Goal: Task Accomplishment & Management: Manage account settings

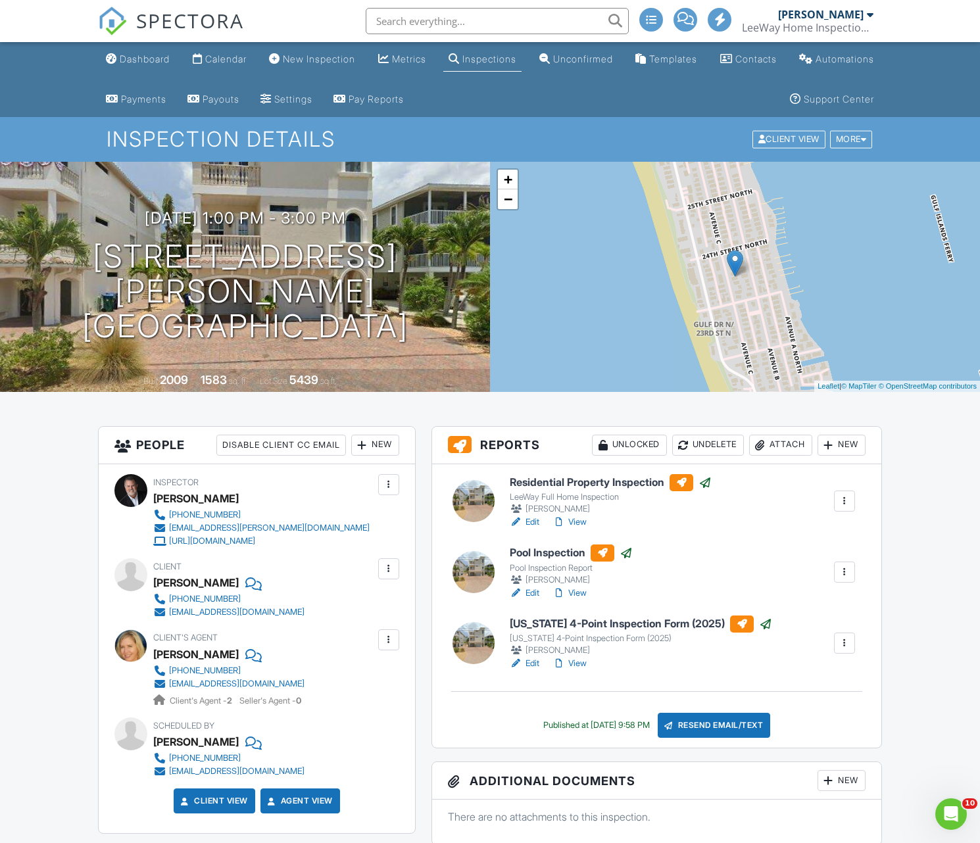
click at [579, 522] on link "View" at bounding box center [569, 522] width 34 height 13
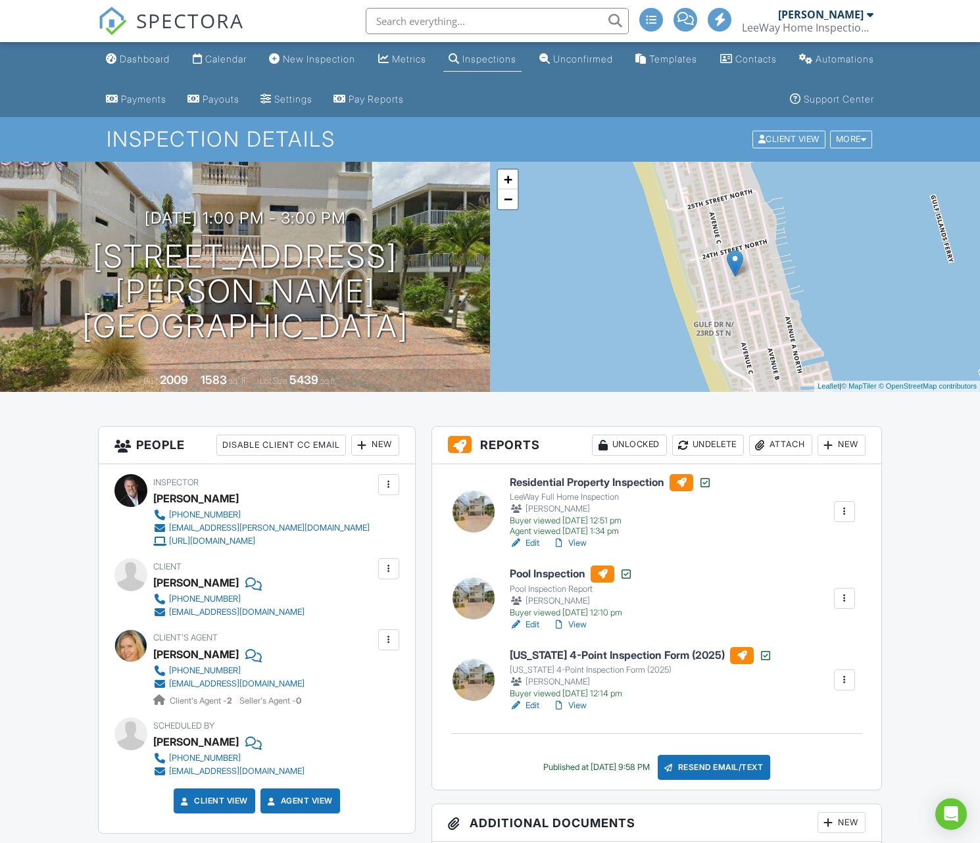
click at [516, 59] on div "Inspections" at bounding box center [489, 58] width 54 height 11
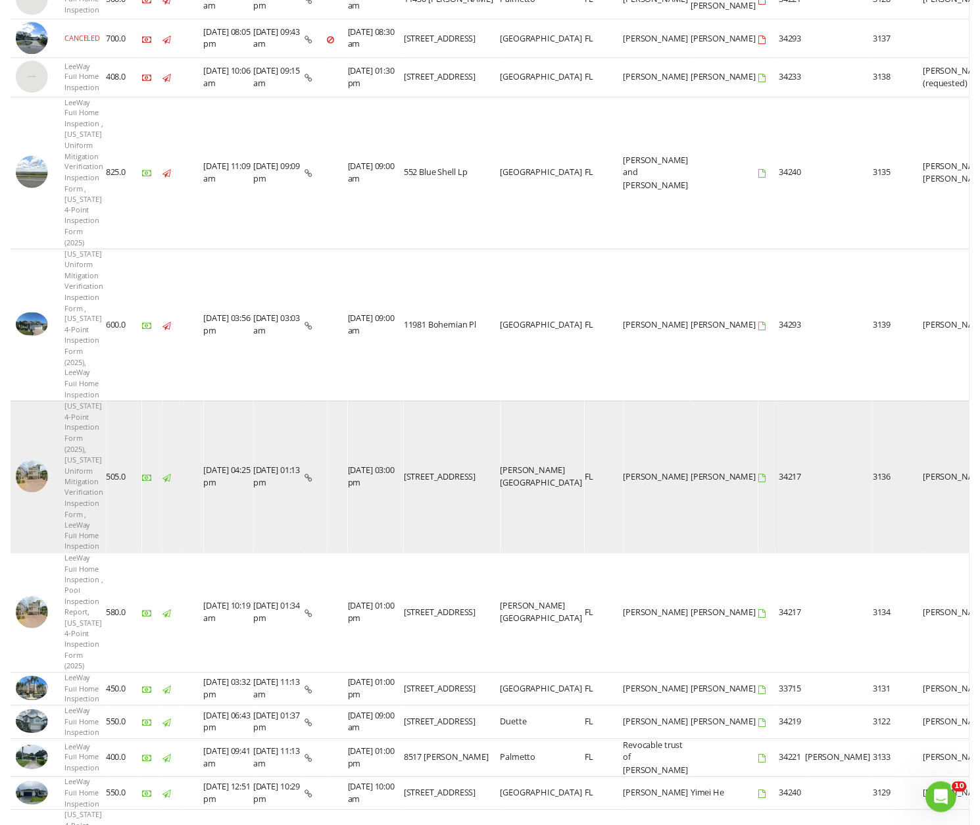
scroll to position [262, 0]
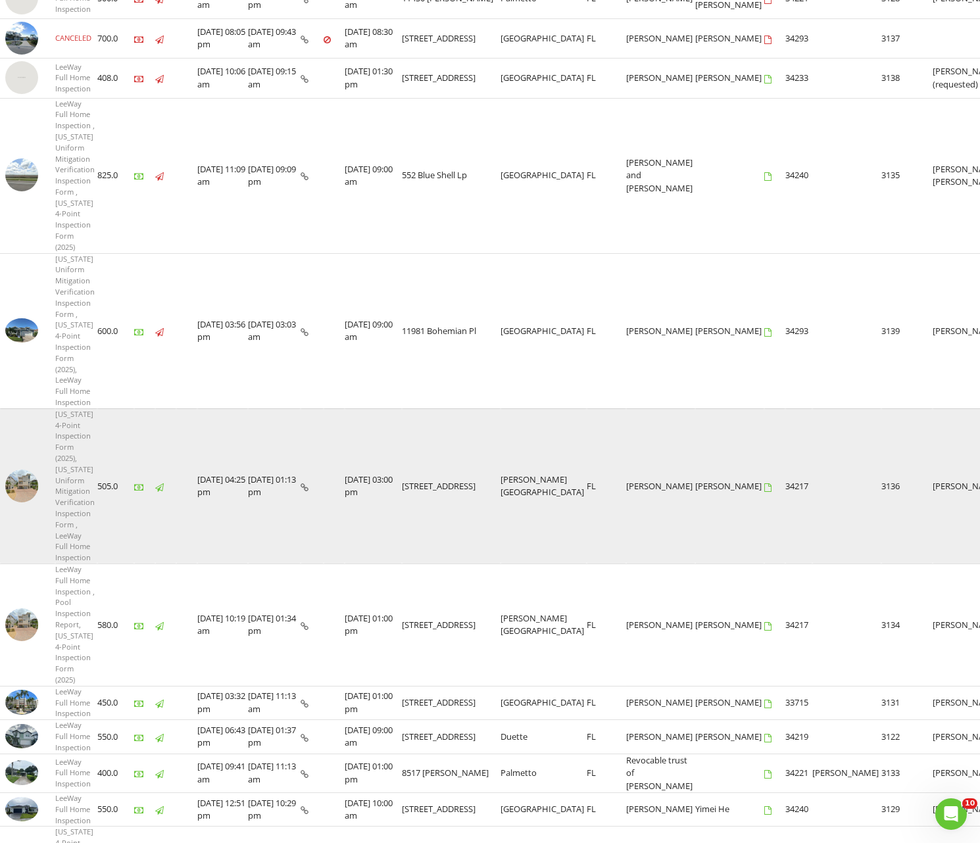
drag, startPoint x: 20, startPoint y: 469, endPoint x: 19, endPoint y: 450, distance: 18.4
click at [20, 470] on img at bounding box center [21, 486] width 33 height 33
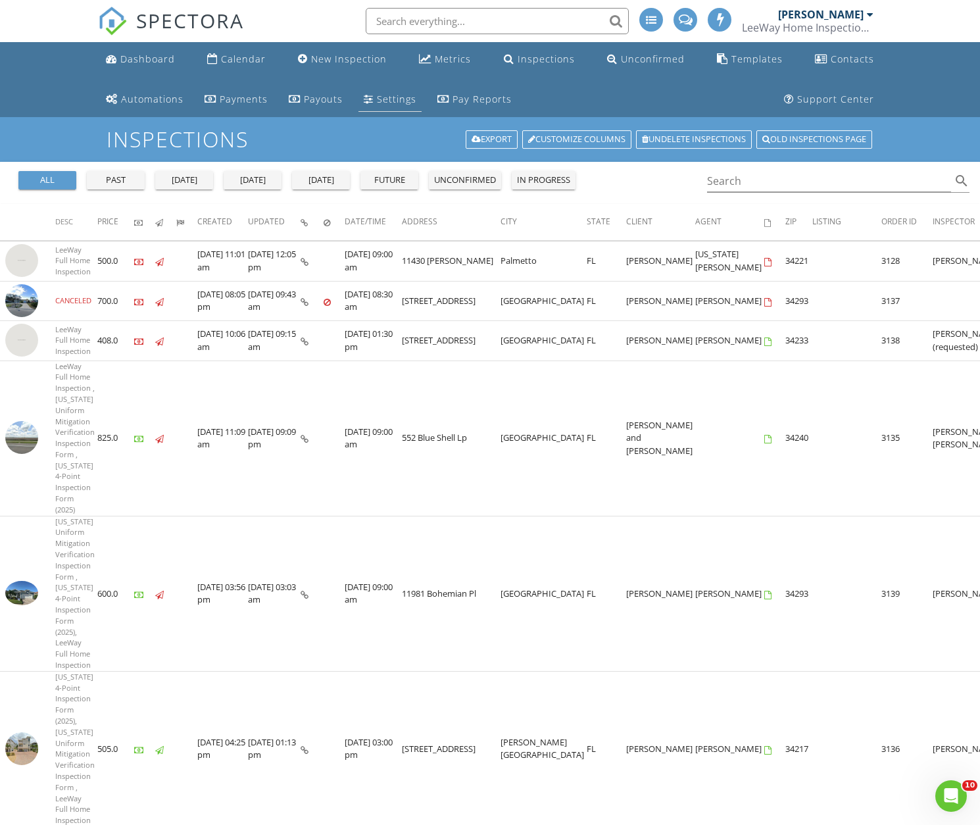
scroll to position [0, 0]
click at [150, 61] on div "Dashboard" at bounding box center [147, 59] width 55 height 12
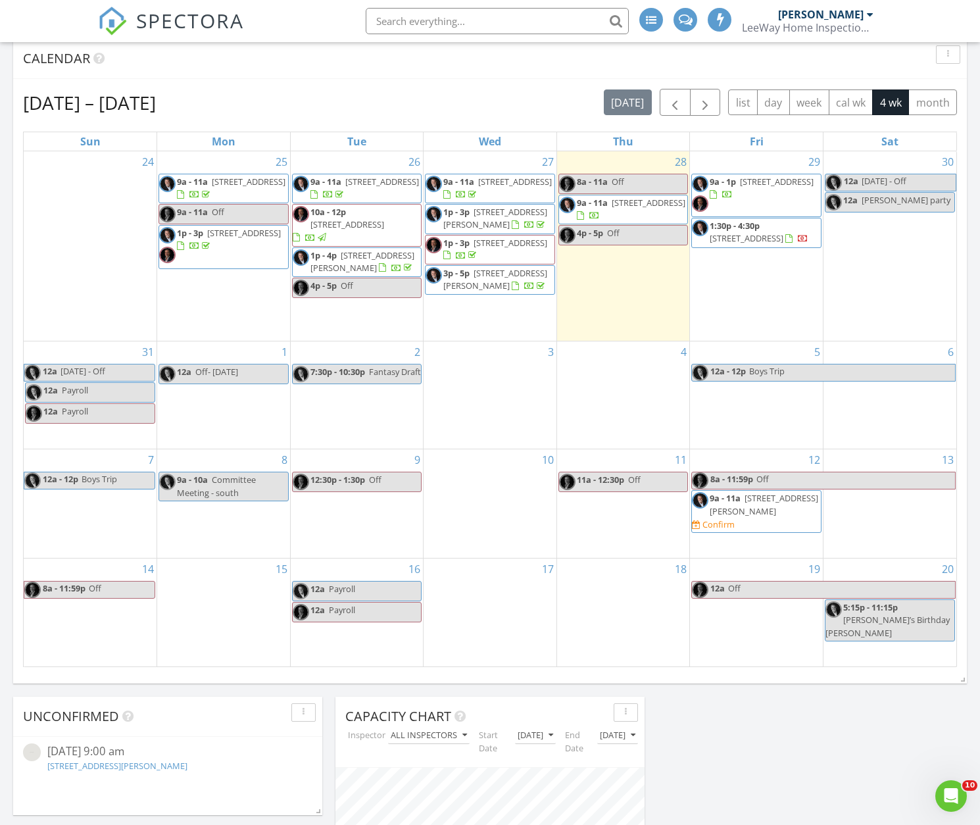
scroll to position [581, 0]
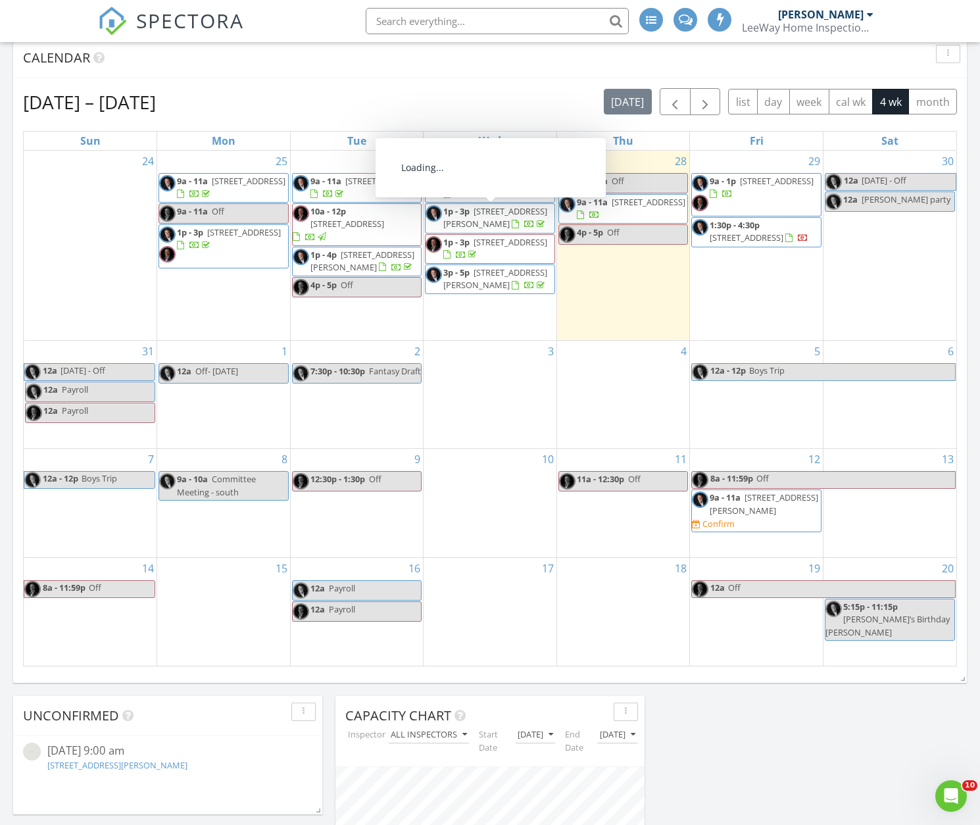
click at [497, 218] on span "2309 Avenue C 100, Holmes Beach 34217" at bounding box center [495, 217] width 104 height 24
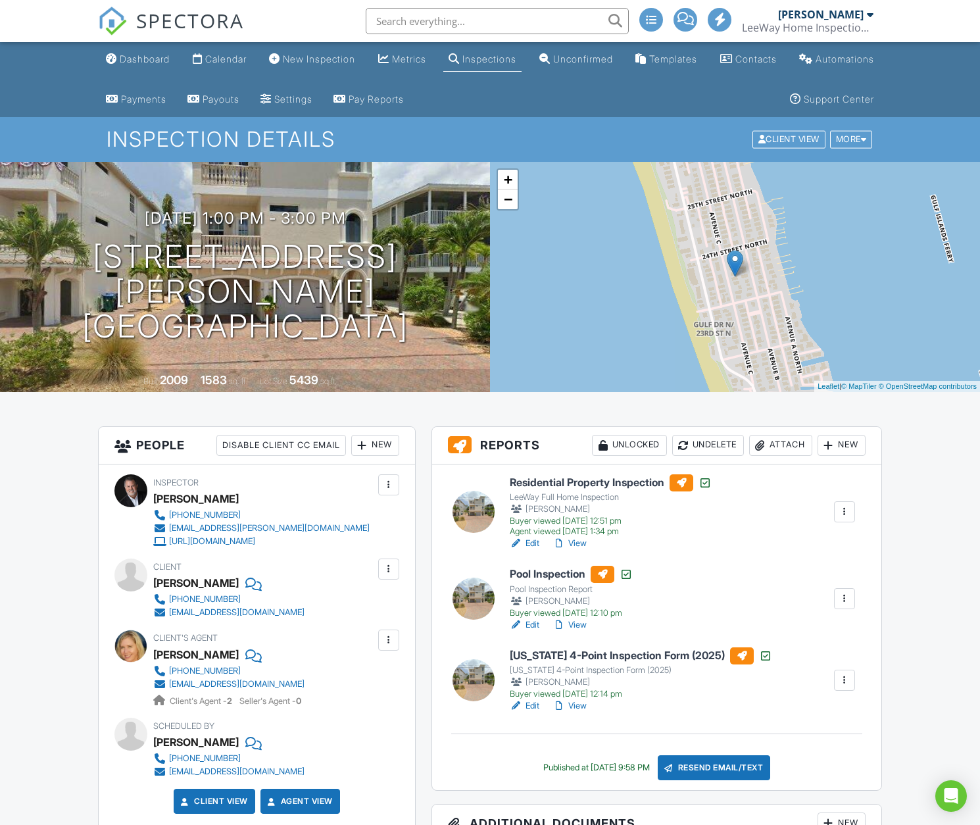
click at [579, 542] on link "View" at bounding box center [569, 543] width 34 height 13
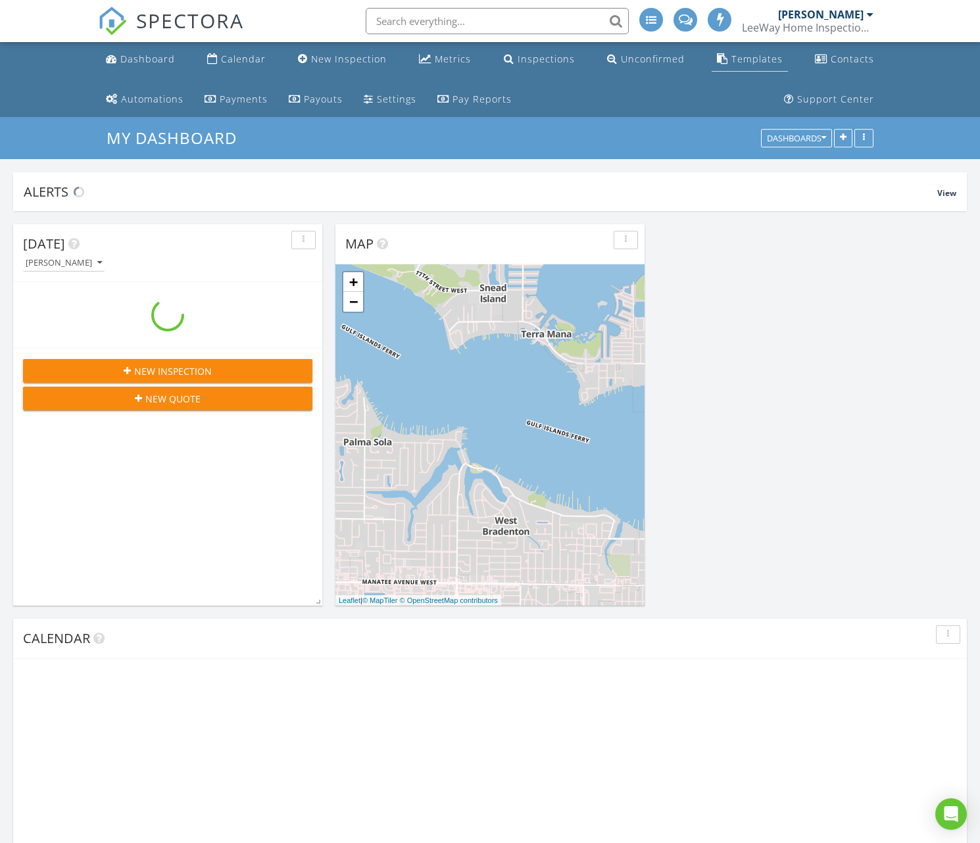
scroll to position [316, 309]
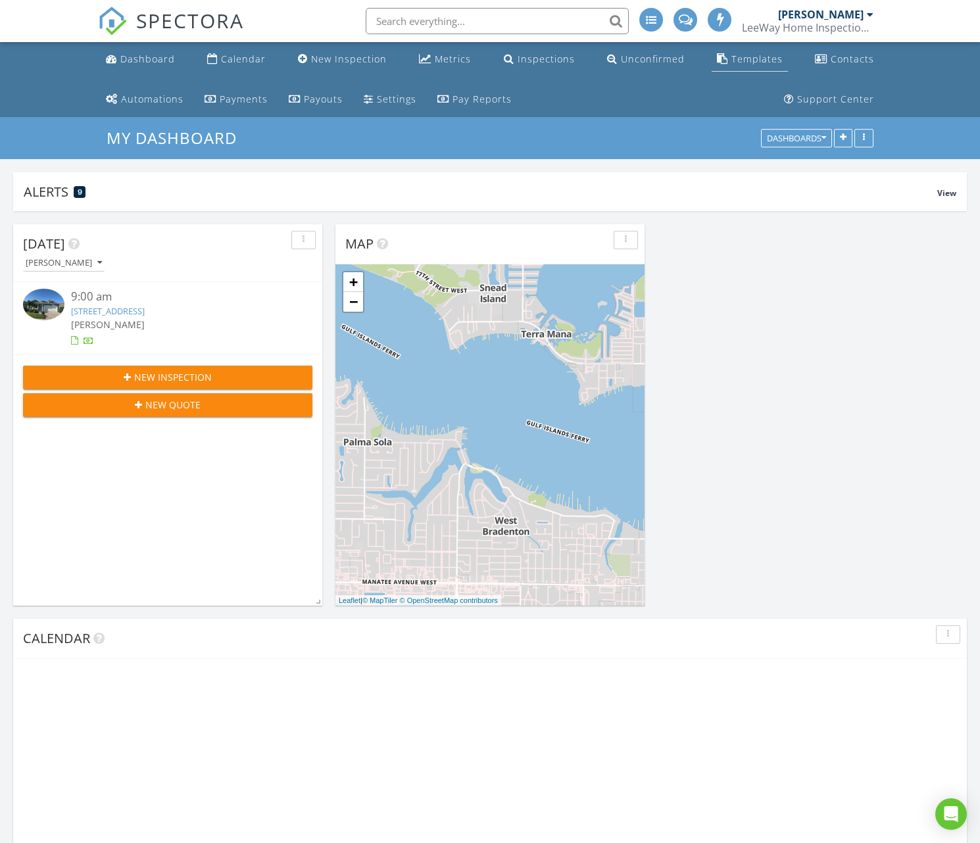
click at [742, 59] on div "Templates" at bounding box center [756, 59] width 51 height 12
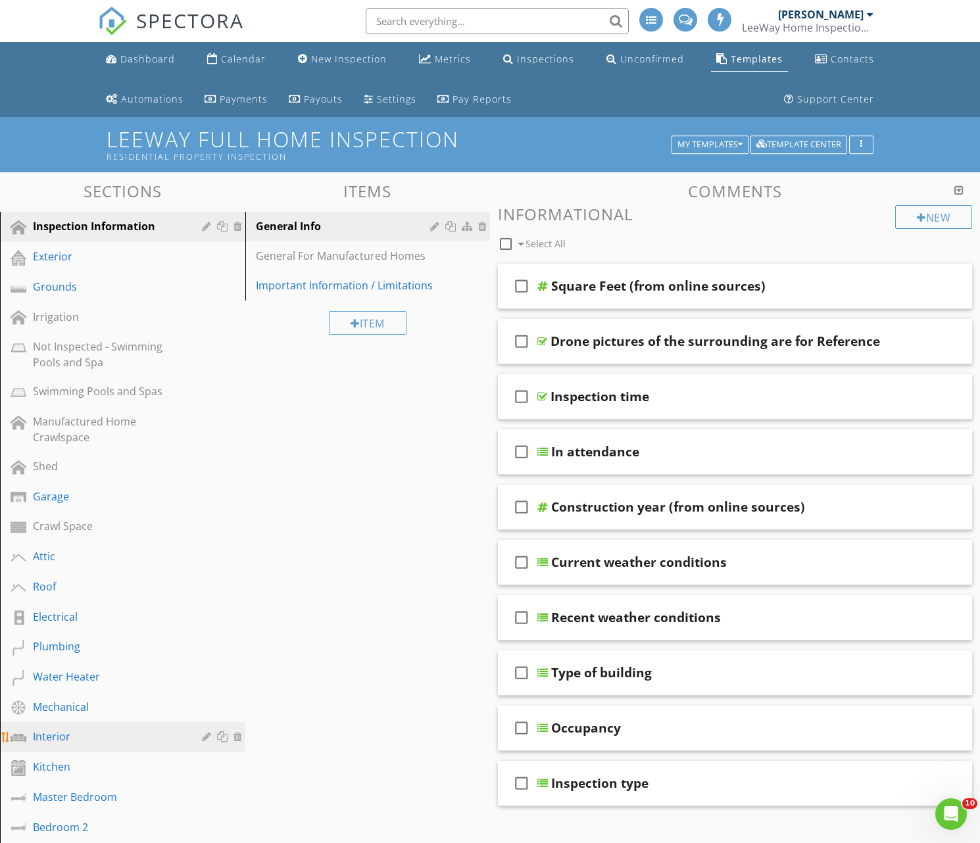
click at [42, 735] on div "Interior" at bounding box center [108, 737] width 150 height 16
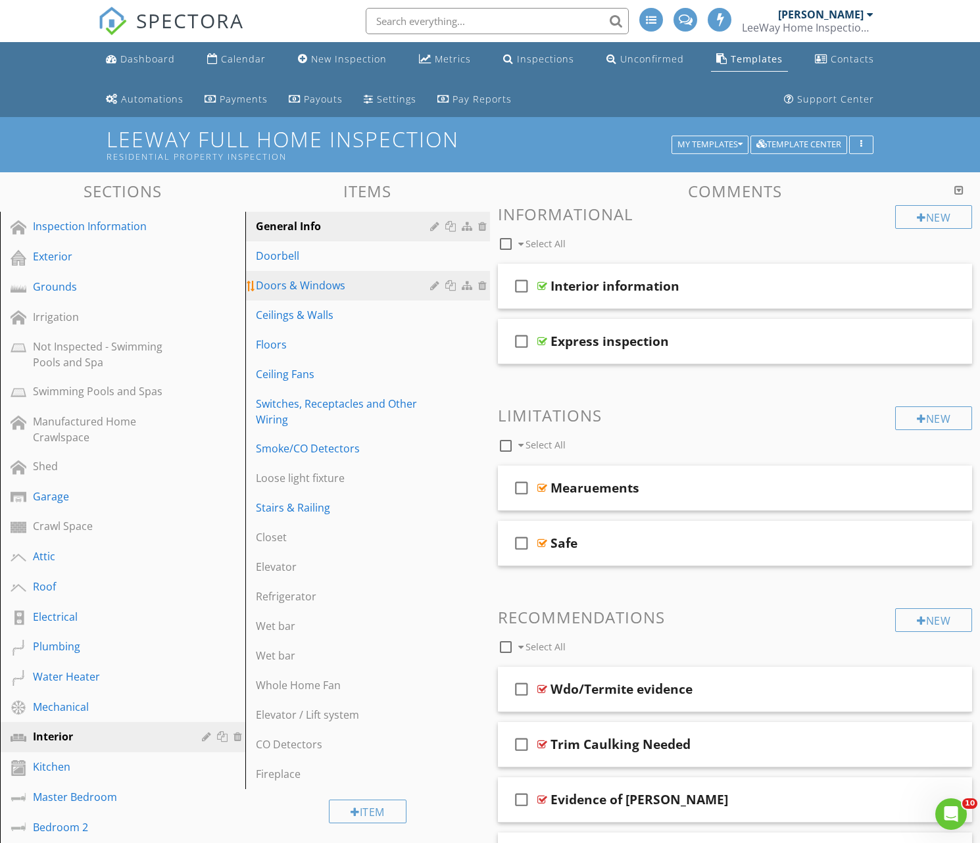
click at [293, 287] on div "Doors & Windows" at bounding box center [345, 286] width 179 height 16
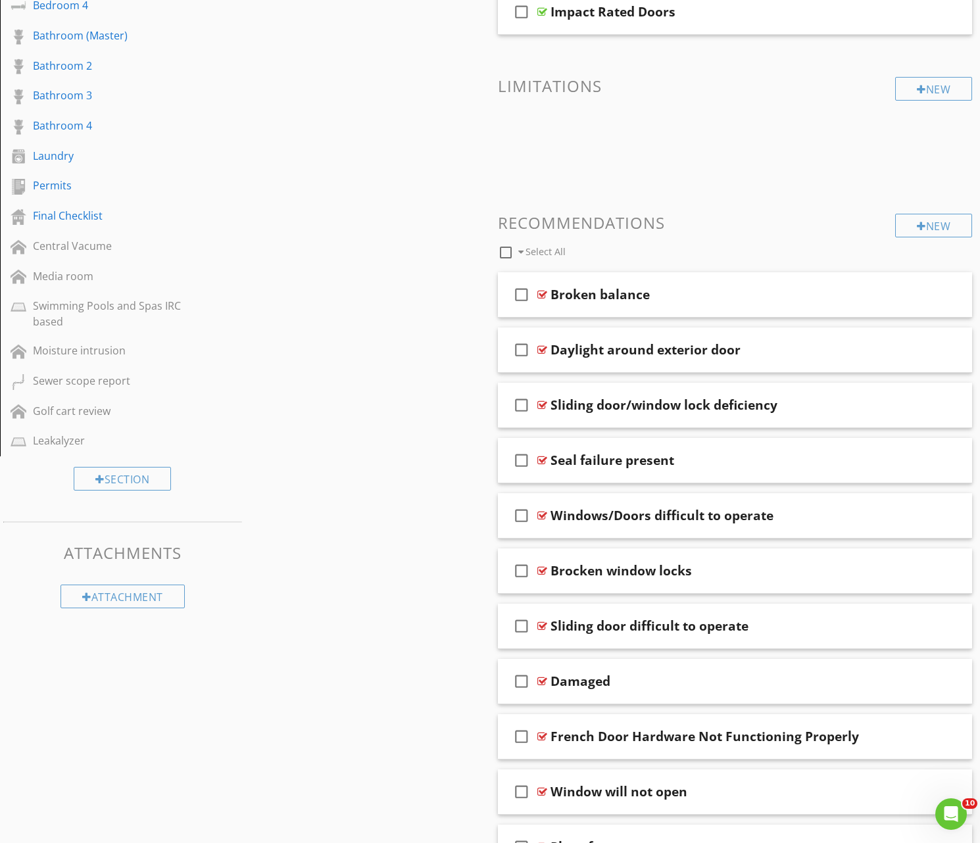
scroll to position [896, 0]
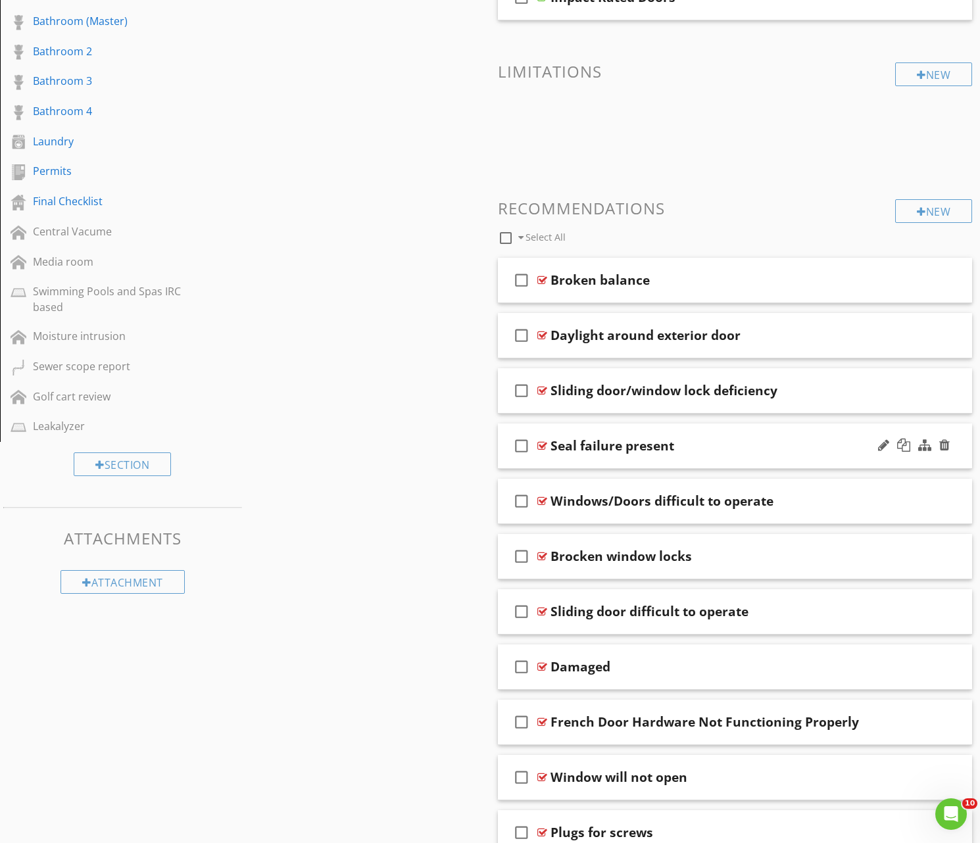
click at [713, 454] on div "check_box_outline_blank Seal failure present" at bounding box center [735, 446] width 474 height 45
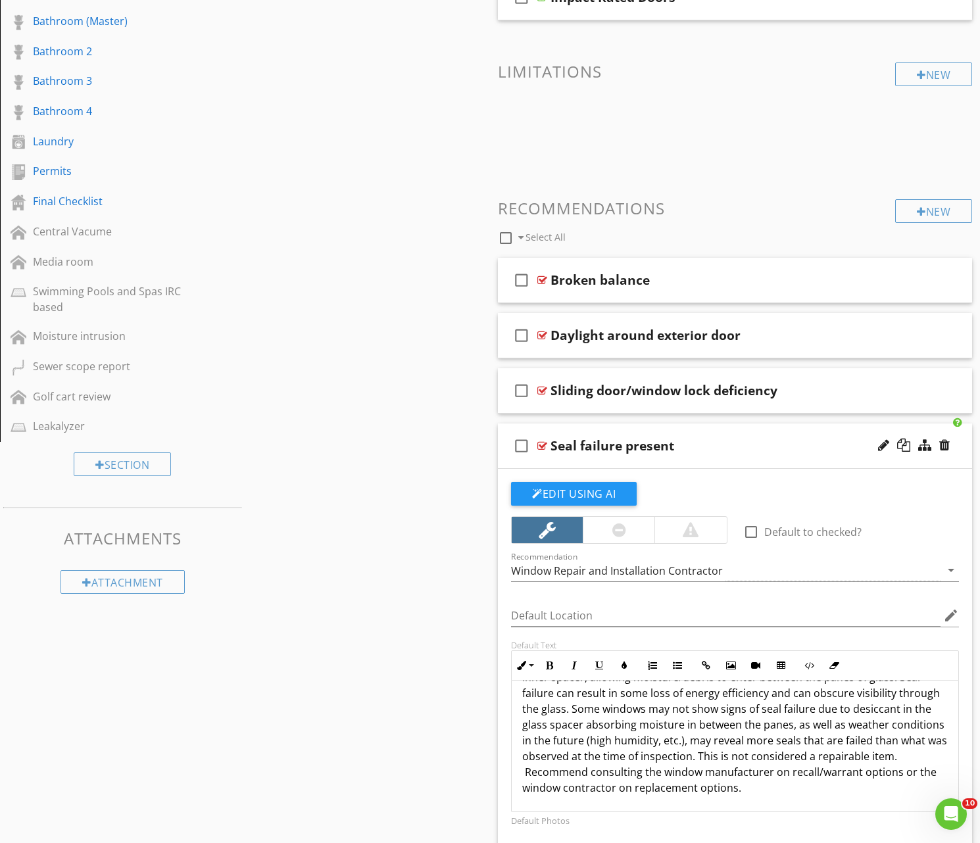
scroll to position [0, 0]
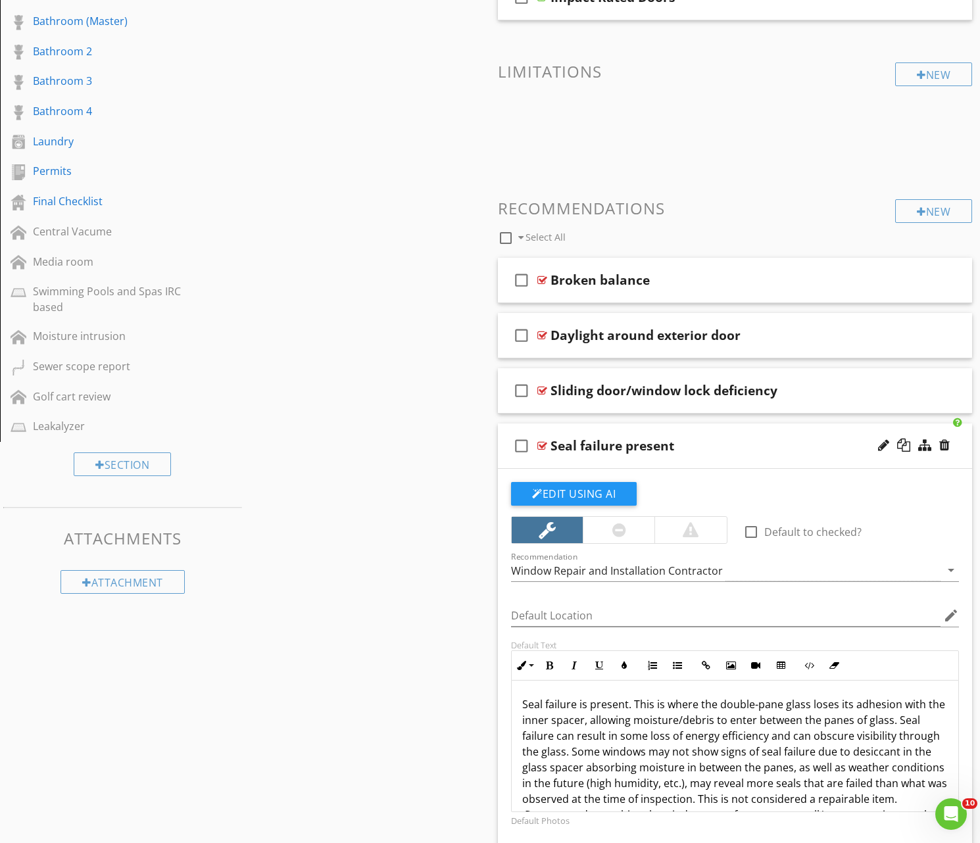
drag, startPoint x: 741, startPoint y: 790, endPoint x: 522, endPoint y: 693, distance: 239.9
click at [498, 664] on div "Edit Using AI check_box_outline_blank Default to checked? Recommendation Window…" at bounding box center [735, 755] width 474 height 573
copy p "Seal failure is present. This is where the double-pane glass loses its adhesion…"
click at [731, 451] on div "Seal failure present" at bounding box center [718, 446] width 336 height 16
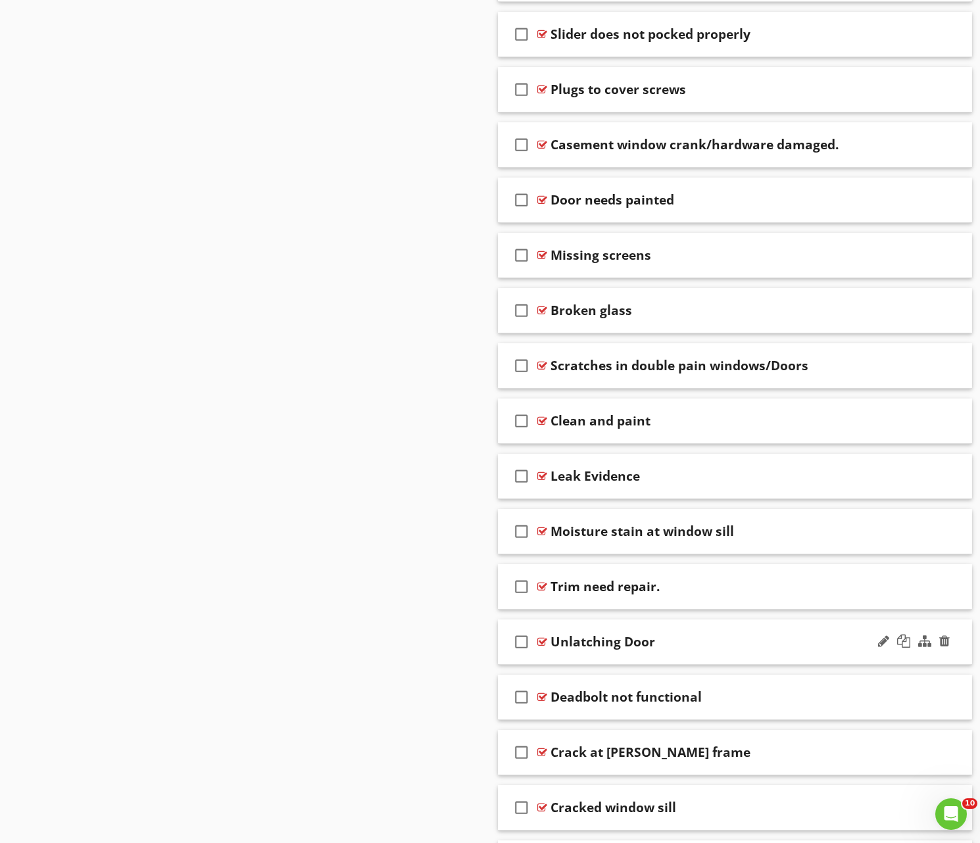
scroll to position [2029, 0]
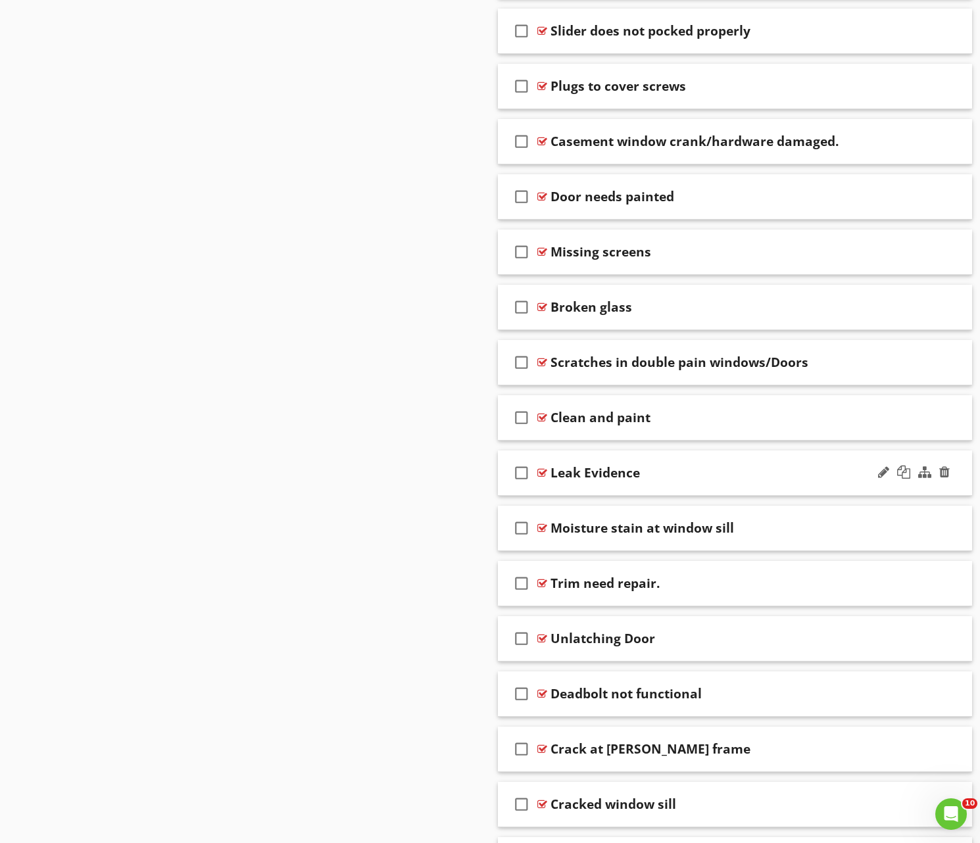
click at [706, 473] on div "Leak Evidence" at bounding box center [718, 473] width 336 height 16
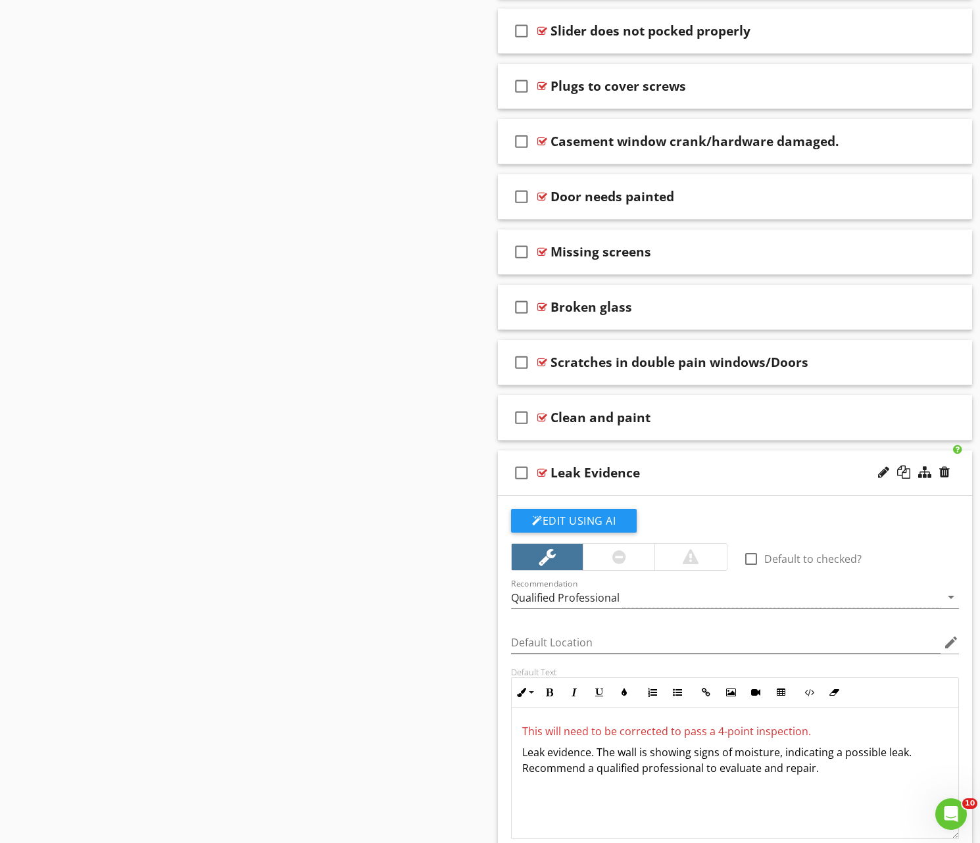
click at [624, 555] on div at bounding box center [619, 557] width 14 height 16
click at [740, 475] on div "Leak Evidence" at bounding box center [718, 473] width 336 height 16
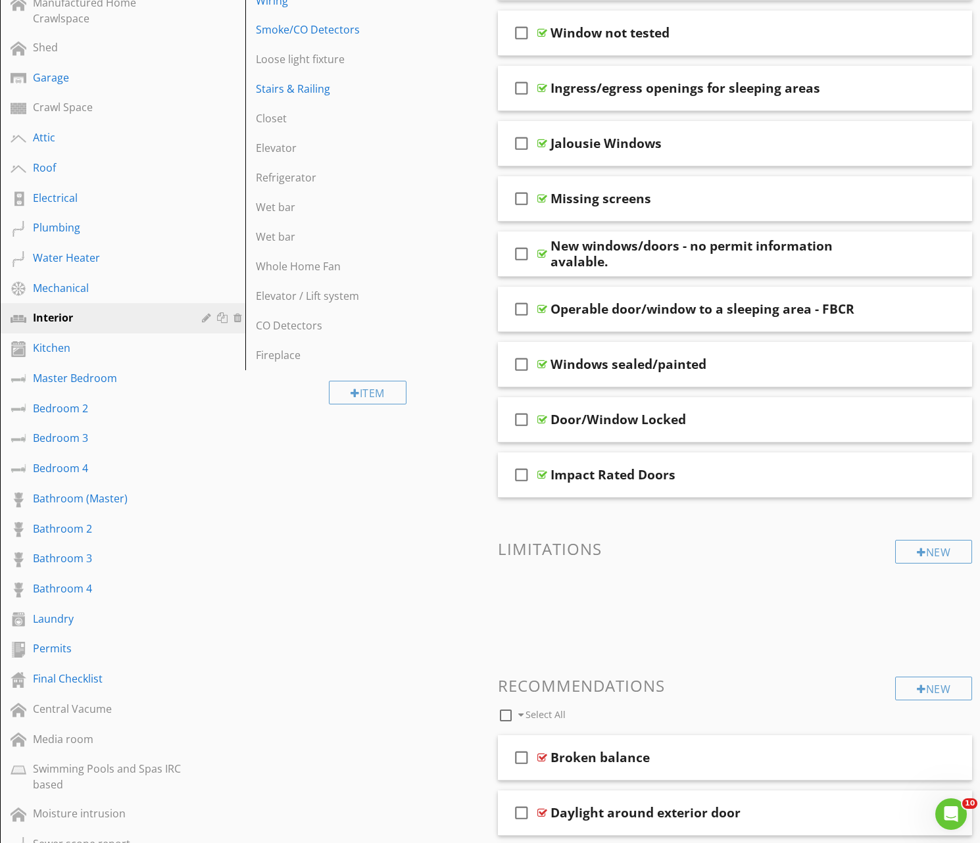
scroll to position [422, 0]
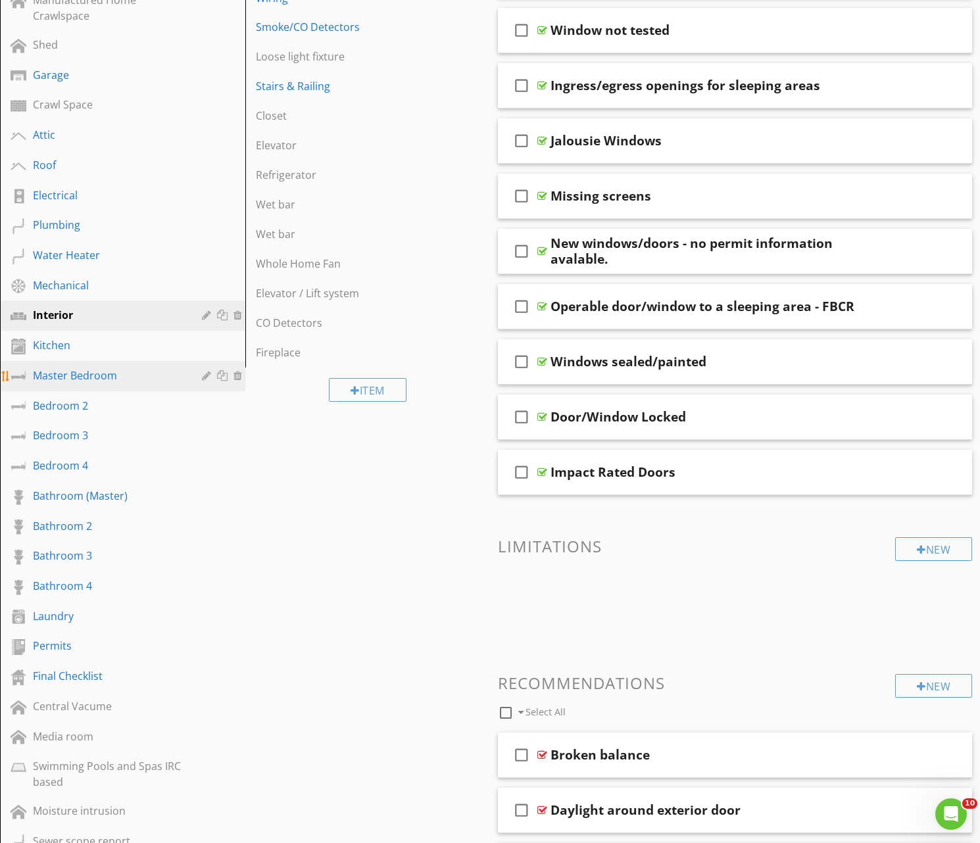
click at [64, 376] on div "Master Bedroom" at bounding box center [108, 376] width 150 height 16
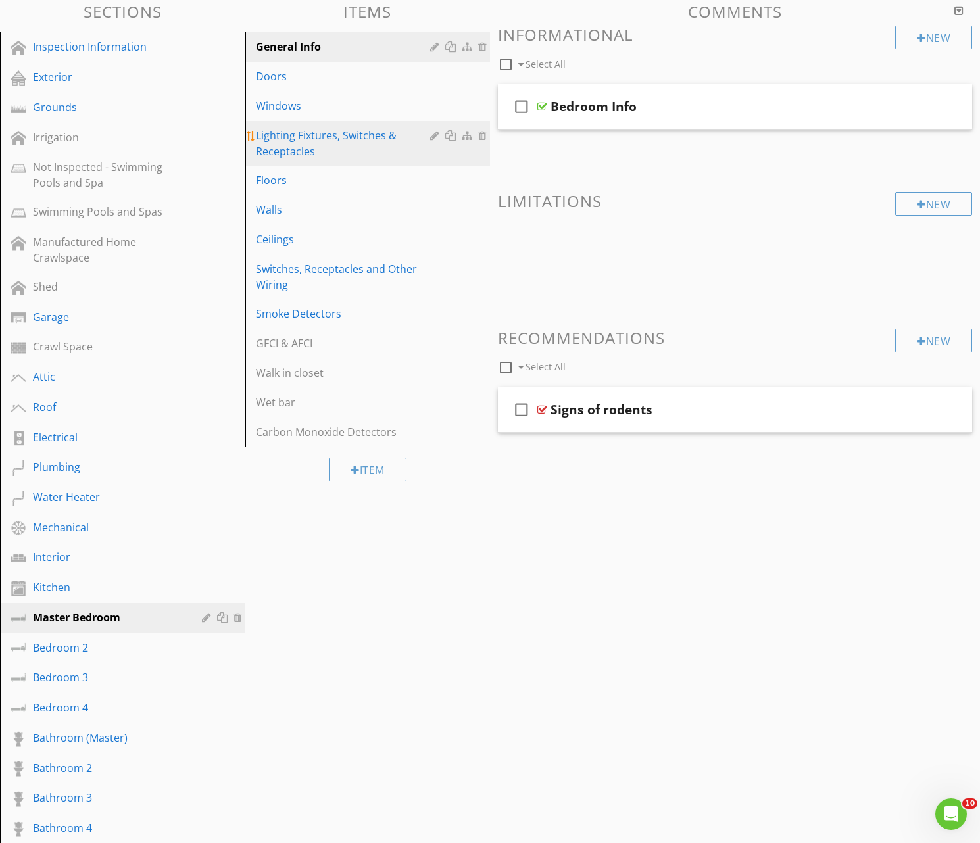
scroll to position [177, 0]
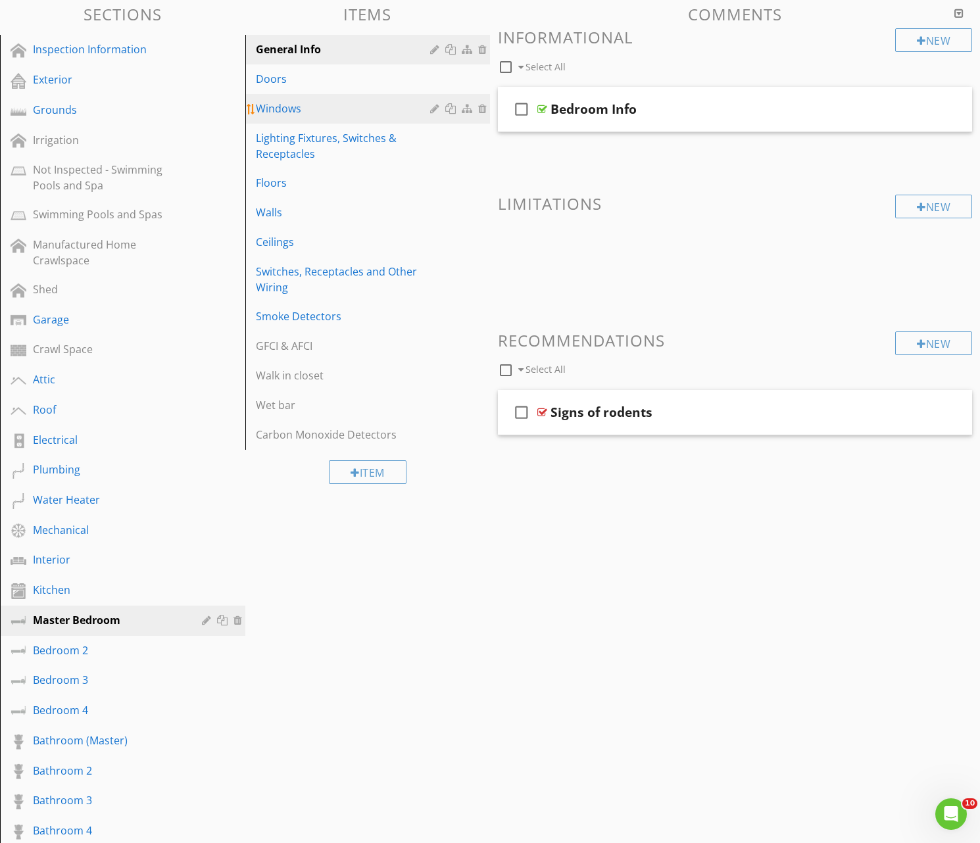
click at [293, 105] on div "Windows" at bounding box center [345, 109] width 179 height 16
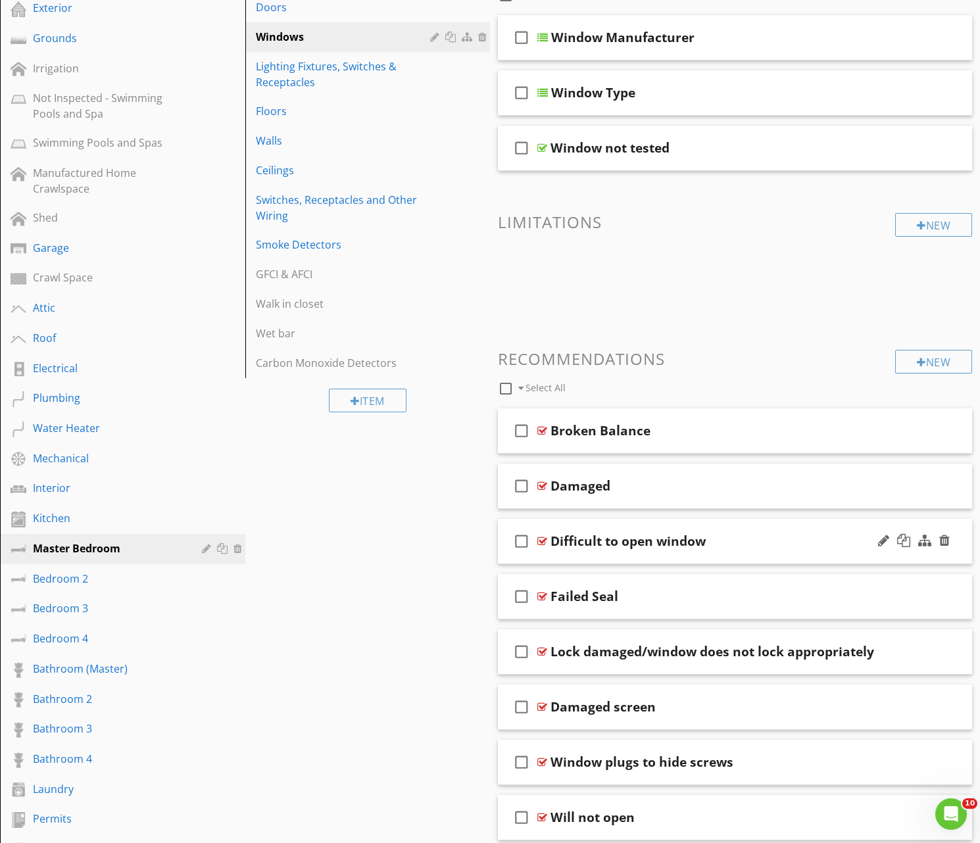
scroll to position [250, 0]
click at [670, 591] on div "Failed Seal" at bounding box center [718, 595] width 336 height 16
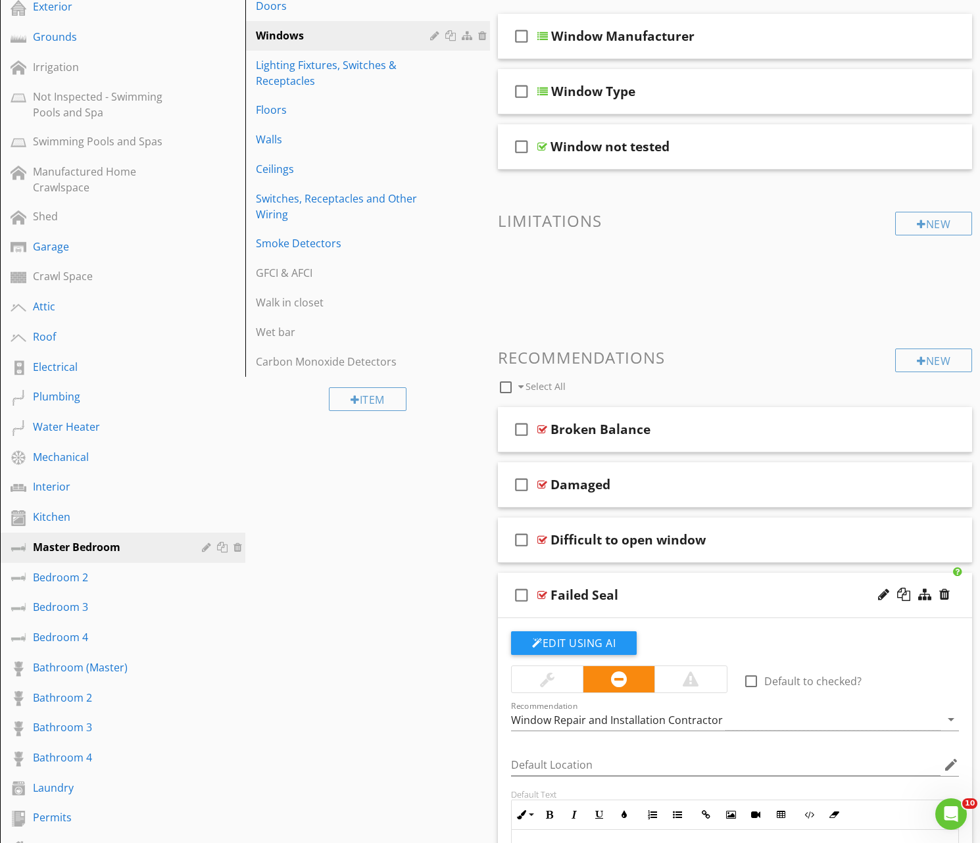
click at [627, 595] on div "Failed Seal" at bounding box center [718, 595] width 336 height 16
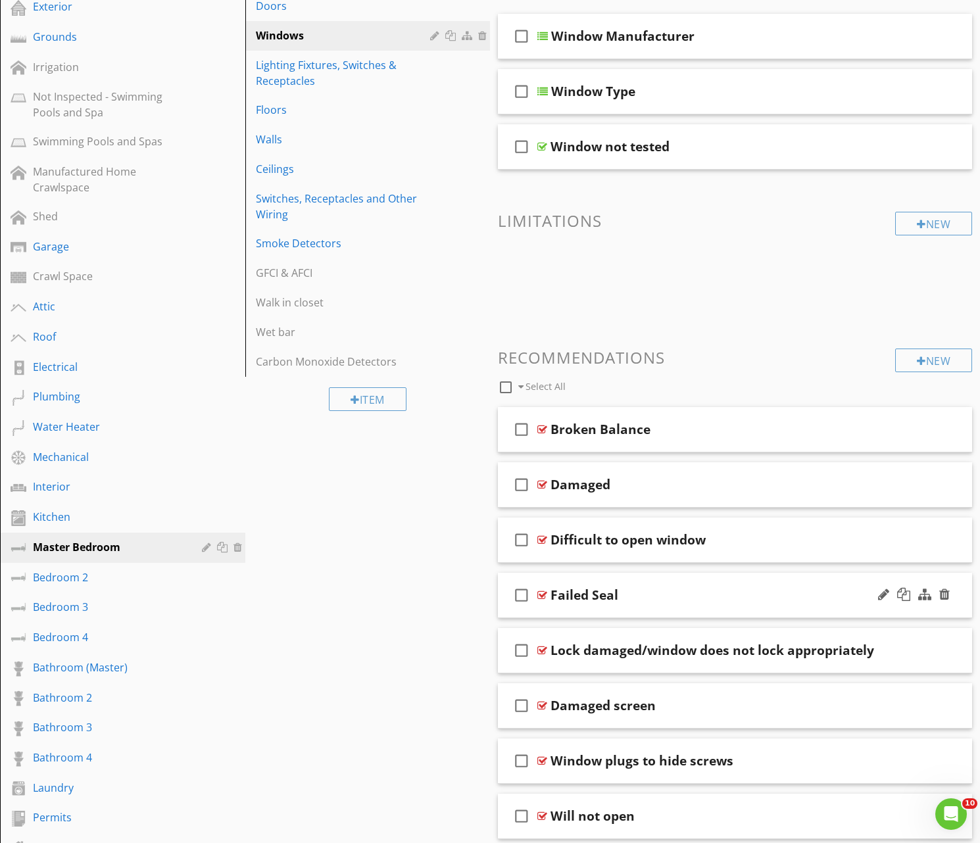
click at [630, 595] on div "Failed Seal" at bounding box center [718, 595] width 336 height 16
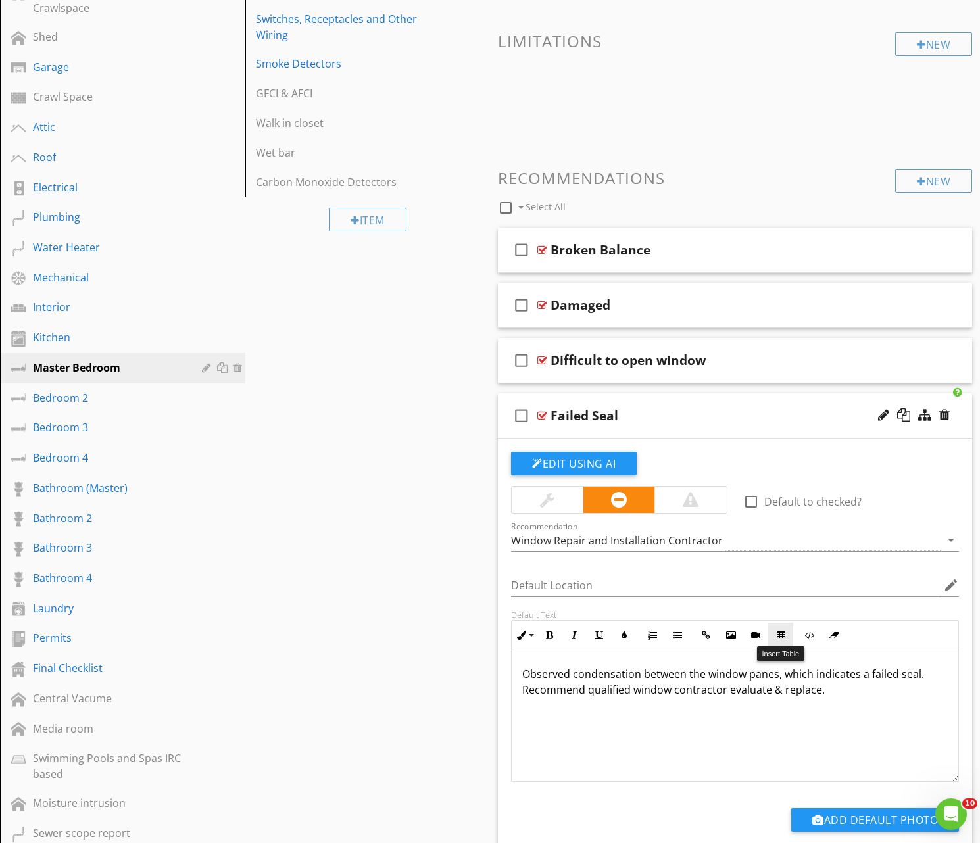
scroll to position [429, 0]
click at [879, 416] on div at bounding box center [883, 414] width 11 height 13
type input "F"
type input "Seal Fail"
click at [832, 687] on p "Observed condensation between the window panes, which indicates a failed seal. …" at bounding box center [734, 682] width 425 height 32
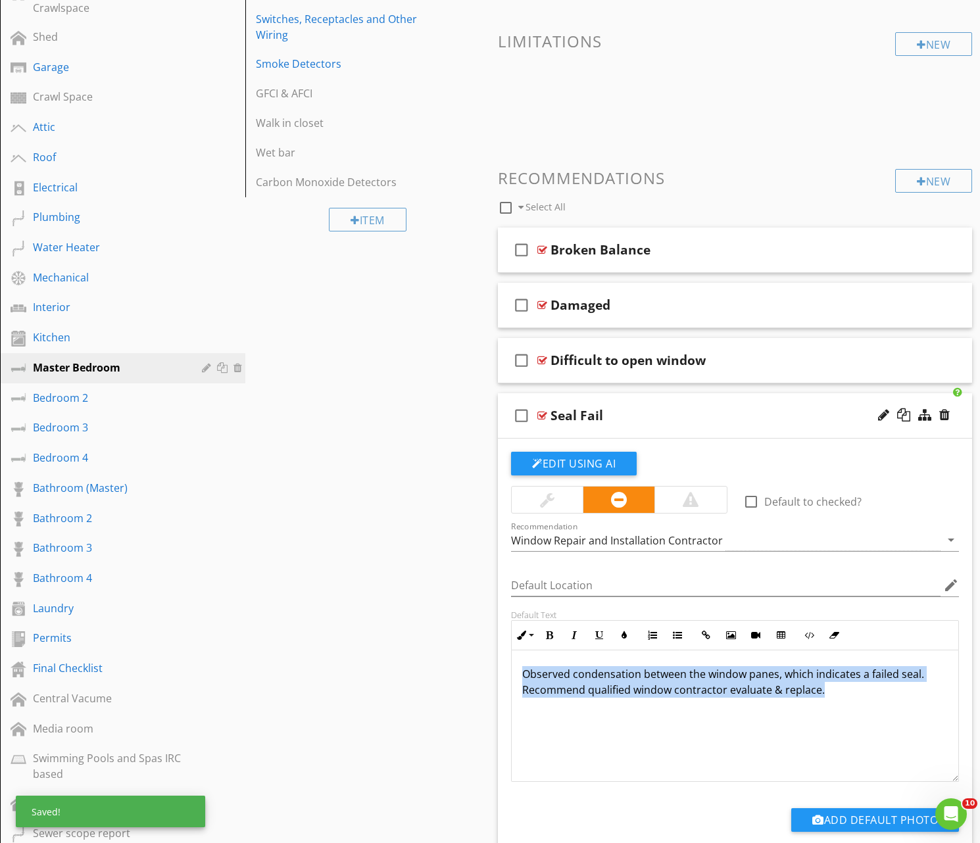
drag, startPoint x: 822, startPoint y: 689, endPoint x: 532, endPoint y: 681, distance: 290.1
click at [526, 678] on p "Observed condensation between the window panes, which indicates a failed seal. …" at bounding box center [734, 682] width 425 height 32
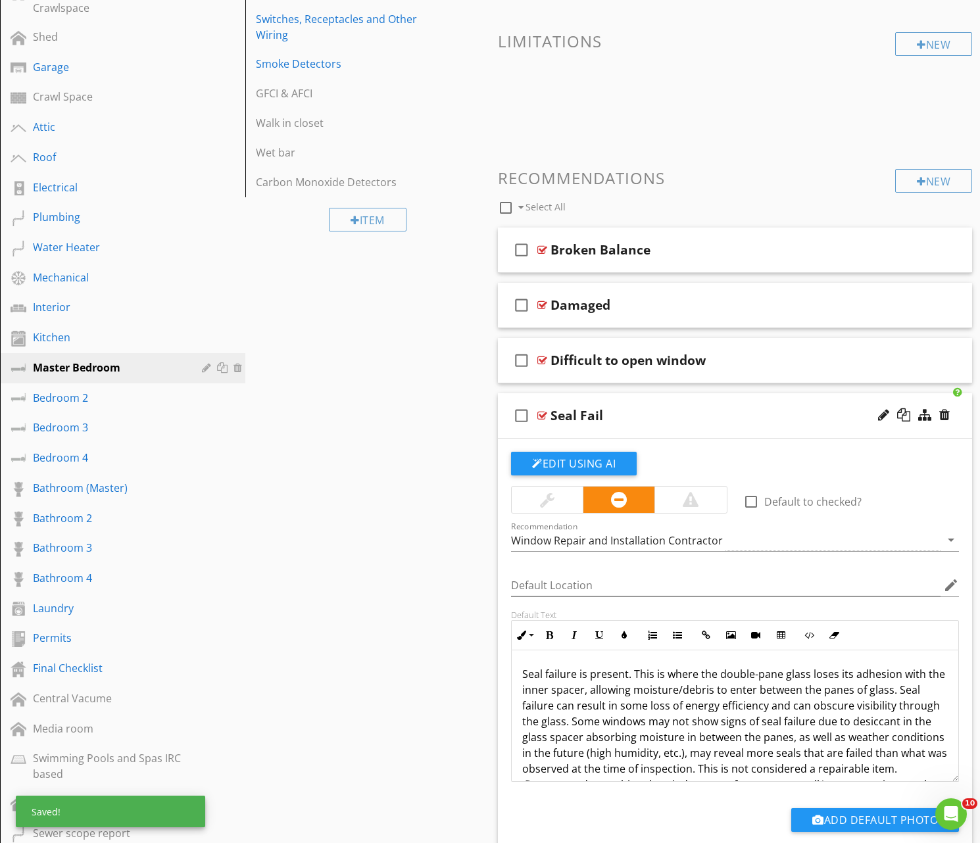
scroll to position [0, 0]
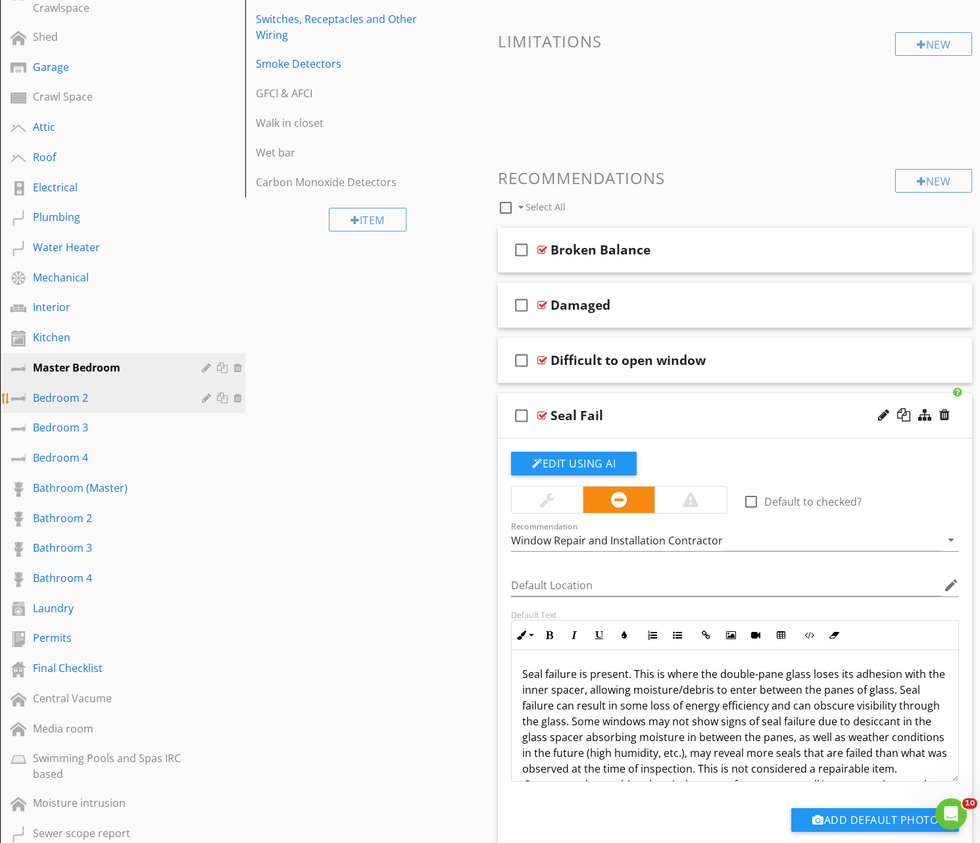
click at [65, 399] on div "Bedroom 2" at bounding box center [108, 398] width 150 height 16
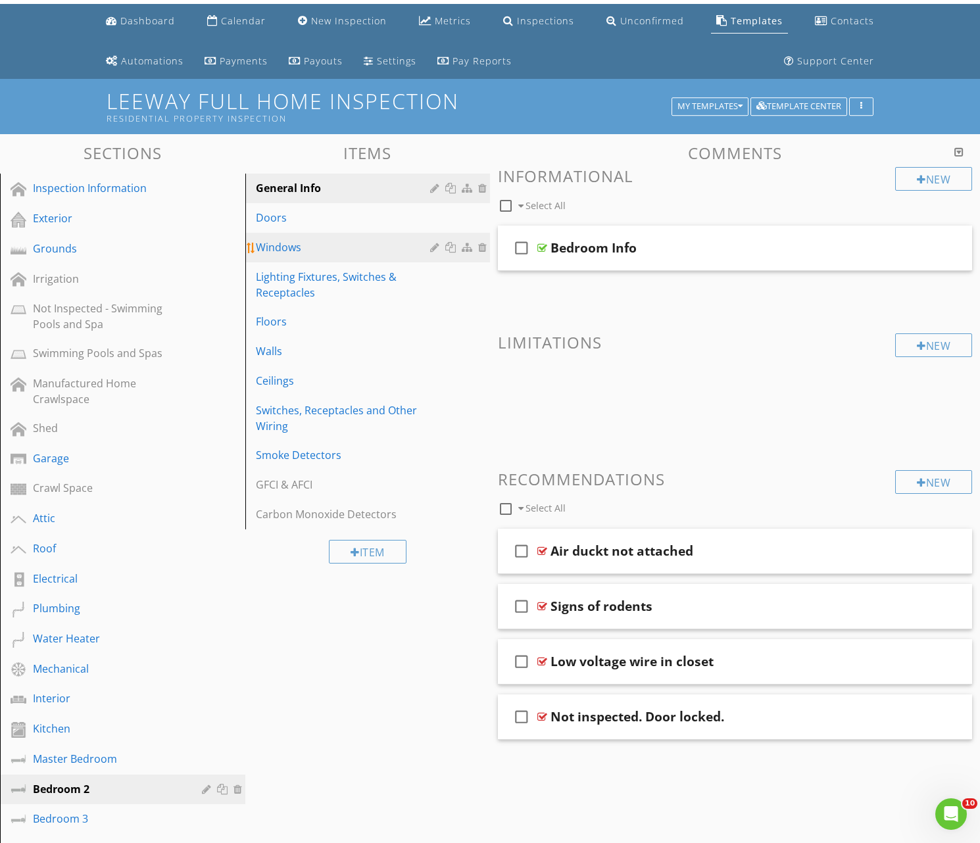
scroll to position [32, 0]
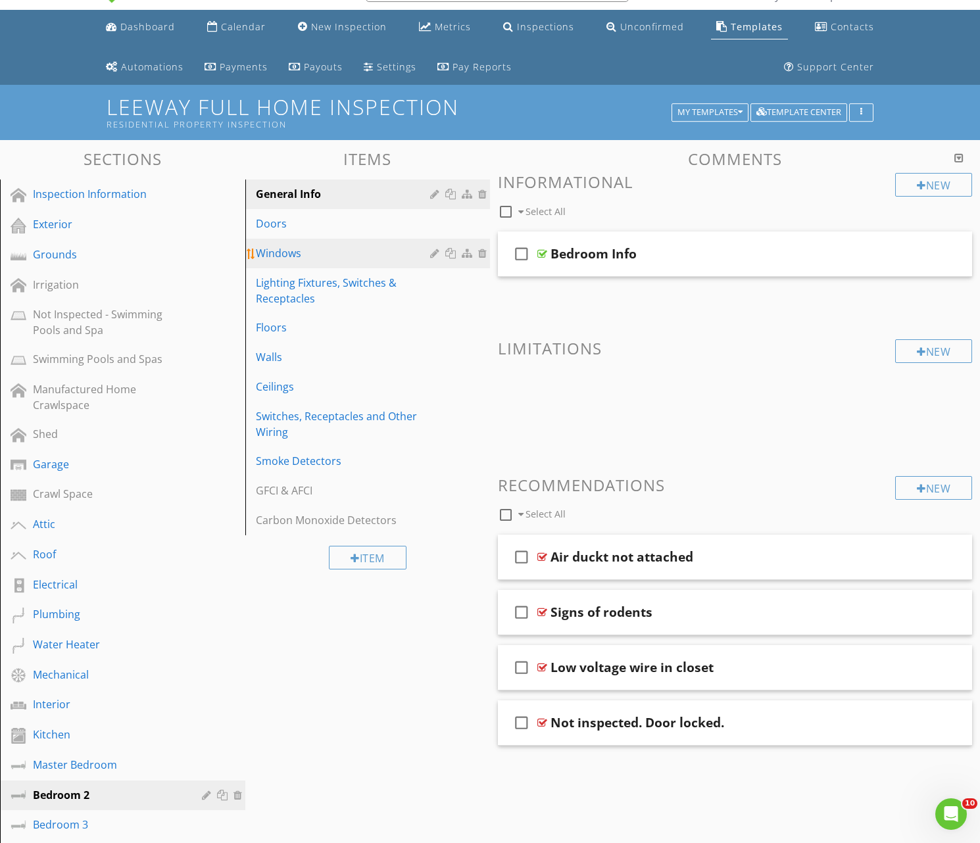
click at [275, 251] on div "Windows" at bounding box center [345, 253] width 179 height 16
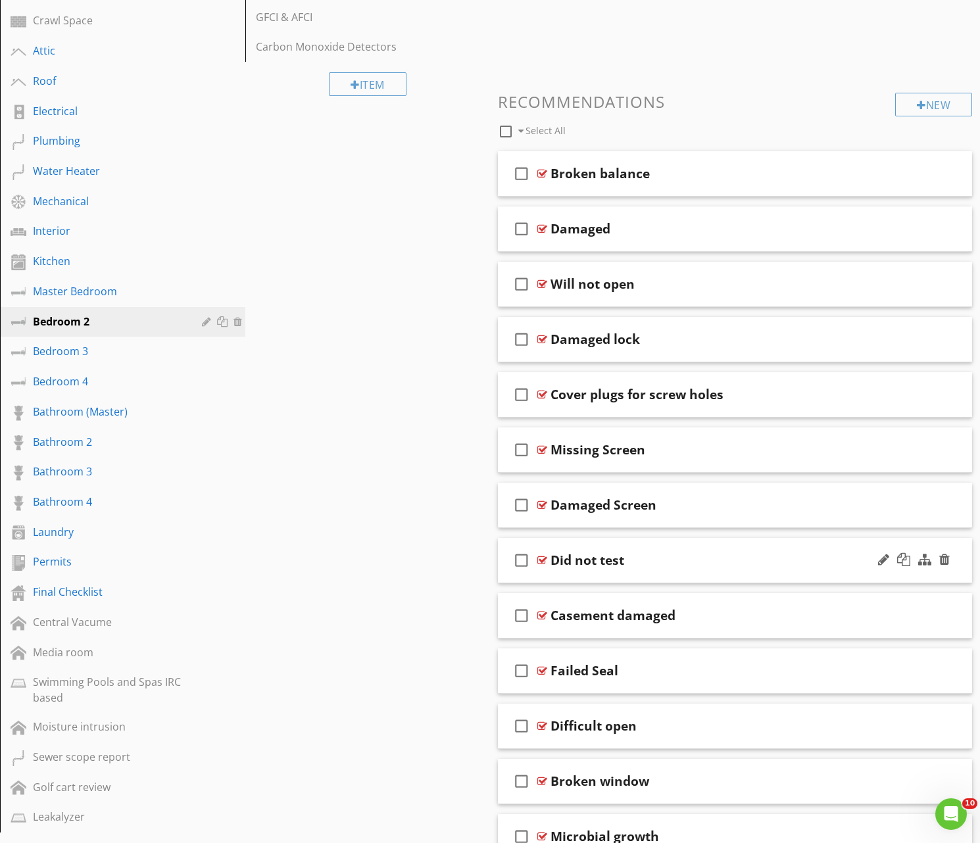
scroll to position [514, 0]
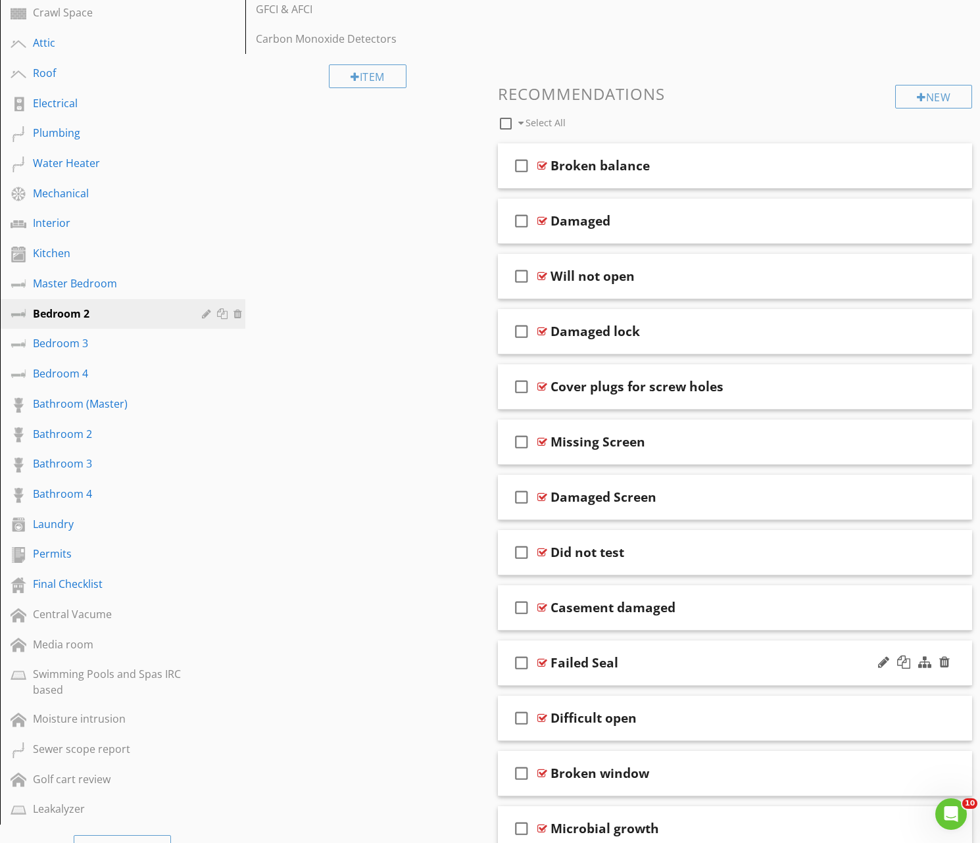
click at [662, 666] on div "Failed Seal" at bounding box center [718, 663] width 336 height 16
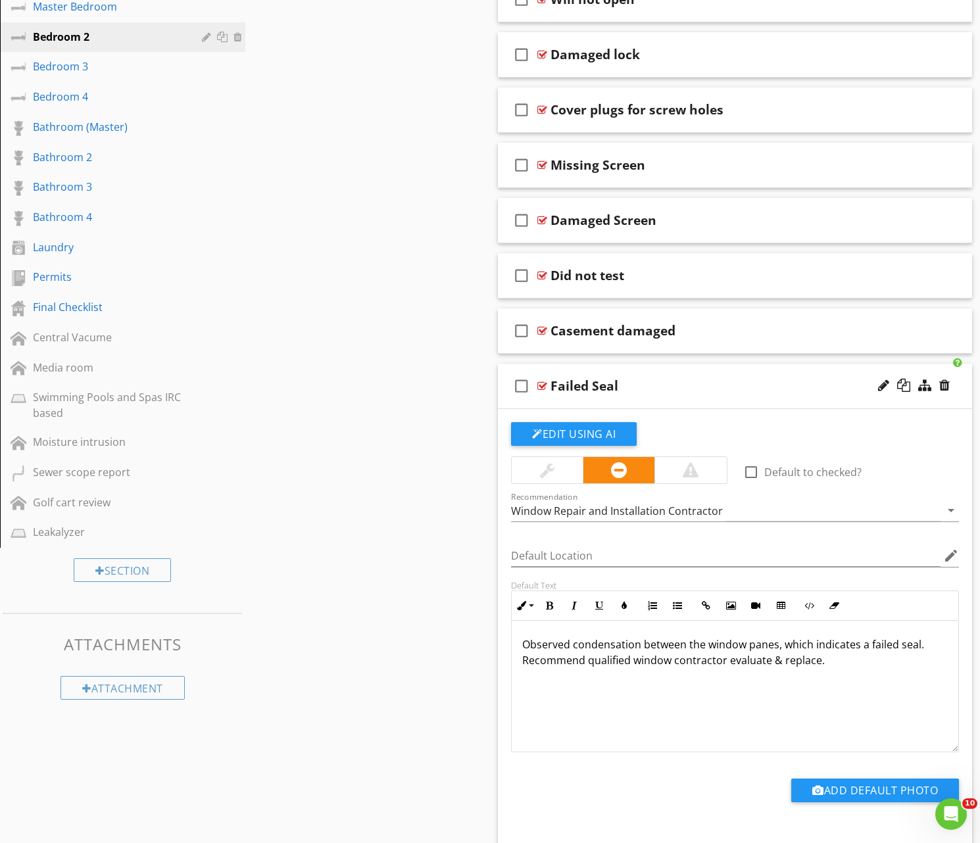
scroll to position [792, 0]
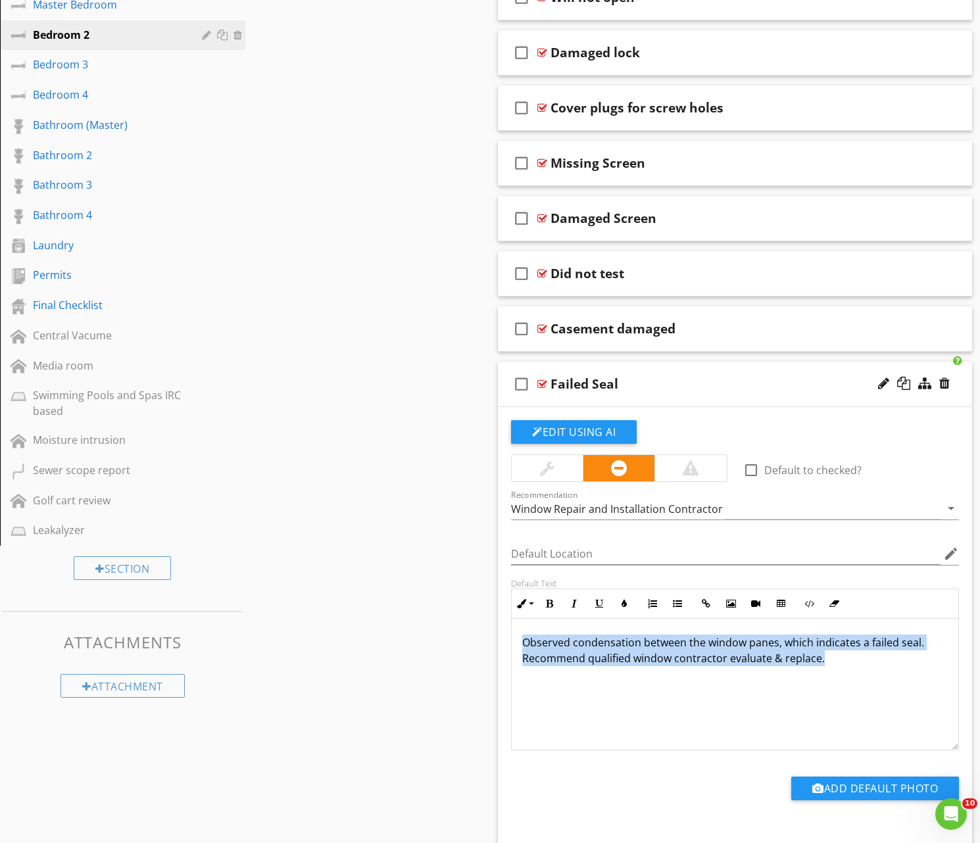
drag, startPoint x: 810, startPoint y: 664, endPoint x: 542, endPoint y: 648, distance: 268.7
click at [511, 644] on div "Observed condensation between the window panes, which indicates a failed seal. …" at bounding box center [735, 685] width 448 height 132
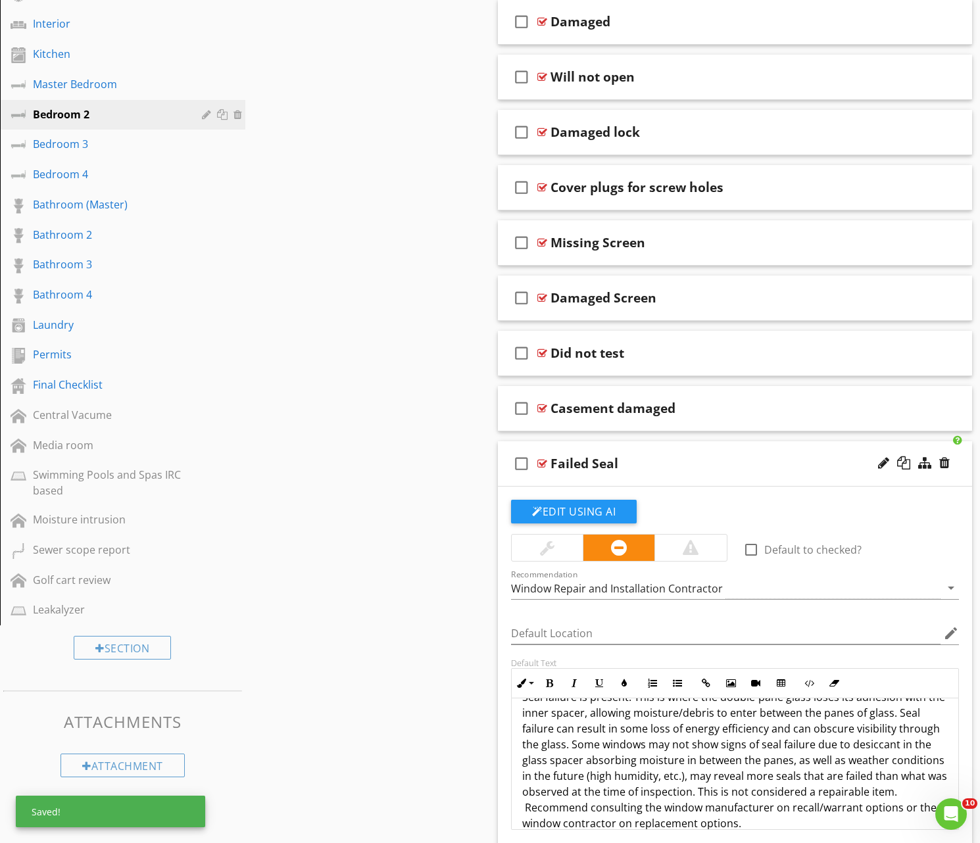
scroll to position [711, 0]
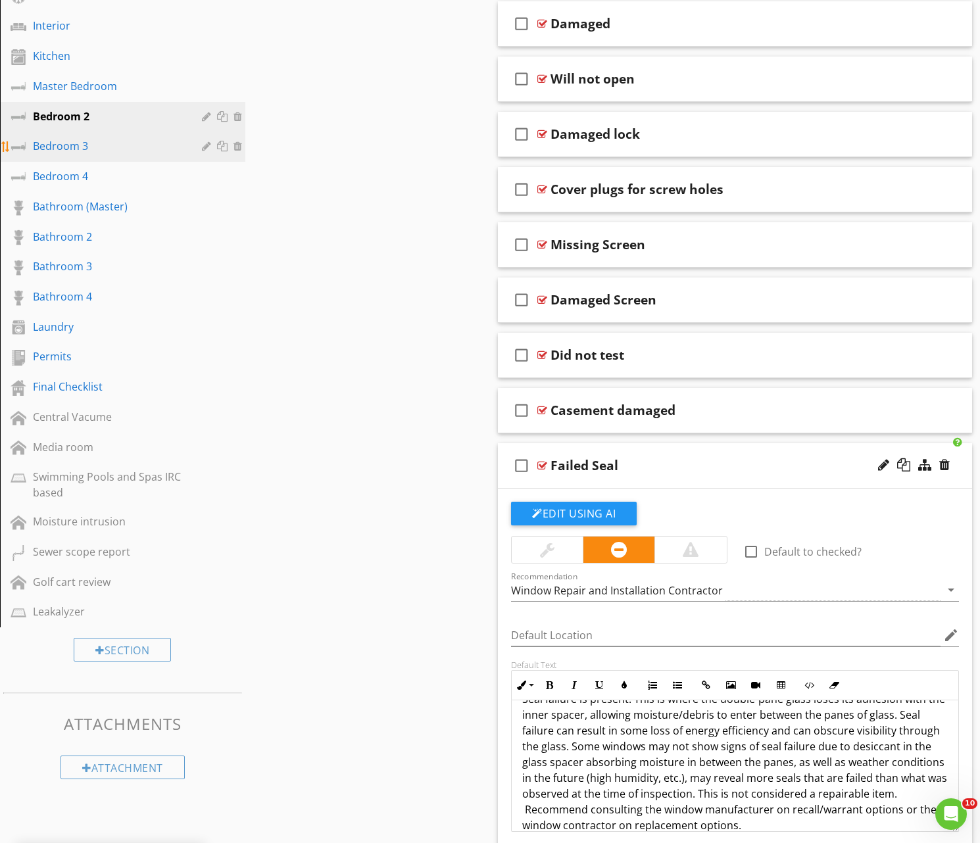
click at [47, 147] on div "Bedroom 3" at bounding box center [108, 146] width 150 height 16
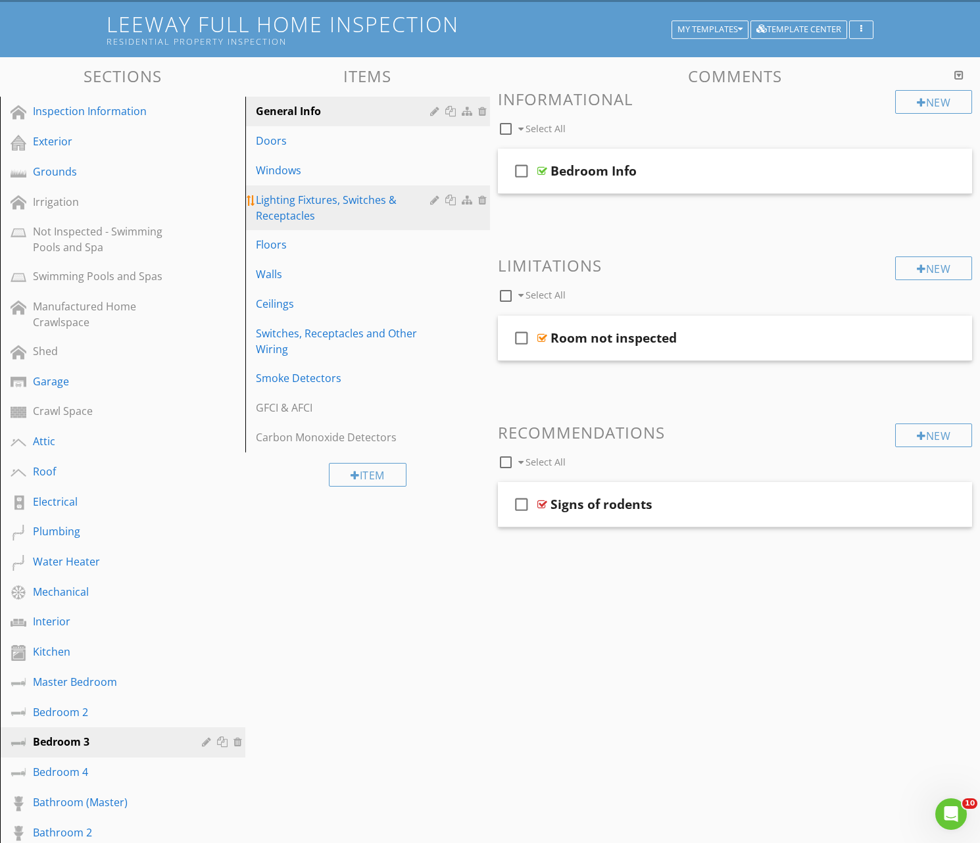
scroll to position [112, 0]
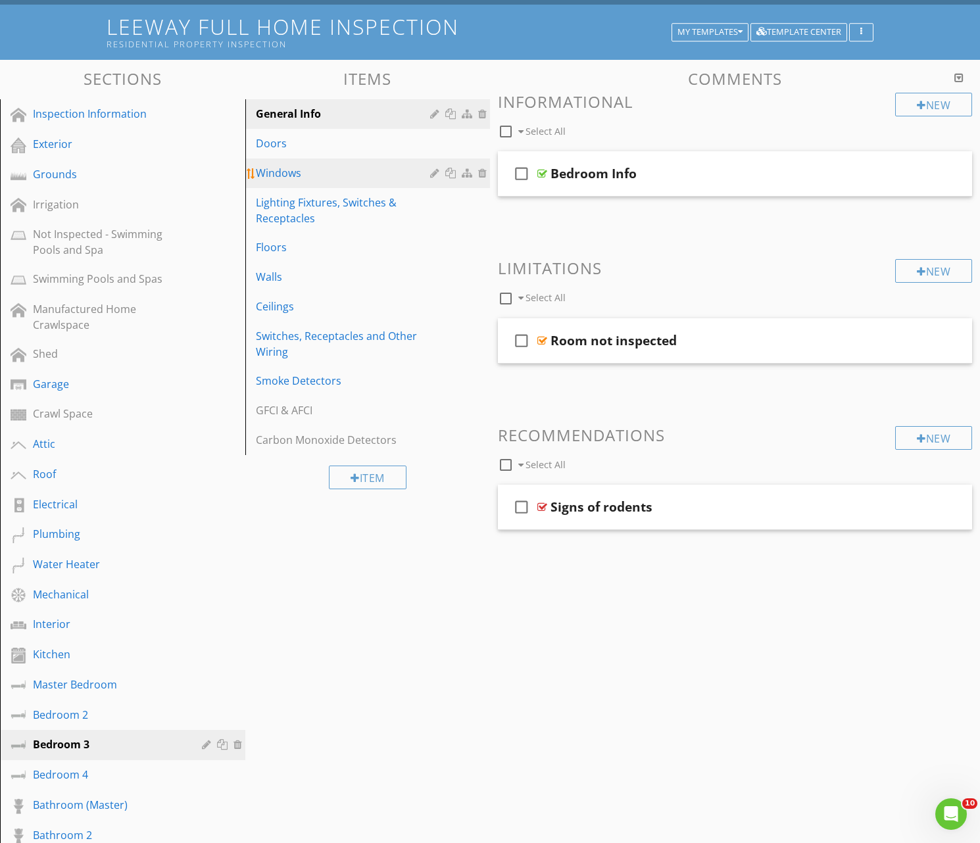
click at [290, 175] on div "Windows" at bounding box center [345, 173] width 179 height 16
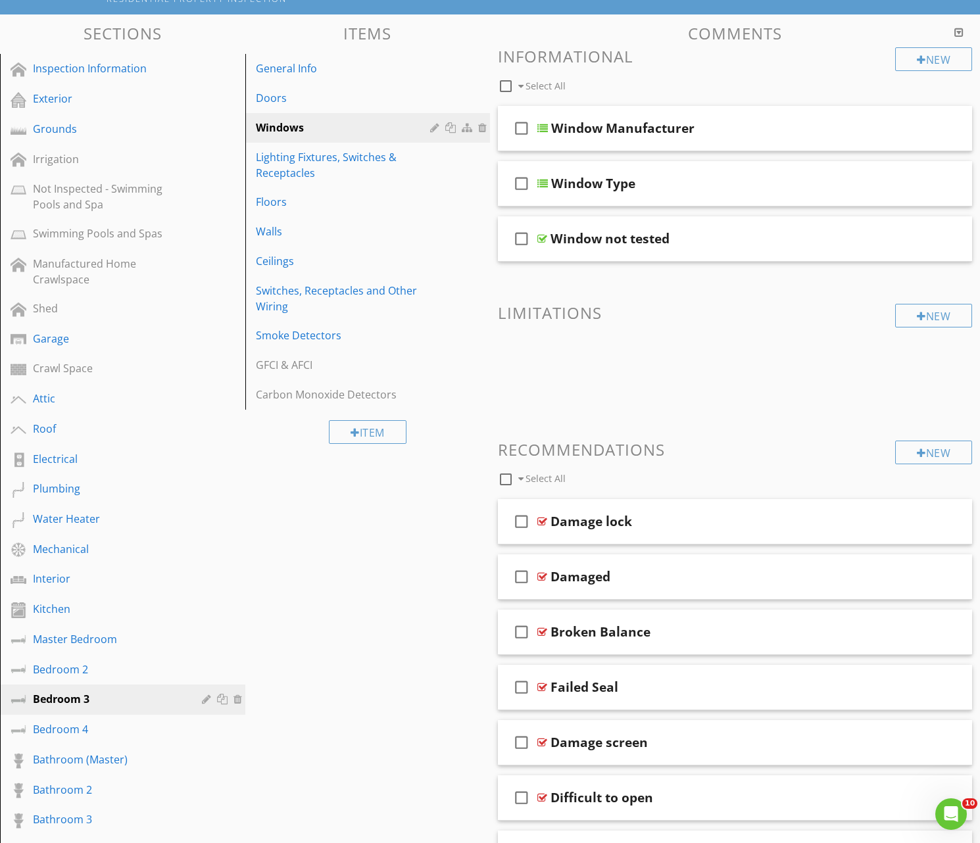
scroll to position [164, 0]
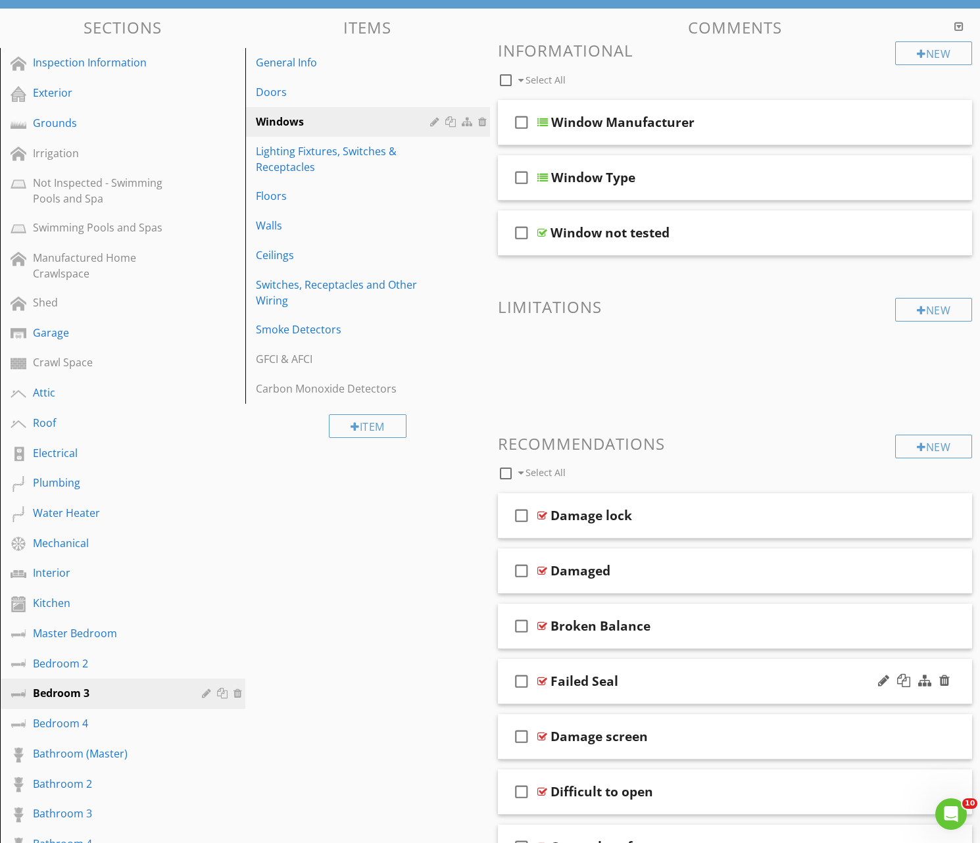
click at [679, 680] on div "Failed Seal" at bounding box center [718, 681] width 336 height 16
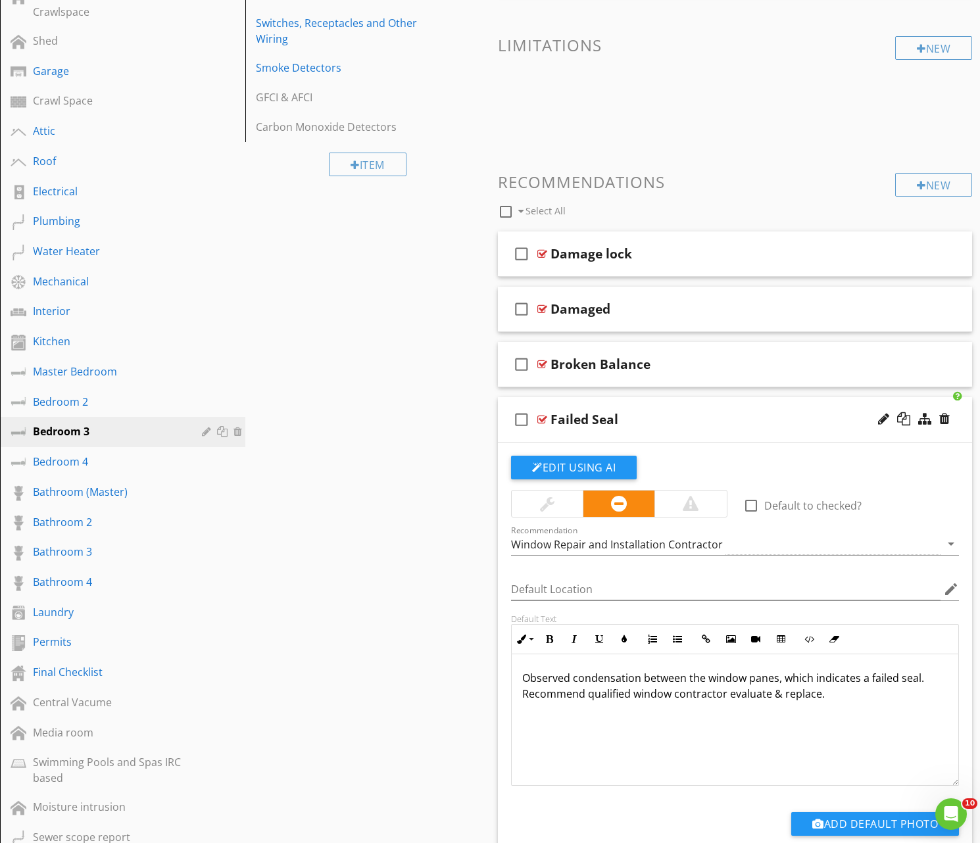
scroll to position [427, 0]
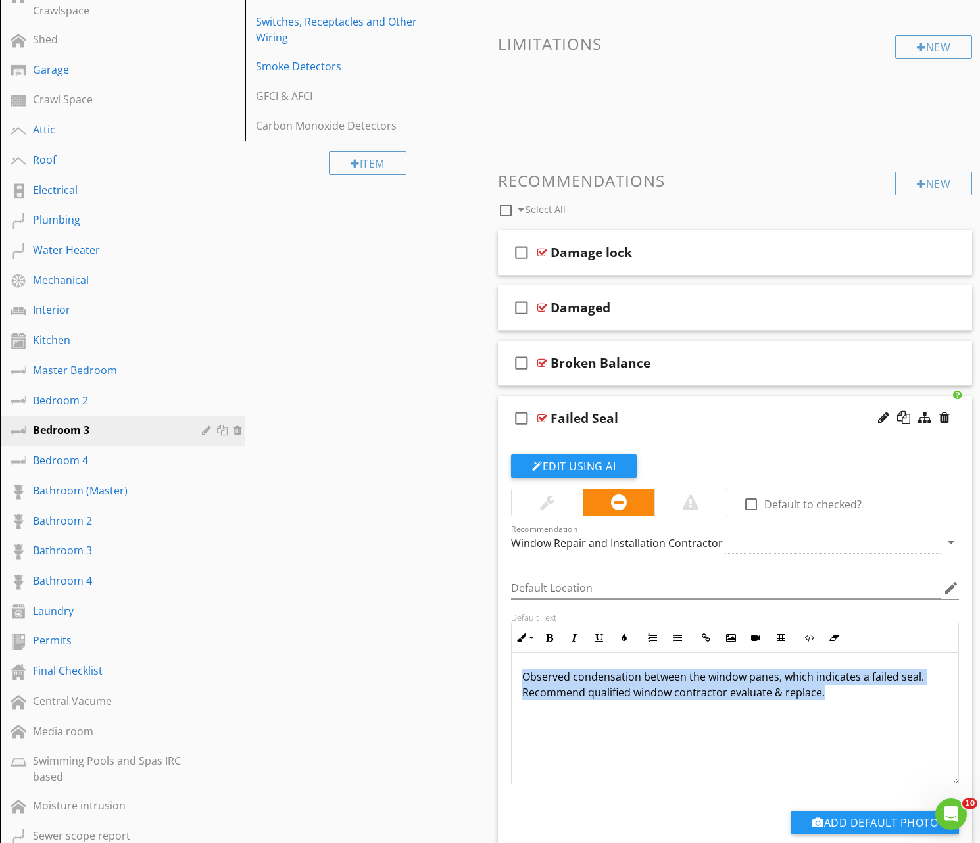
drag, startPoint x: 826, startPoint y: 694, endPoint x: 532, endPoint y: 675, distance: 294.6
click at [523, 673] on p "Observed condensation between the window panes, which indicates a failed seal. …" at bounding box center [734, 685] width 425 height 32
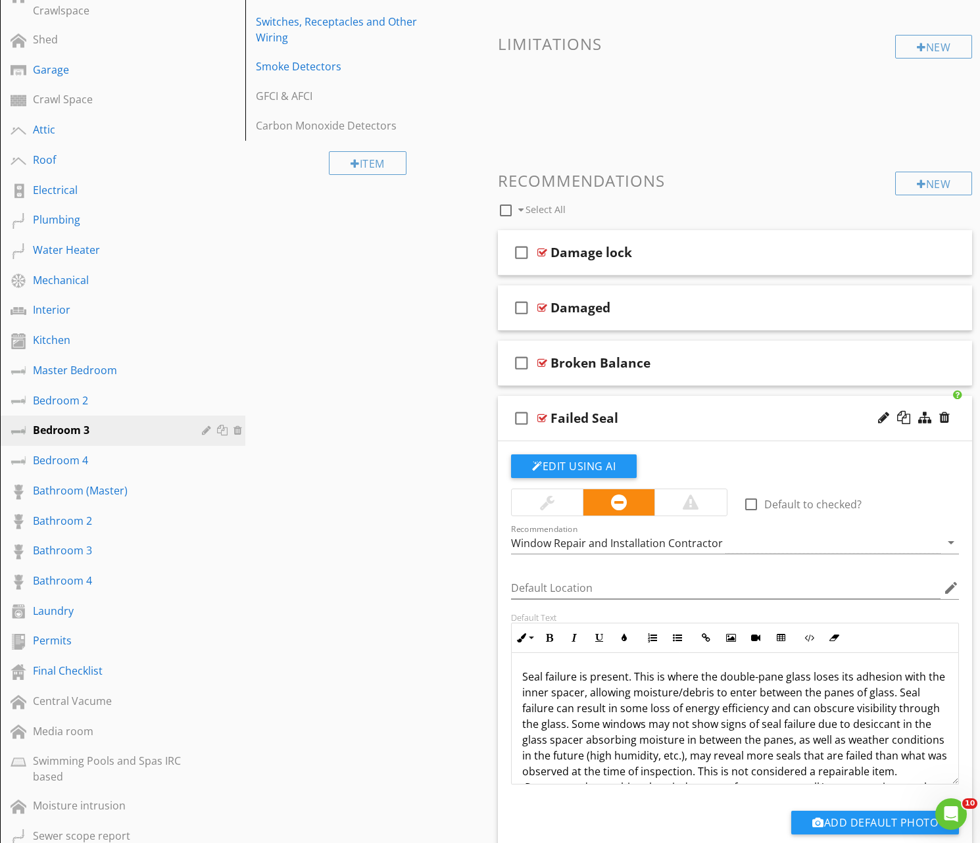
scroll to position [25, 0]
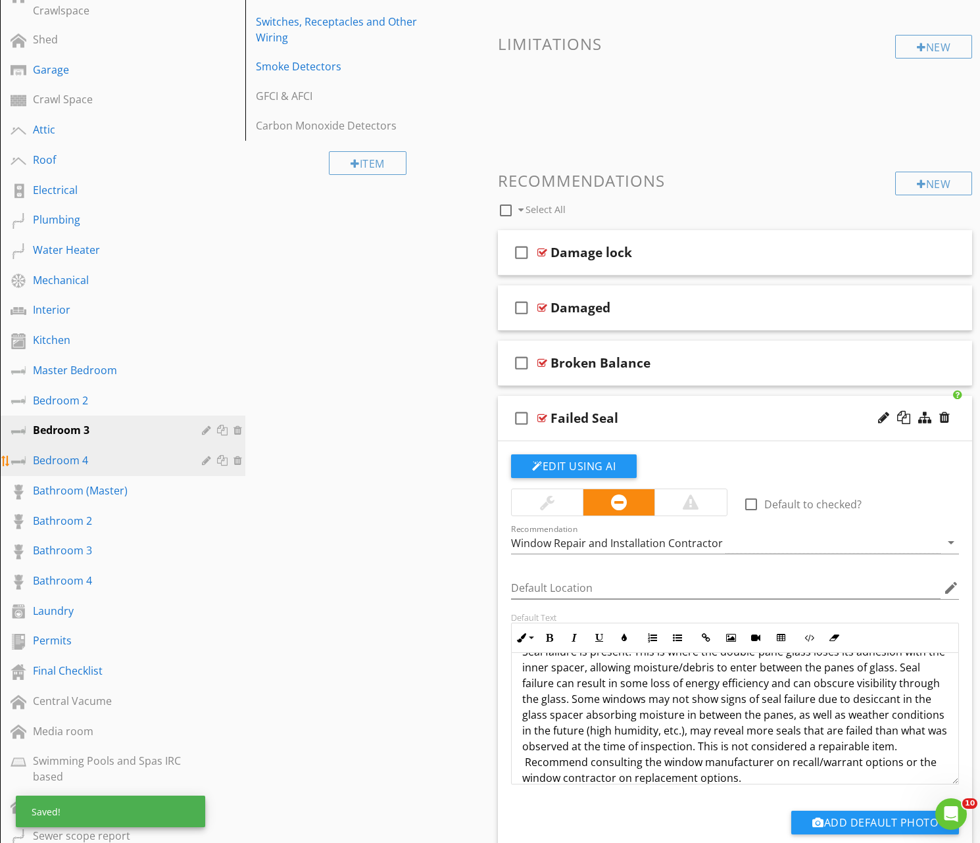
click at [82, 461] on div "Bedroom 4" at bounding box center [108, 460] width 150 height 16
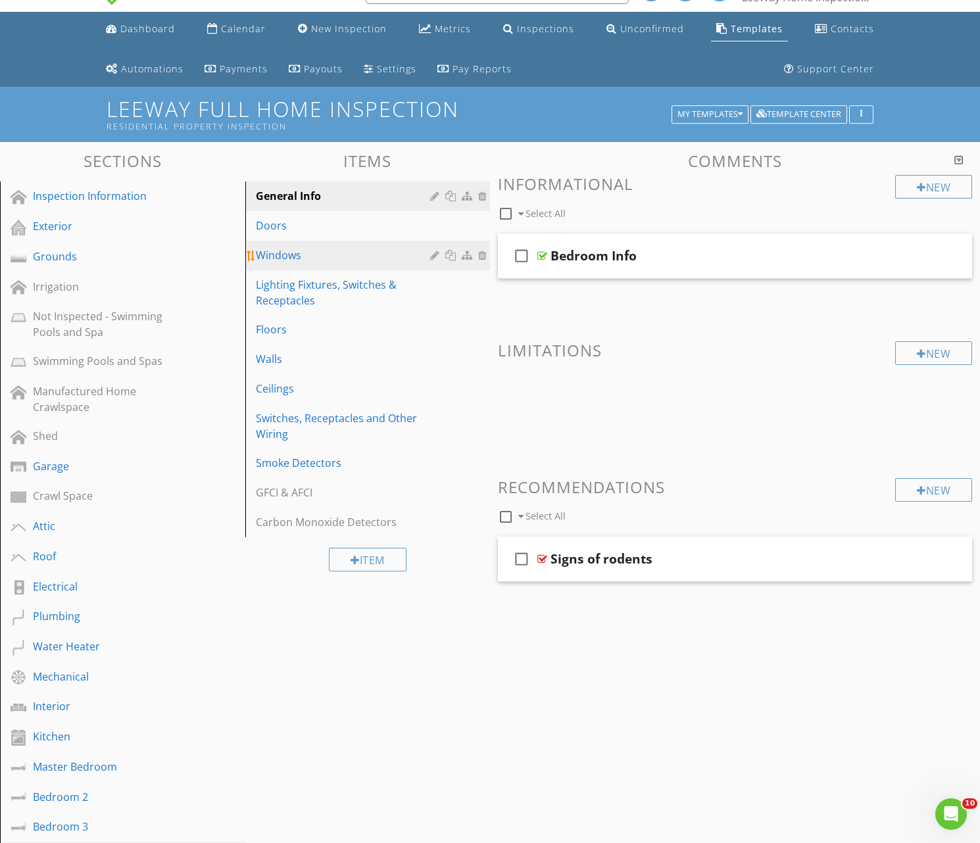
scroll to position [26, 0]
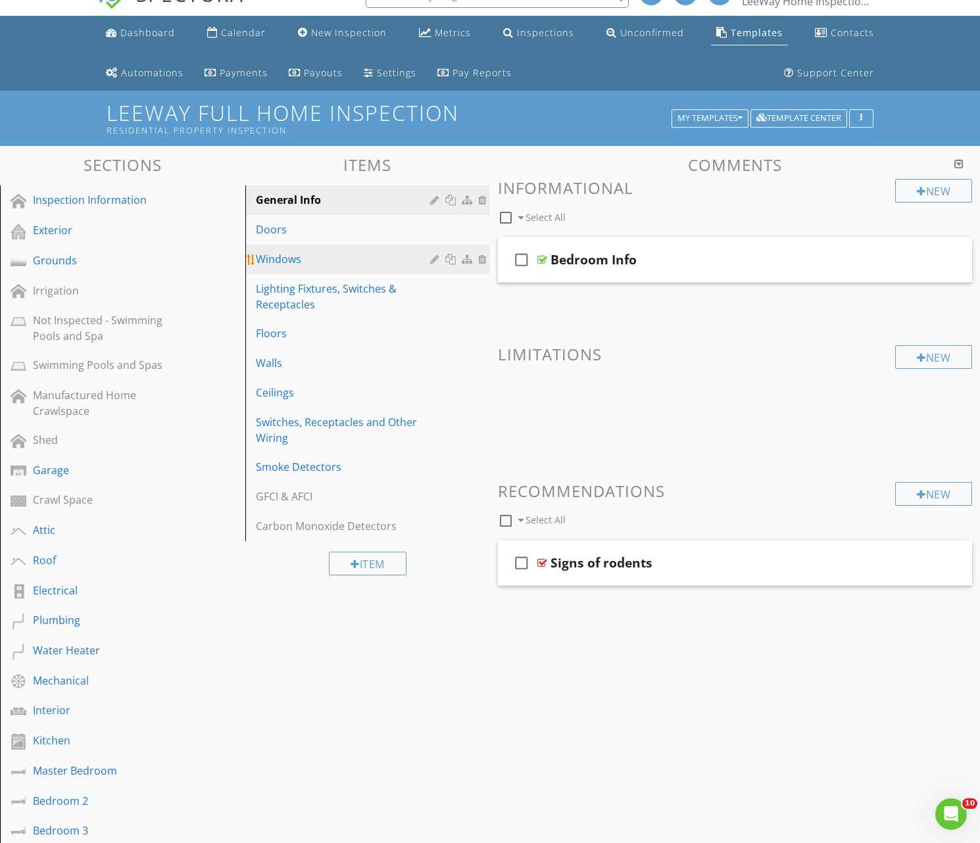
click at [258, 262] on div "Windows" at bounding box center [345, 259] width 179 height 16
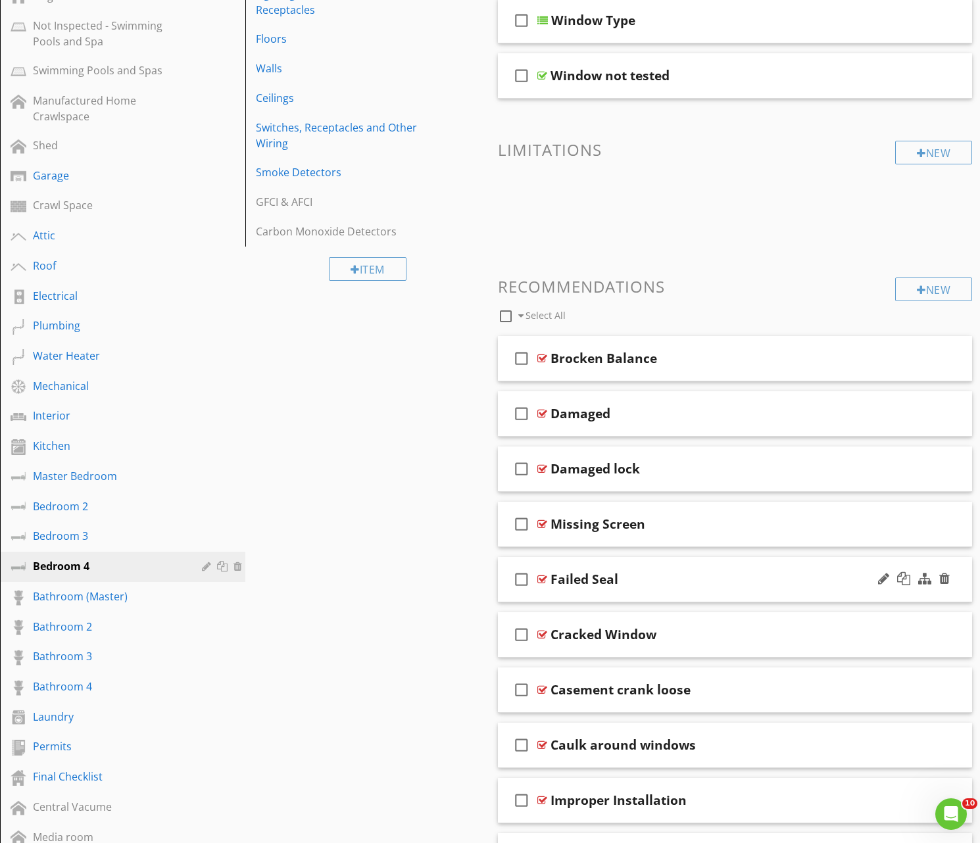
scroll to position [326, 0]
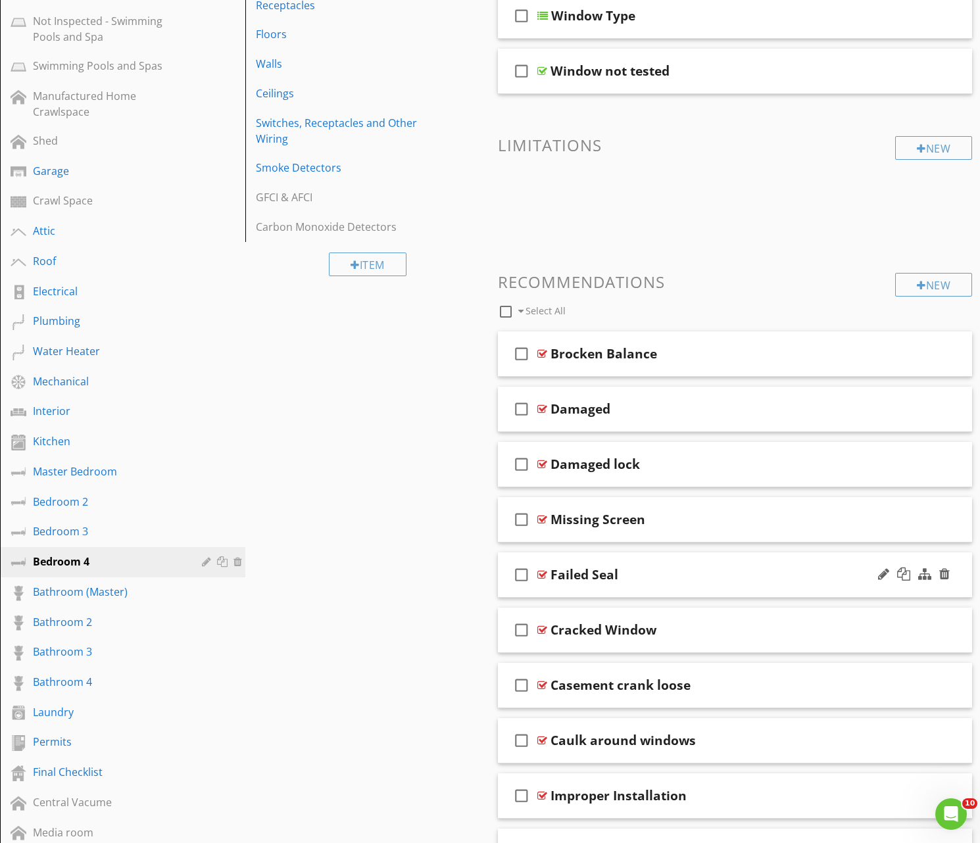
click at [678, 570] on div "Failed Seal" at bounding box center [718, 575] width 336 height 16
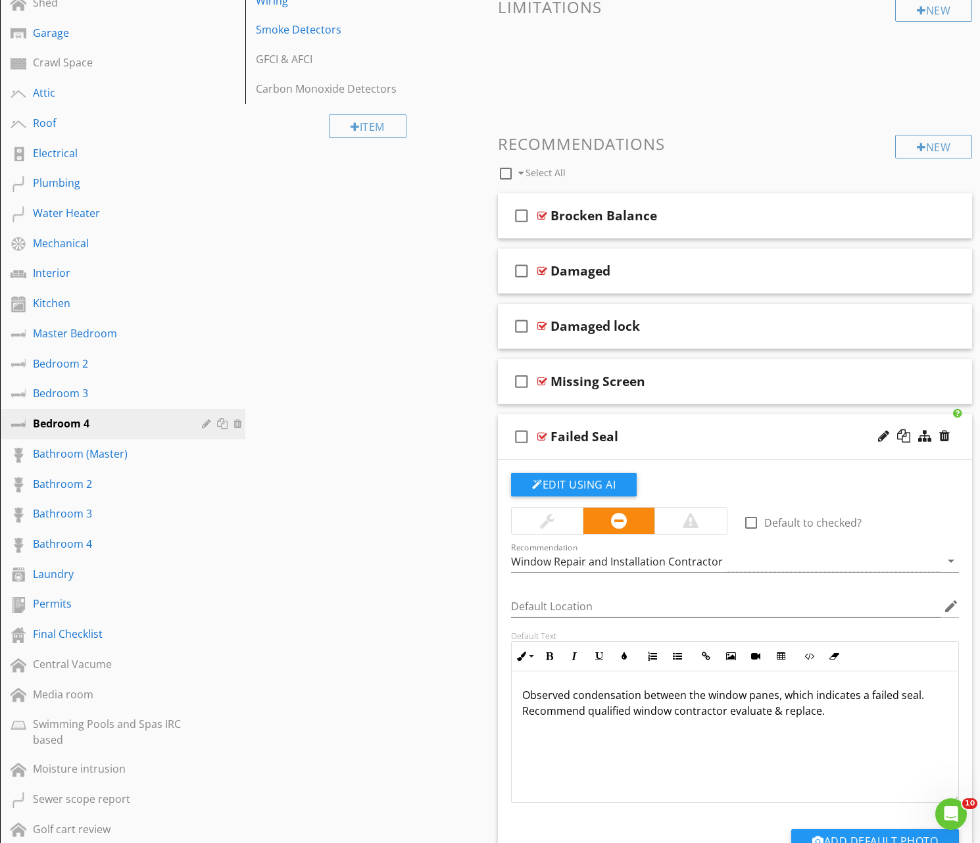
scroll to position [466, 0]
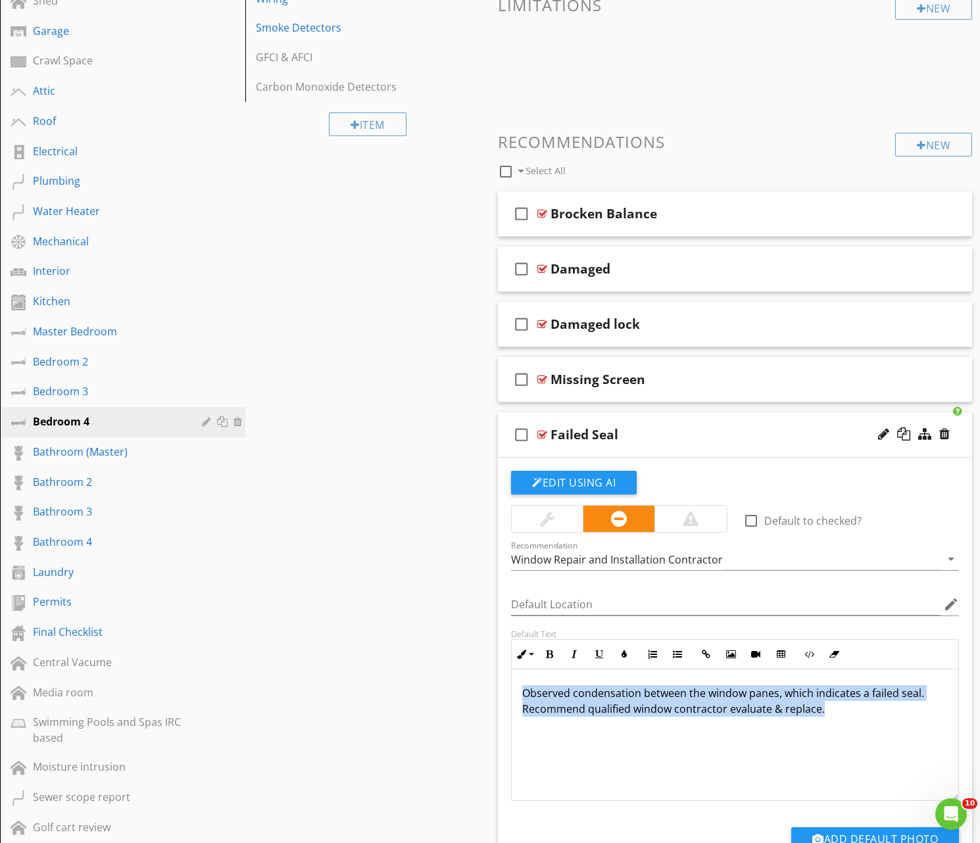
drag, startPoint x: 819, startPoint y: 705, endPoint x: 527, endPoint y: 686, distance: 293.3
click at [526, 686] on p "Observed condensation between the window panes, which indicates a failed seal. …" at bounding box center [734, 701] width 425 height 32
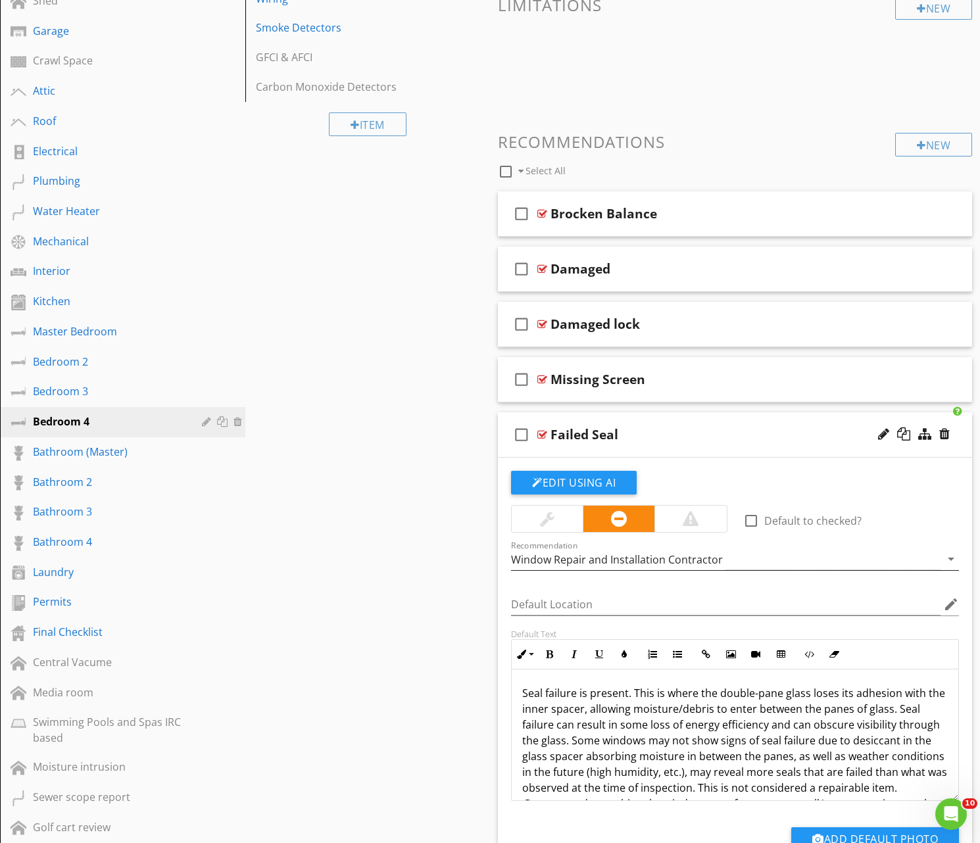
scroll to position [25, 0]
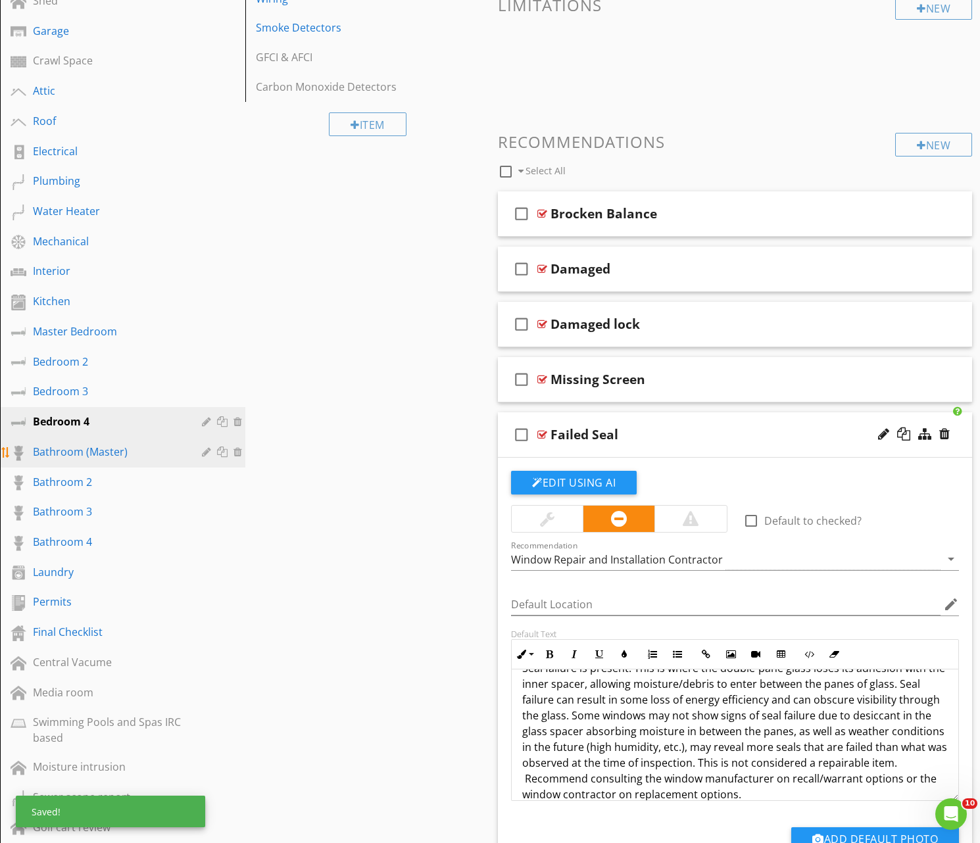
click at [74, 452] on div "Bathroom (Master)" at bounding box center [108, 452] width 150 height 16
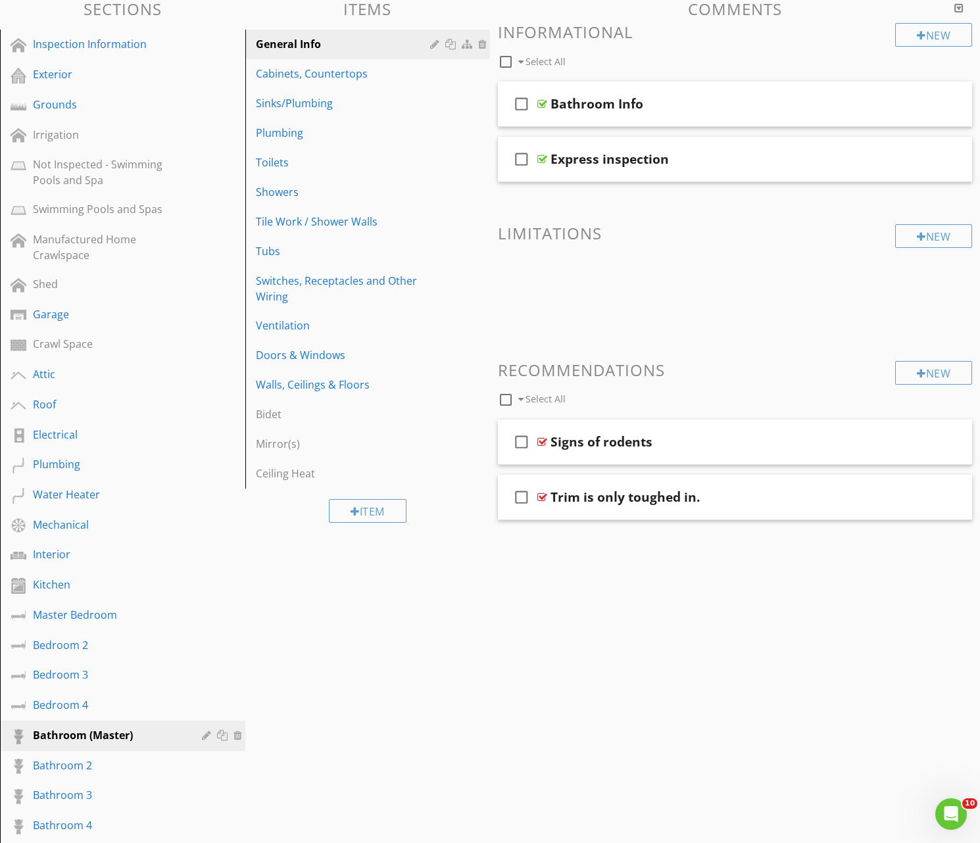
scroll to position [180, 0]
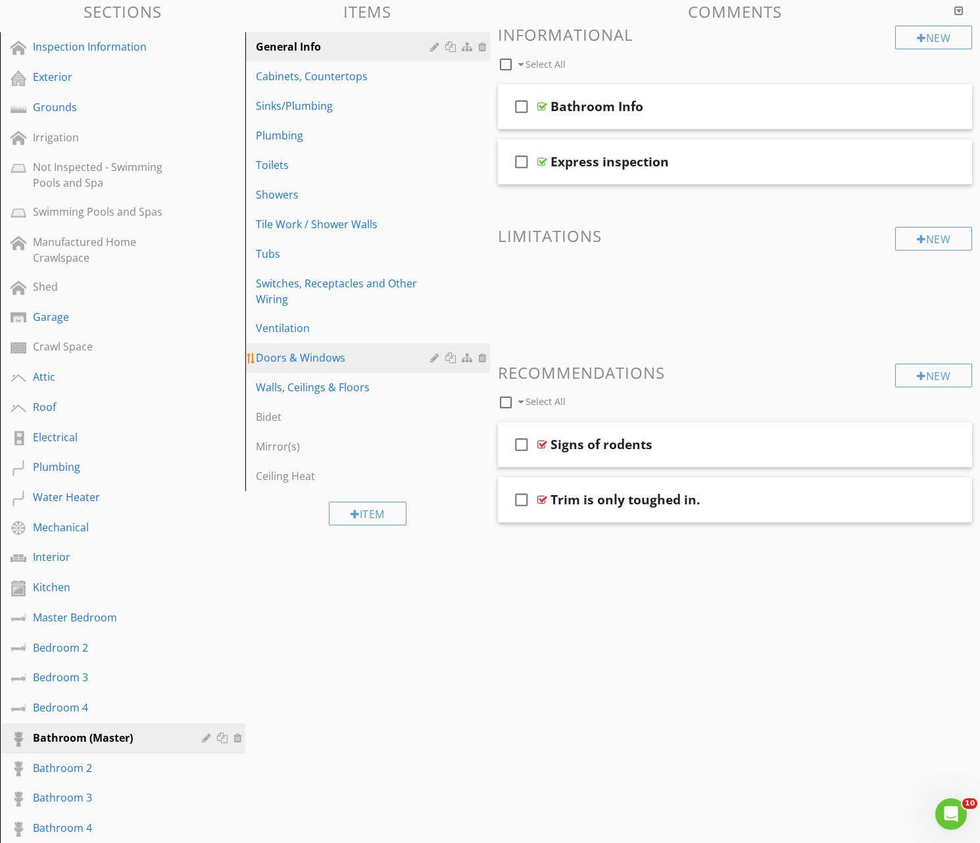
click at [303, 360] on div "Doors & Windows" at bounding box center [345, 358] width 179 height 16
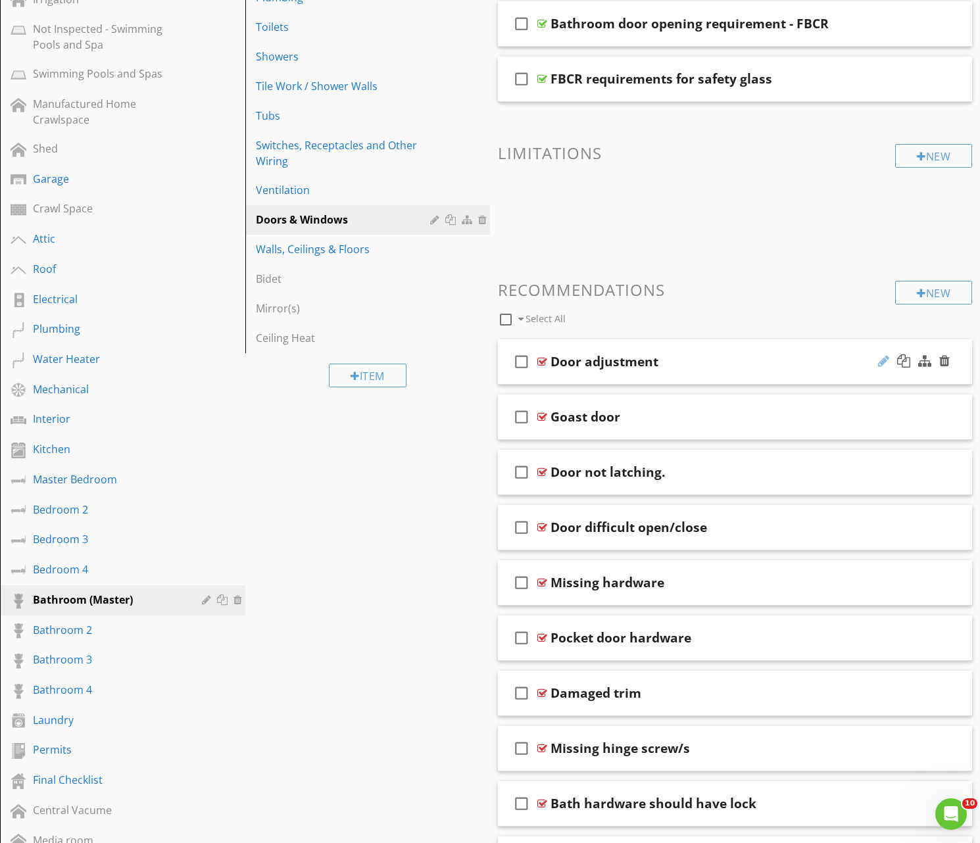
scroll to position [316, 0]
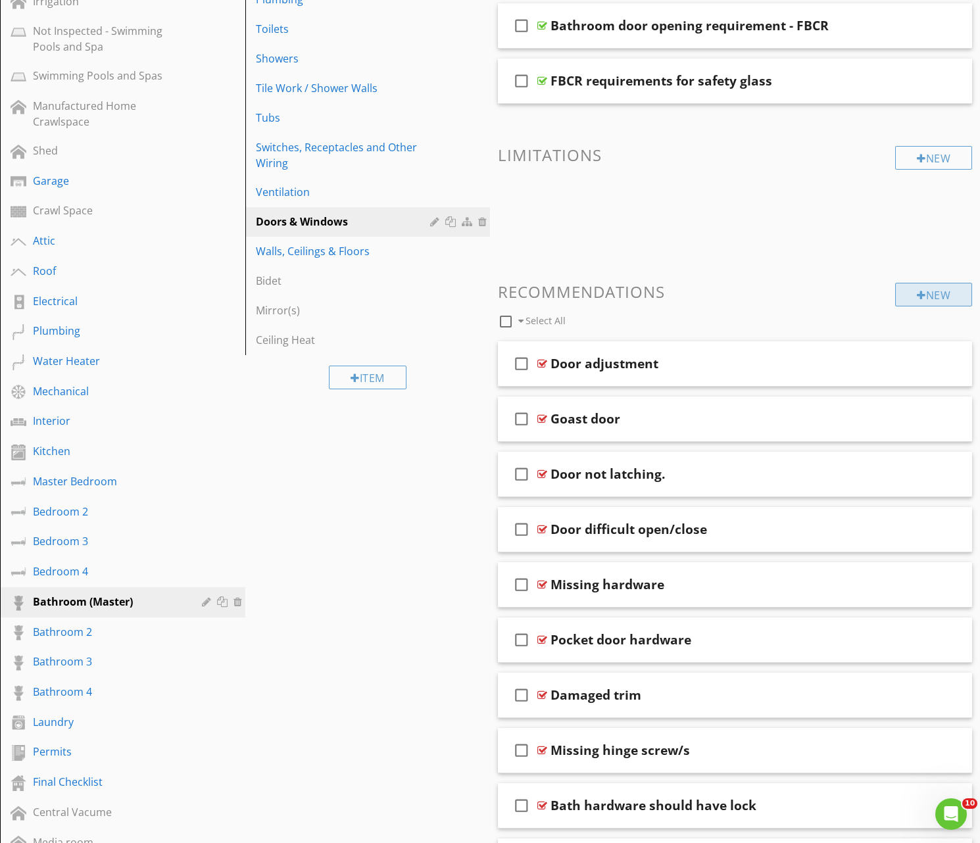
click at [927, 295] on div "New" at bounding box center [933, 295] width 77 height 24
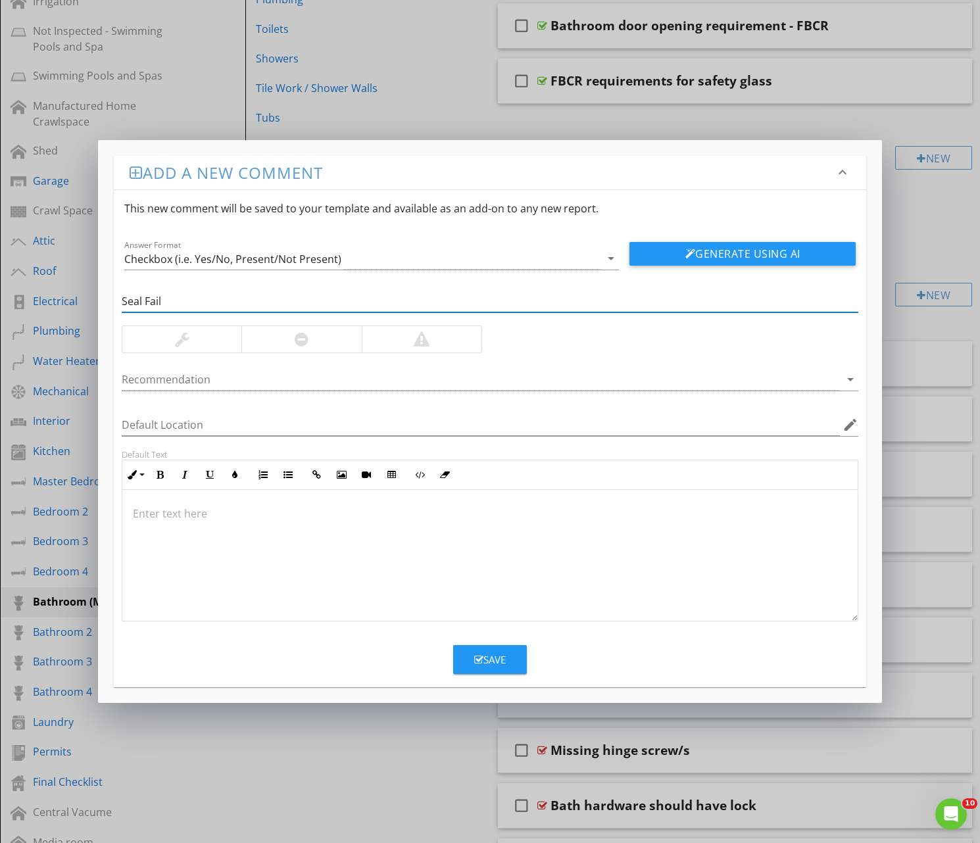
type input "Seal Fail"
click at [201, 514] on p at bounding box center [490, 514] width 714 height 16
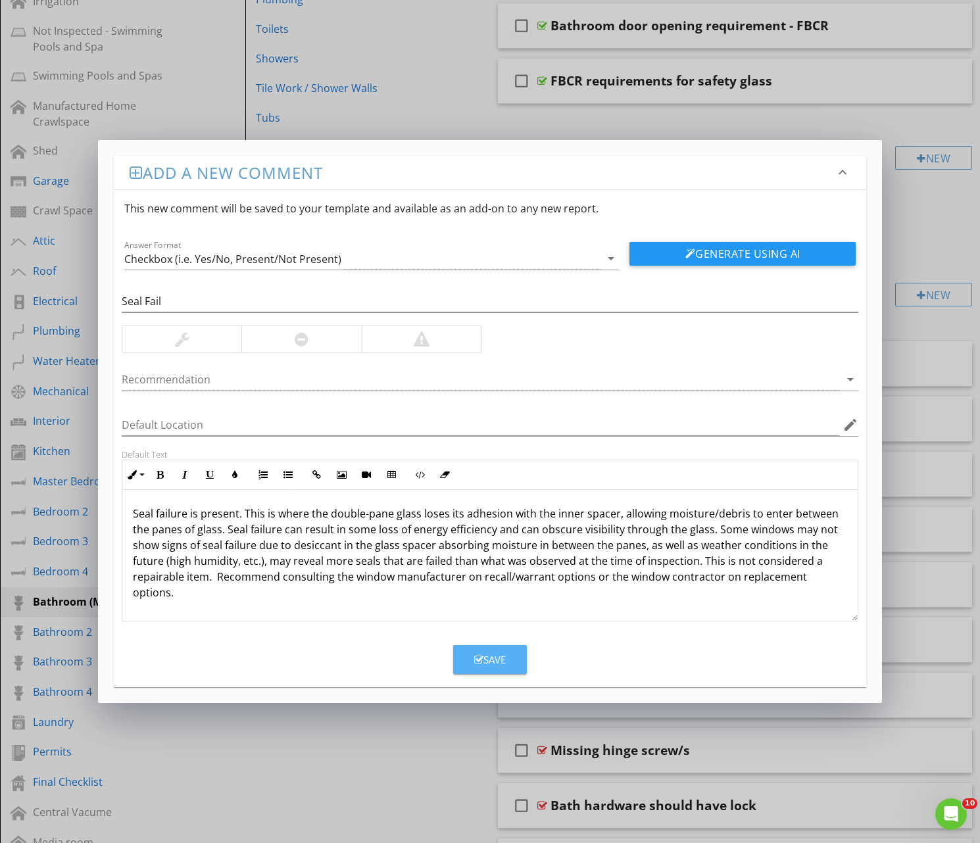
click at [495, 660] on div "Save" at bounding box center [490, 659] width 32 height 15
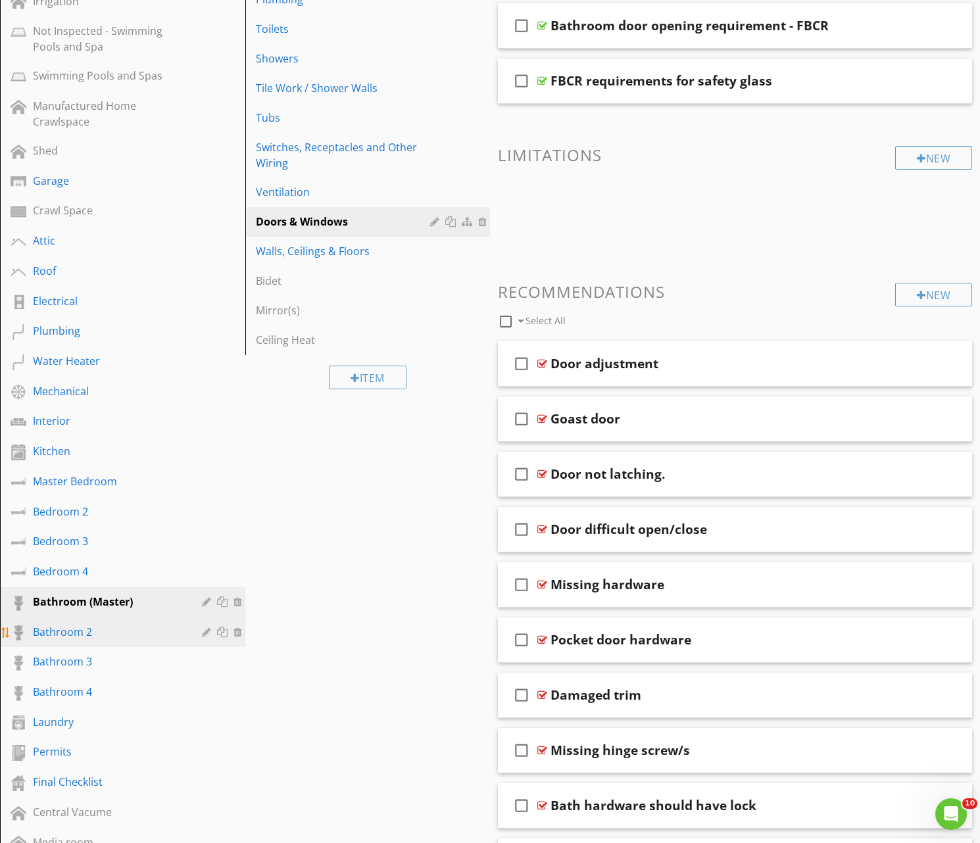
click at [68, 630] on div "Bathroom 2" at bounding box center [108, 632] width 150 height 16
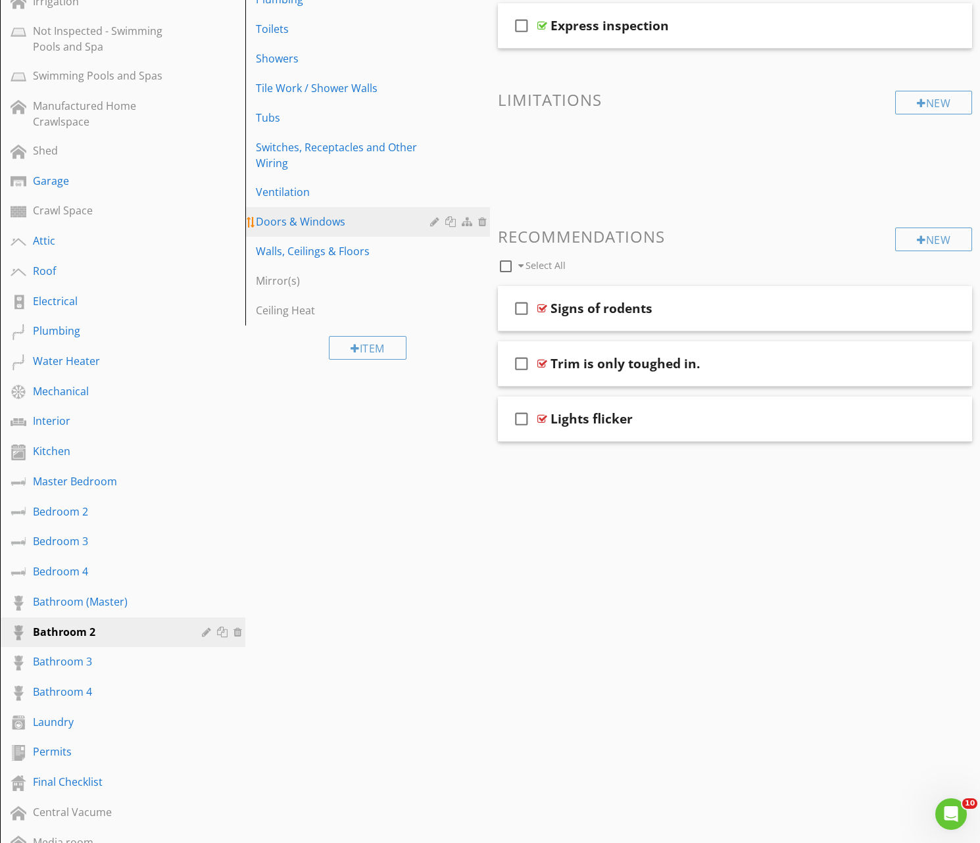
click at [288, 224] on div "Doors & Windows" at bounding box center [345, 222] width 179 height 16
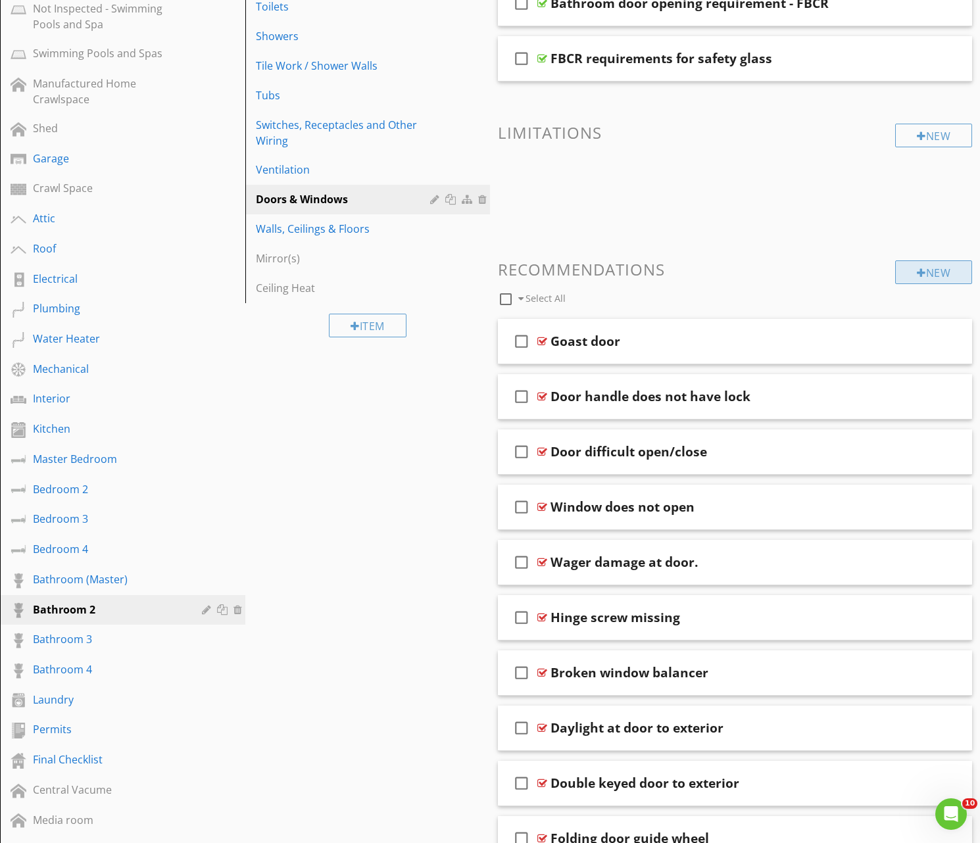
scroll to position [335, 0]
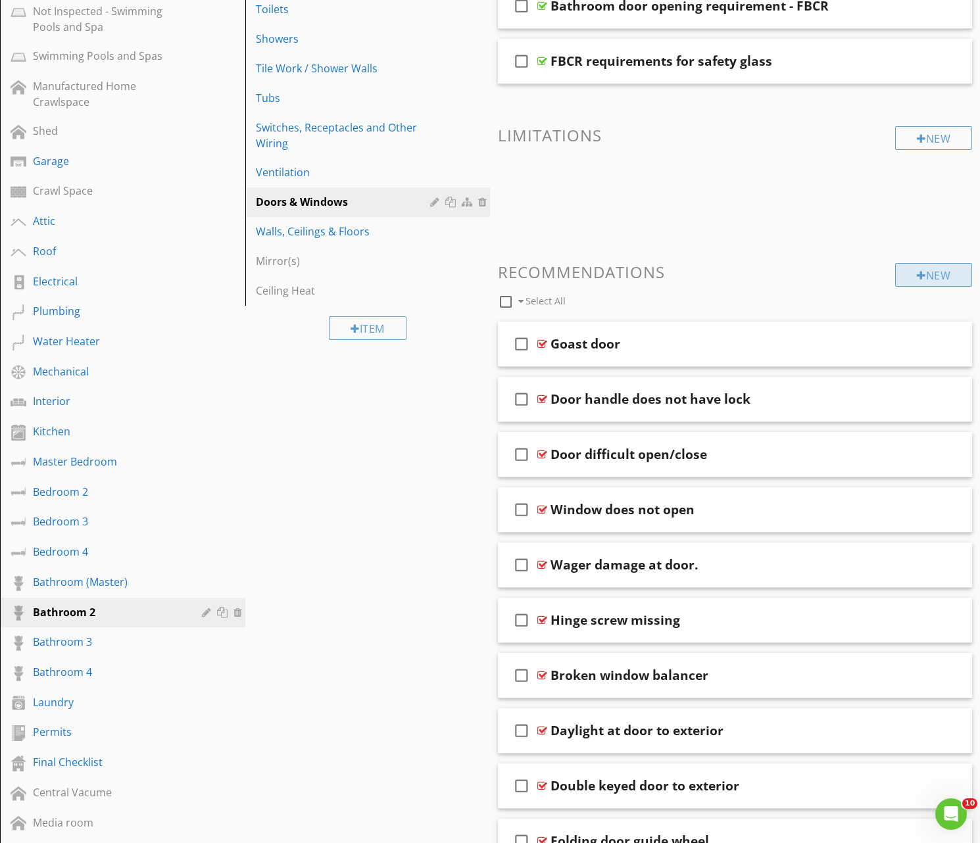
click at [921, 273] on div at bounding box center [921, 275] width 9 height 11
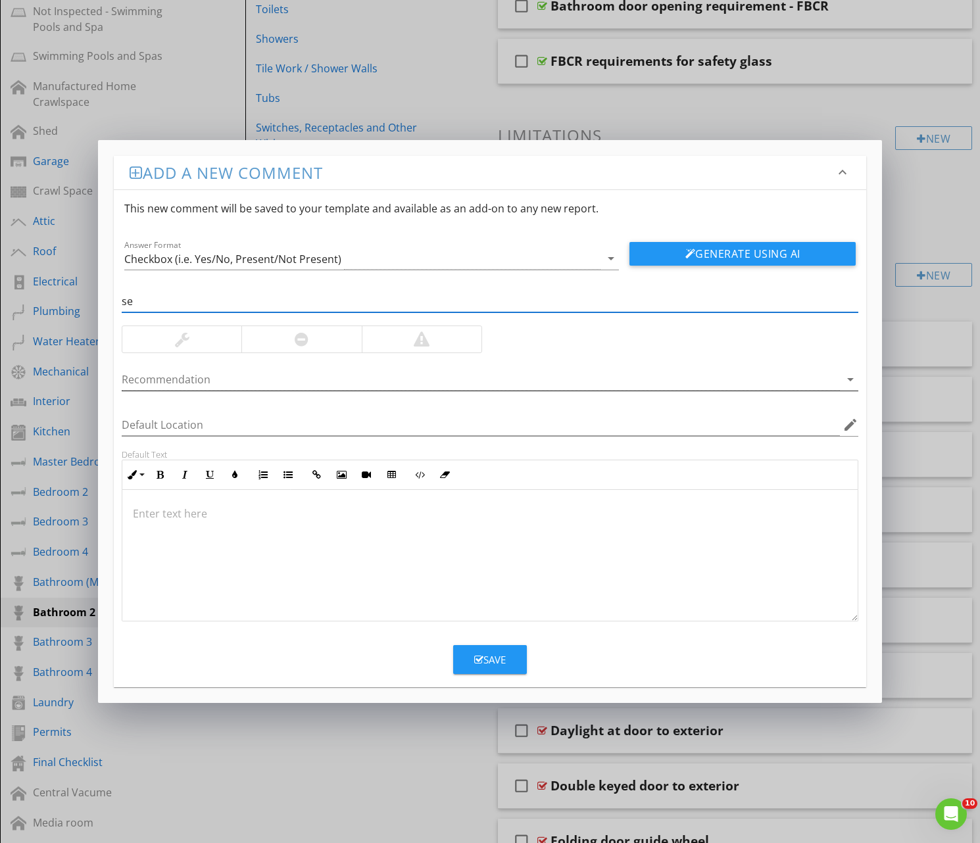
type input "s"
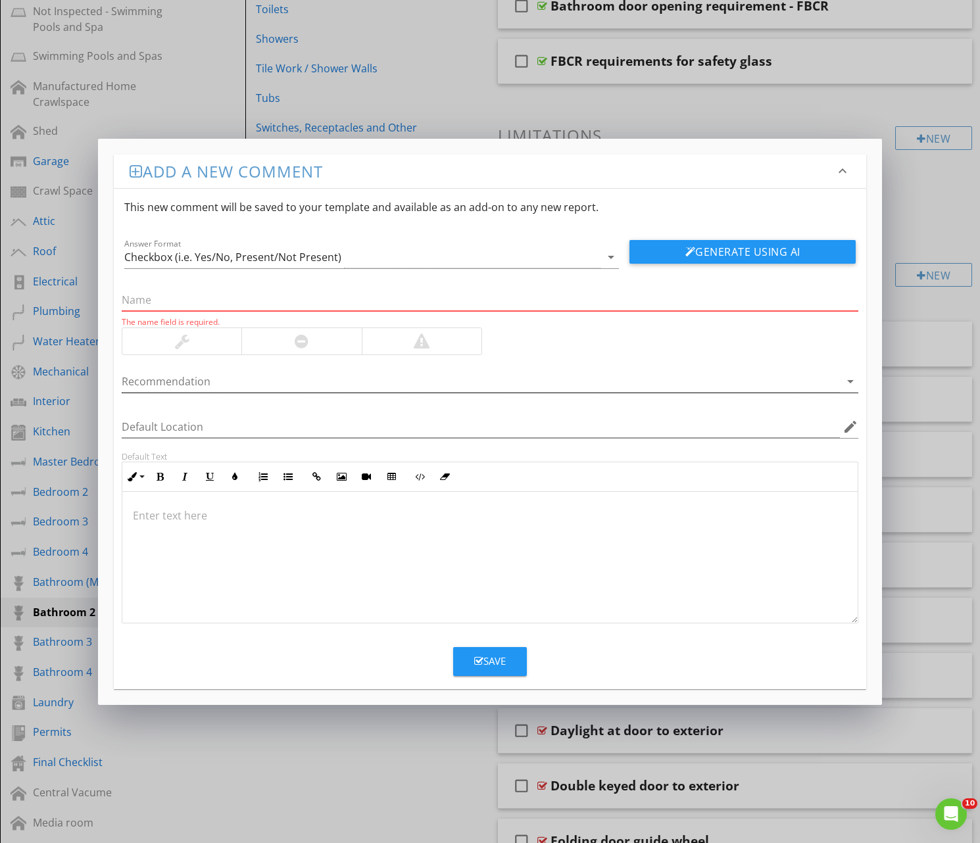
type input "D"
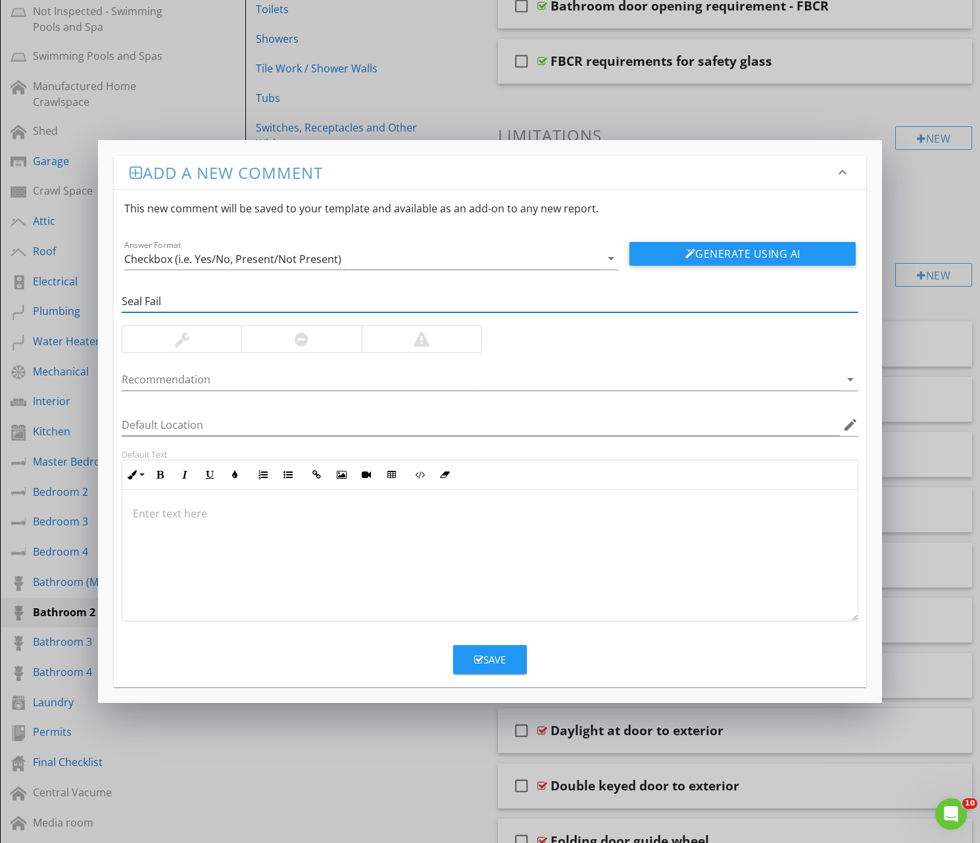
type input "Seal Fail"
click at [158, 516] on p at bounding box center [490, 514] width 714 height 16
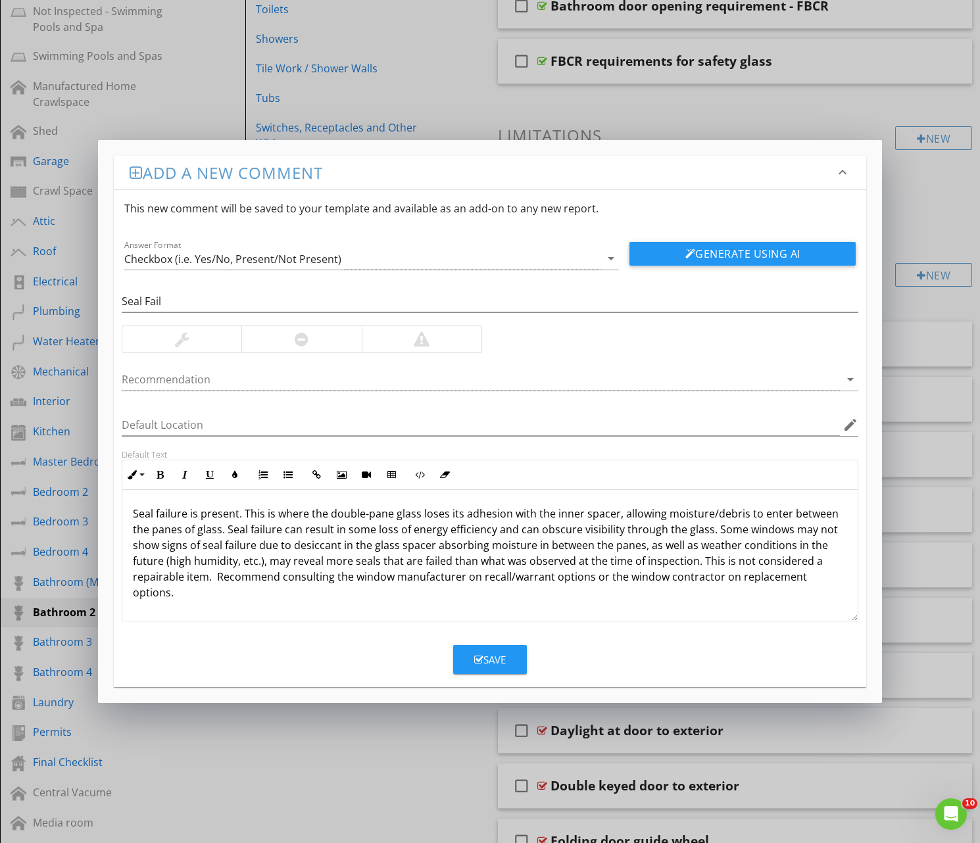
click at [483, 658] on div "Save" at bounding box center [490, 659] width 32 height 15
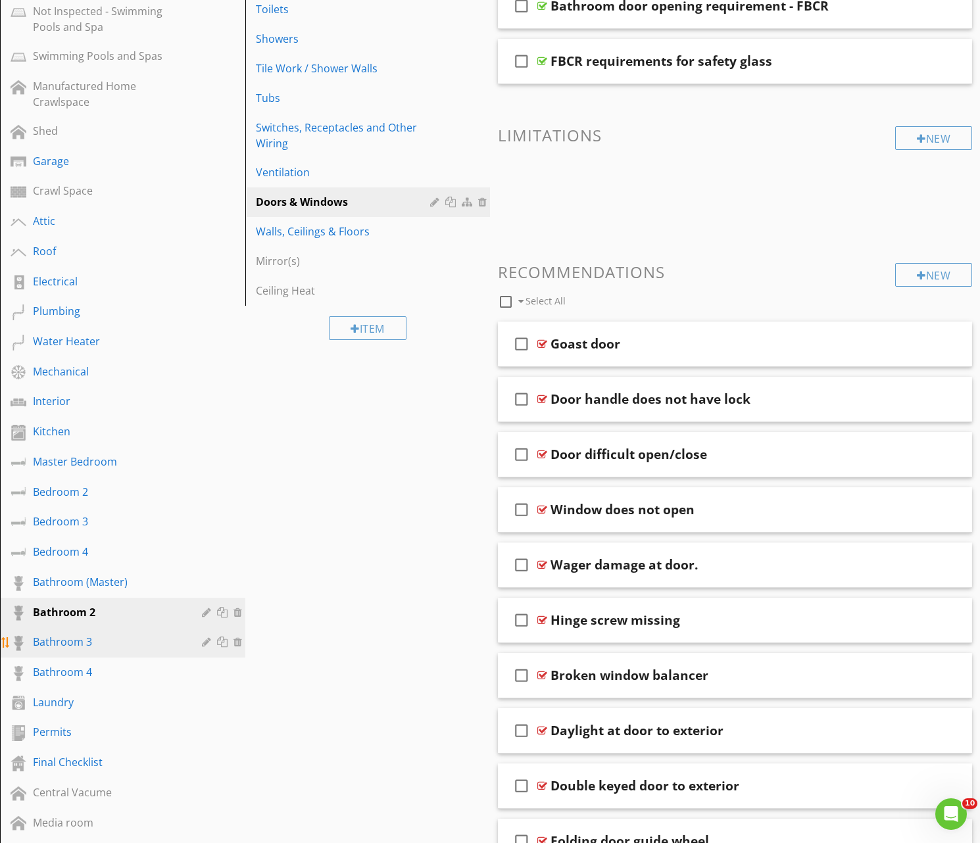
click at [72, 637] on div "Bathroom 3" at bounding box center [108, 642] width 150 height 16
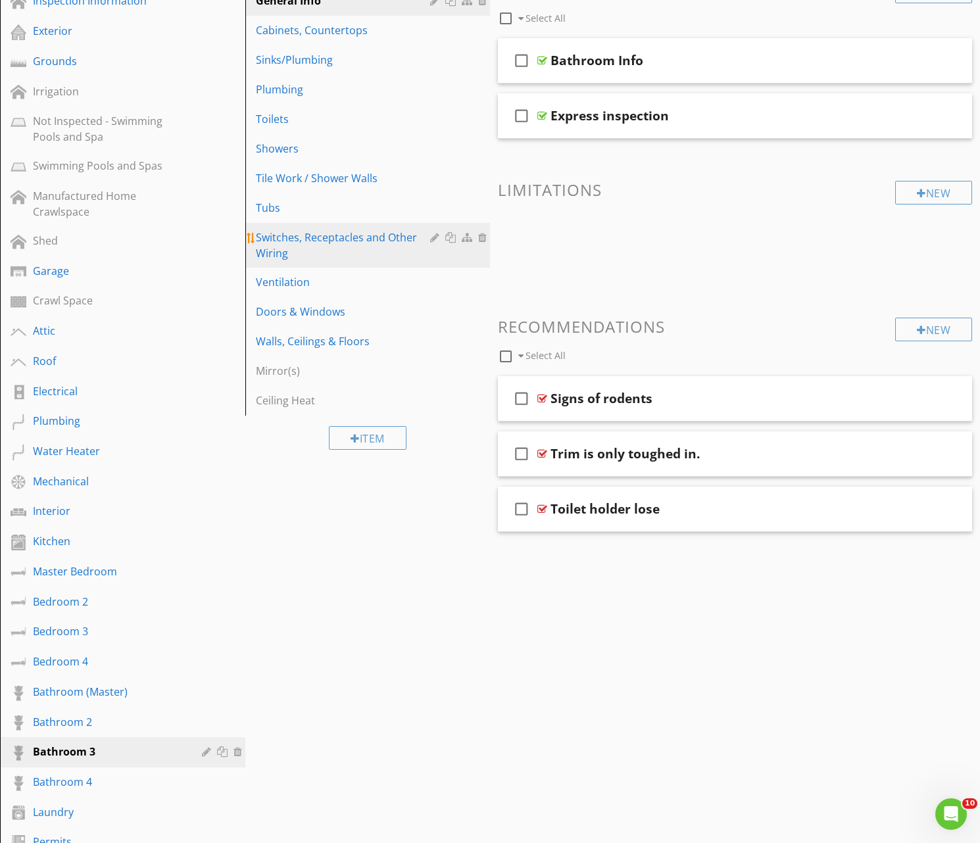
scroll to position [226, 0]
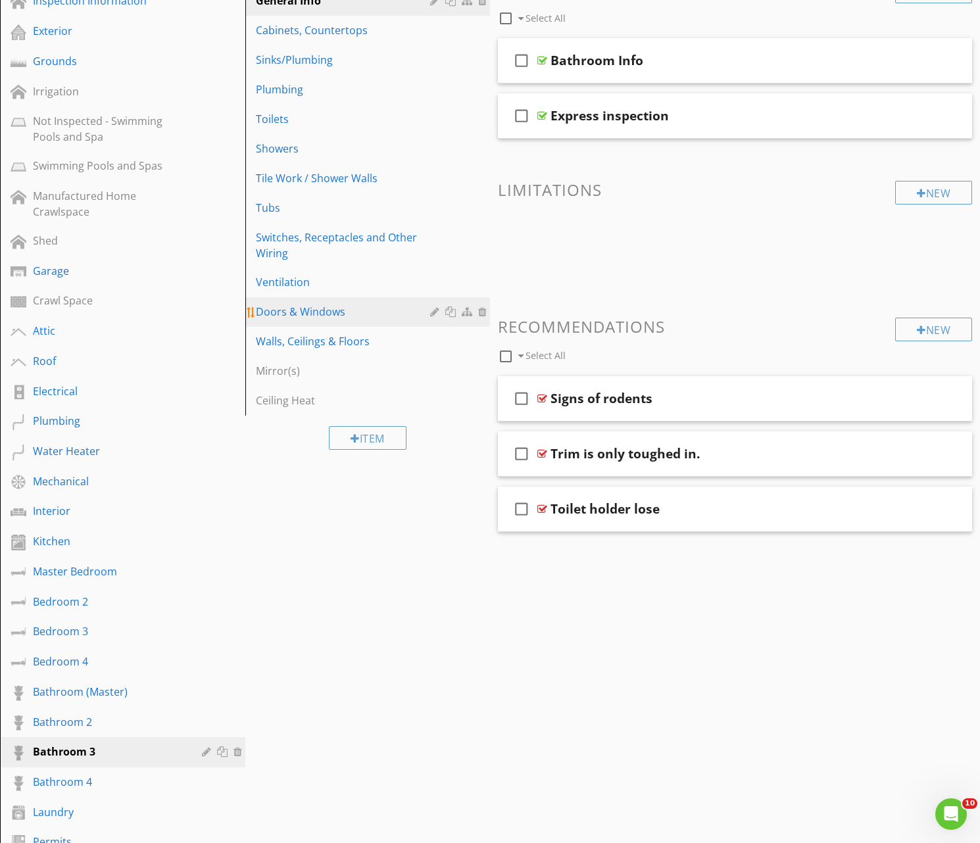
click at [297, 309] on div "Doors & Windows" at bounding box center [345, 312] width 179 height 16
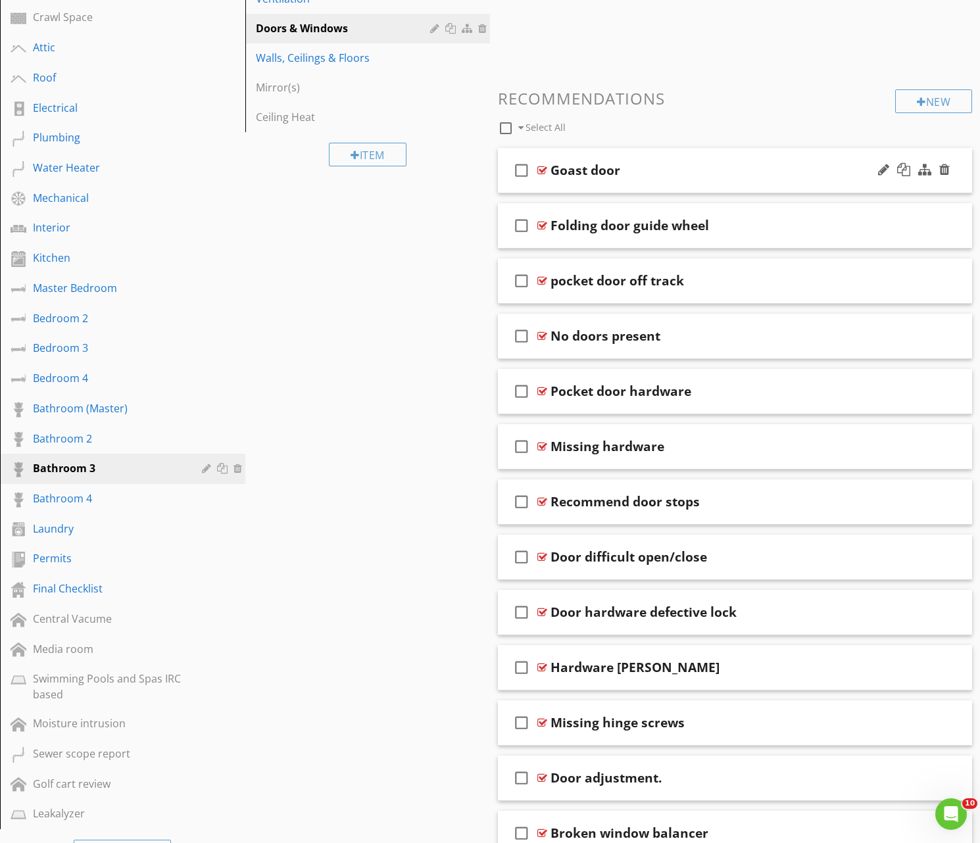
scroll to position [508, 0]
click at [928, 97] on div "New" at bounding box center [933, 102] width 77 height 24
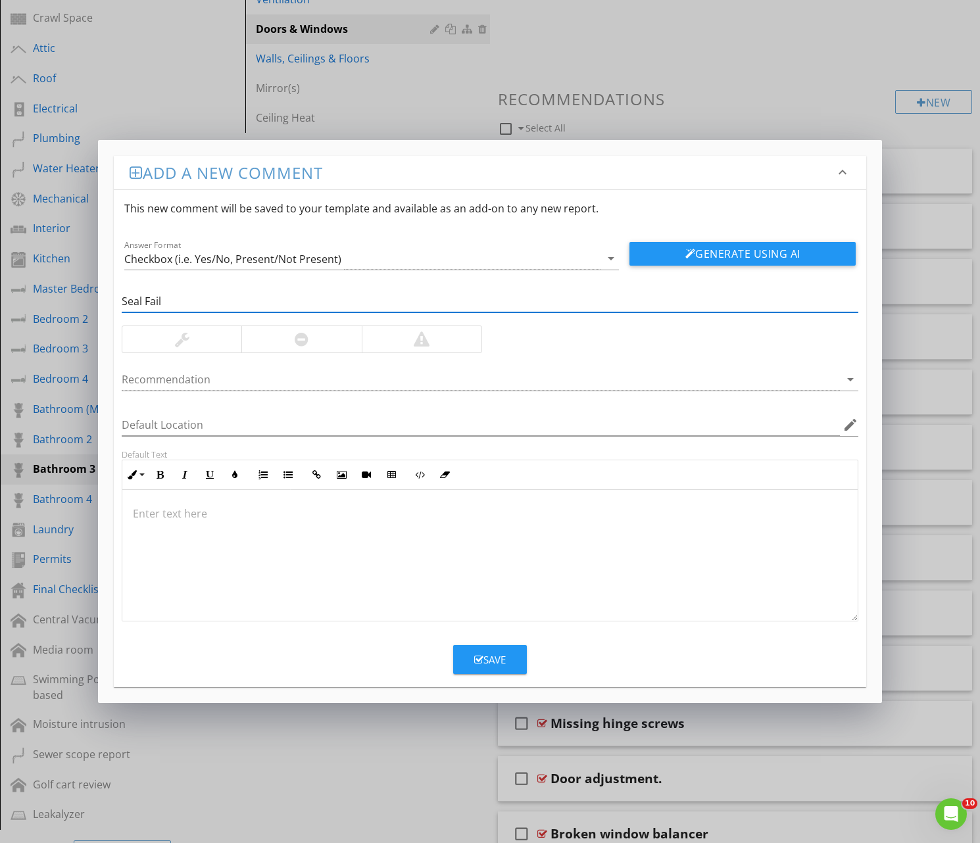
type input "Seal Fail"
click at [149, 508] on p at bounding box center [490, 514] width 714 height 16
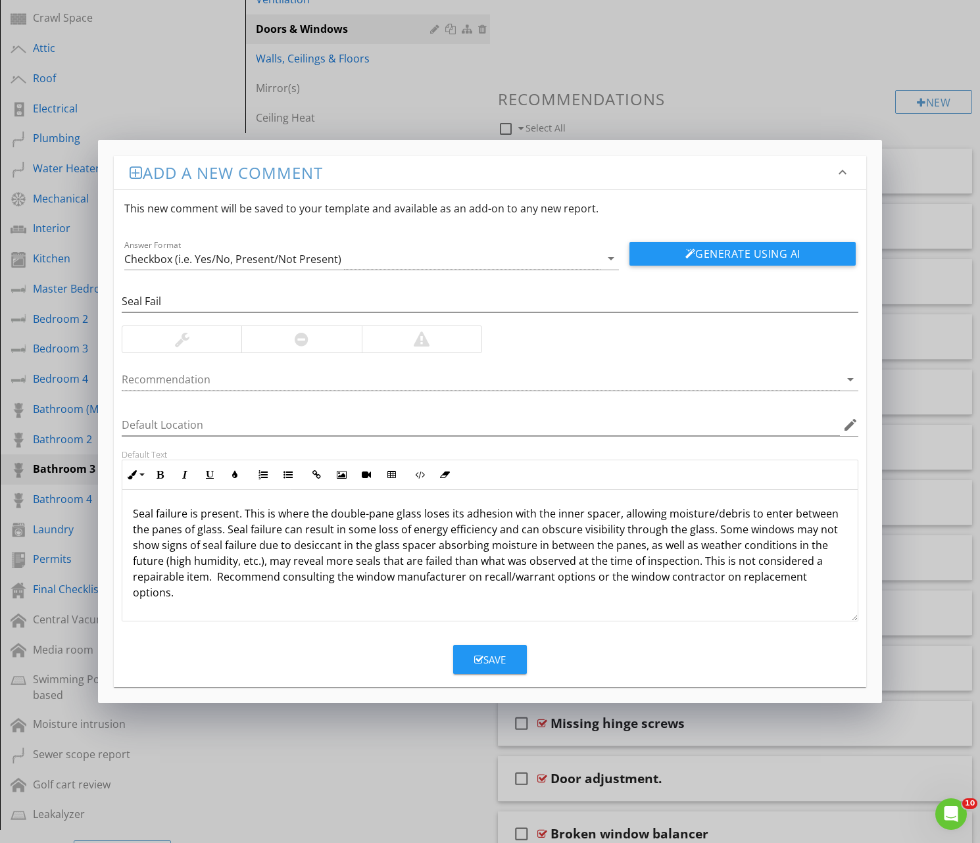
click at [490, 662] on div "Save" at bounding box center [490, 659] width 32 height 15
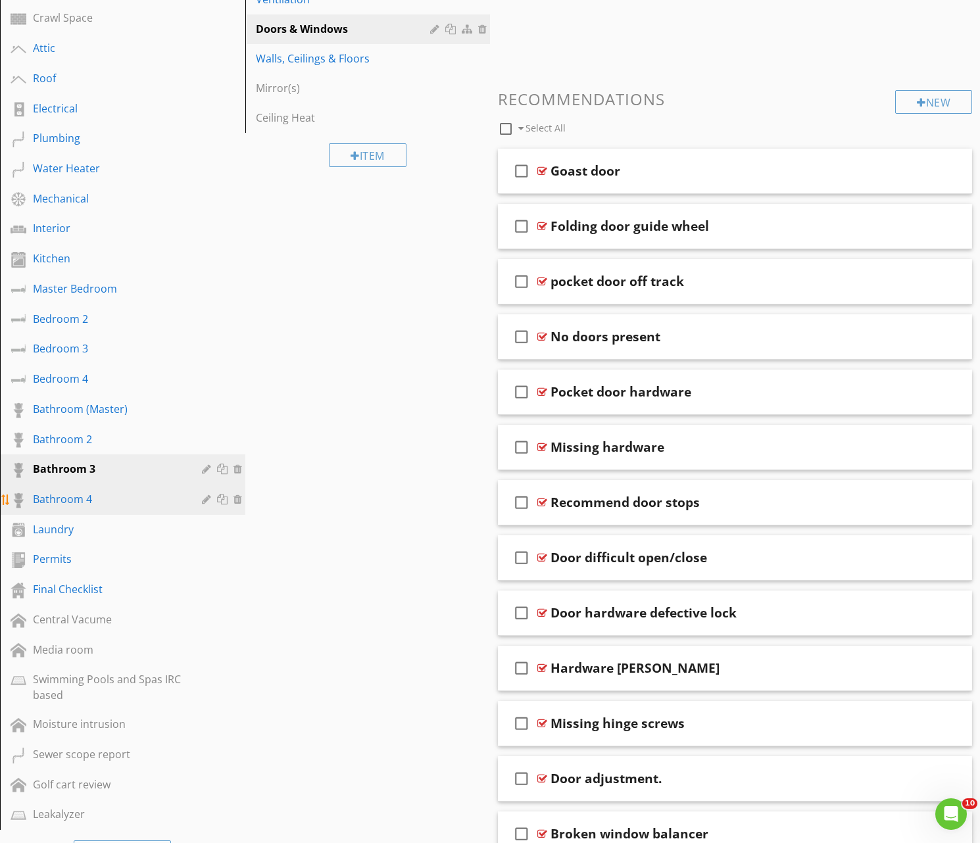
click at [76, 496] on div "Bathroom 4" at bounding box center [108, 499] width 150 height 16
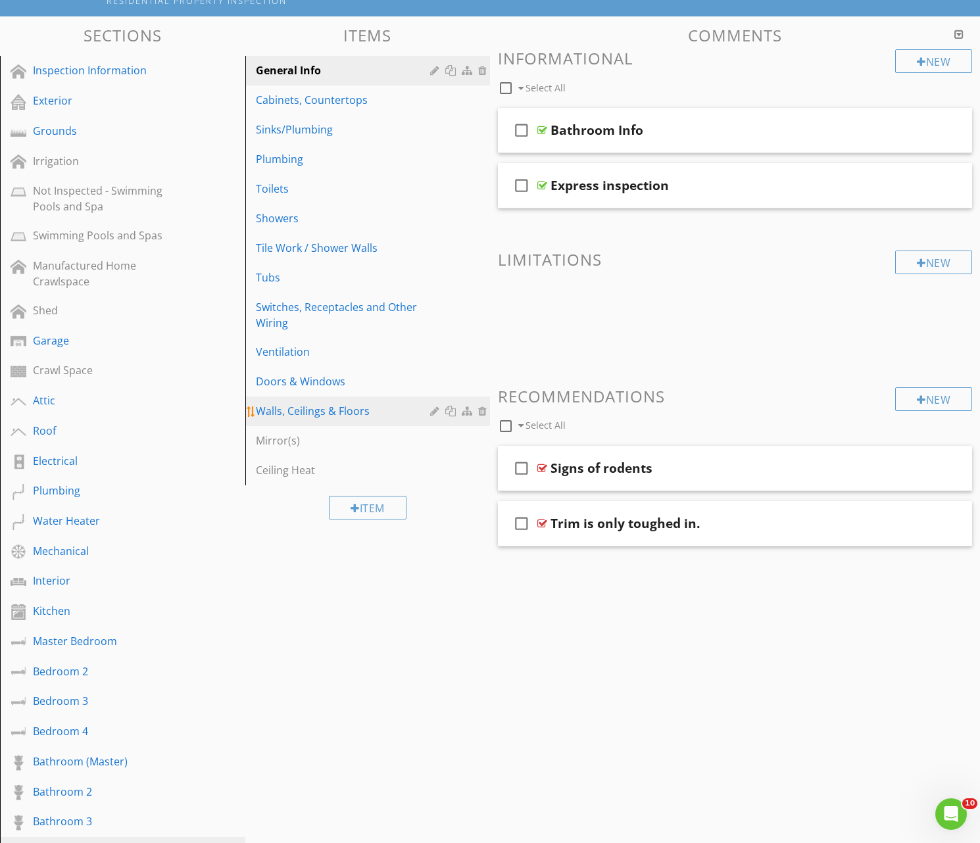
scroll to position [151, 0]
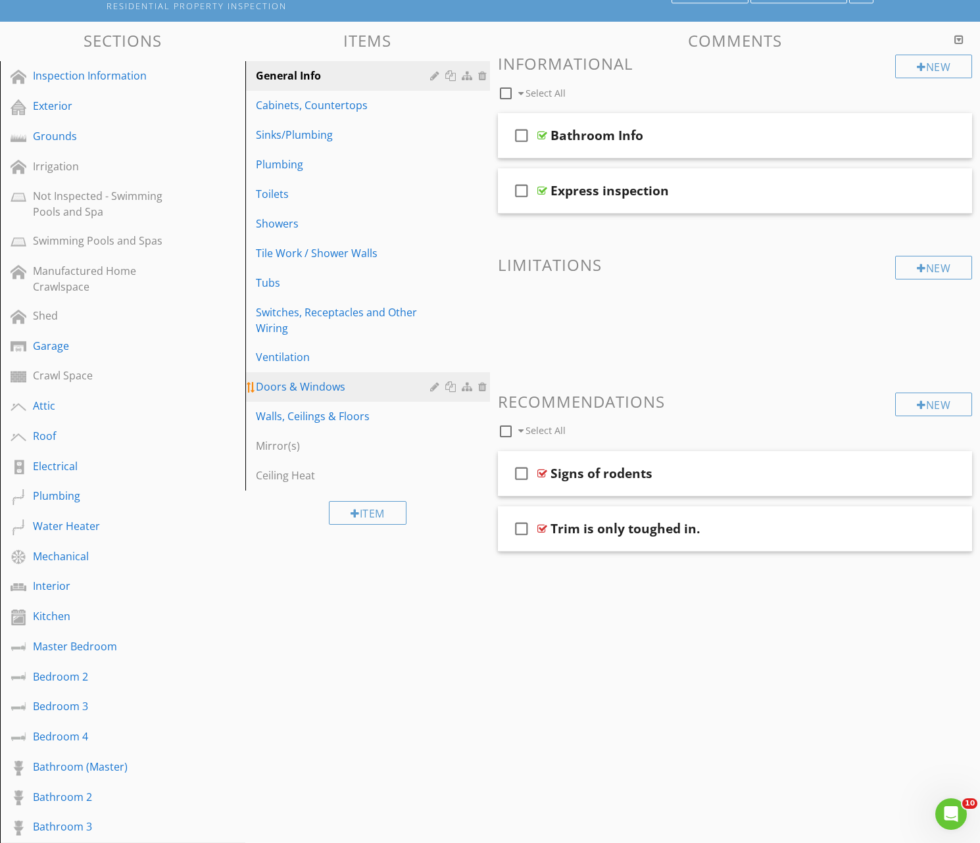
click at [301, 392] on div "Doors & Windows" at bounding box center [345, 387] width 179 height 16
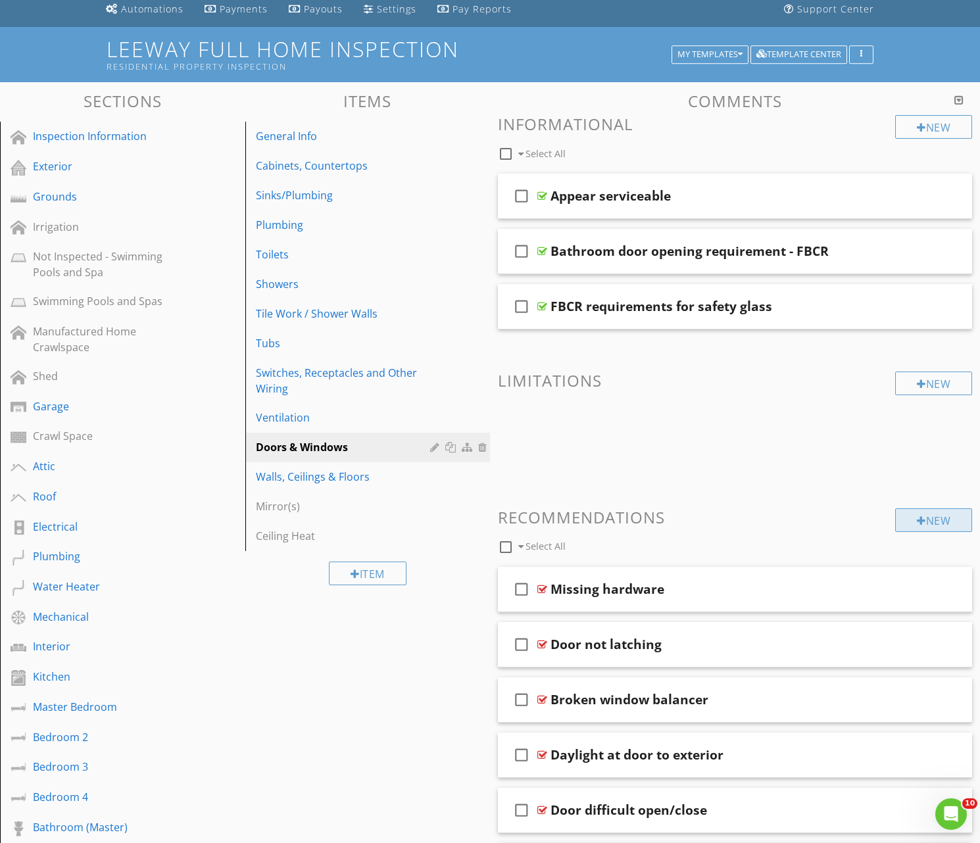
scroll to position [88, 0]
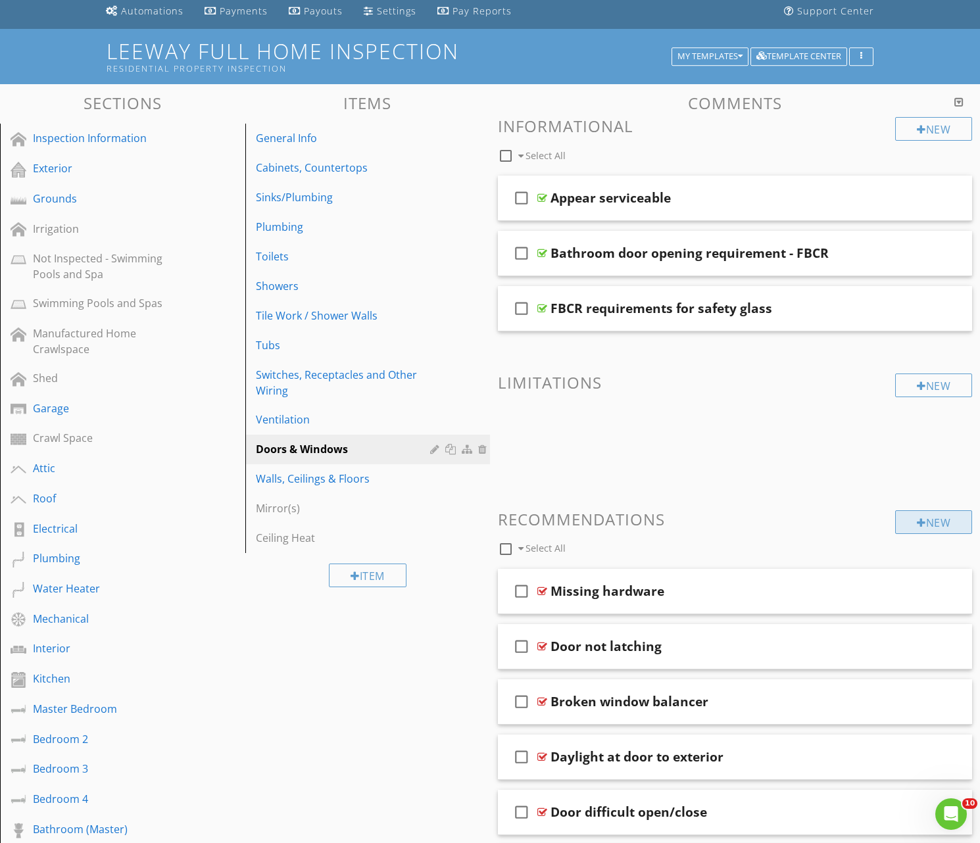
click at [936, 516] on div "New" at bounding box center [933, 522] width 77 height 24
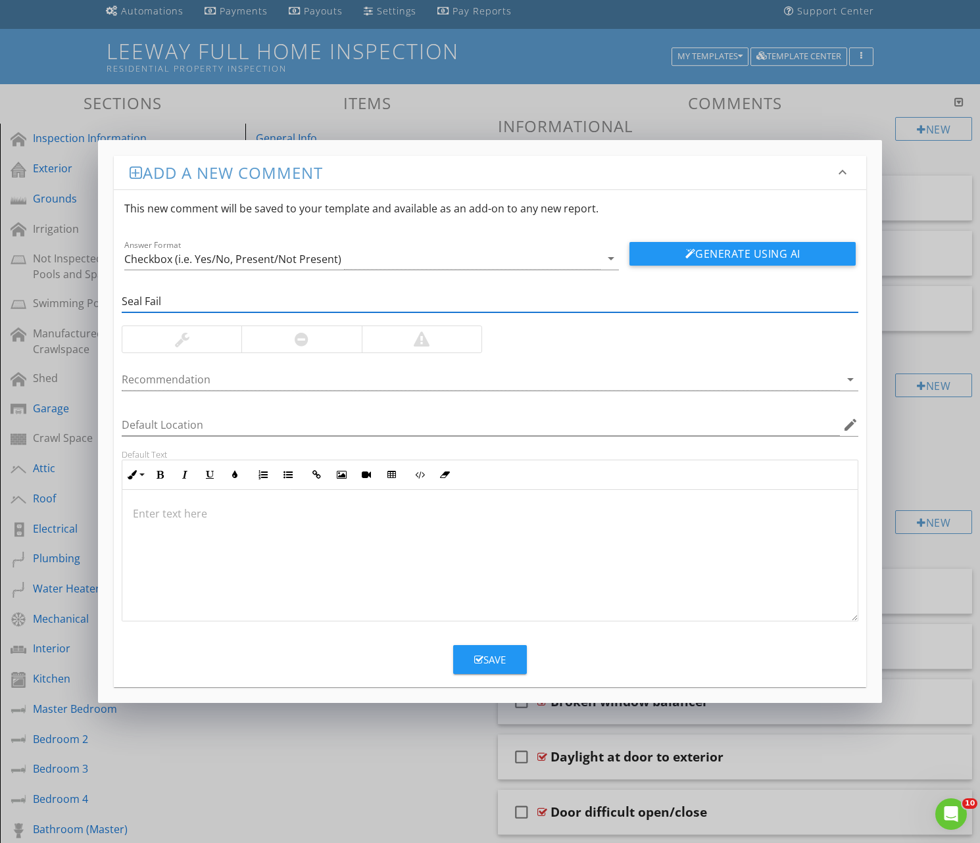
type input "Seal Fail"
type textarea "<p>Seal failure is present. This is where the double-pane glass loses its adhes…"
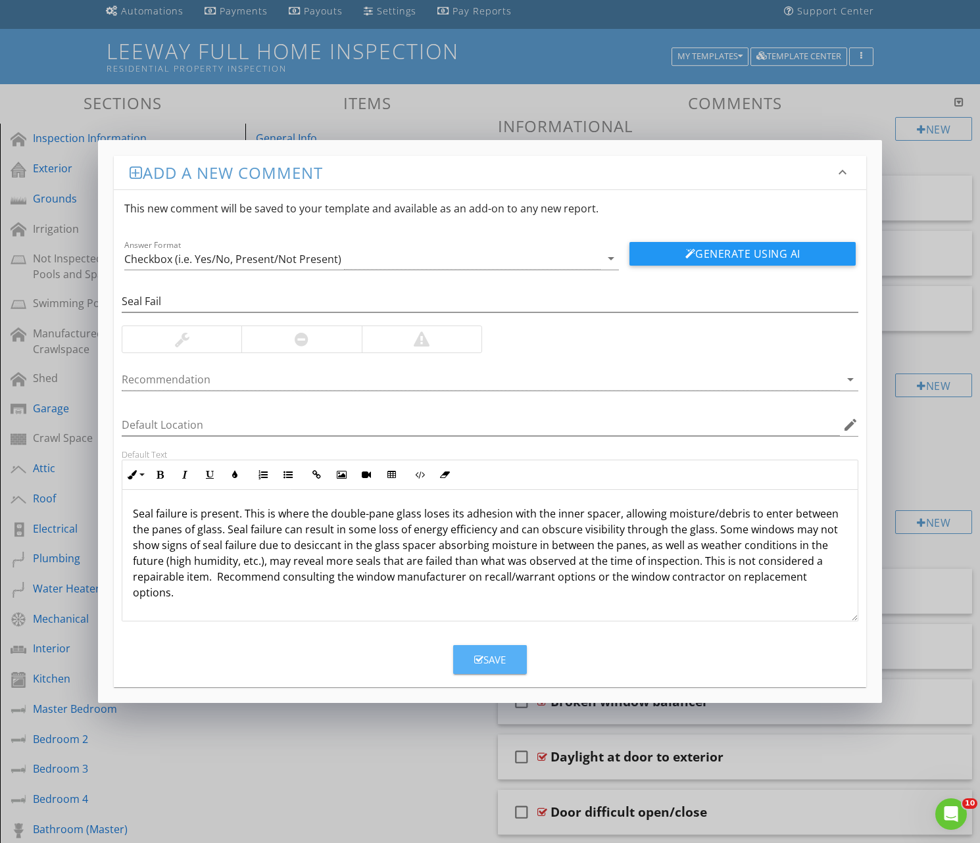
click at [493, 658] on div "Save" at bounding box center [490, 659] width 32 height 15
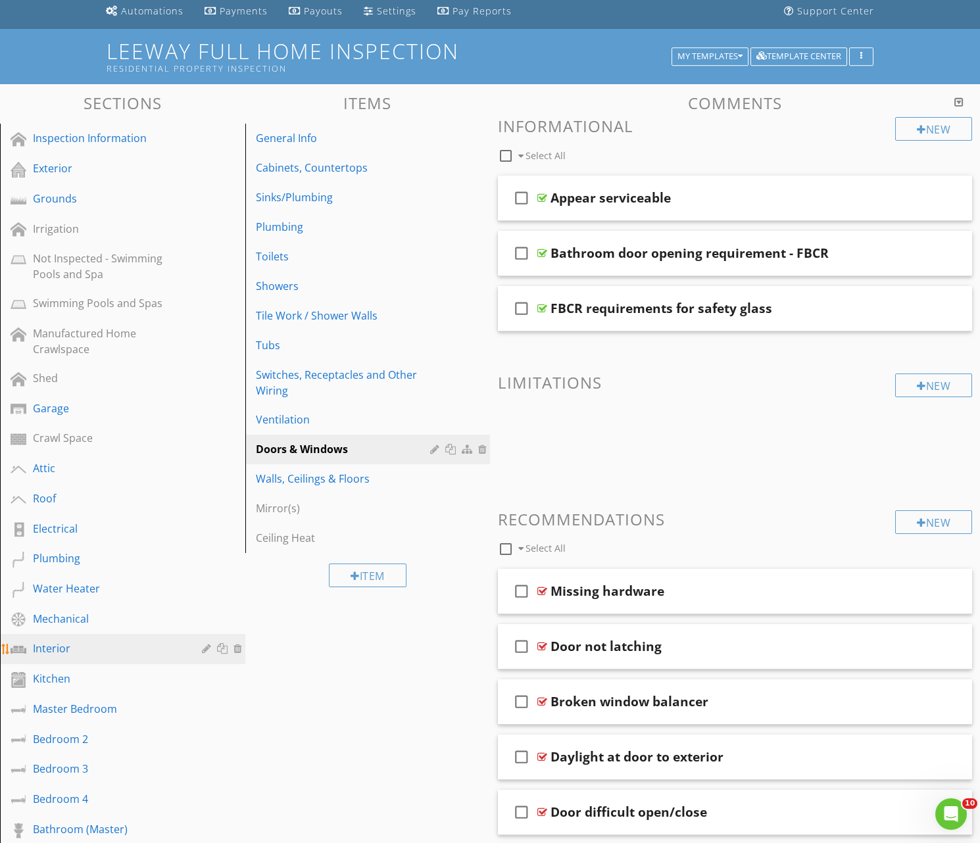
click at [54, 647] on div "Interior" at bounding box center [108, 649] width 150 height 16
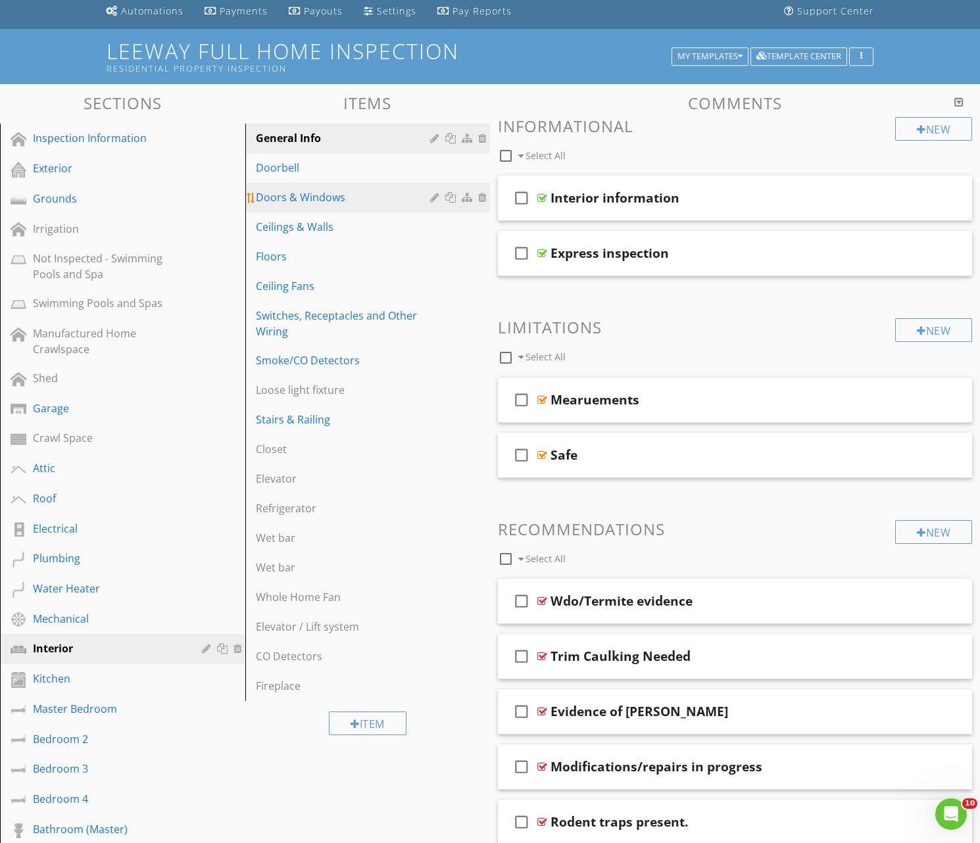
click at [301, 197] on div "Doors & Windows" at bounding box center [345, 197] width 179 height 16
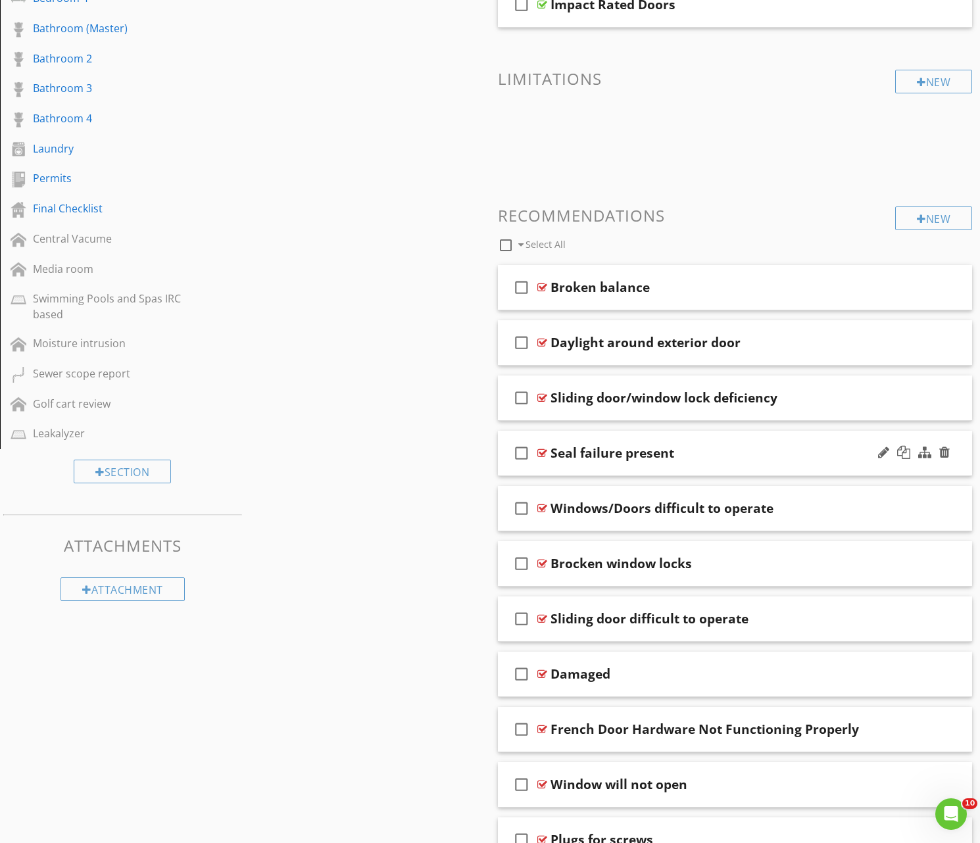
scroll to position [892, 0]
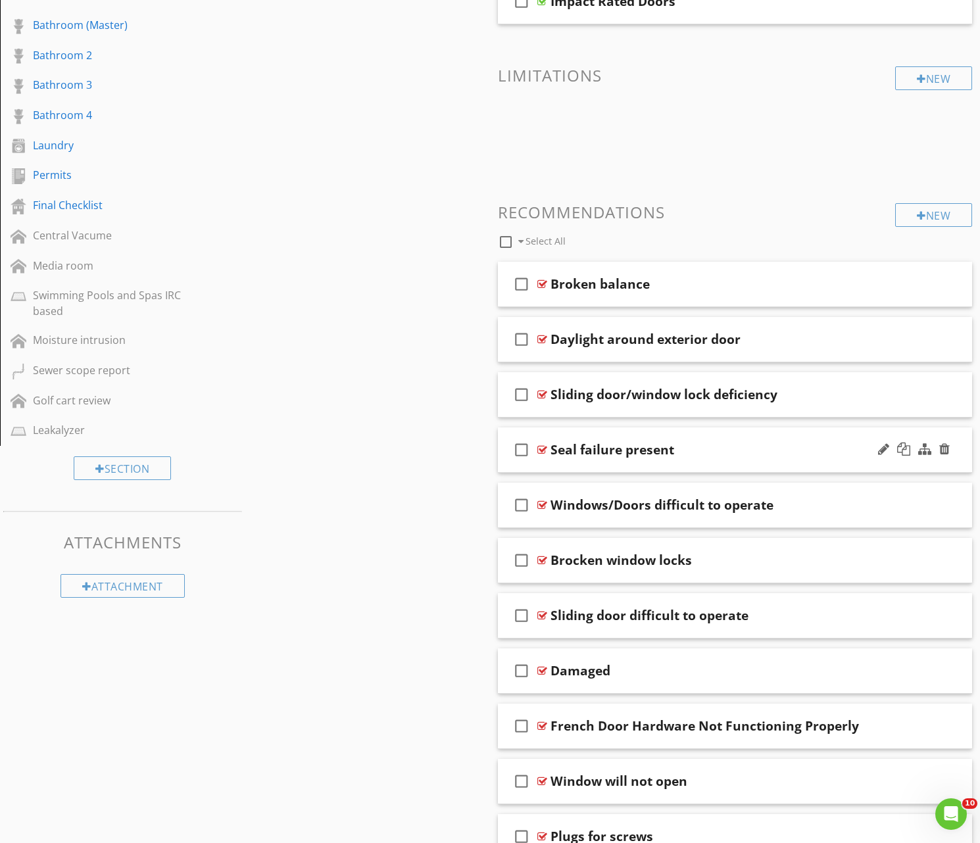
click at [712, 456] on div "check_box_outline_blank Seal failure present" at bounding box center [735, 449] width 474 height 45
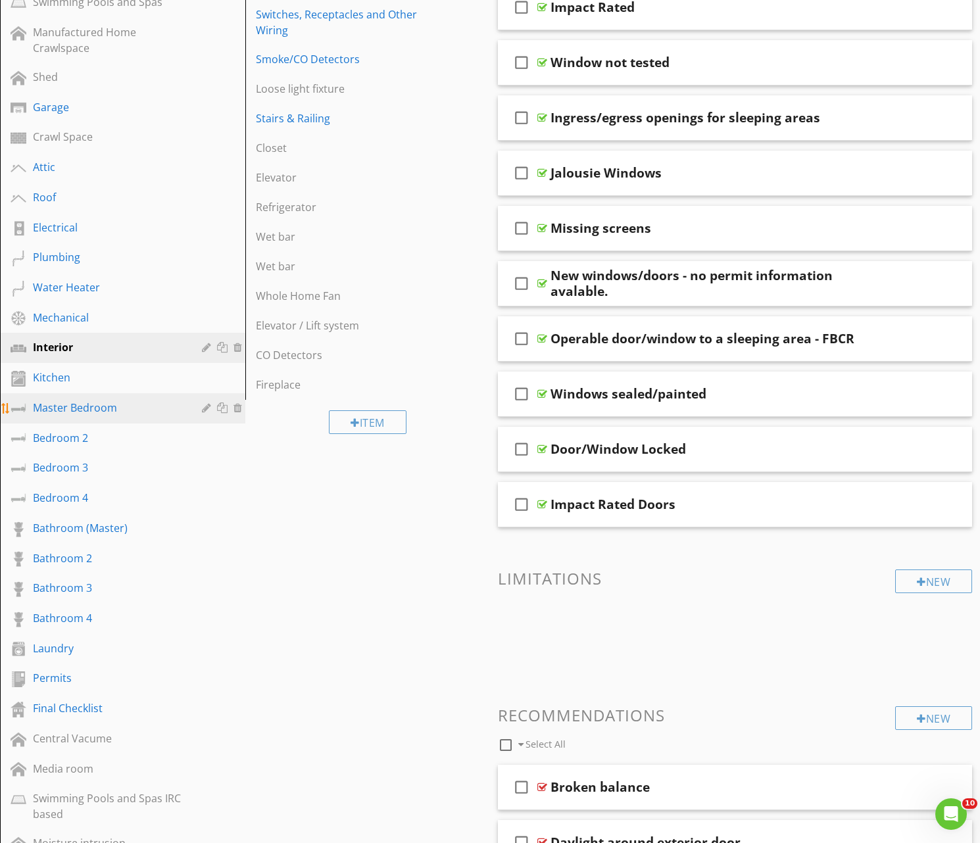
scroll to position [389, 0]
click at [66, 407] on div "Master Bedroom" at bounding box center [108, 409] width 150 height 16
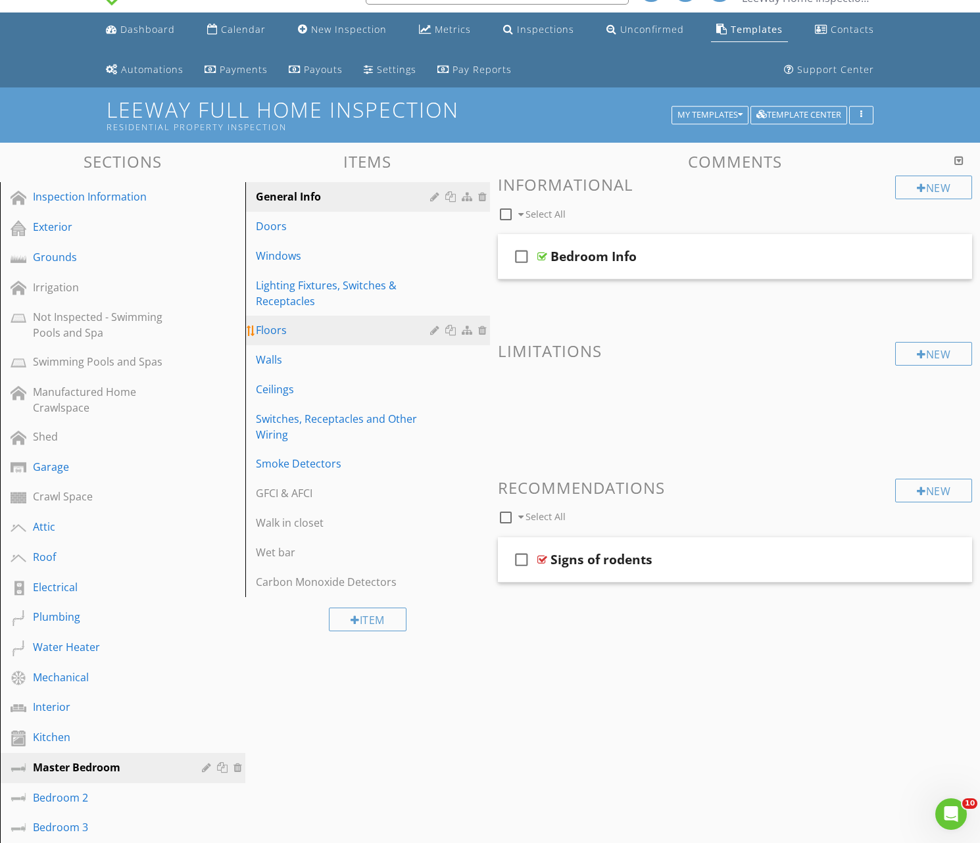
scroll to position [5, 0]
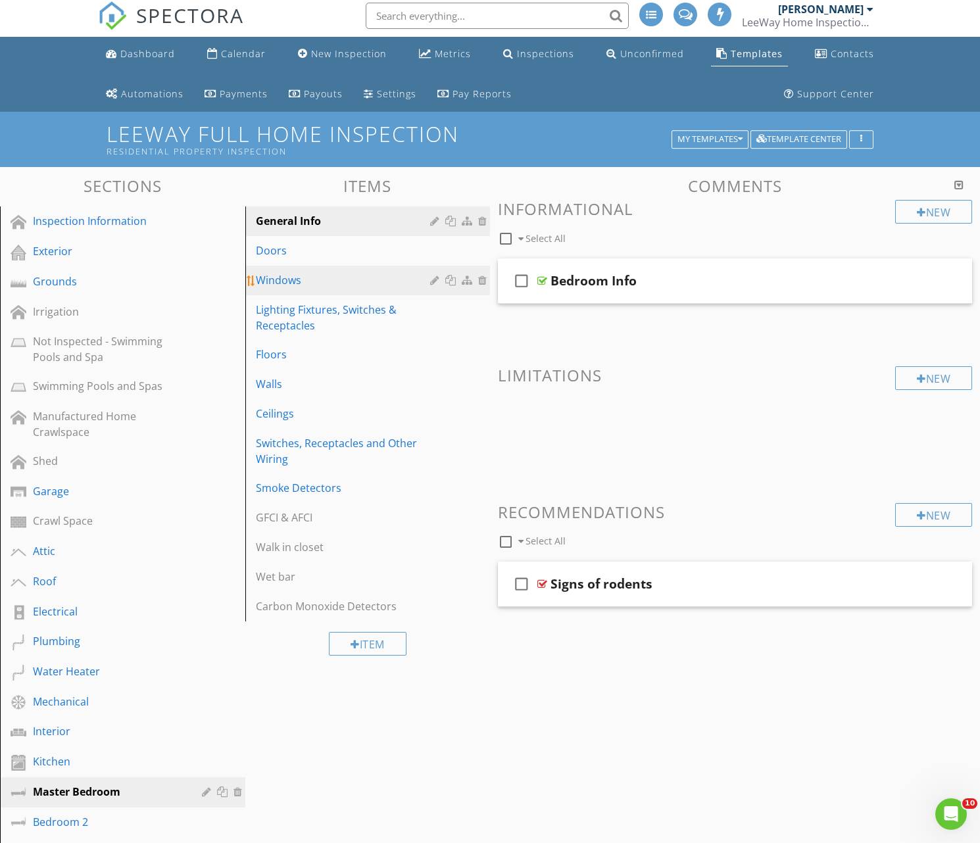
click at [274, 281] on div "Windows" at bounding box center [345, 280] width 179 height 16
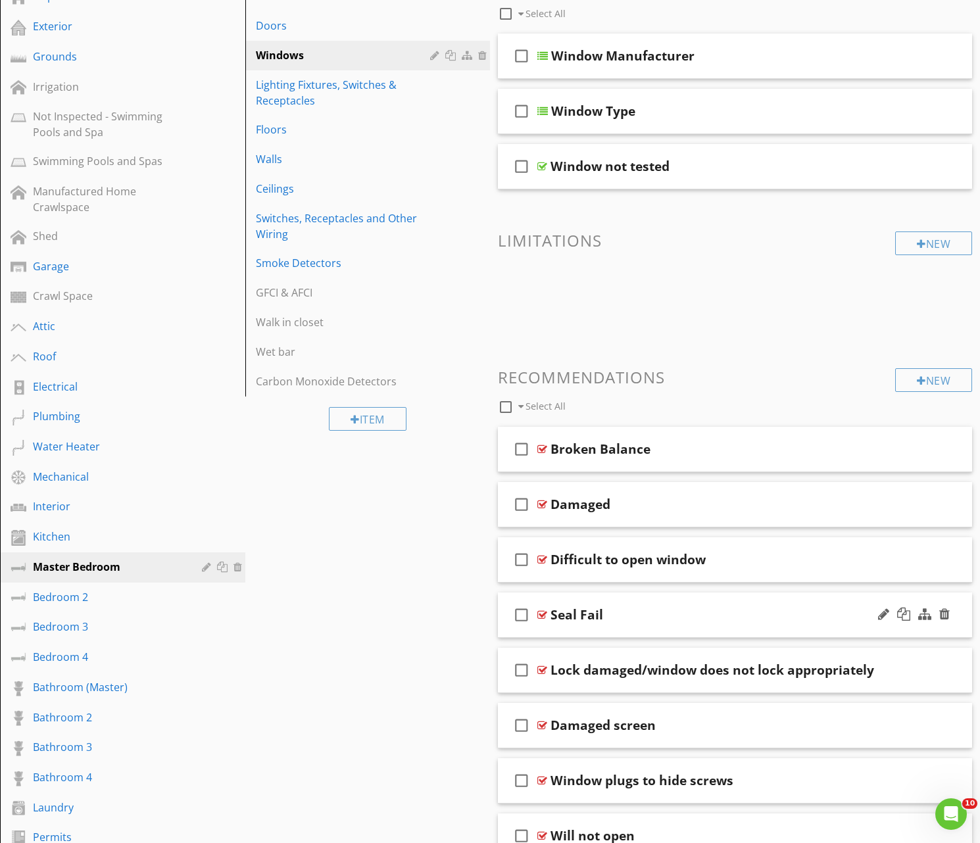
scroll to position [231, 0]
click at [650, 614] on div "Seal Fail" at bounding box center [718, 614] width 336 height 16
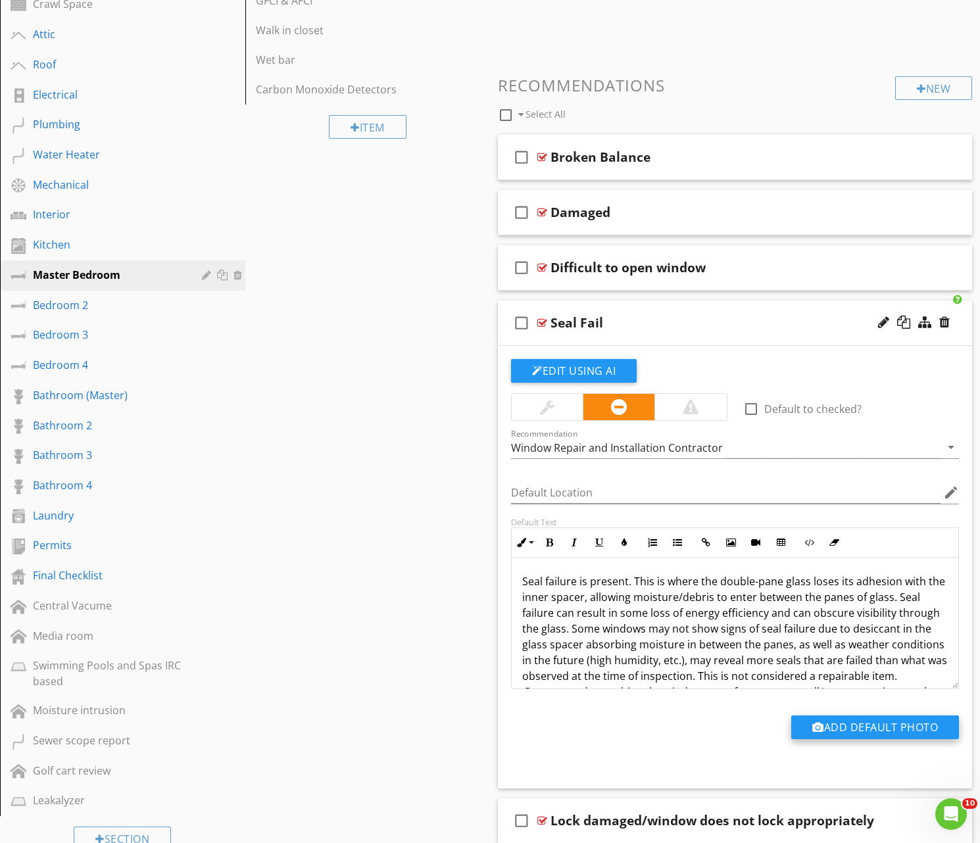
scroll to position [523, 0]
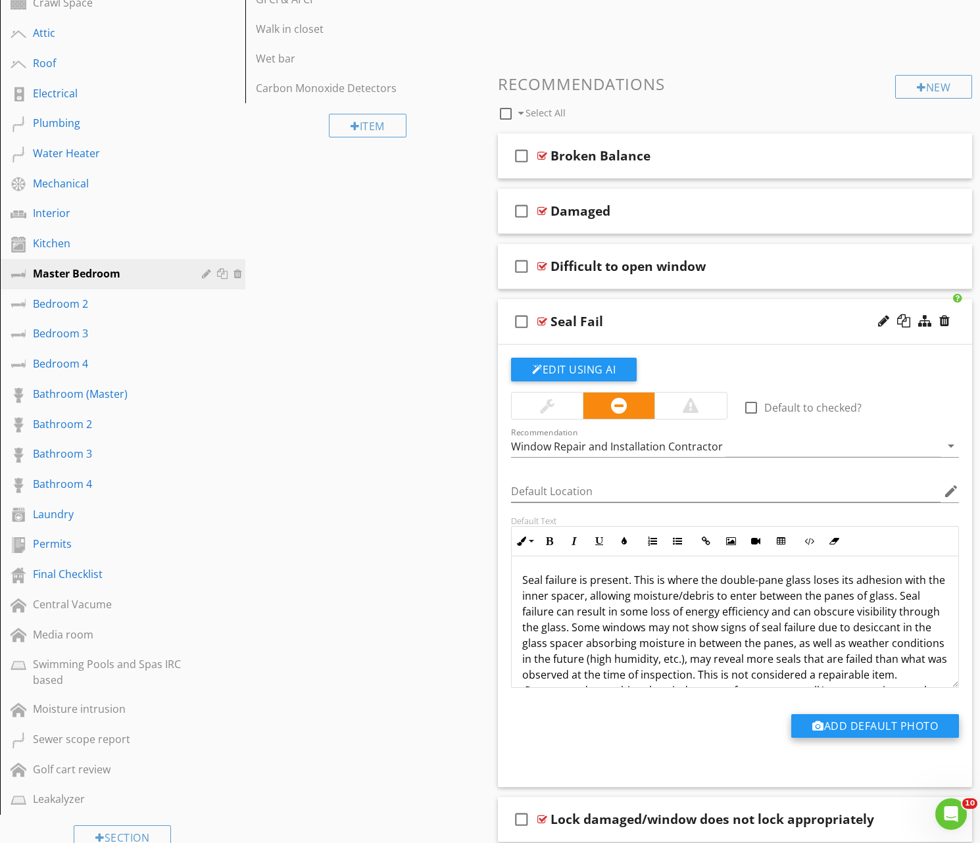
click at [867, 721] on button "Add Default Photo" at bounding box center [875, 726] width 168 height 24
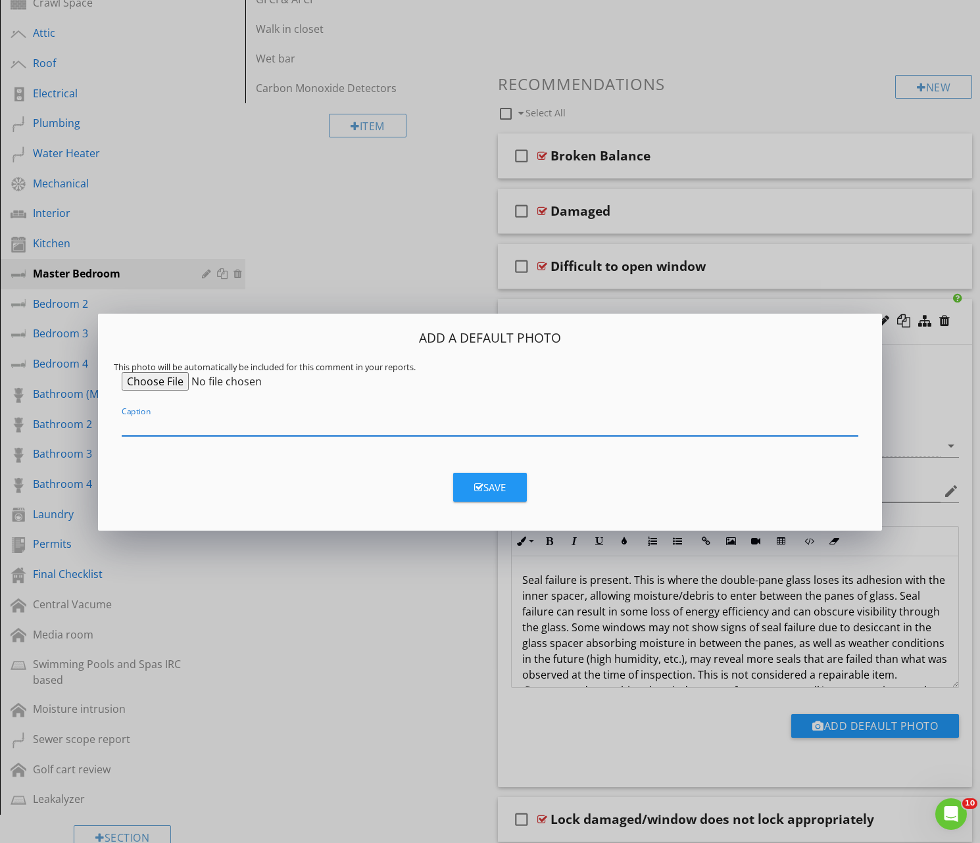
click at [142, 427] on input "Caption" at bounding box center [490, 425] width 737 height 22
click at [165, 383] on input "file" at bounding box center [222, 381] width 201 height 18
type input "C:\fakepath\Image 8-28-25 at 2.25 PM.jpeg"
click at [483, 486] on div "Save" at bounding box center [490, 487] width 32 height 15
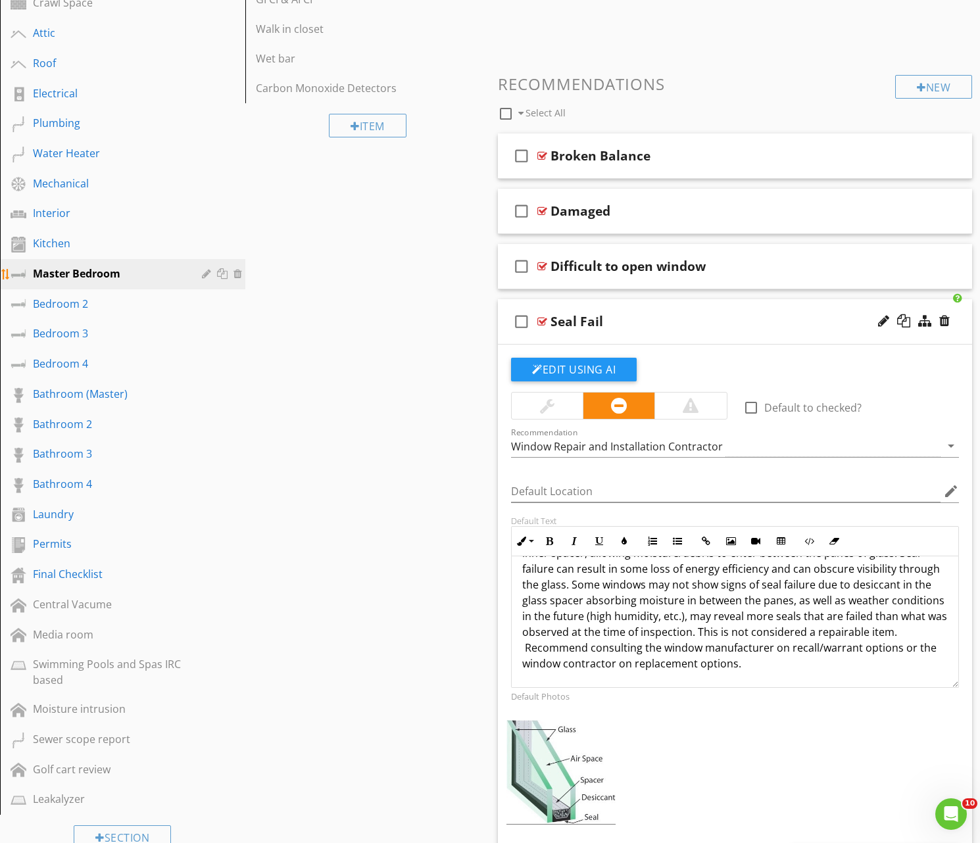
scroll to position [43, 0]
click at [61, 303] on div "Bedroom 2" at bounding box center [108, 304] width 150 height 16
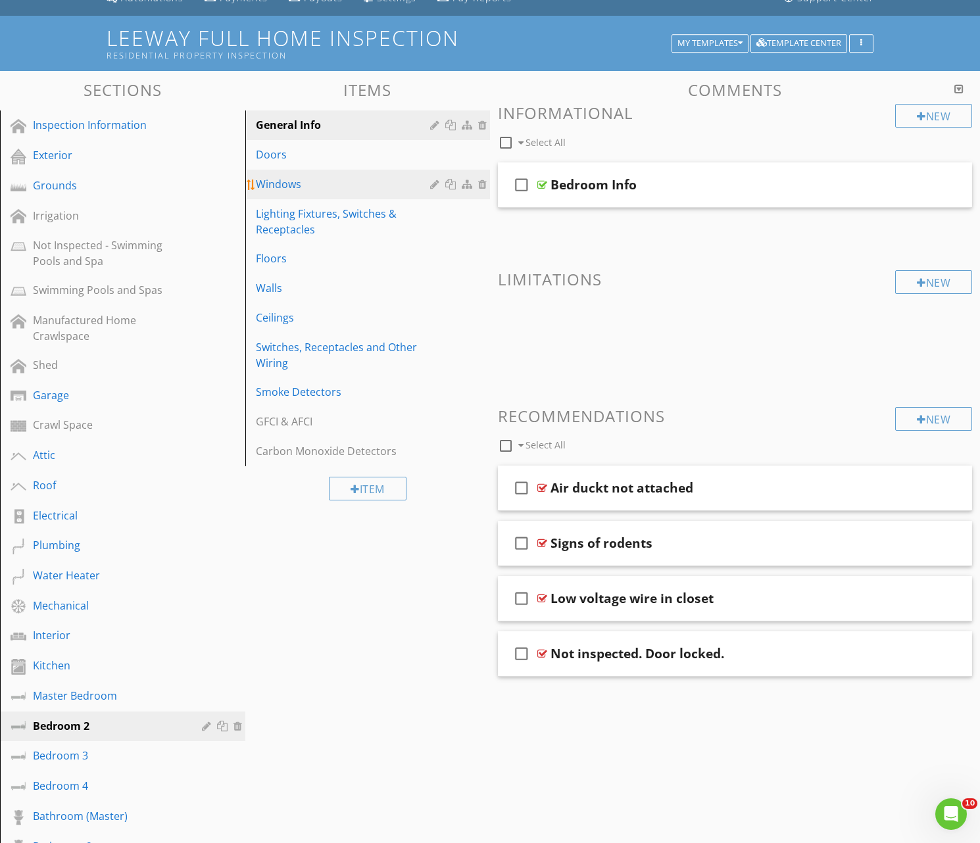
scroll to position [100, 0]
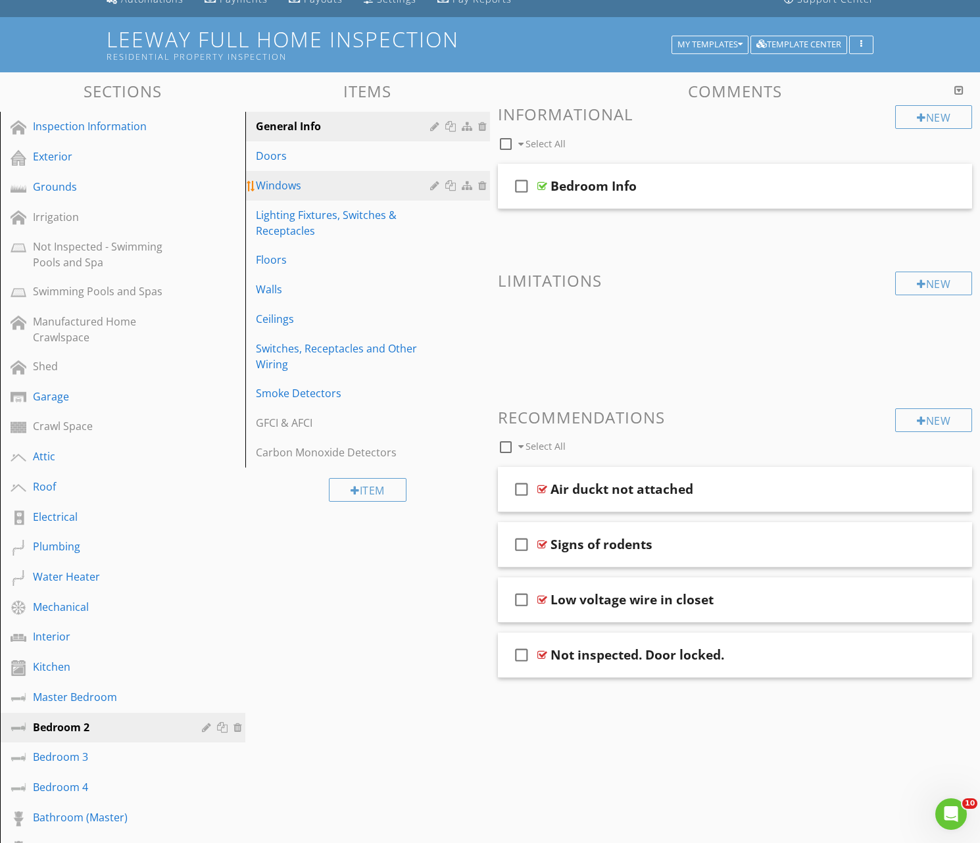
click at [279, 189] on div "Windows" at bounding box center [345, 186] width 179 height 16
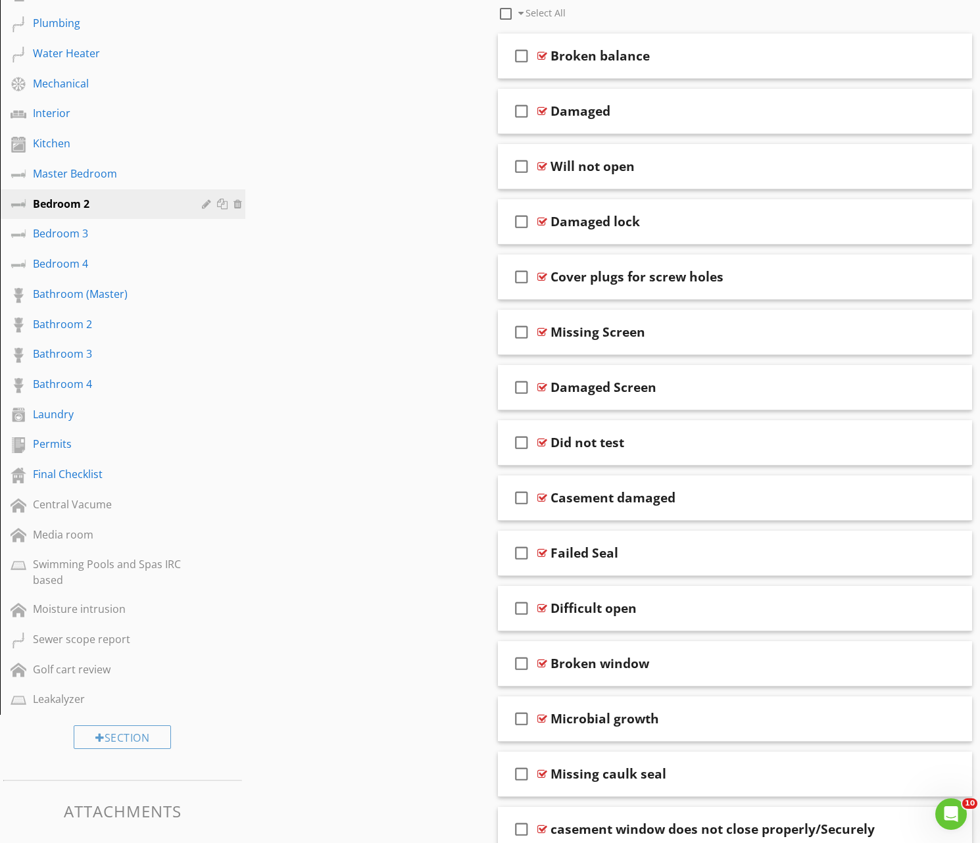
scroll to position [626, 0]
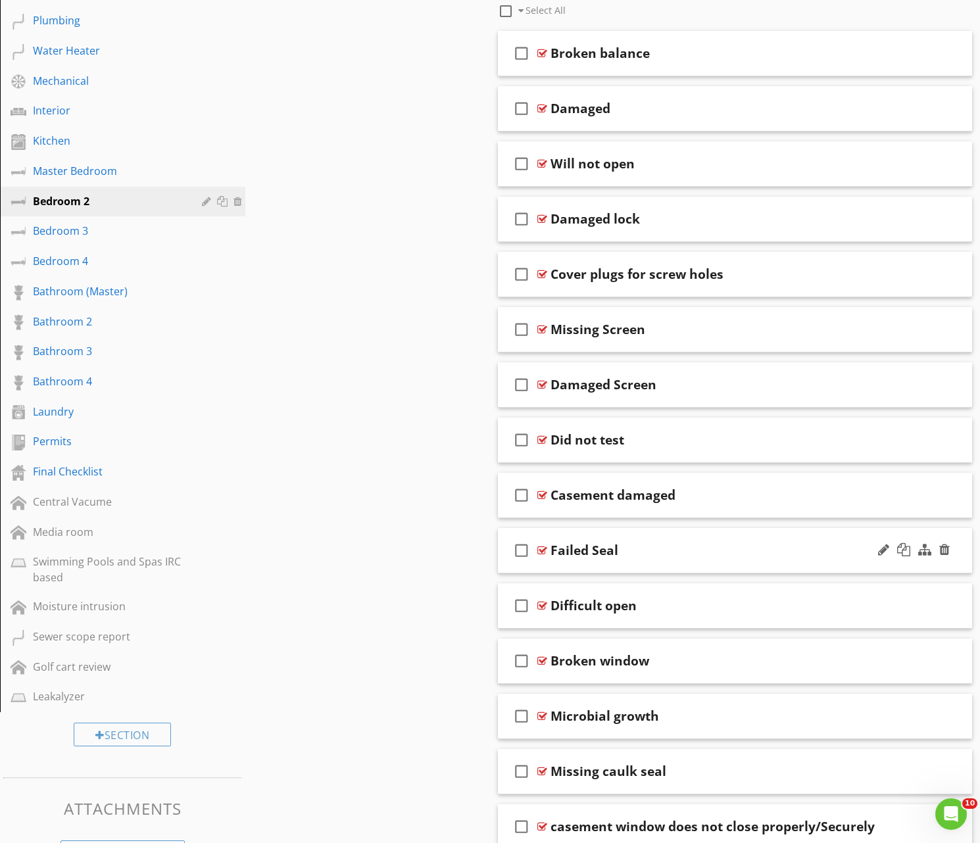
click at [689, 546] on div "Failed Seal" at bounding box center [718, 551] width 336 height 16
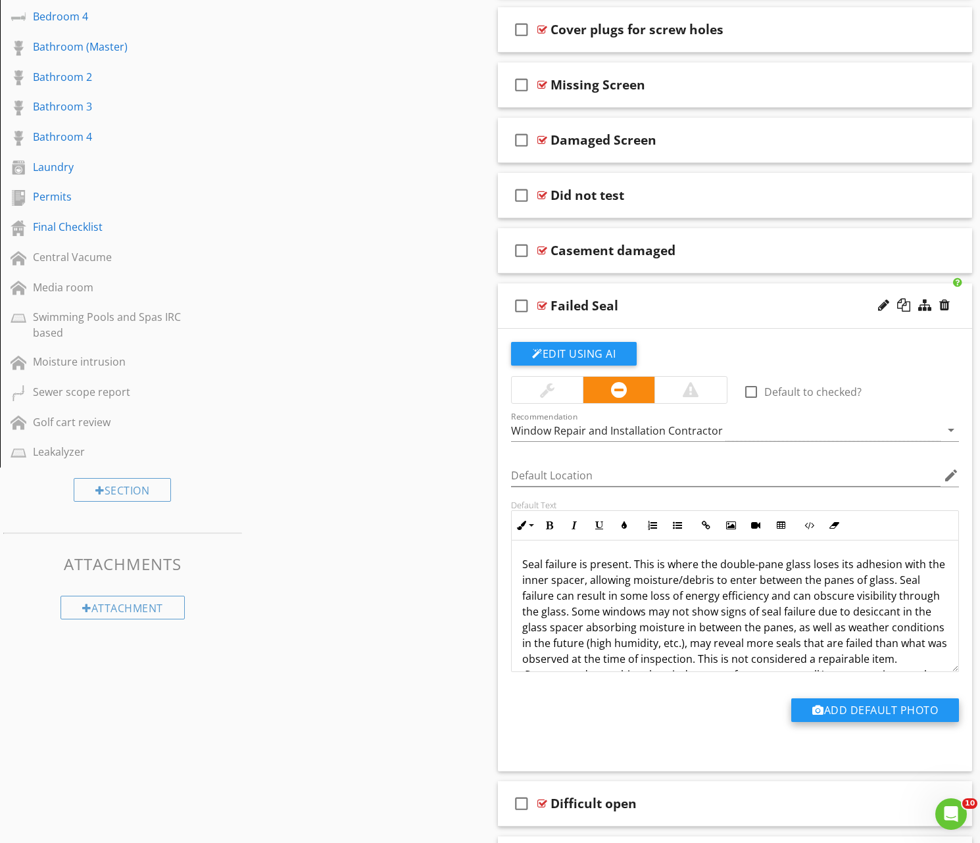
scroll to position [872, 0]
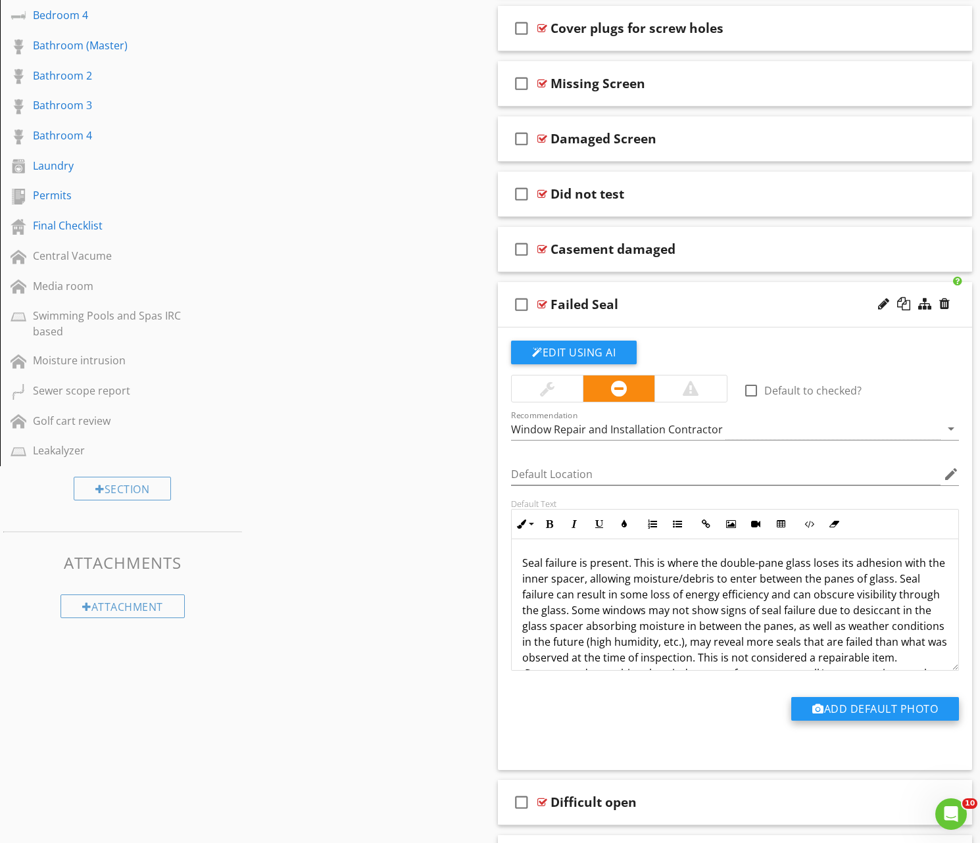
click at [863, 704] on button "Add Default Photo" at bounding box center [875, 709] width 168 height 24
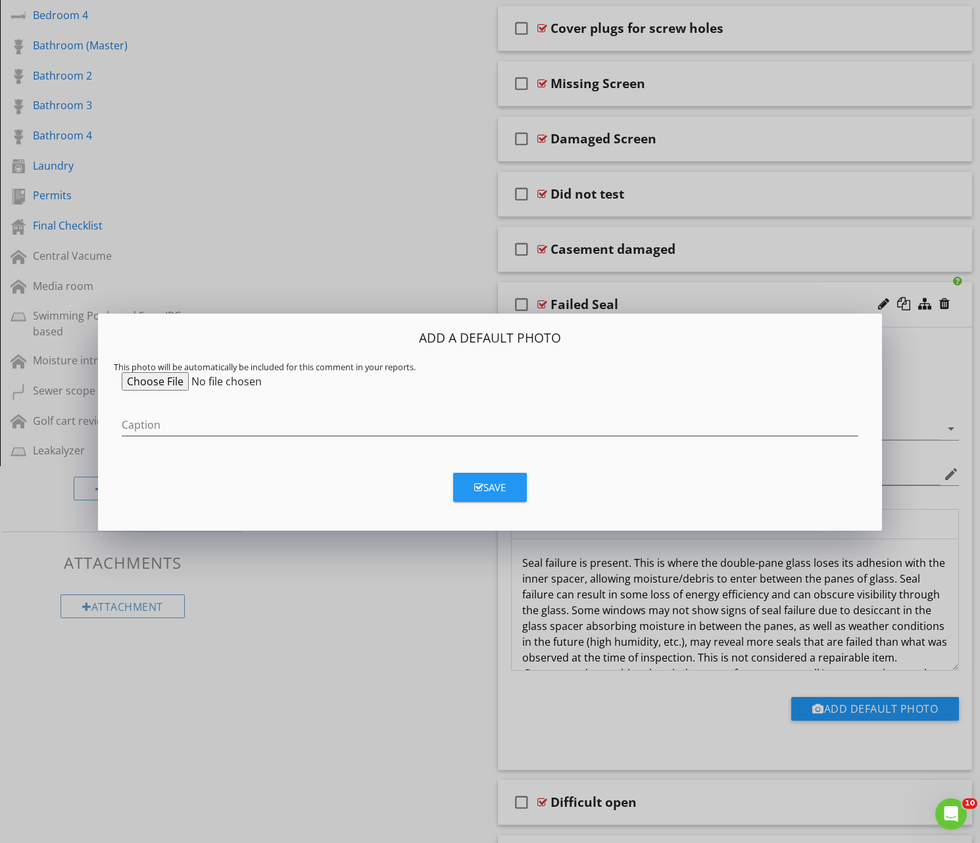
click at [158, 381] on input "file" at bounding box center [222, 381] width 201 height 18
type input "C:\fakepath\Image 8-28-25 at 2.25 PM.jpeg"
click at [488, 485] on div "Save" at bounding box center [490, 487] width 32 height 15
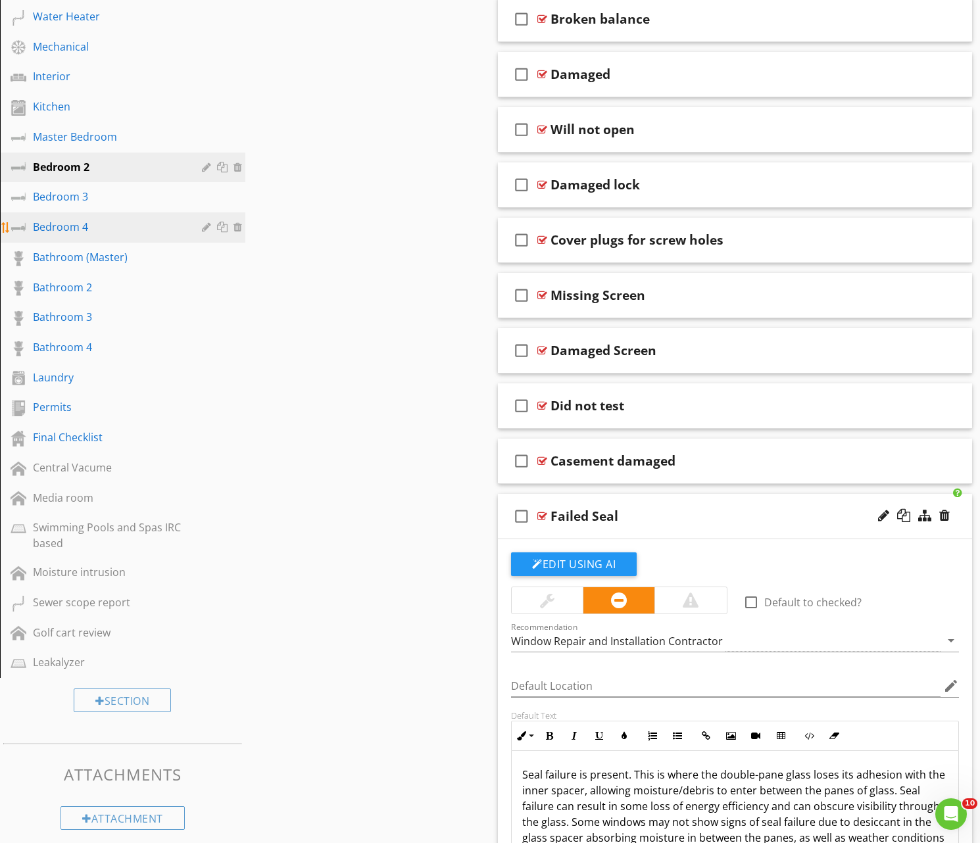
scroll to position [659, 0]
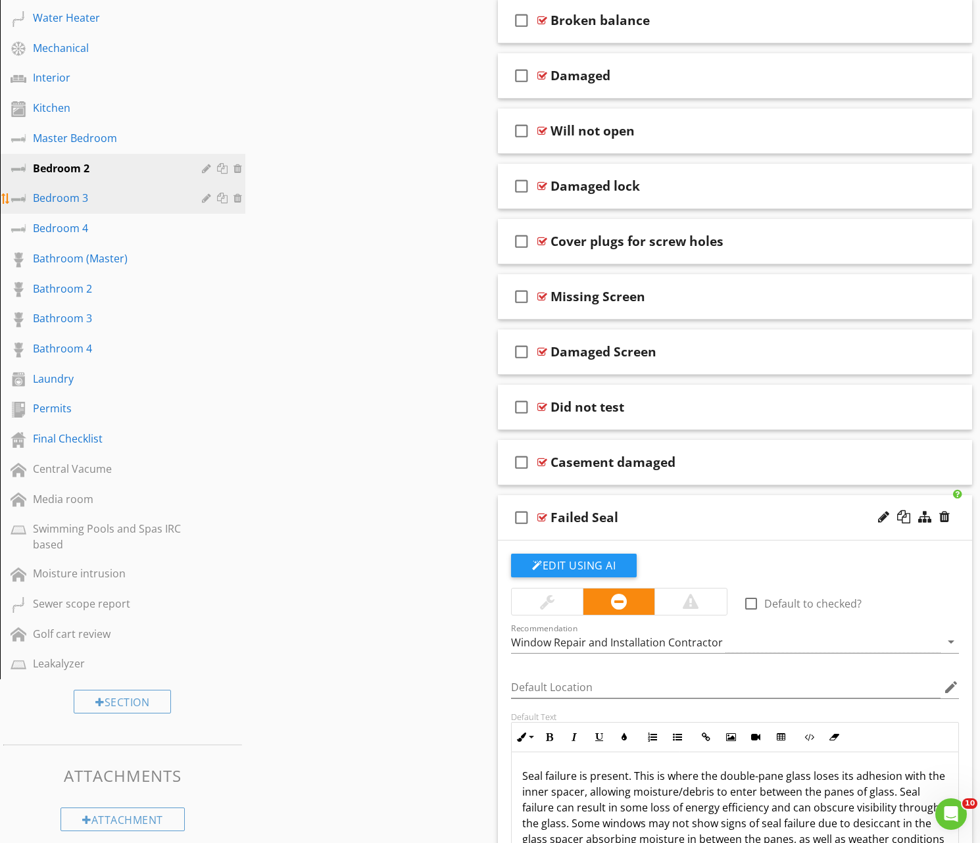
click at [61, 194] on div "Bedroom 3" at bounding box center [108, 198] width 150 height 16
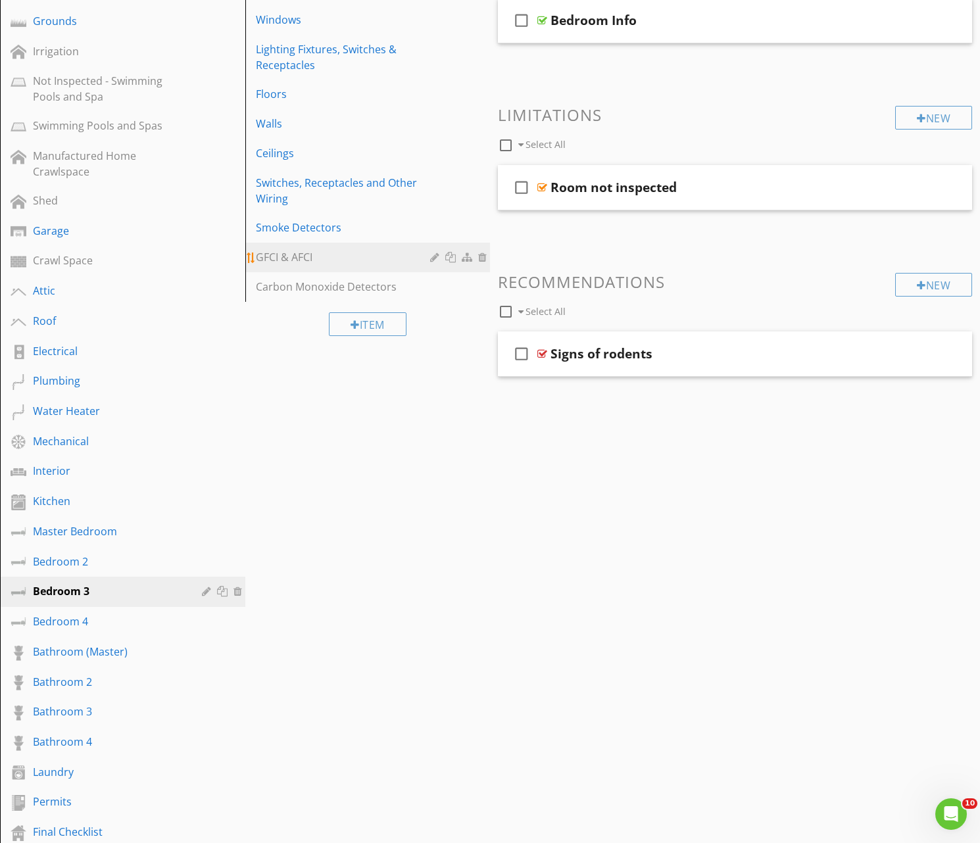
scroll to position [260, 0]
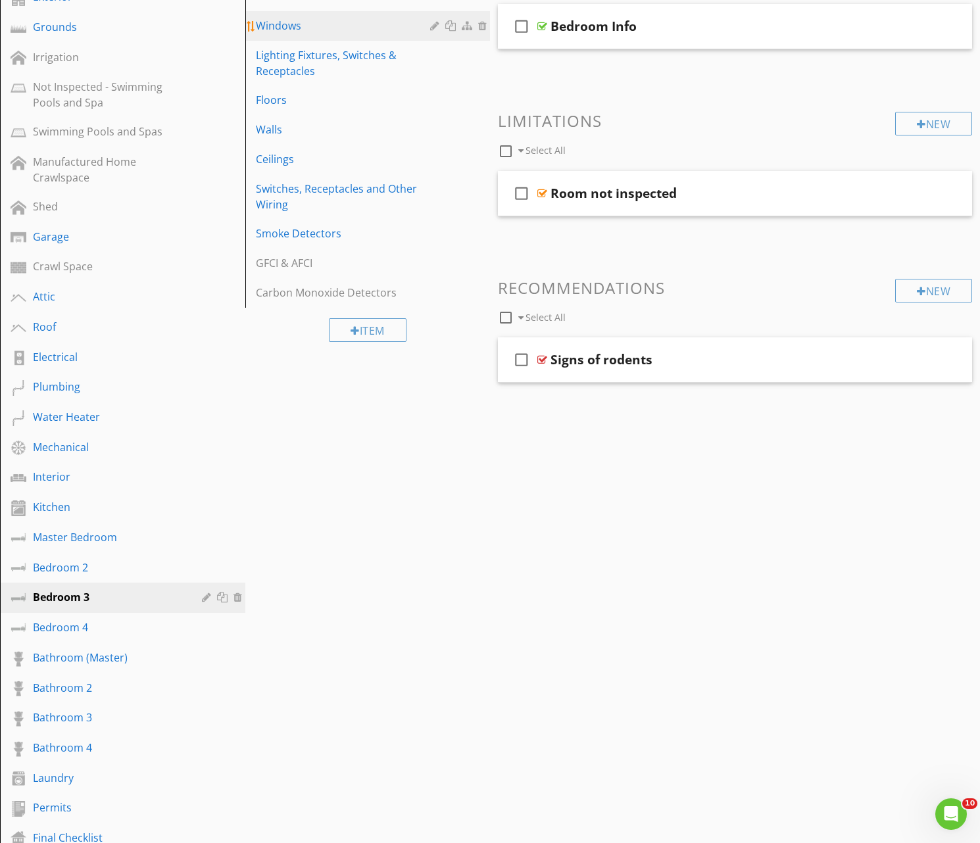
click at [293, 24] on div "Windows" at bounding box center [345, 26] width 179 height 16
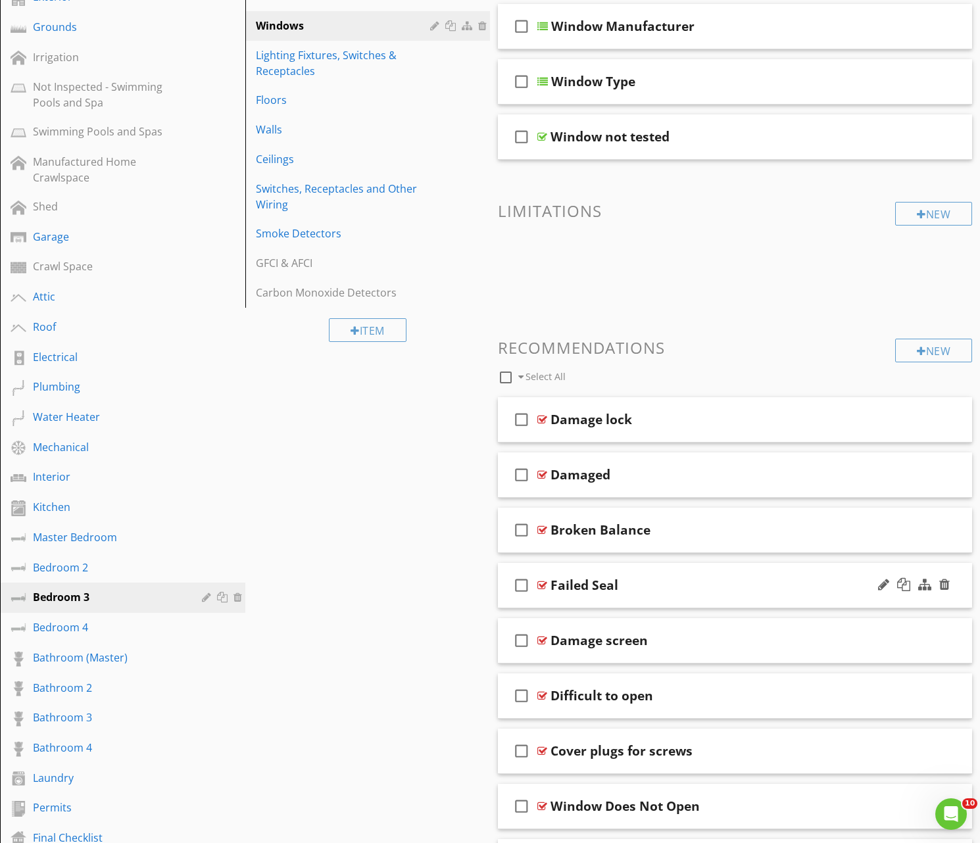
click at [674, 577] on div "Failed Seal" at bounding box center [718, 585] width 336 height 16
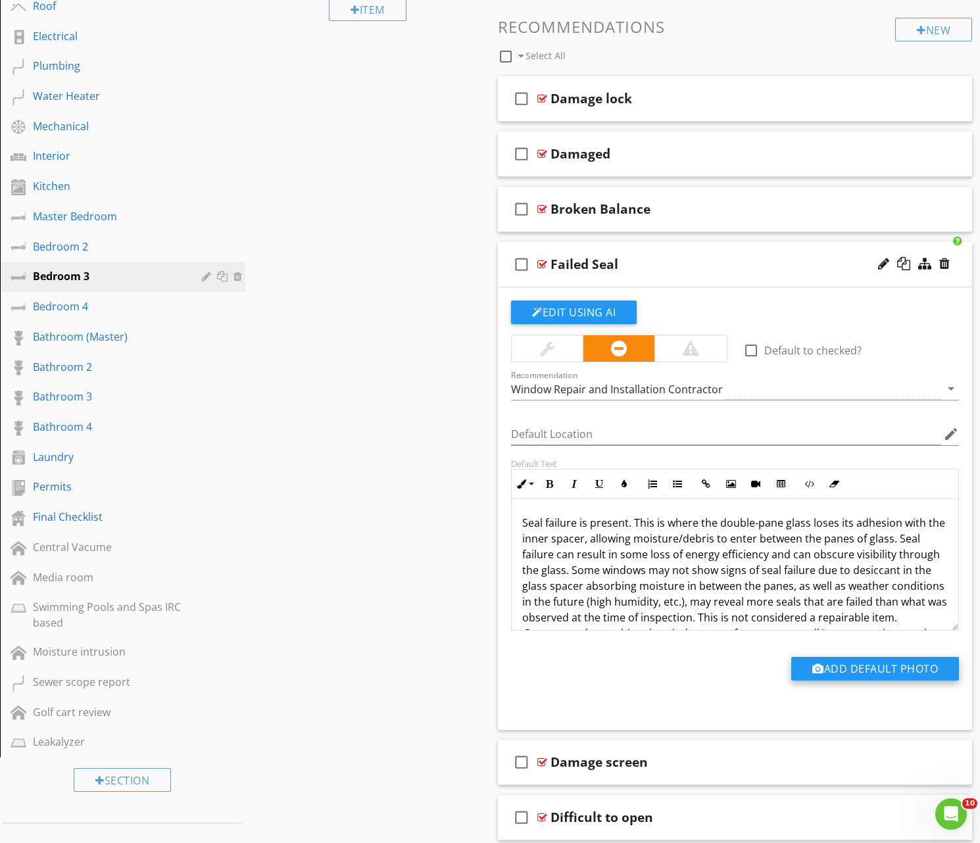
scroll to position [596, 0]
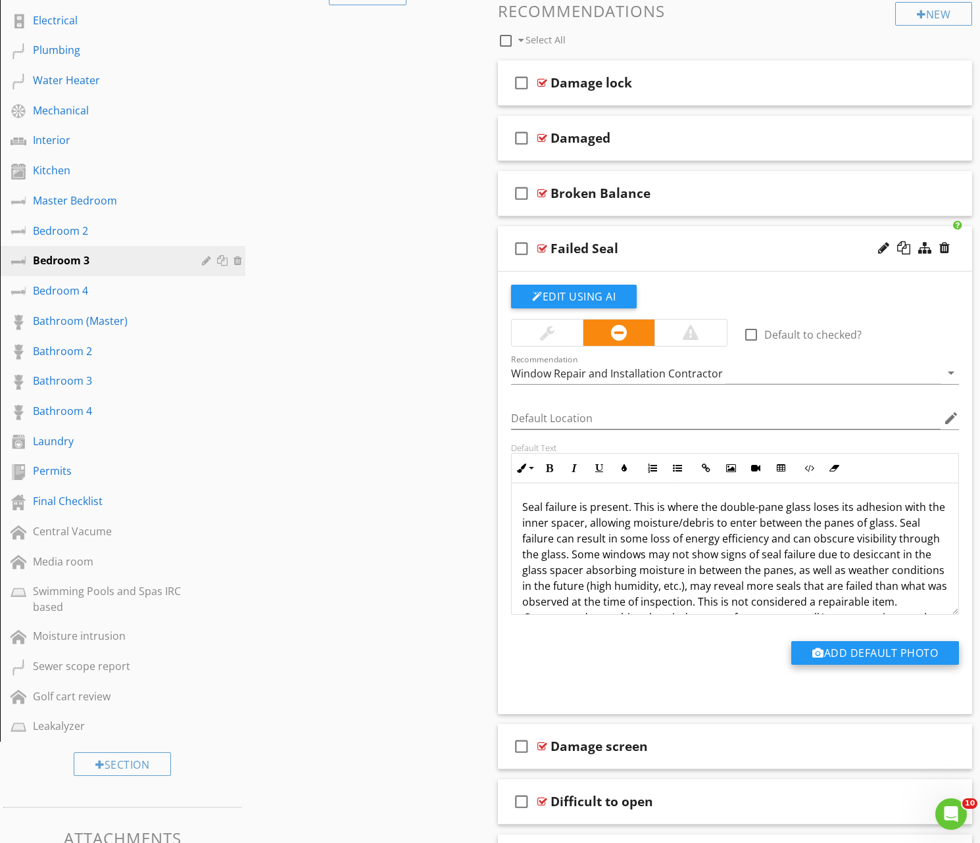
click at [842, 653] on button "Add Default Photo" at bounding box center [875, 653] width 168 height 24
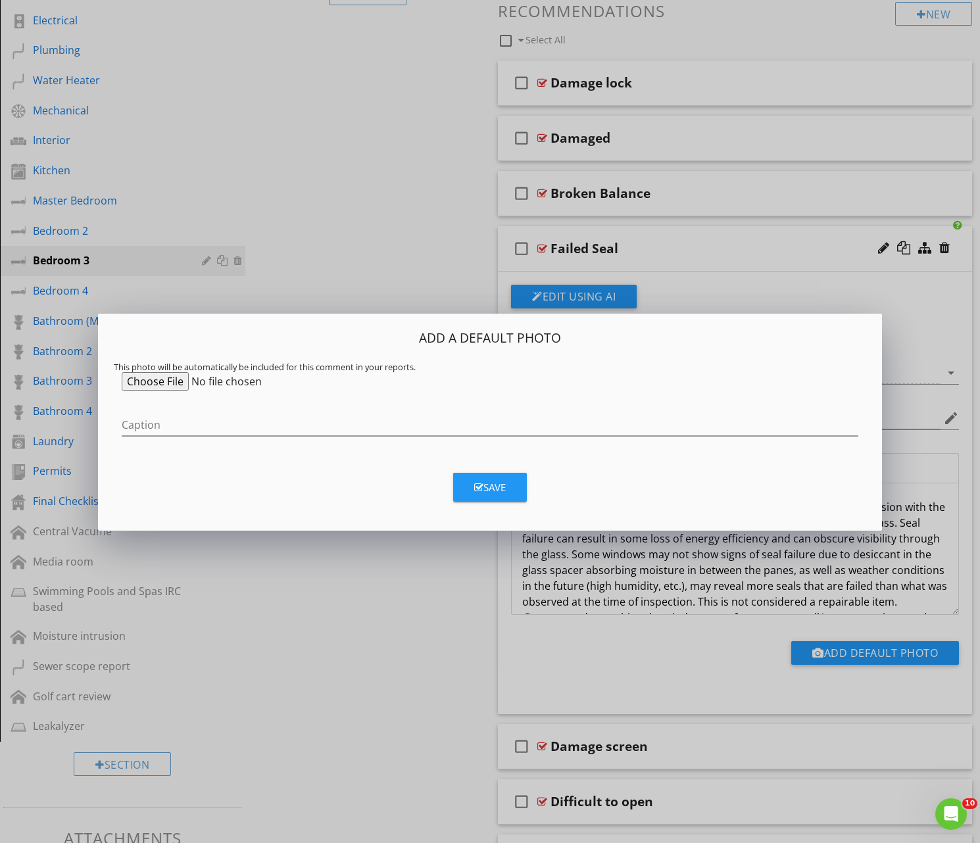
click at [169, 381] on input "file" at bounding box center [222, 381] width 201 height 18
type input "C:\fakepath\Image 8-28-25 at 2.25 PM.jpeg"
click at [479, 491] on div "Save" at bounding box center [490, 487] width 32 height 15
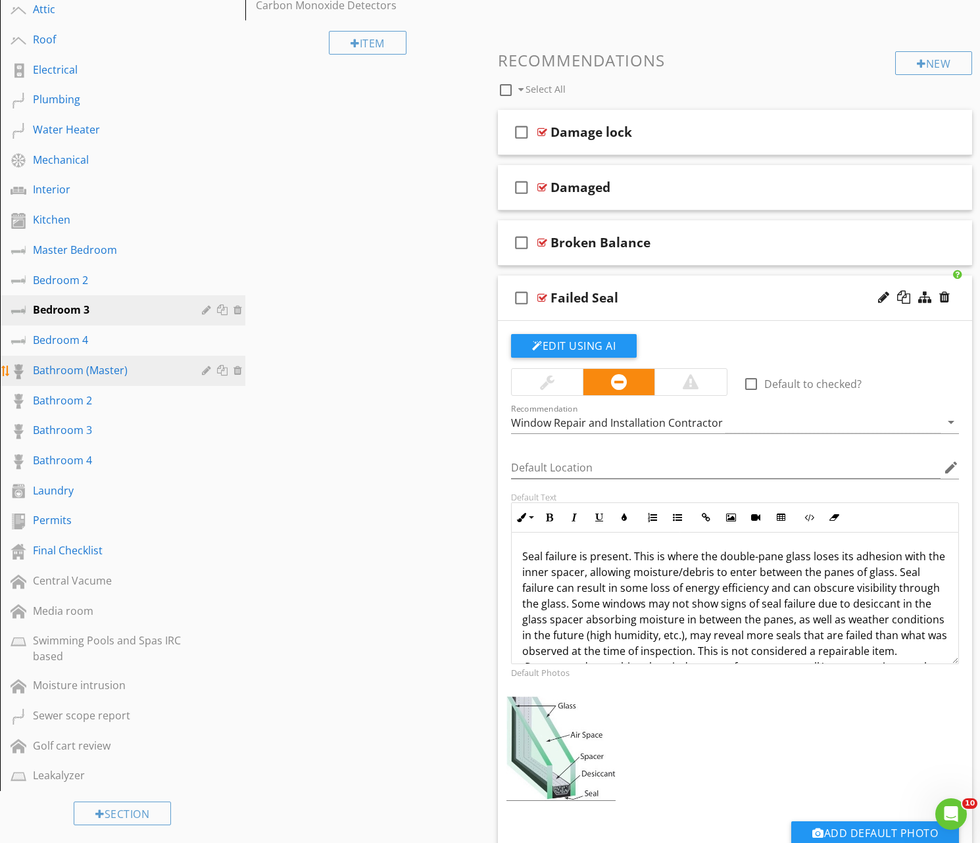
scroll to position [547, 0]
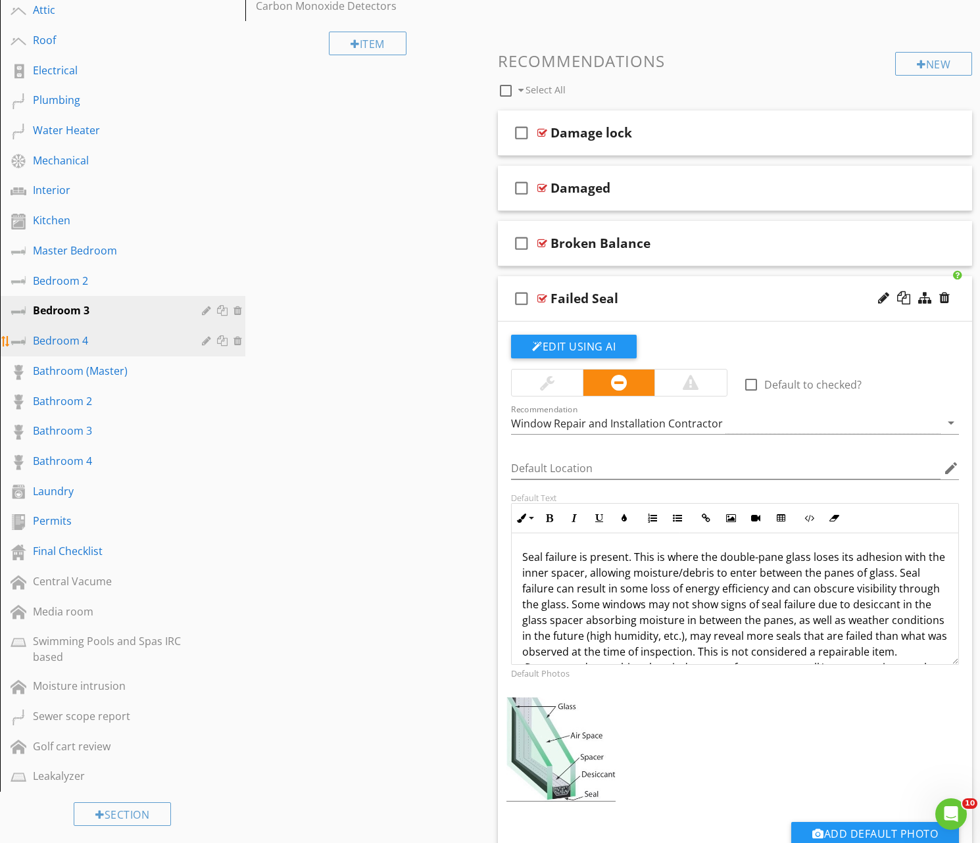
click at [61, 335] on div "Bedroom 4" at bounding box center [108, 341] width 150 height 16
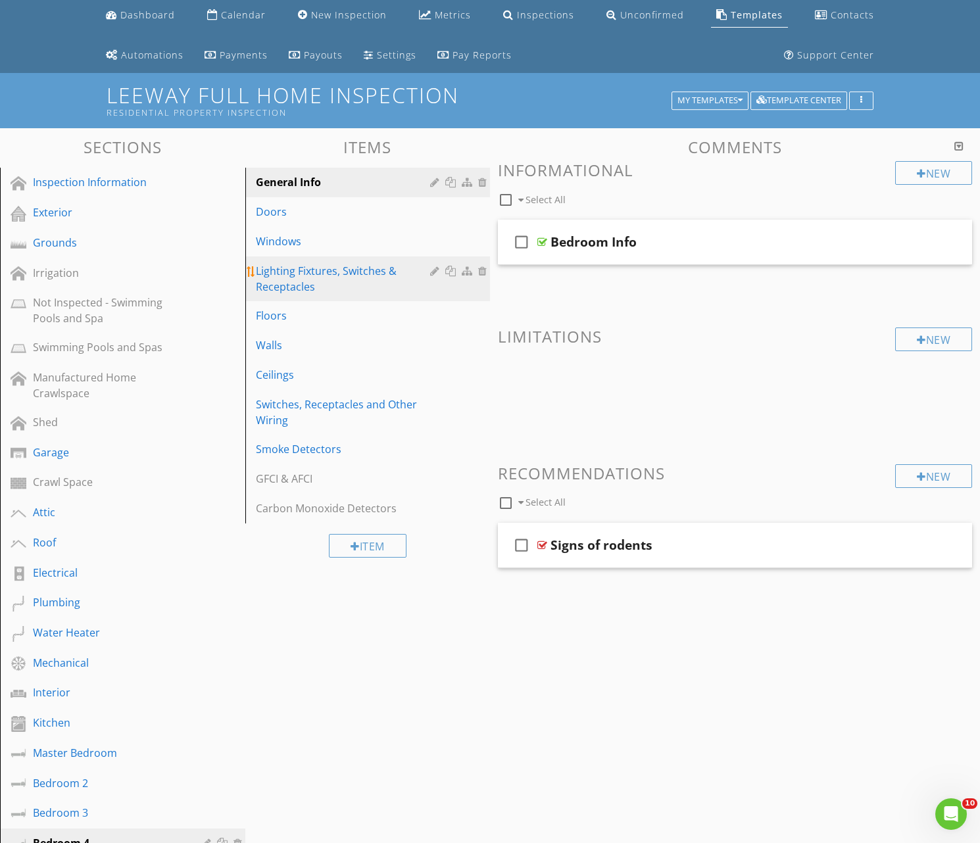
scroll to position [40, 0]
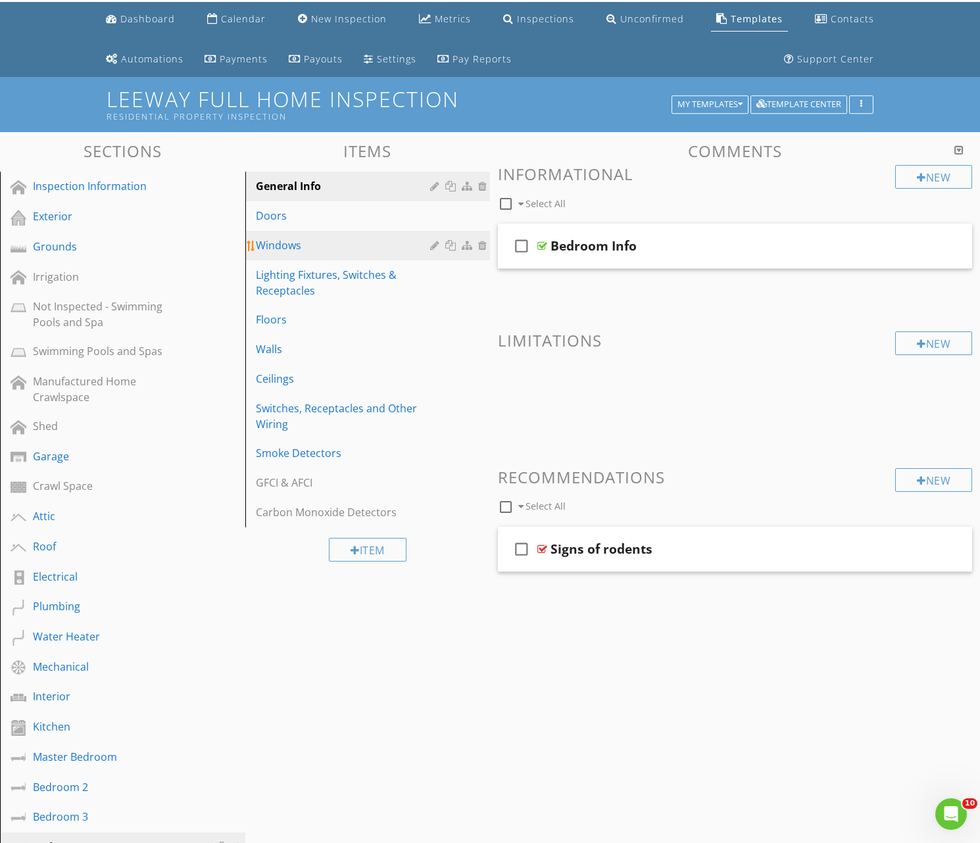
click at [293, 247] on div "Windows" at bounding box center [345, 245] width 179 height 16
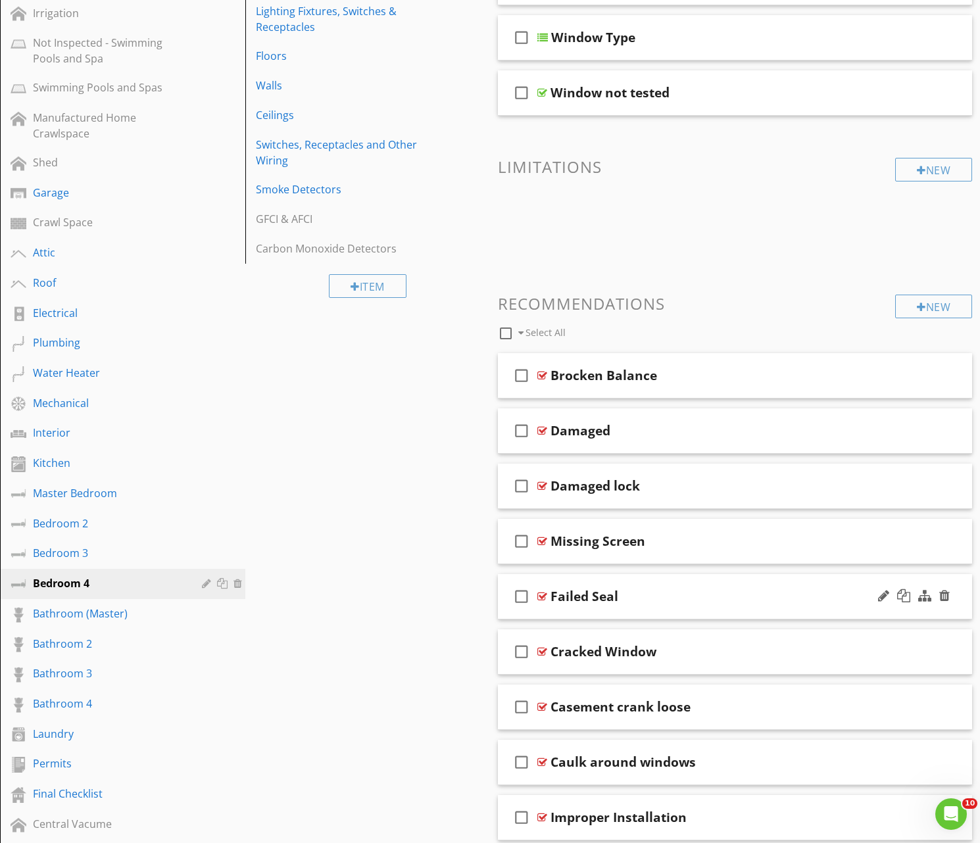
scroll to position [309, 0]
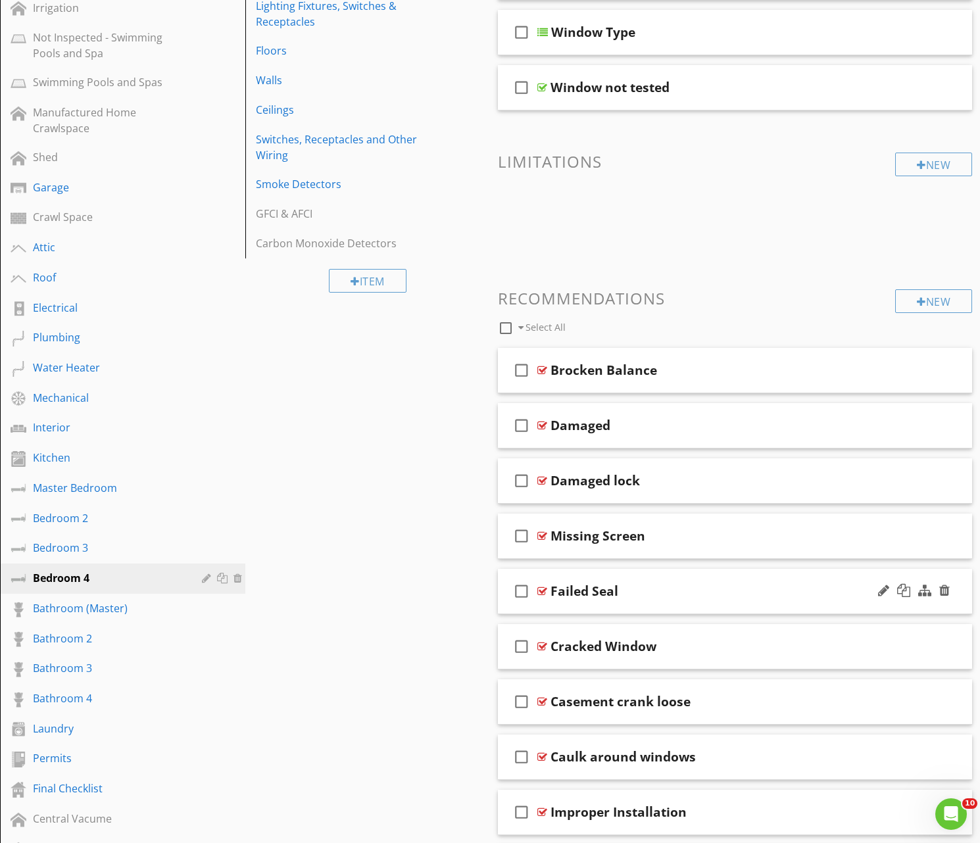
click at [667, 596] on div "Failed Seal" at bounding box center [718, 591] width 336 height 16
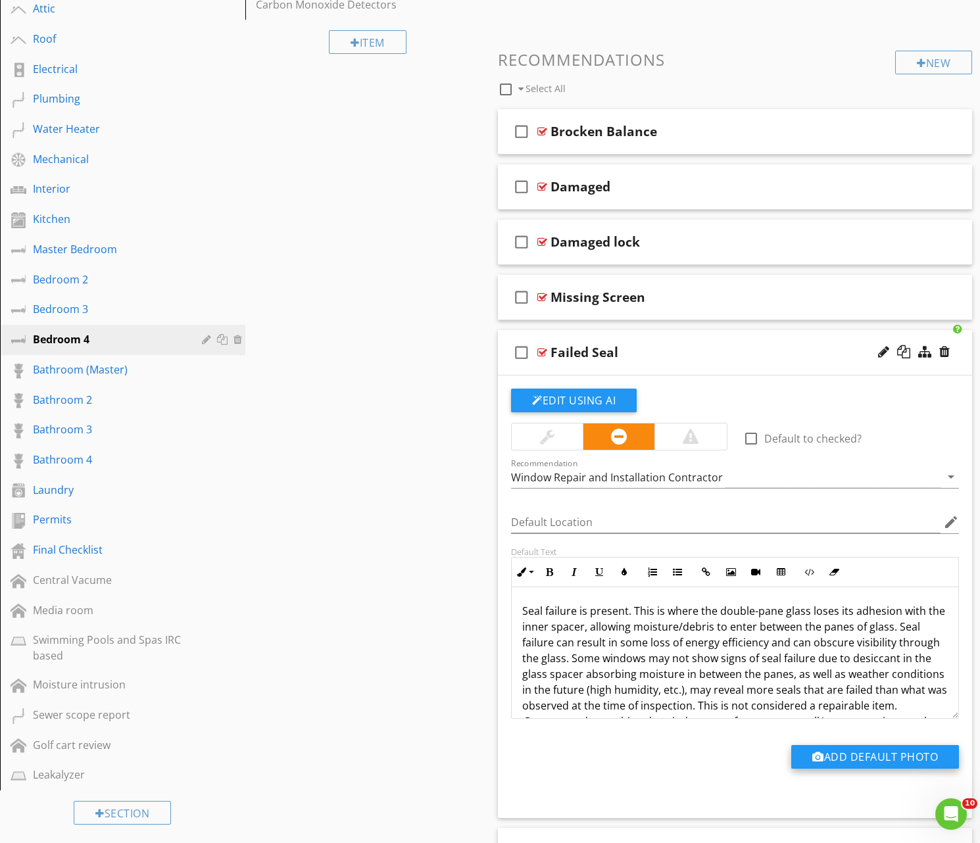
scroll to position [548, 0]
click at [841, 752] on button "Add Default Photo" at bounding box center [875, 756] width 168 height 24
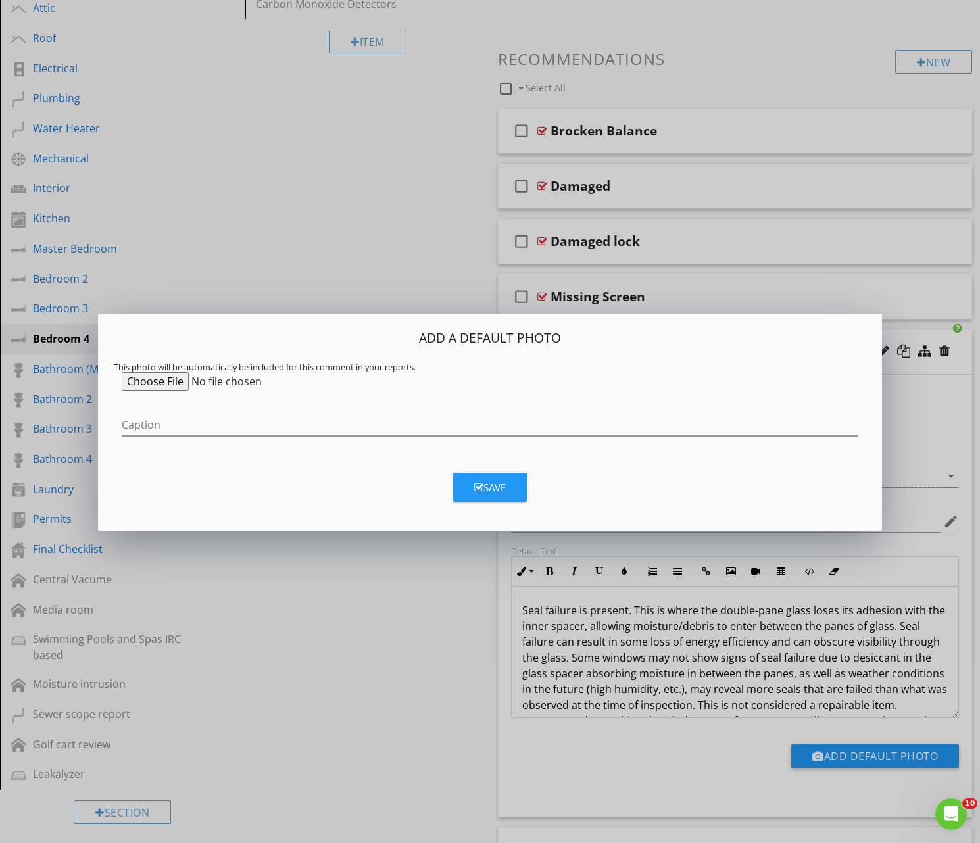
click at [158, 378] on input "file" at bounding box center [222, 381] width 201 height 18
type input "C:\fakepath\Image 8-28-25 at 2.25 PM.jpeg"
click at [497, 481] on div "Save" at bounding box center [490, 487] width 32 height 15
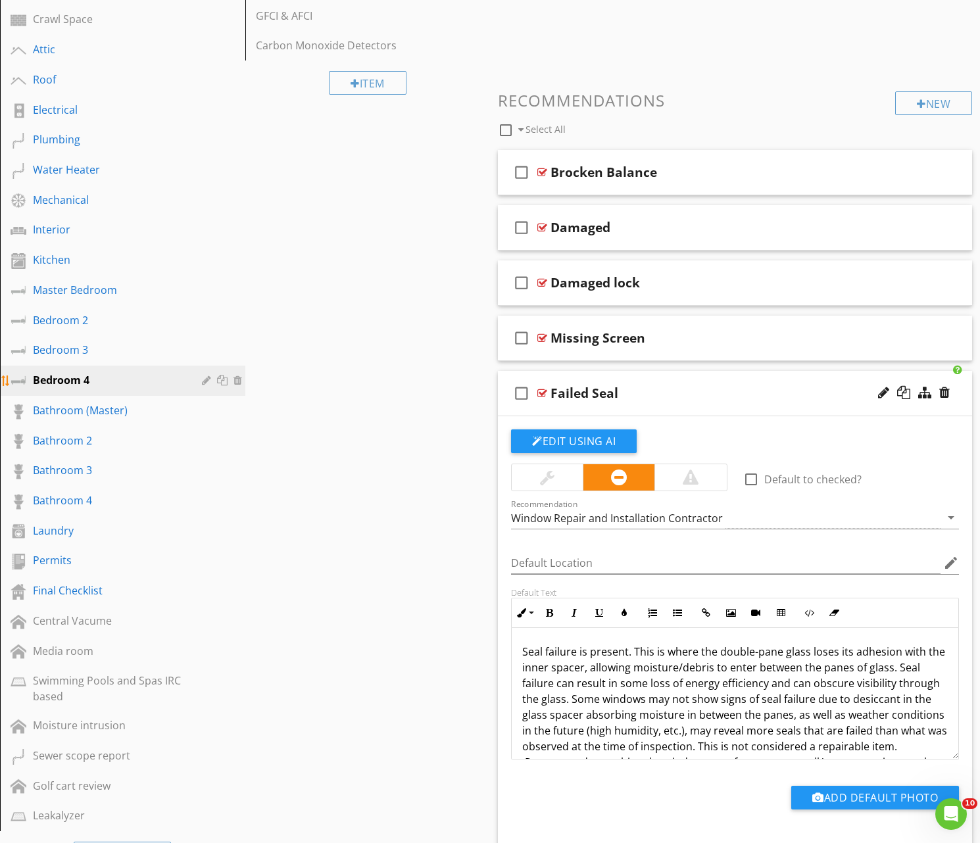
scroll to position [505, 0]
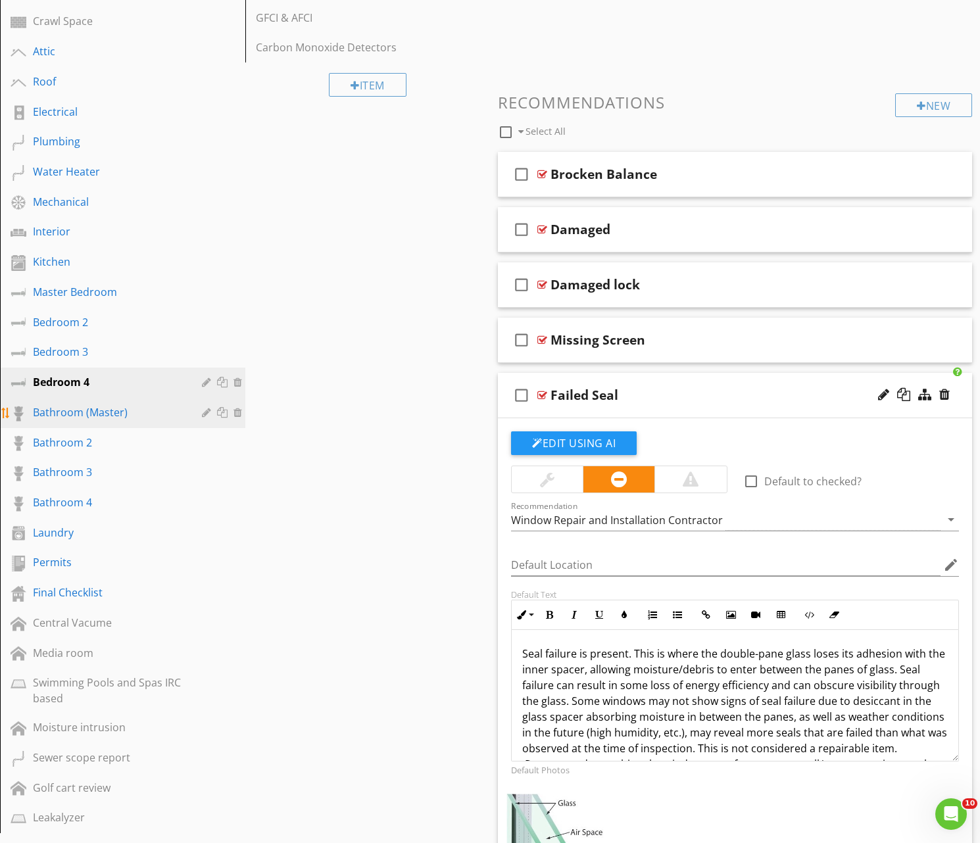
click at [78, 408] on div "Bathroom (Master)" at bounding box center [108, 412] width 150 height 16
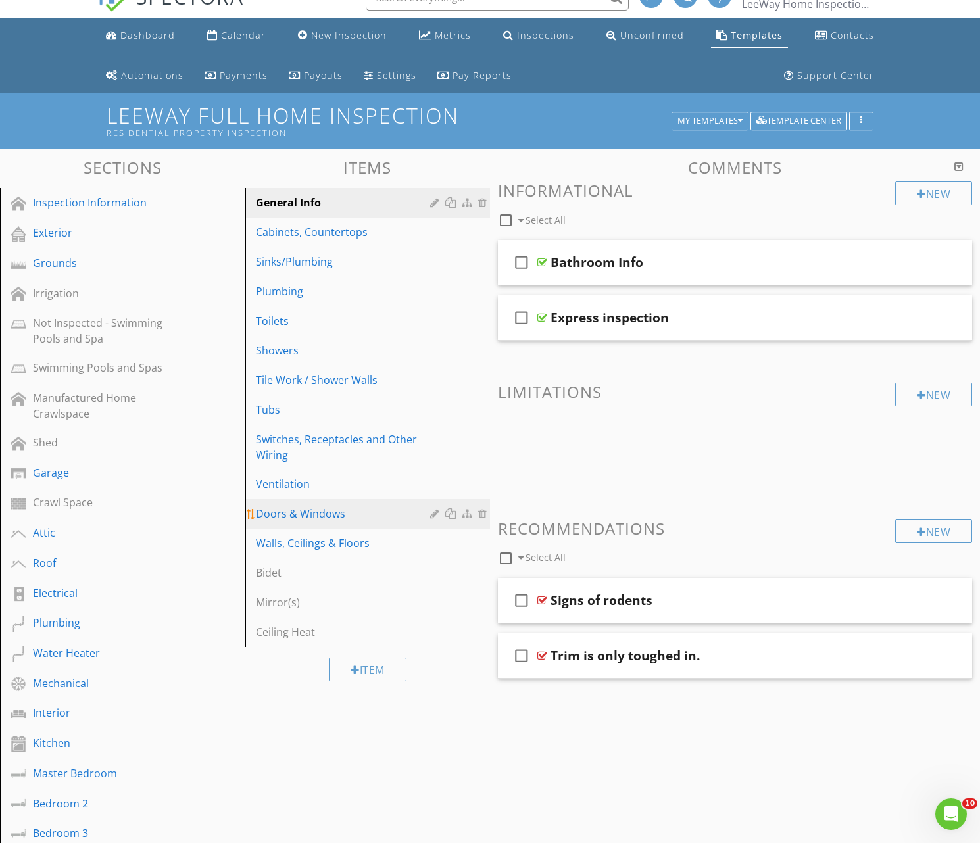
scroll to position [22, 0]
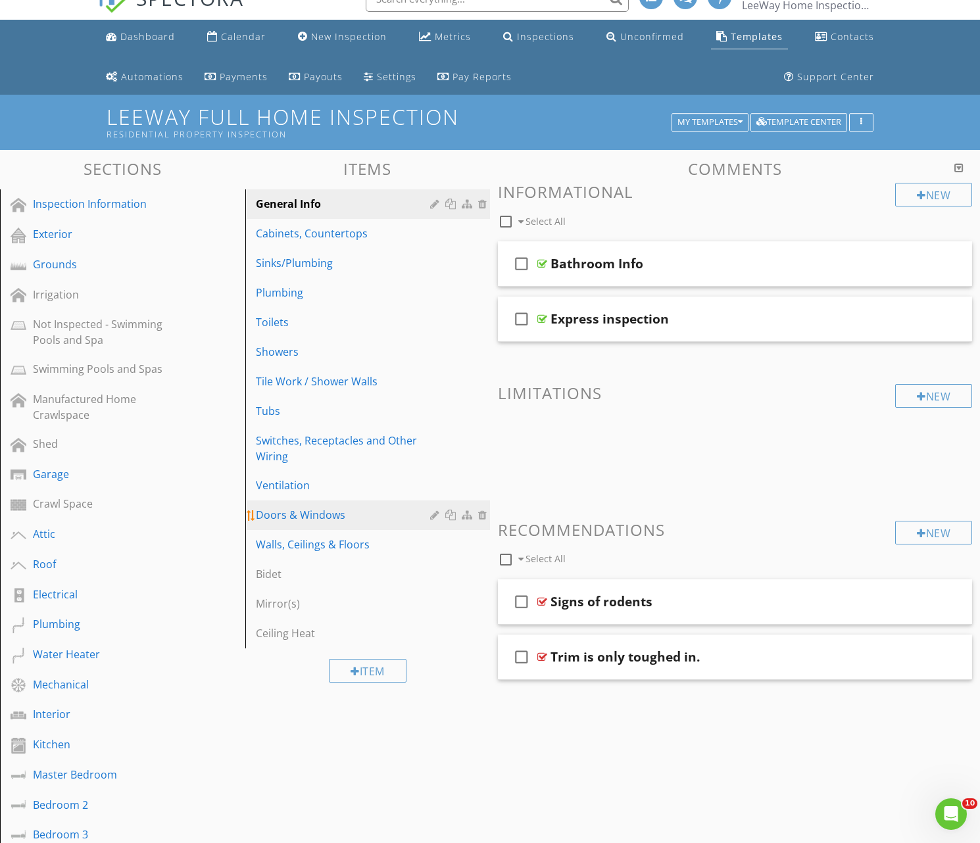
click at [304, 515] on div "Doors & Windows" at bounding box center [345, 515] width 179 height 16
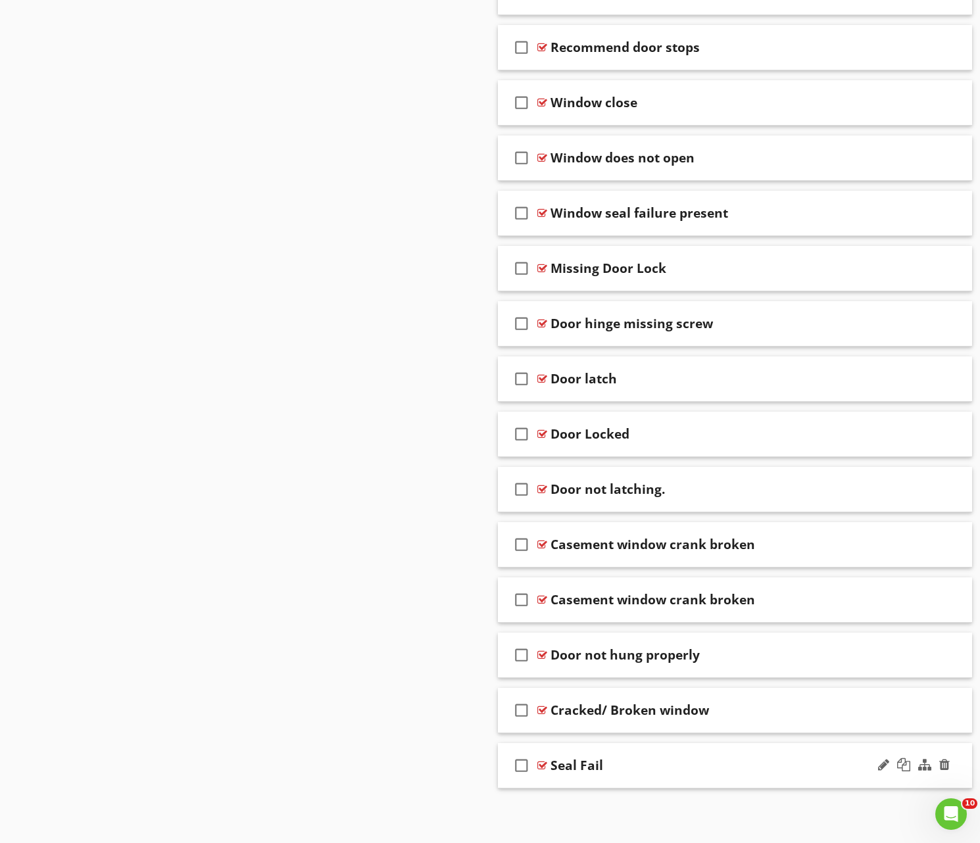
scroll to position [1570, 0]
click at [637, 771] on div "Seal Fail" at bounding box center [718, 766] width 336 height 16
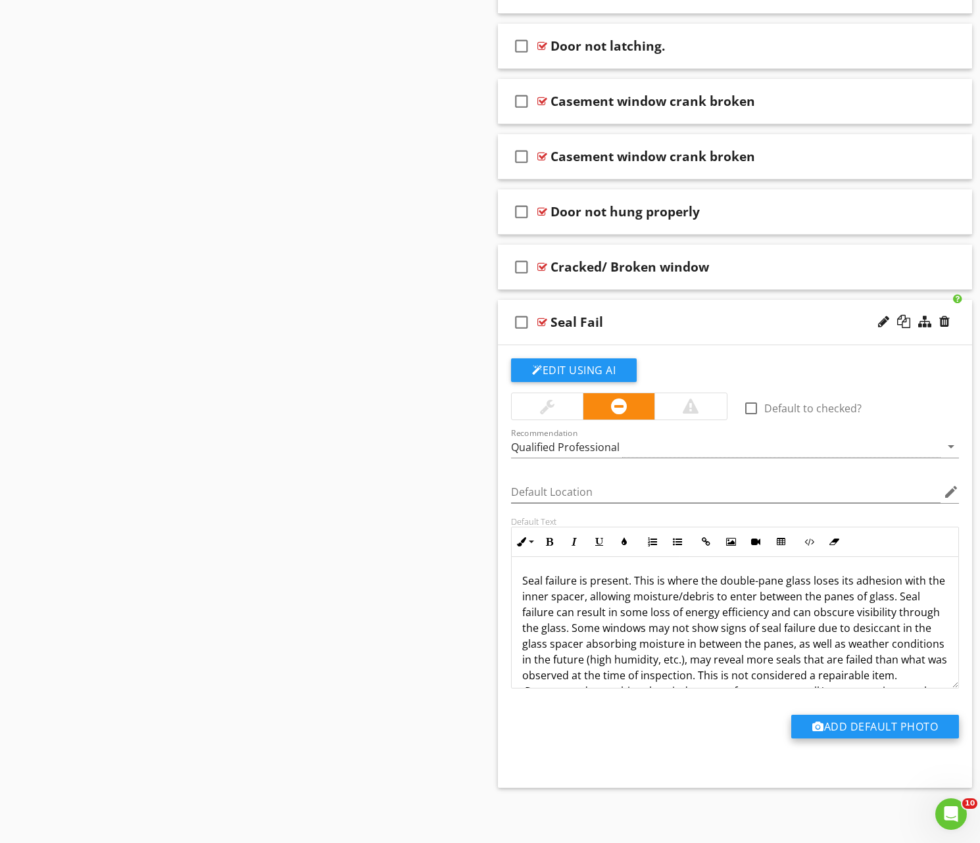
scroll to position [2013, 0]
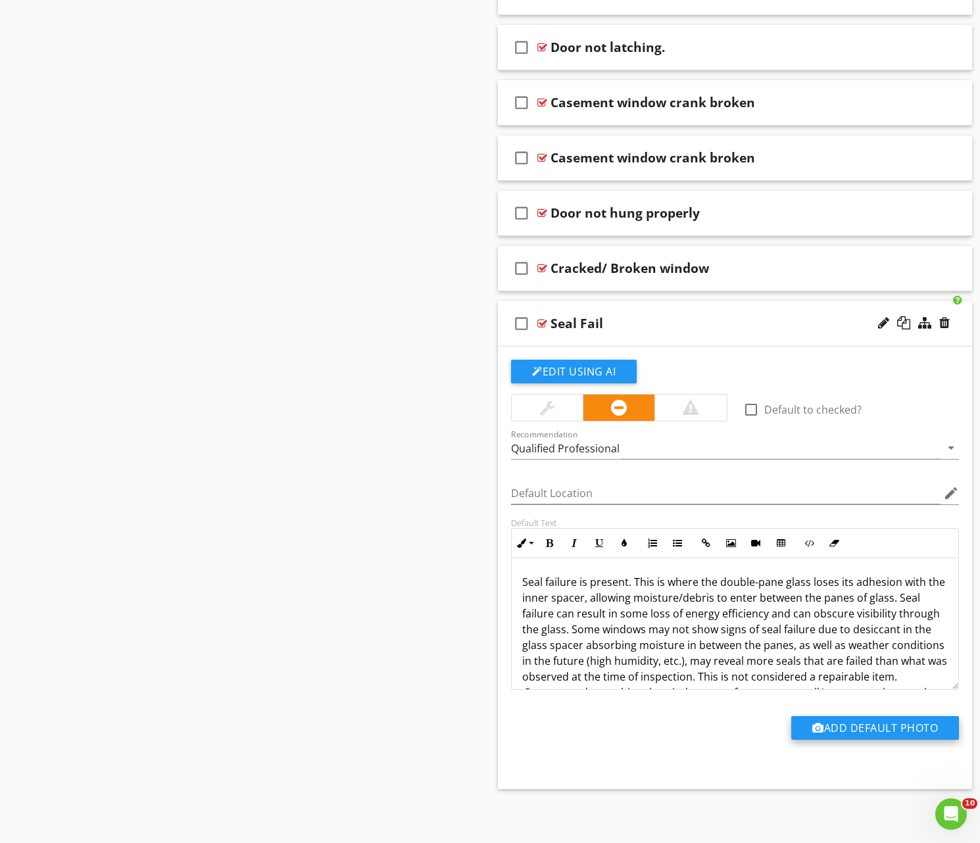
click at [848, 725] on button "Add Default Photo" at bounding box center [875, 728] width 168 height 24
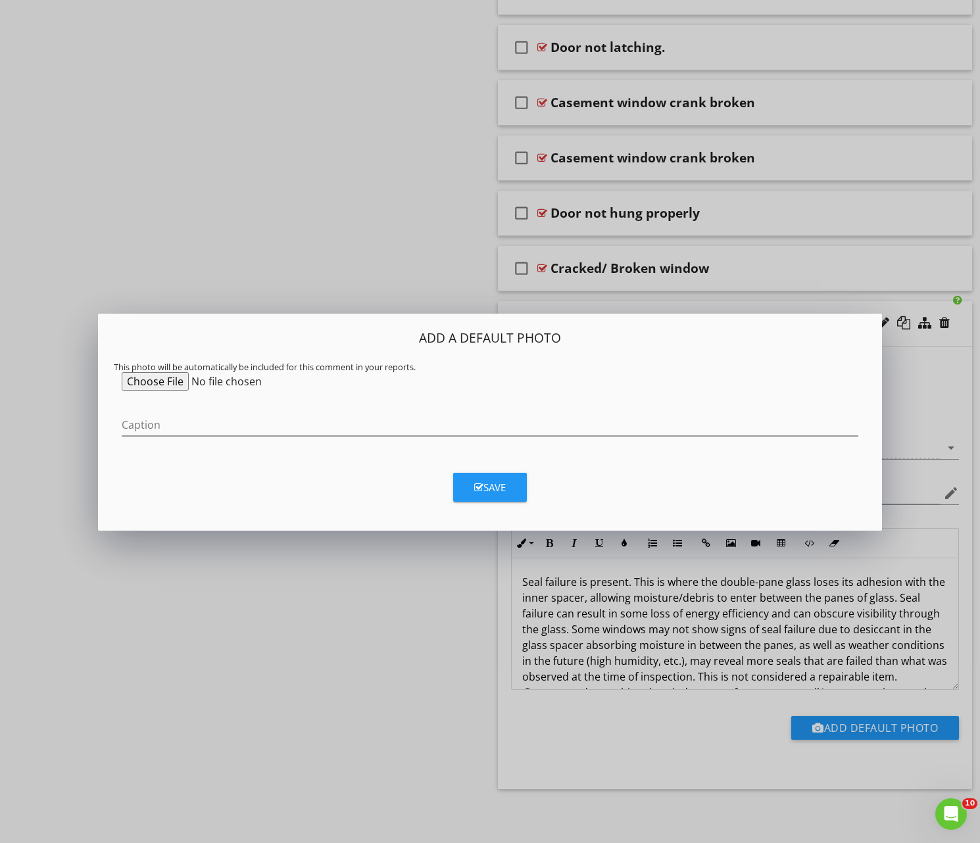
click at [164, 379] on input "file" at bounding box center [222, 381] width 201 height 18
type input "C:\fakepath\Image 8-28-25 at 2.25 PM.jpeg"
click at [487, 487] on div "Save" at bounding box center [490, 487] width 32 height 15
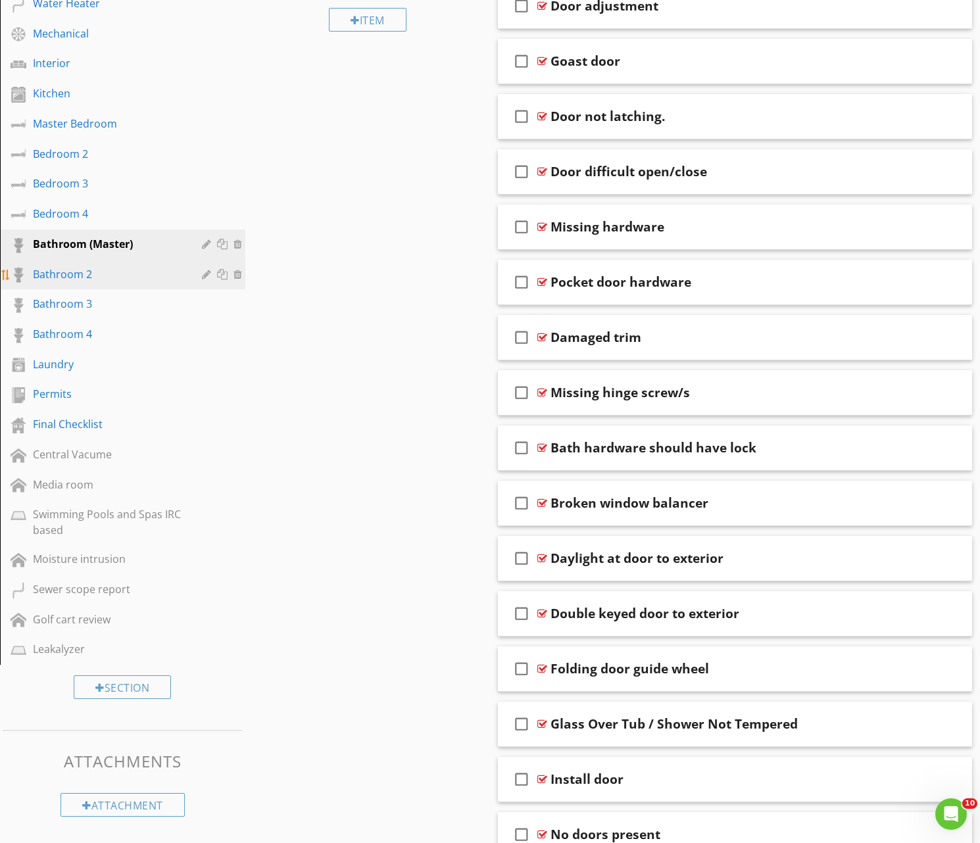
click at [82, 275] on div "Bathroom 2" at bounding box center [108, 274] width 150 height 16
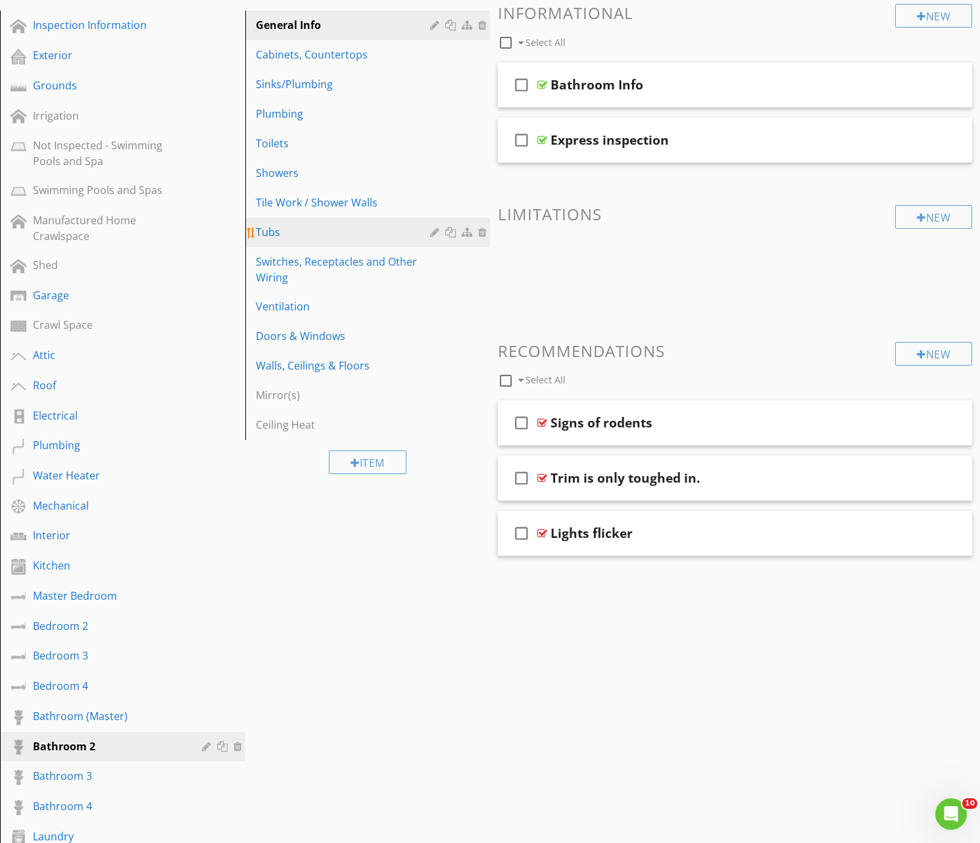
scroll to position [195, 0]
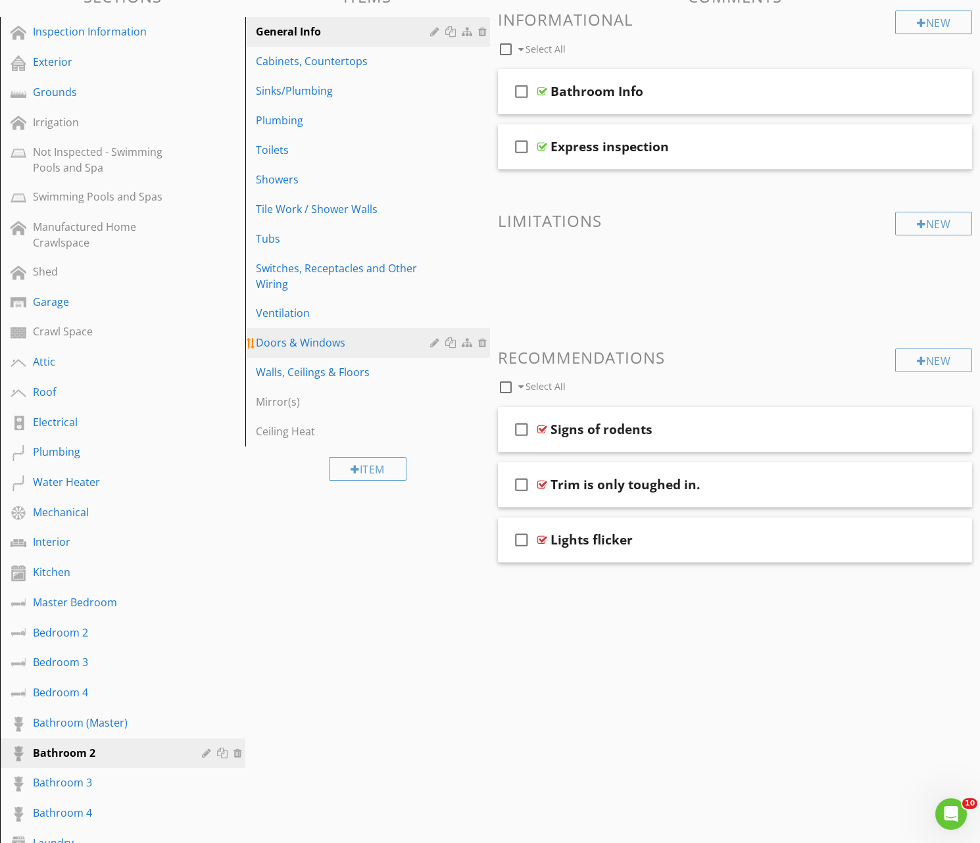
click at [312, 339] on div "Doors & Windows" at bounding box center [345, 343] width 179 height 16
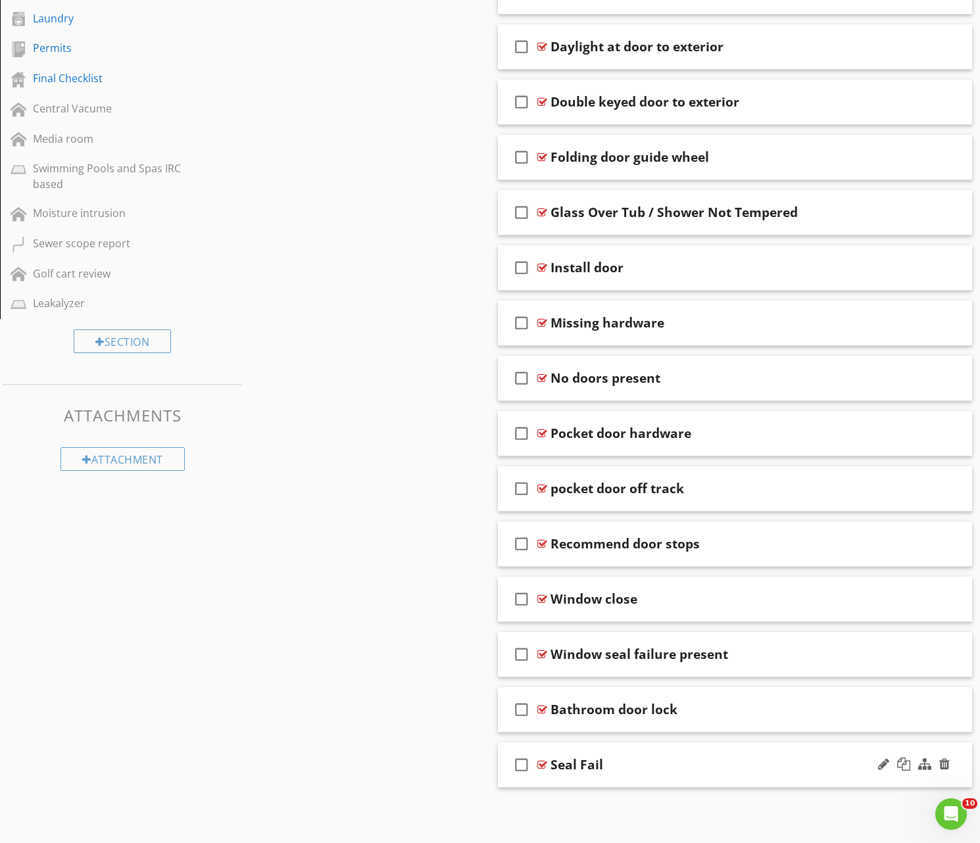
scroll to position [1018, 0]
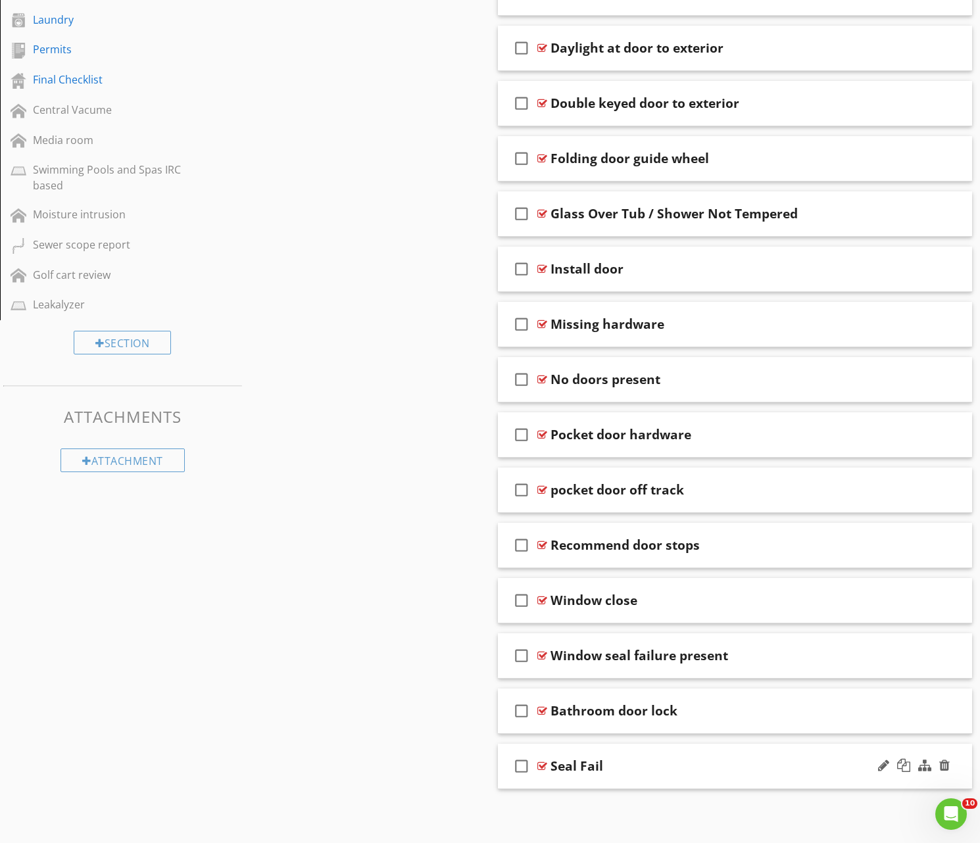
click at [704, 770] on div "Seal Fail" at bounding box center [718, 766] width 336 height 16
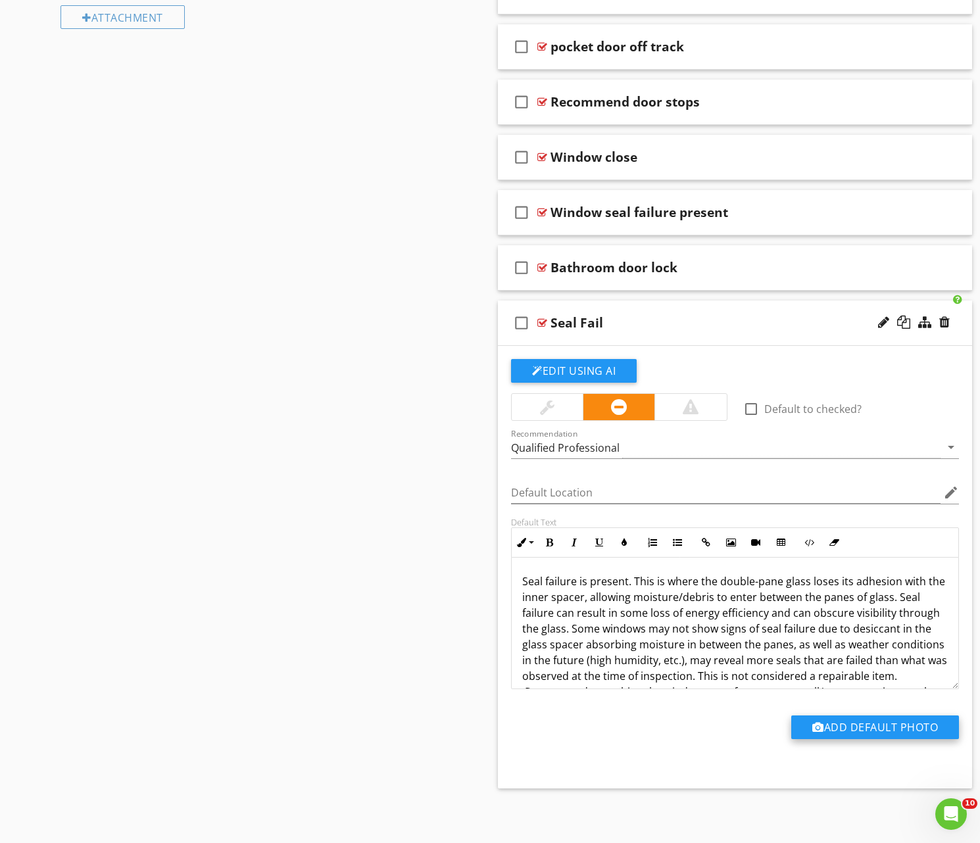
scroll to position [1461, 0]
click at [837, 725] on button "Add Default Photo" at bounding box center [875, 728] width 168 height 24
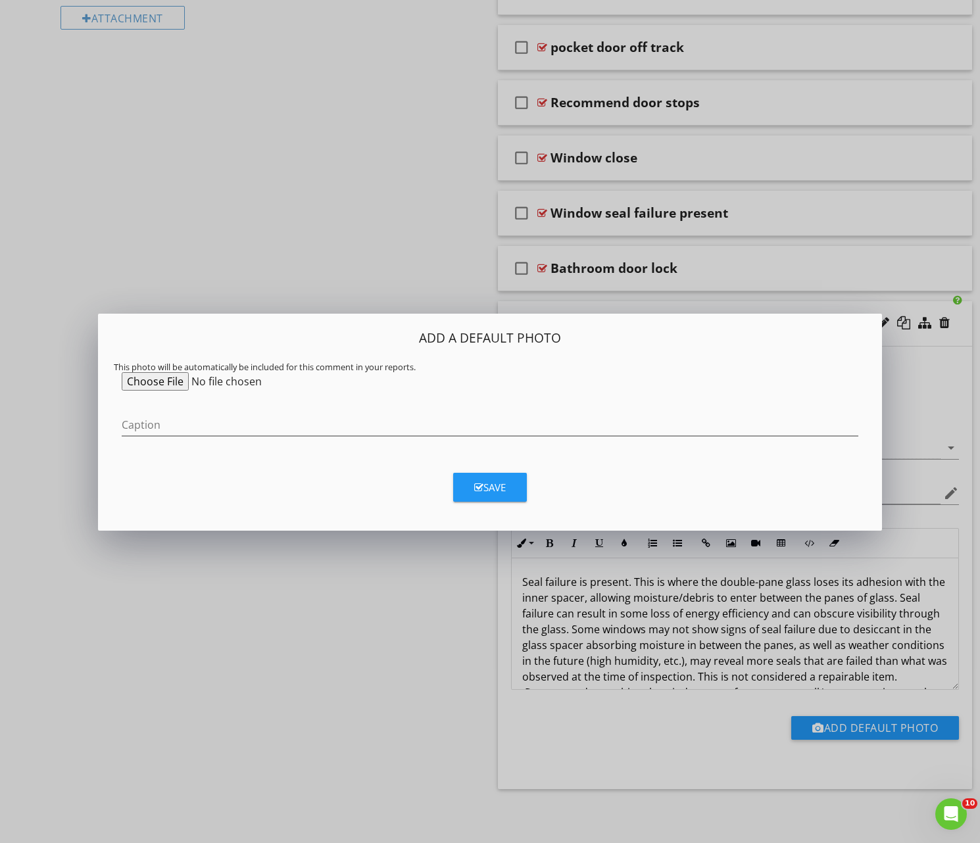
click at [149, 377] on input "file" at bounding box center [222, 381] width 201 height 18
type input "C:\fakepath\Image 8-28-25 at 2.25 PM.jpeg"
click at [481, 487] on icon "button" at bounding box center [478, 488] width 9 height 10
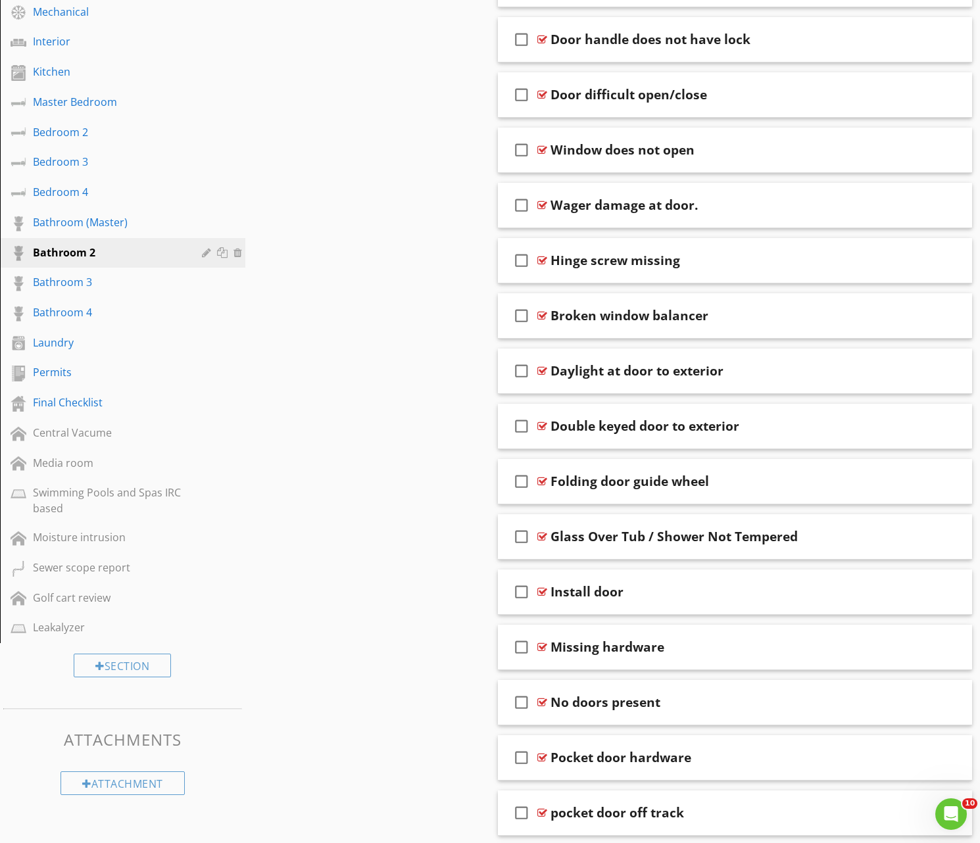
scroll to position [692, 0]
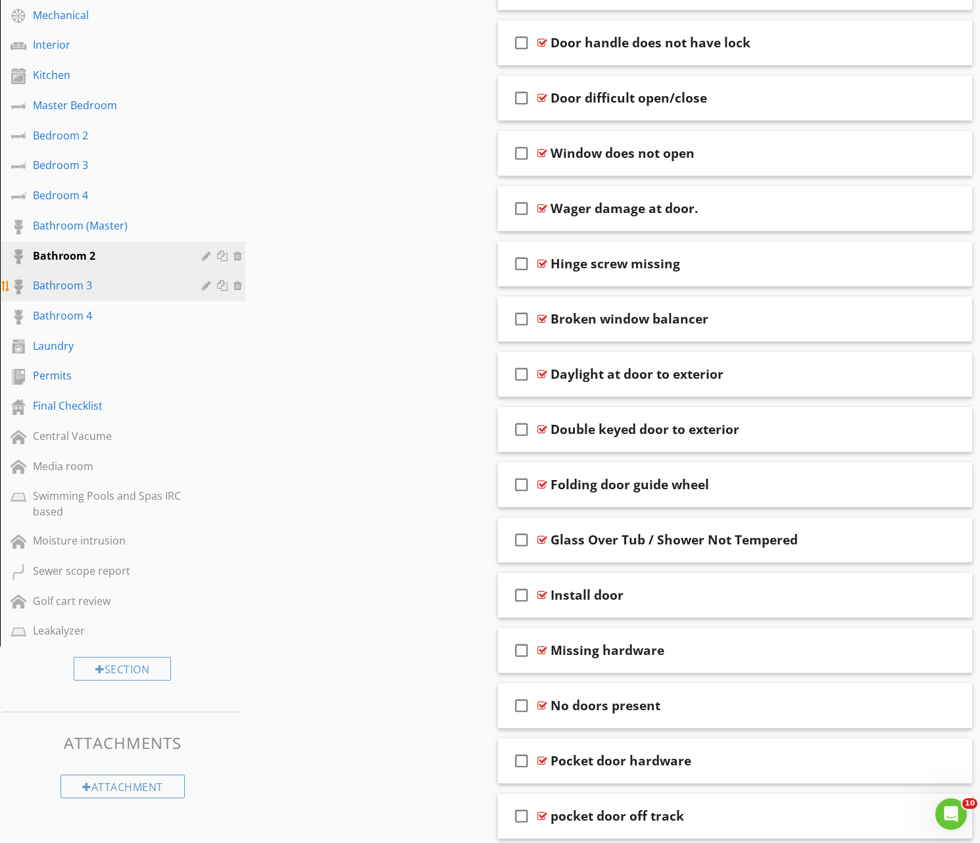
click at [68, 283] on div "Bathroom 3" at bounding box center [108, 286] width 150 height 16
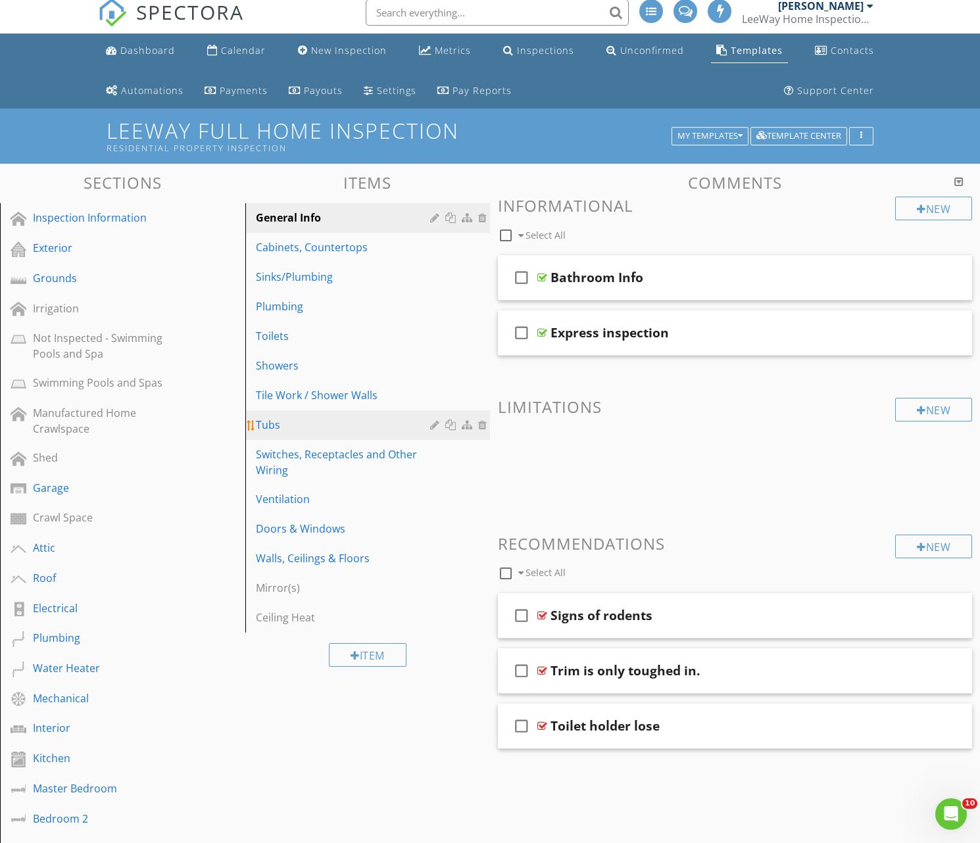
scroll to position [7, 0]
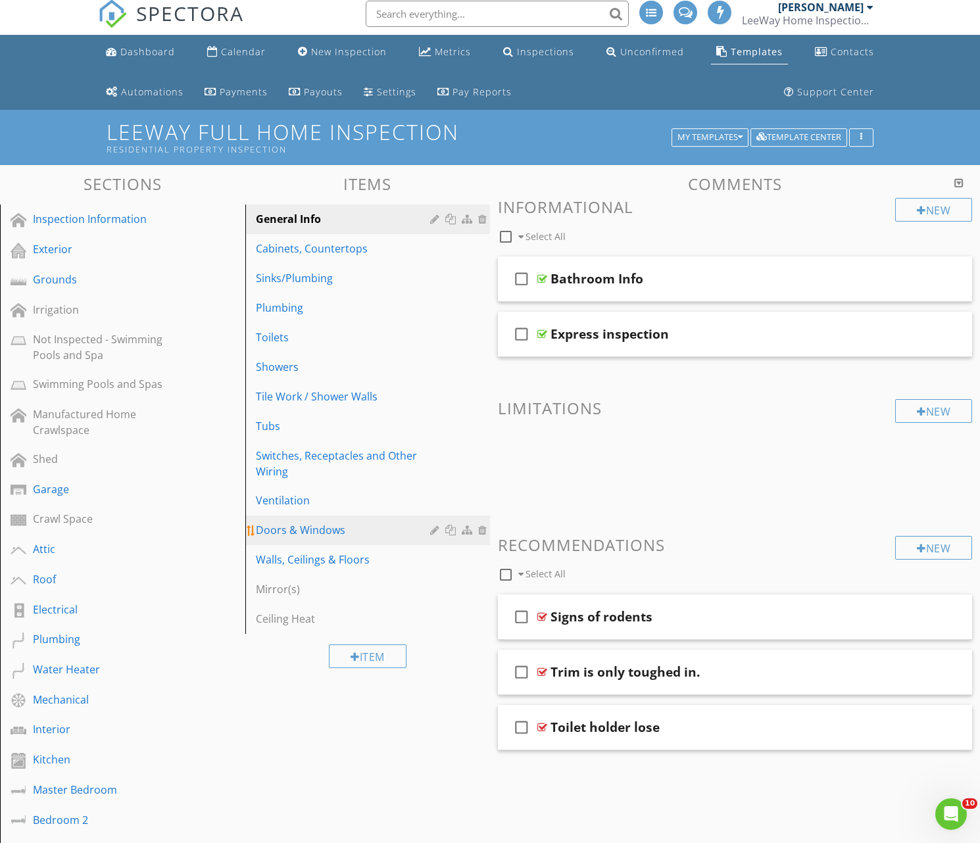
drag, startPoint x: 289, startPoint y: 531, endPoint x: 314, endPoint y: 534, distance: 25.2
click at [290, 531] on div "Doors & Windows" at bounding box center [345, 530] width 179 height 16
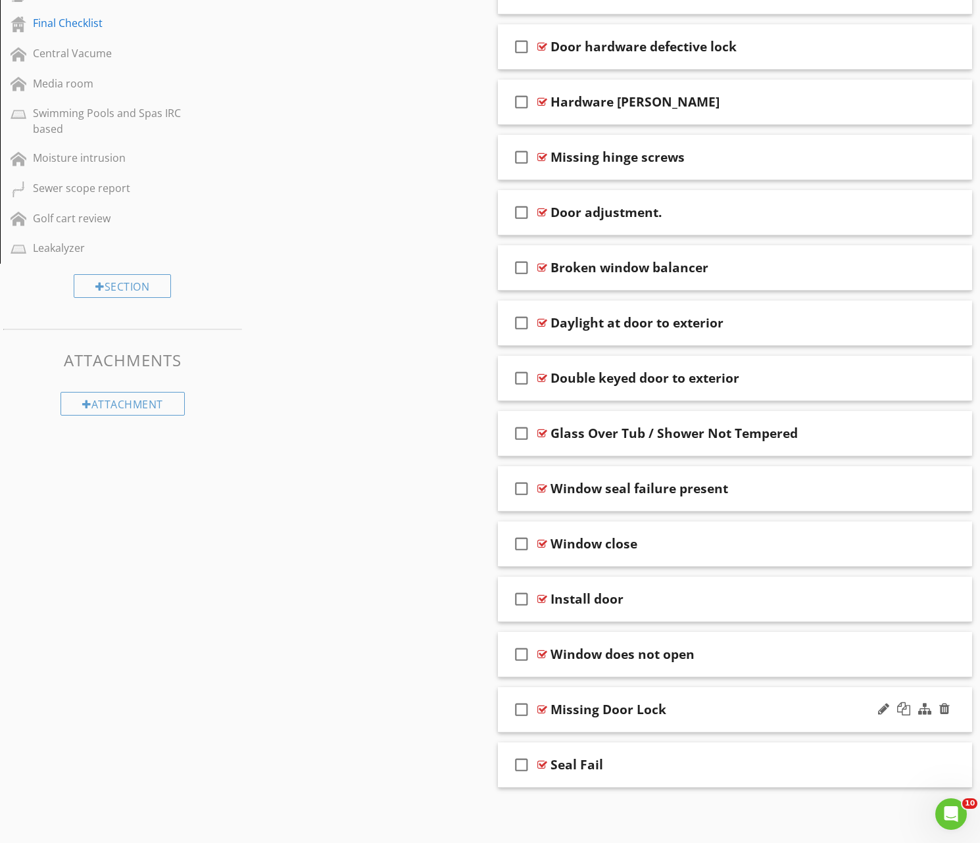
scroll to position [1073, 0]
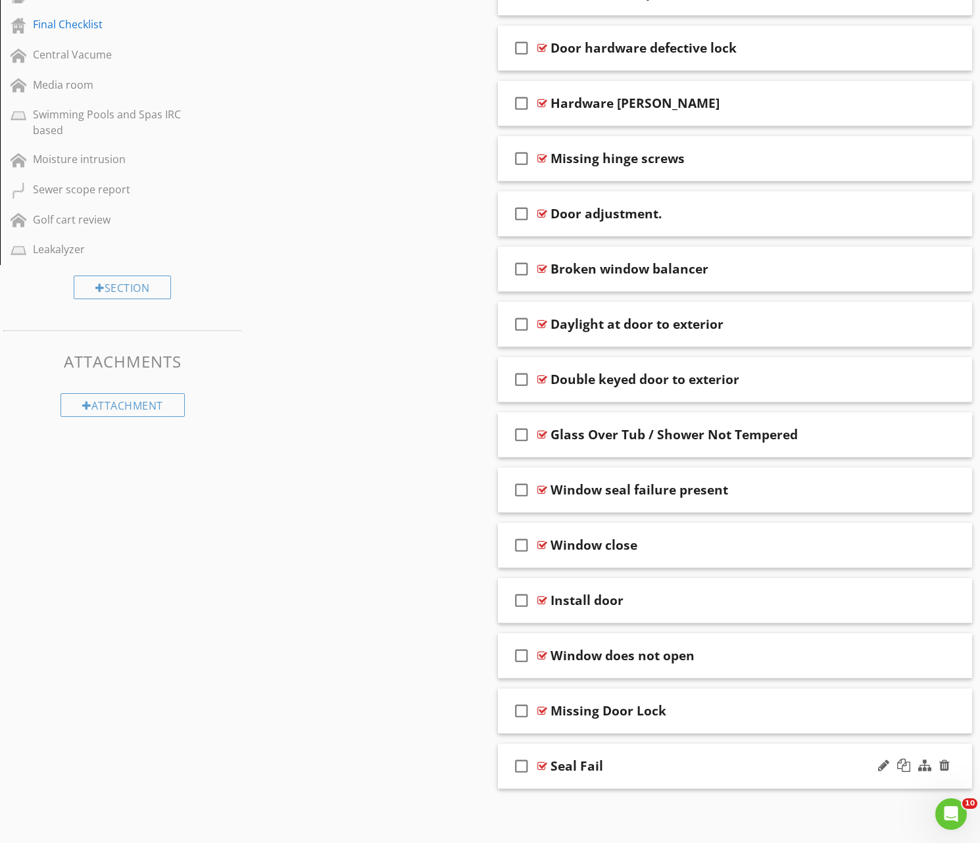
click at [646, 755] on div "check_box_outline_blank Seal Fail" at bounding box center [735, 766] width 474 height 45
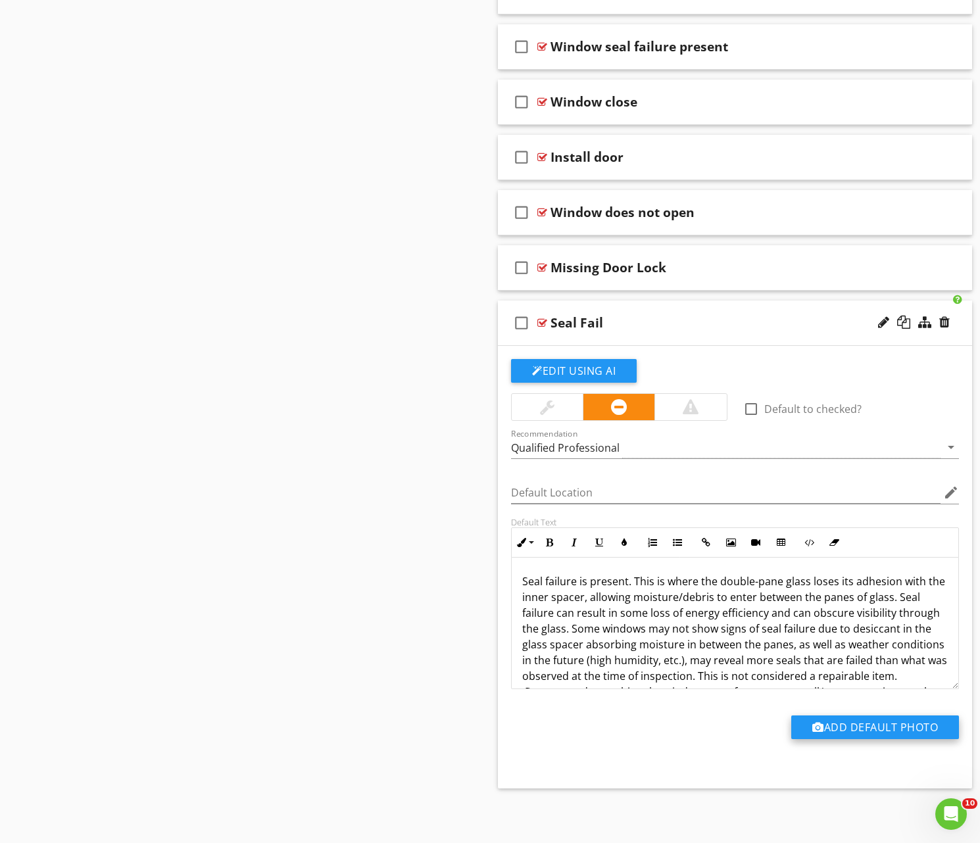
scroll to position [1516, 0]
click at [859, 729] on button "Add Default Photo" at bounding box center [875, 728] width 168 height 24
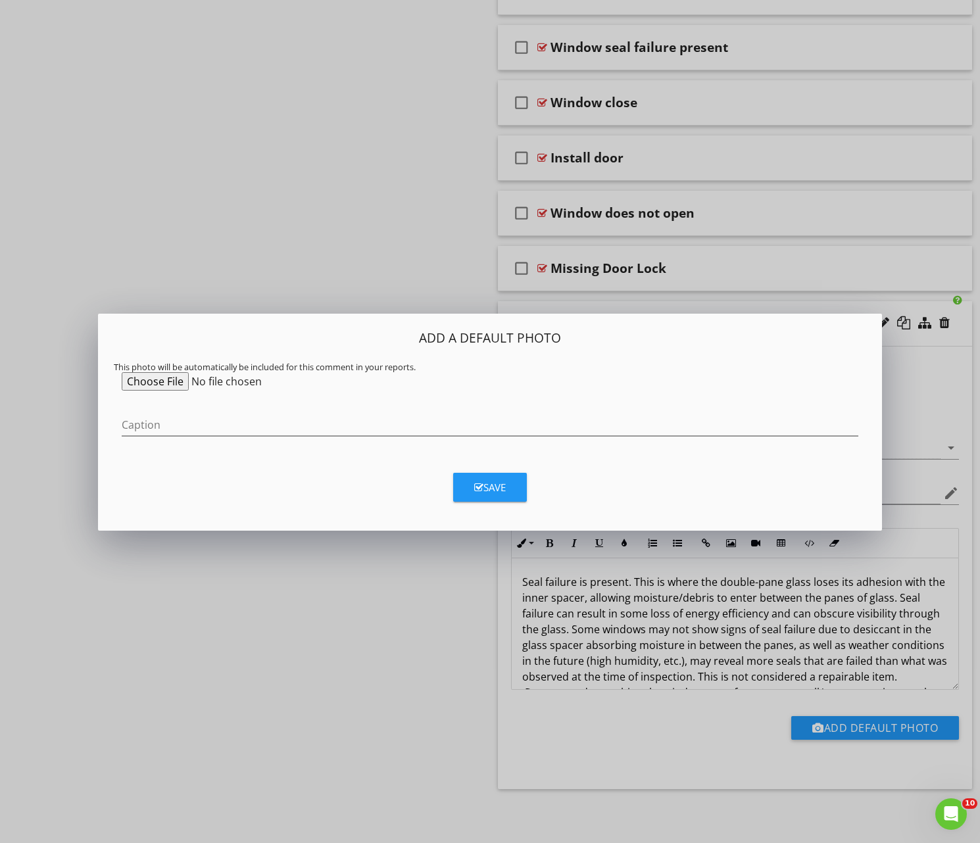
click at [150, 381] on input "file" at bounding box center [222, 381] width 201 height 18
type input "C:\fakepath\Image 8-28-25 at 2.25 PM.jpeg"
click at [489, 487] on div "Save" at bounding box center [490, 487] width 32 height 15
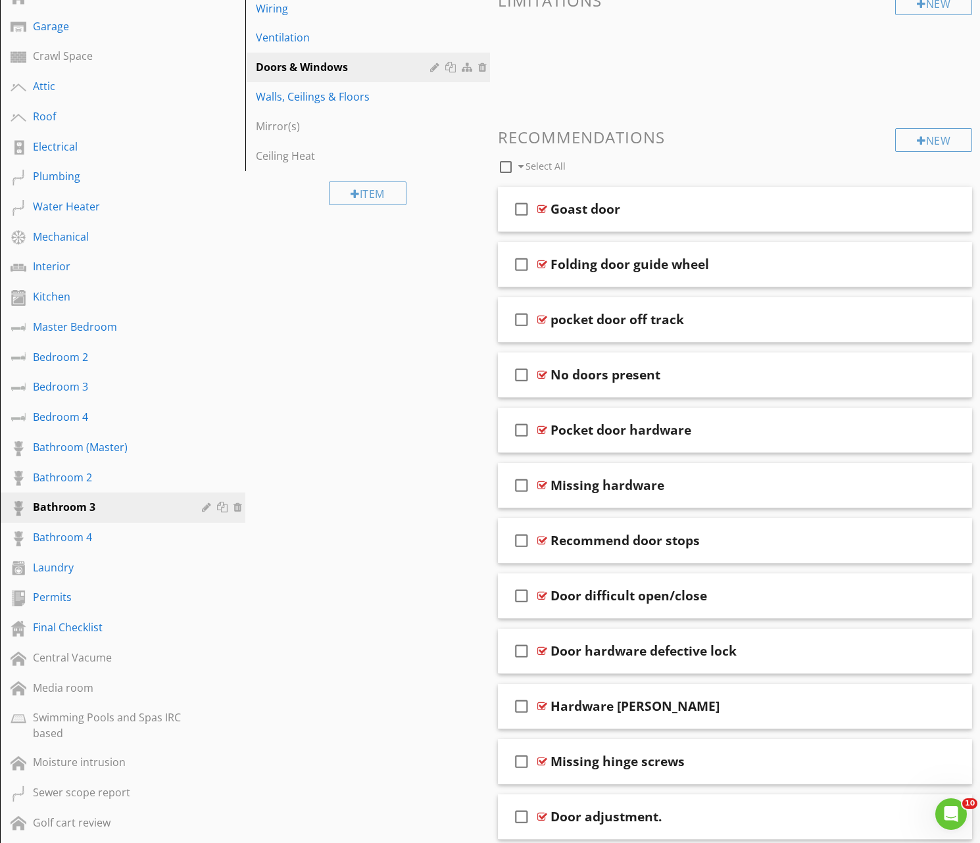
scroll to position [497, 0]
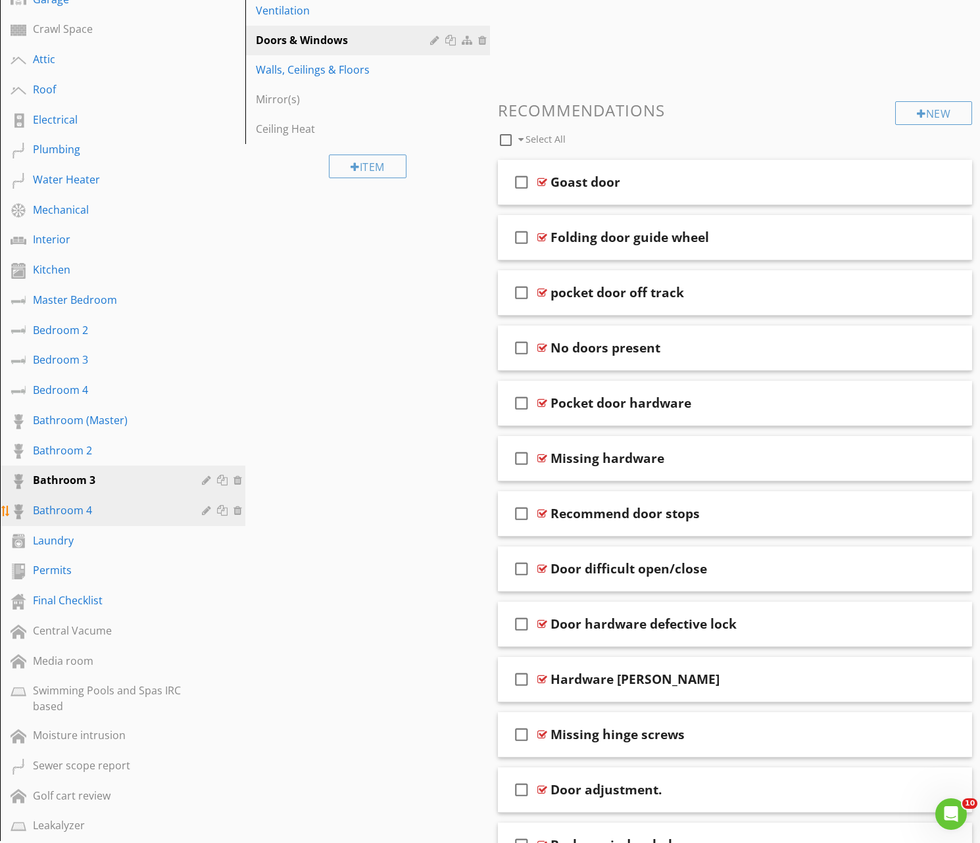
click at [61, 507] on div "Bathroom 4" at bounding box center [108, 510] width 150 height 16
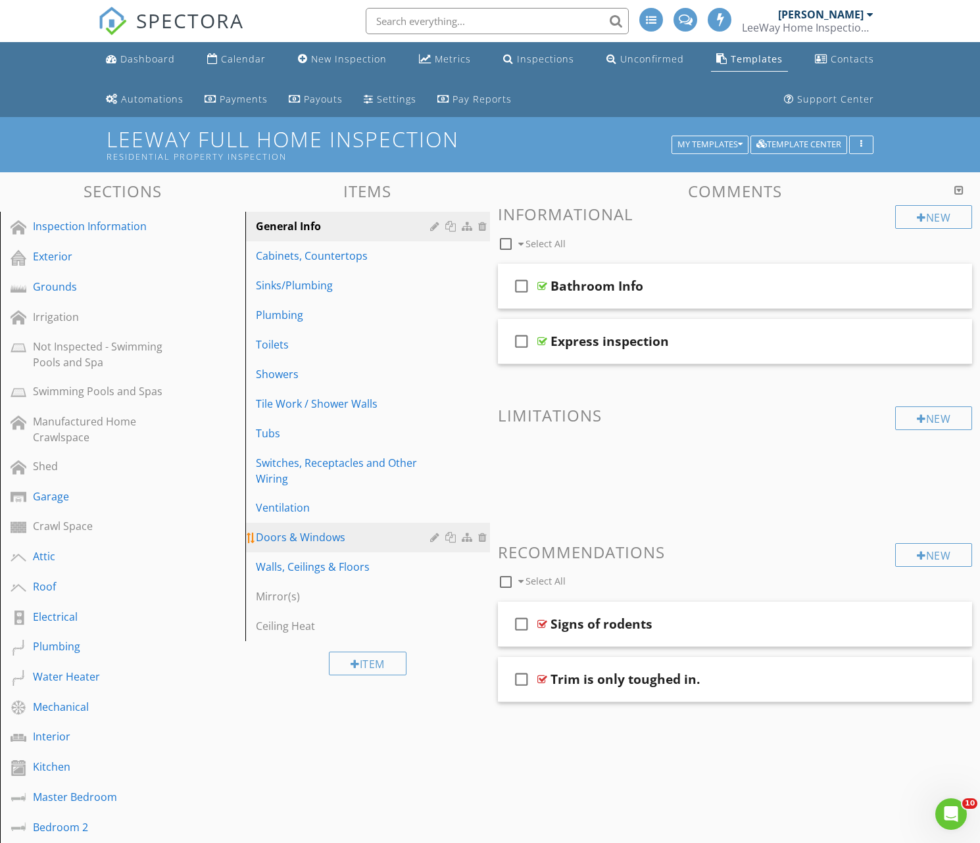
scroll to position [0, 0]
click at [306, 537] on div "Doors & Windows" at bounding box center [345, 537] width 179 height 16
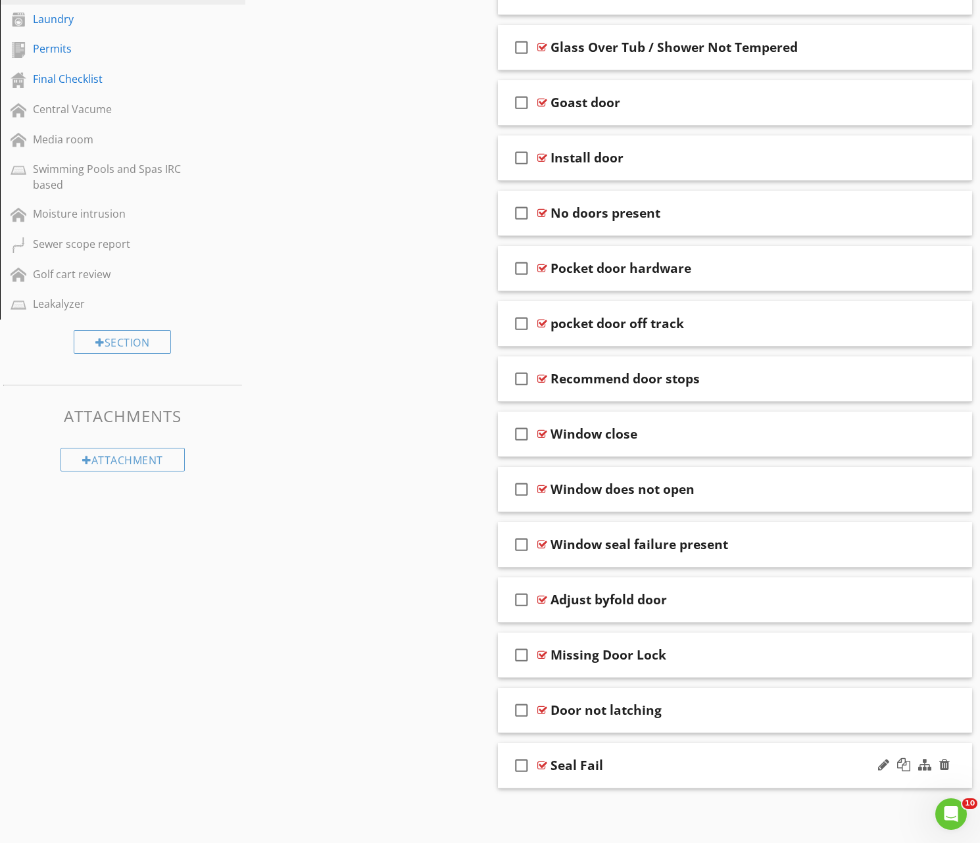
scroll to position [1018, 0]
click at [667, 767] on div "Seal Fail" at bounding box center [718, 766] width 336 height 16
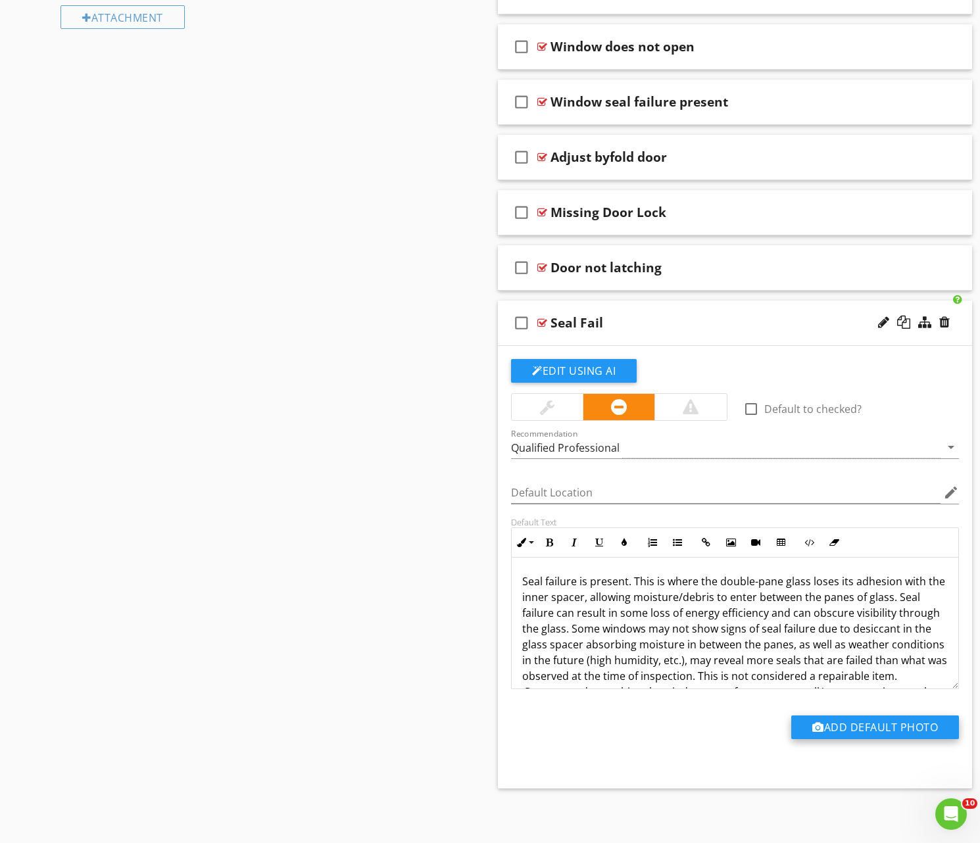
scroll to position [1461, 0]
click at [878, 727] on button "Add Default Photo" at bounding box center [875, 728] width 168 height 24
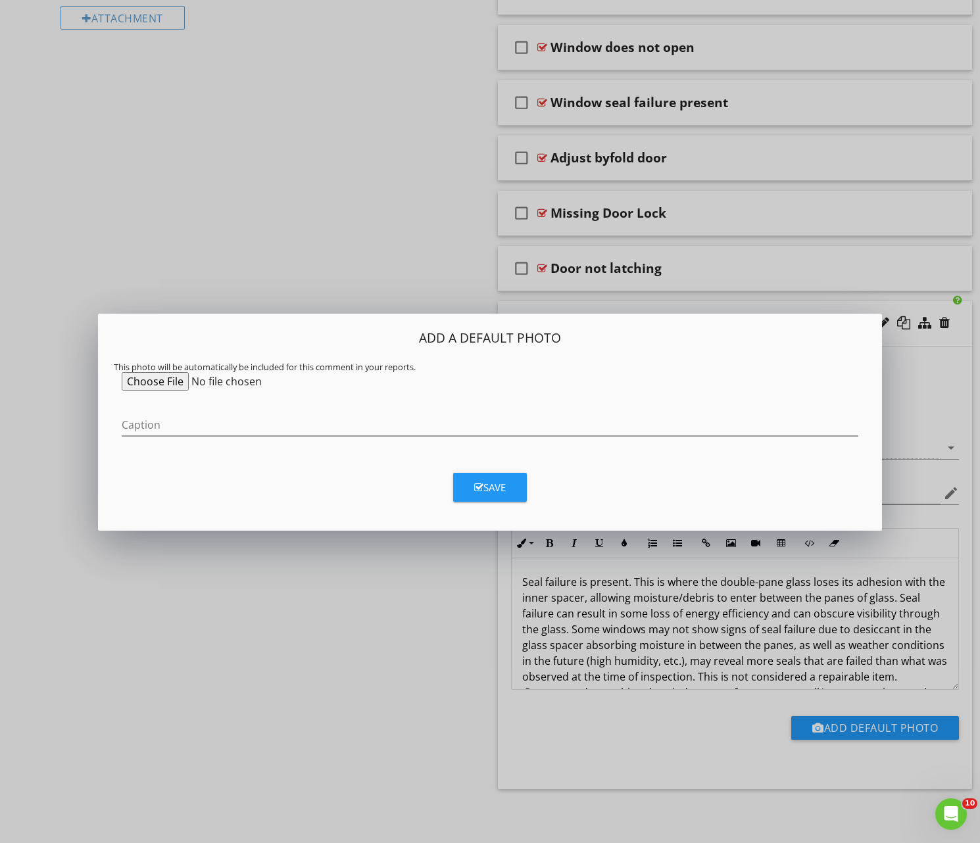
click at [158, 377] on input "file" at bounding box center [222, 381] width 201 height 18
type input "C:\fakepath\Image 8-28-25 at 2.25 PM.jpeg"
click at [481, 480] on div "Save" at bounding box center [490, 487] width 32 height 15
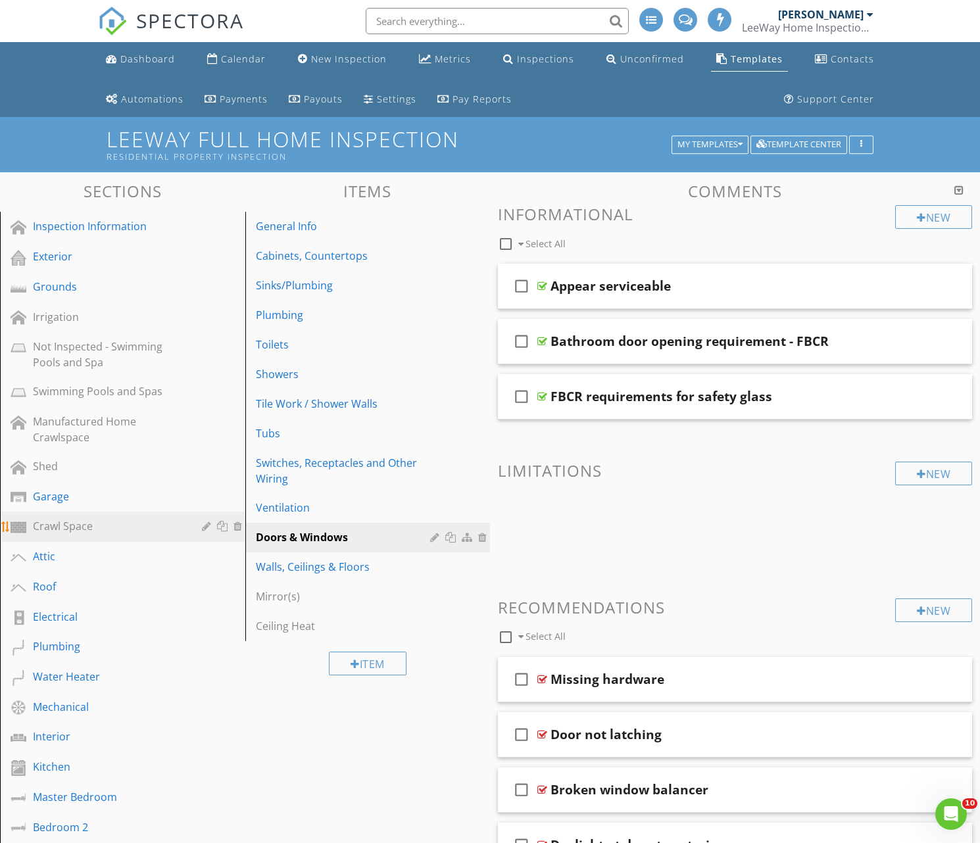
scroll to position [0, 0]
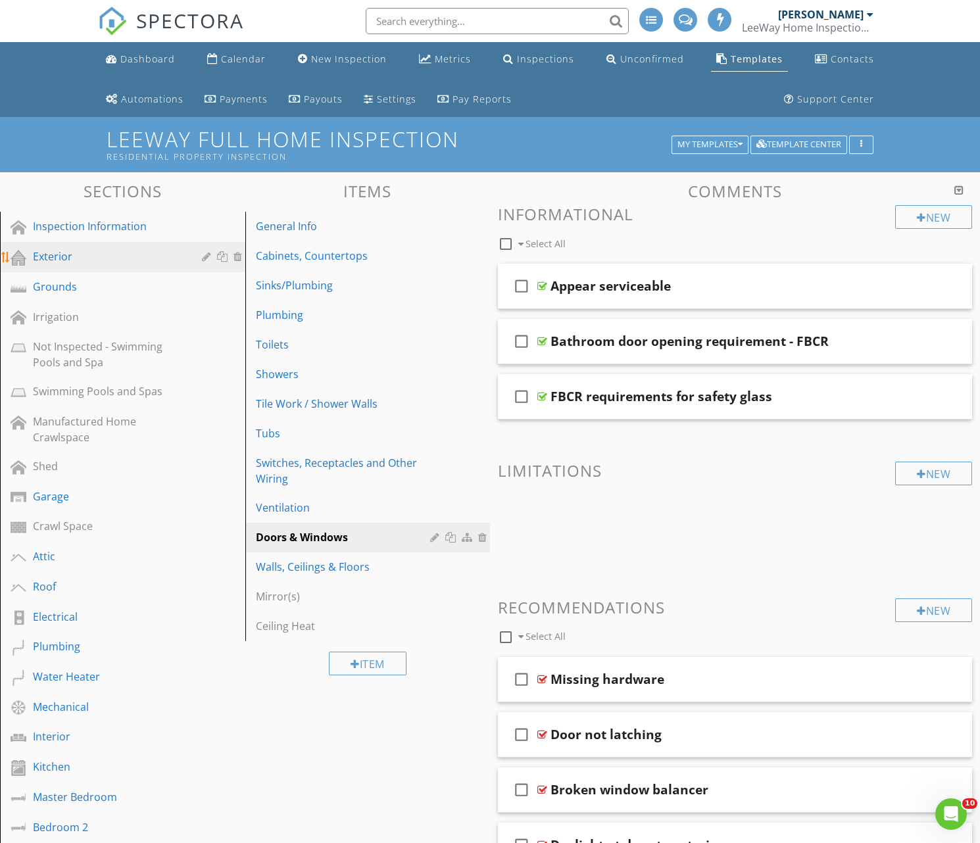
click at [57, 255] on div "Exterior" at bounding box center [108, 257] width 150 height 16
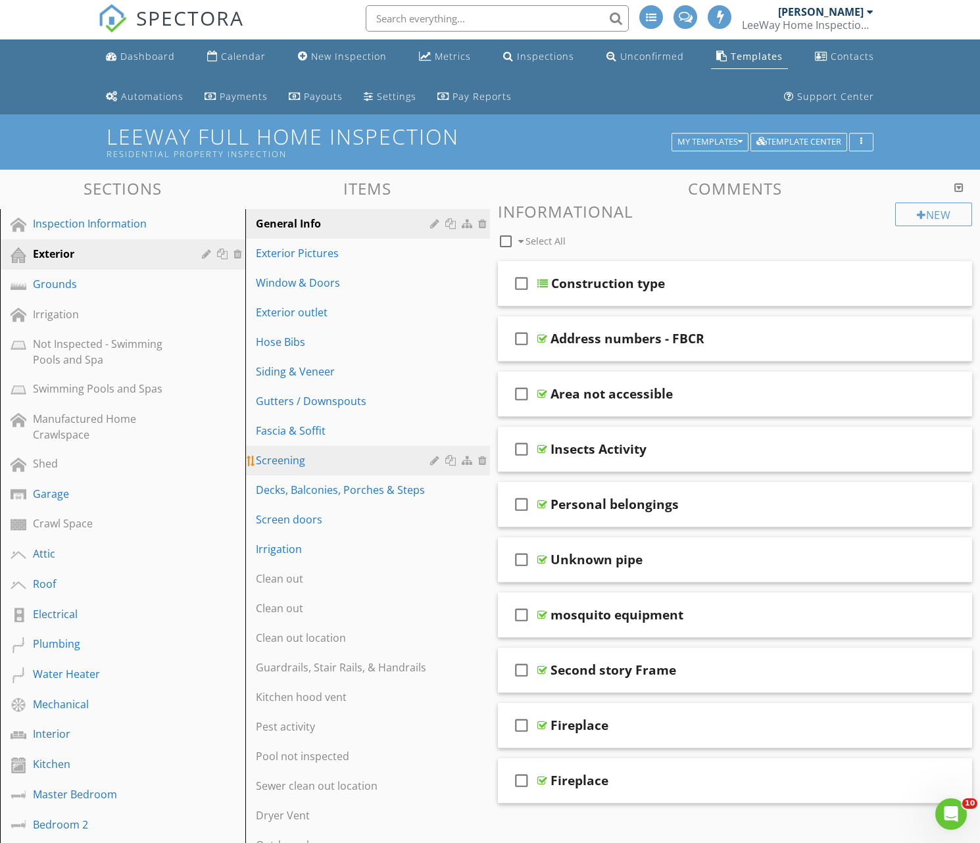
scroll to position [2, 0]
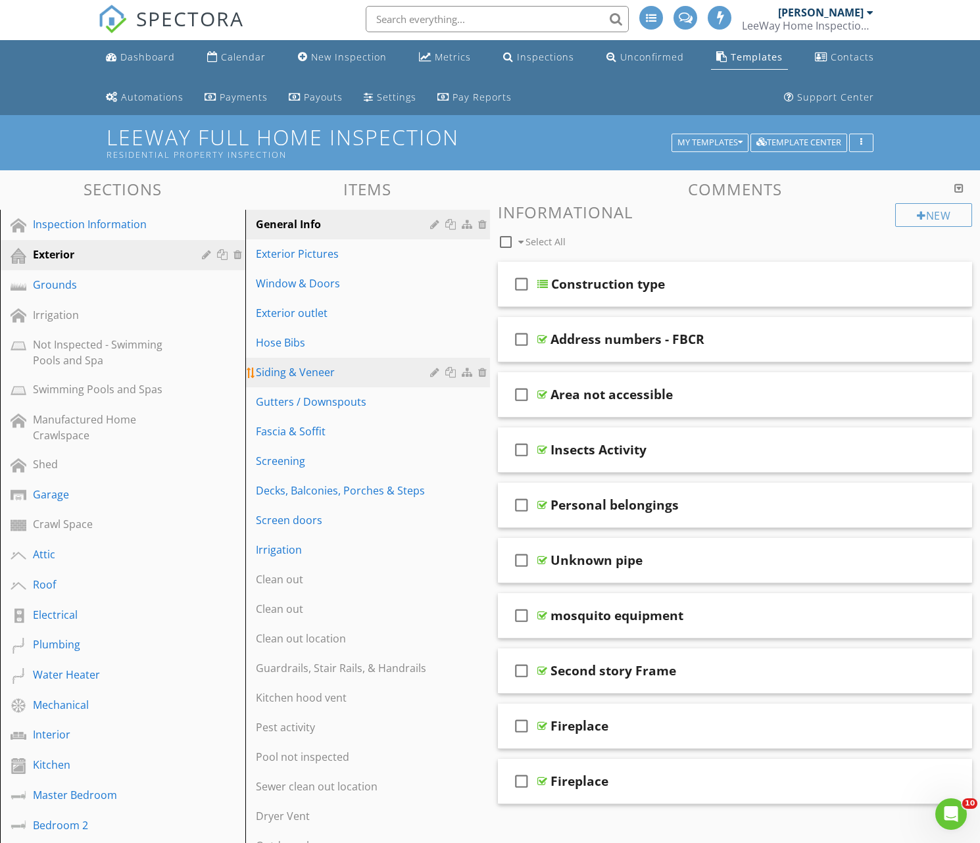
click at [303, 372] on div "Siding & Veneer" at bounding box center [345, 372] width 179 height 16
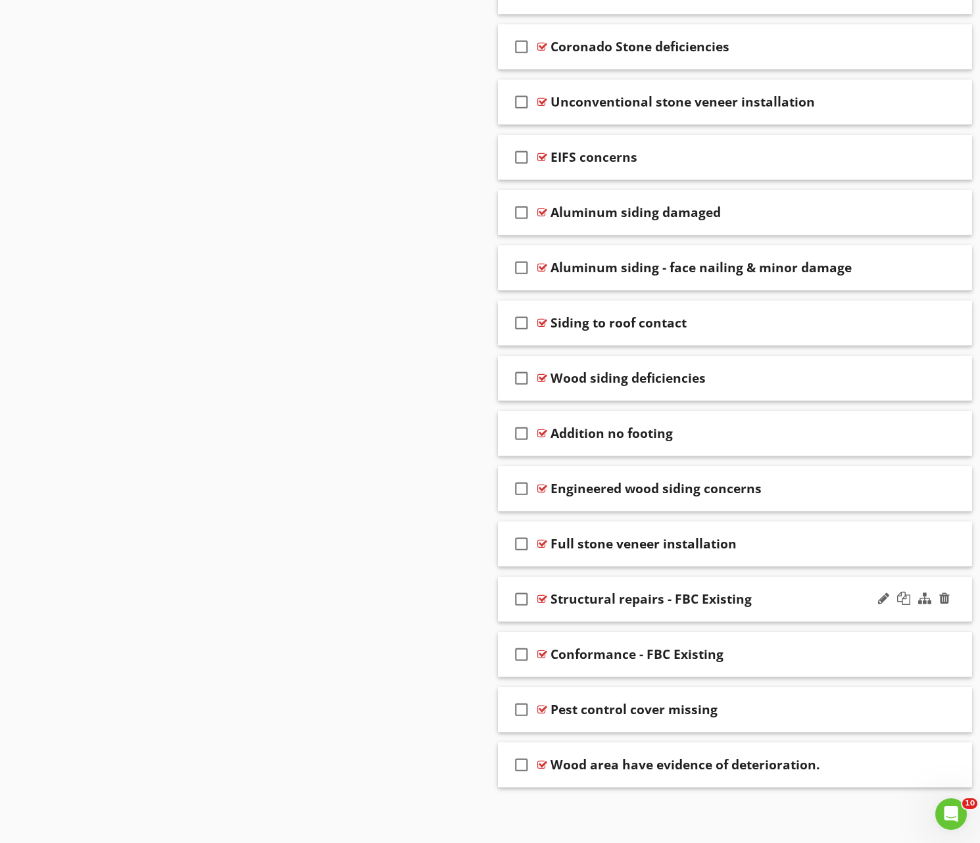
scroll to position [5658, 0]
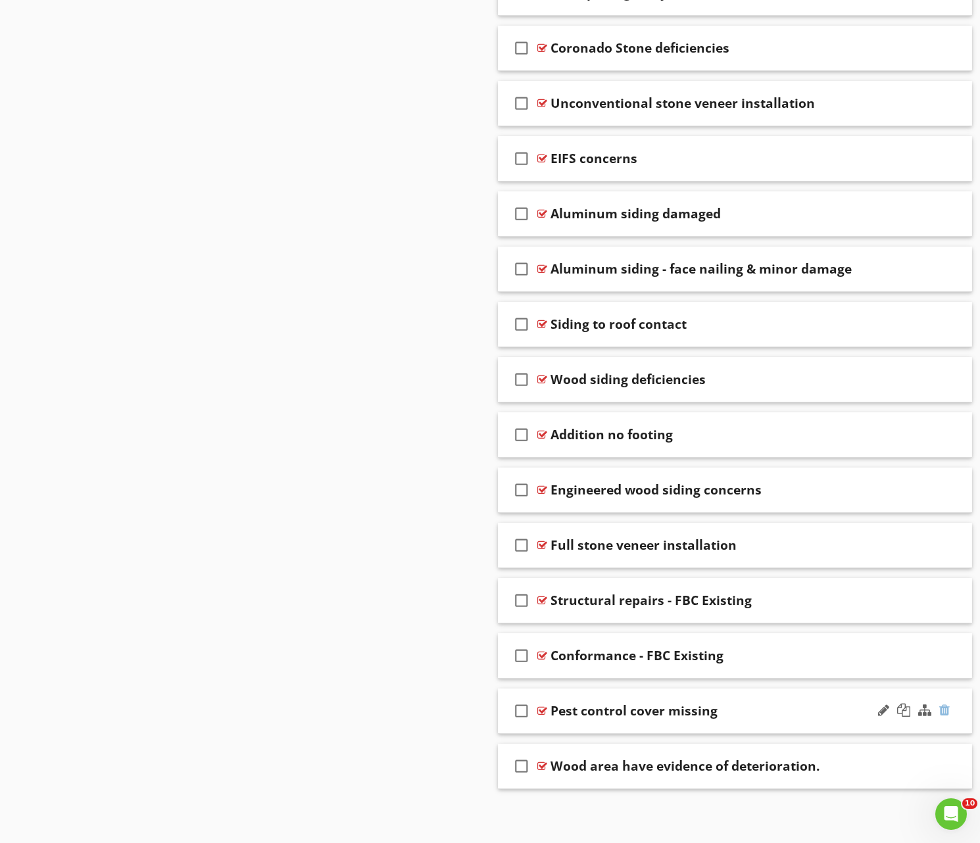
click at [946, 708] on div at bounding box center [944, 710] width 11 height 13
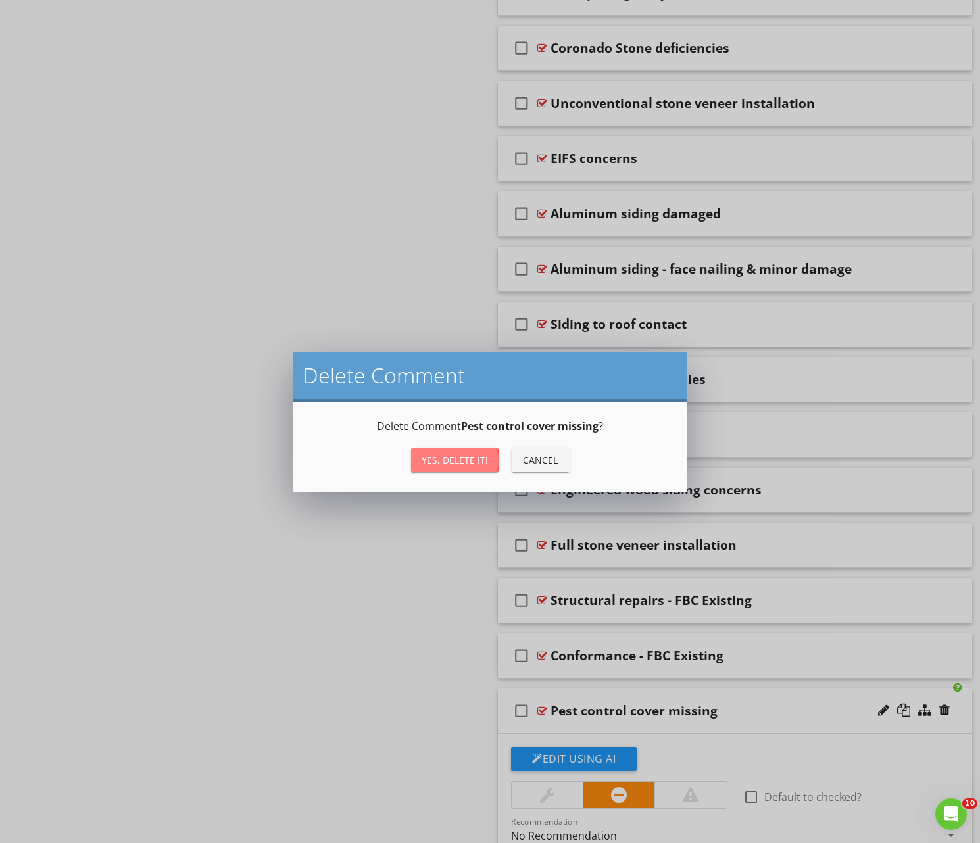
click at [457, 456] on div "Yes, Delete it!" at bounding box center [455, 460] width 66 height 14
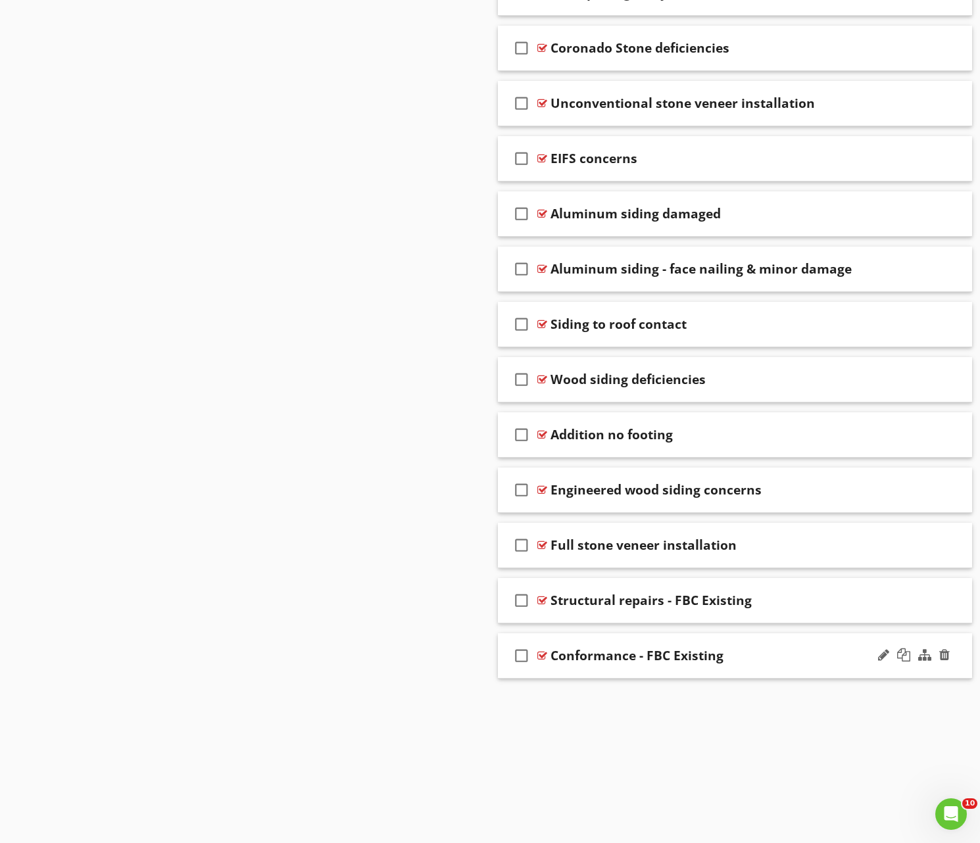
scroll to position [5603, 0]
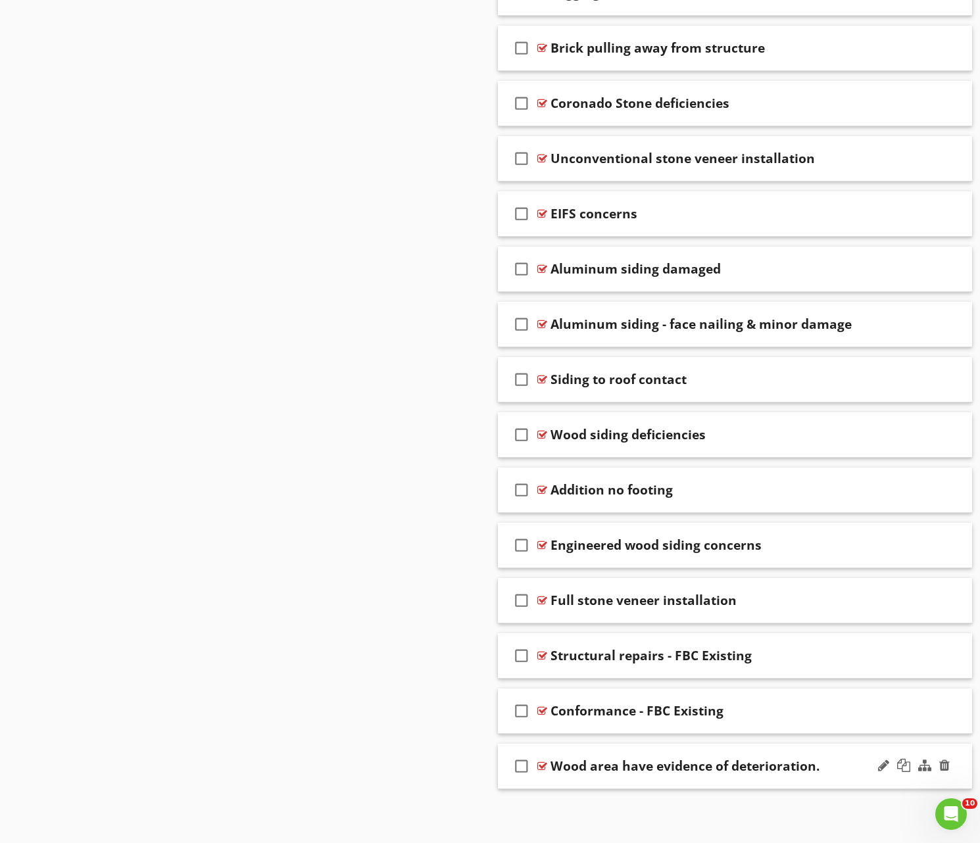
click at [648, 776] on div "check_box_outline_blank Wood area have evidence of deterioration." at bounding box center [735, 766] width 474 height 45
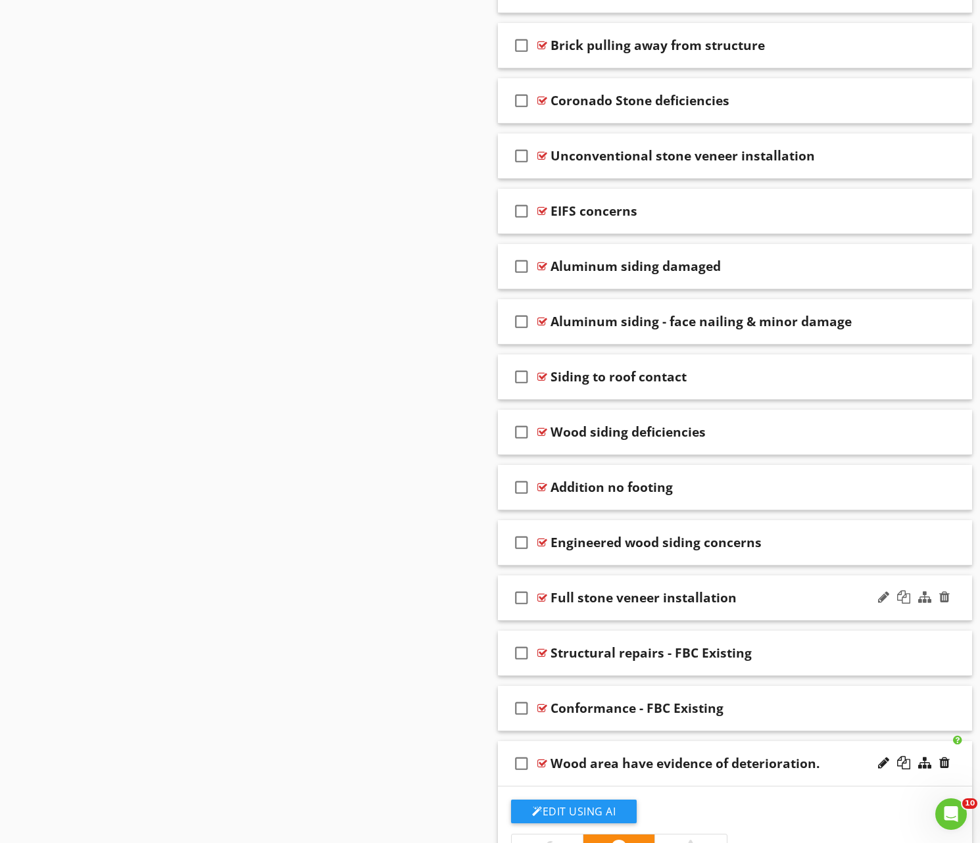
scroll to position [5606, 0]
click at [773, 605] on div "check_box_outline_blank Full stone veneer installation" at bounding box center [735, 597] width 474 height 45
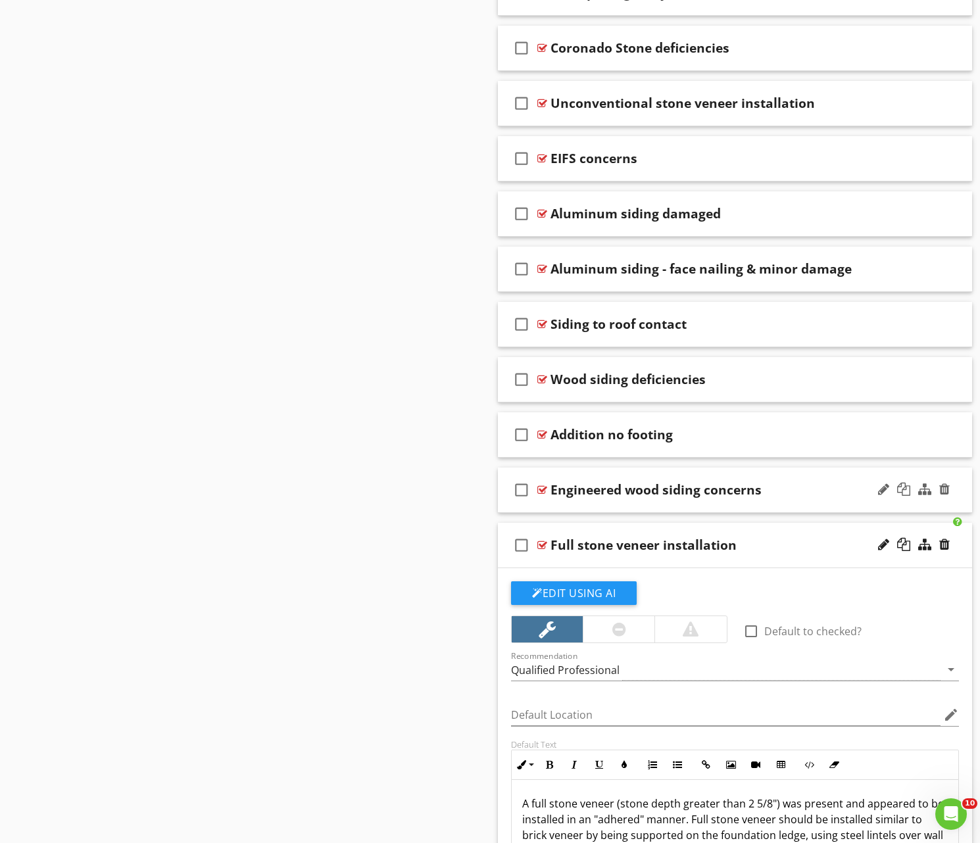
scroll to position [5656, 0]
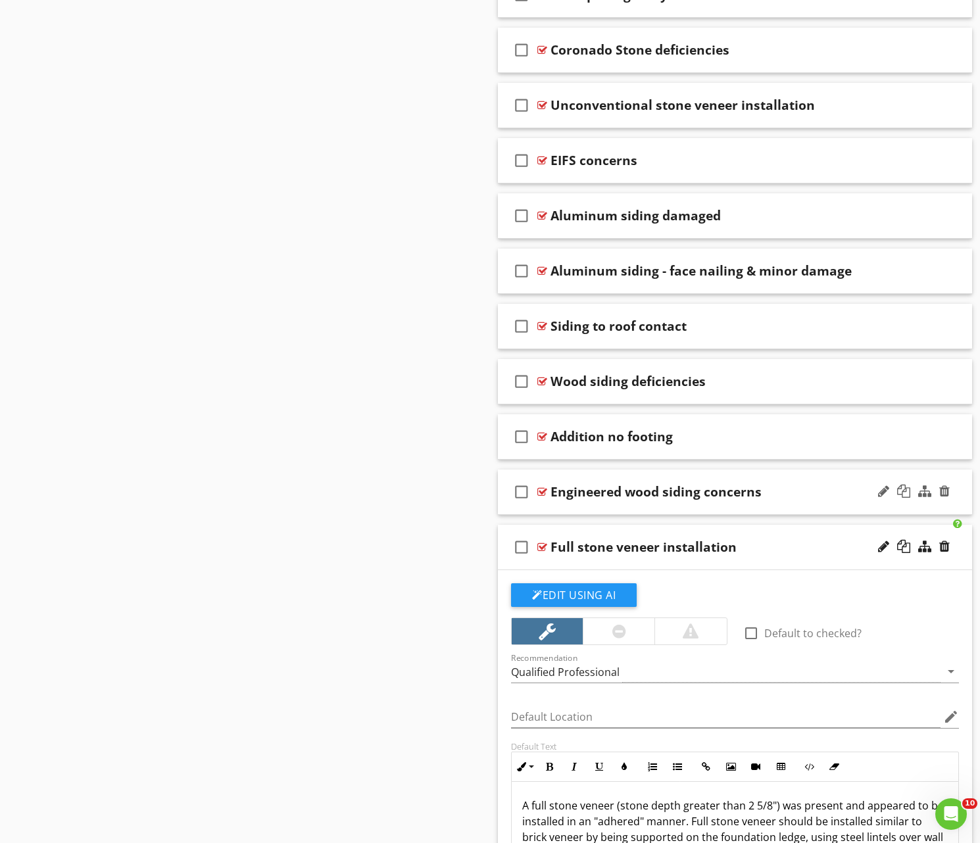
click at [799, 497] on div "Engineered wood siding concerns" at bounding box center [718, 492] width 336 height 16
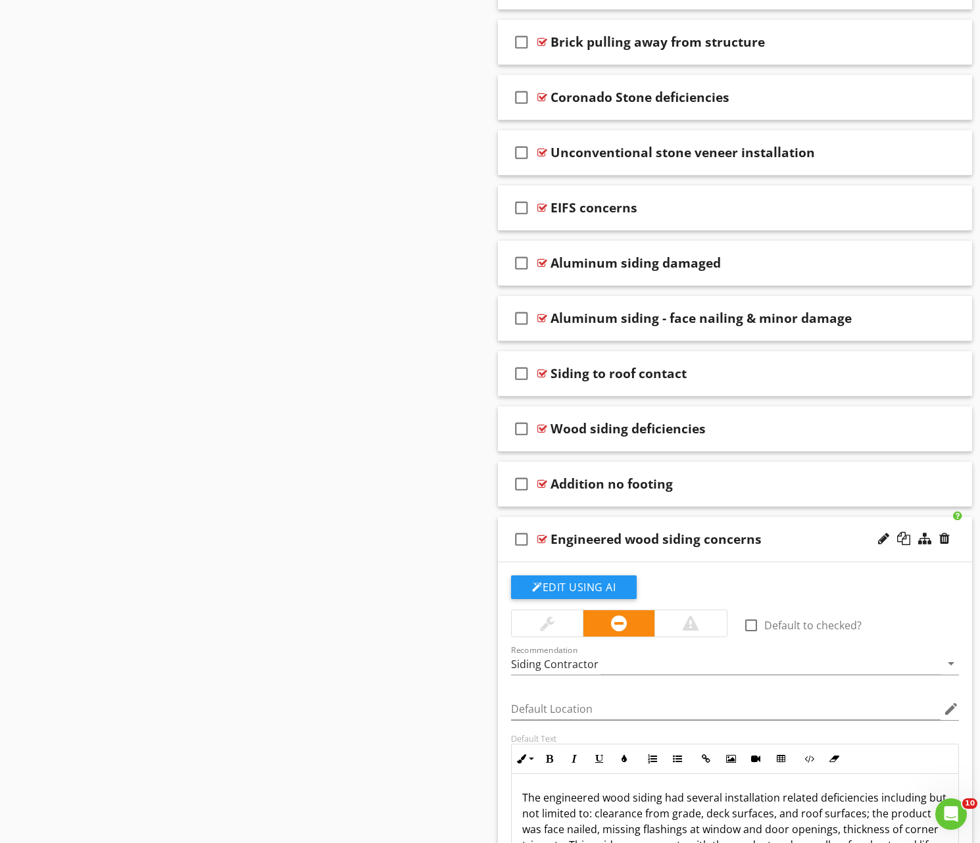
scroll to position [5608, 0]
click at [745, 481] on div "Addition no footing" at bounding box center [718, 485] width 336 height 16
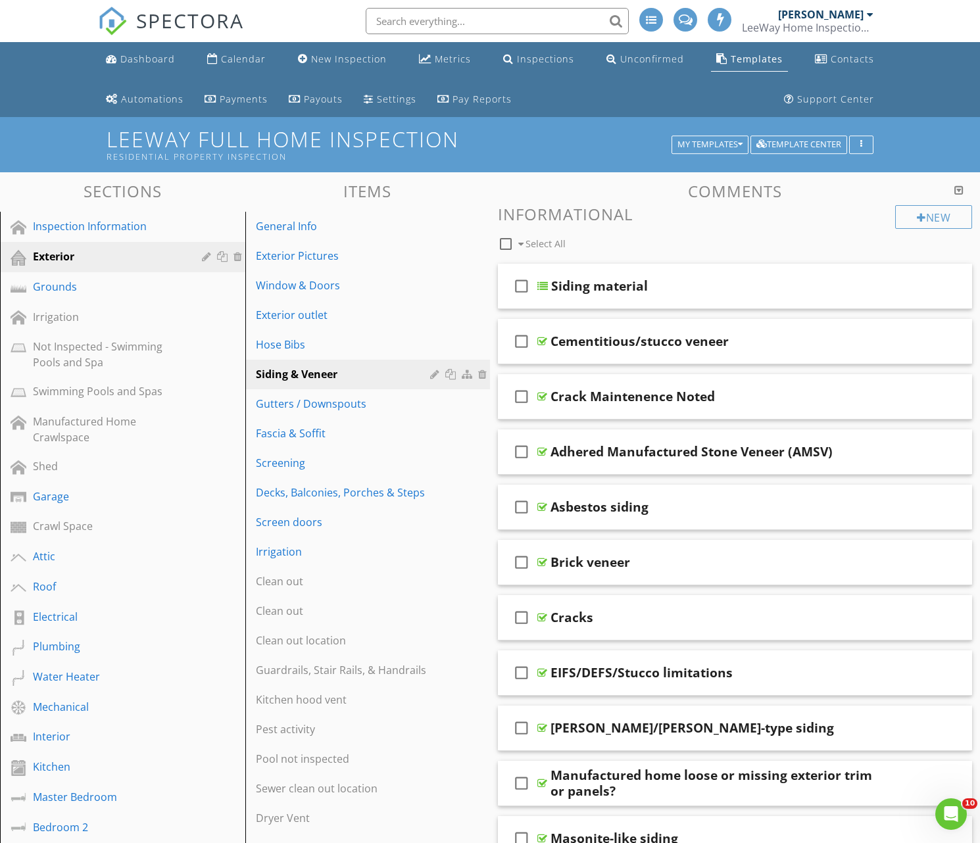
scroll to position [0, 0]
click at [860, 145] on div "button" at bounding box center [861, 144] width 12 height 9
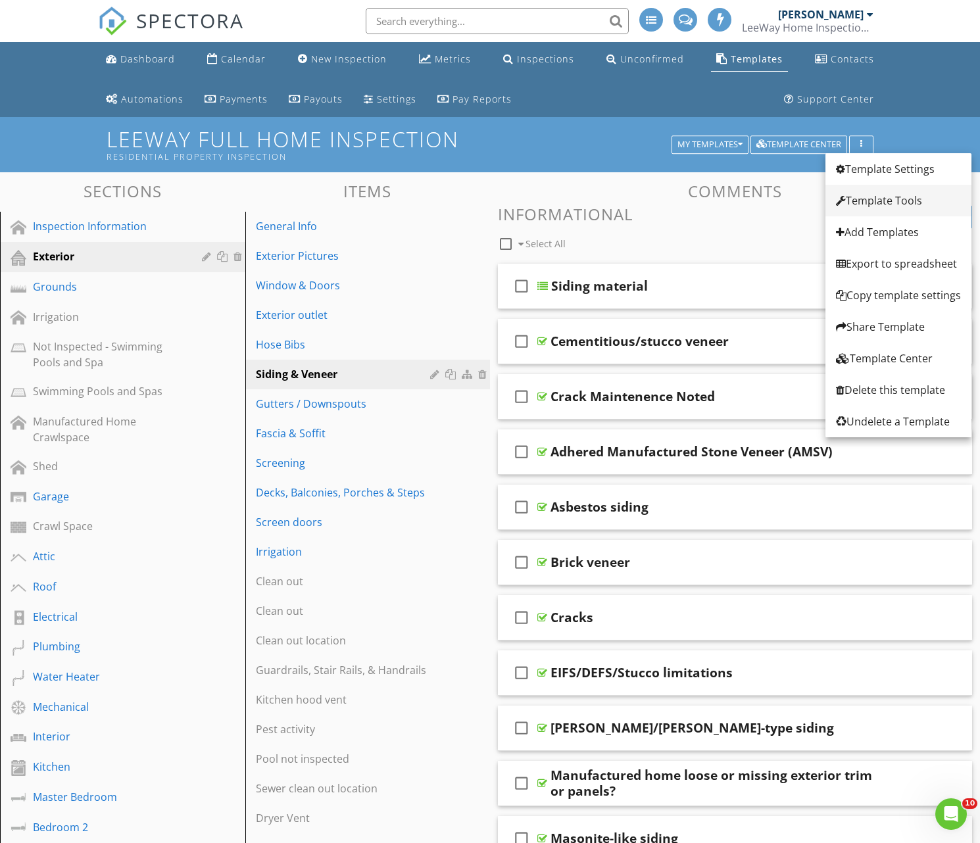
click at [875, 199] on div "Template Tools" at bounding box center [898, 201] width 125 height 16
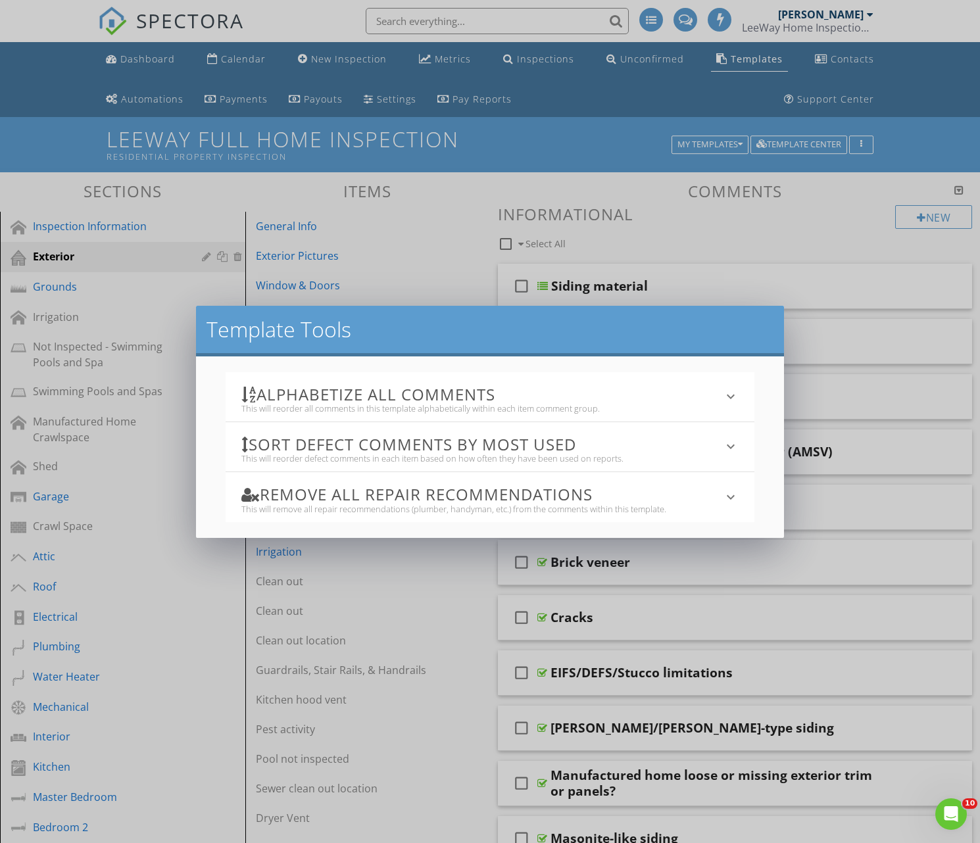
click at [410, 453] on div "This will reorder defect comments in each item based on how often they have bee…" at bounding box center [481, 458] width 481 height 11
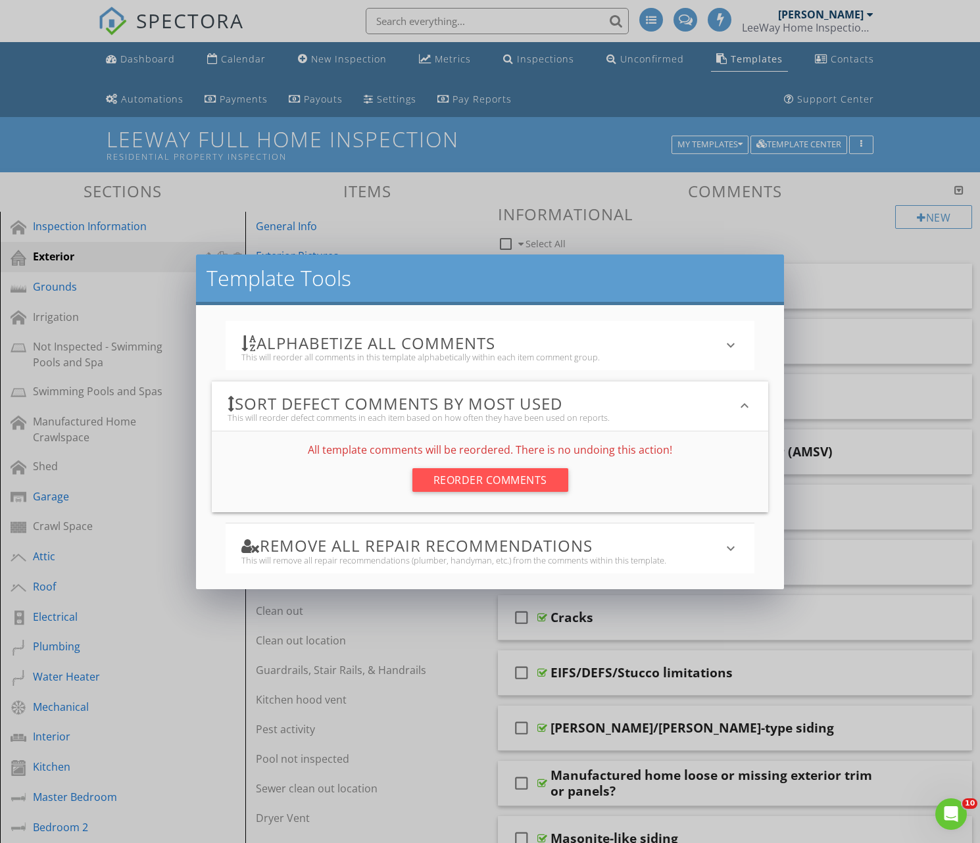
click at [479, 479] on div "Reorder Comments" at bounding box center [490, 480] width 156 height 24
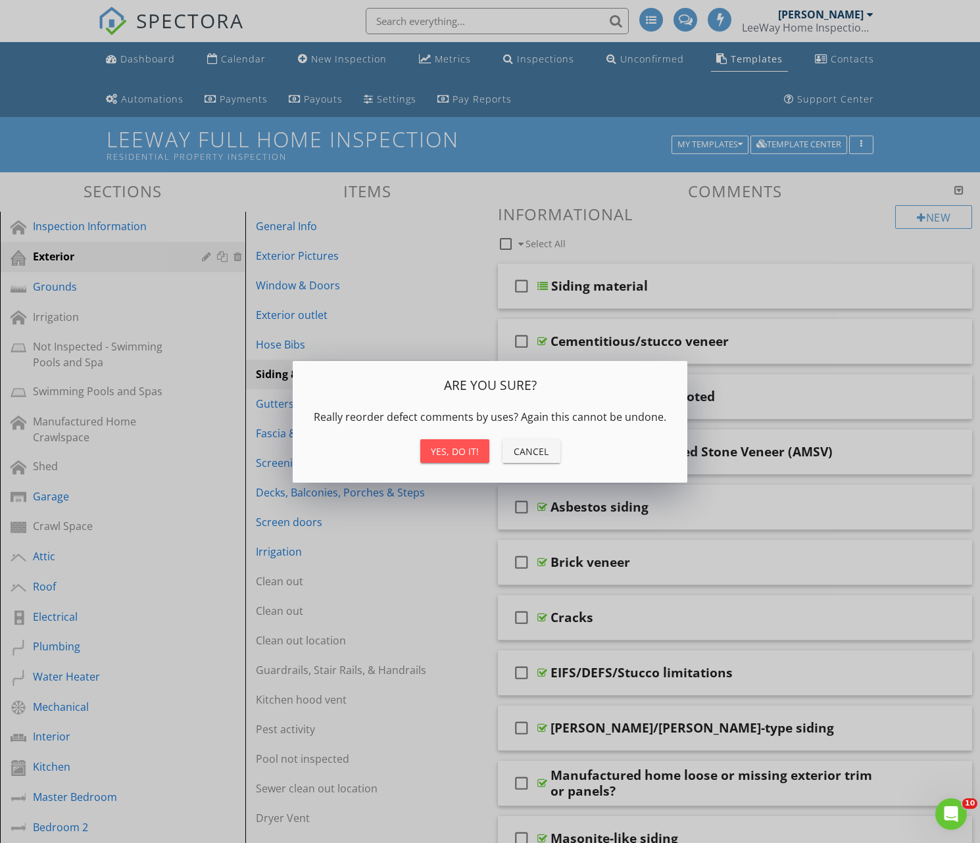
click at [462, 453] on div "Yes, do it!" at bounding box center [455, 452] width 48 height 14
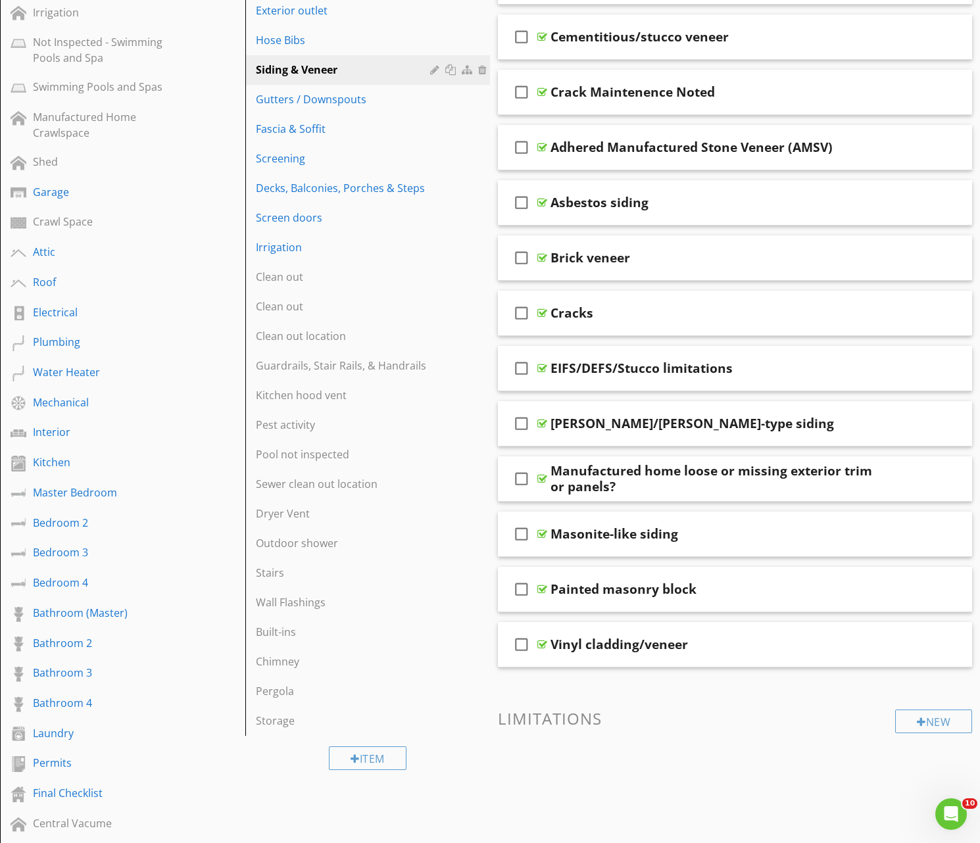
scroll to position [306, 0]
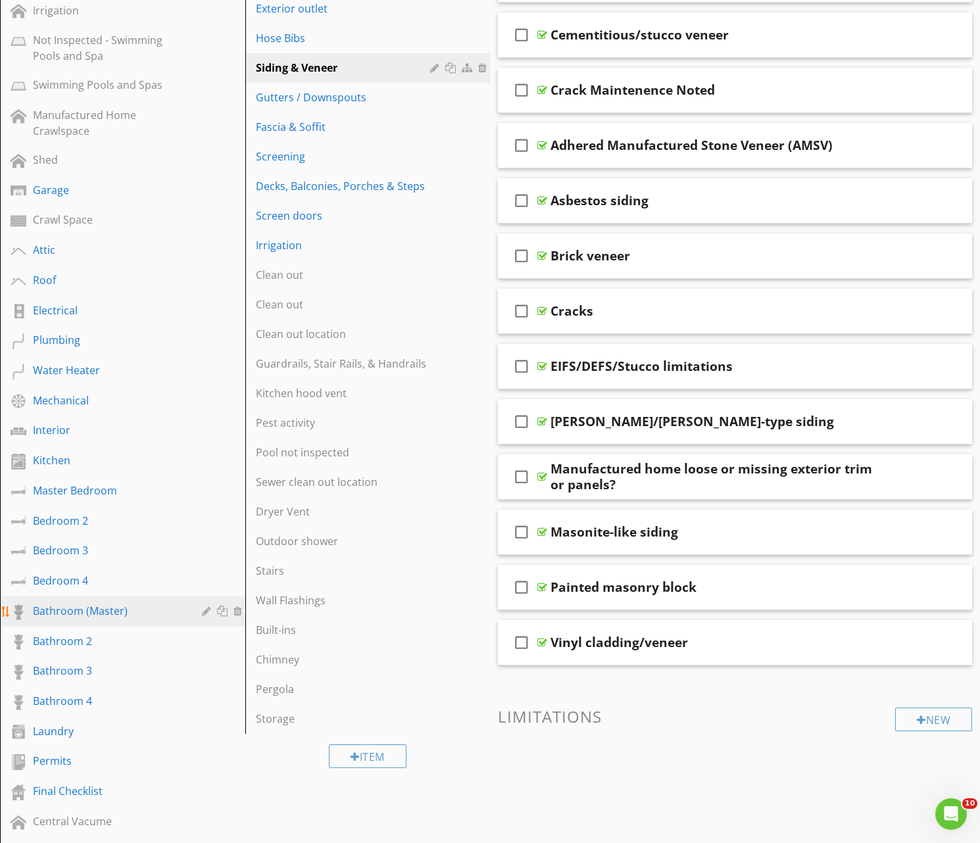
click at [55, 612] on div "Bathroom (Master)" at bounding box center [108, 611] width 150 height 16
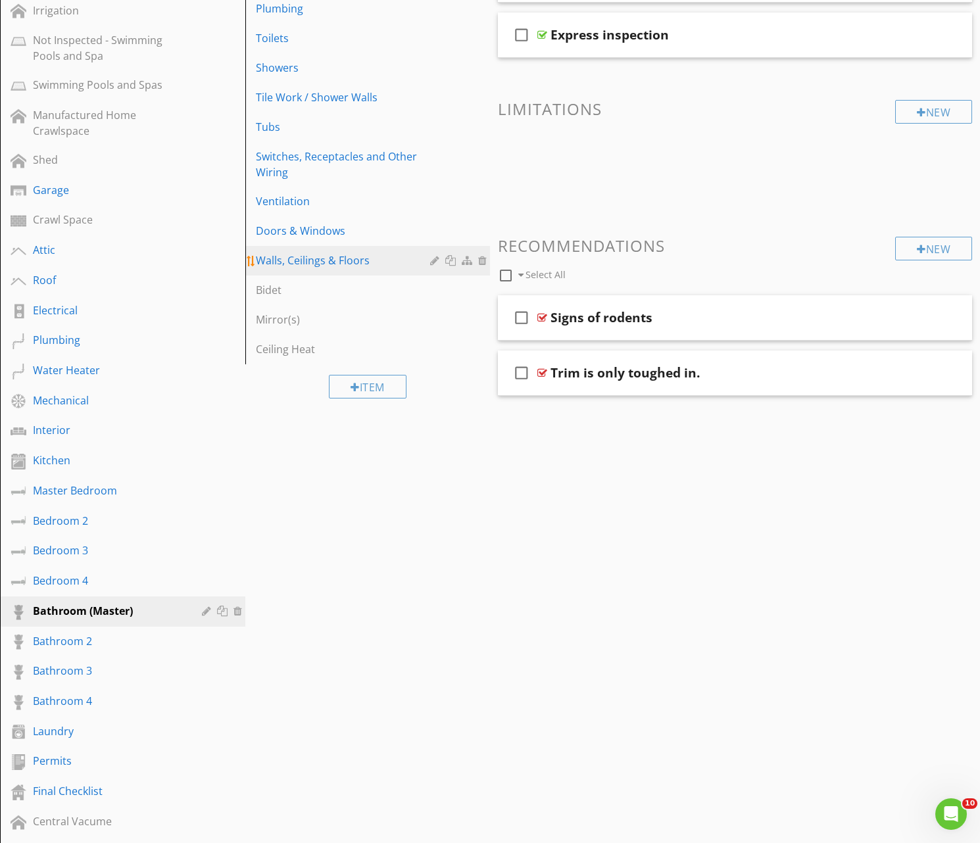
click at [293, 260] on div "Walls, Ceilings & Floors" at bounding box center [345, 261] width 179 height 16
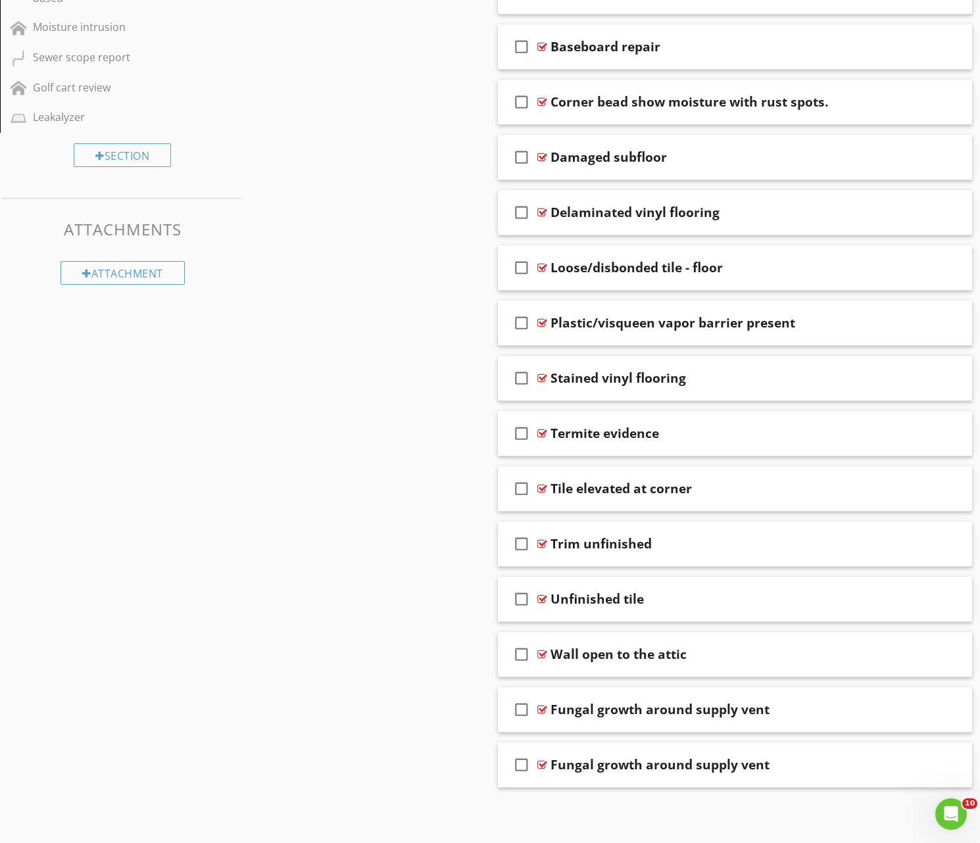
scroll to position [1204, 0]
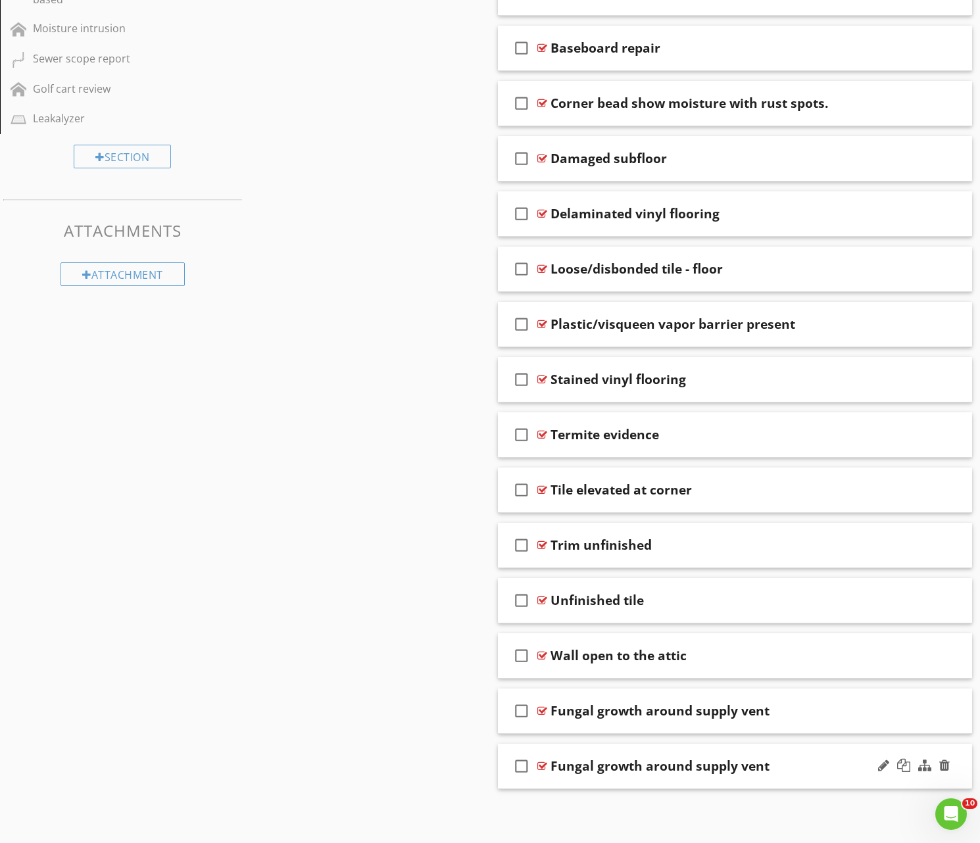
click at [783, 762] on div "Fungal growth around supply vent" at bounding box center [718, 766] width 336 height 16
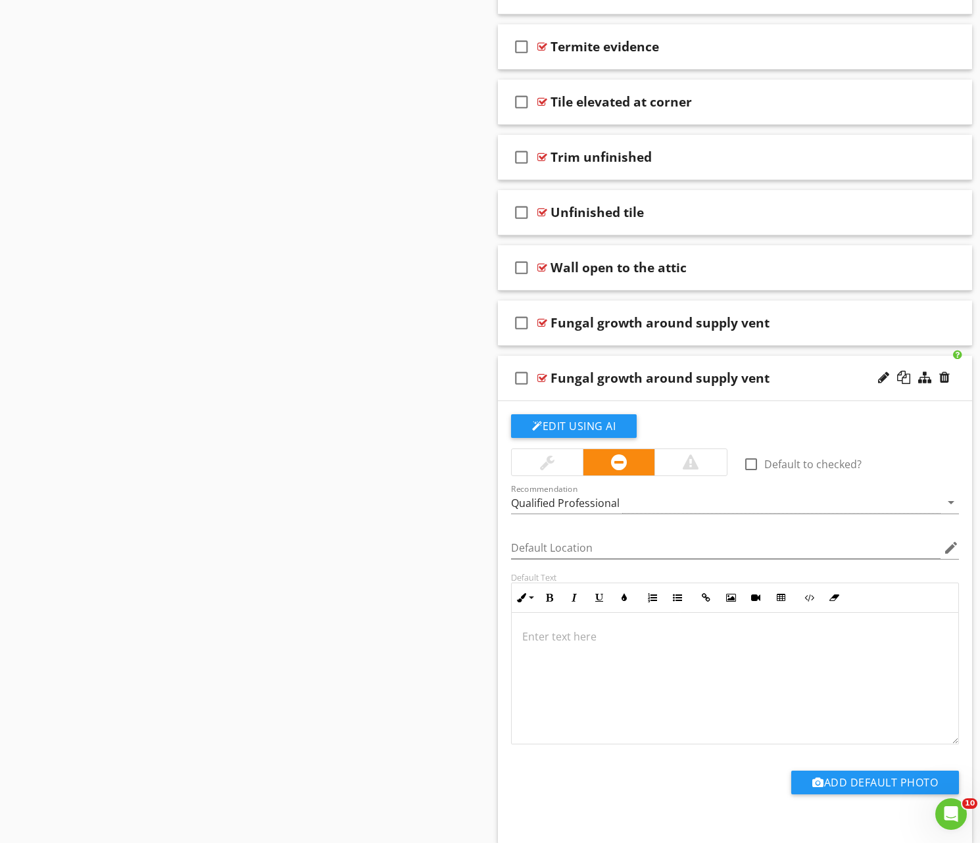
scroll to position [1593, 0]
click at [784, 329] on div "check_box_outline_blank Fungal growth around supply vent" at bounding box center [735, 322] width 474 height 45
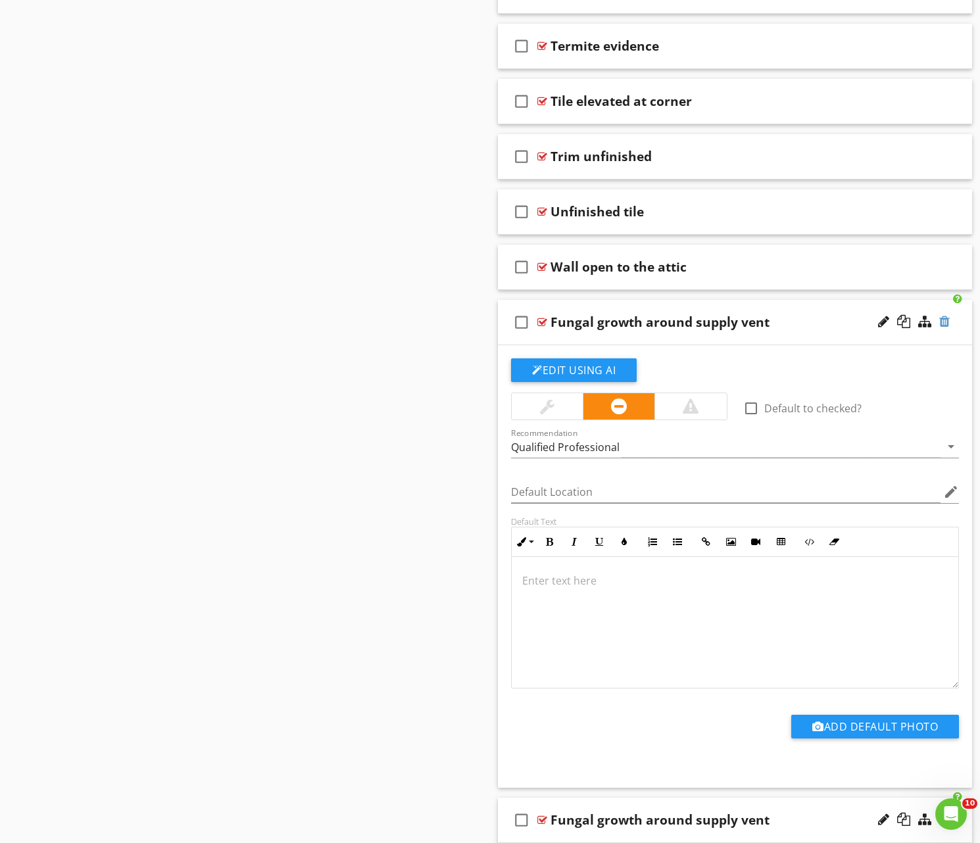
click at [944, 321] on div at bounding box center [944, 321] width 11 height 13
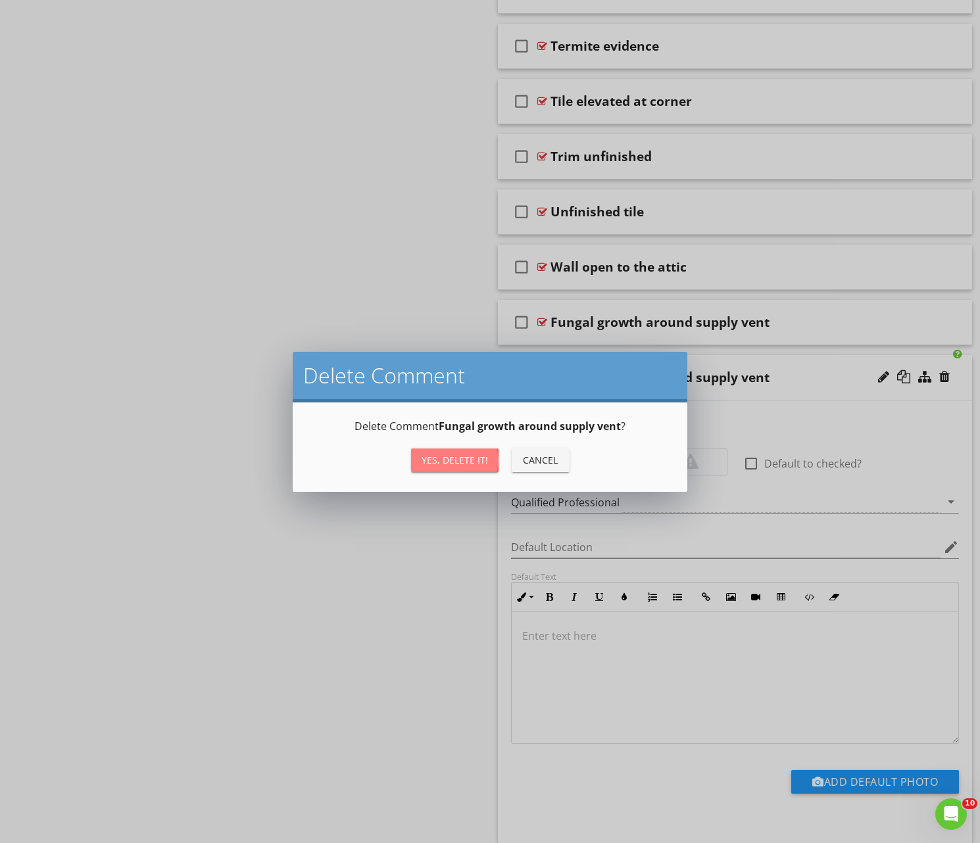
click at [450, 454] on div "Yes, Delete it!" at bounding box center [455, 460] width 66 height 14
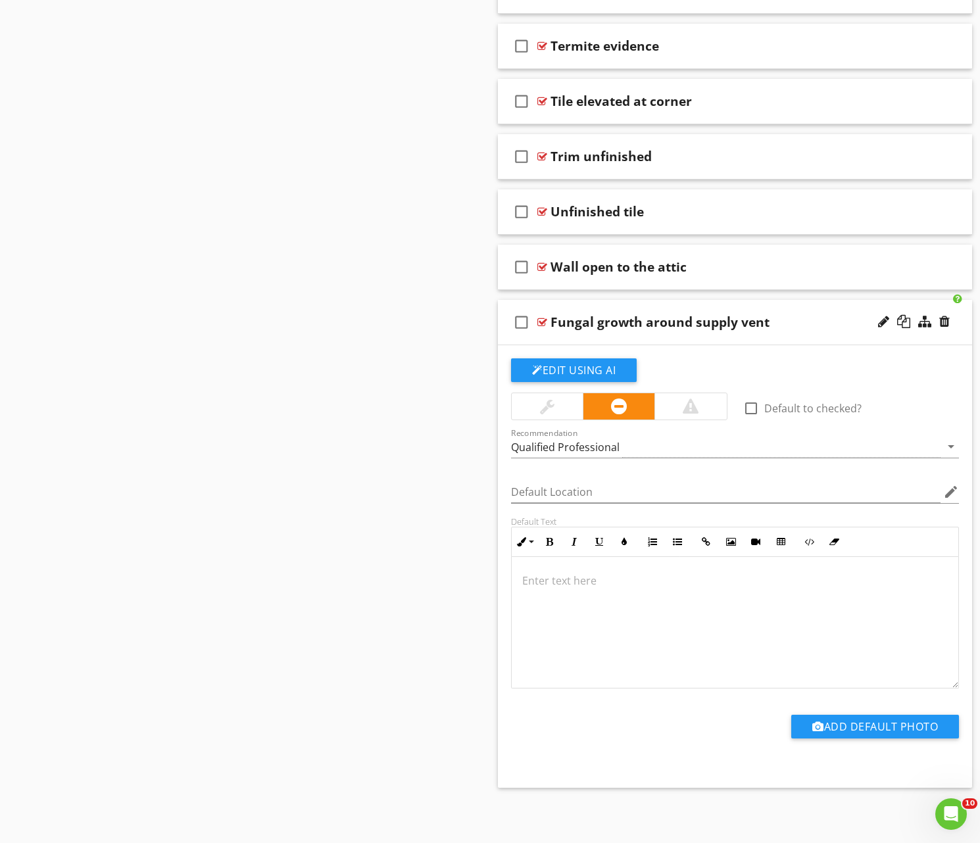
scroll to position [1592, 0]
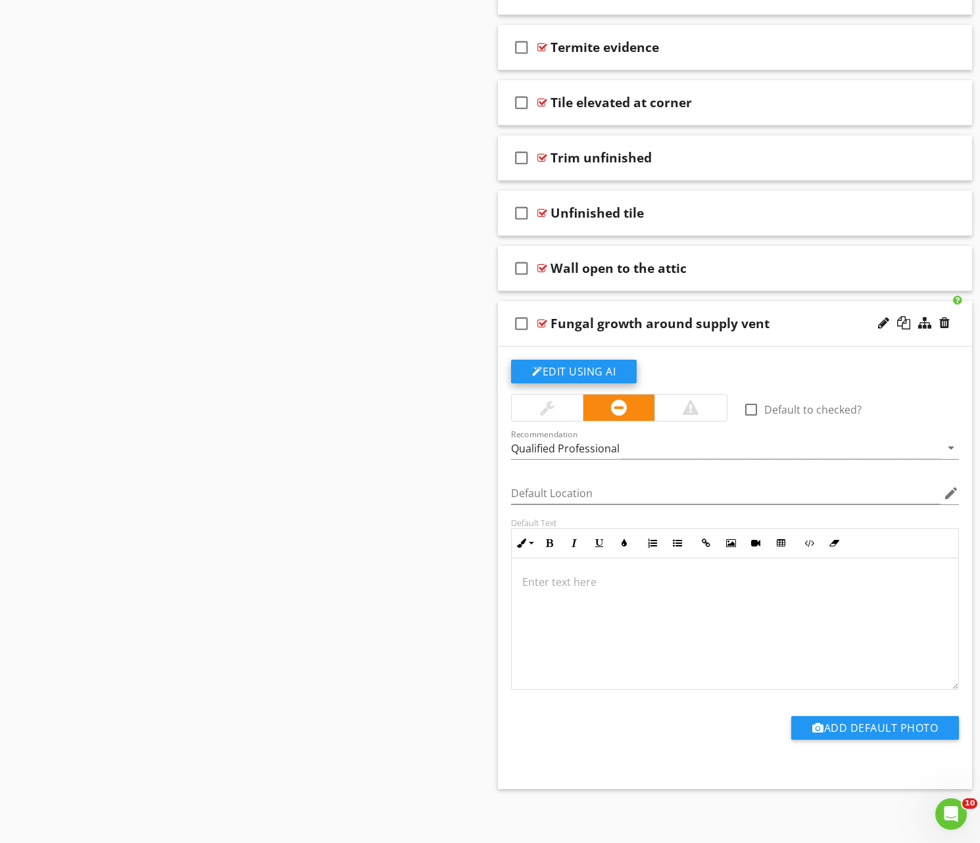
click at [583, 370] on button "Edit Using AI" at bounding box center [574, 372] width 126 height 24
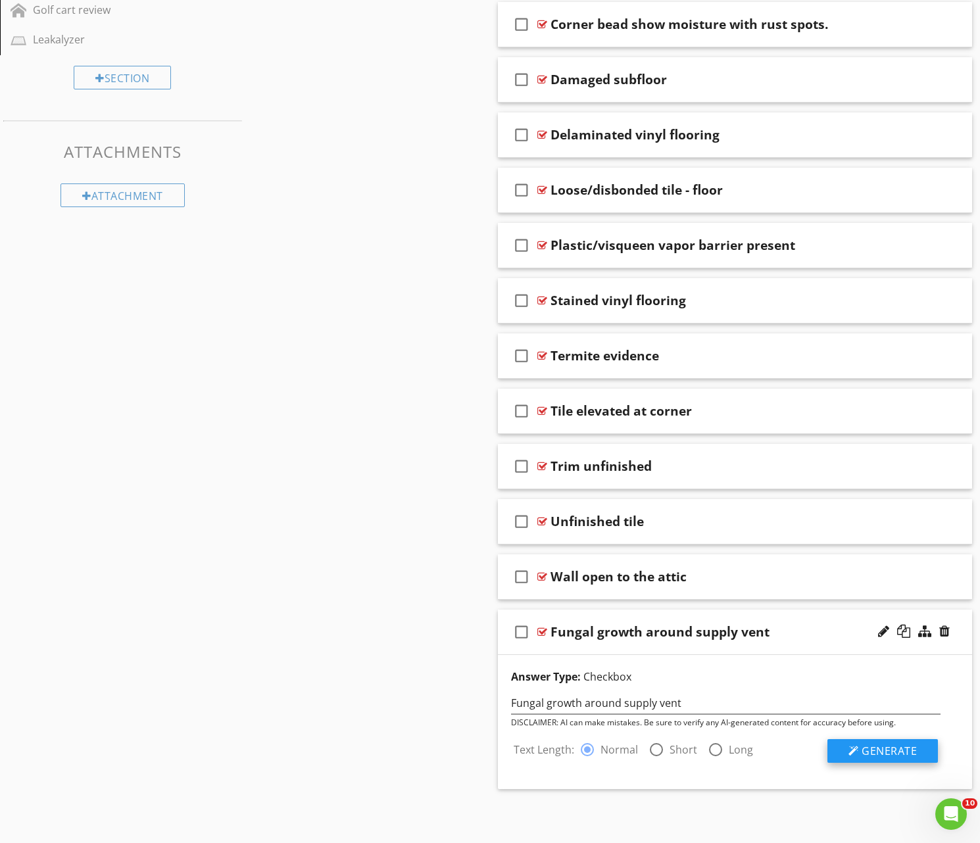
click at [888, 748] on span "Generate" at bounding box center [889, 751] width 55 height 14
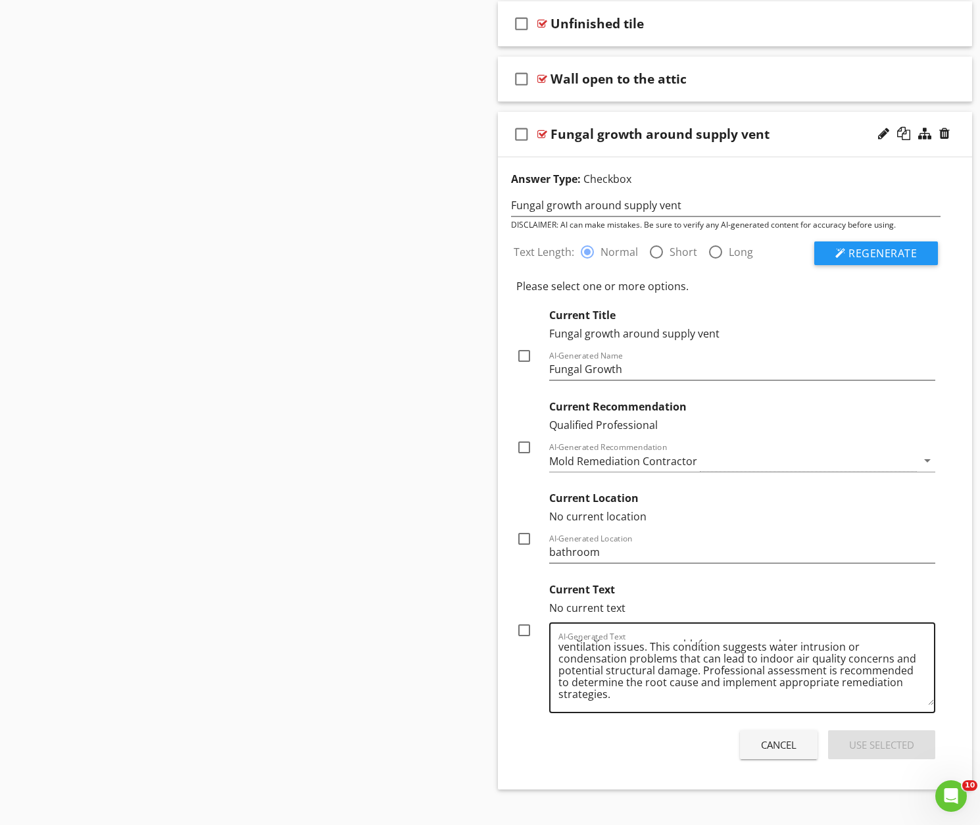
scroll to position [15, 0]
drag, startPoint x: 626, startPoint y: 697, endPoint x: 689, endPoint y: 724, distance: 68.0
click at [600, 694] on textarea "Fungal growth around supply vent indicates potential moisture and ventilation i…" at bounding box center [746, 672] width 376 height 66
click at [777, 740] on div "Cancel" at bounding box center [779, 744] width 36 height 15
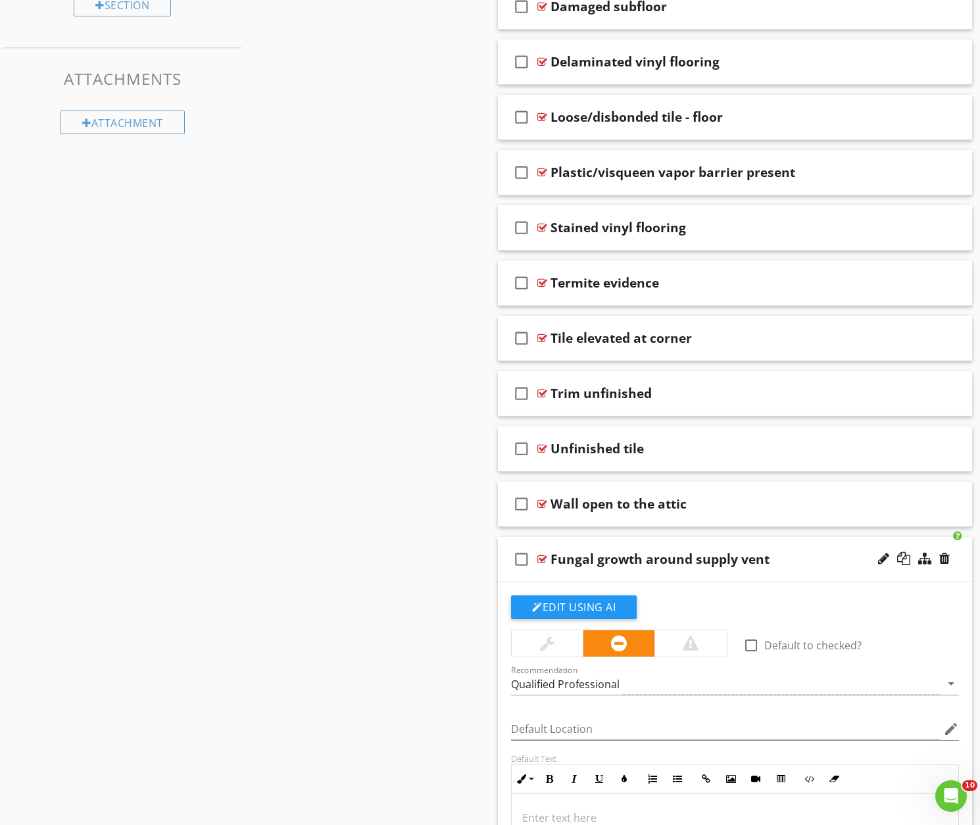
scroll to position [1356, 0]
click at [637, 562] on div "Fungal growth around supply vent" at bounding box center [659, 559] width 219 height 16
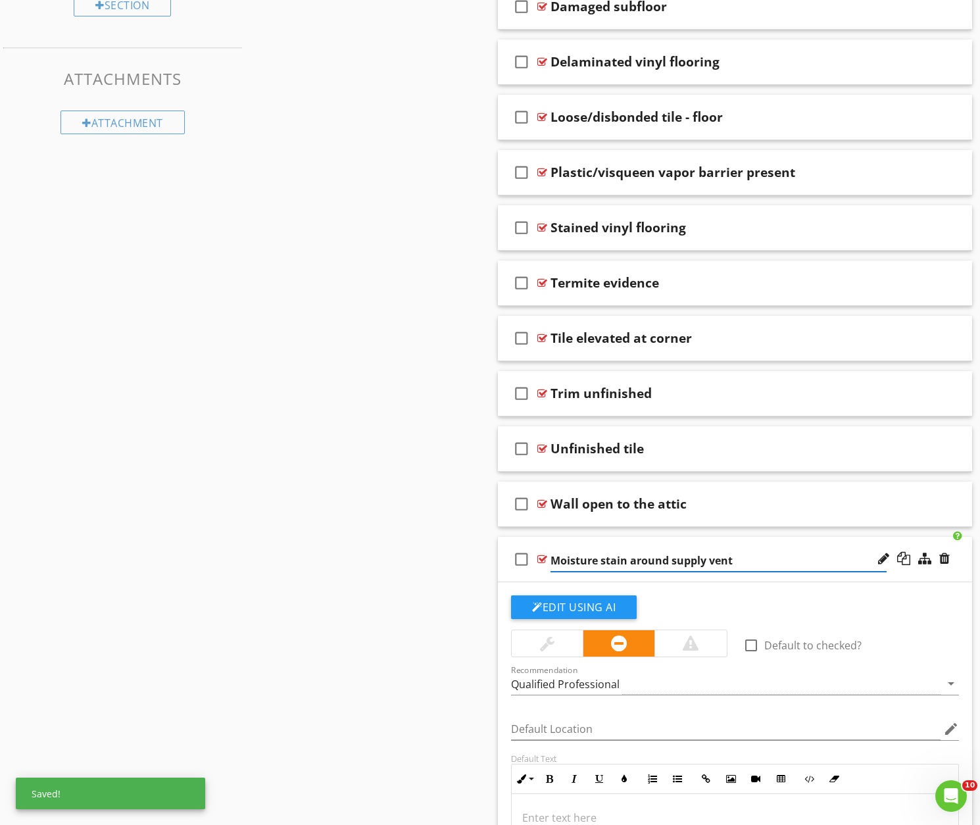
type input "Moisture stains around supply vent"
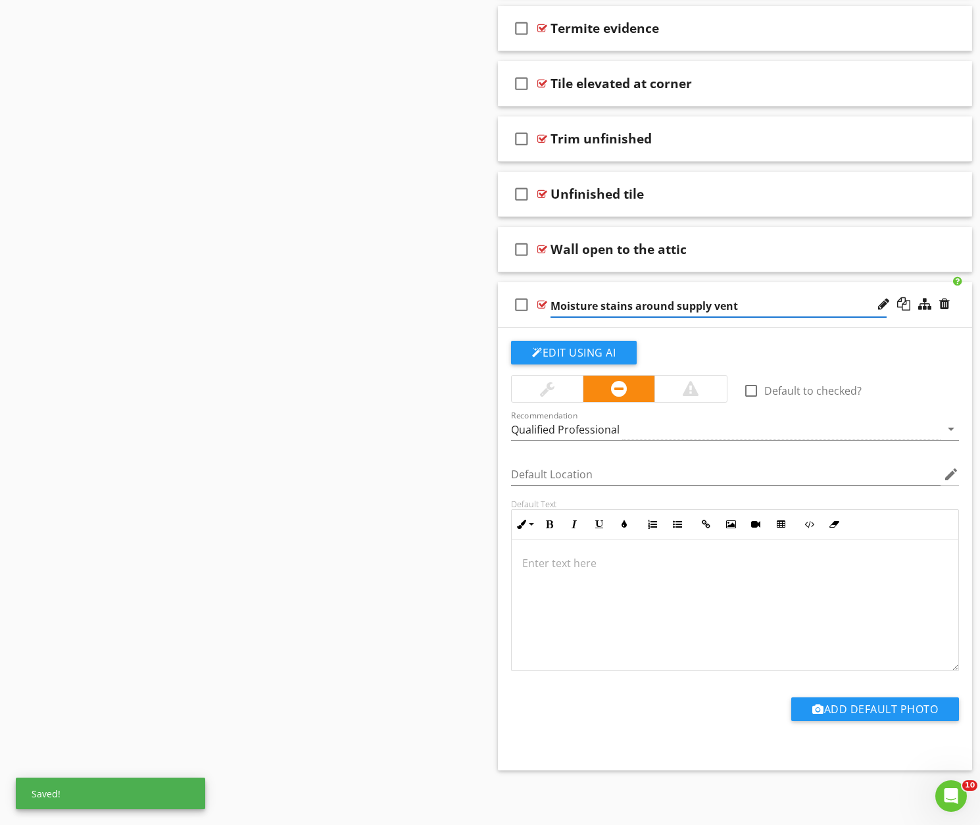
scroll to position [1610, 0]
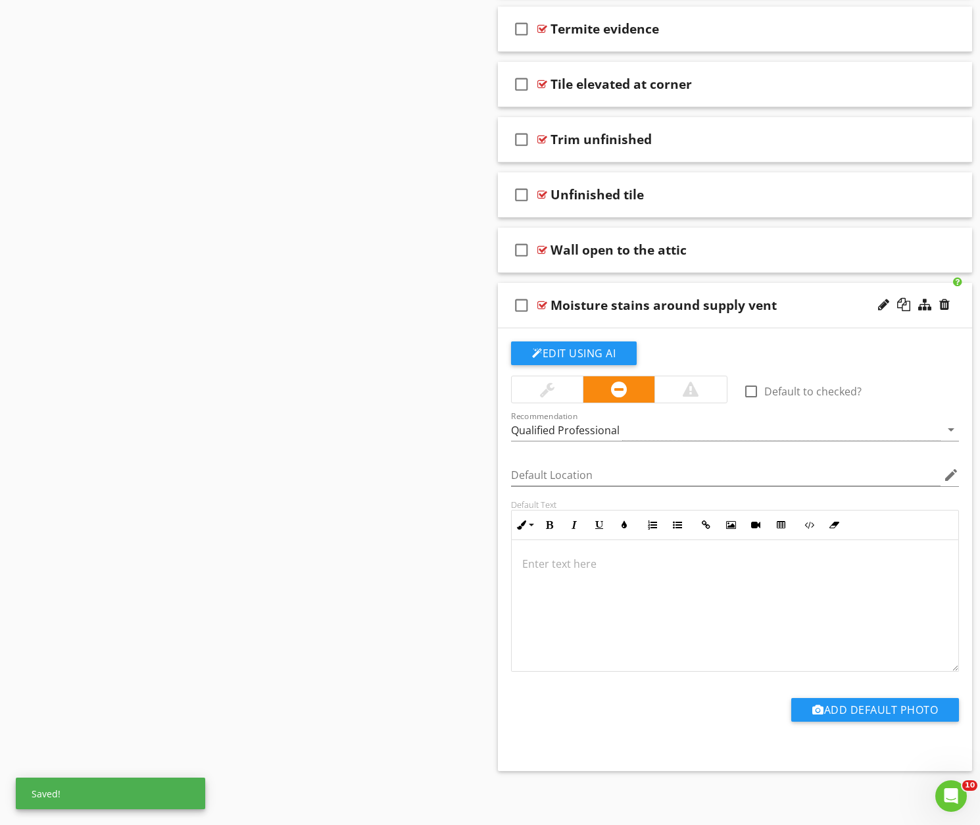
click at [548, 560] on p at bounding box center [734, 564] width 425 height 16
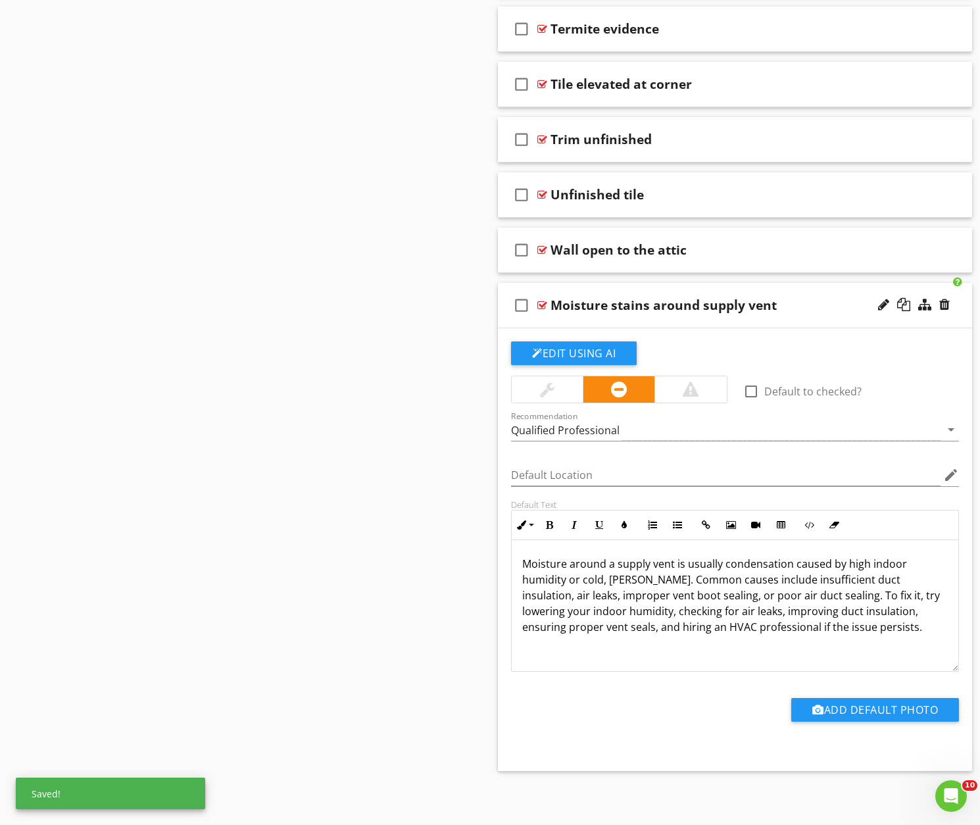
click at [643, 706] on div "Add Default Photo" at bounding box center [735, 715] width 464 height 34
click at [508, 303] on div "check_box_outline_blank Moisture stains around supply vent" at bounding box center [735, 305] width 474 height 45
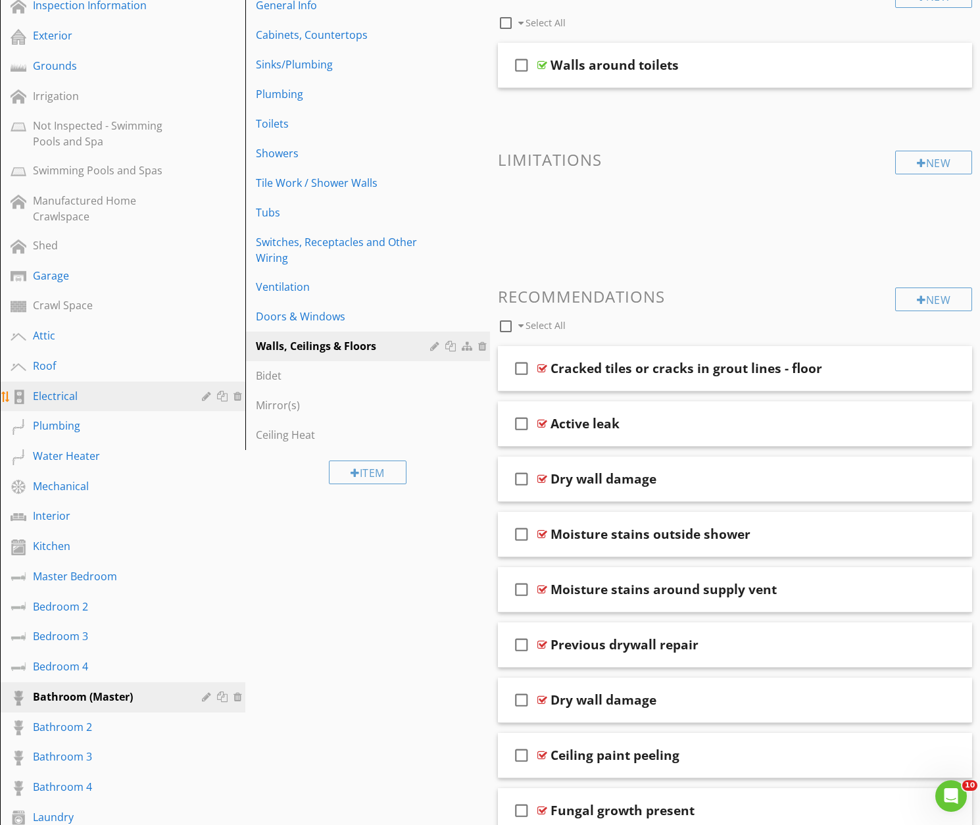
scroll to position [220, 0]
click at [62, 518] on div "Interior" at bounding box center [108, 516] width 150 height 16
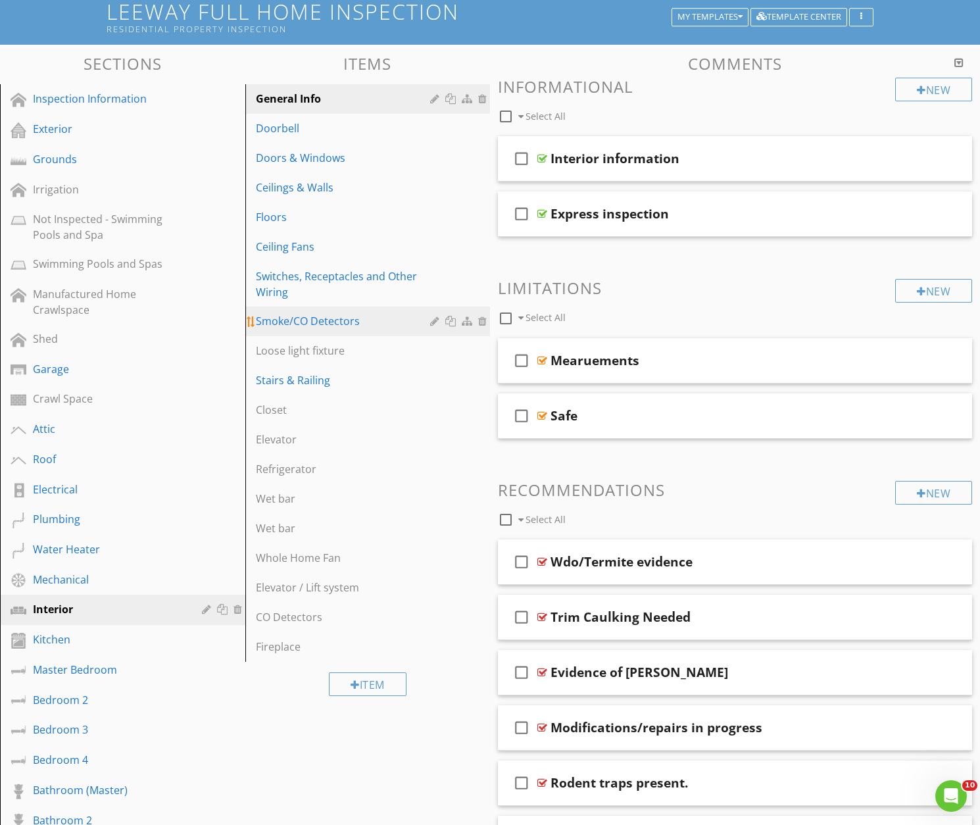
scroll to position [127, 0]
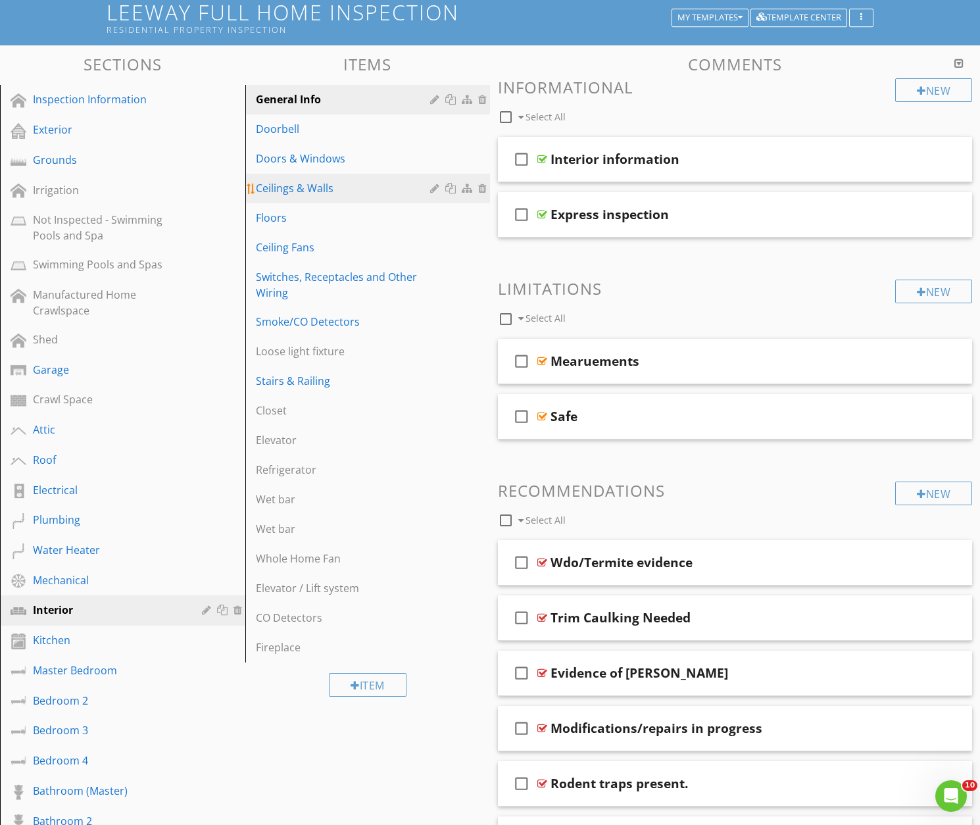
click at [317, 191] on div "Ceilings & Walls" at bounding box center [345, 188] width 179 height 16
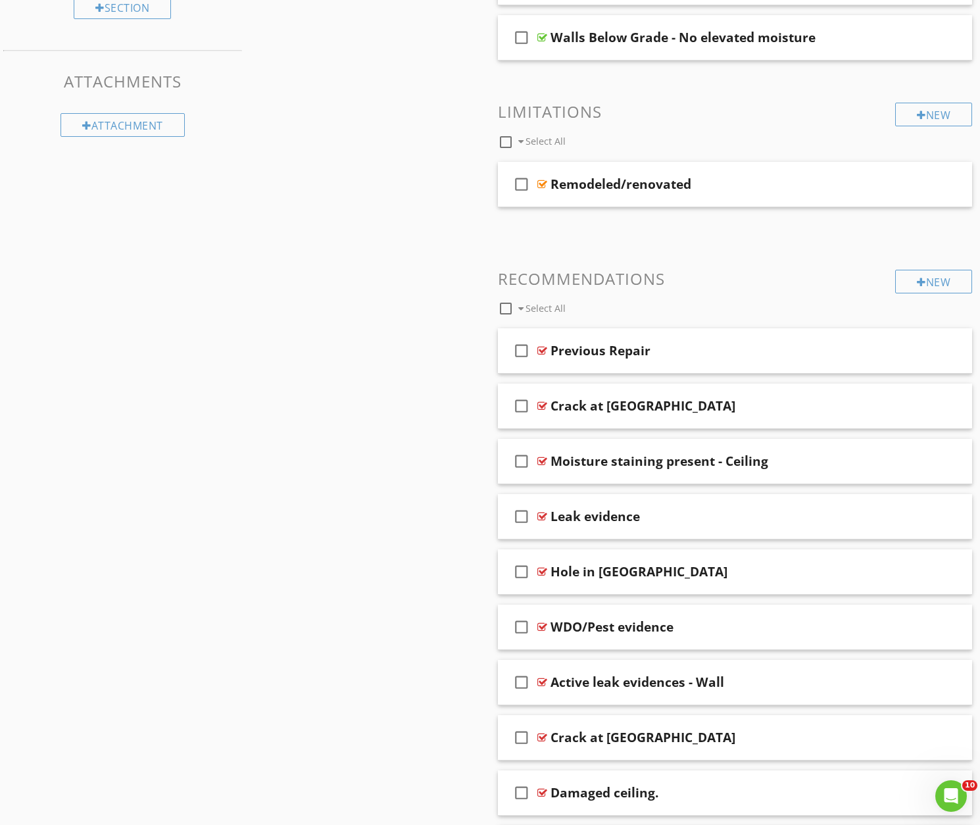
scroll to position [1361, 0]
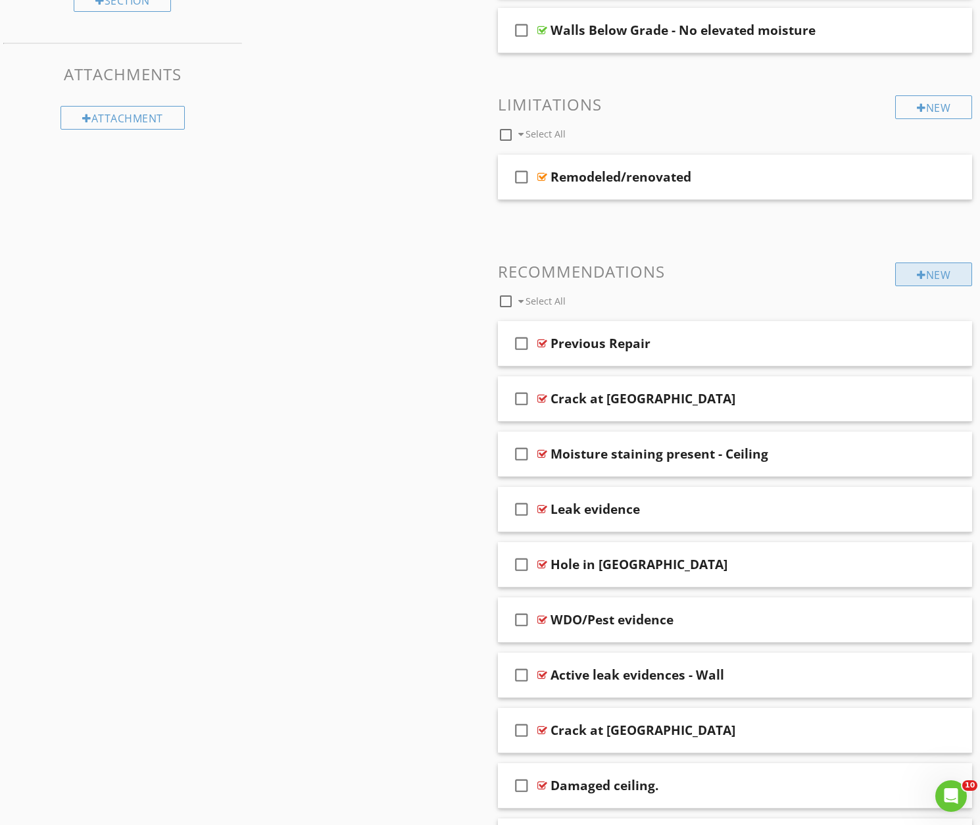
click at [930, 271] on div "New" at bounding box center [933, 274] width 77 height 24
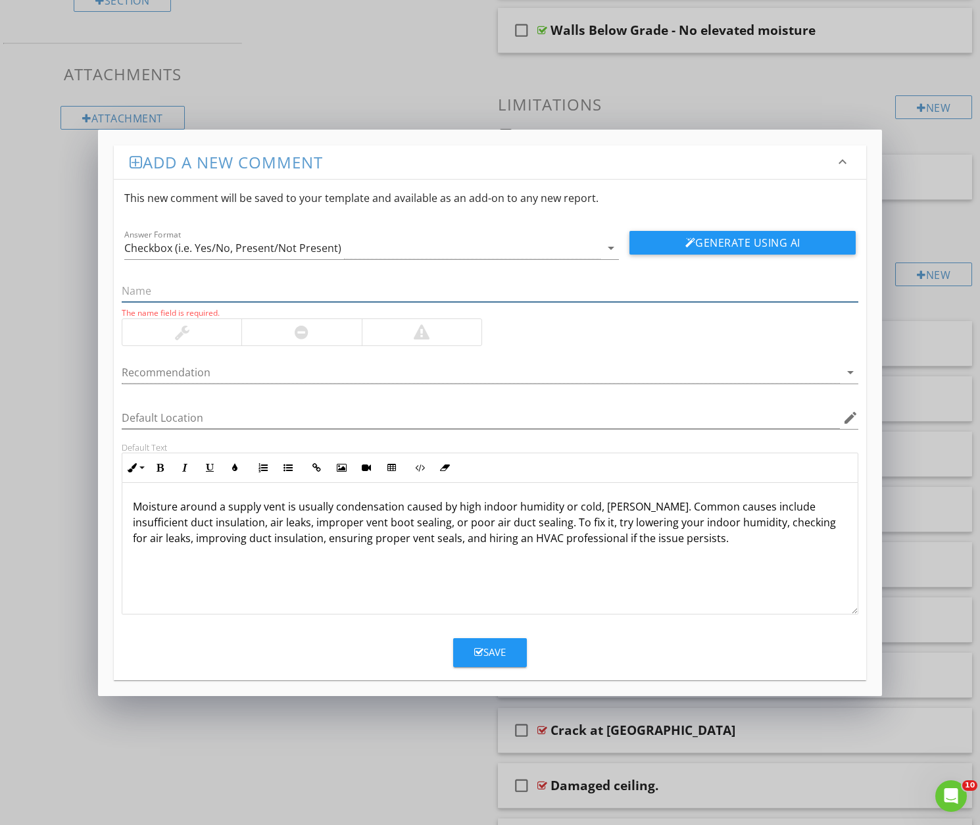
click at [153, 293] on input "text" at bounding box center [490, 291] width 737 height 22
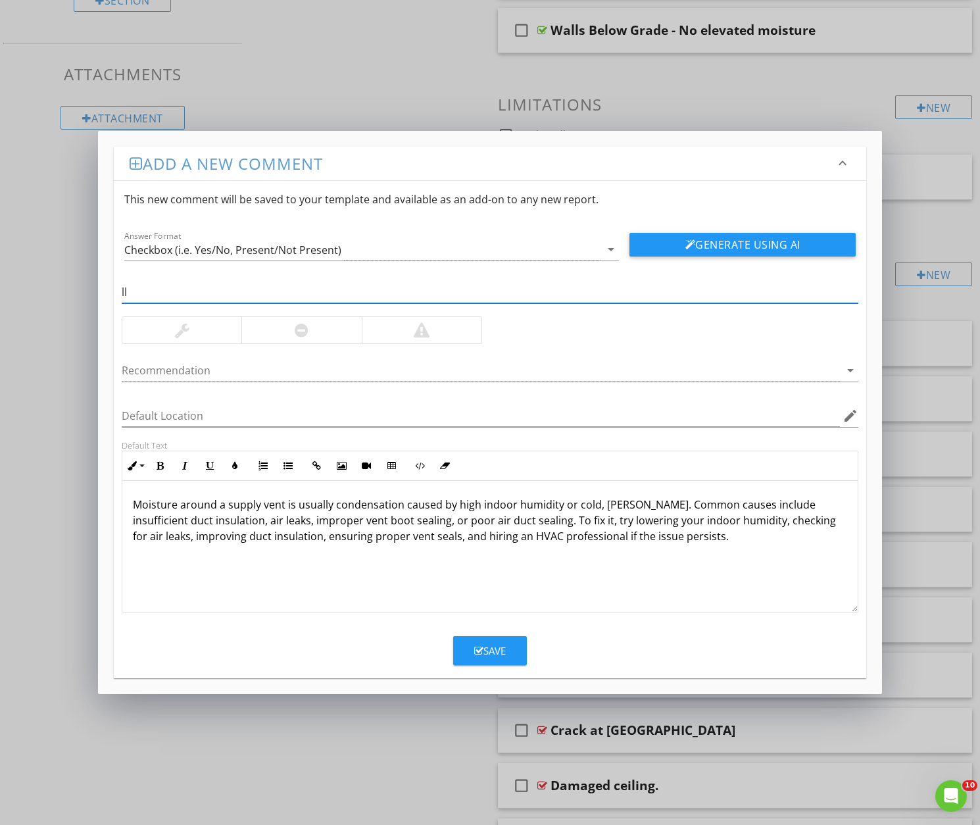
type input "l"
type input "Moisture stains around supply vent"
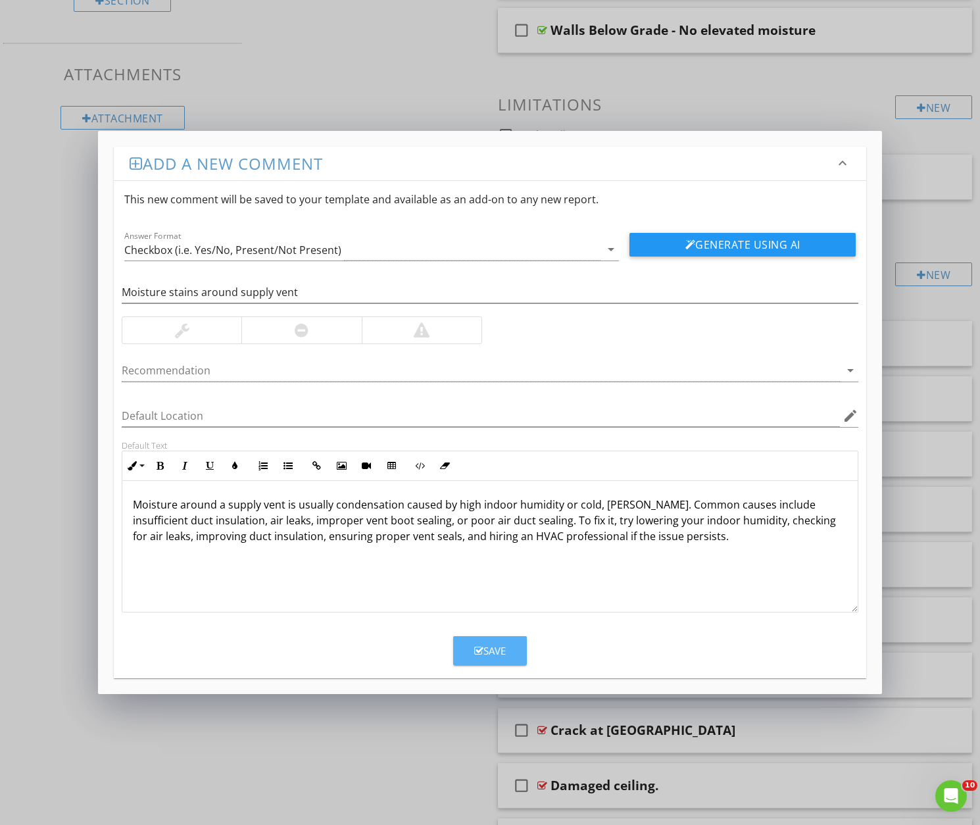
click at [489, 649] on div "Save" at bounding box center [490, 650] width 32 height 15
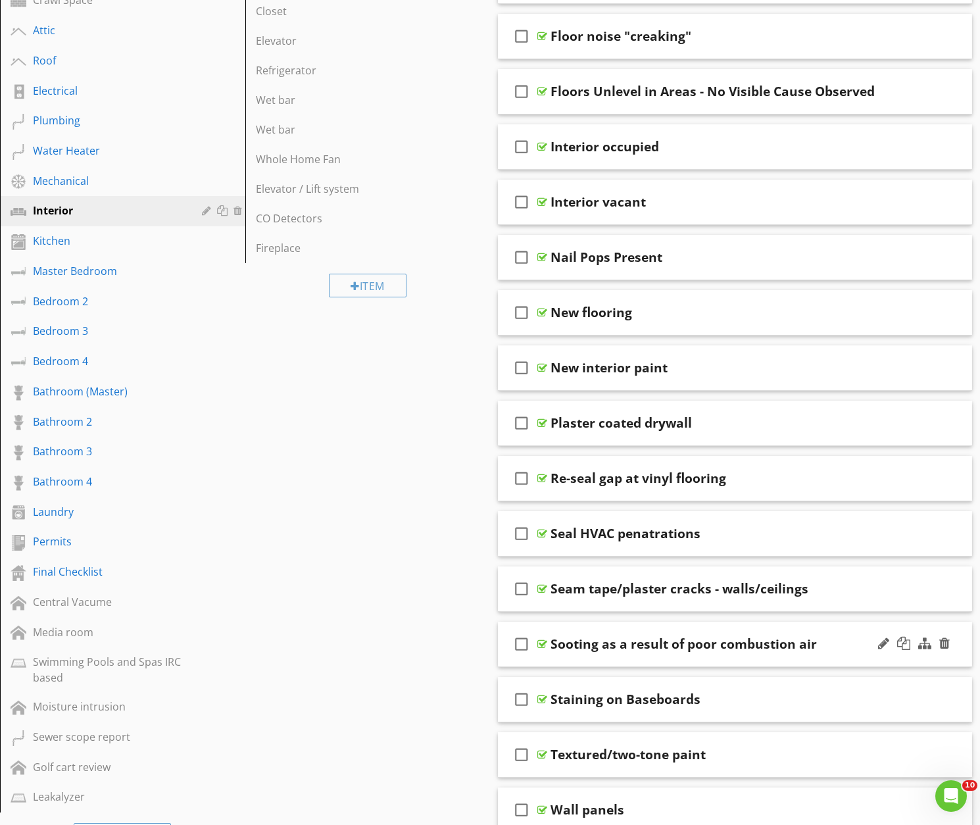
scroll to position [527, 0]
click at [76, 271] on div "Master Bedroom" at bounding box center [108, 270] width 150 height 16
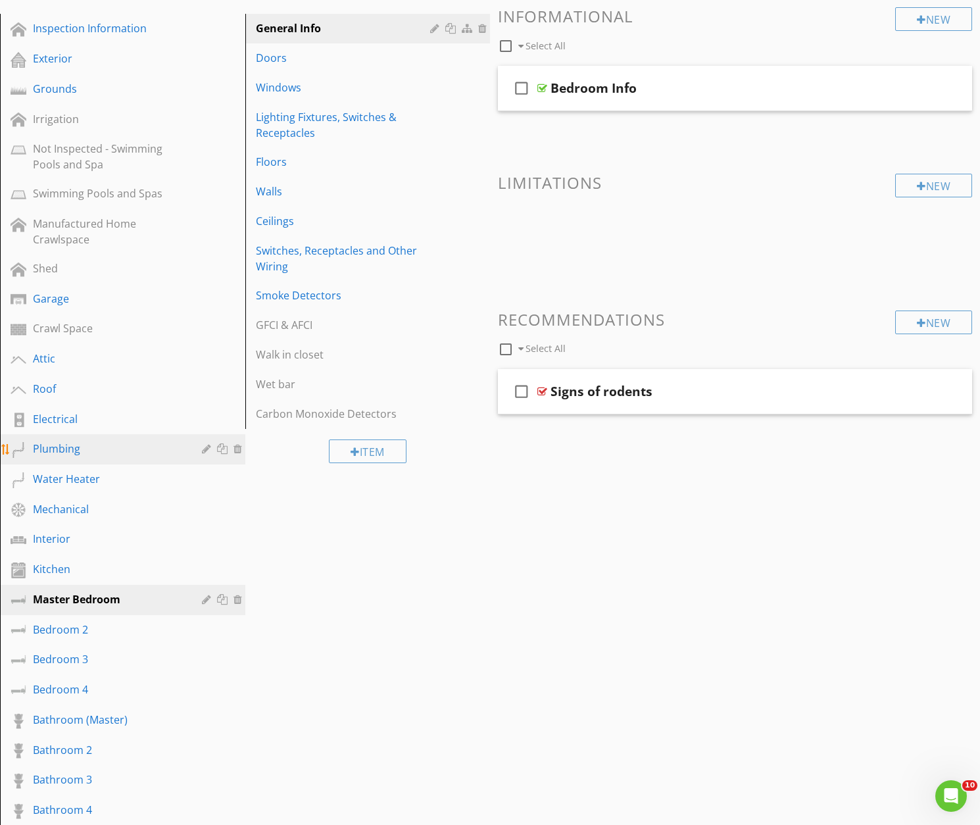
scroll to position [197, 0]
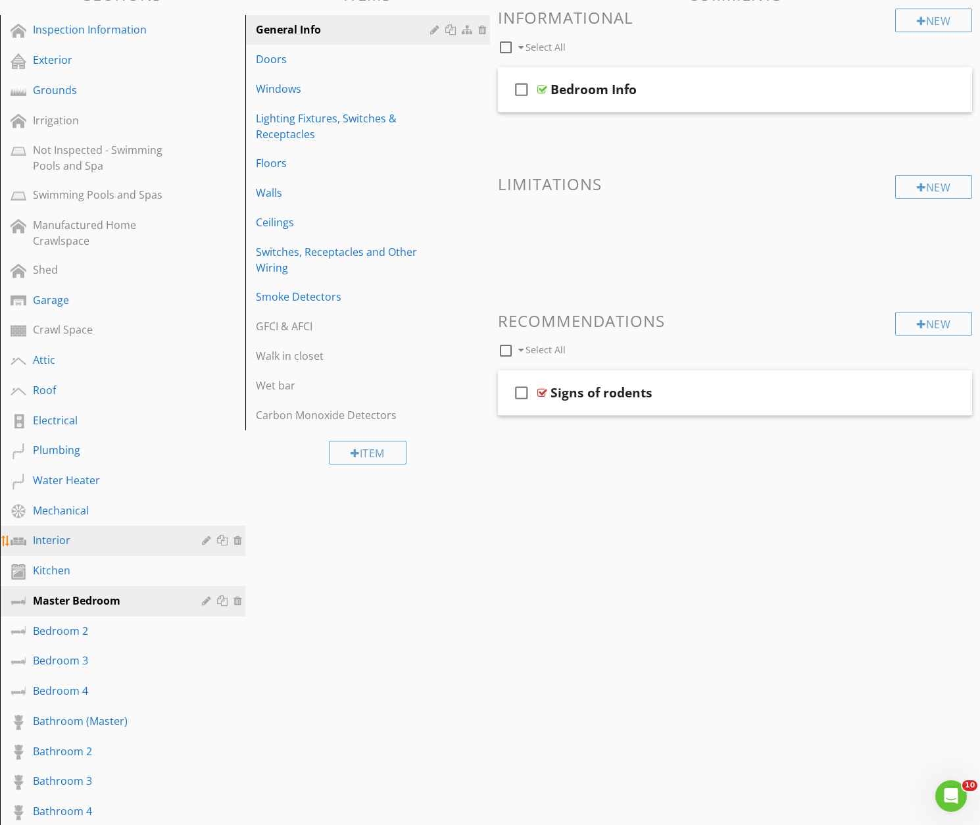
click at [48, 536] on div "Interior" at bounding box center [108, 540] width 150 height 16
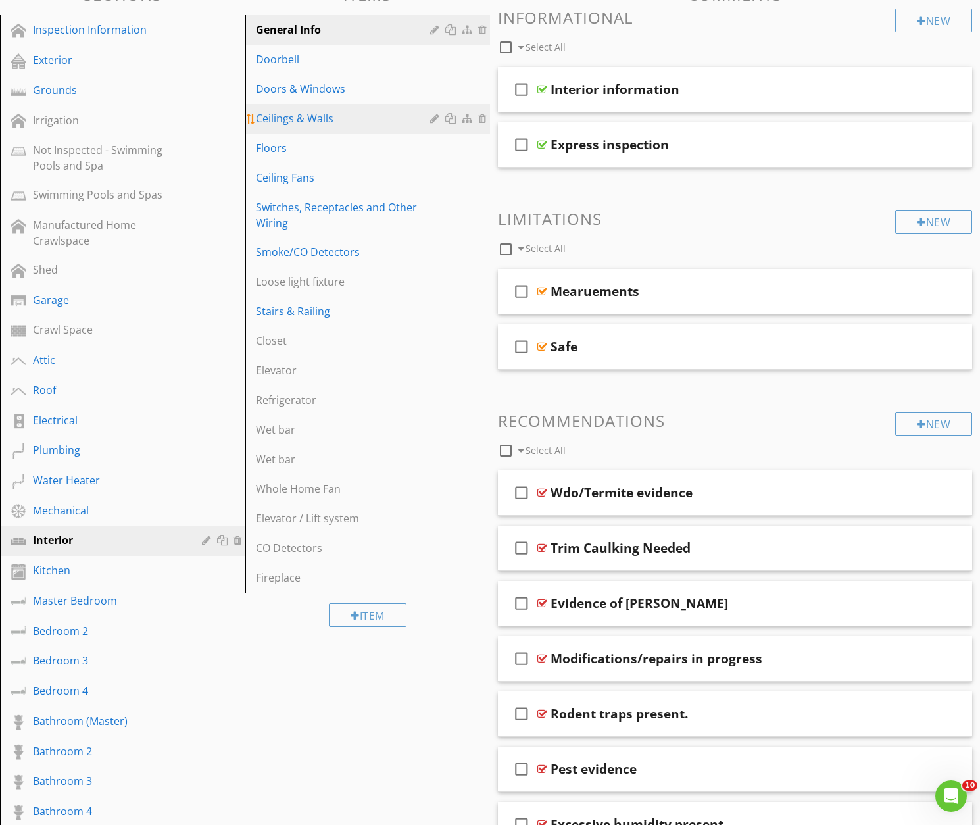
click at [294, 119] on div "Ceilings & Walls" at bounding box center [345, 118] width 179 height 16
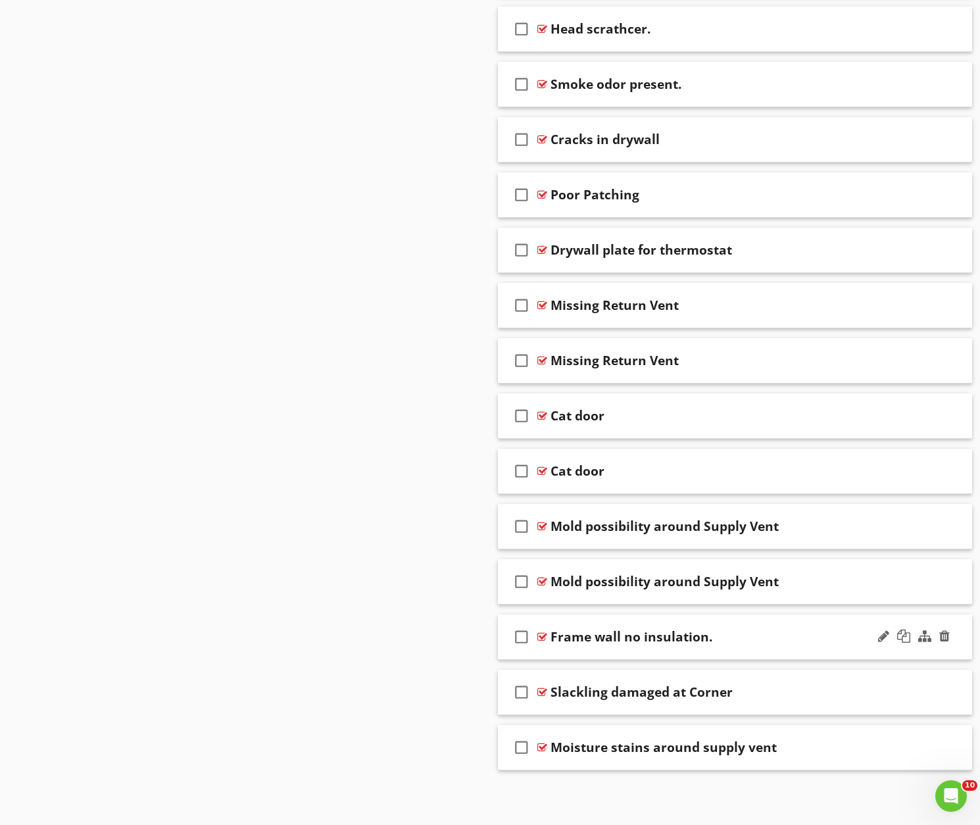
scroll to position [2779, 0]
click at [906, 749] on div at bounding box center [903, 747] width 13 height 13
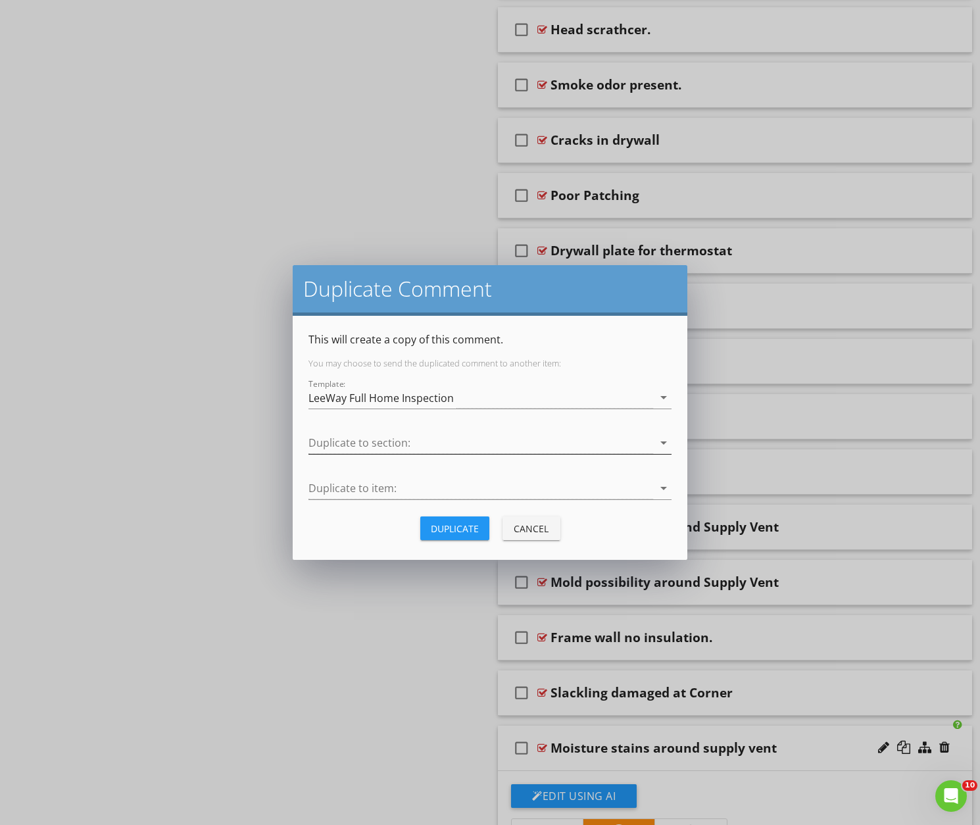
click at [373, 445] on div at bounding box center [480, 443] width 345 height 22
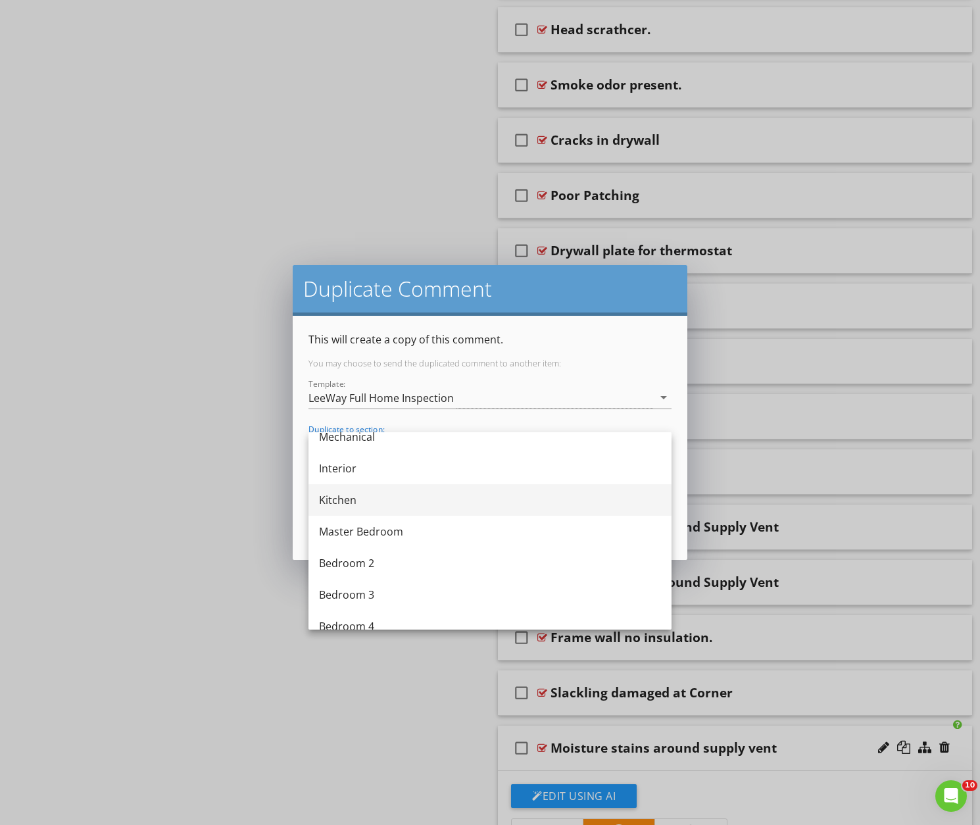
scroll to position [487, 0]
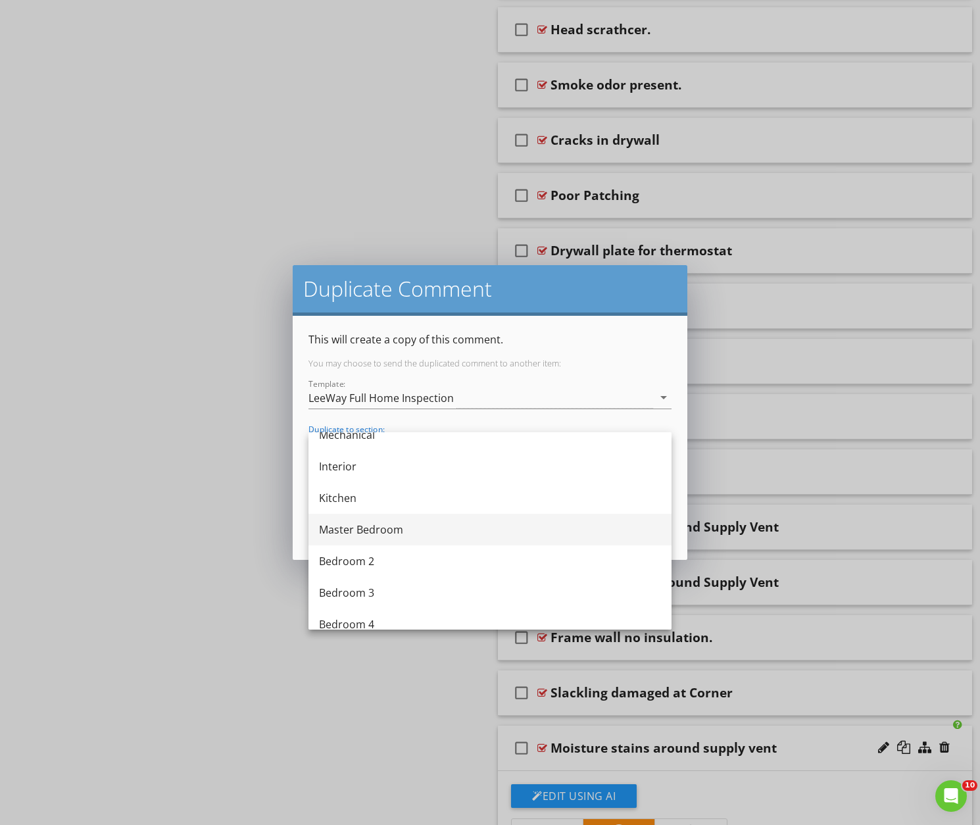
click at [351, 531] on div "Master Bedroom" at bounding box center [490, 530] width 342 height 16
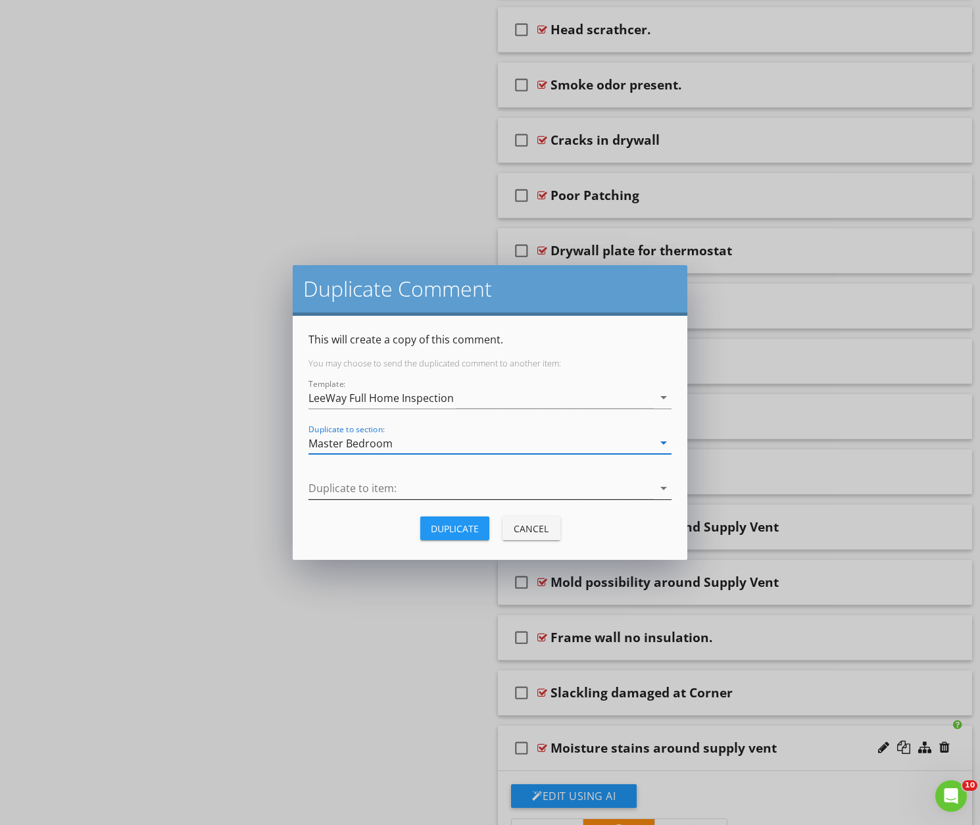
click at [349, 491] on div at bounding box center [480, 488] width 345 height 22
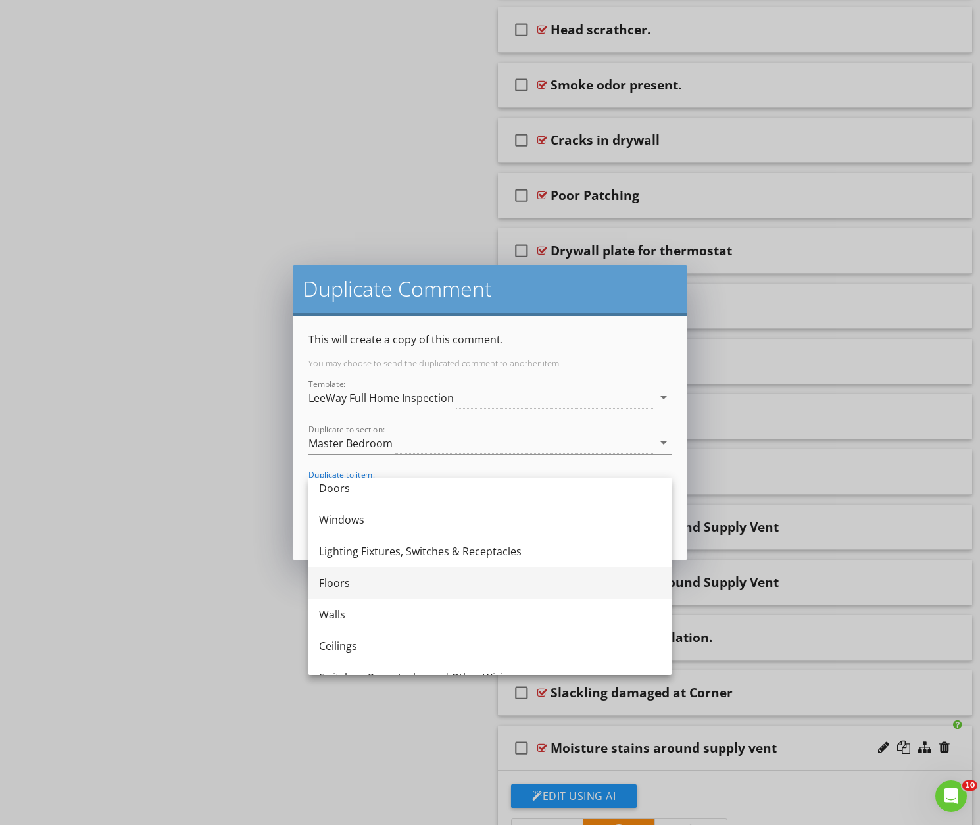
scroll to position [54, 0]
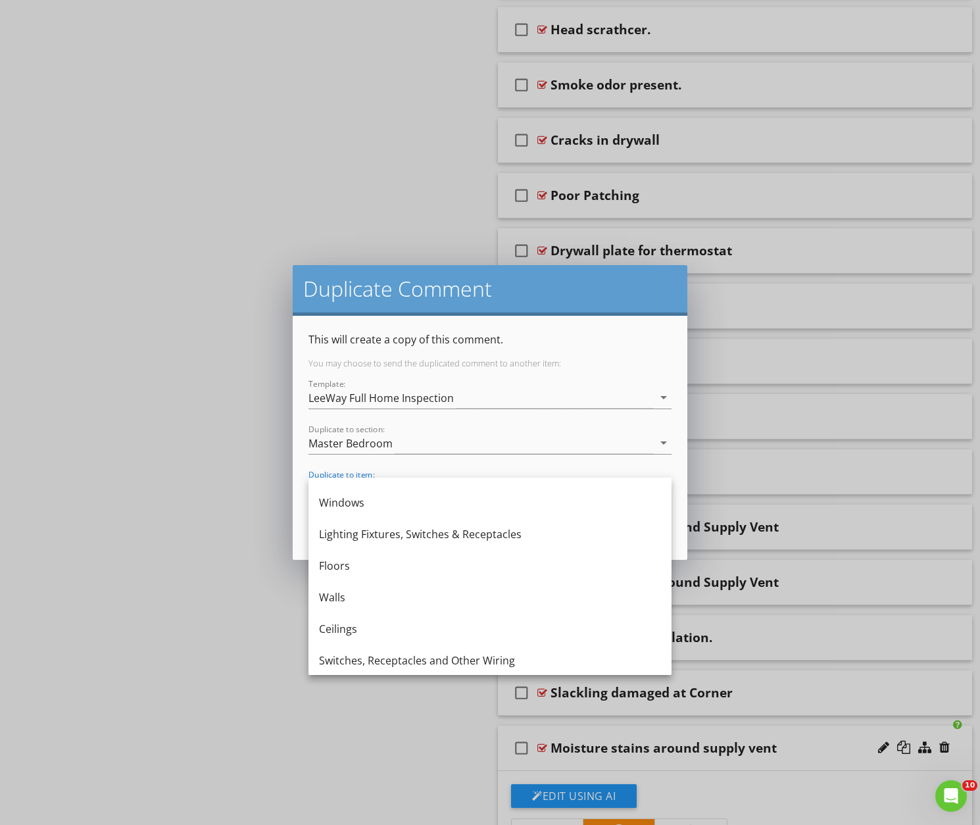
click at [333, 627] on div "Ceilings" at bounding box center [490, 629] width 342 height 16
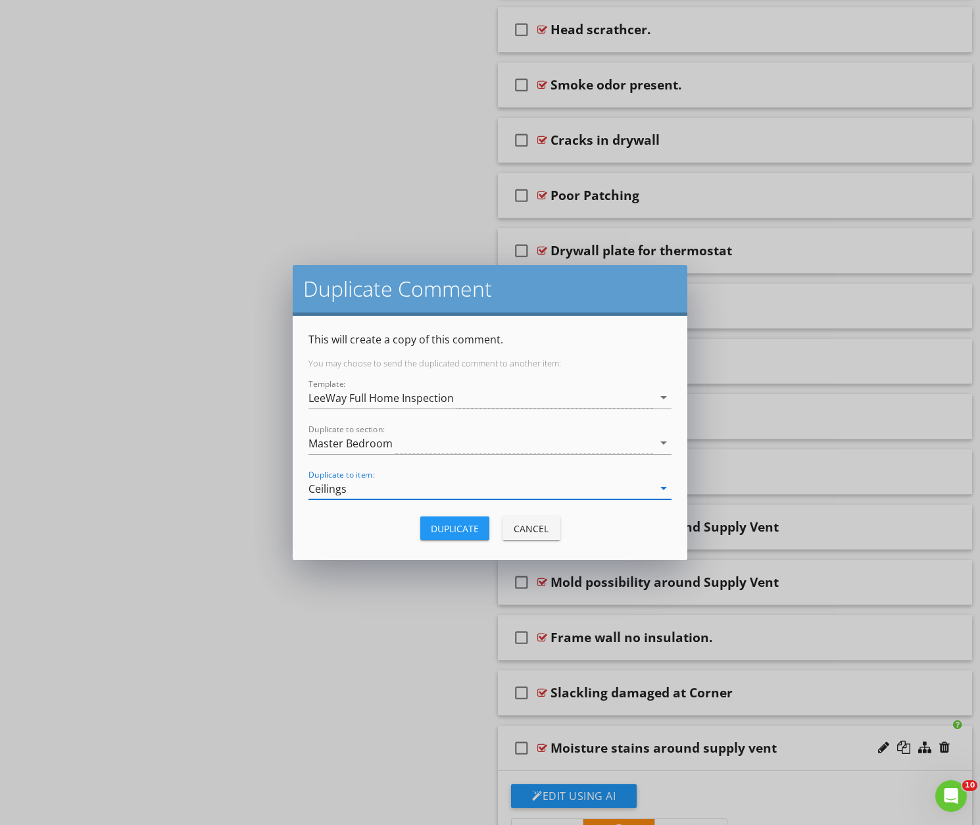
click at [459, 530] on div "Duplicate" at bounding box center [455, 529] width 48 height 14
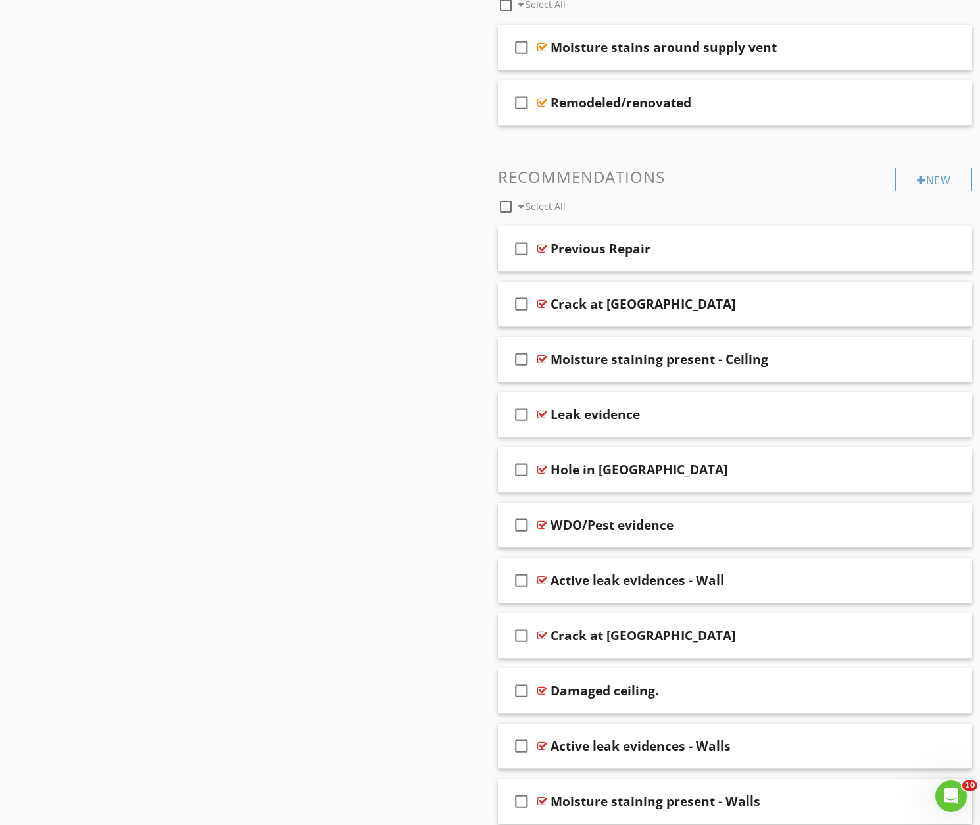
scroll to position [1464, 0]
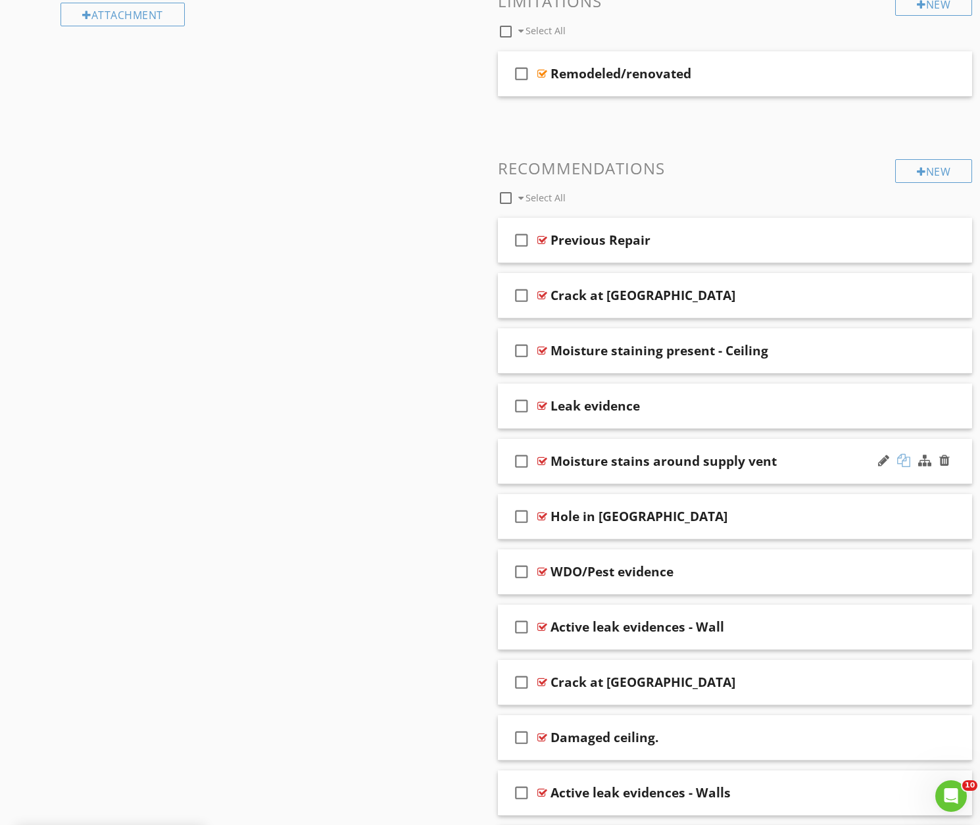
click at [906, 457] on div at bounding box center [903, 460] width 13 height 13
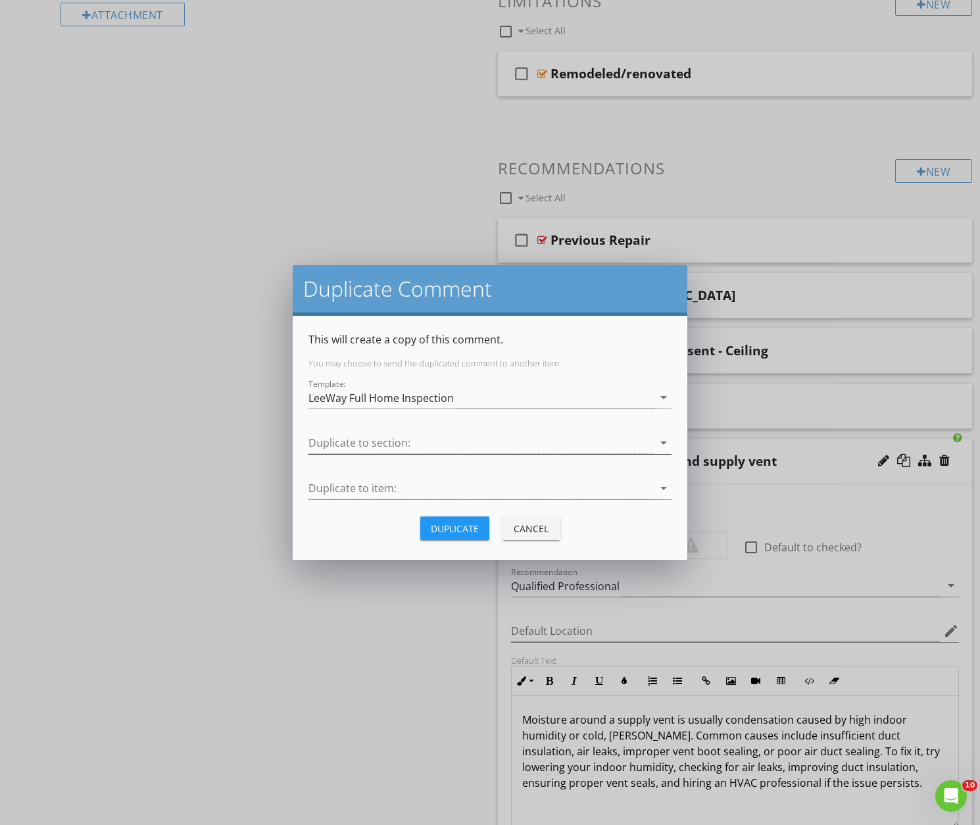
click at [393, 445] on div at bounding box center [480, 443] width 345 height 22
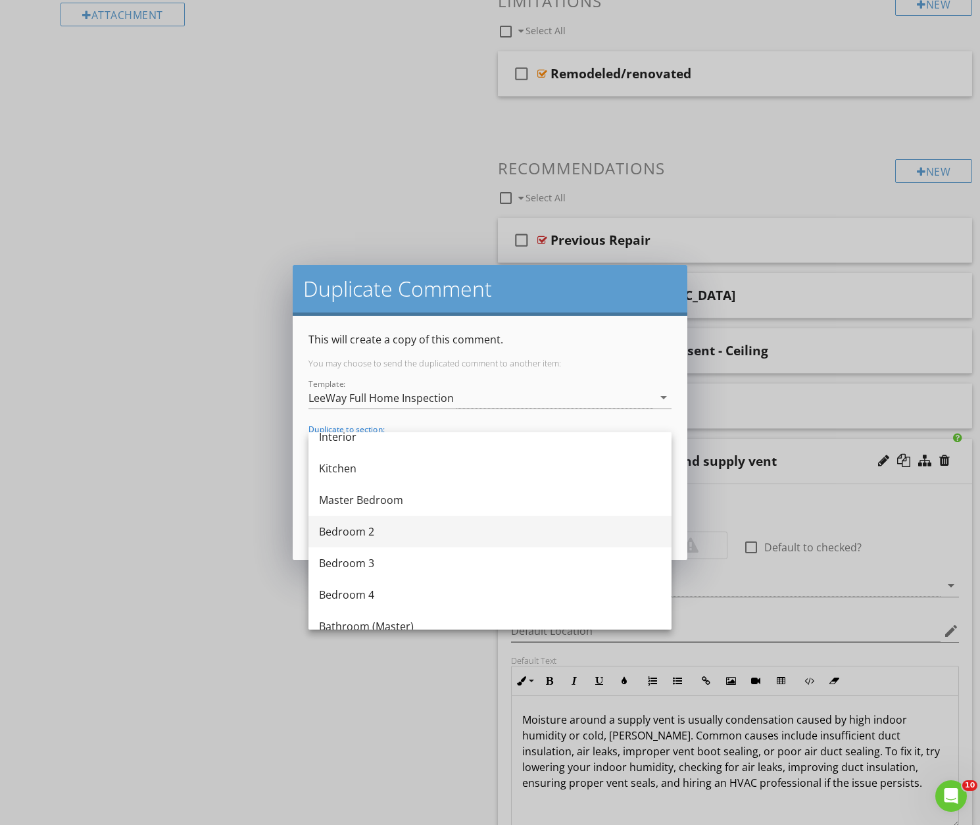
scroll to position [516, 0]
click at [360, 529] on div "Bedroom 2" at bounding box center [490, 532] width 342 height 16
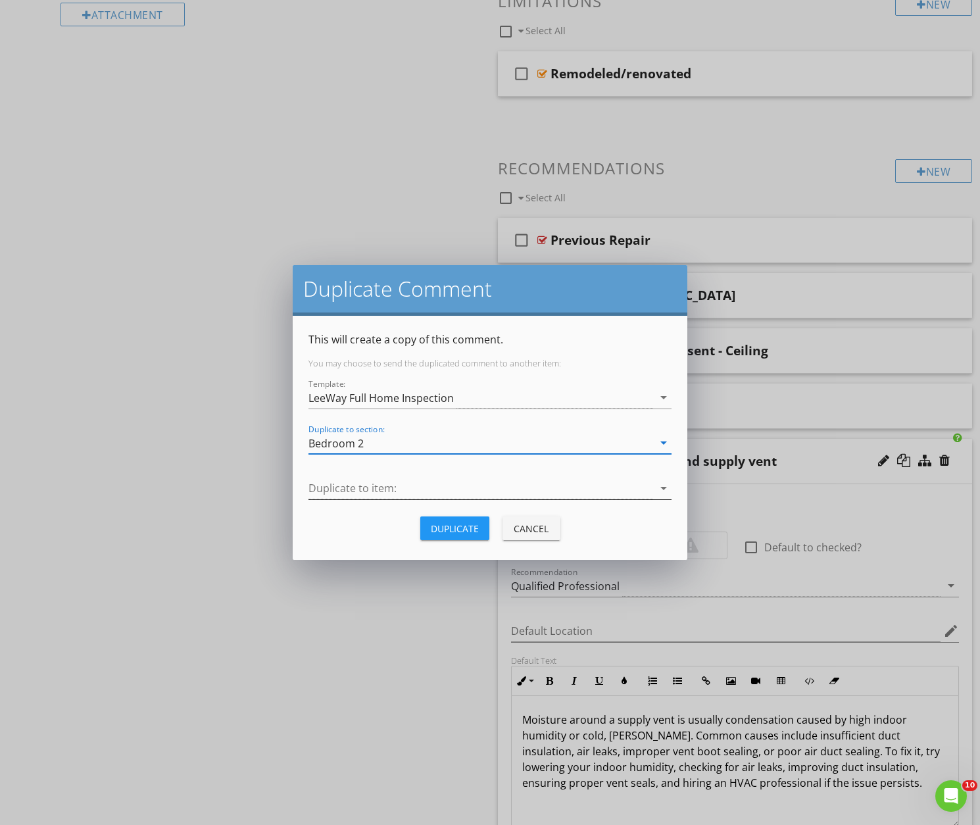
click at [356, 489] on div at bounding box center [480, 488] width 345 height 22
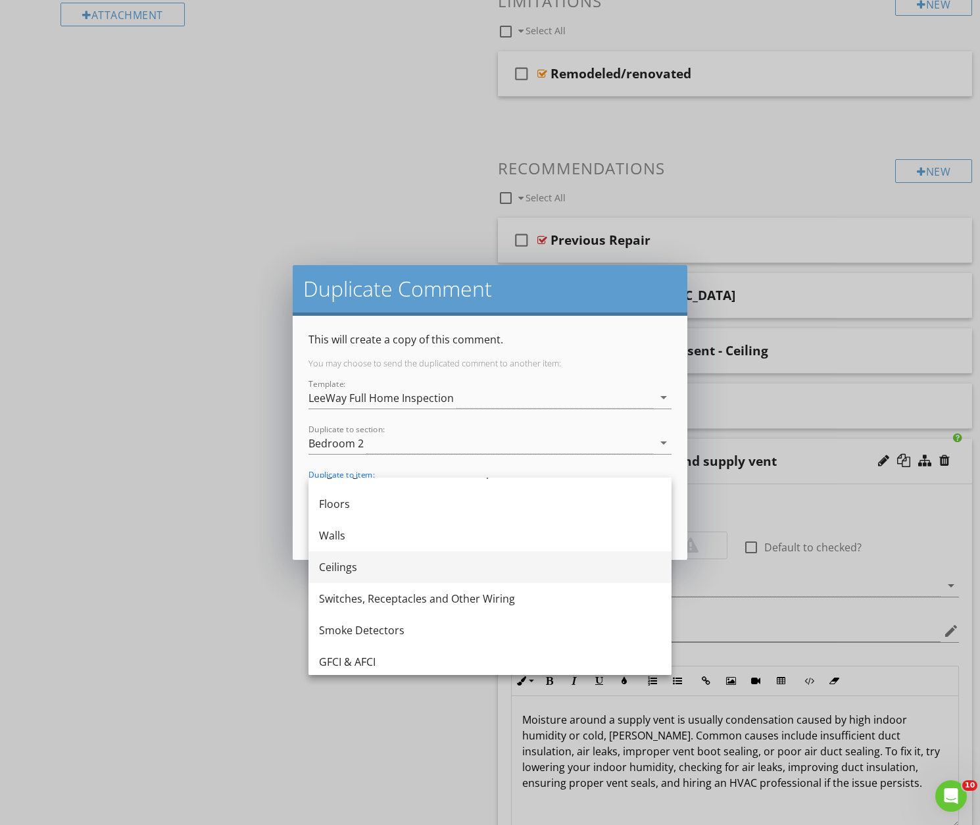
scroll to position [116, 0]
click at [348, 566] on div "Ceilings" at bounding box center [490, 566] width 342 height 16
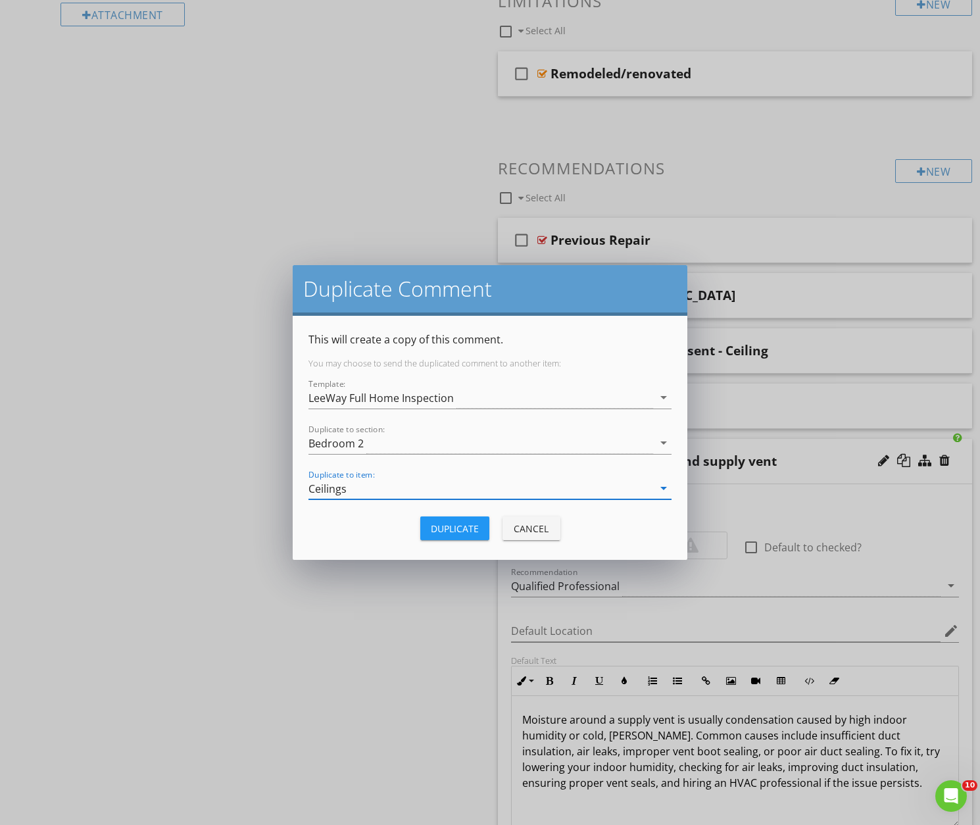
click at [445, 527] on div "Duplicate" at bounding box center [455, 529] width 48 height 14
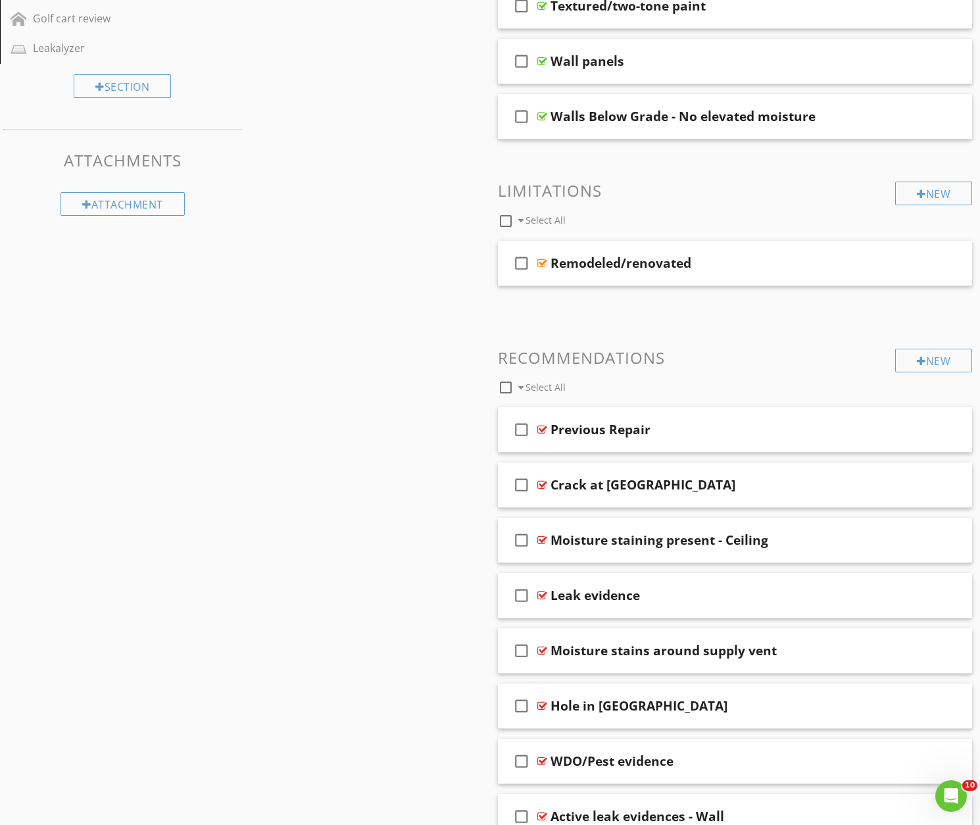
scroll to position [1281, 0]
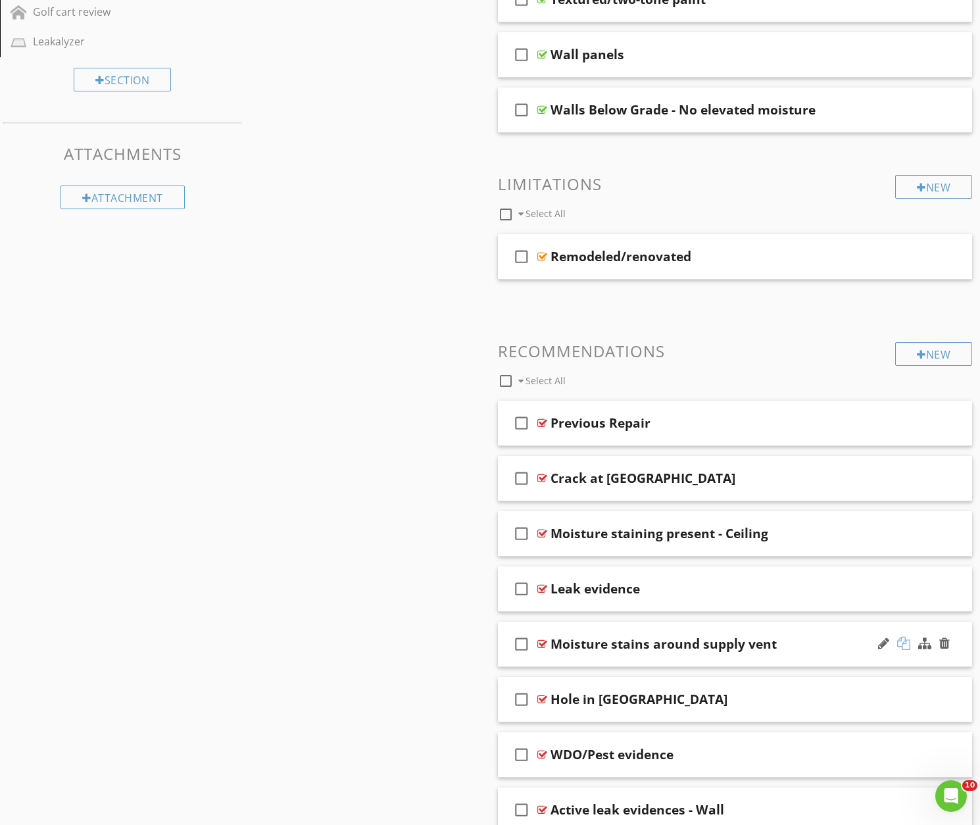
click at [904, 644] on div at bounding box center [903, 643] width 13 height 13
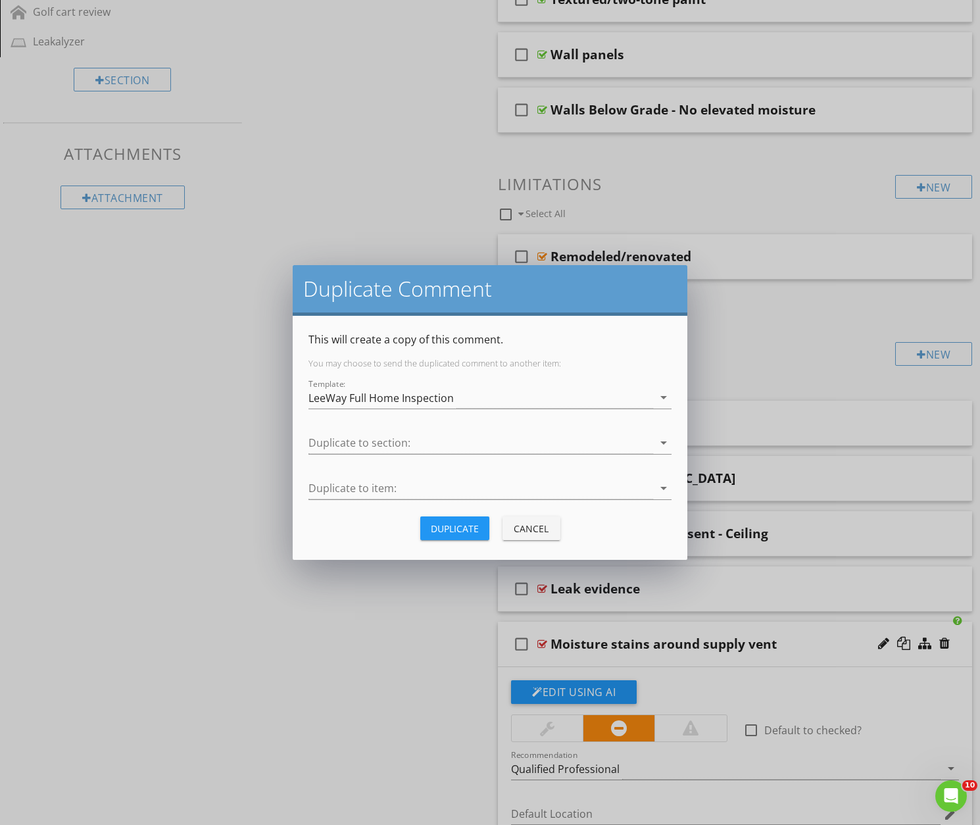
click at [366, 445] on div at bounding box center [480, 443] width 345 height 22
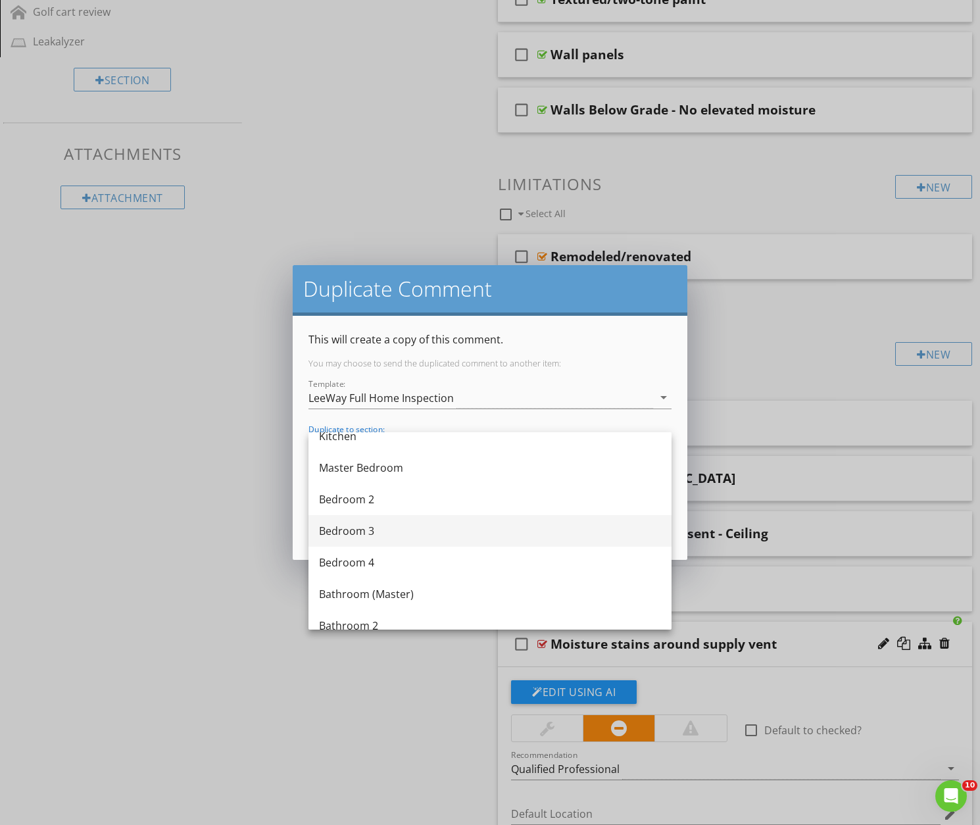
scroll to position [549, 0]
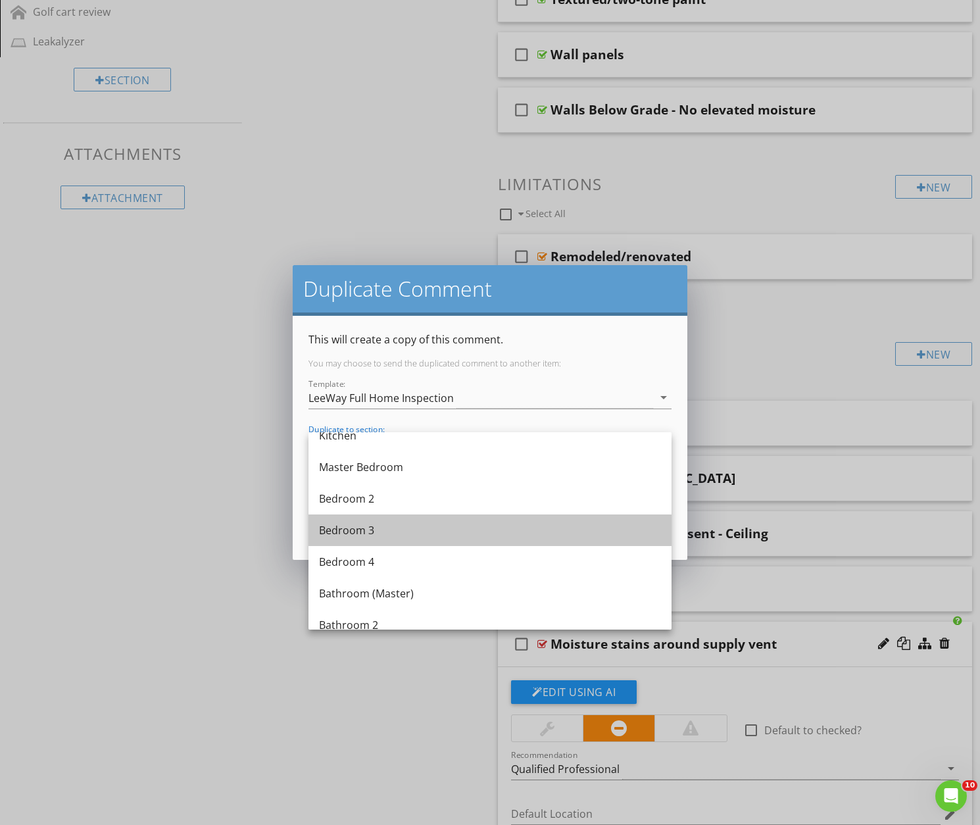
click at [345, 526] on div "Bedroom 3" at bounding box center [490, 530] width 342 height 16
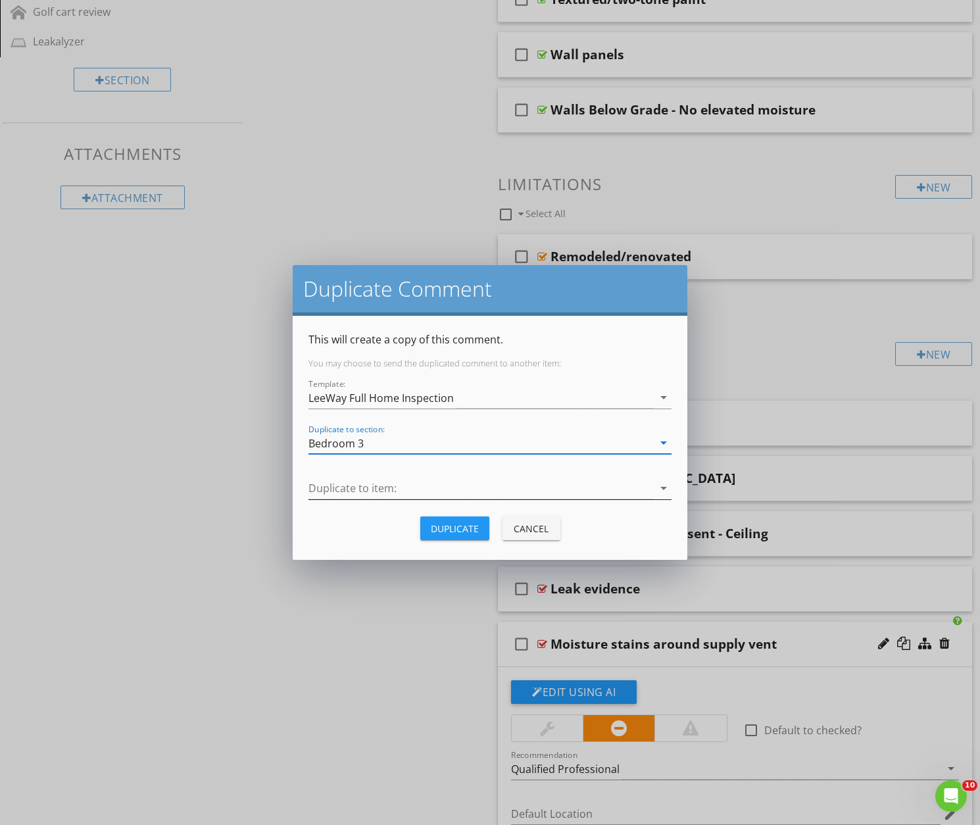
click at [378, 484] on div at bounding box center [480, 488] width 345 height 22
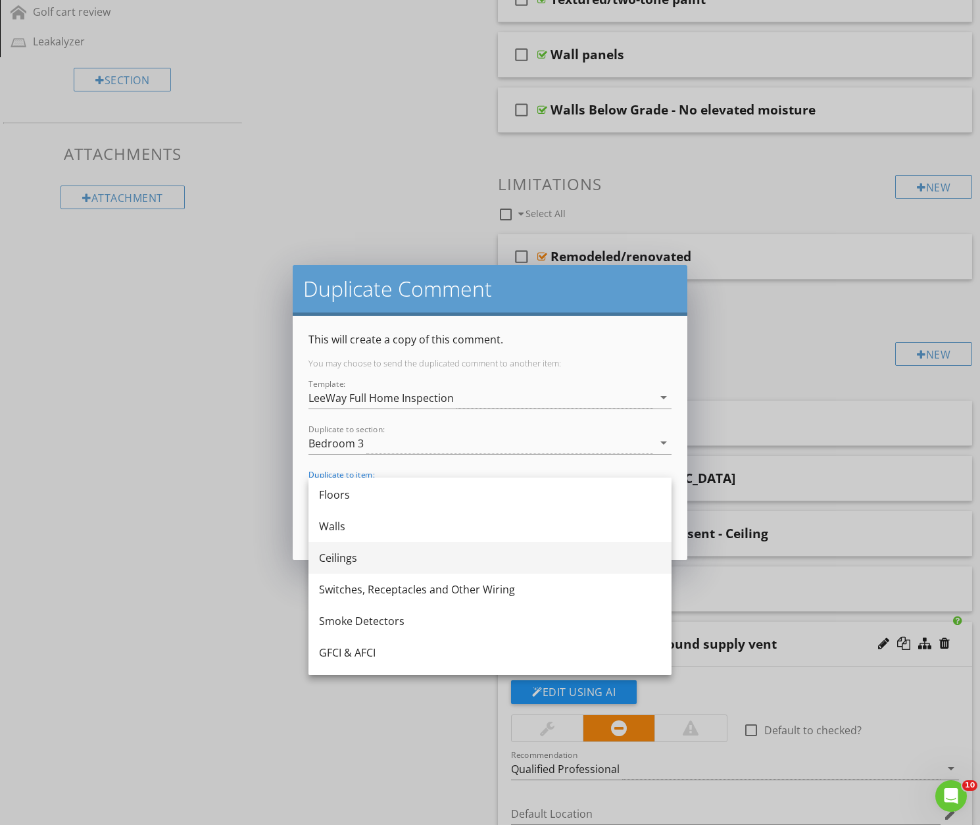
scroll to position [133, 0]
click at [345, 549] on div "Ceilings" at bounding box center [490, 550] width 342 height 16
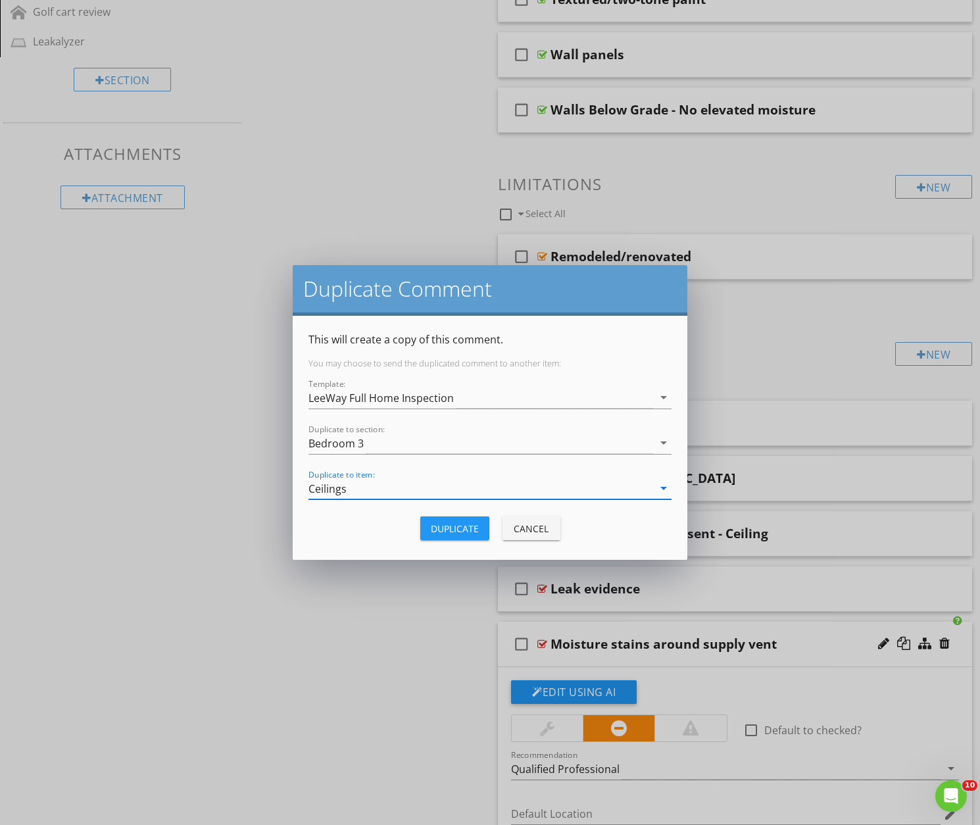
click at [453, 523] on div "Duplicate" at bounding box center [455, 529] width 48 height 14
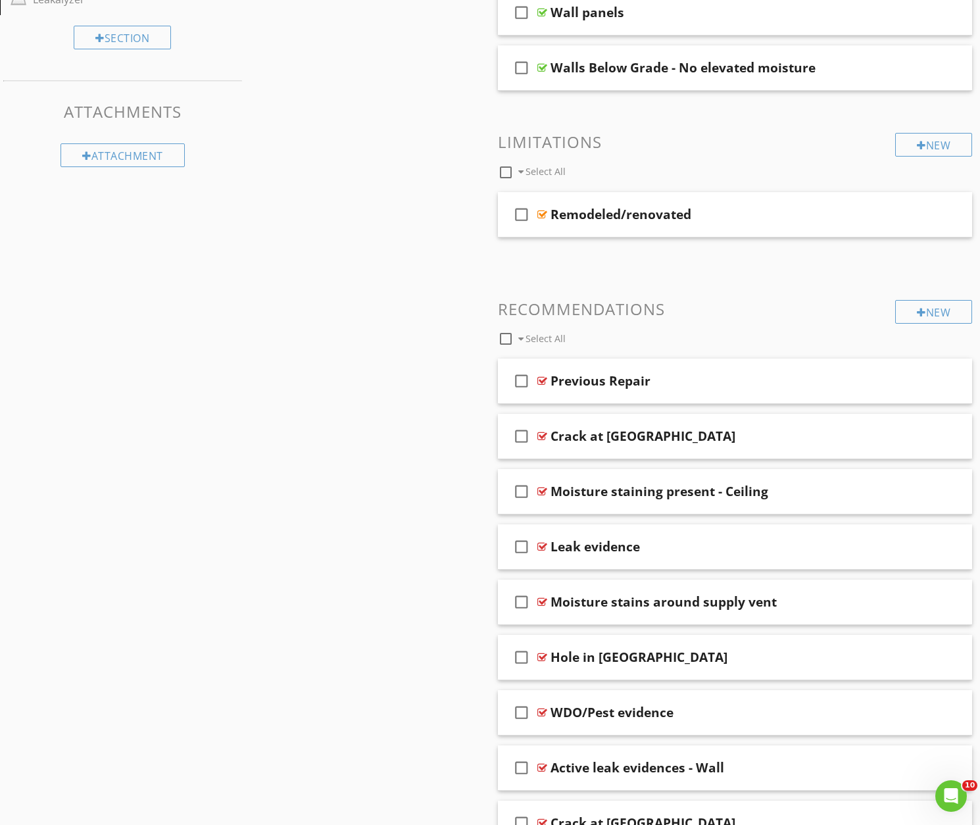
scroll to position [1337, 0]
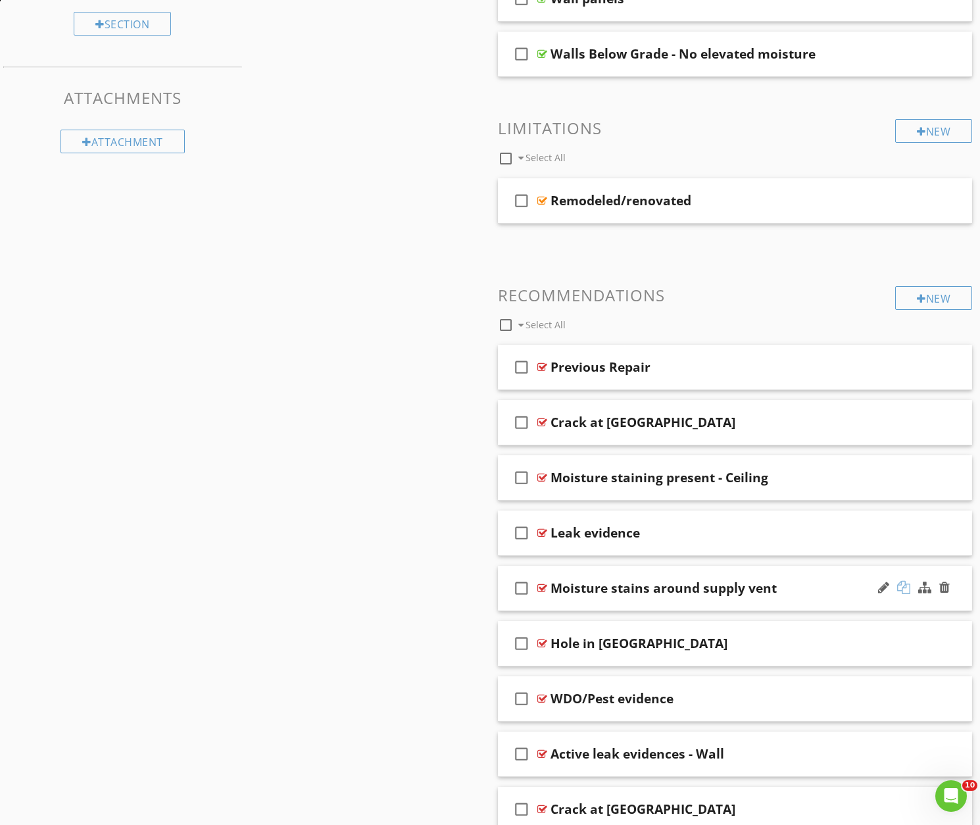
click at [904, 587] on div at bounding box center [903, 587] width 13 height 13
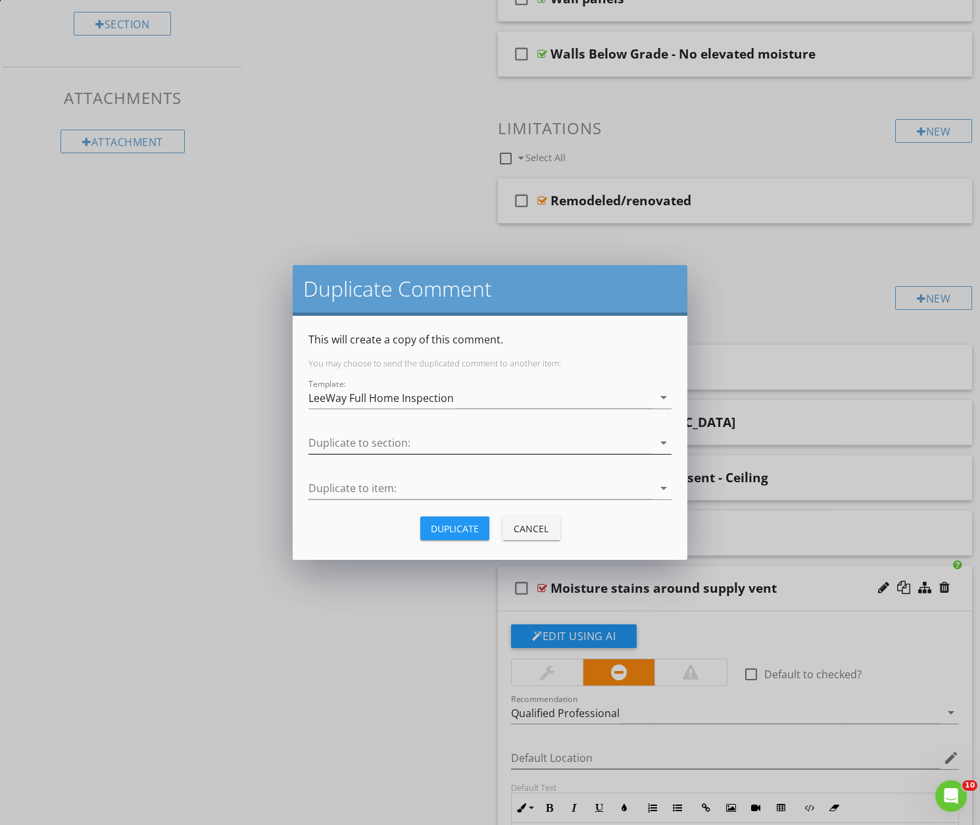
click at [400, 441] on div at bounding box center [480, 443] width 345 height 22
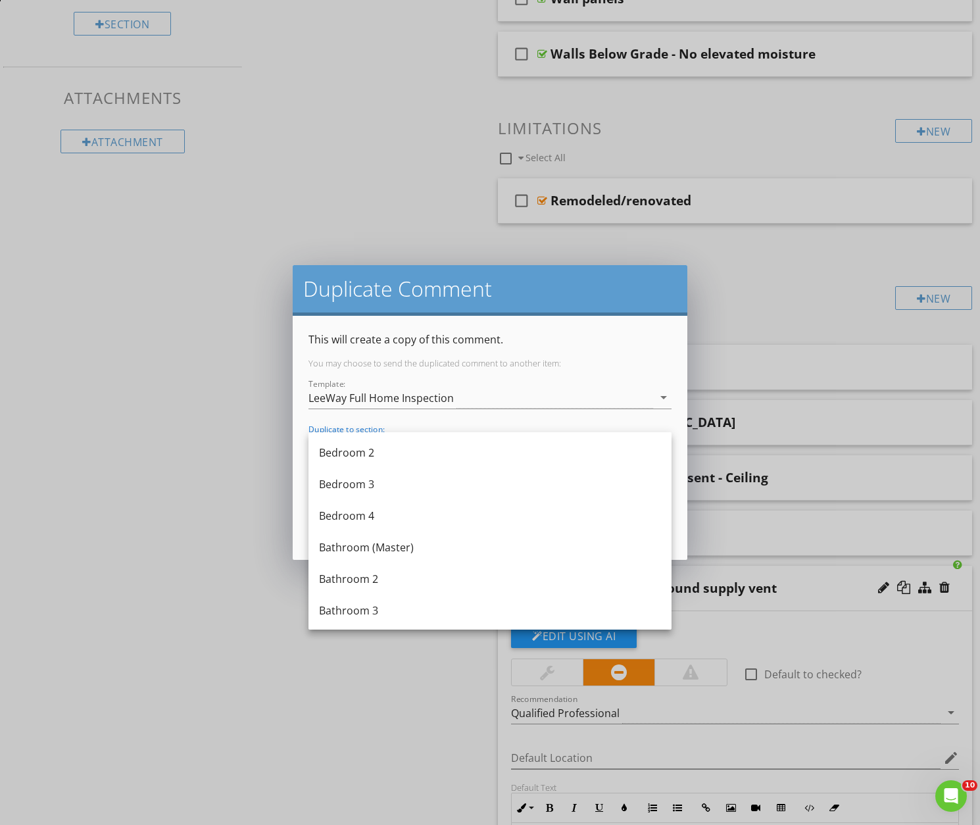
scroll to position [598, 0]
click at [349, 512] on div "Bedroom 4" at bounding box center [490, 512] width 342 height 16
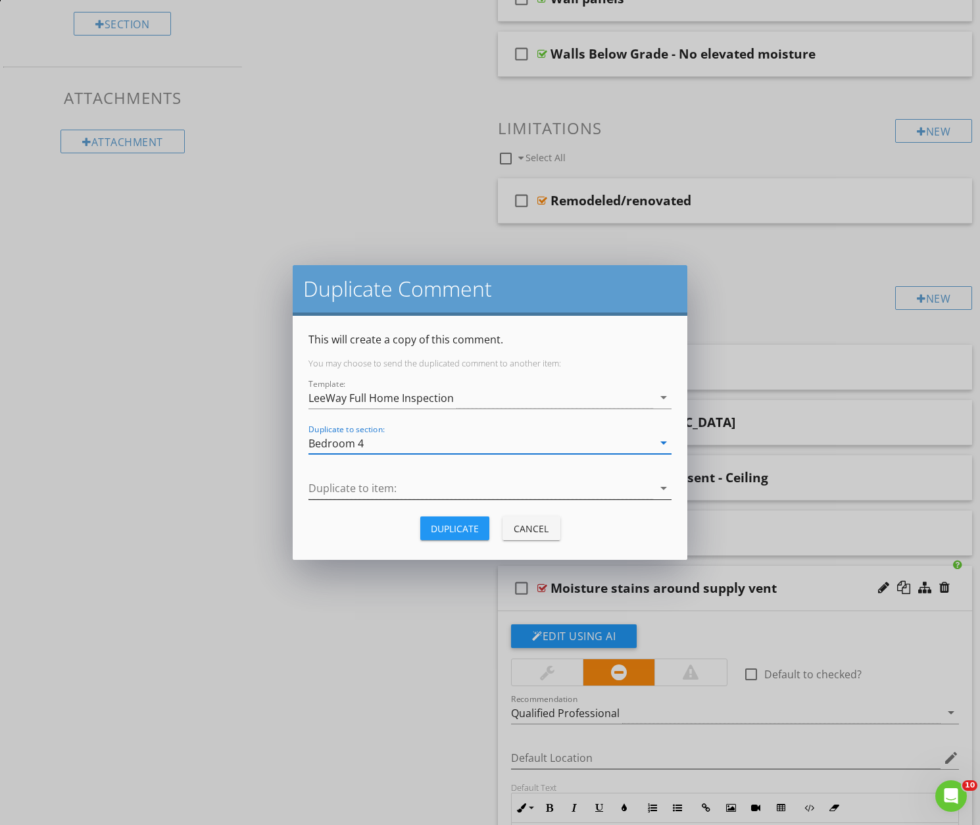
click at [365, 488] on div at bounding box center [480, 488] width 345 height 22
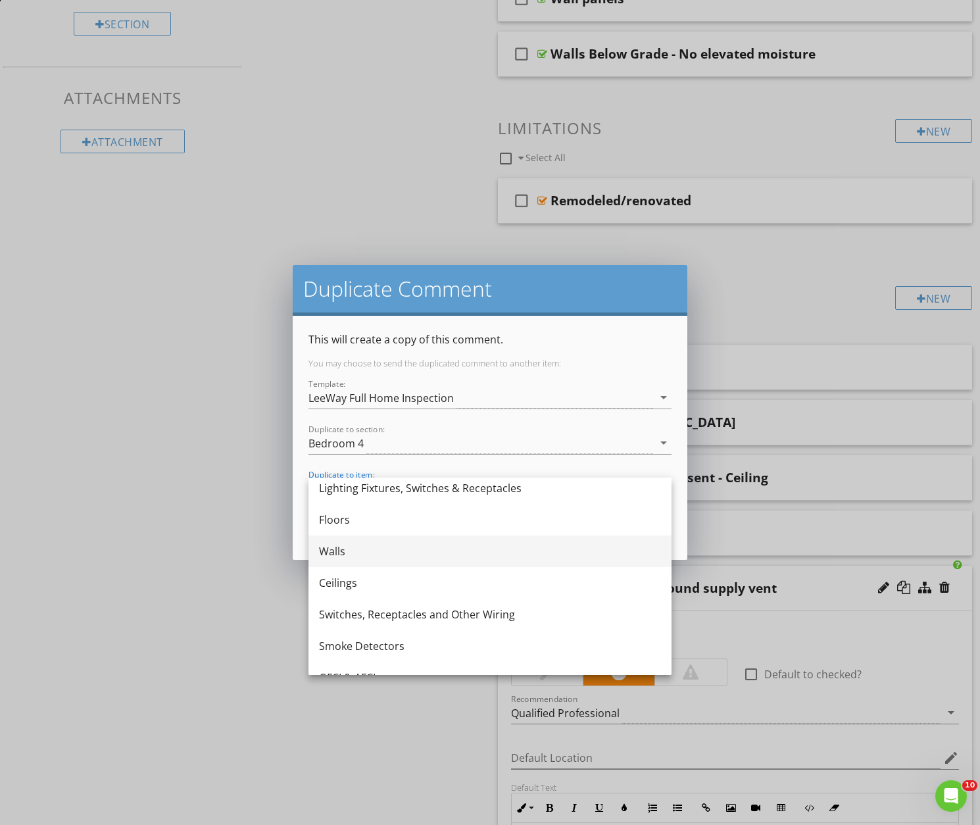
scroll to position [104, 0]
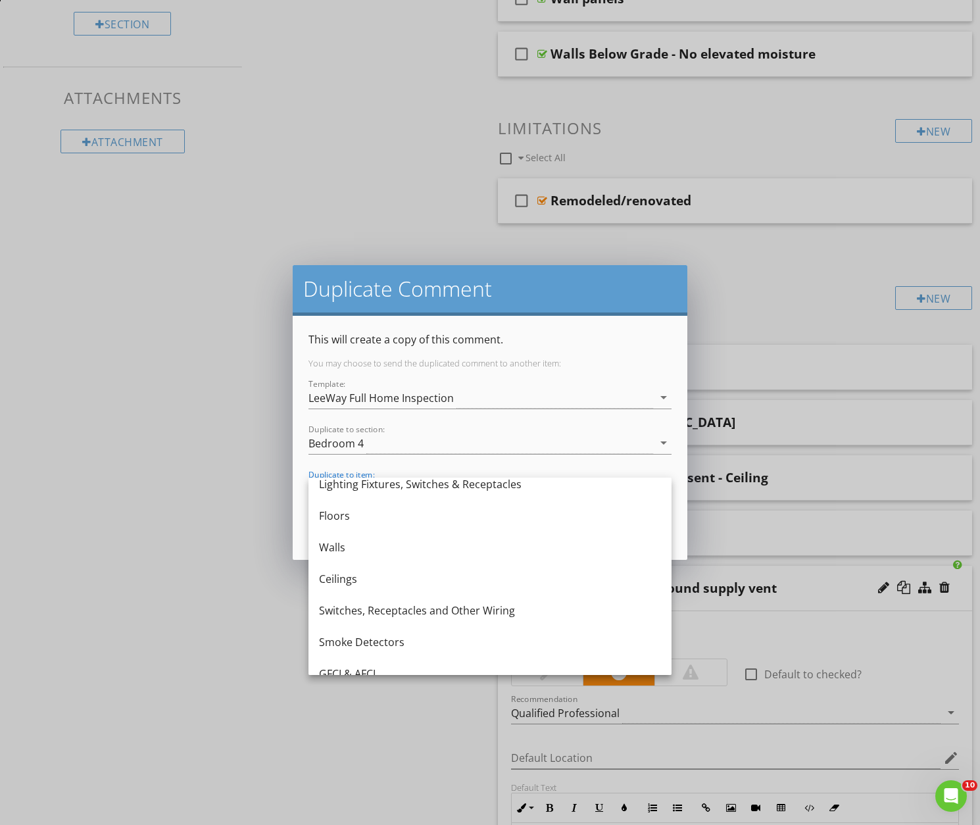
drag, startPoint x: 337, startPoint y: 574, endPoint x: 345, endPoint y: 574, distance: 7.2
click at [338, 574] on div "Ceilings" at bounding box center [490, 579] width 342 height 16
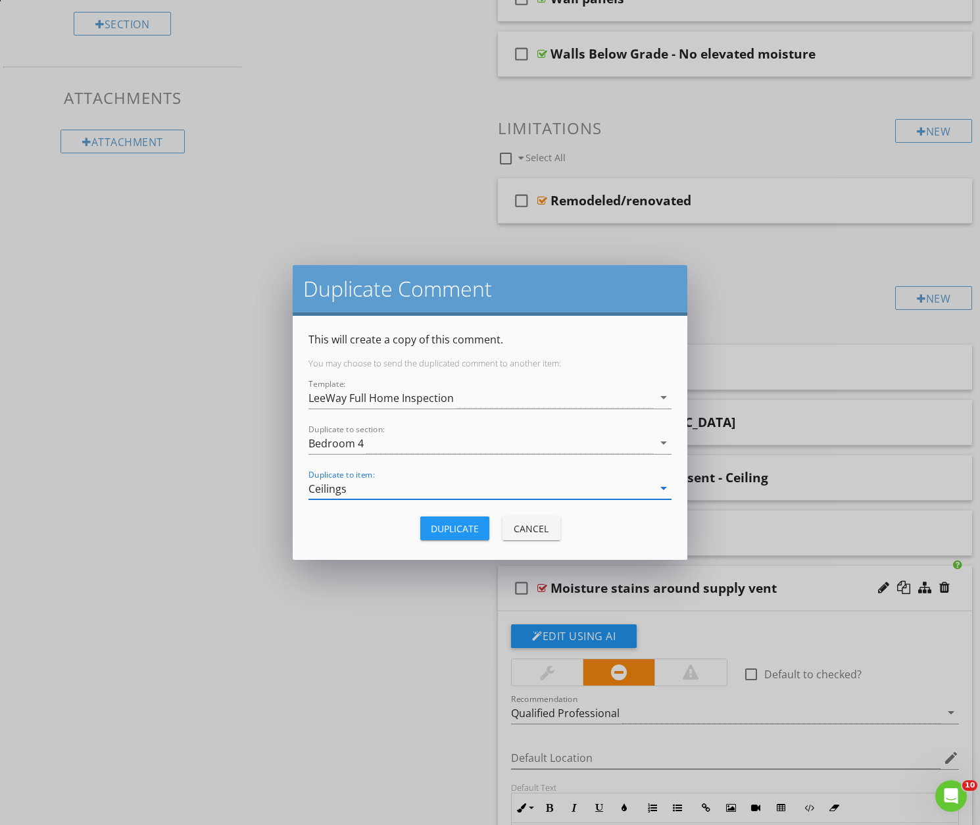
click at [454, 525] on div "Duplicate" at bounding box center [455, 529] width 48 height 14
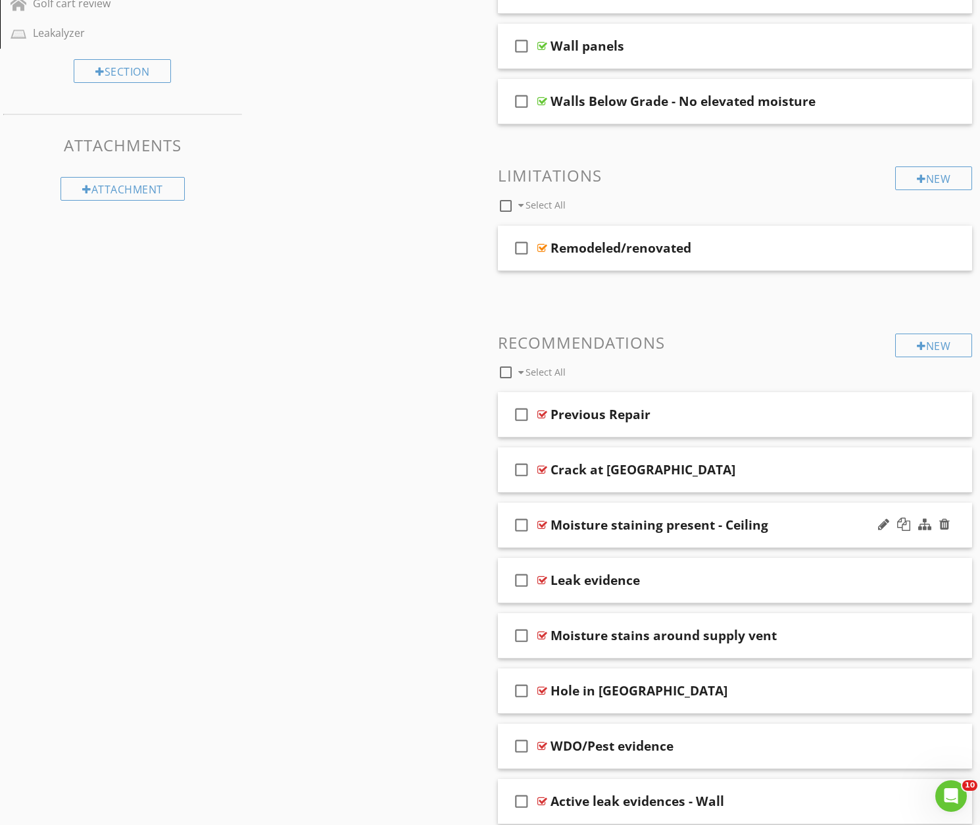
scroll to position [1292, 0]
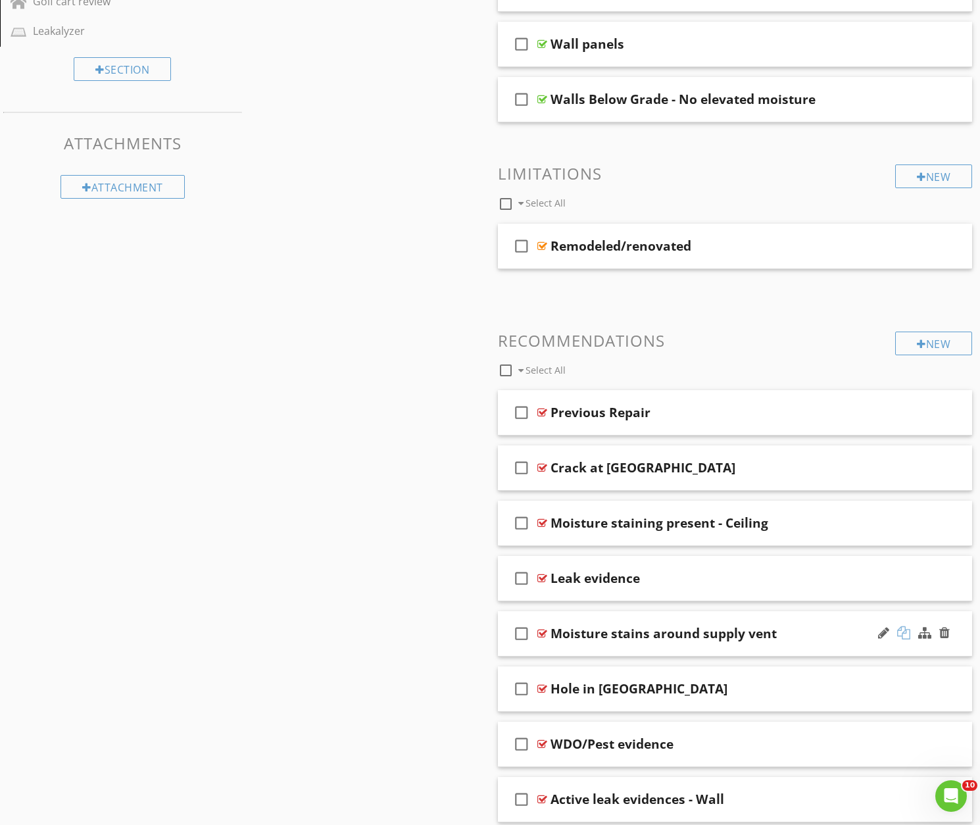
click at [906, 635] on div at bounding box center [903, 632] width 13 height 13
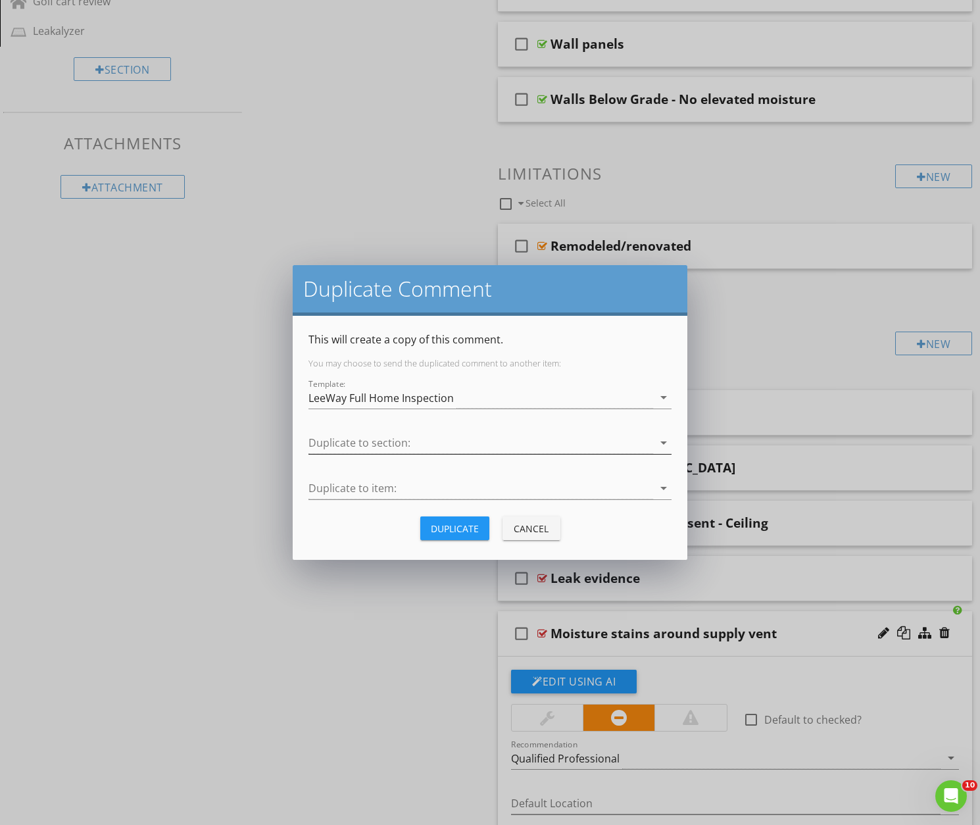
click at [421, 446] on div at bounding box center [480, 443] width 345 height 22
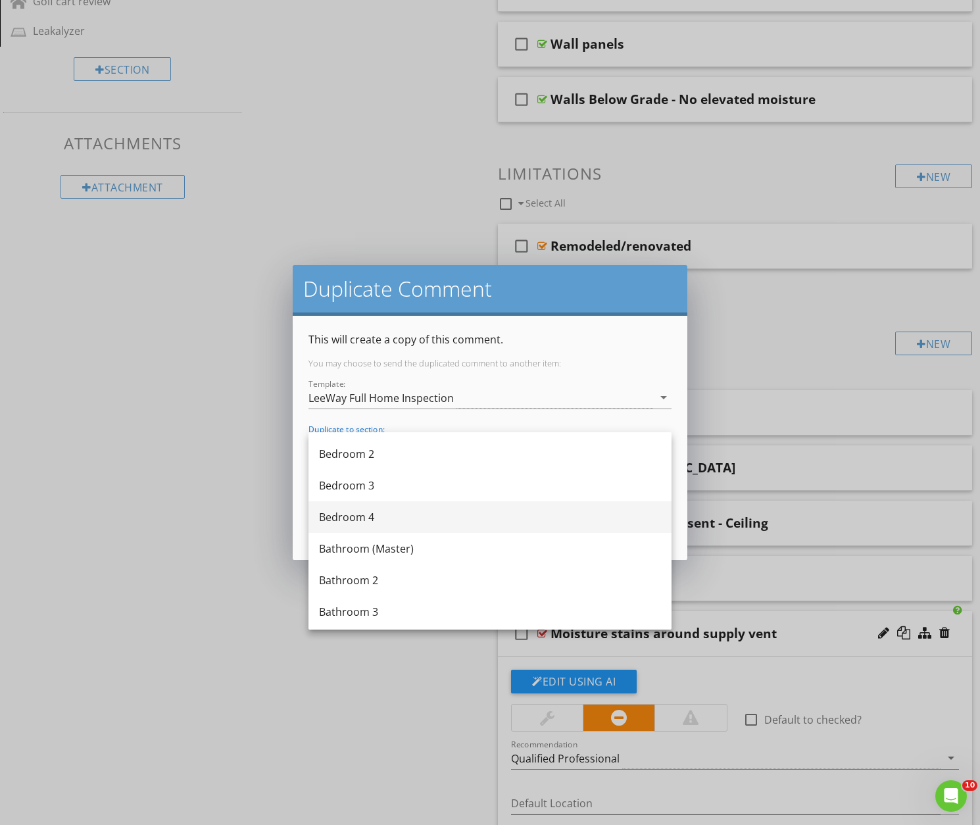
scroll to position [602, 0]
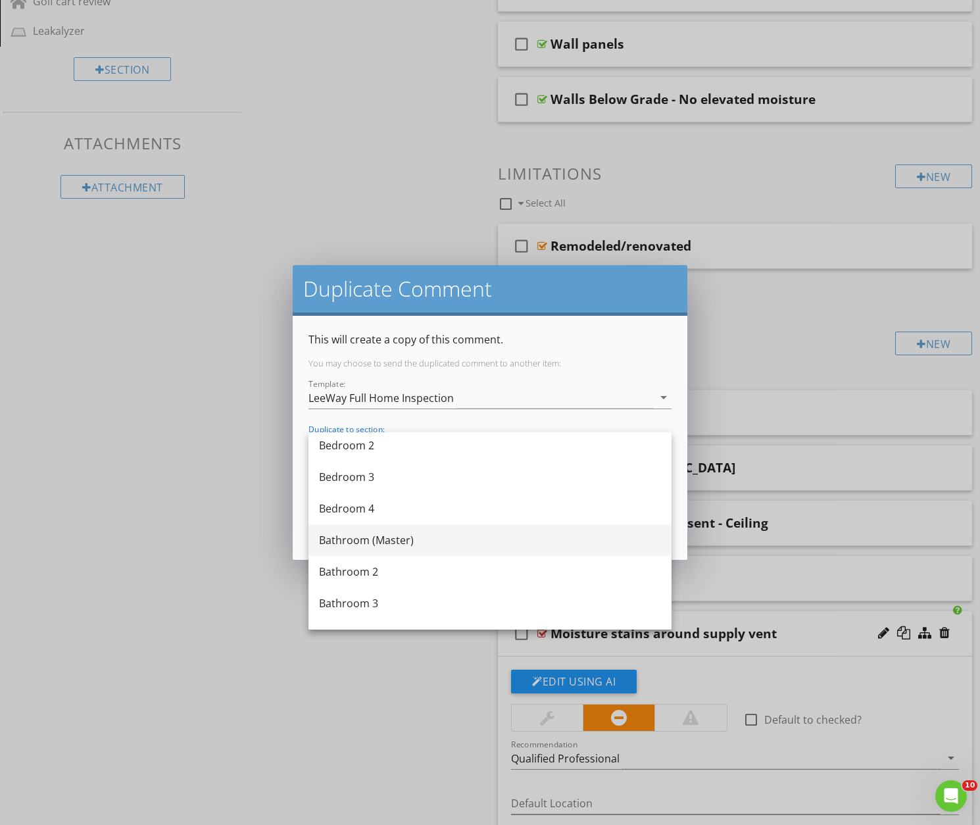
click at [343, 541] on div "Bathroom (Master)" at bounding box center [490, 540] width 342 height 16
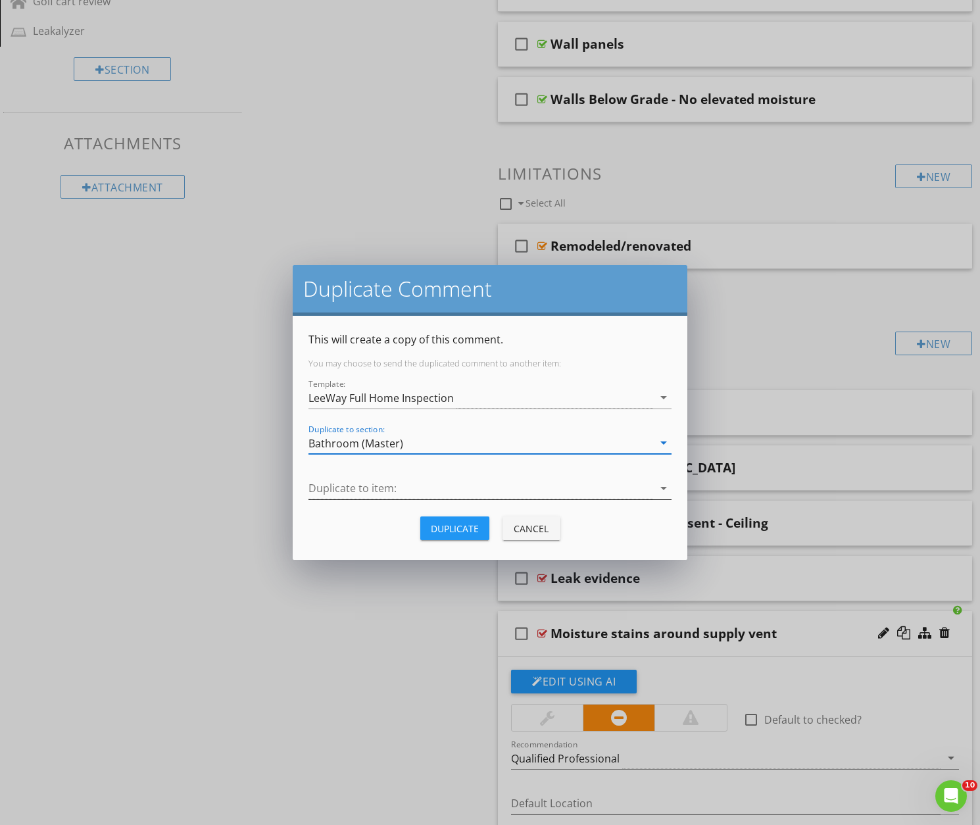
click at [370, 483] on div at bounding box center [480, 488] width 345 height 22
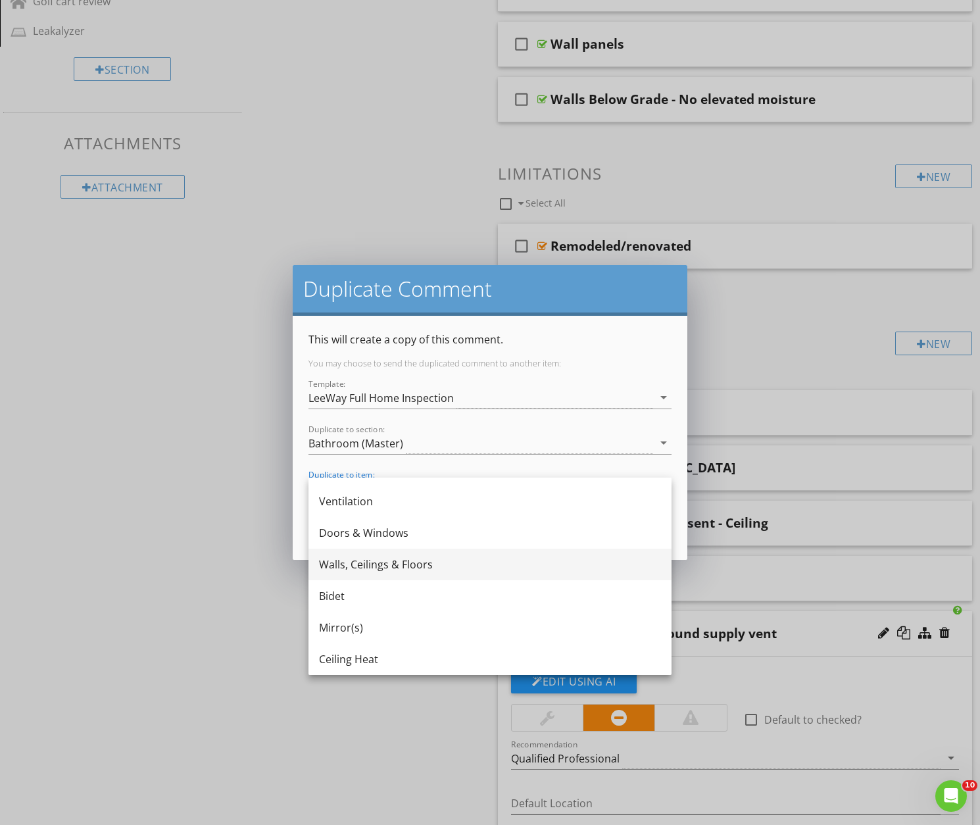
scroll to position [276, 0]
click at [345, 564] on div "Walls, Ceilings & Floors" at bounding box center [490, 564] width 342 height 16
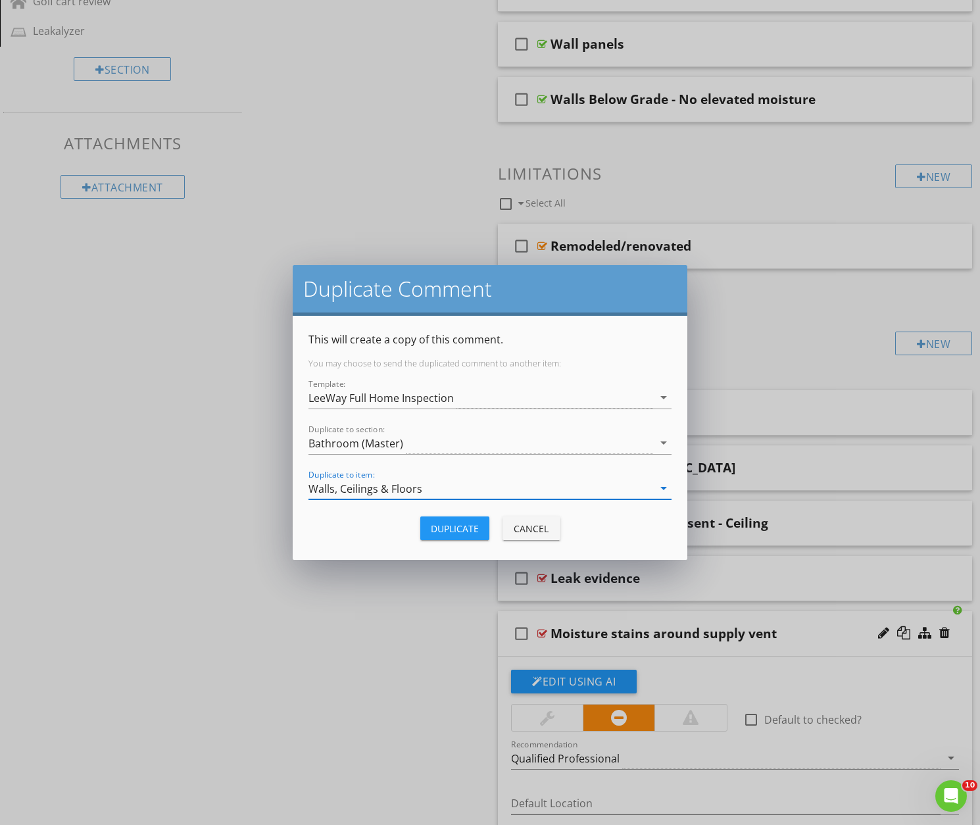
click at [449, 525] on div "Duplicate" at bounding box center [455, 529] width 48 height 14
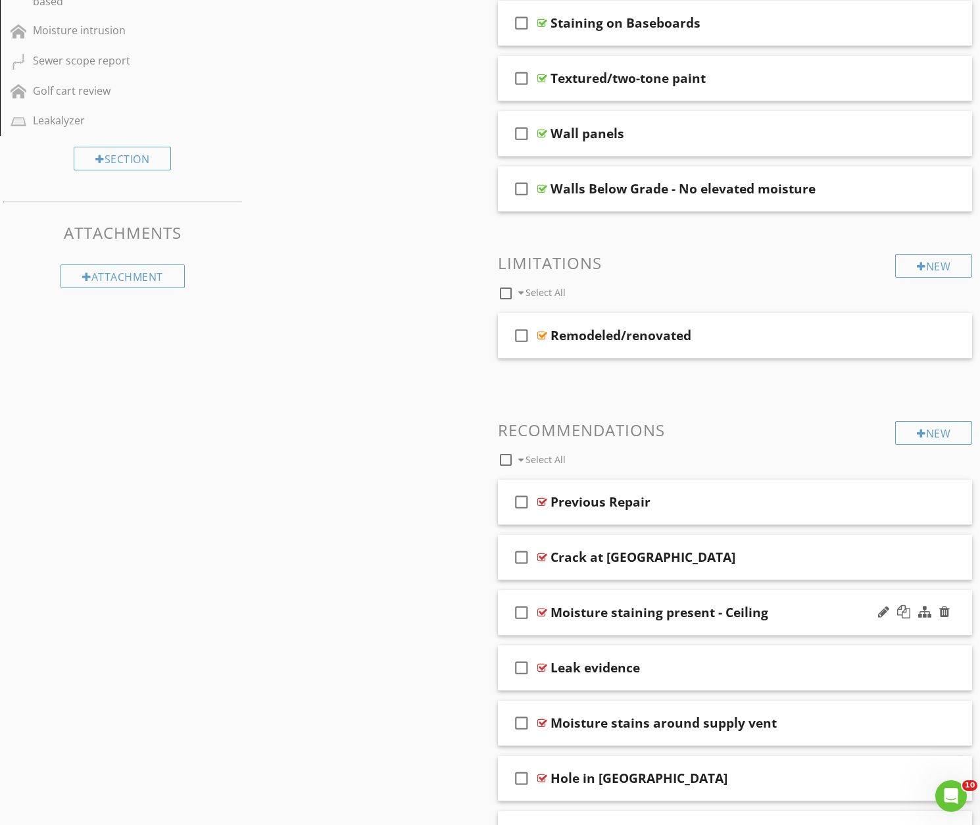
scroll to position [1206, 0]
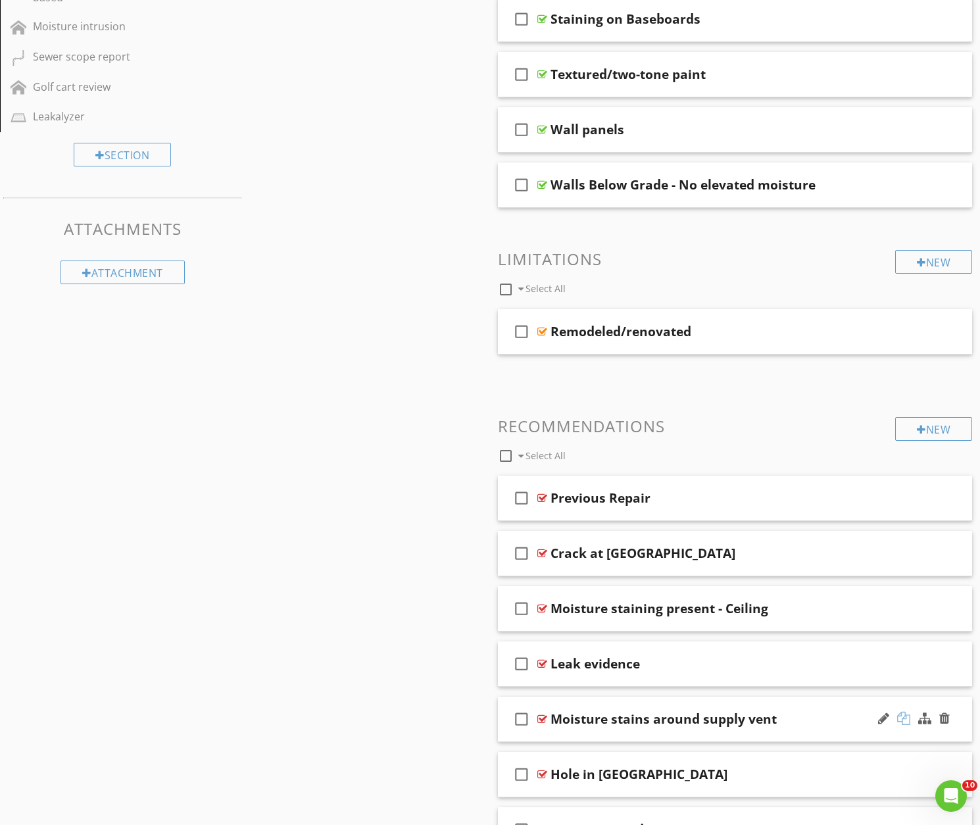
click at [903, 719] on div at bounding box center [903, 718] width 13 height 13
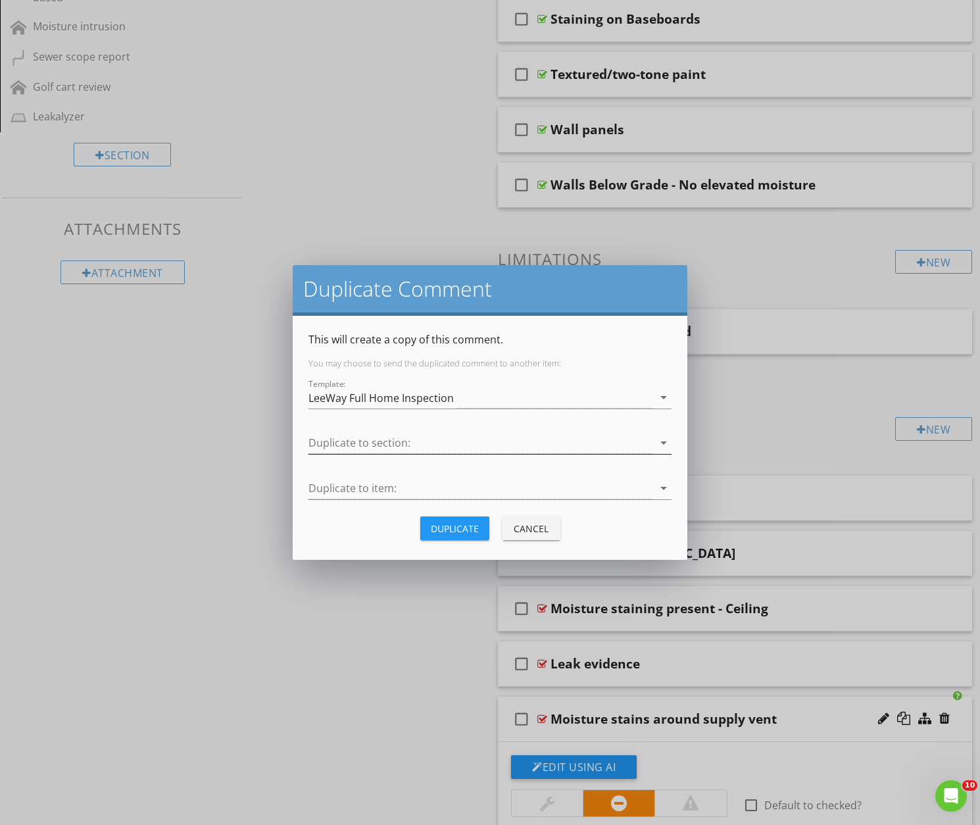
click at [410, 444] on div at bounding box center [480, 443] width 345 height 22
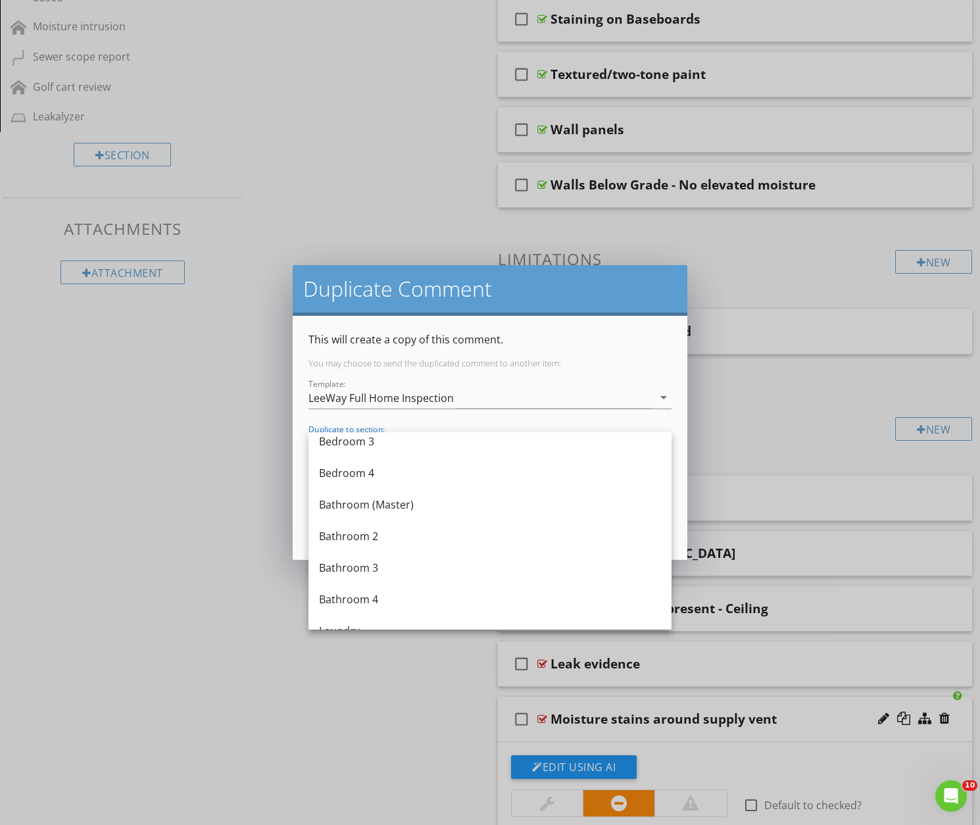
scroll to position [646, 0]
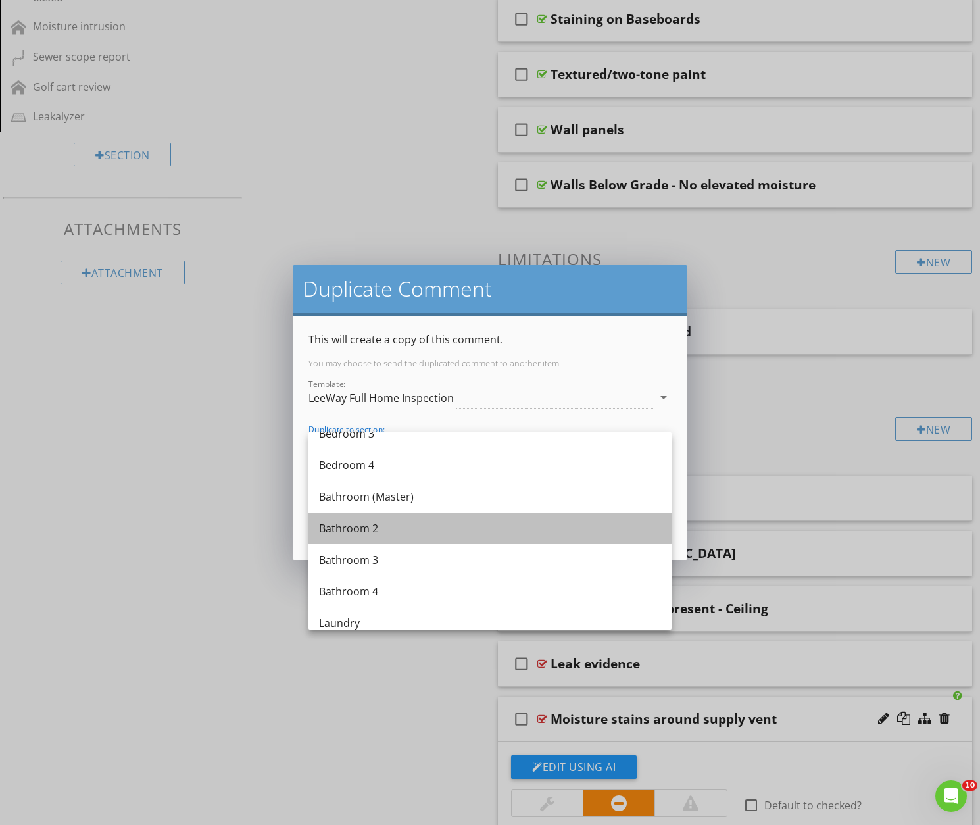
click at [352, 527] on div "Bathroom 2" at bounding box center [490, 528] width 342 height 16
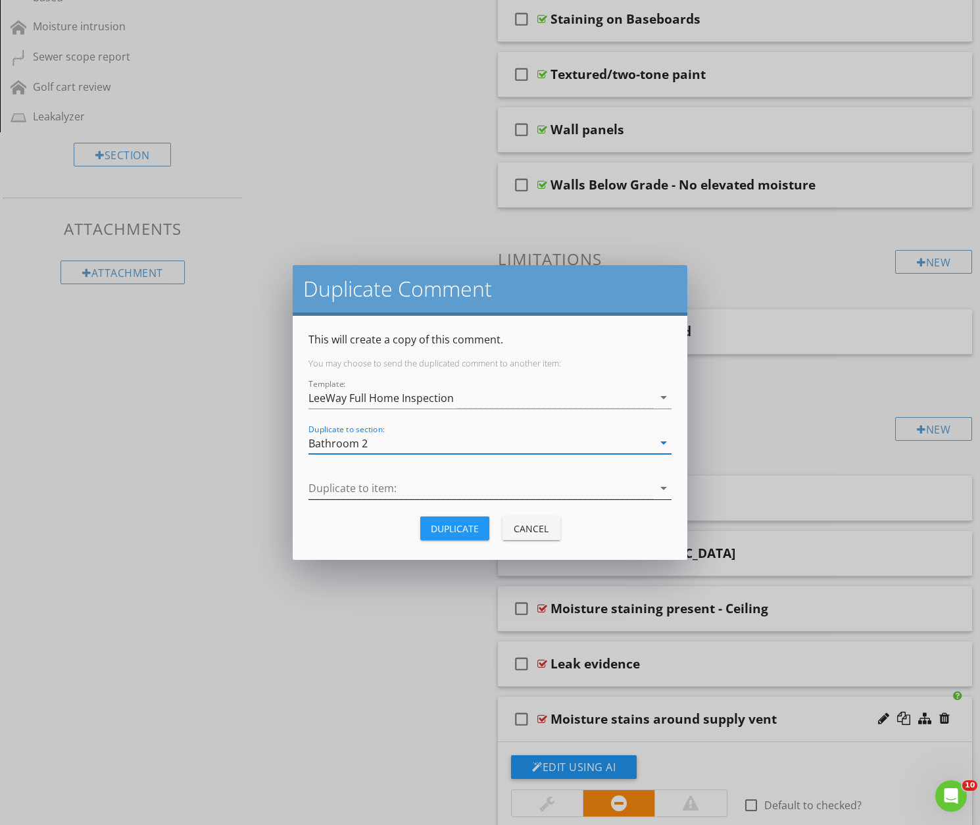
click at [381, 488] on div at bounding box center [480, 488] width 345 height 22
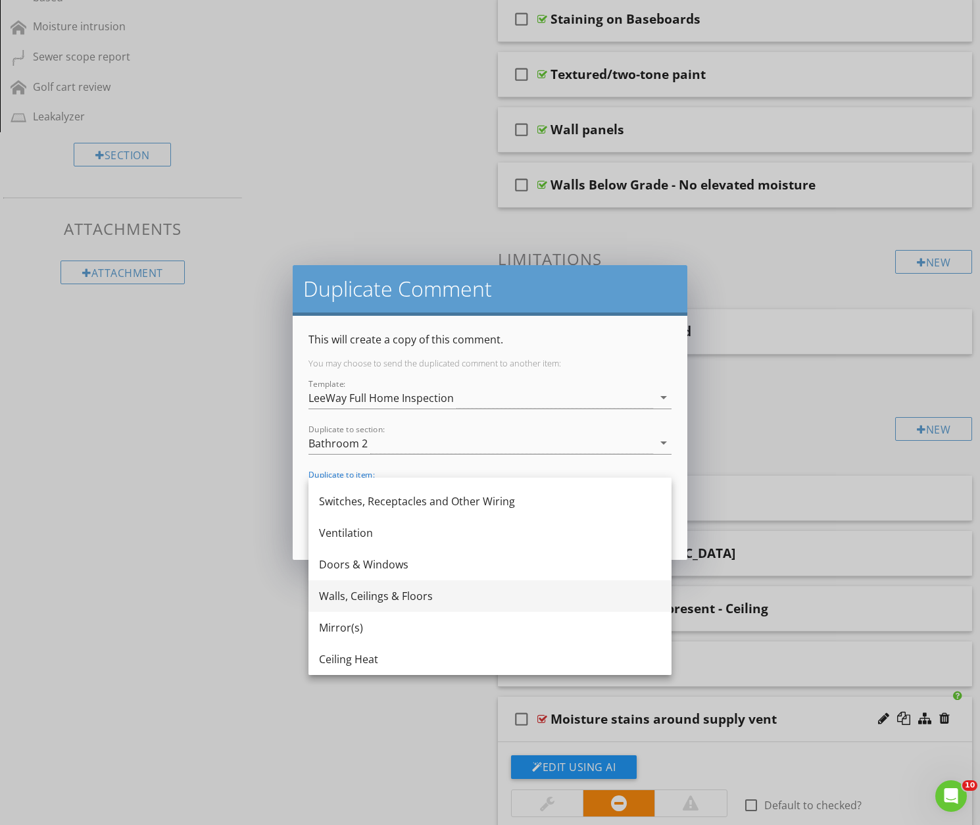
scroll to position [245, 0]
click at [363, 595] on div "Walls, Ceilings & Floors" at bounding box center [490, 596] width 342 height 16
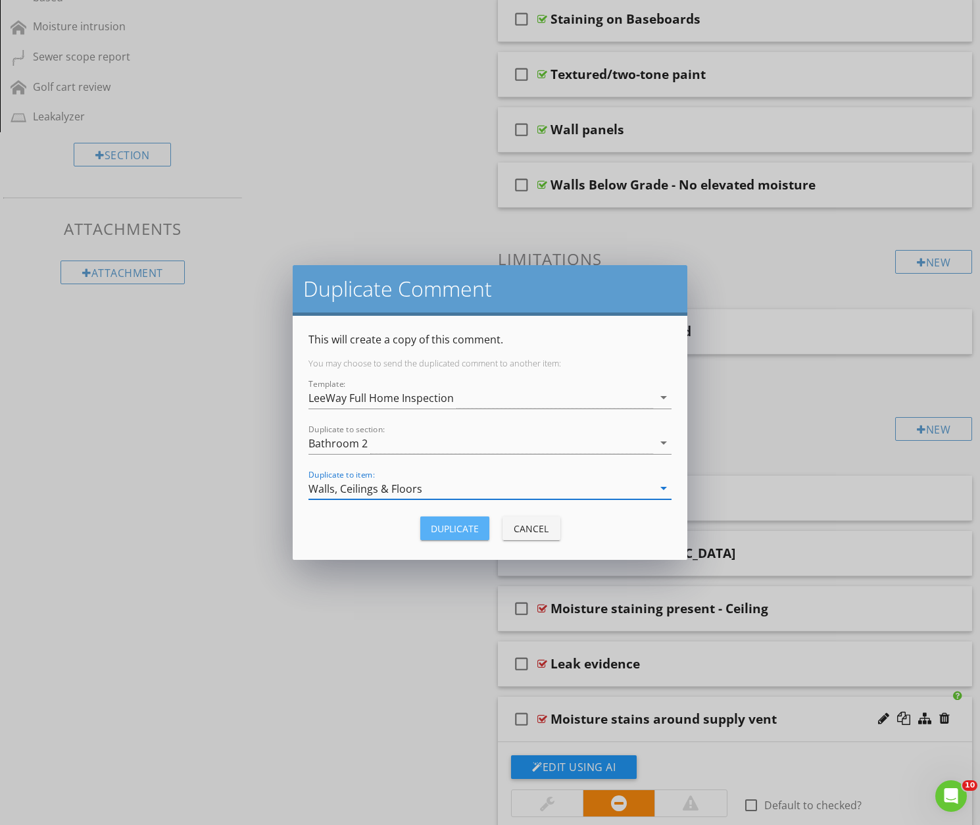
click at [446, 522] on div "Duplicate" at bounding box center [455, 529] width 48 height 14
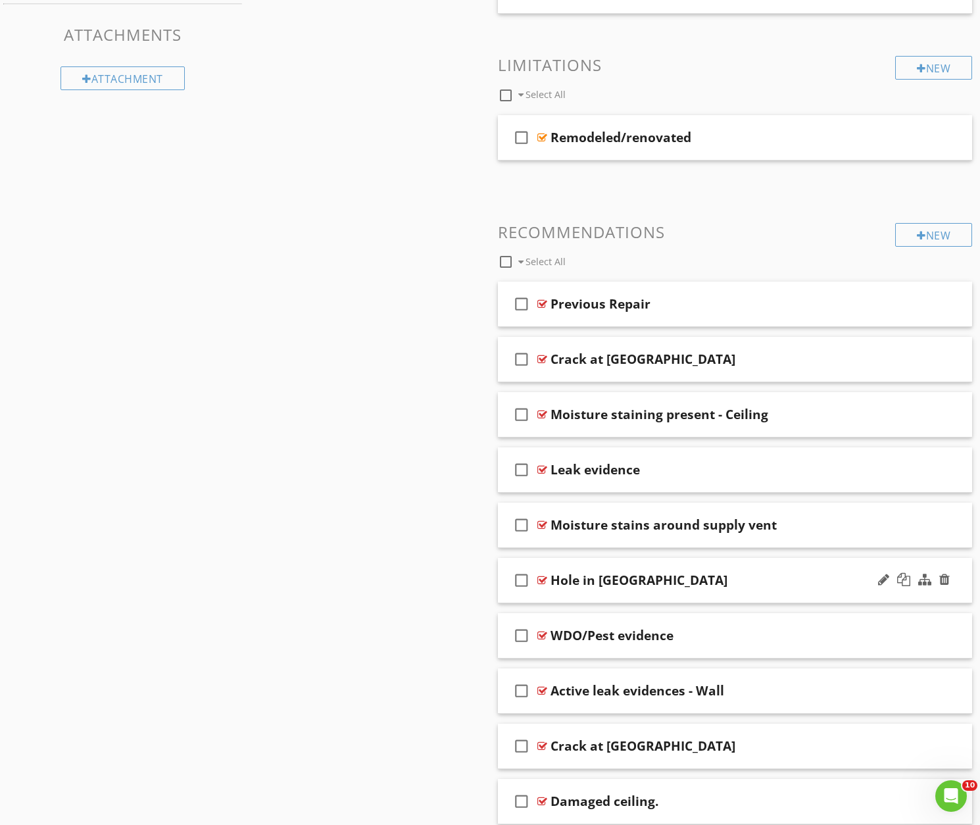
scroll to position [1401, 0]
click at [906, 522] on div at bounding box center [903, 523] width 13 height 13
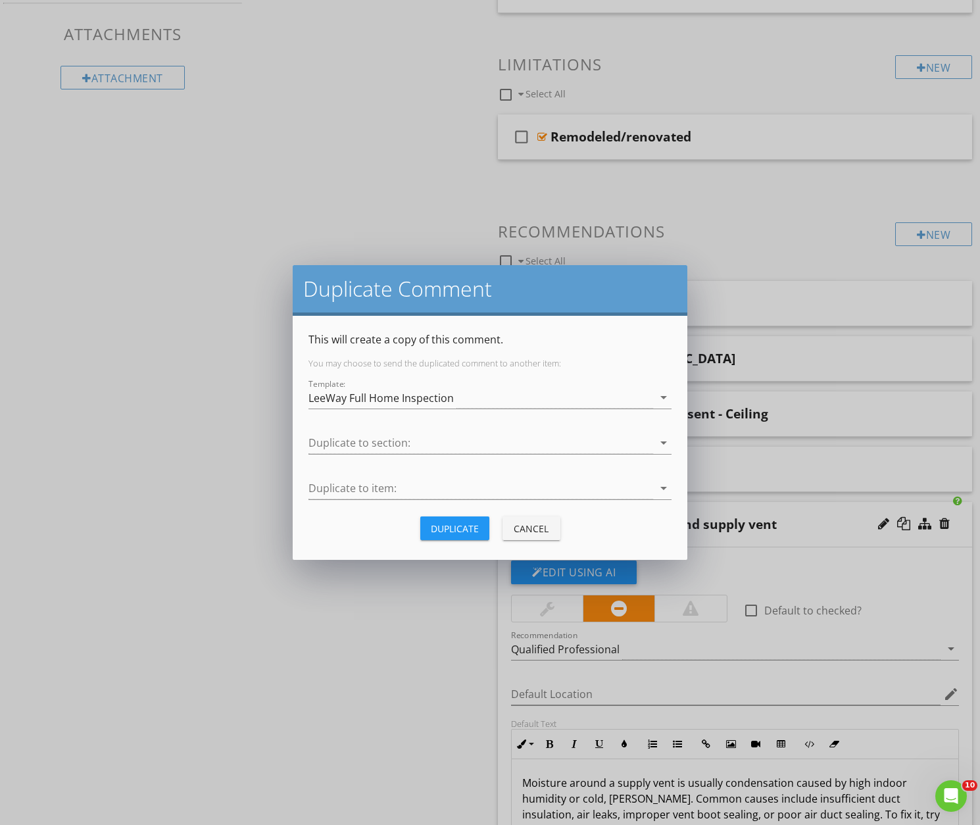
click at [373, 442] on div at bounding box center [480, 443] width 345 height 22
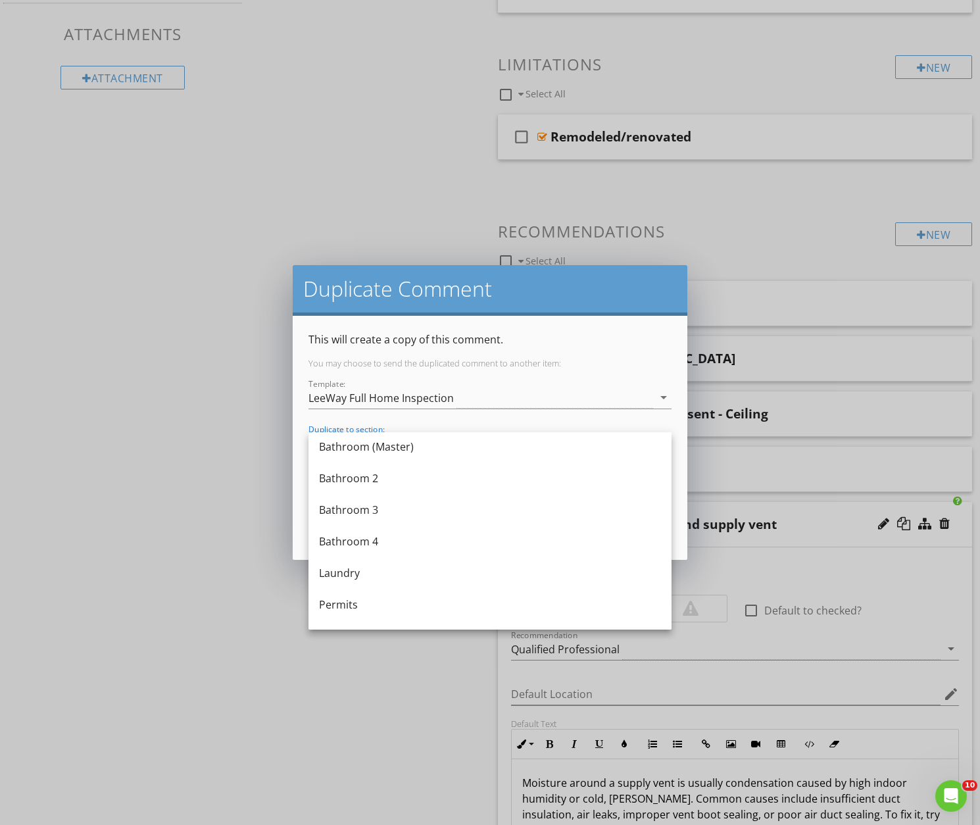
scroll to position [698, 0]
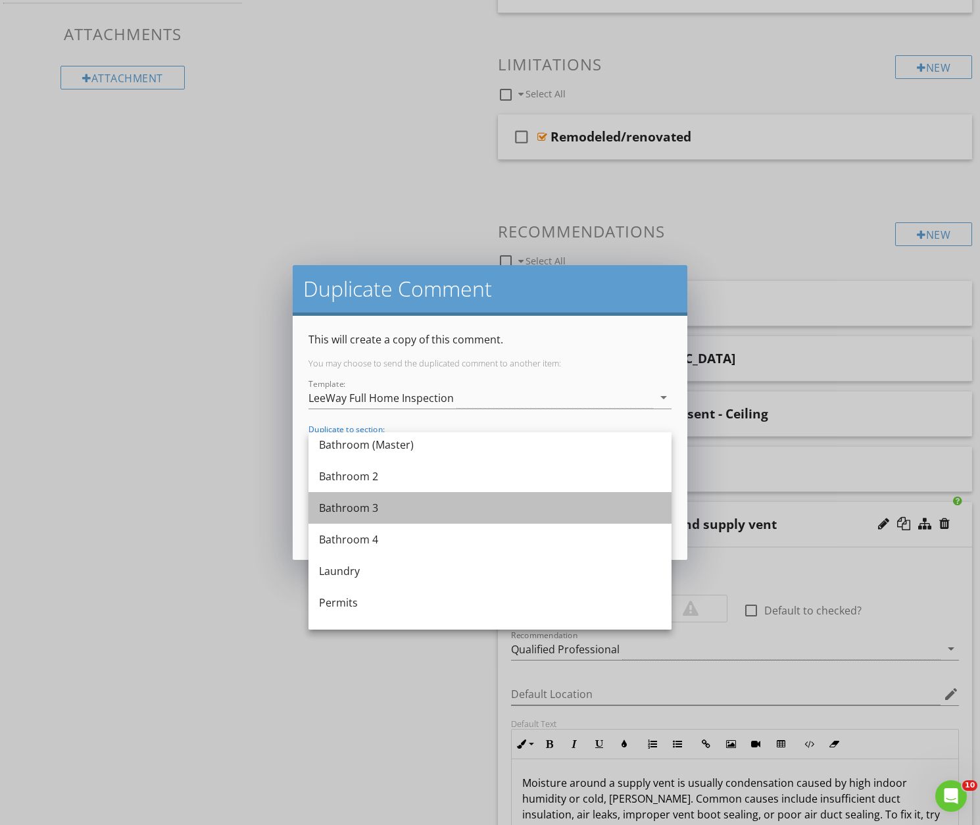
click at [349, 504] on div "Bathroom 3" at bounding box center [490, 508] width 342 height 16
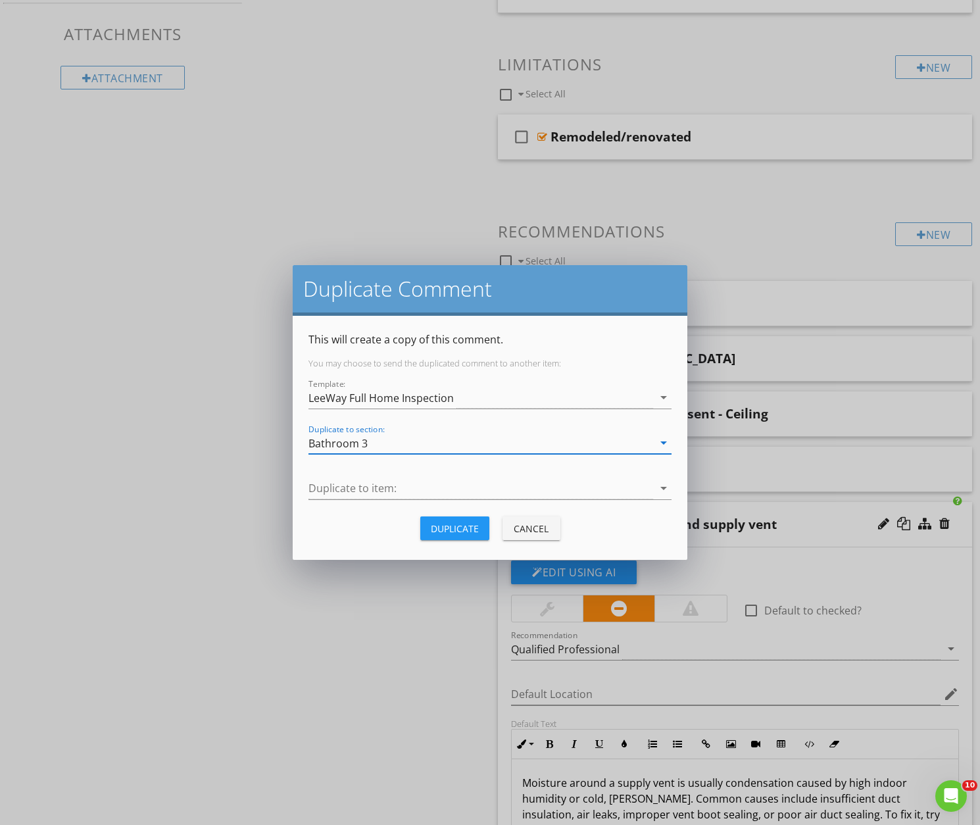
click at [357, 485] on div at bounding box center [480, 488] width 345 height 22
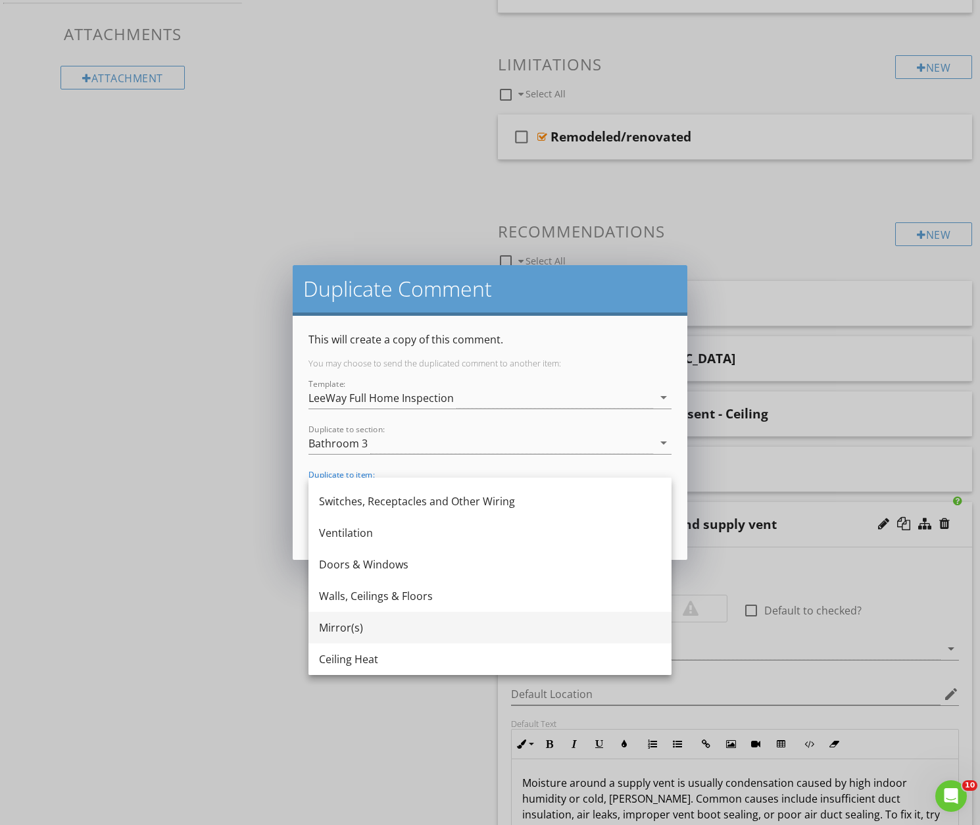
scroll to position [245, 0]
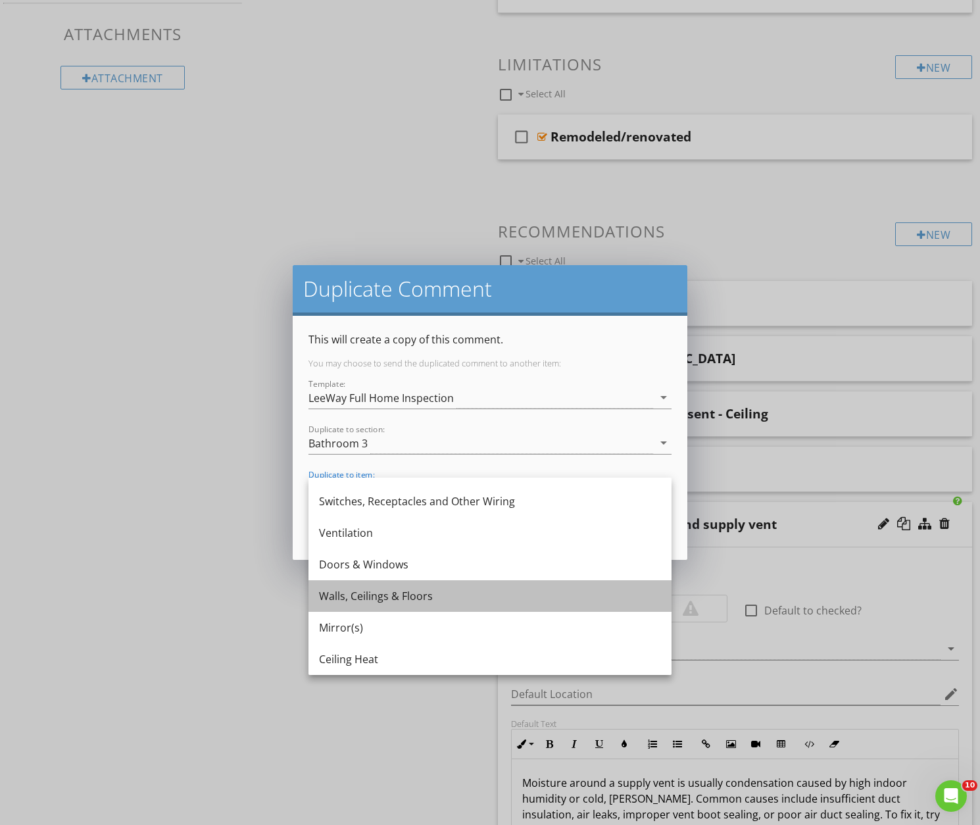
click at [358, 596] on div "Walls, Ceilings & Floors" at bounding box center [490, 596] width 342 height 16
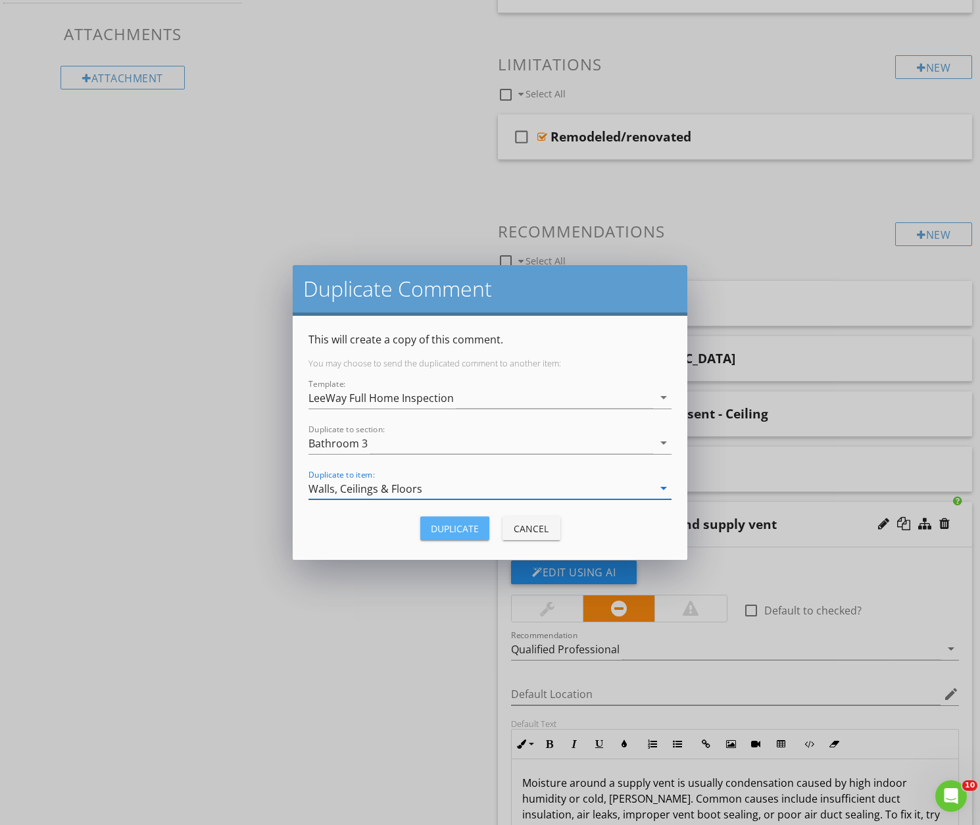
click at [445, 523] on div "Duplicate" at bounding box center [455, 529] width 48 height 14
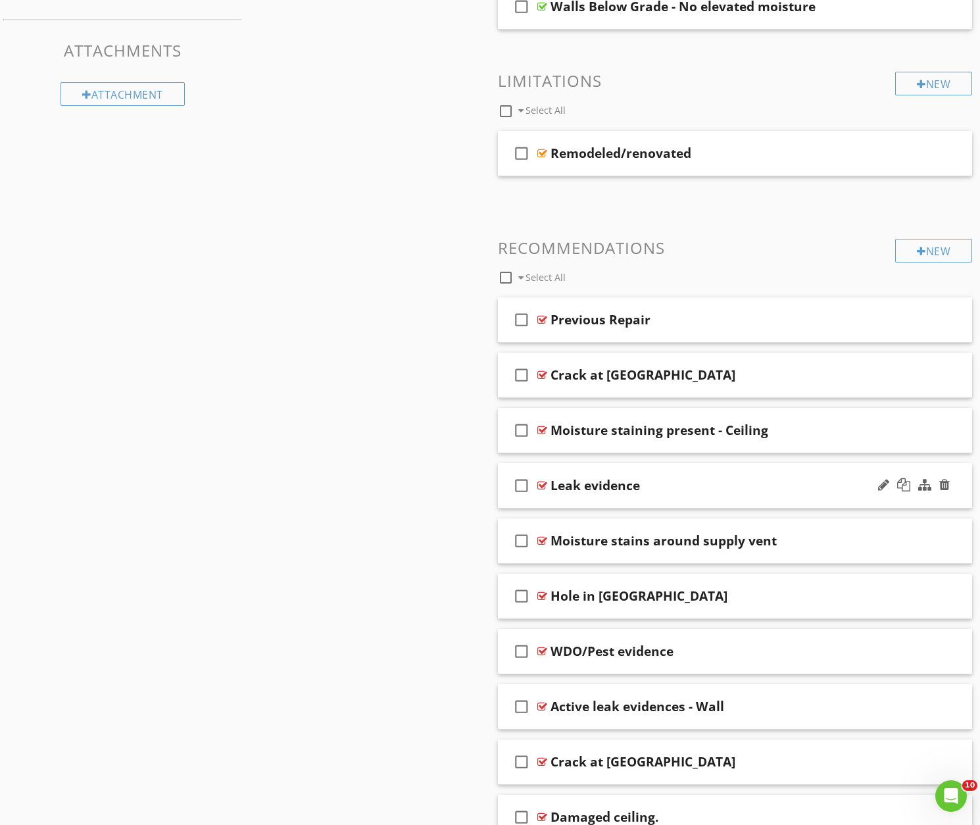
scroll to position [1385, 0]
click at [905, 540] on div at bounding box center [903, 539] width 13 height 13
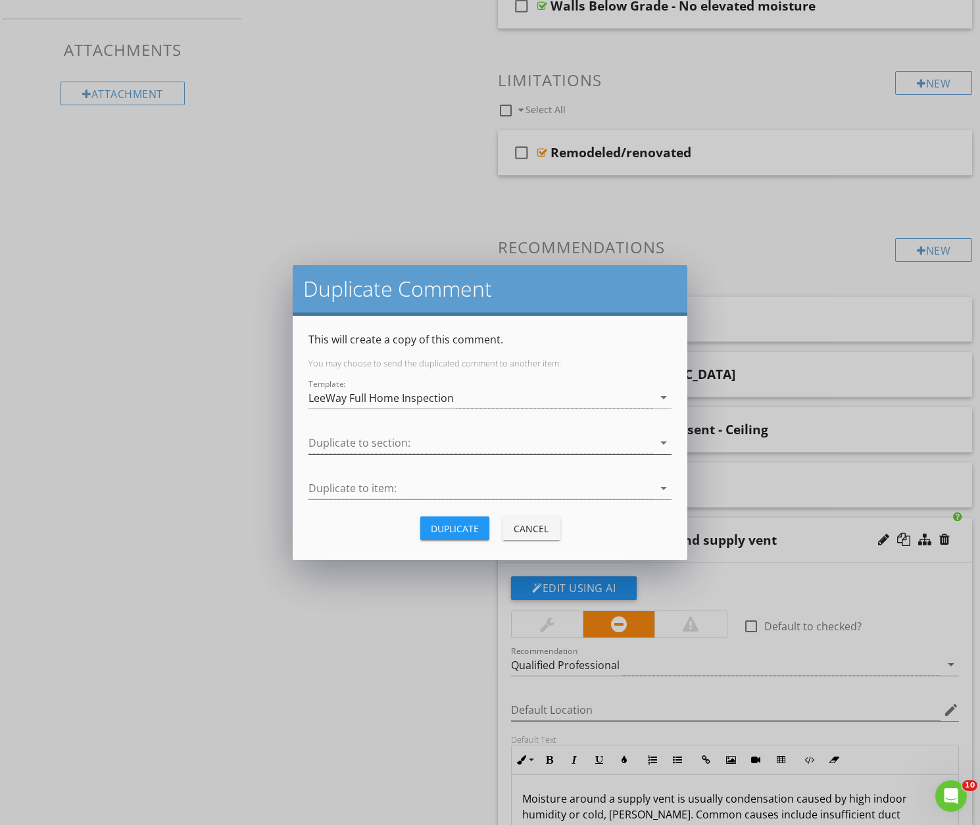
click at [368, 444] on div at bounding box center [480, 443] width 345 height 22
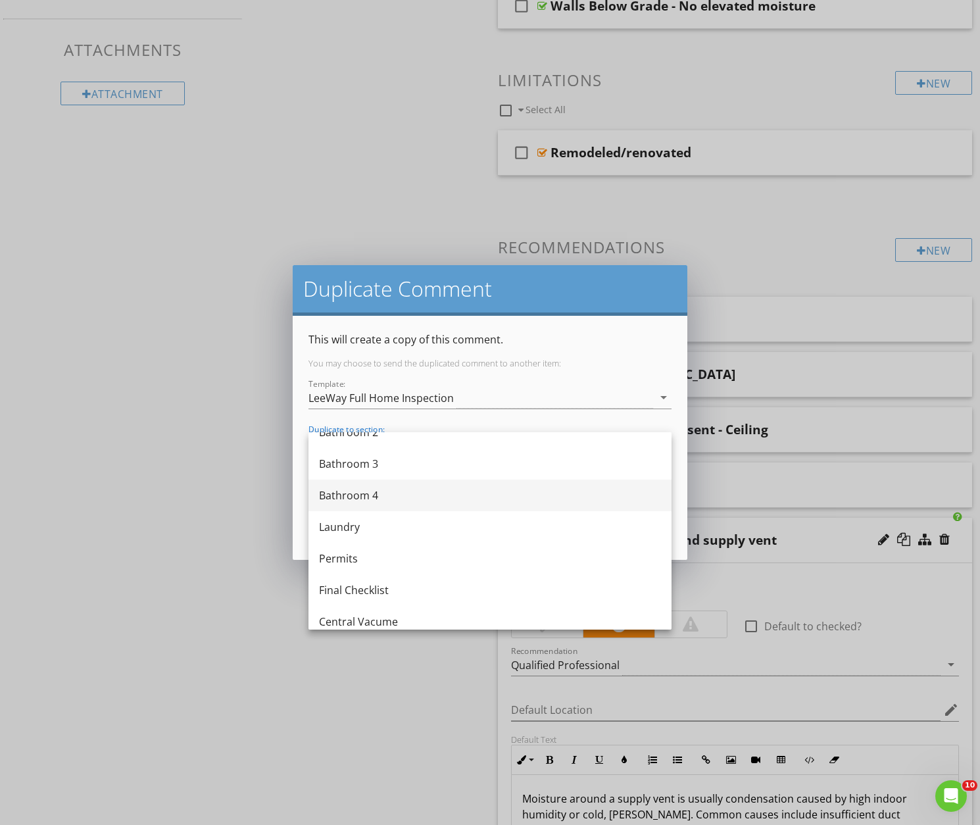
scroll to position [743, 0]
click at [349, 493] on div "Bathroom 4" at bounding box center [490, 494] width 342 height 16
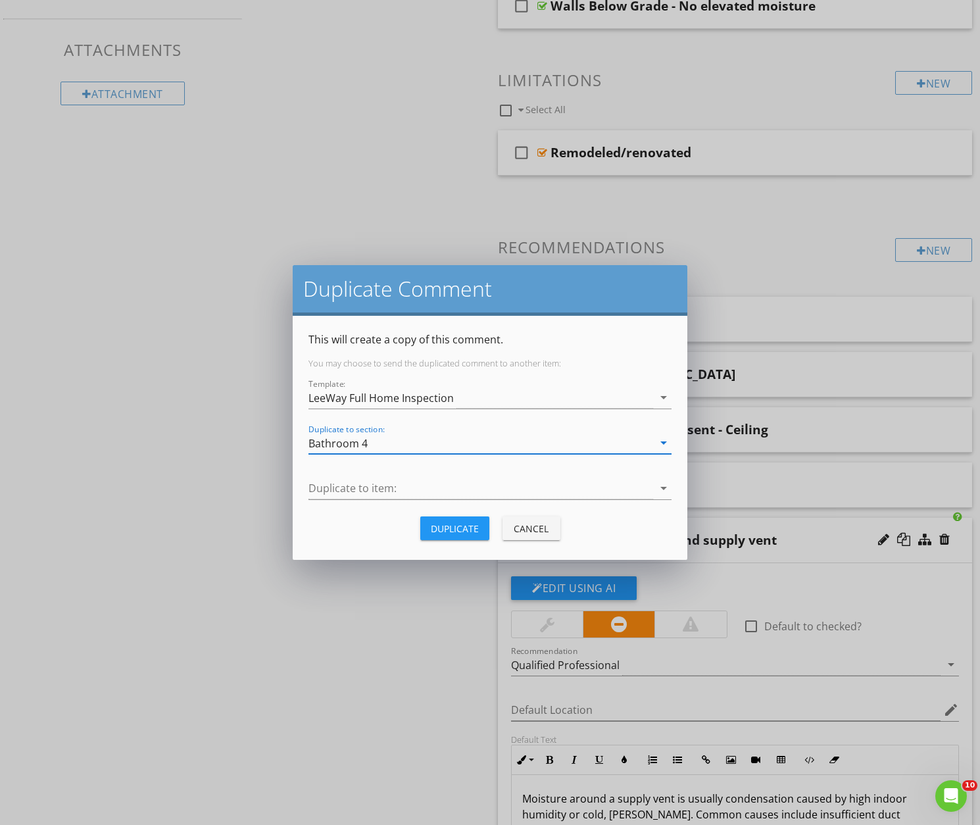
click at [359, 488] on div at bounding box center [480, 488] width 345 height 22
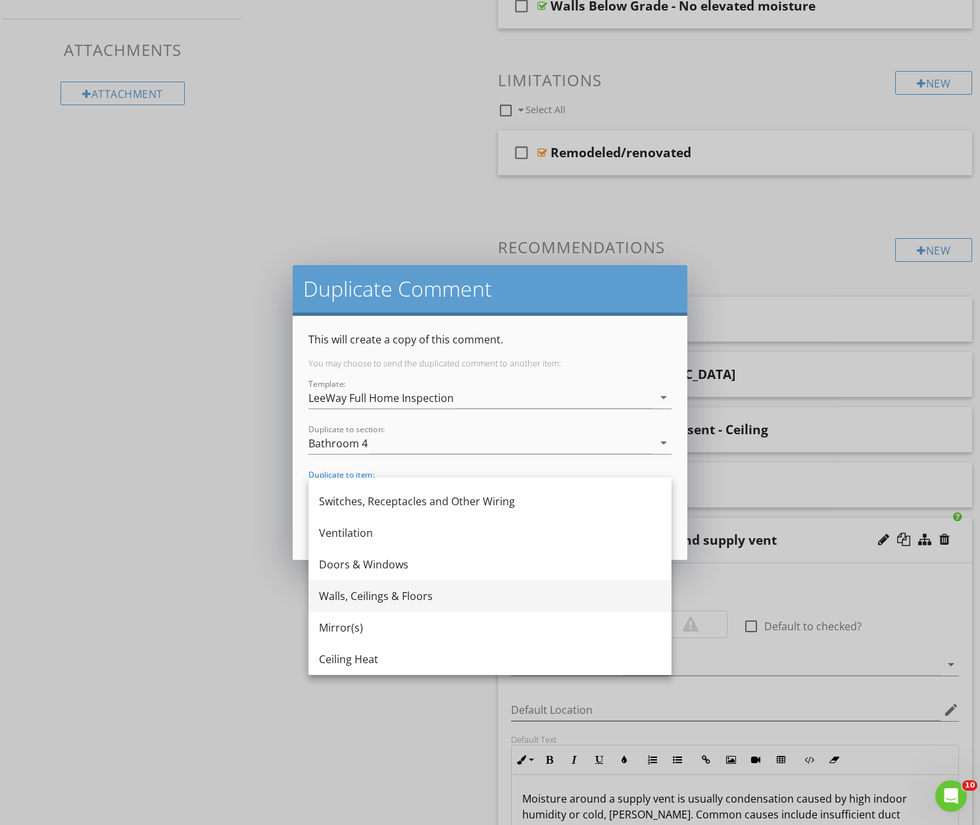
scroll to position [245, 0]
click at [353, 595] on div "Walls, Ceilings & Floors" at bounding box center [490, 596] width 342 height 16
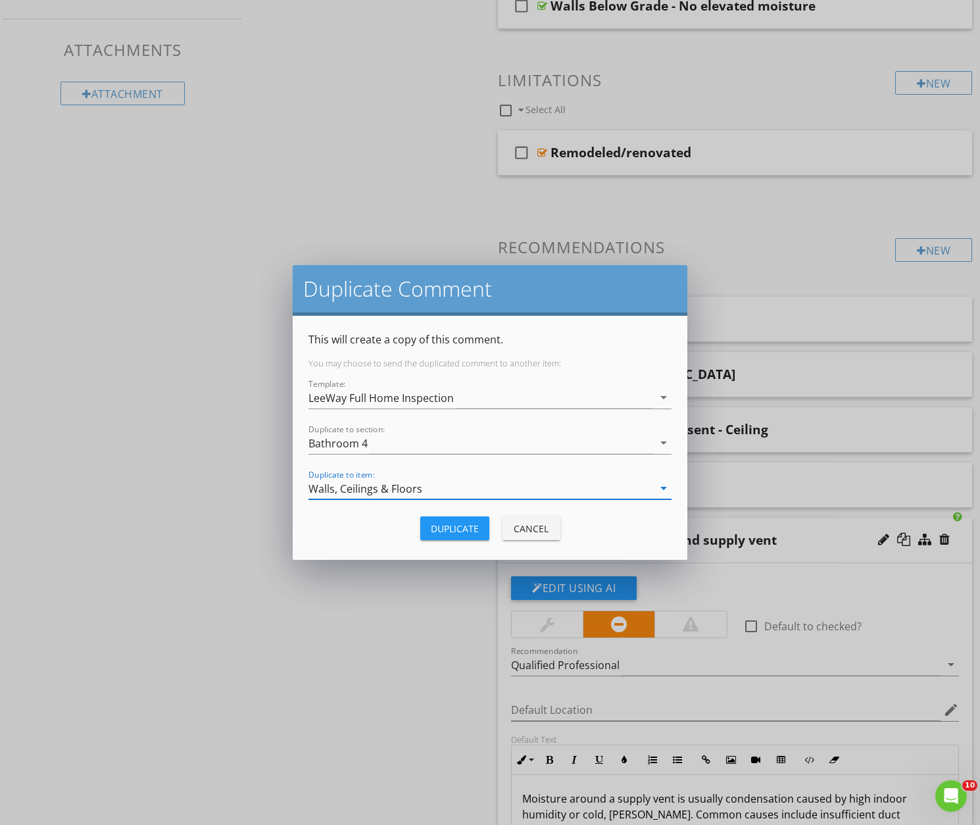
click at [446, 527] on div "Duplicate" at bounding box center [455, 529] width 48 height 14
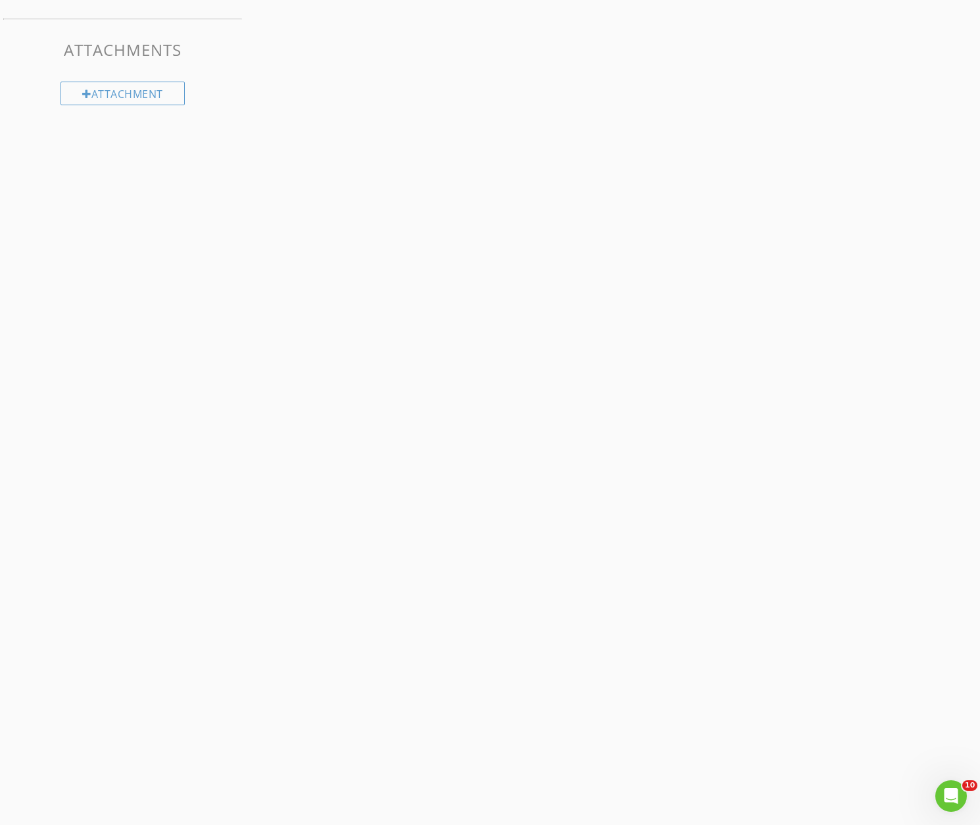
scroll to position [688, 0]
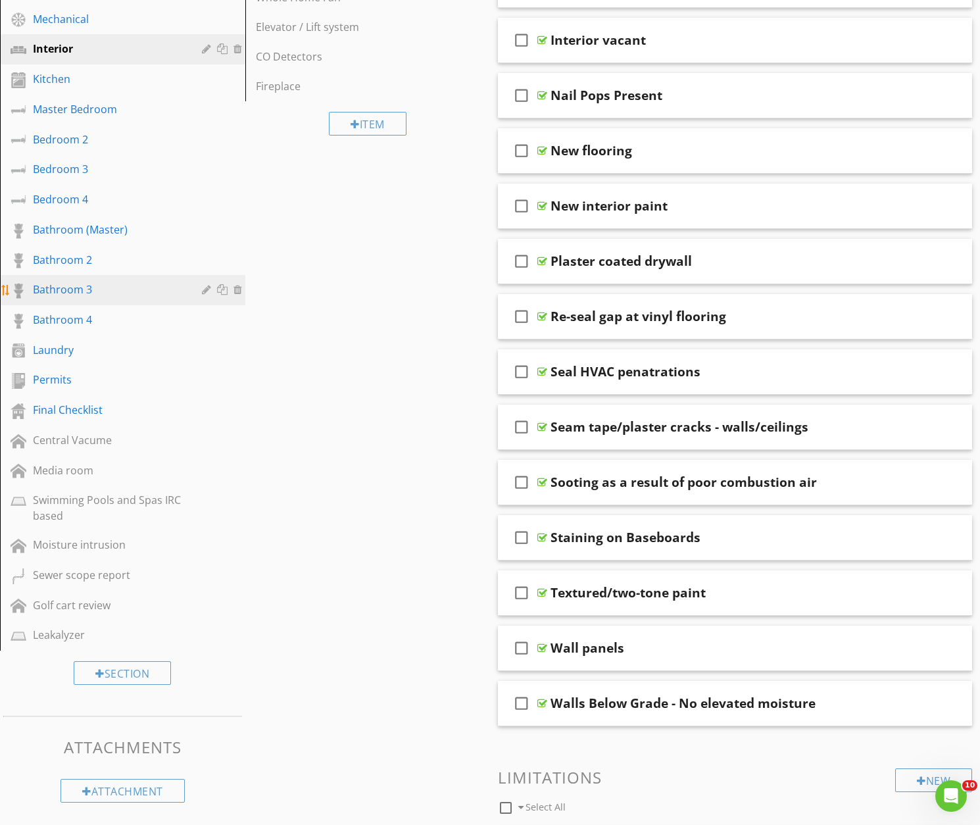
click at [49, 287] on div "Bathroom 3" at bounding box center [108, 289] width 150 height 16
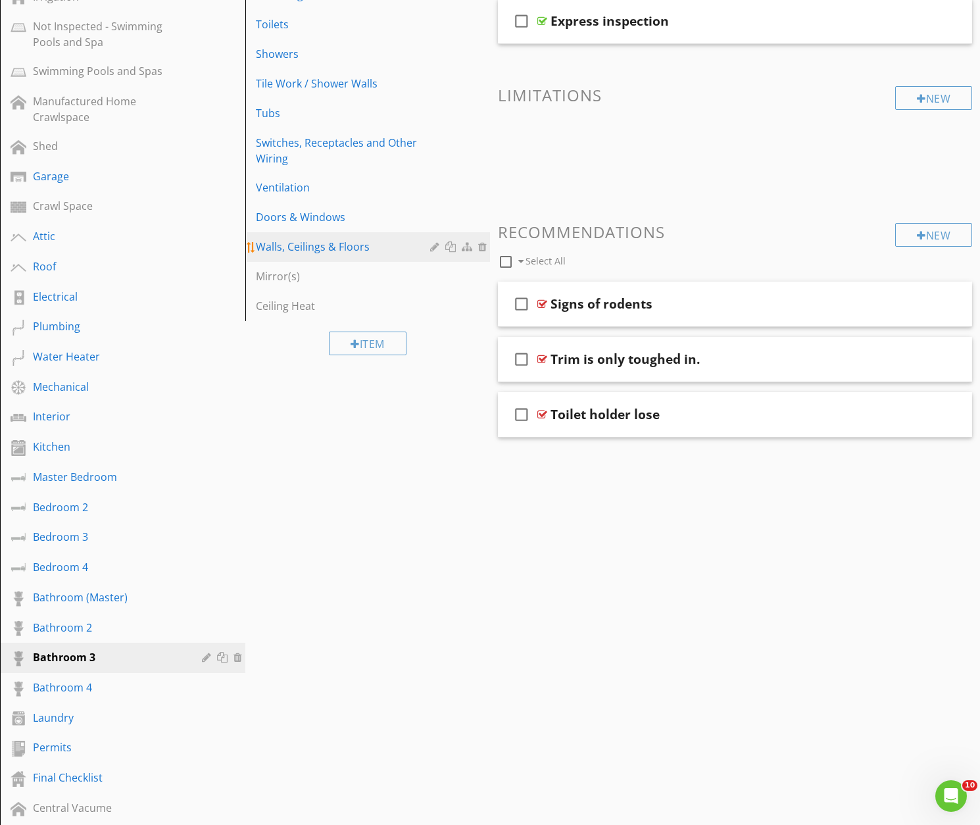
scroll to position [310, 0]
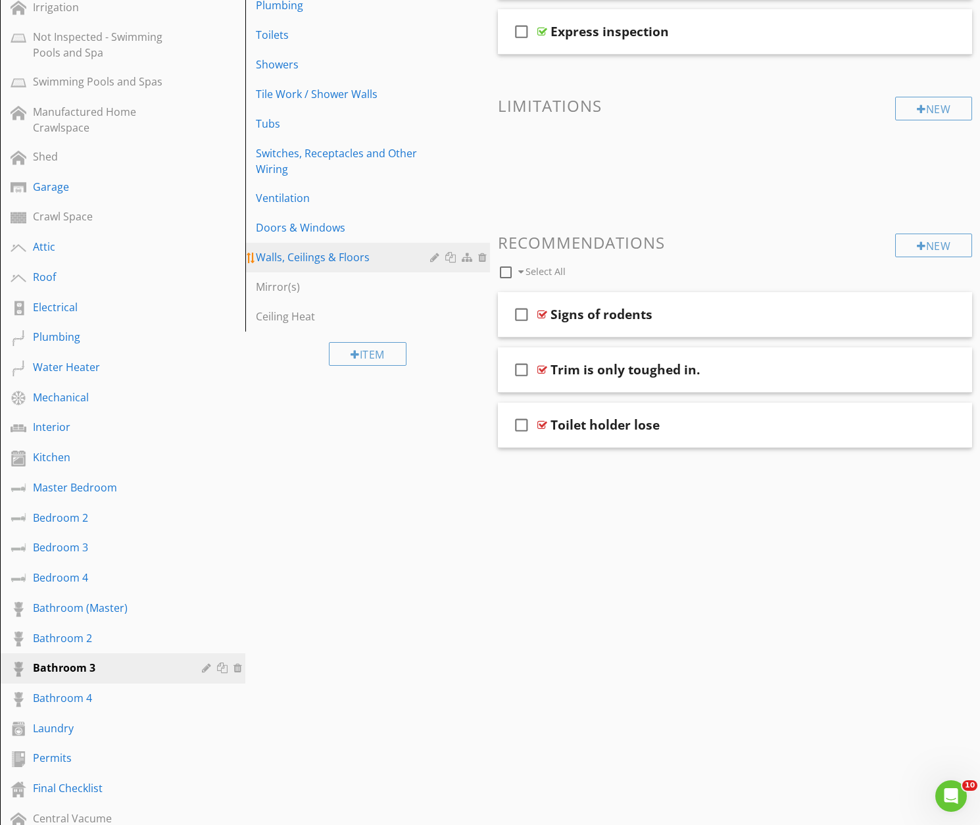
click at [308, 246] on link "Walls, Ceilings & Floors" at bounding box center [369, 257] width 241 height 29
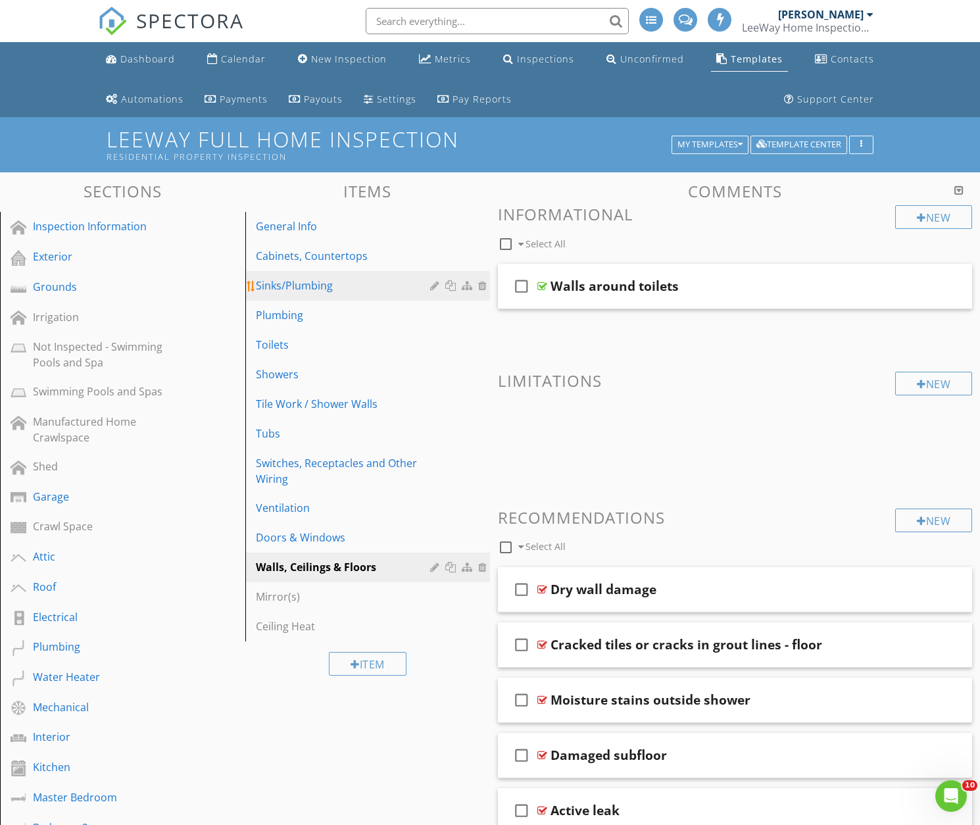
scroll to position [0, 0]
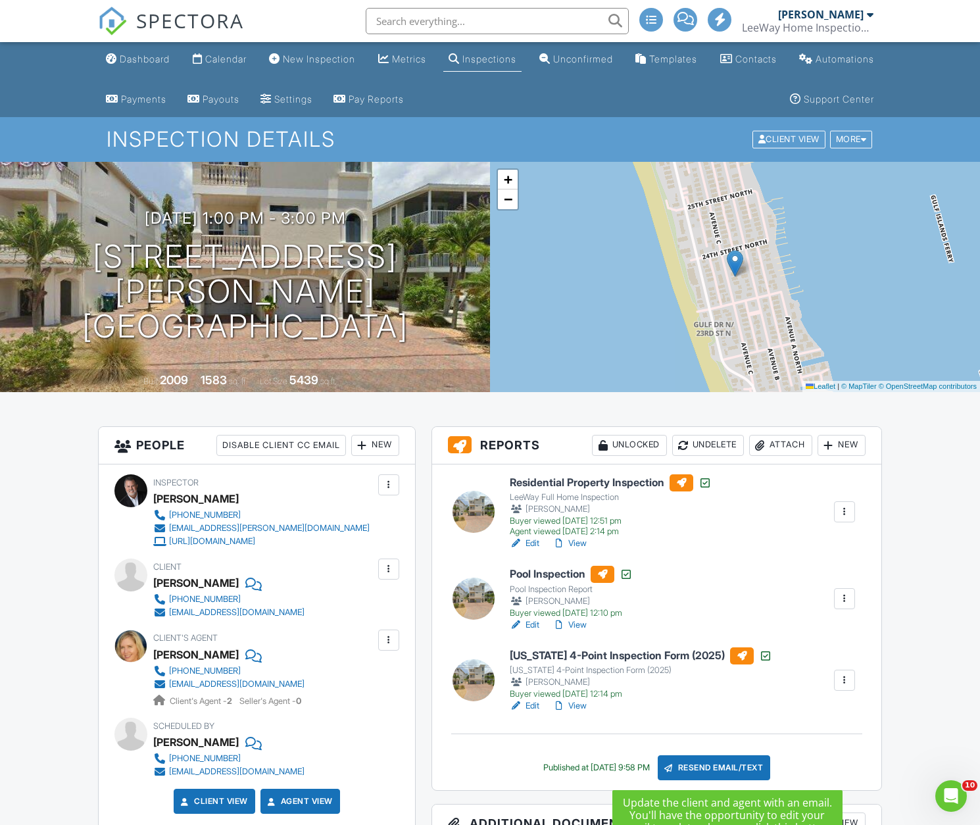
click at [724, 767] on div "Resend Email/Text" at bounding box center [714, 767] width 113 height 25
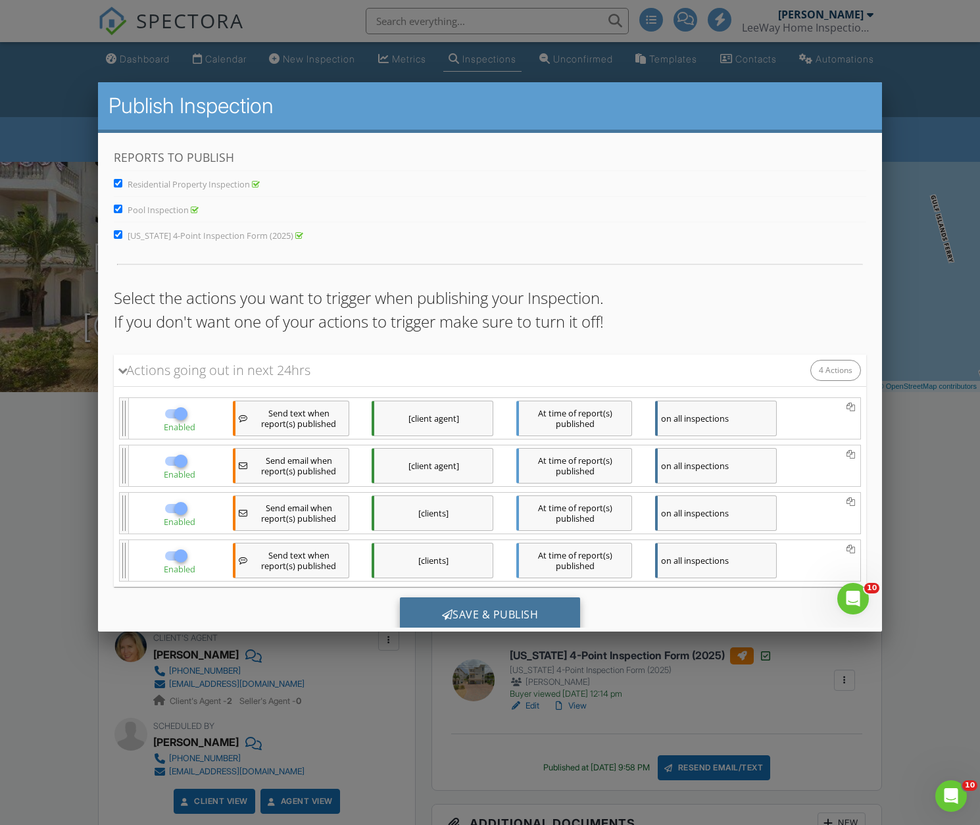
click at [475, 612] on div "Save & Publish" at bounding box center [490, 615] width 181 height 36
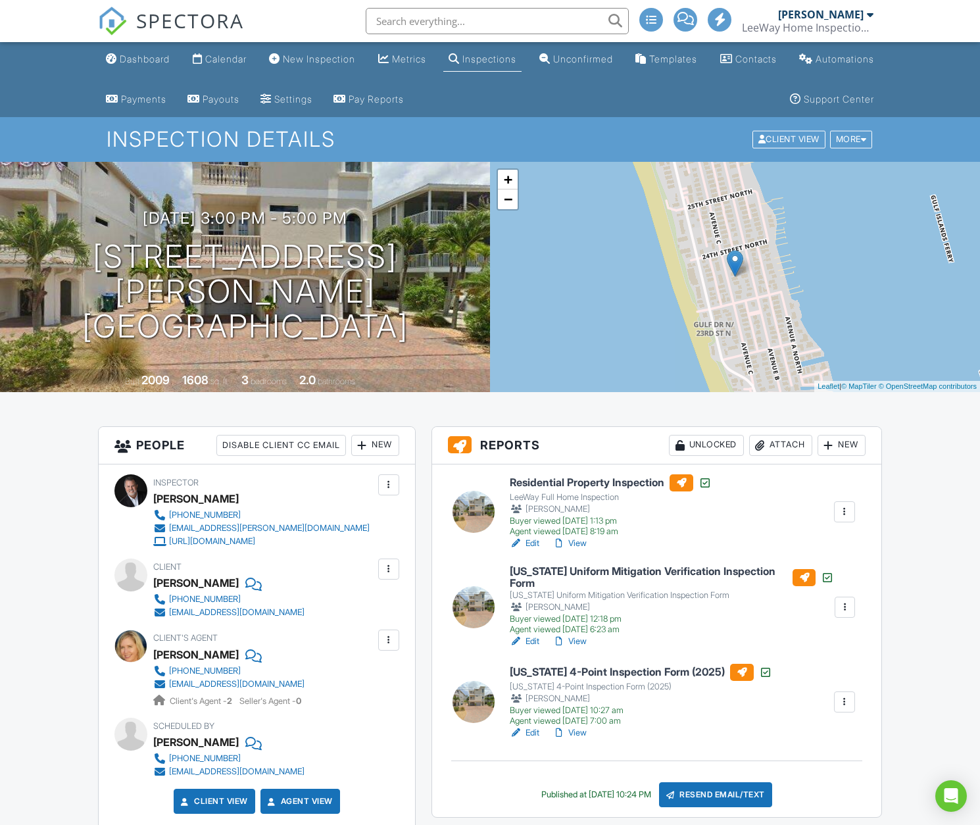
click at [723, 794] on div "Resend Email/Text" at bounding box center [715, 794] width 113 height 25
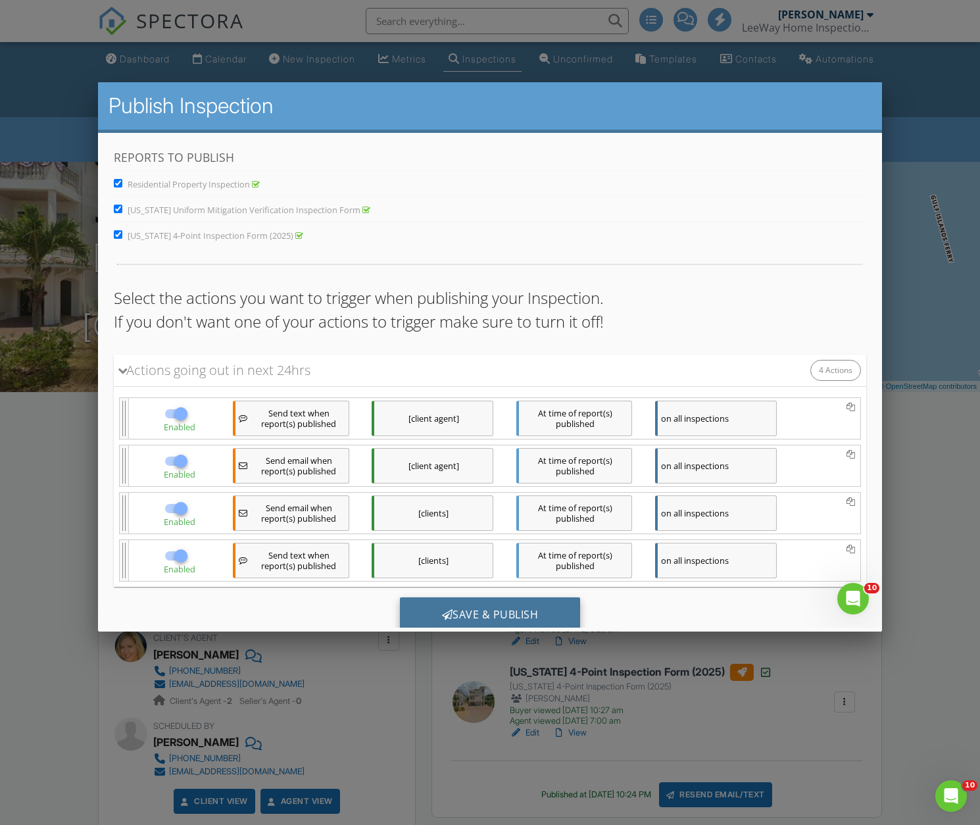
click at [520, 614] on div "Save & Publish" at bounding box center [490, 615] width 181 height 36
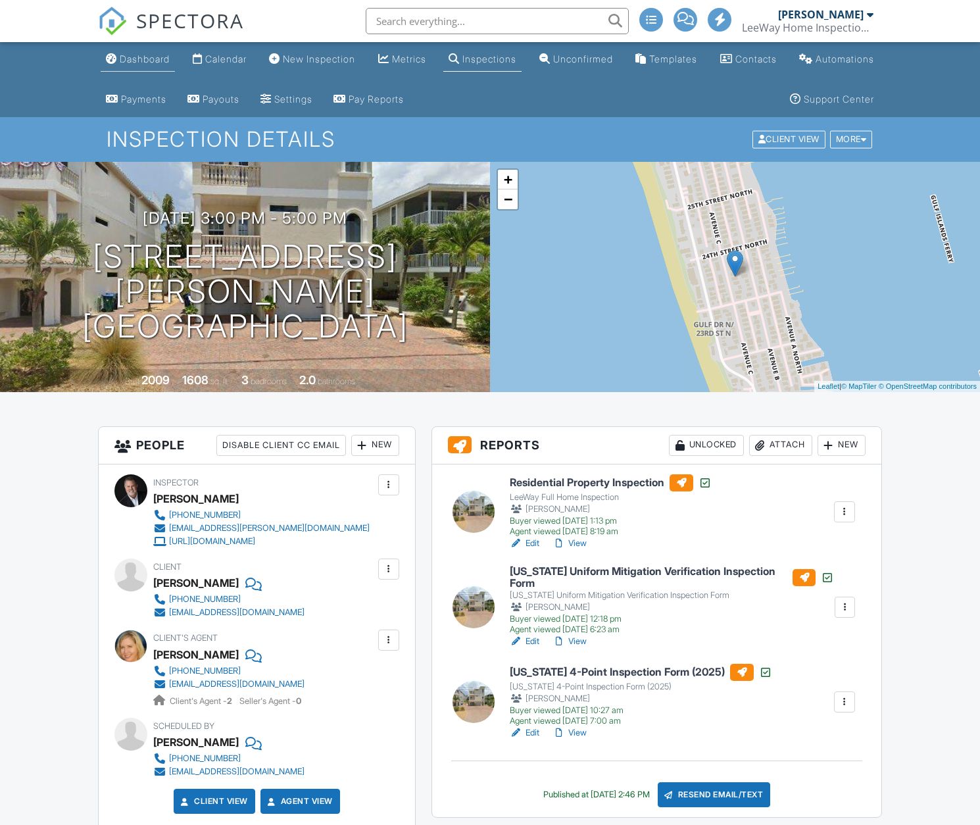
click at [139, 58] on div "Dashboard" at bounding box center [145, 58] width 50 height 11
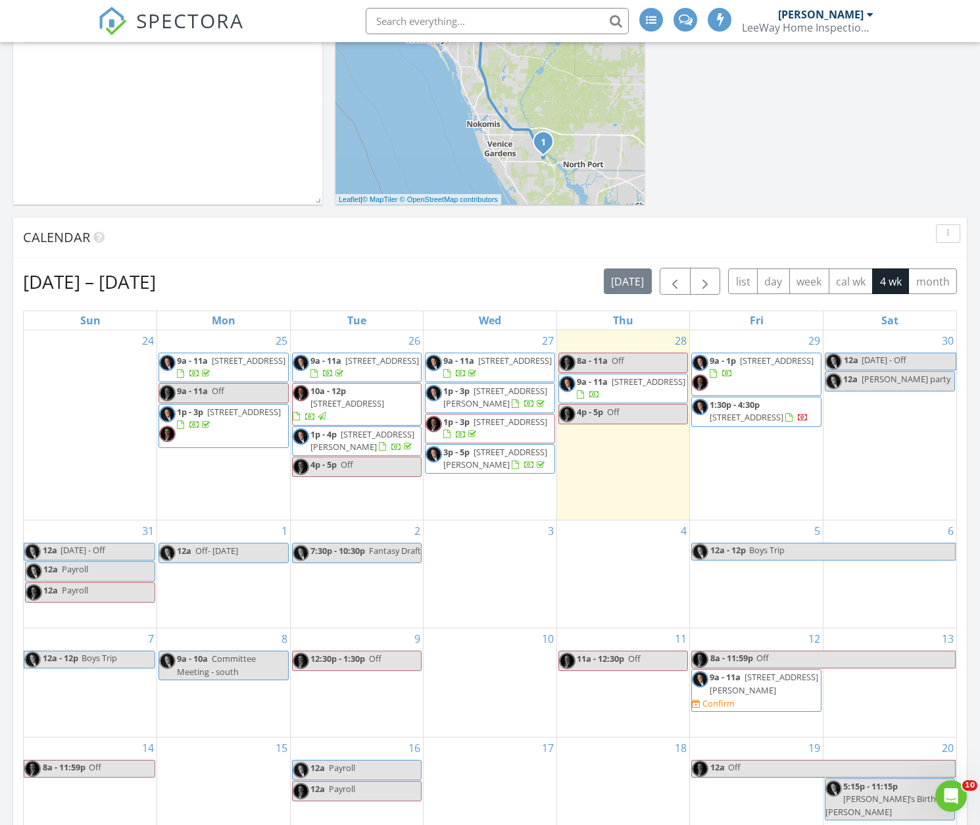
scroll to position [403, 0]
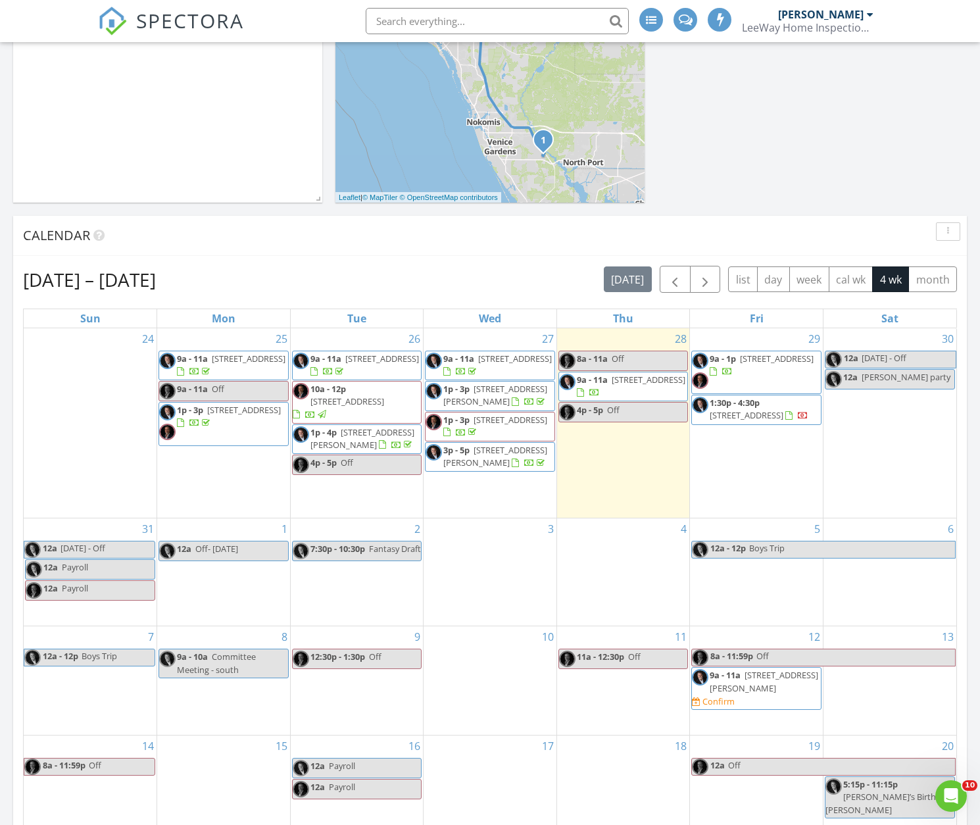
click at [468, 272] on div "Aug 24 – Sep 20, 2025 today list day week cal wk 4 wk month" at bounding box center [490, 279] width 934 height 27
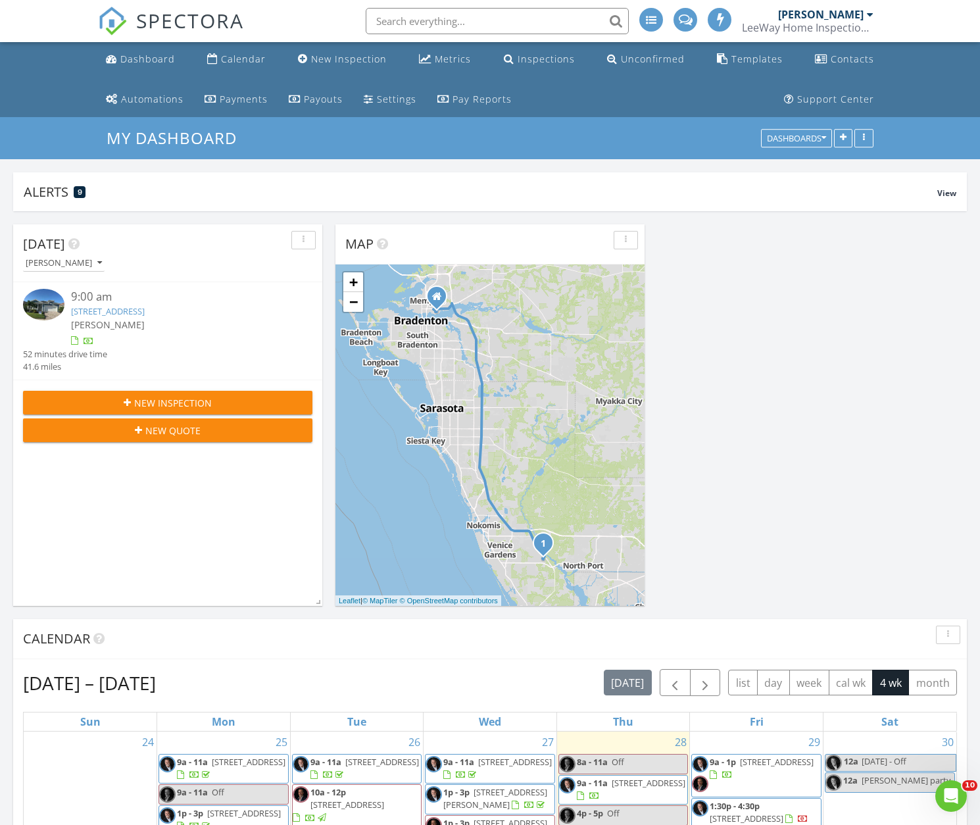
scroll to position [0, 0]
drag, startPoint x: 137, startPoint y: 53, endPoint x: 147, endPoint y: 62, distance: 12.6
click at [137, 53] on div "Dashboard" at bounding box center [147, 59] width 55 height 12
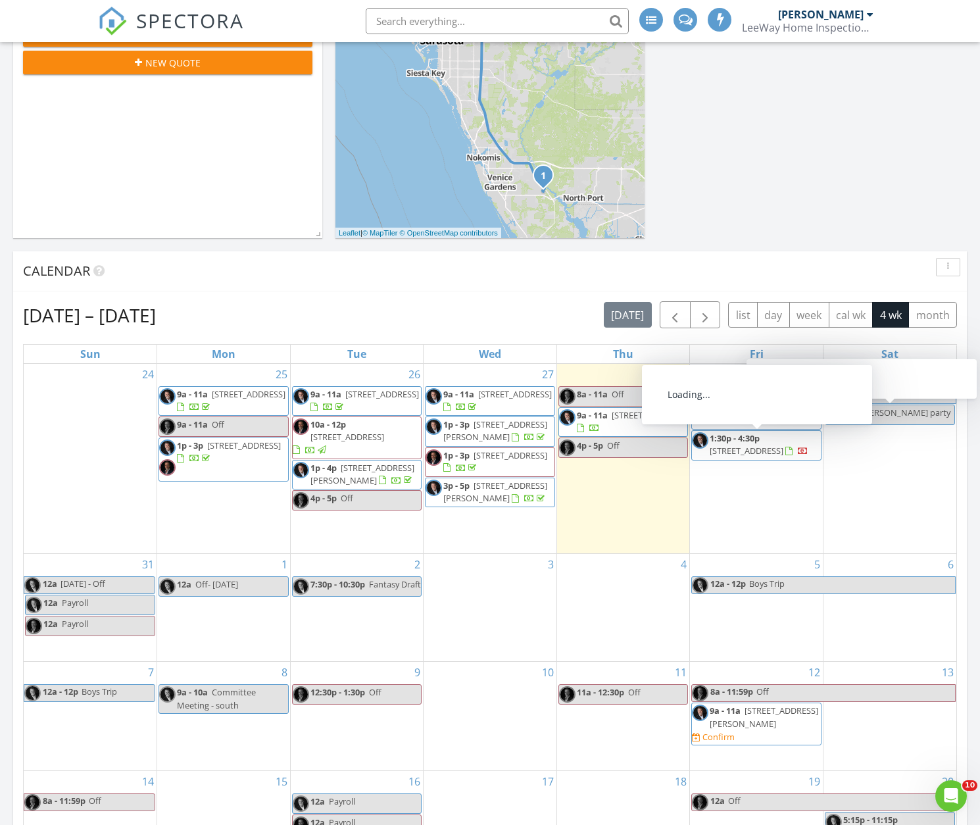
scroll to position [369, 0]
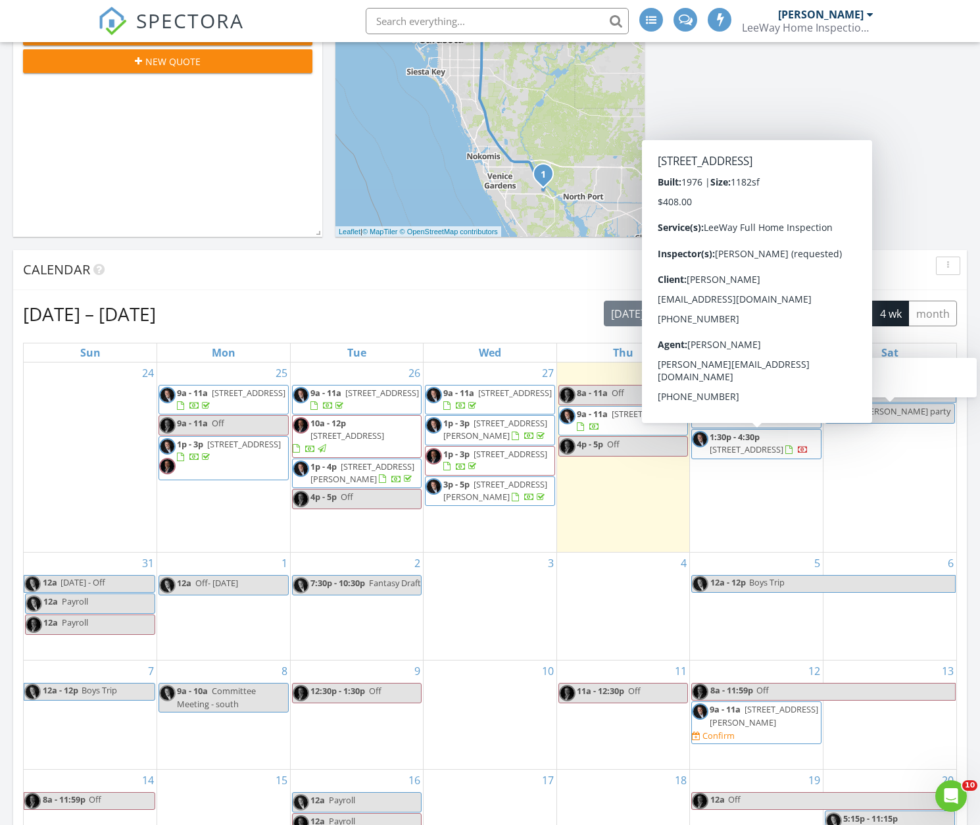
click at [739, 452] on span "[STREET_ADDRESS]" at bounding box center [747, 449] width 74 height 12
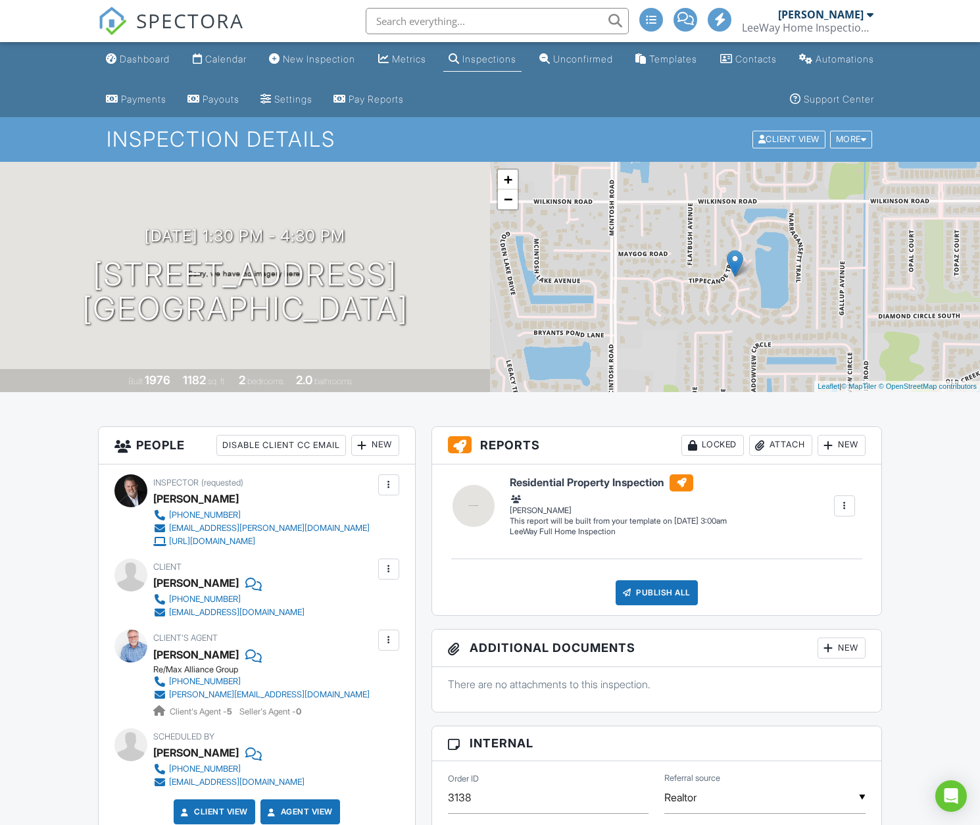
click at [374, 443] on div "New" at bounding box center [375, 445] width 48 height 21
click at [398, 483] on li "Inspector" at bounding box center [423, 485] width 130 height 33
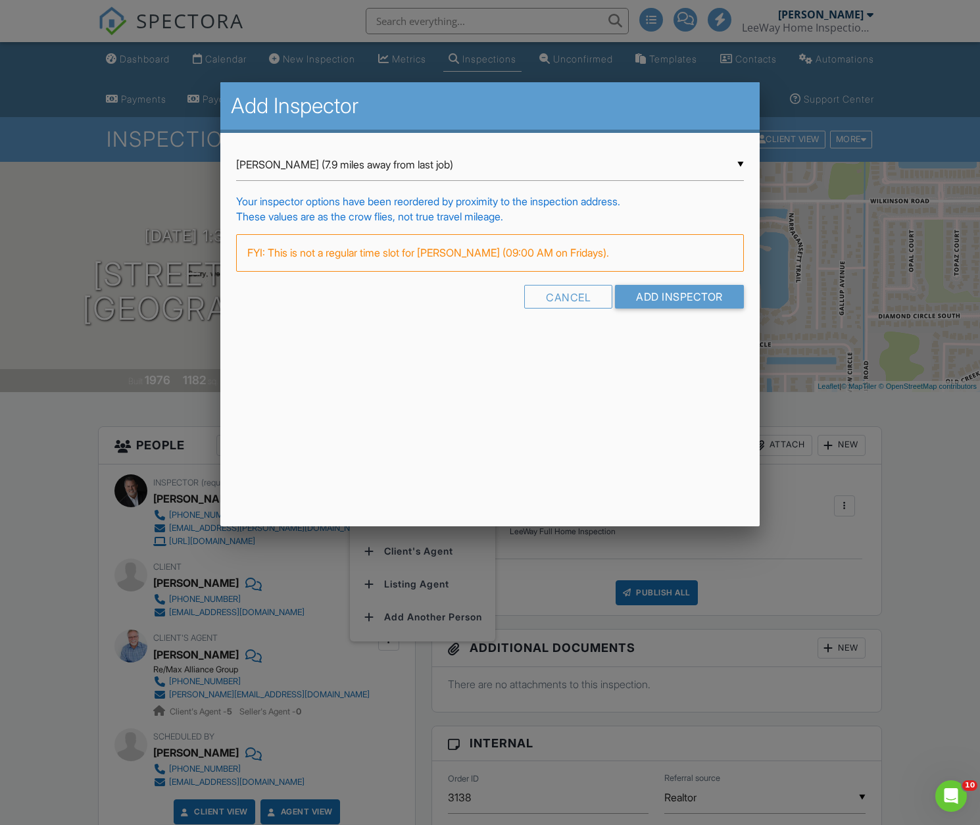
click at [675, 289] on input "Add Inspector" at bounding box center [679, 297] width 129 height 24
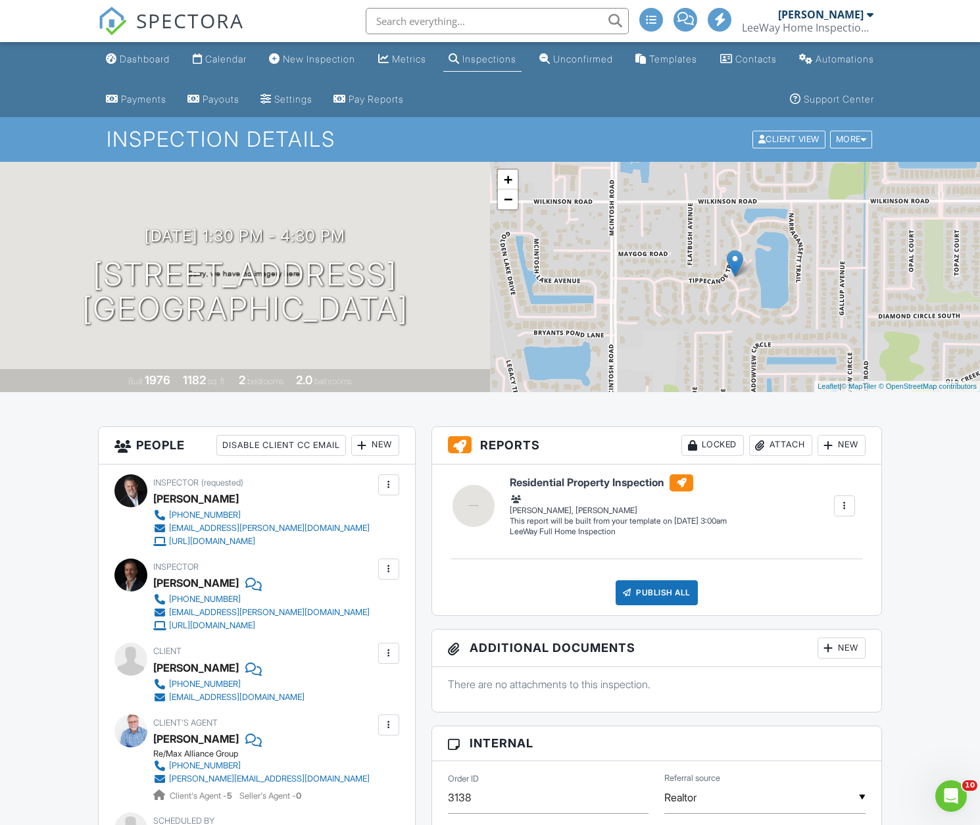
click at [426, 61] on div "Metrics" at bounding box center [409, 58] width 34 height 11
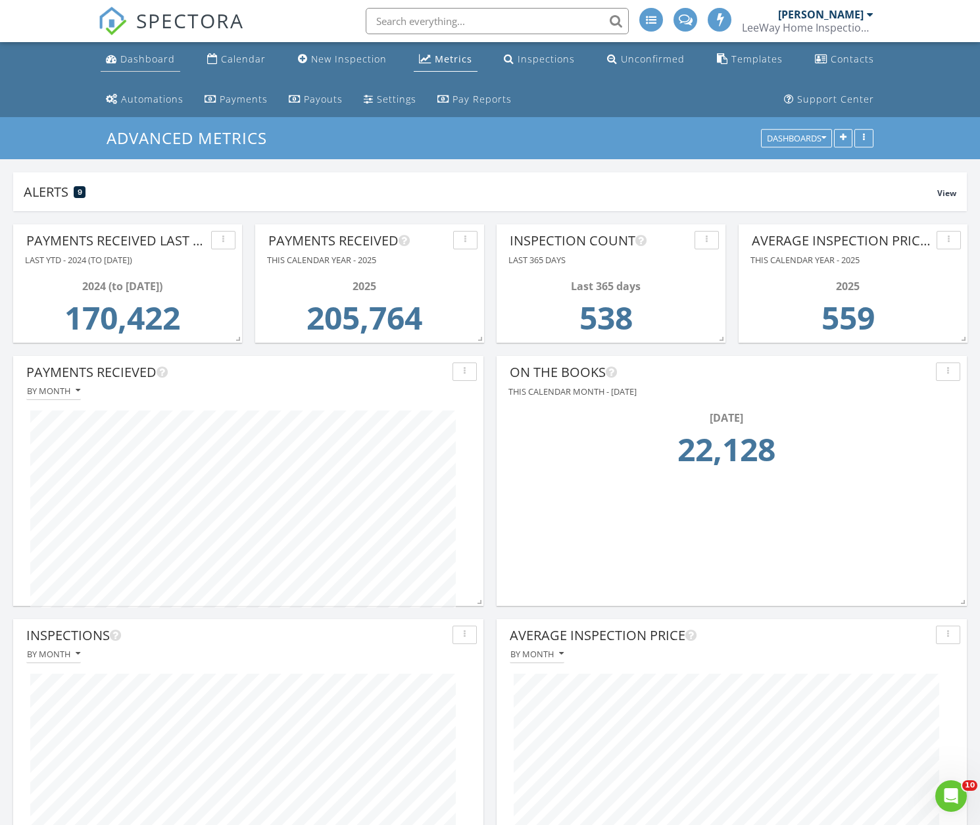
click at [136, 59] on div "Dashboard" at bounding box center [147, 59] width 55 height 12
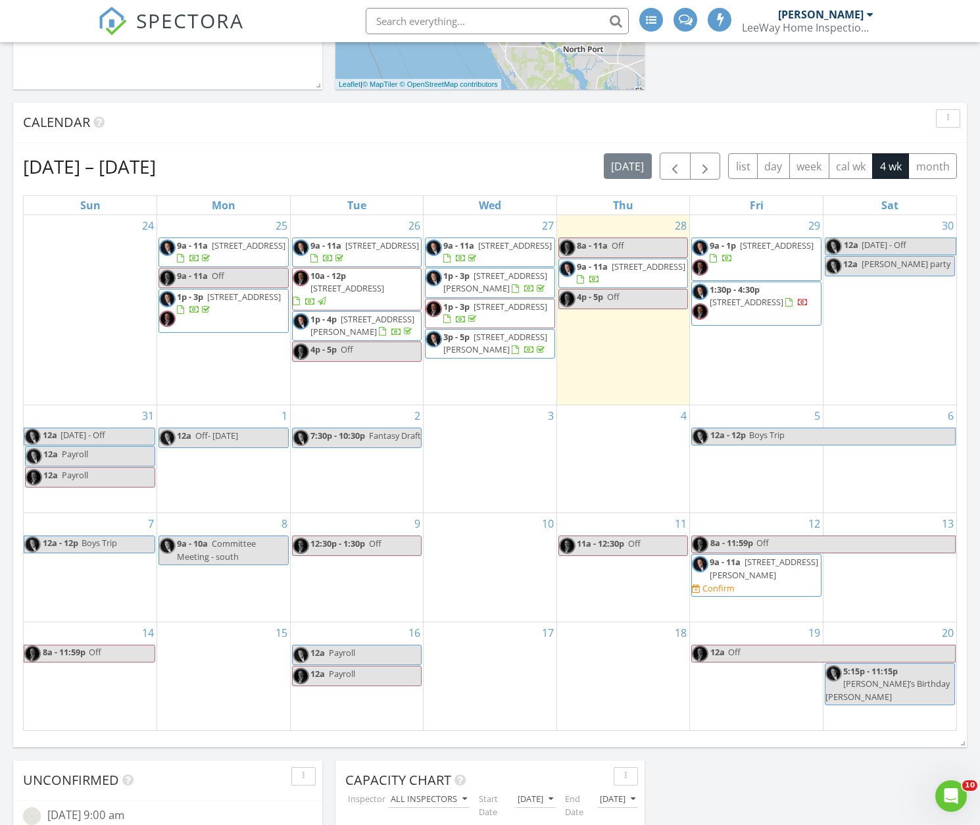
scroll to position [517, 0]
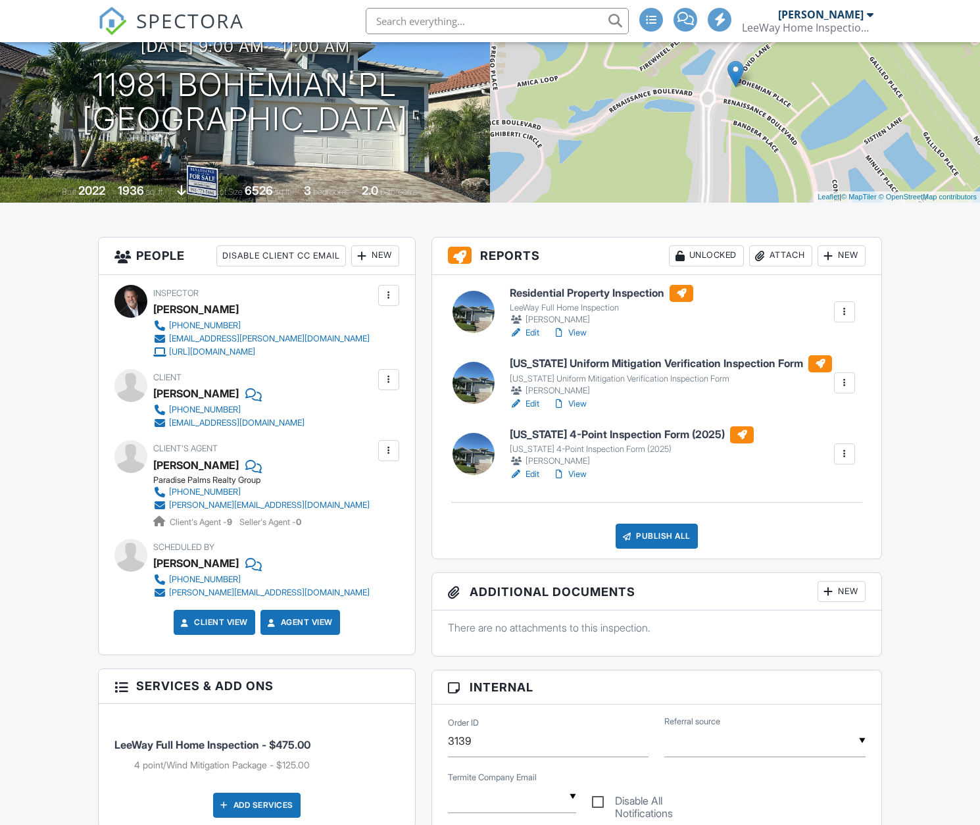
scroll to position [190, 0]
click at [580, 333] on link "View" at bounding box center [569, 332] width 34 height 13
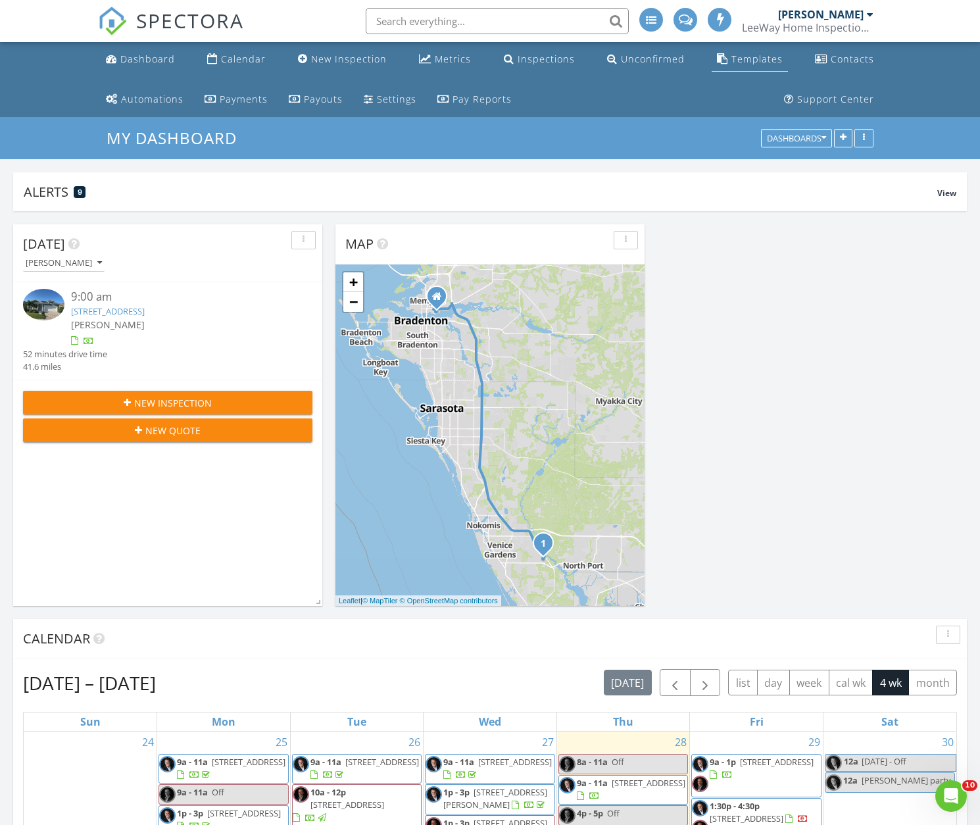
click at [740, 60] on div "Templates" at bounding box center [756, 59] width 51 height 12
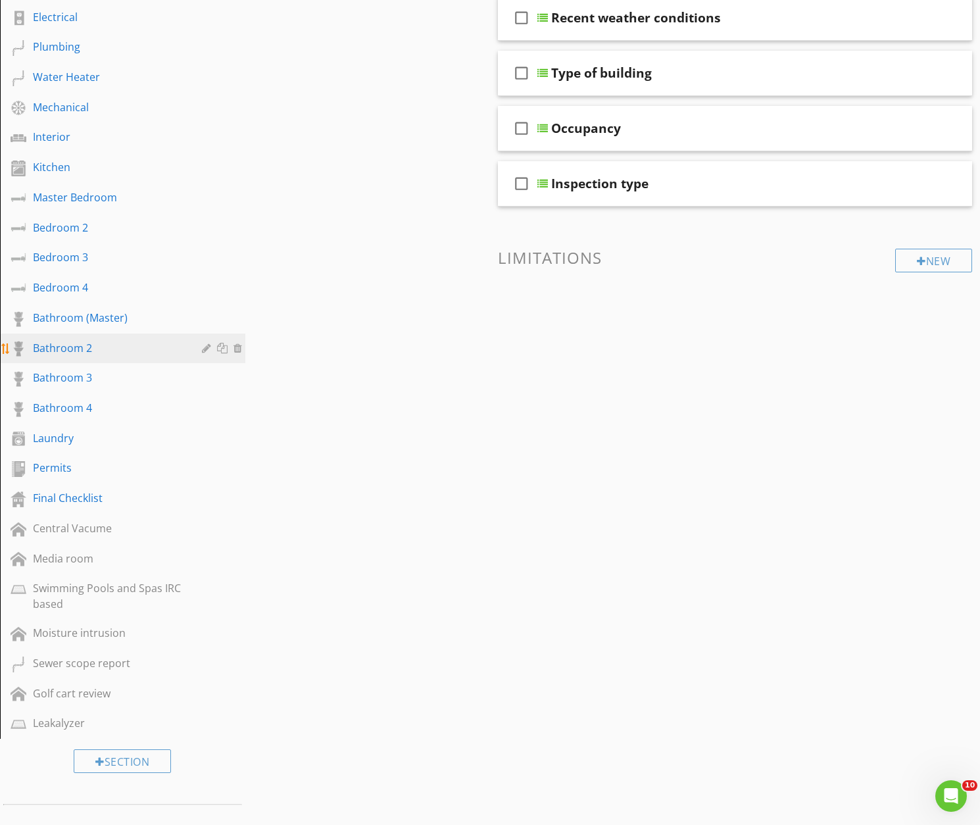
scroll to position [601, 0]
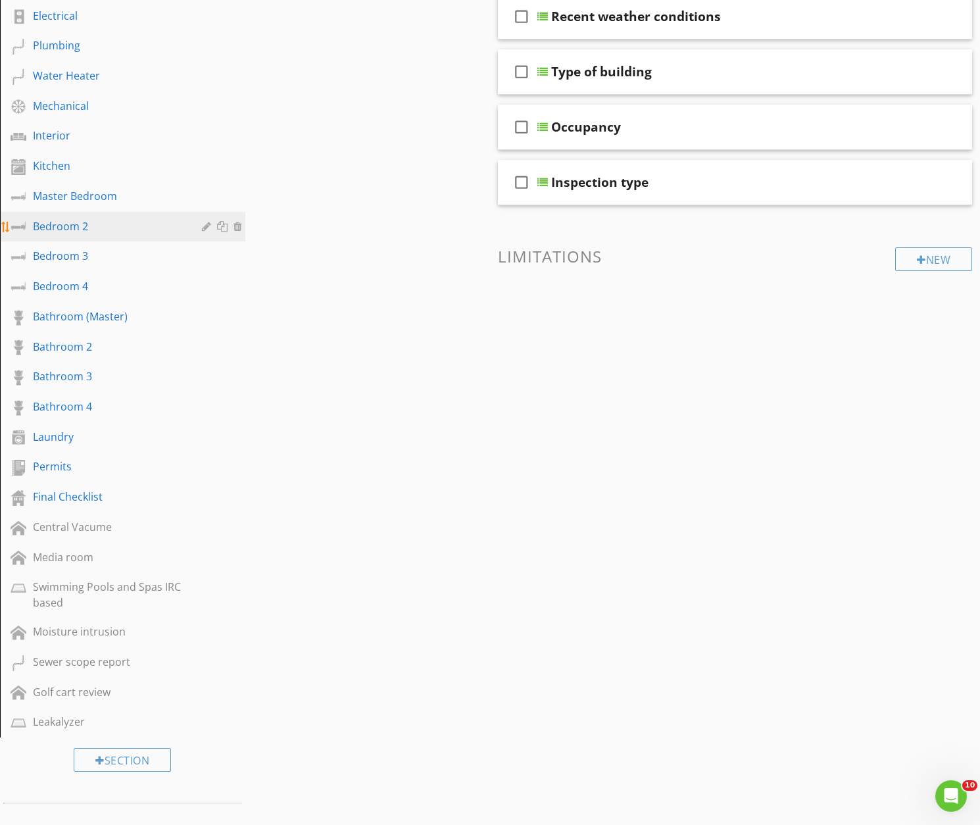
click at [74, 226] on div "Bedroom 2" at bounding box center [108, 226] width 150 height 16
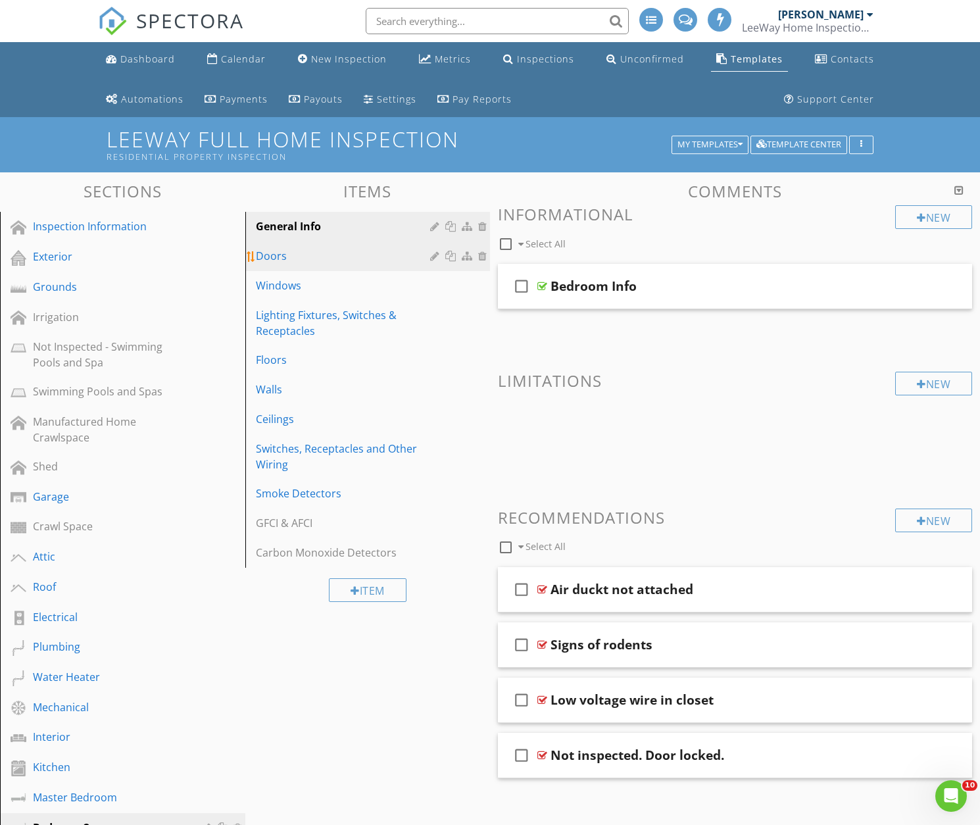
scroll to position [0, 0]
drag, startPoint x: 278, startPoint y: 256, endPoint x: 284, endPoint y: 262, distance: 9.3
click at [278, 256] on div "Doors" at bounding box center [345, 256] width 179 height 16
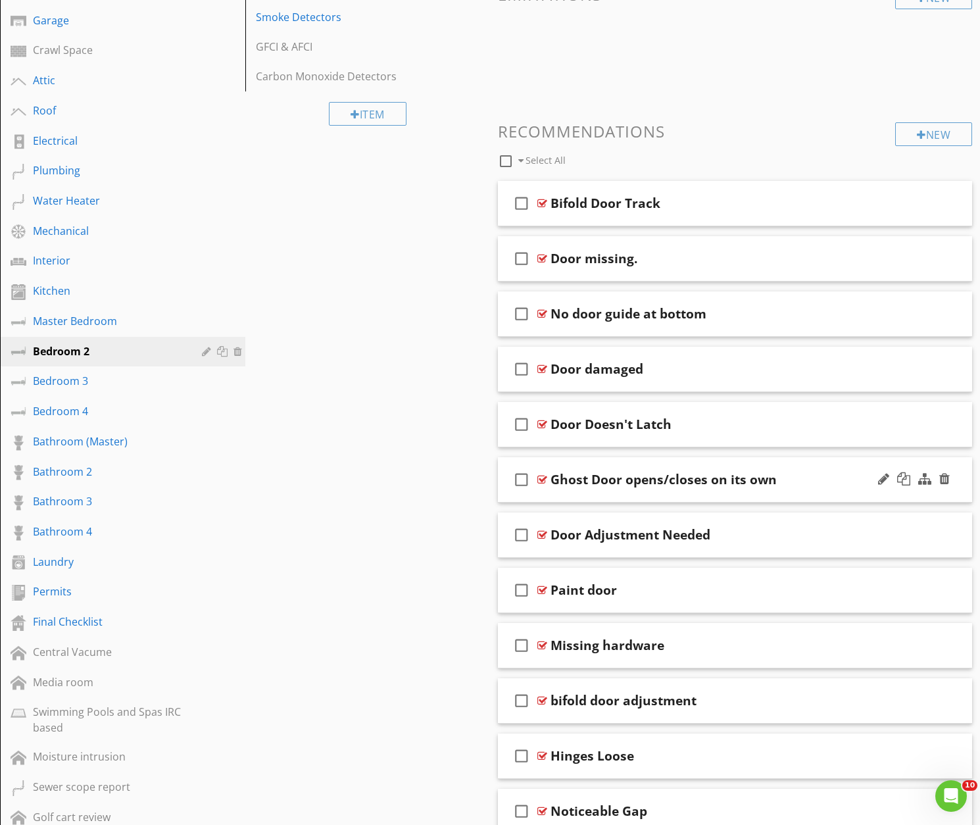
scroll to position [475, 0]
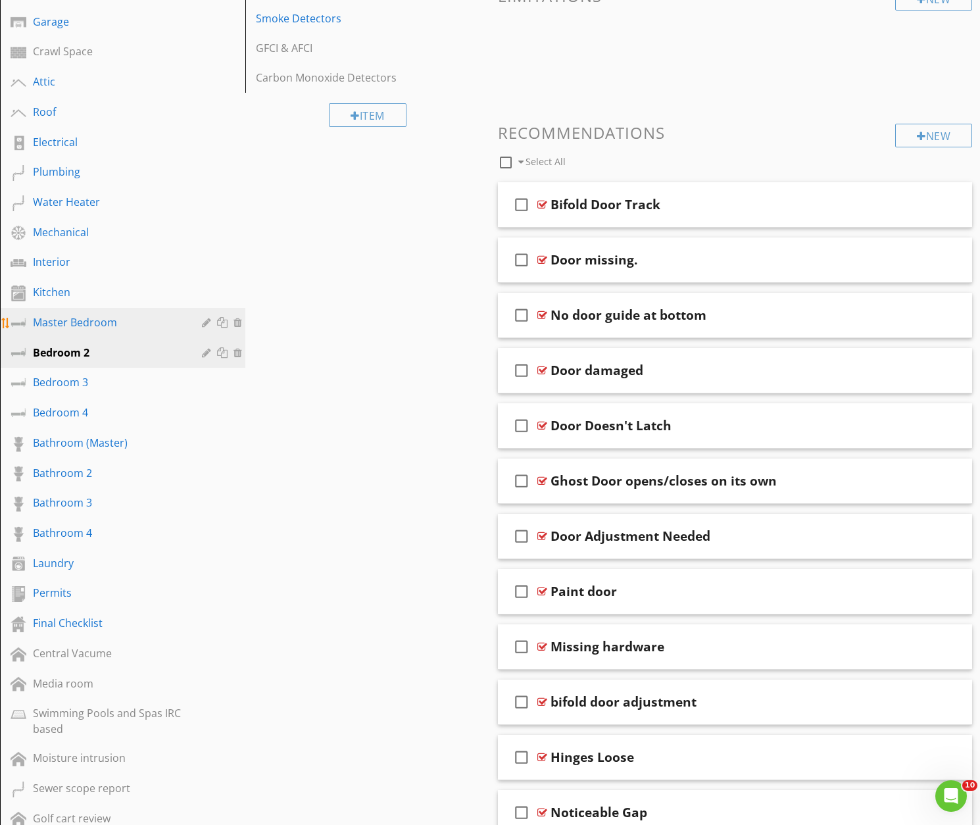
click at [72, 320] on div "Master Bedroom" at bounding box center [108, 322] width 150 height 16
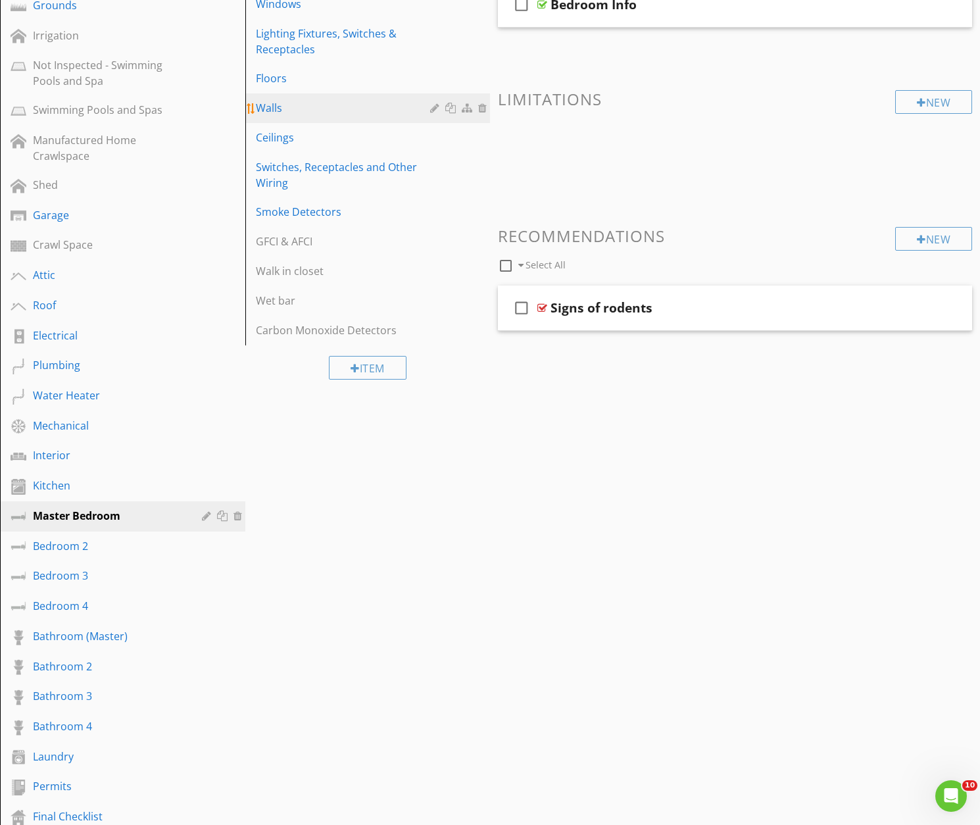
scroll to position [222, 0]
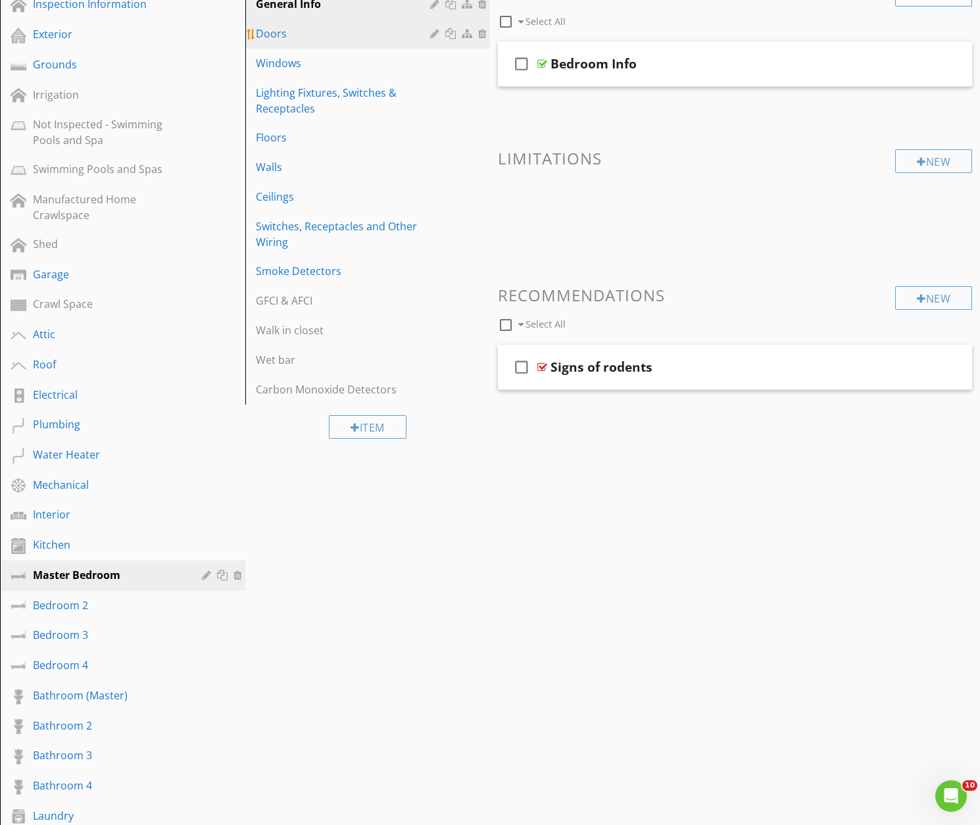
click at [288, 31] on div "Doors" at bounding box center [345, 34] width 179 height 16
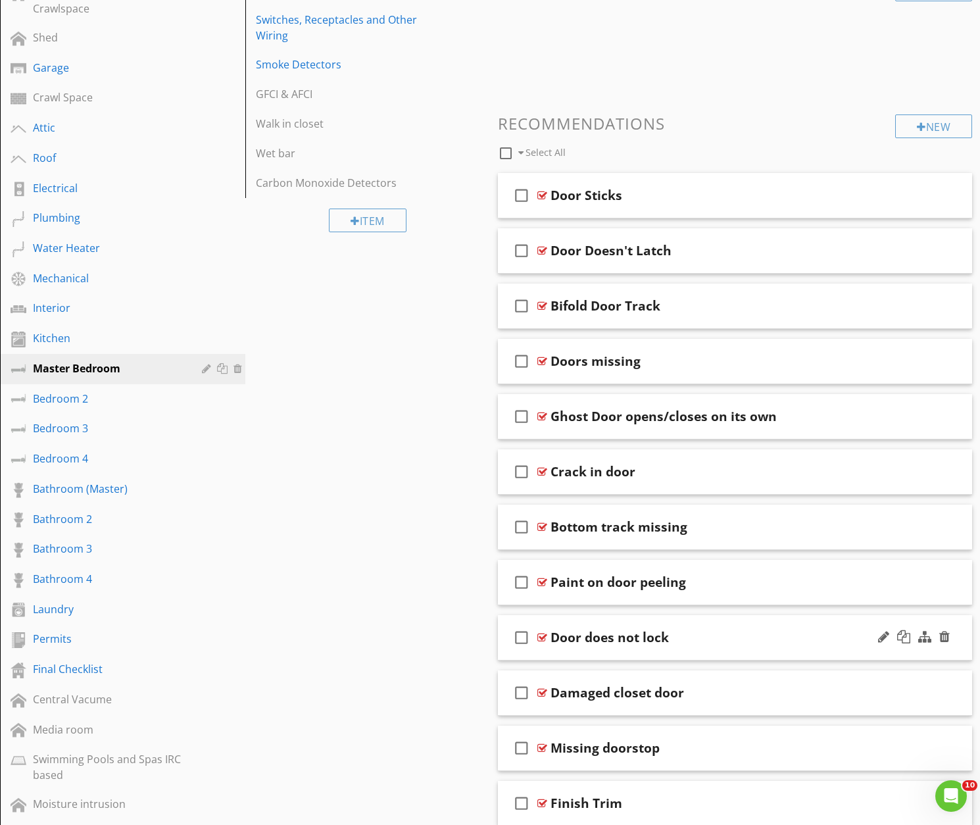
scroll to position [429, 0]
click at [685, 629] on div "Door does not lock" at bounding box center [718, 637] width 336 height 16
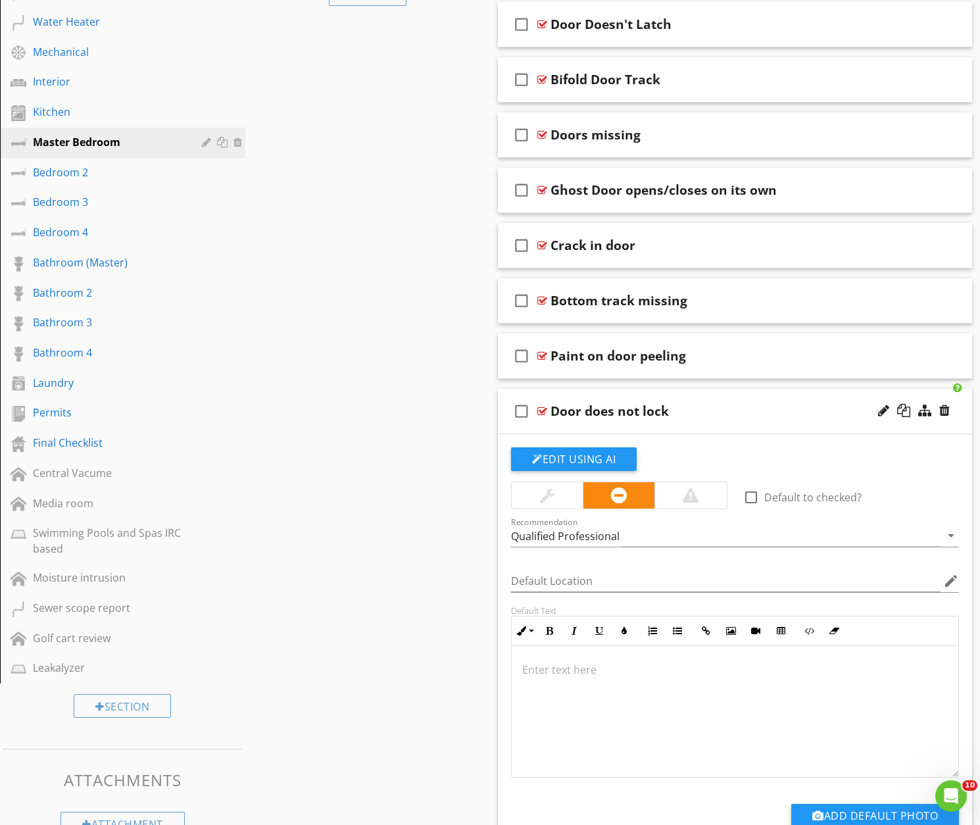
scroll to position [659, 0]
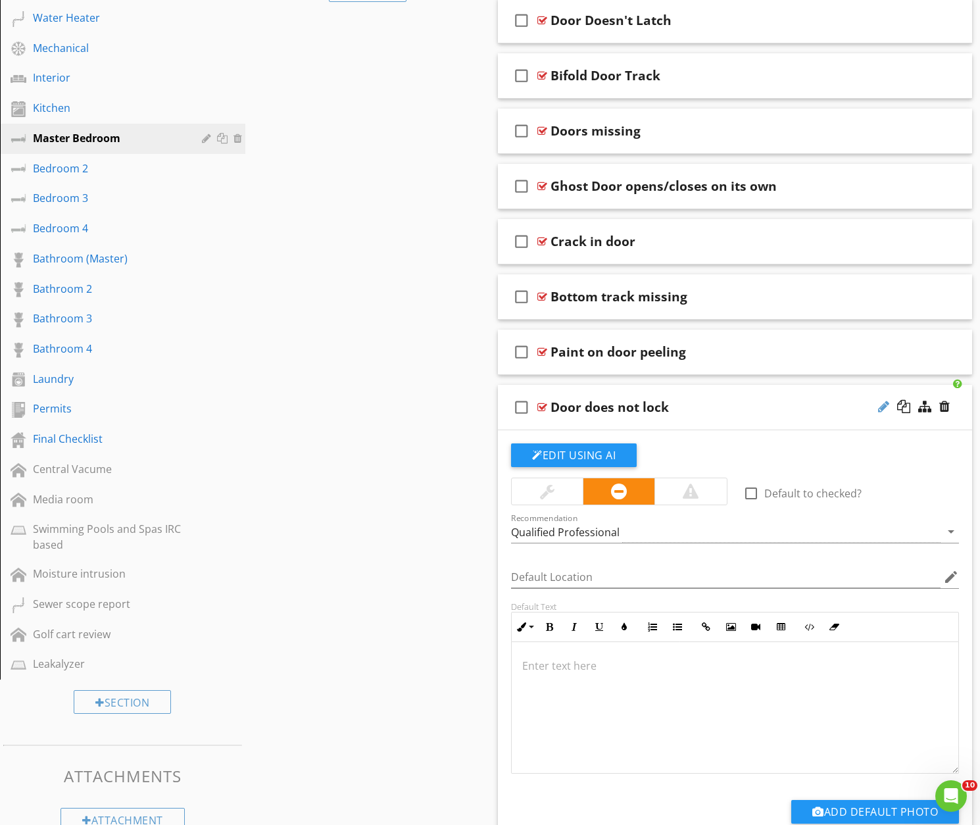
click at [885, 406] on div at bounding box center [883, 406] width 11 height 13
type input "D"
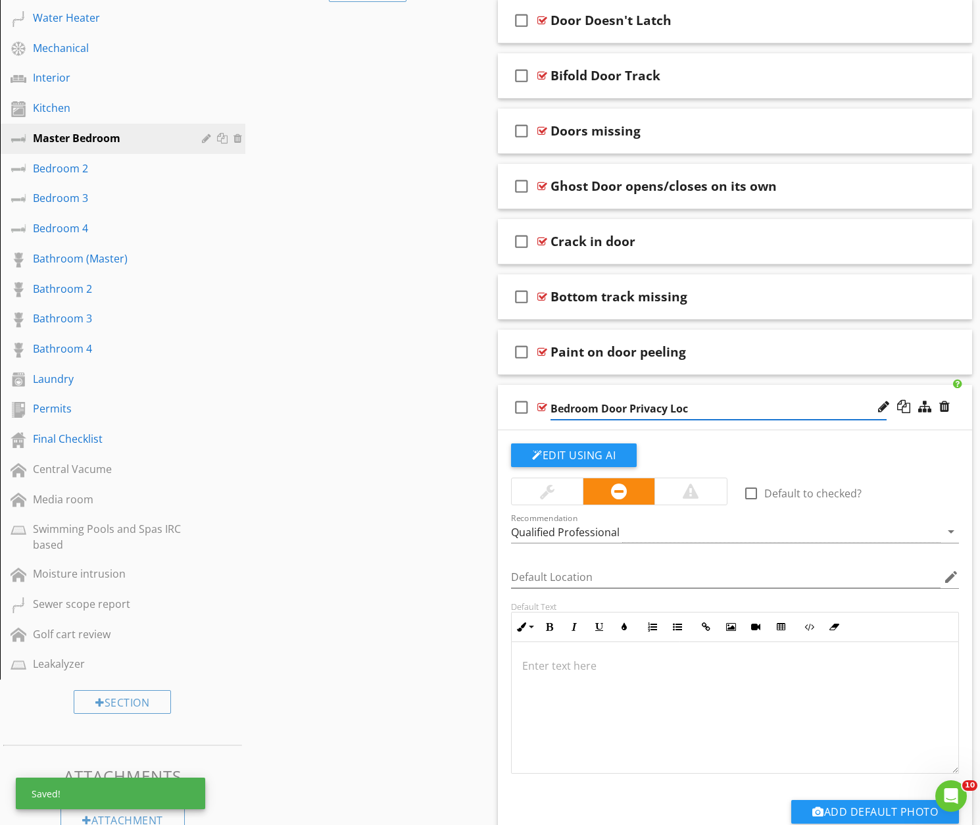
type input "Bedroom Door Privacy Lock"
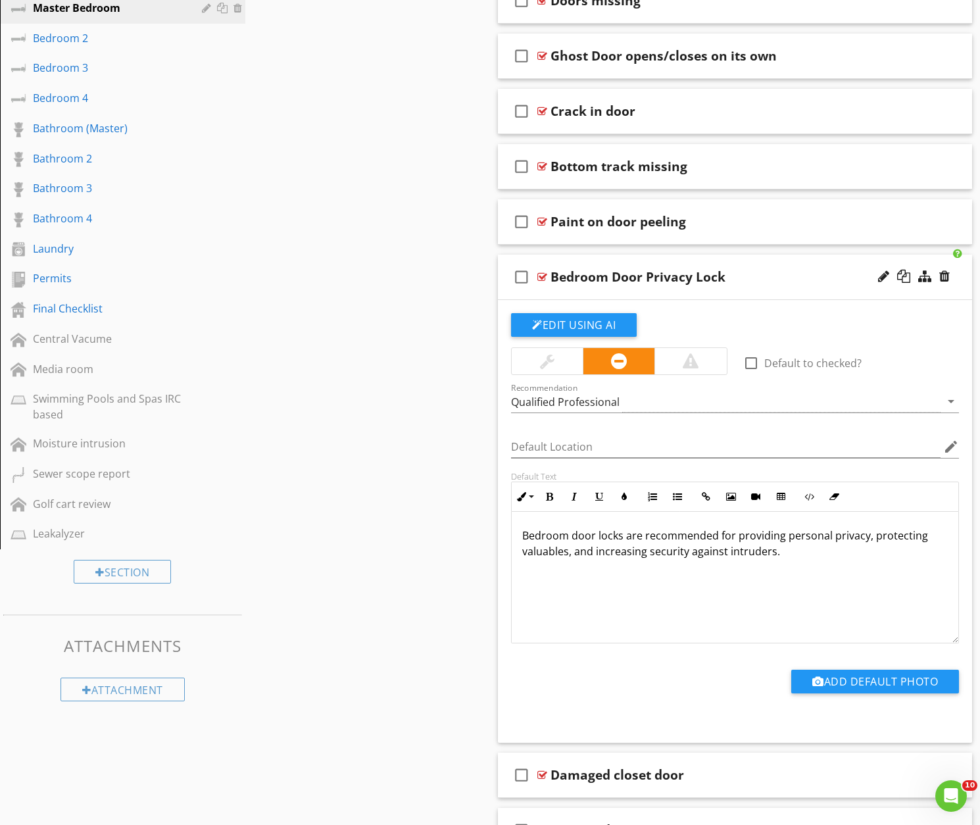
scroll to position [0, 0]
click at [723, 777] on div "Damaged closet door" at bounding box center [718, 775] width 336 height 16
click at [673, 684] on div "Add Default Photo" at bounding box center [735, 686] width 464 height 34
click at [557, 360] on div at bounding box center [547, 361] width 71 height 26
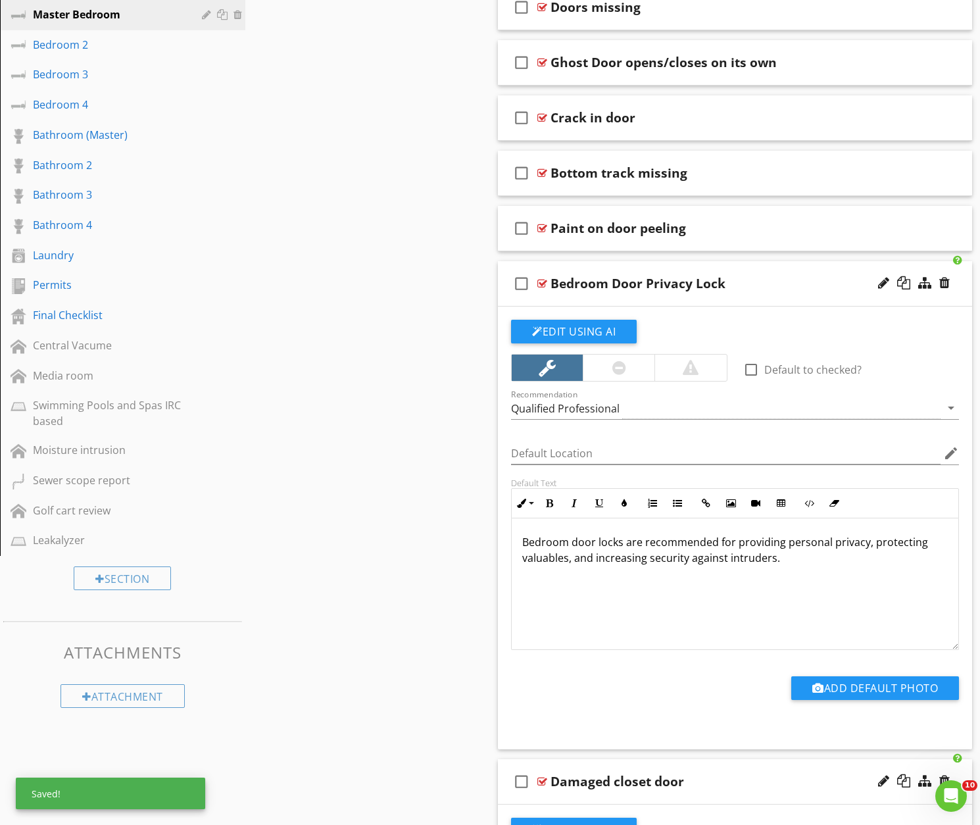
scroll to position [782, 0]
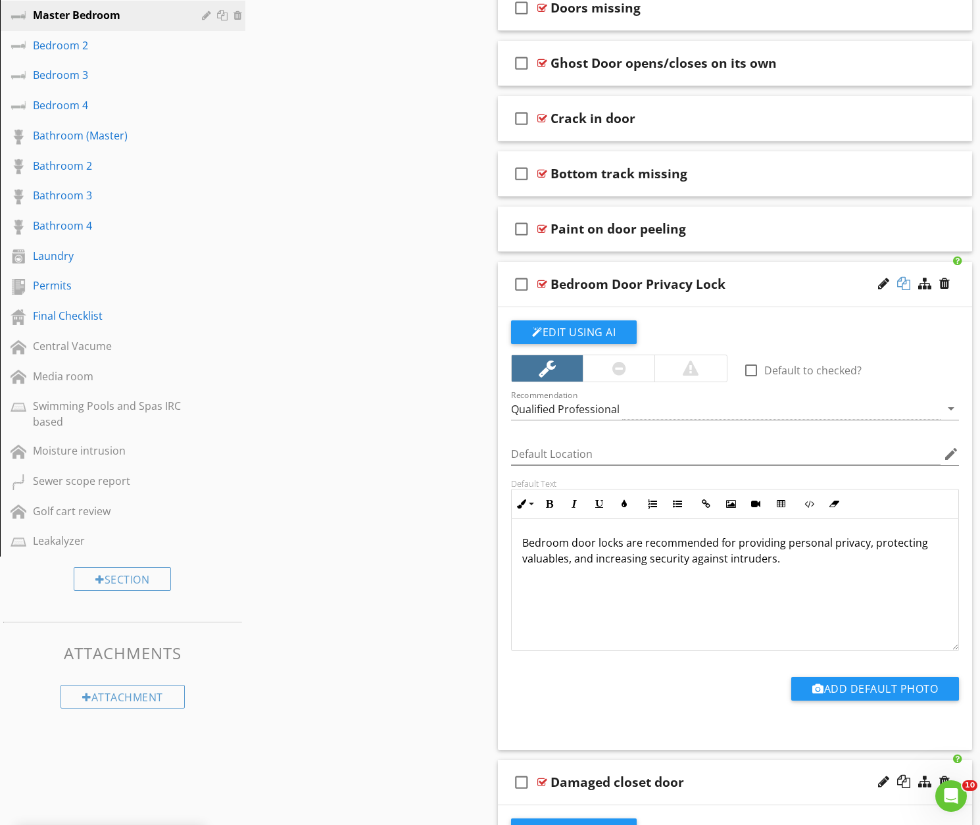
click at [903, 283] on div at bounding box center [903, 283] width 13 height 13
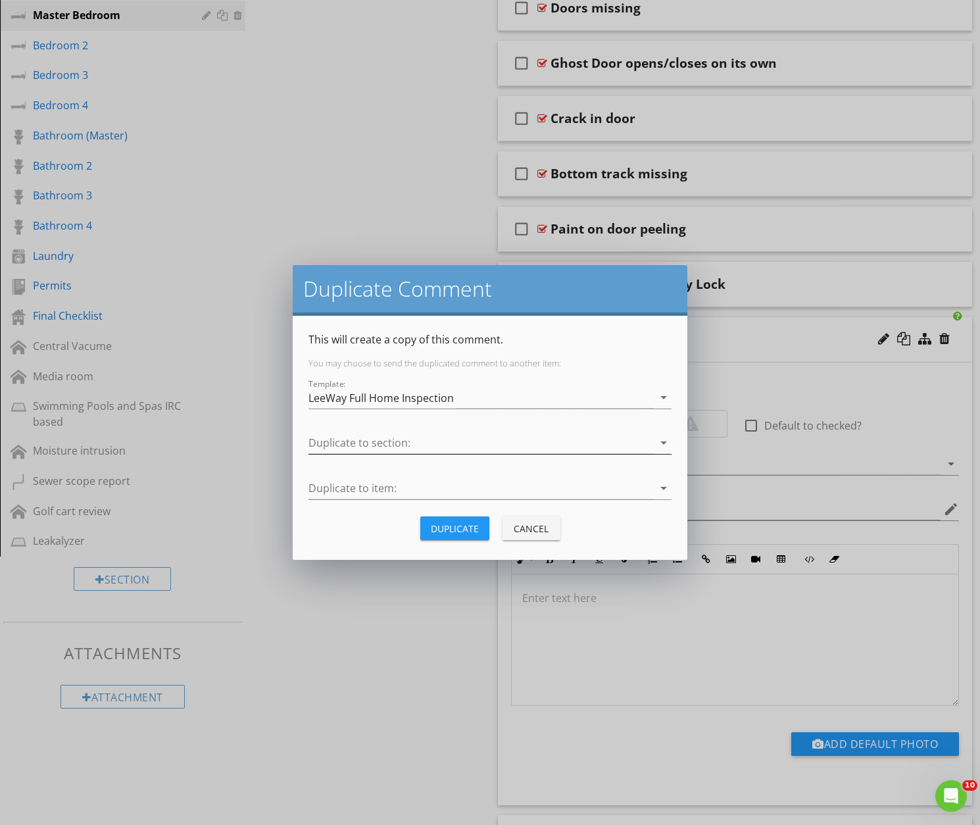
click at [358, 439] on div at bounding box center [480, 443] width 345 height 22
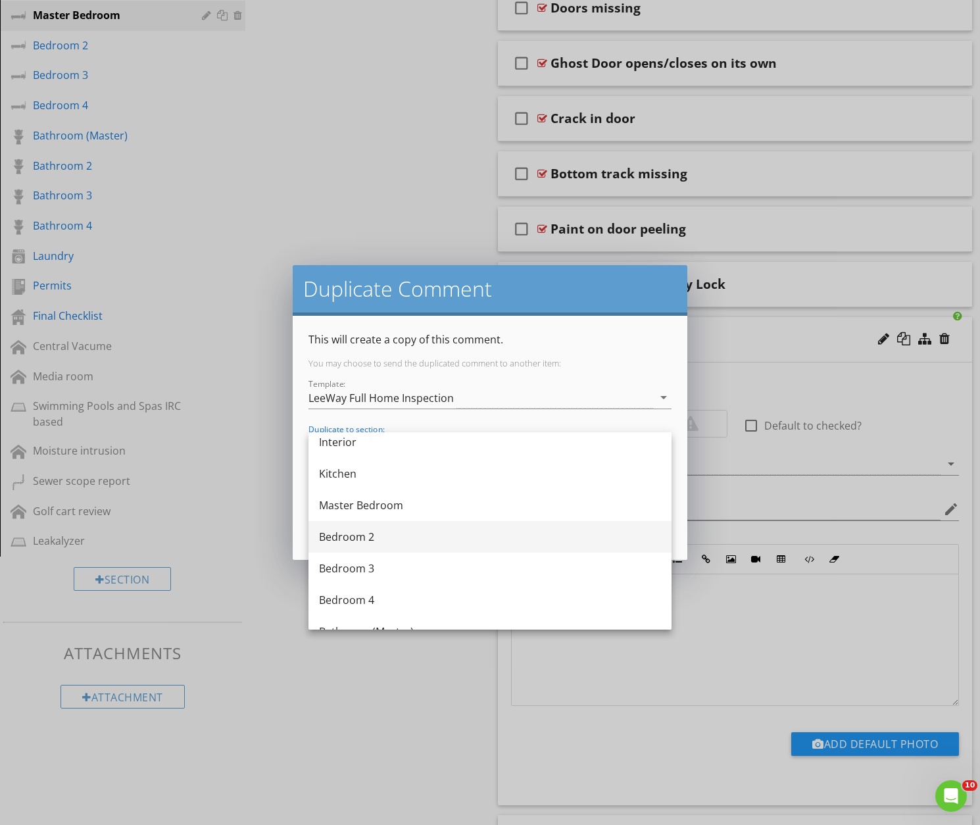
scroll to position [513, 0]
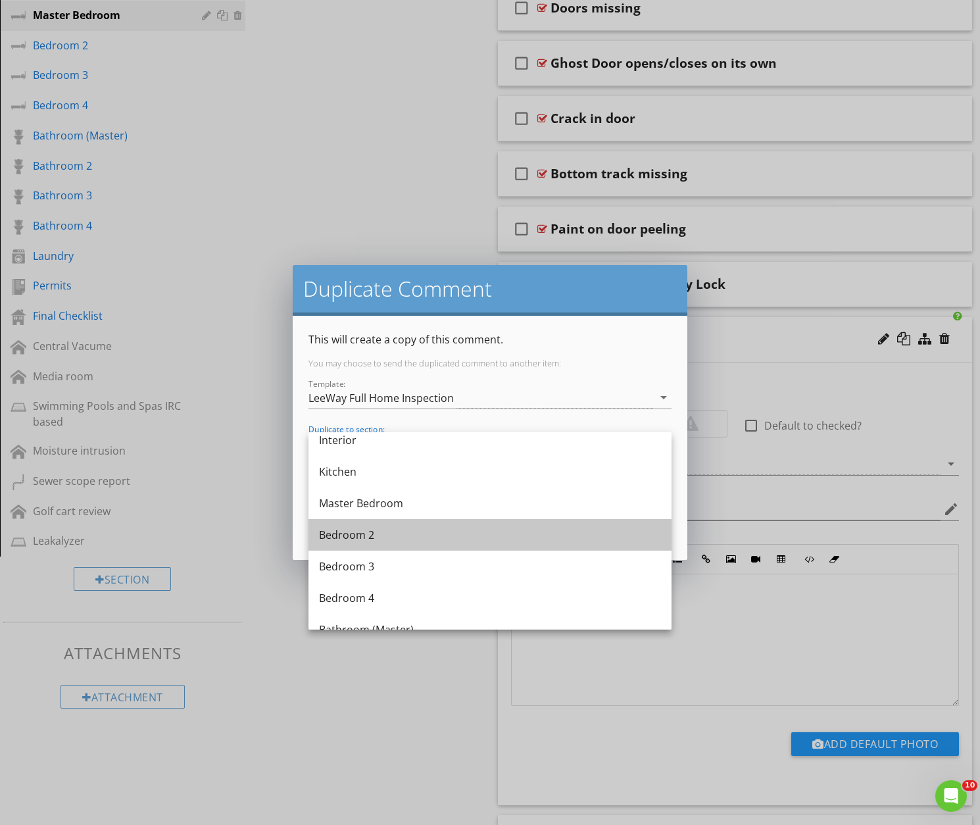
click at [354, 535] on div "Bedroom 2" at bounding box center [490, 535] width 342 height 16
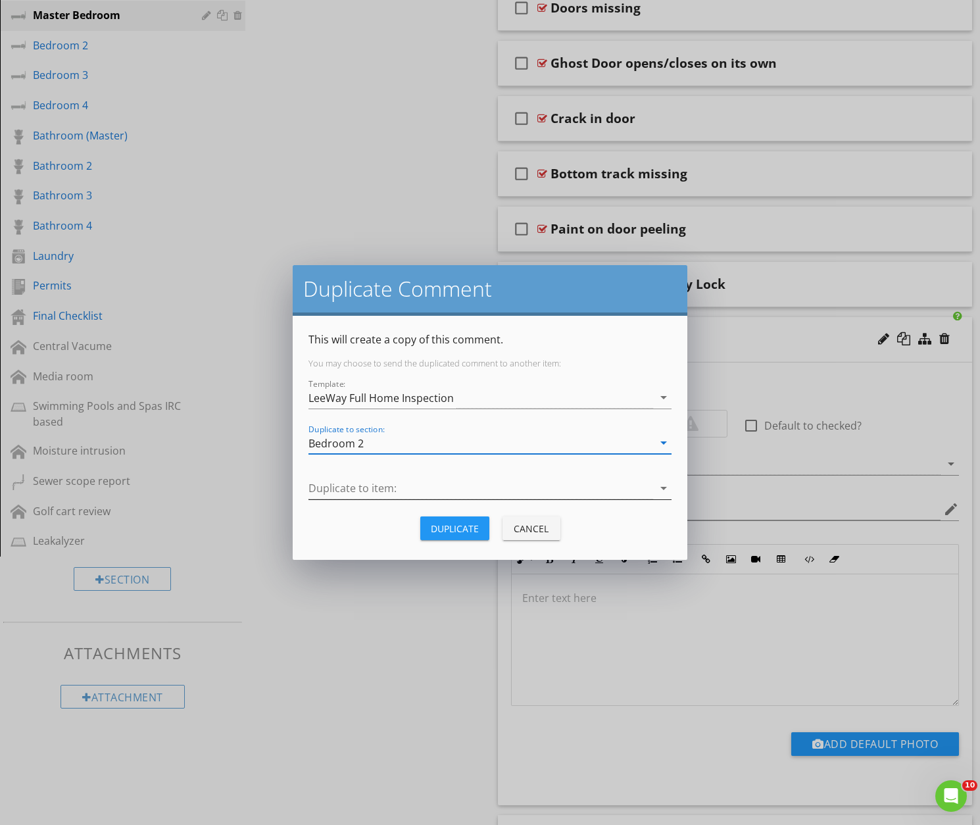
click at [376, 488] on div at bounding box center [480, 488] width 345 height 22
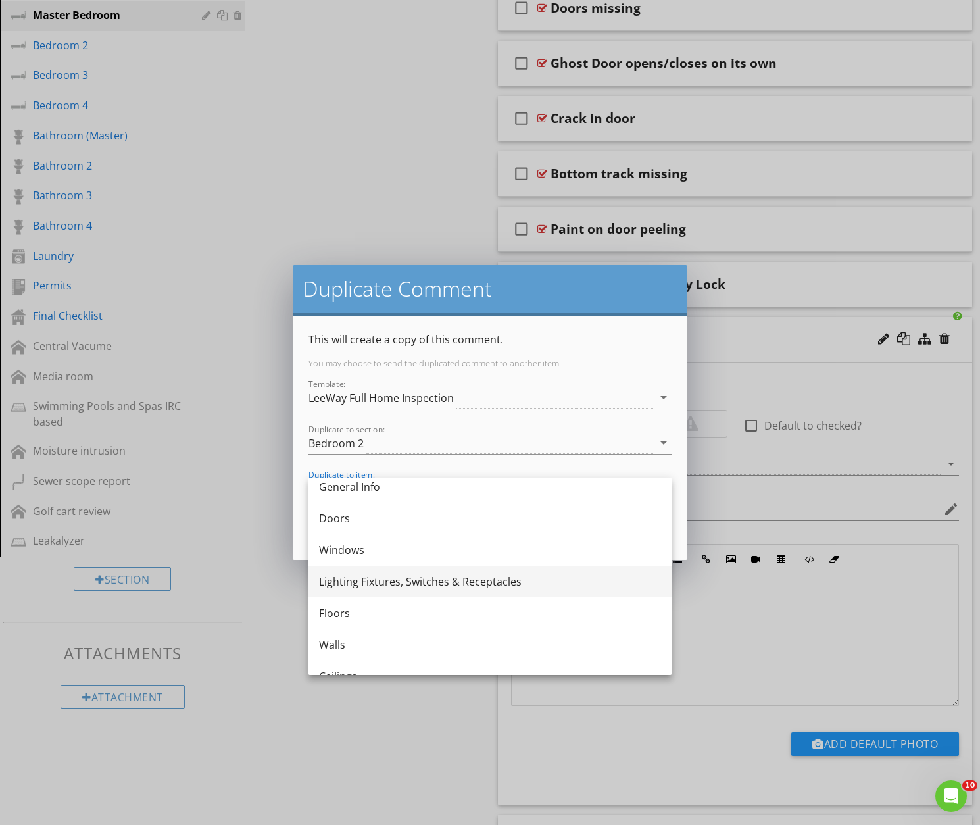
scroll to position [0, 0]
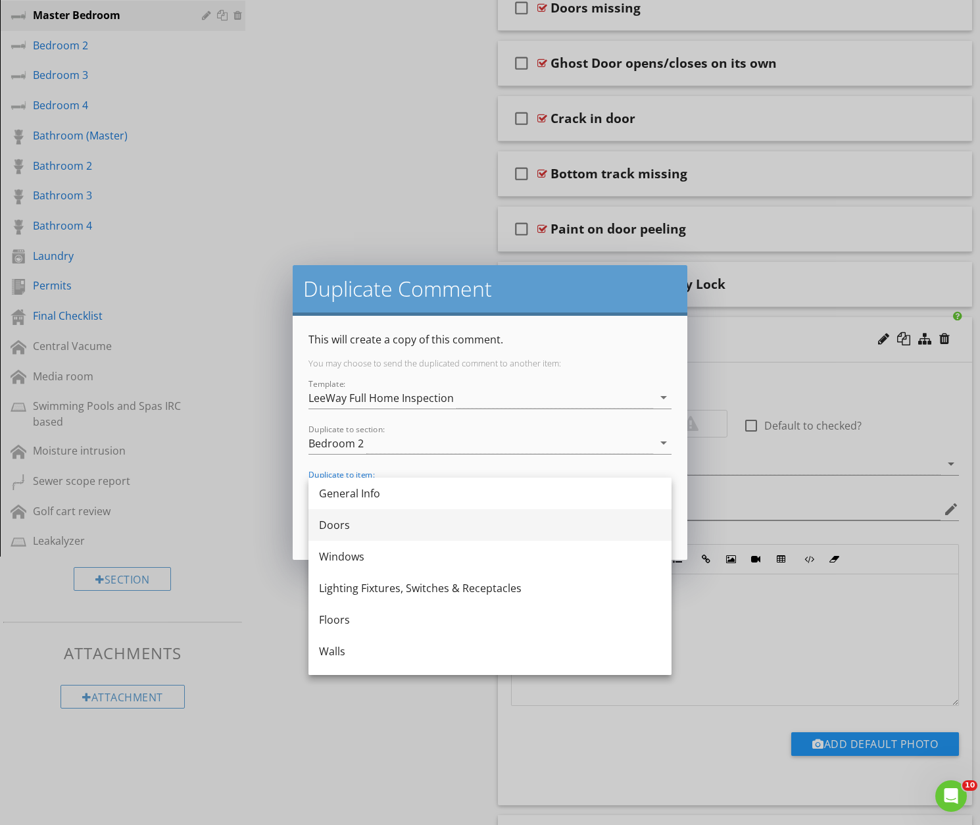
click at [346, 523] on div "Doors" at bounding box center [490, 525] width 342 height 16
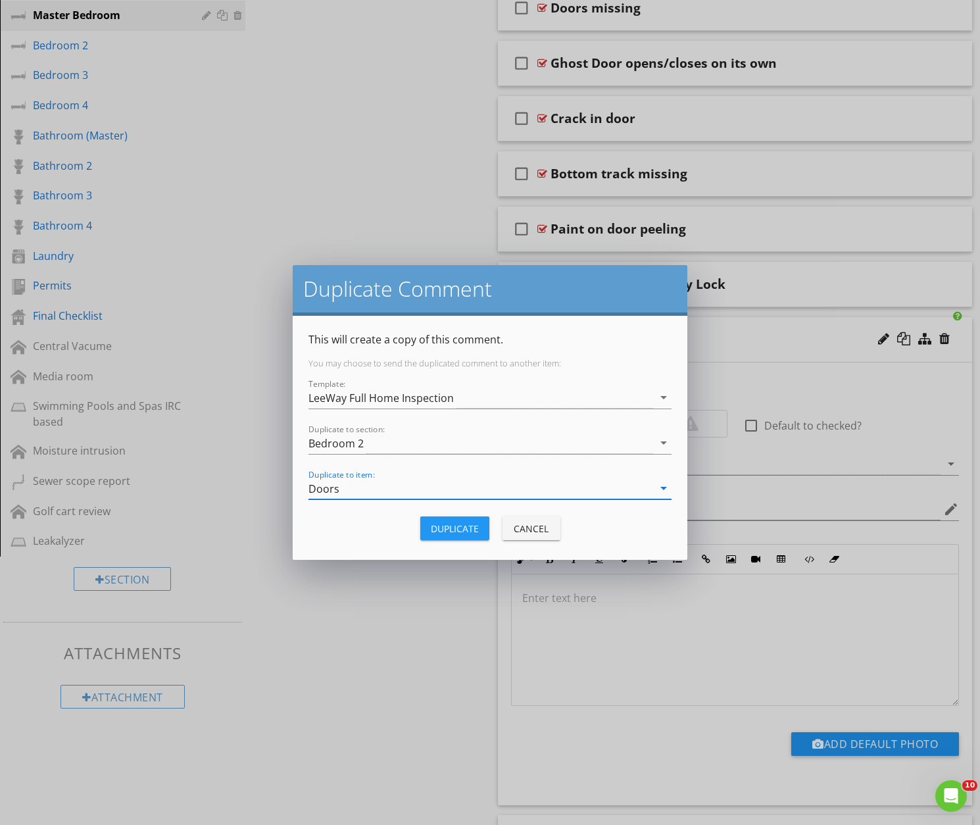
click at [459, 530] on div "Duplicate" at bounding box center [455, 529] width 48 height 14
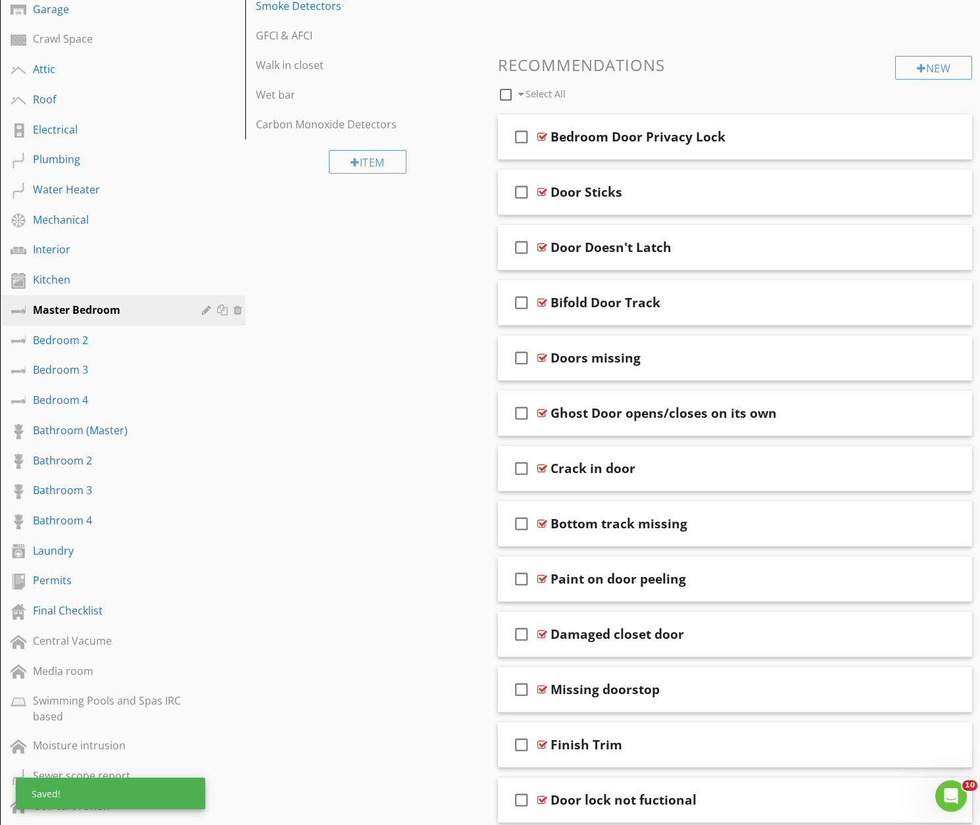
scroll to position [419, 0]
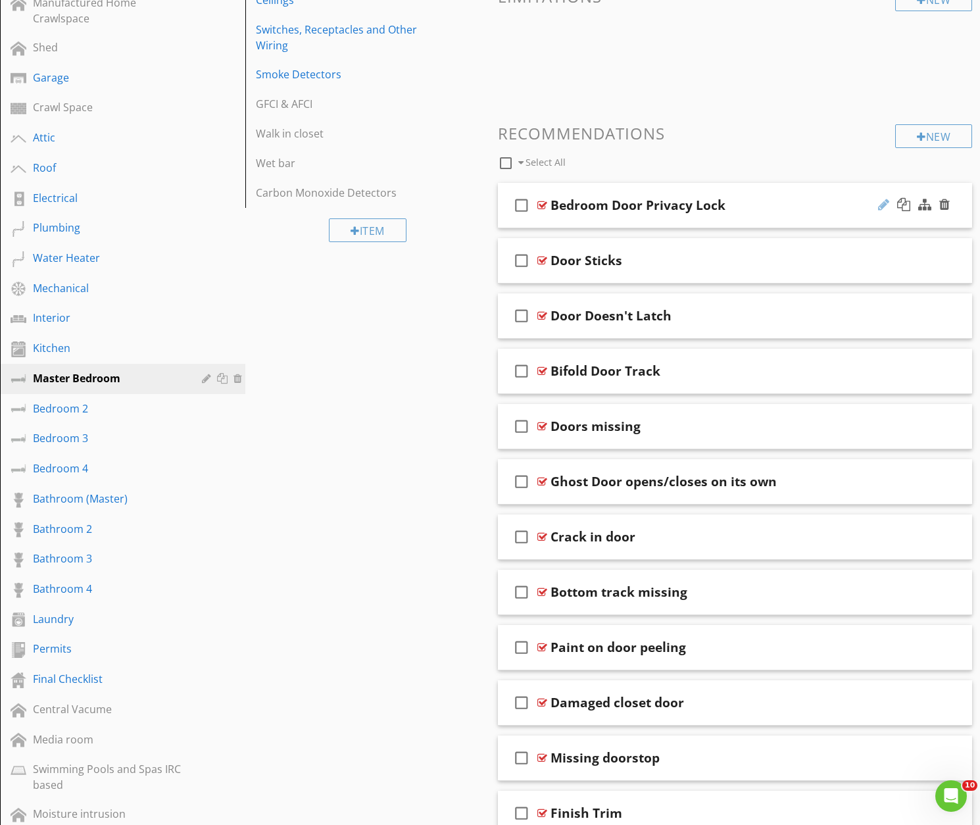
click at [879, 201] on div at bounding box center [883, 204] width 11 height 13
click at [602, 205] on input "Bedroom Door Privacy Lock" at bounding box center [718, 207] width 336 height 22
type input "Door Privacy Lock"
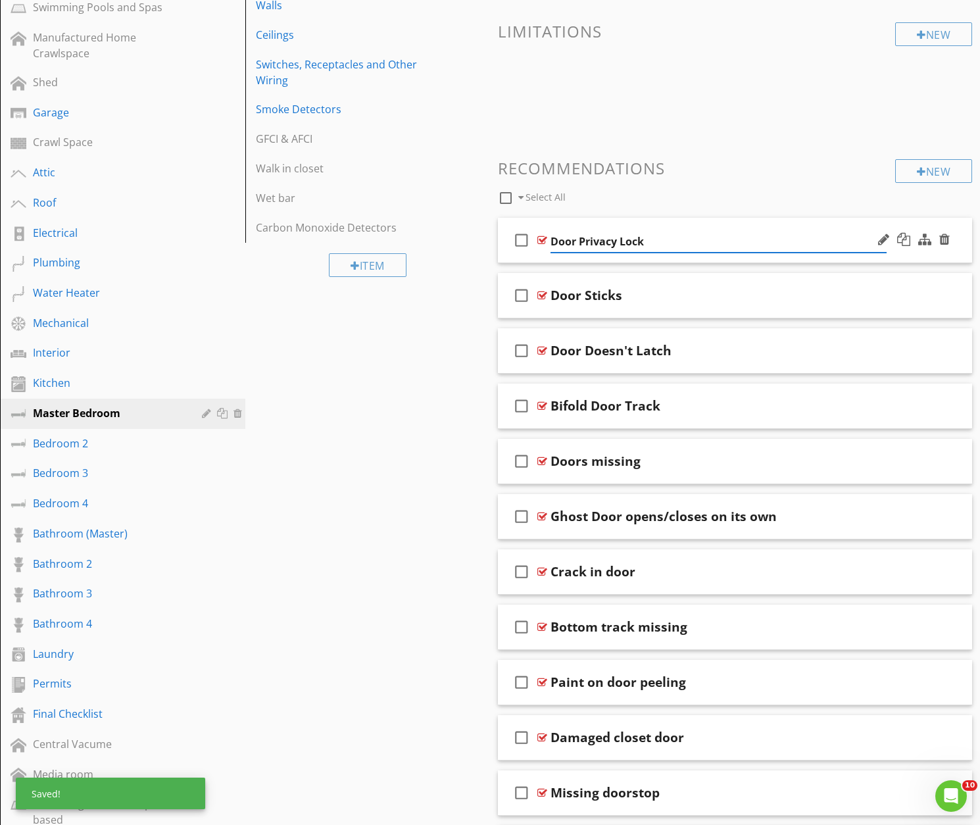
scroll to position [383, 0]
click at [744, 257] on div "check_box_outline_blank Door Privacy Lock" at bounding box center [735, 240] width 474 height 45
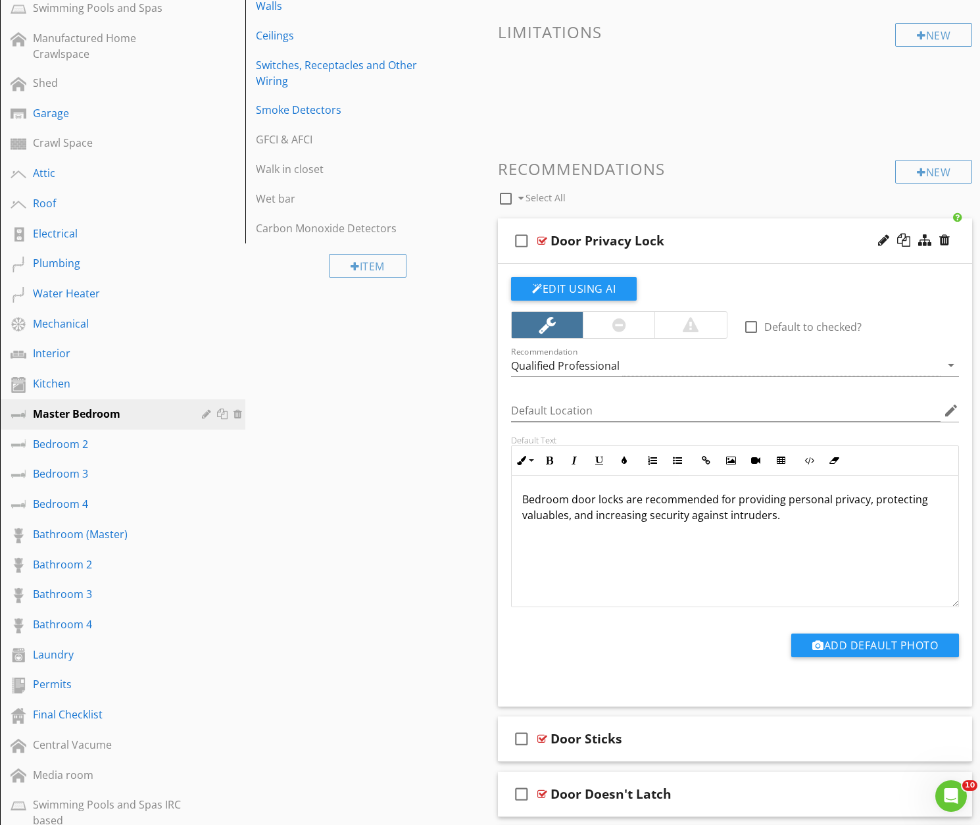
click at [576, 499] on p "Bedroom door locks are recommended for providing personal privacy, protecting v…" at bounding box center [734, 507] width 425 height 32
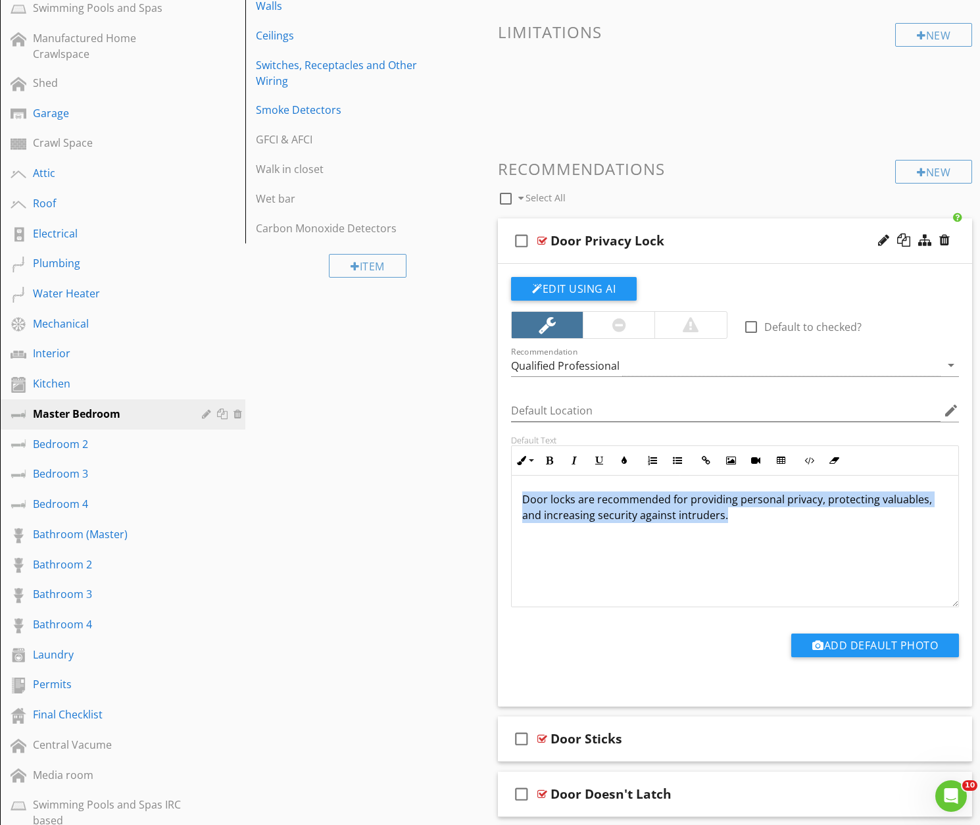
drag, startPoint x: 704, startPoint y: 518, endPoint x: 541, endPoint y: 504, distance: 163.7
click at [518, 497] on div "Door locks are recommended for providing personal privacy, protecting valuables…" at bounding box center [735, 541] width 447 height 132
copy p "Door locks are recommended for providing personal privacy, protecting valuables…"
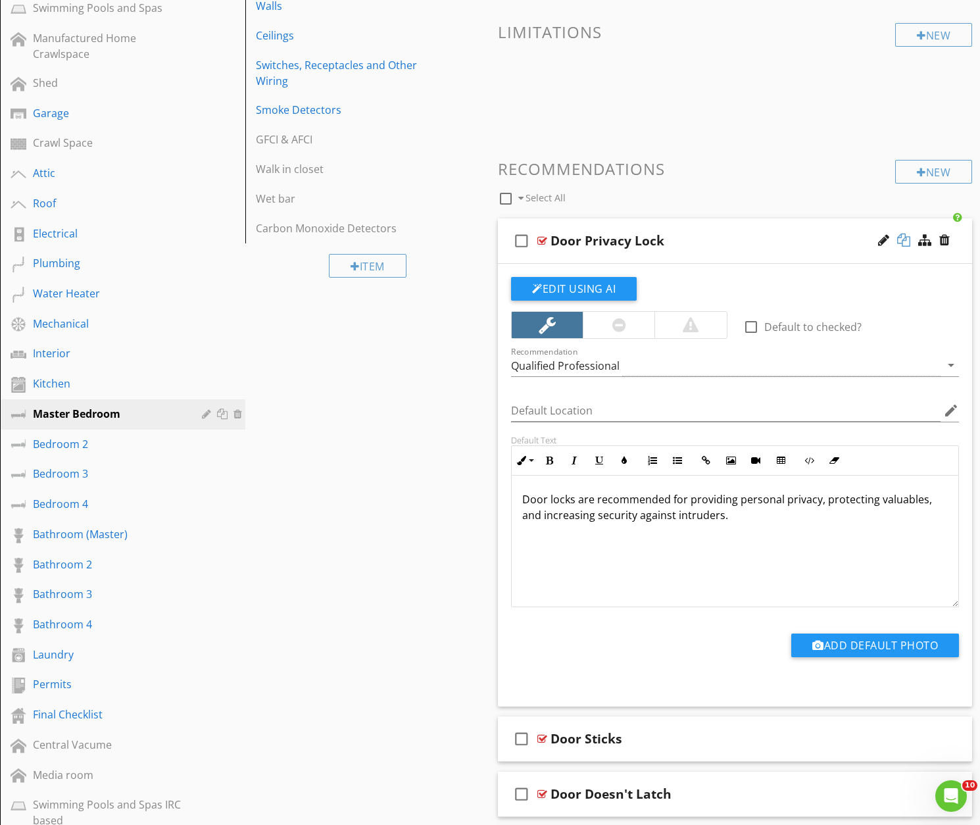
click at [903, 239] on div at bounding box center [903, 239] width 13 height 13
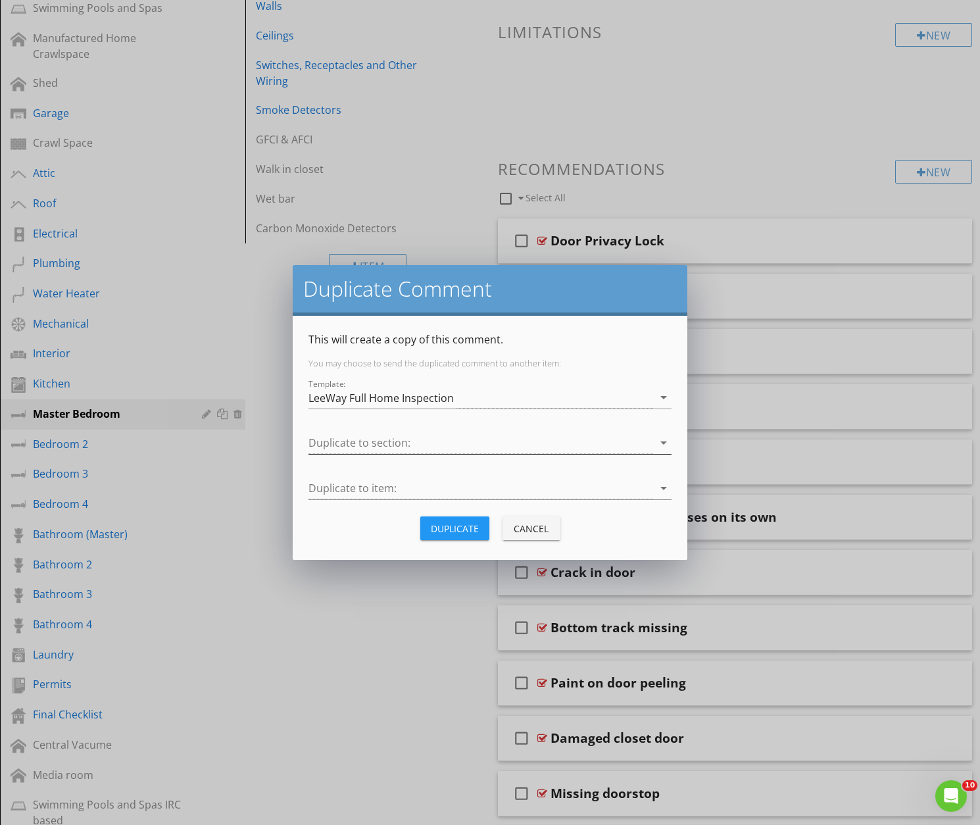
click at [370, 444] on div at bounding box center [480, 443] width 345 height 22
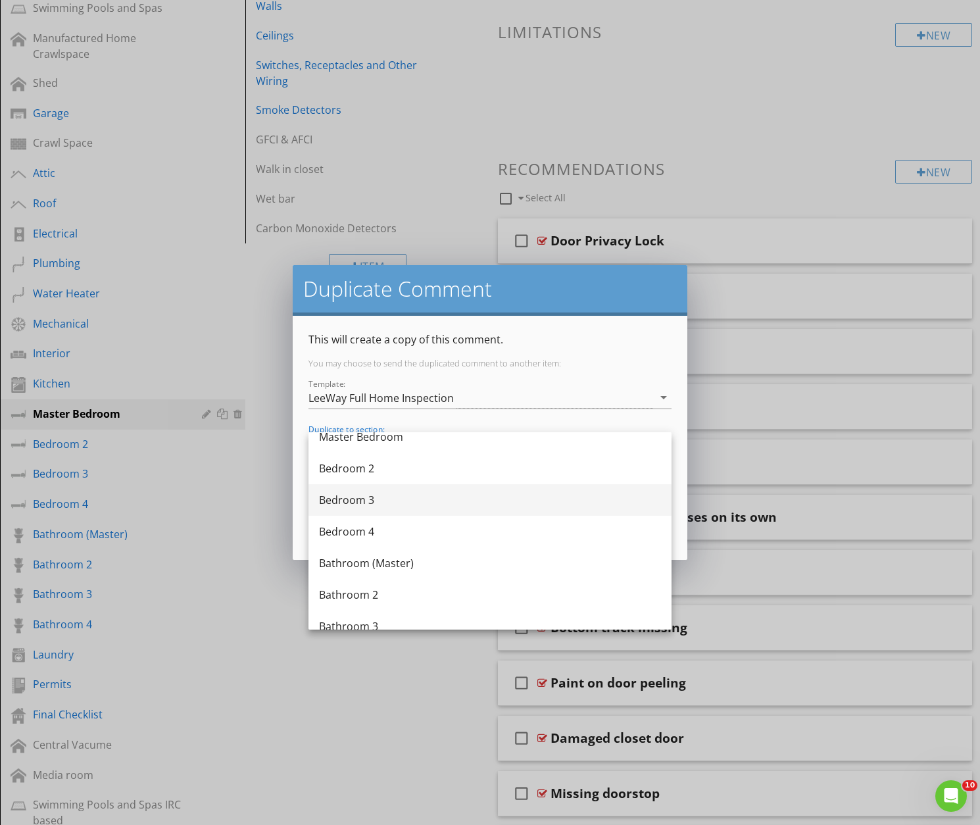
scroll to position [566, 0]
click at [361, 516] on div "Bedroom 3" at bounding box center [490, 513] width 342 height 16
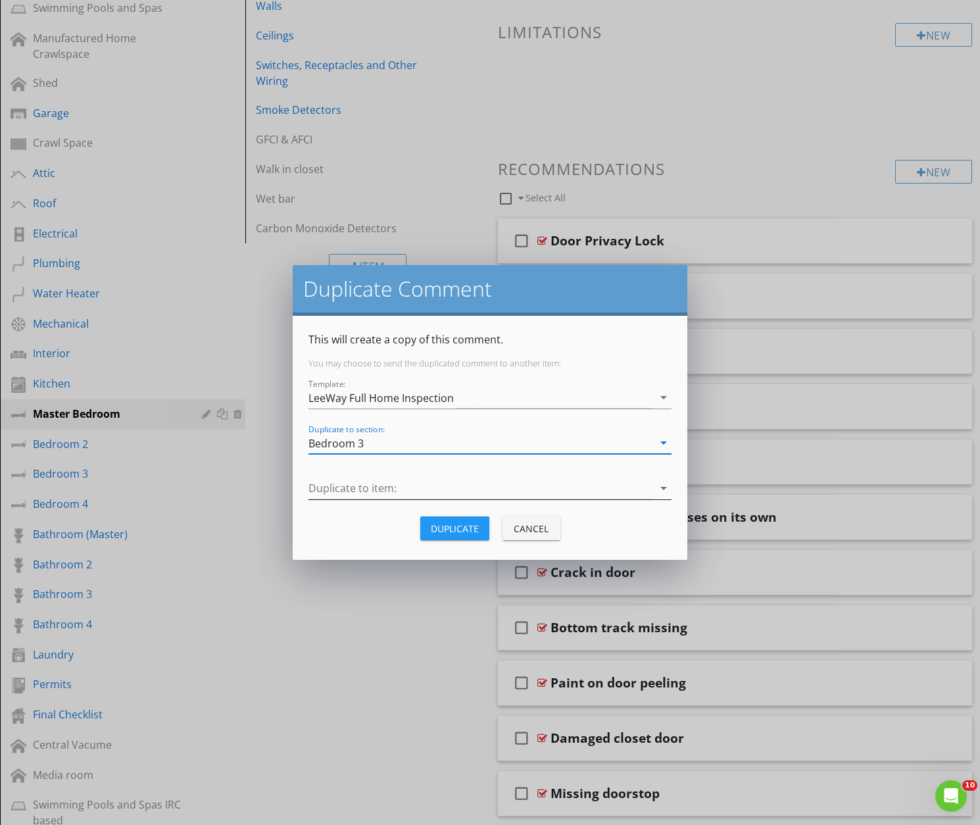
click at [353, 491] on div at bounding box center [480, 488] width 345 height 22
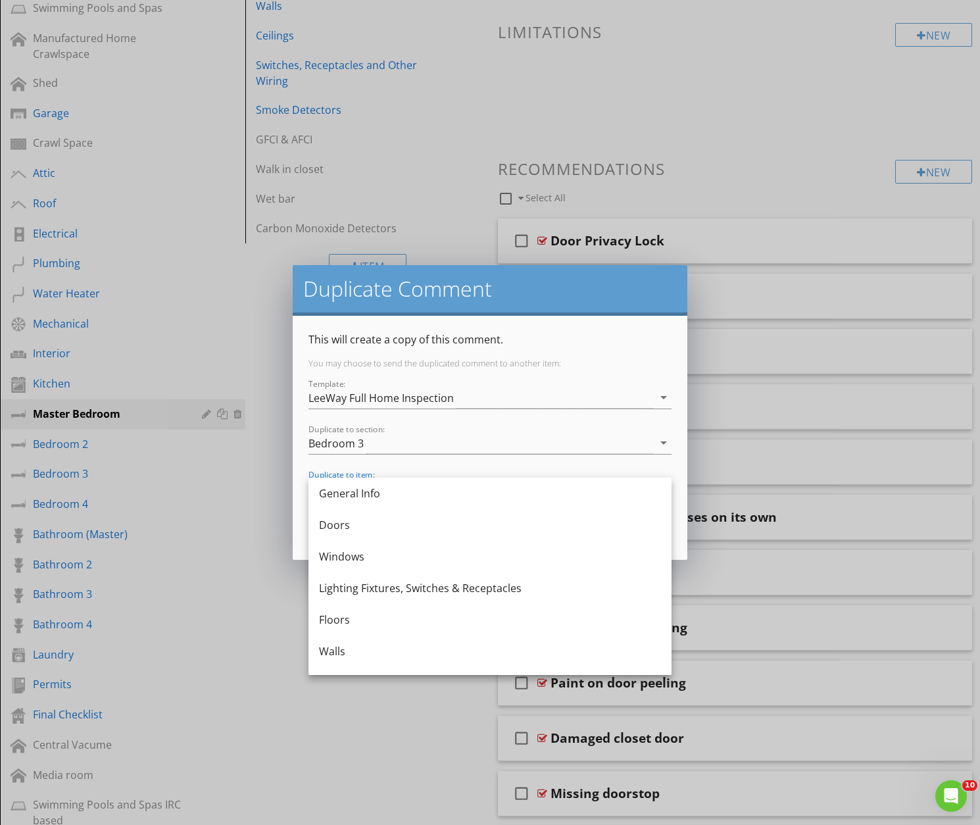
click at [341, 523] on div "Doors" at bounding box center [490, 525] width 342 height 16
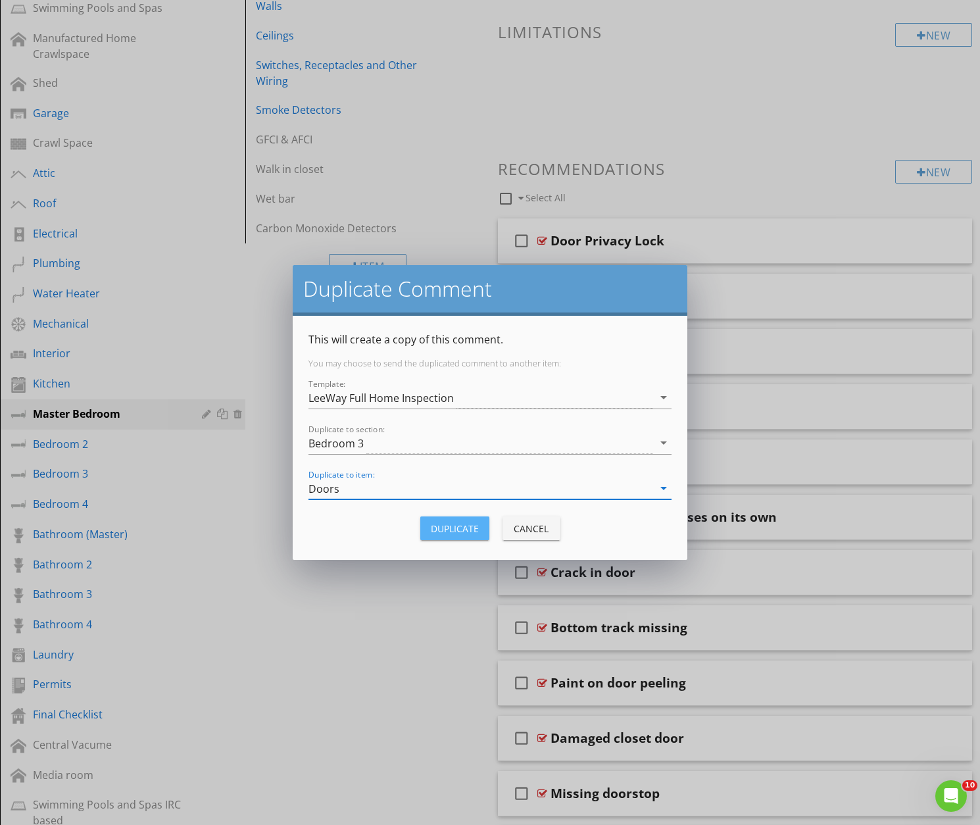
click at [456, 522] on div "Duplicate" at bounding box center [455, 529] width 48 height 14
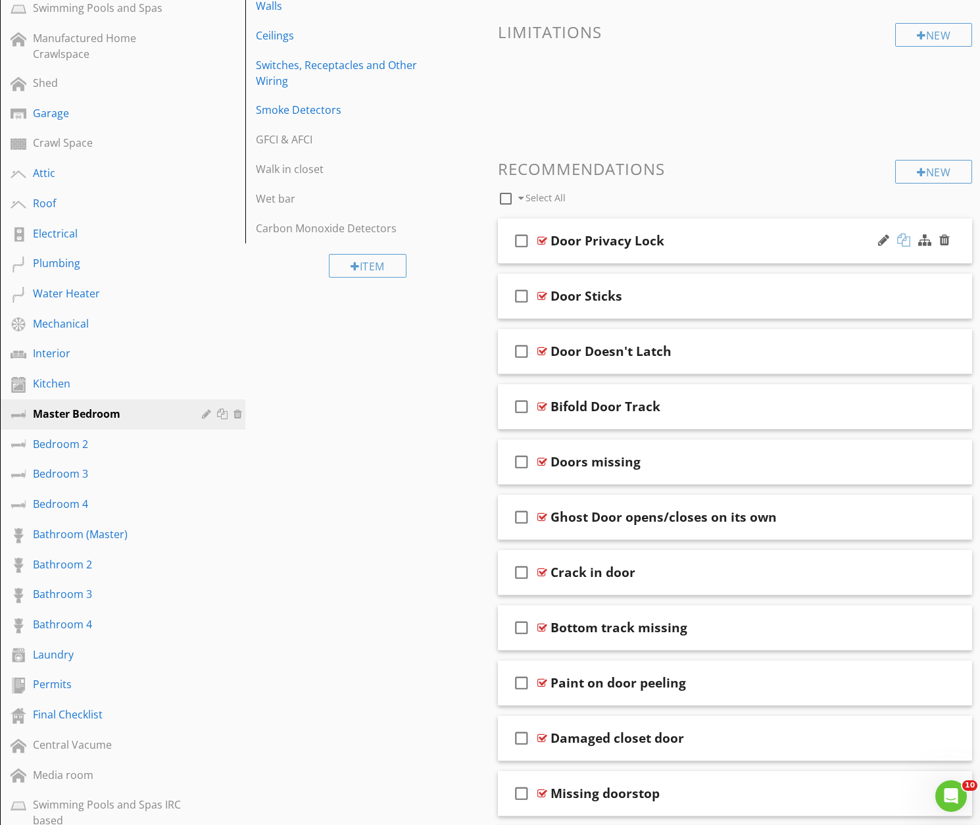
click at [907, 237] on div at bounding box center [903, 239] width 13 height 13
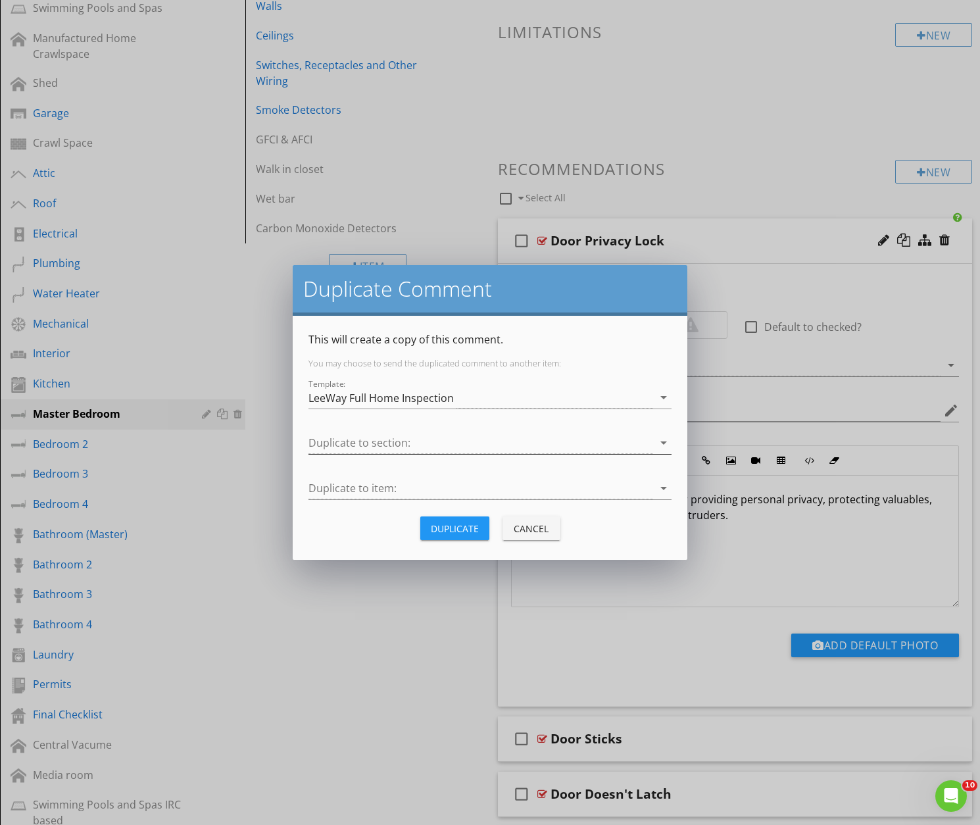
click at [419, 446] on div at bounding box center [480, 443] width 345 height 22
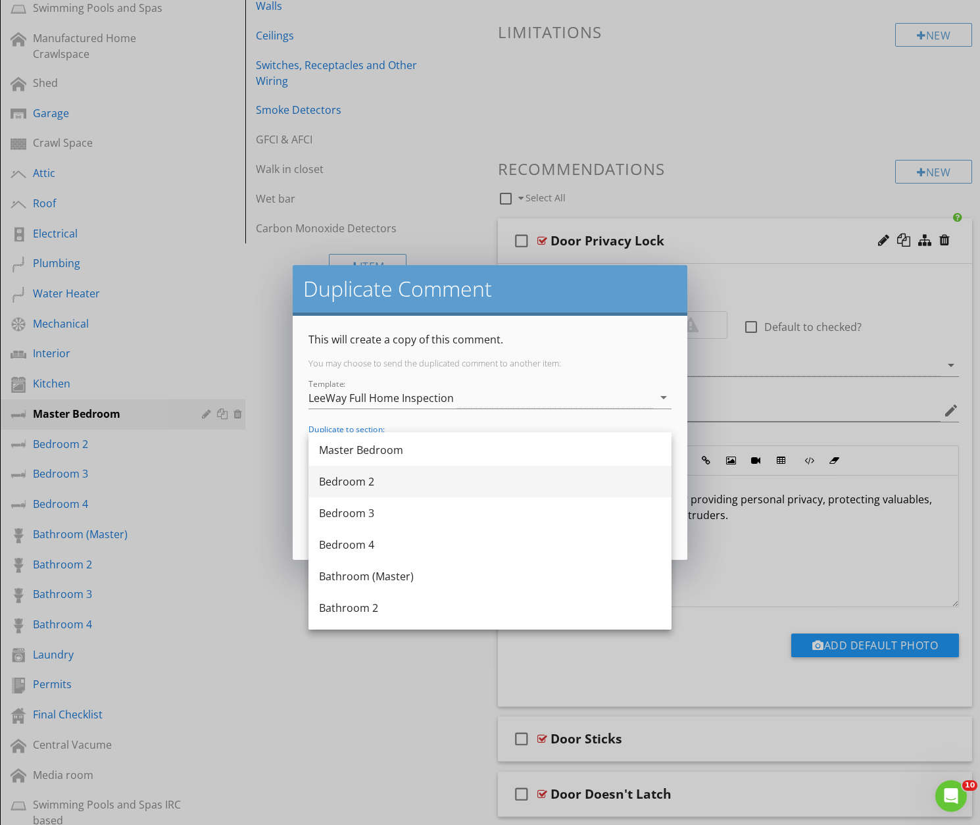
scroll to position [570, 0]
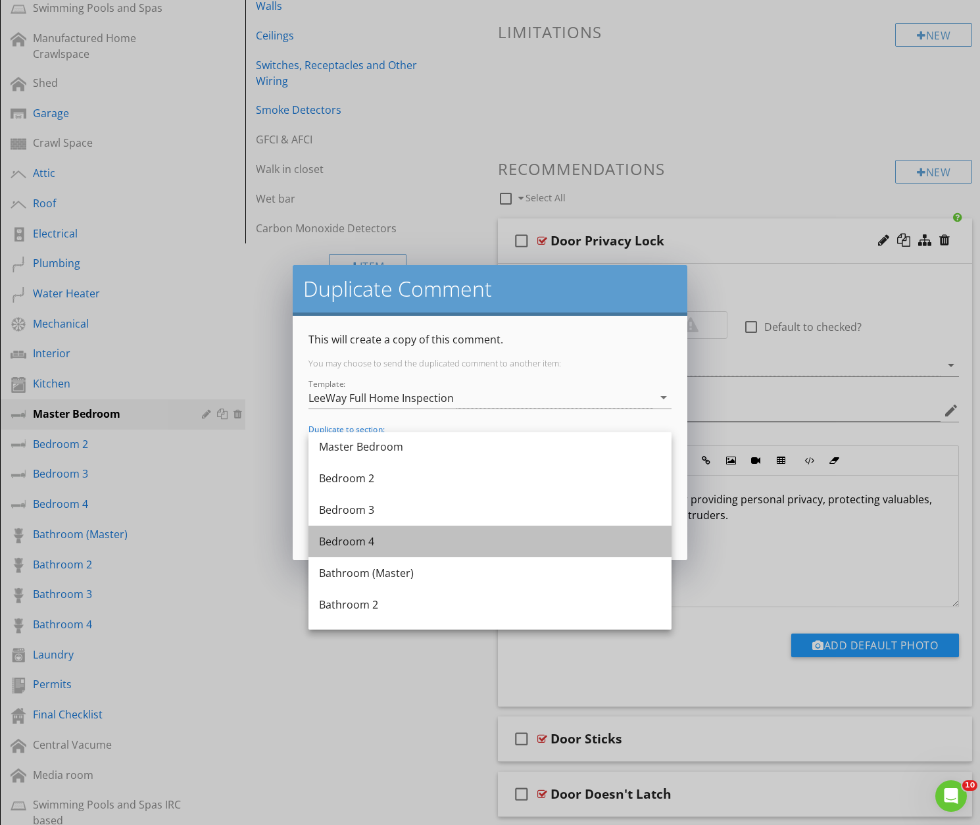
click at [352, 539] on div "Bedroom 4" at bounding box center [490, 541] width 342 height 16
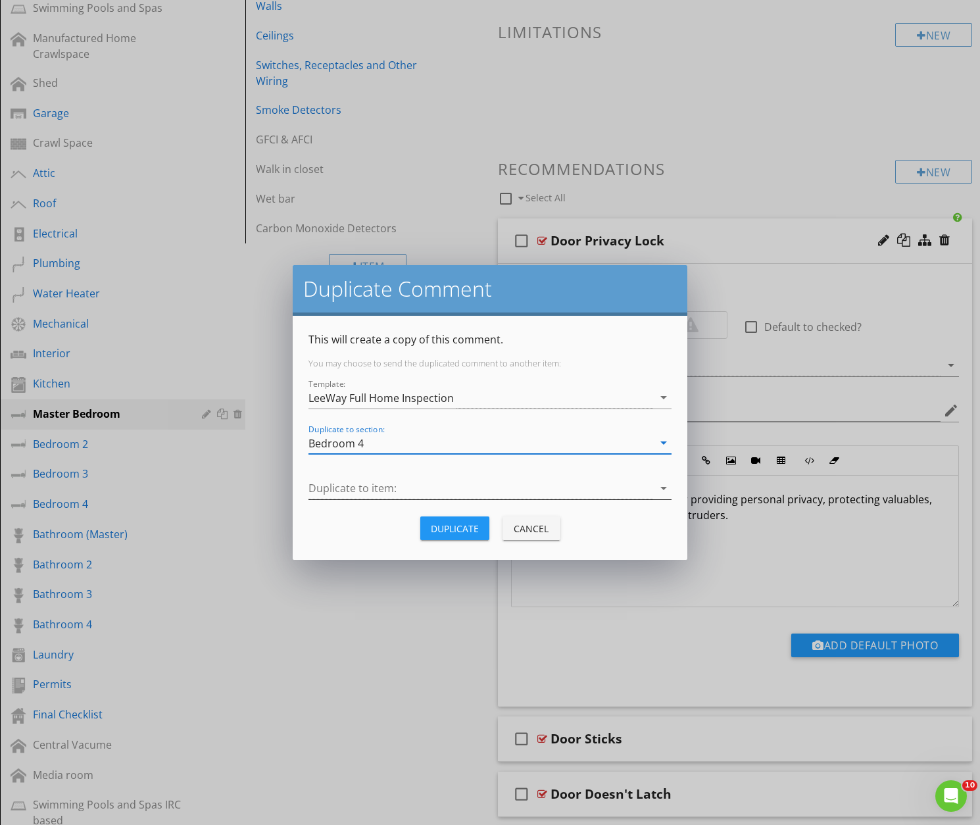
click at [362, 488] on div at bounding box center [480, 488] width 345 height 22
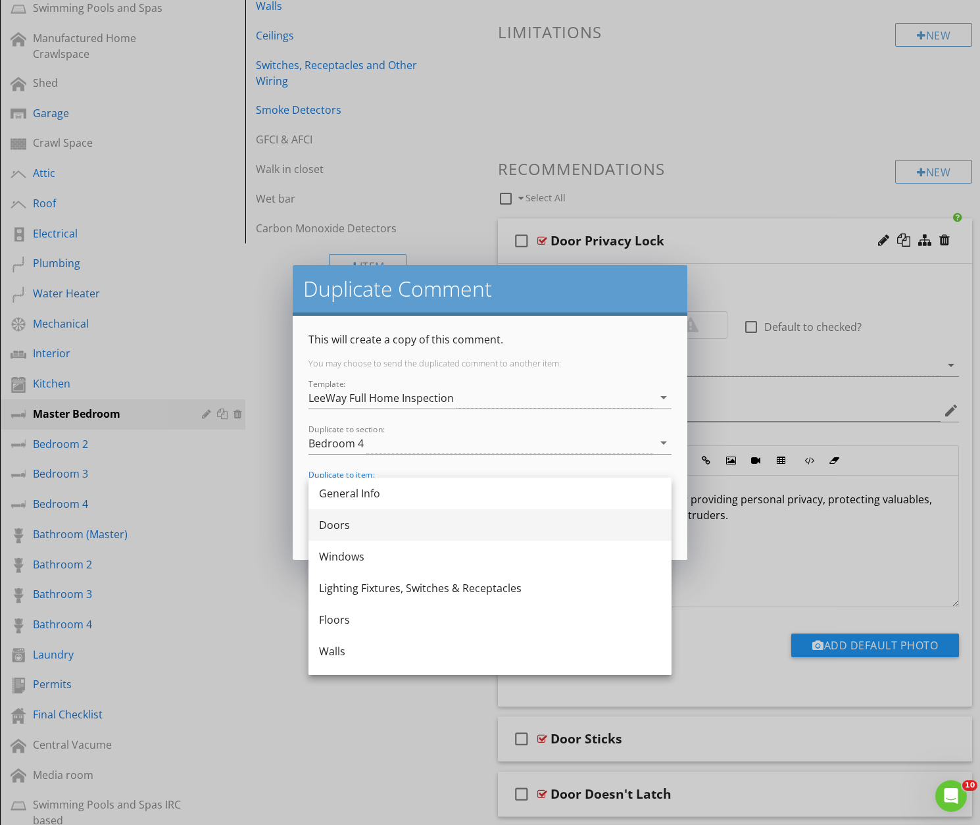
click at [334, 524] on div "Doors" at bounding box center [490, 525] width 342 height 16
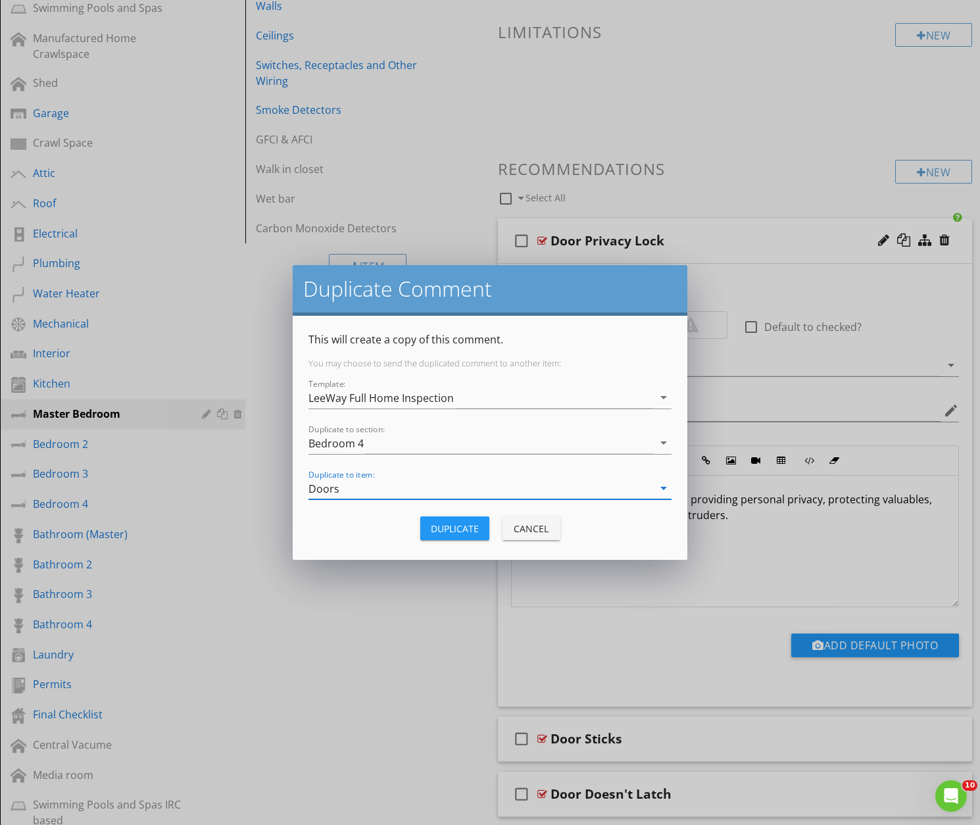
click at [453, 531] on div "Duplicate" at bounding box center [455, 529] width 48 height 14
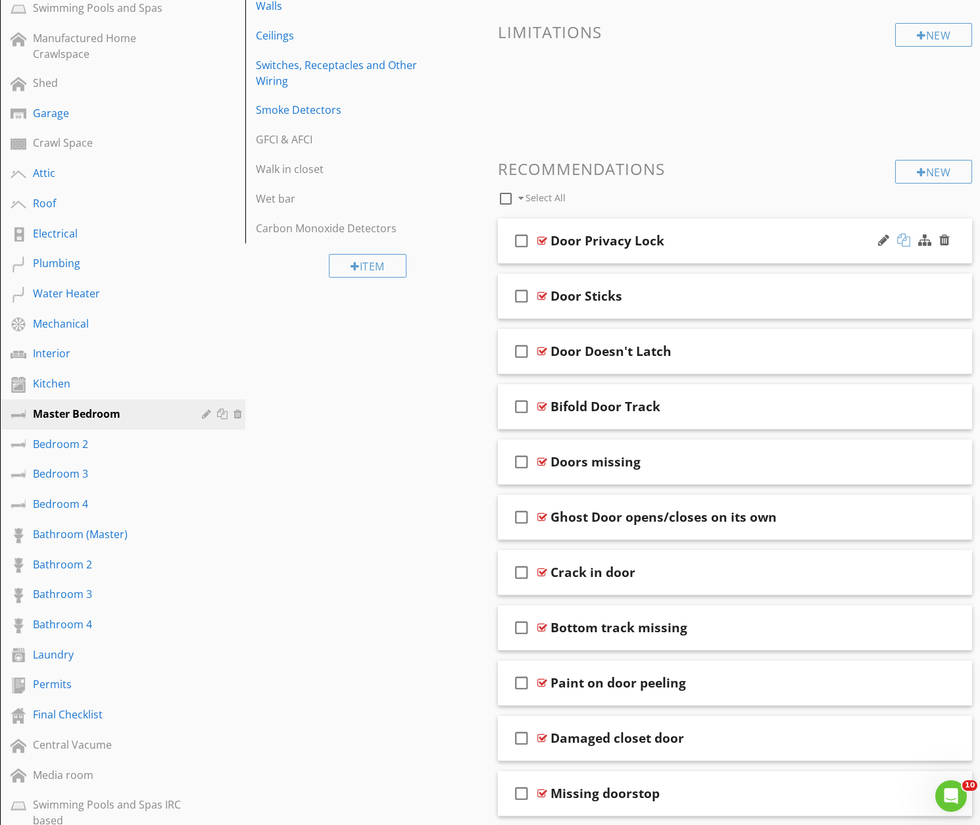
click at [902, 239] on div at bounding box center [903, 239] width 13 height 13
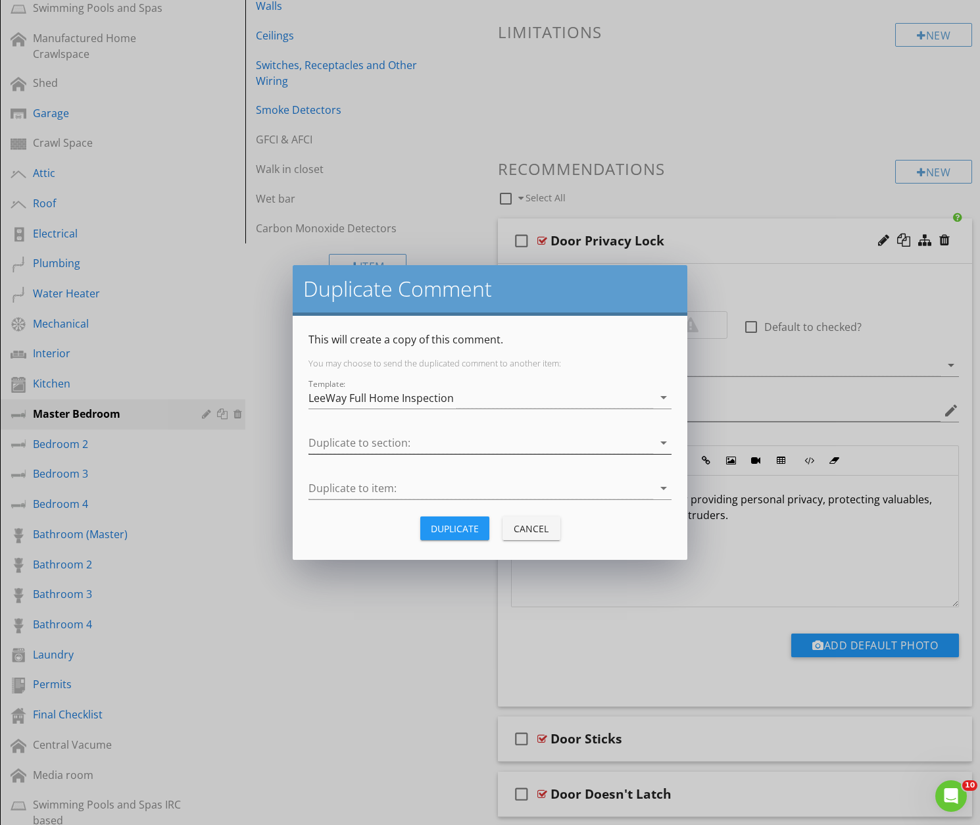
click at [338, 443] on div at bounding box center [480, 443] width 345 height 22
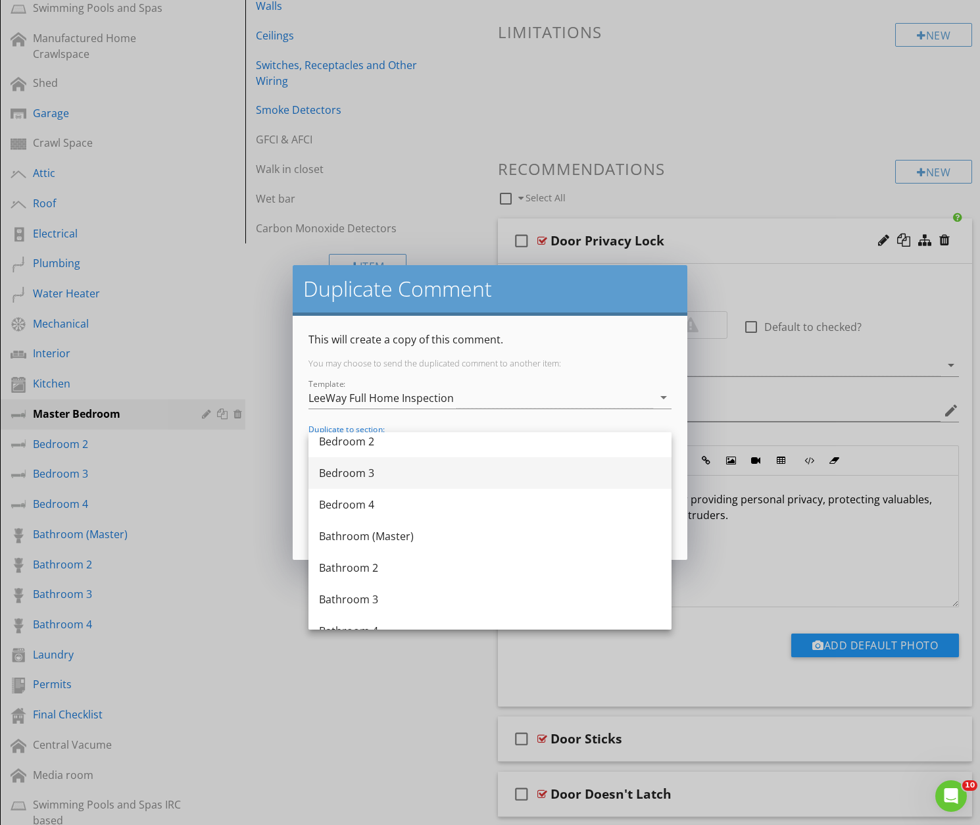
scroll to position [607, 0]
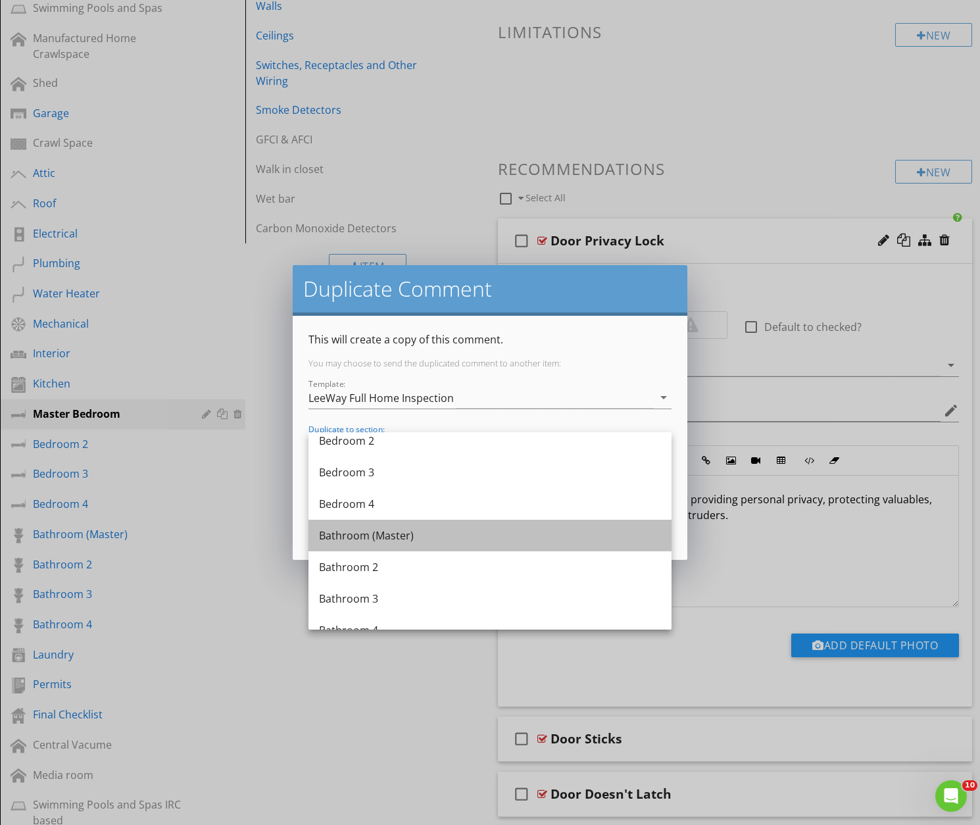
click at [341, 536] on div "Bathroom (Master)" at bounding box center [490, 535] width 342 height 16
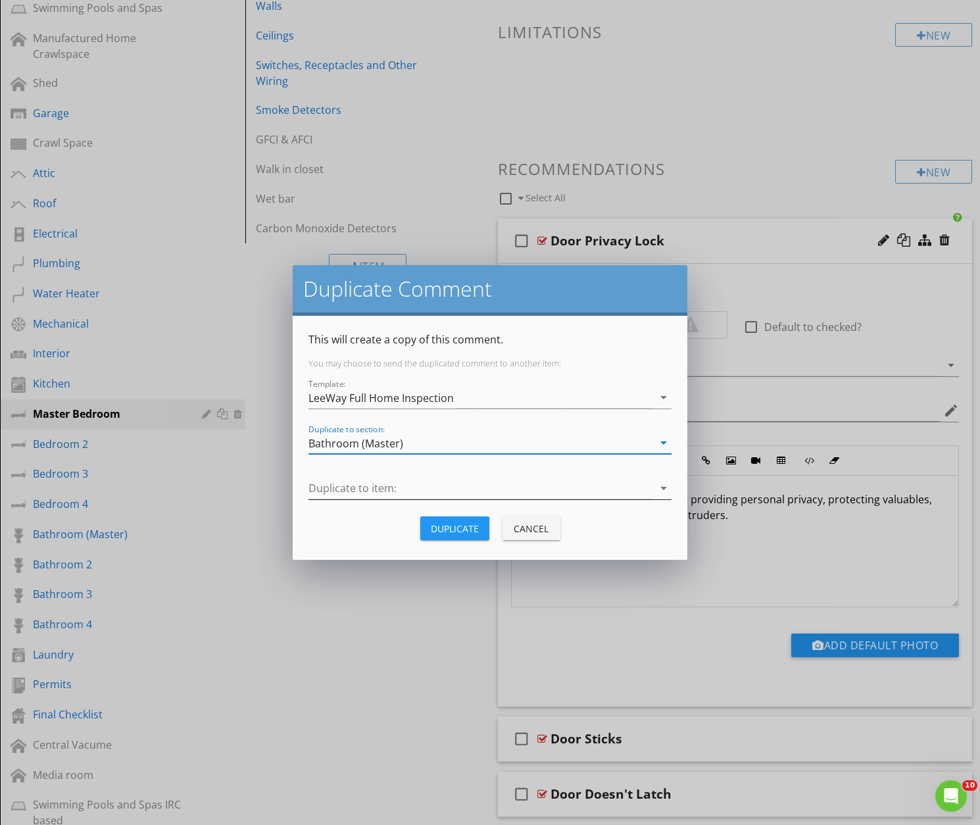
click at [391, 489] on div at bounding box center [480, 488] width 345 height 22
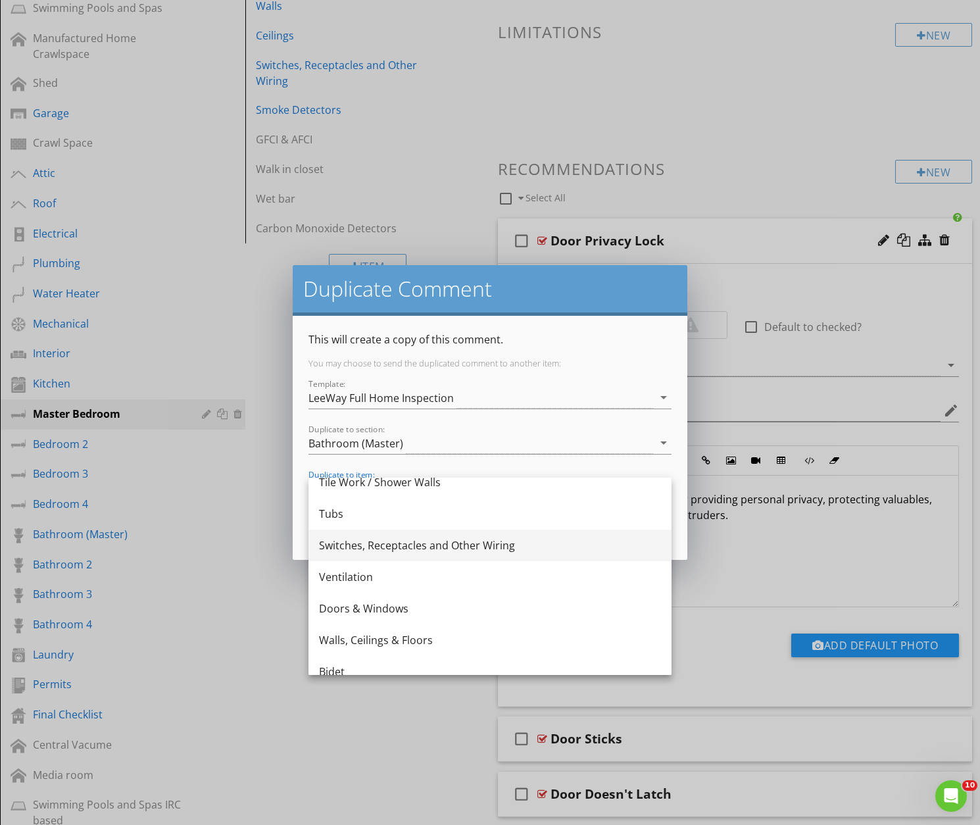
scroll to position [203, 0]
click at [355, 604] on div "Doors & Windows" at bounding box center [490, 606] width 342 height 16
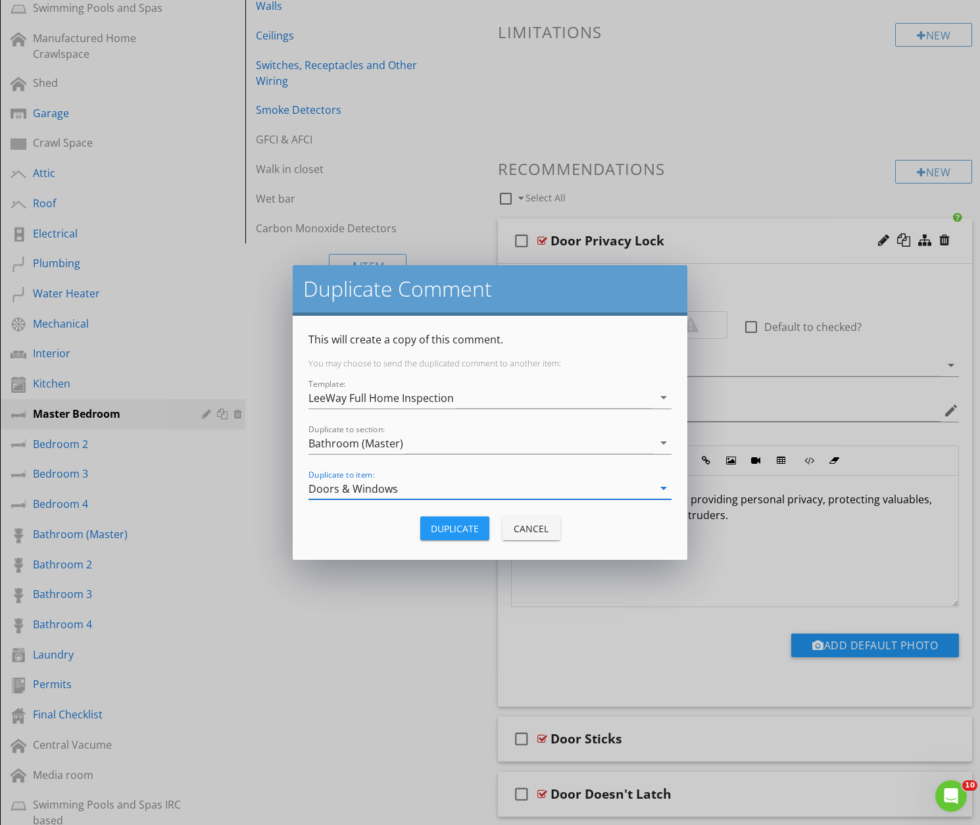
click at [453, 529] on div "Duplicate" at bounding box center [455, 529] width 48 height 14
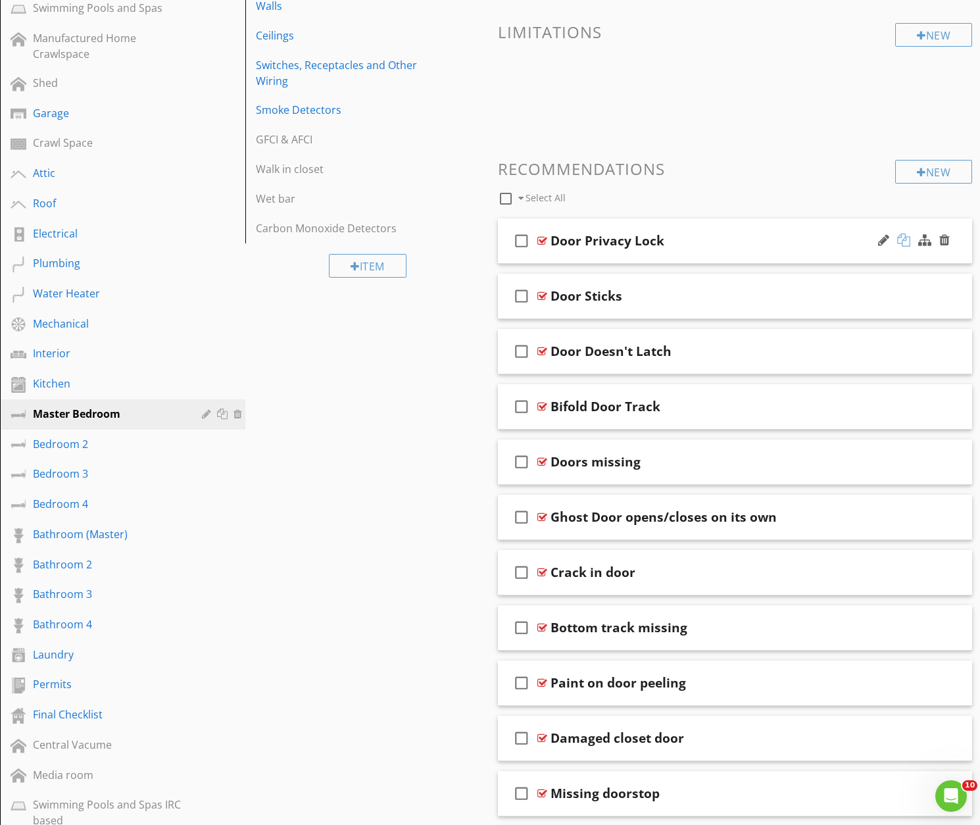
click at [905, 237] on div at bounding box center [903, 239] width 13 height 13
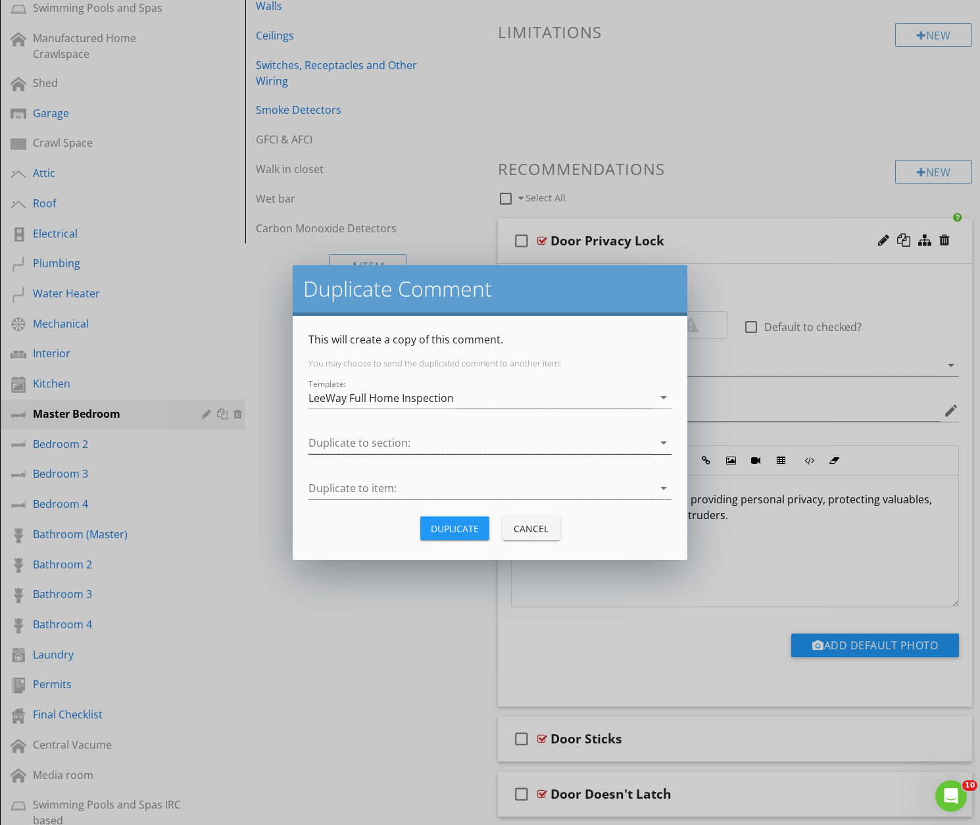
click at [383, 443] on div at bounding box center [480, 443] width 345 height 22
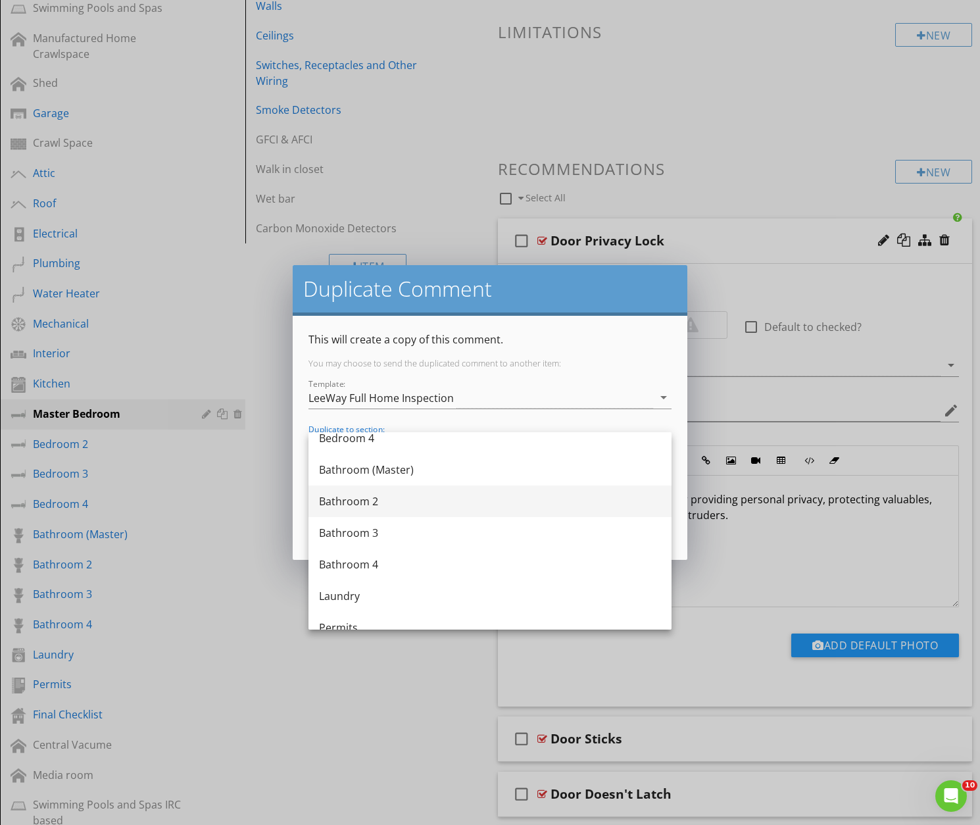
scroll to position [674, 0]
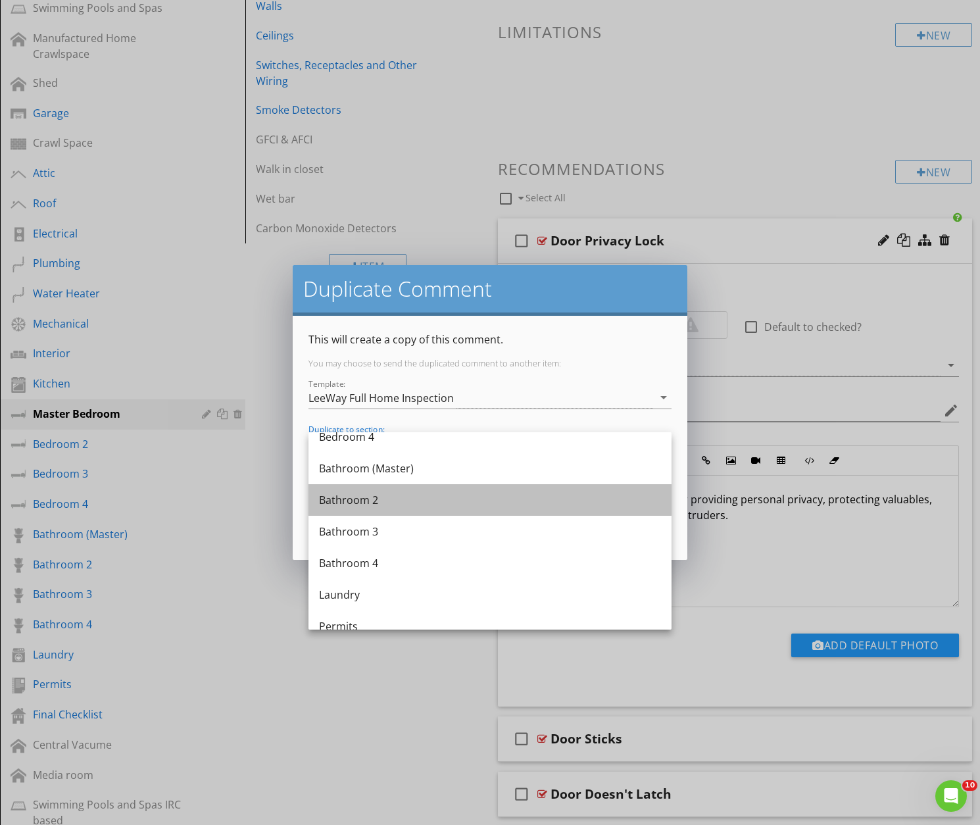
click at [352, 499] on div "Bathroom 2" at bounding box center [490, 500] width 342 height 16
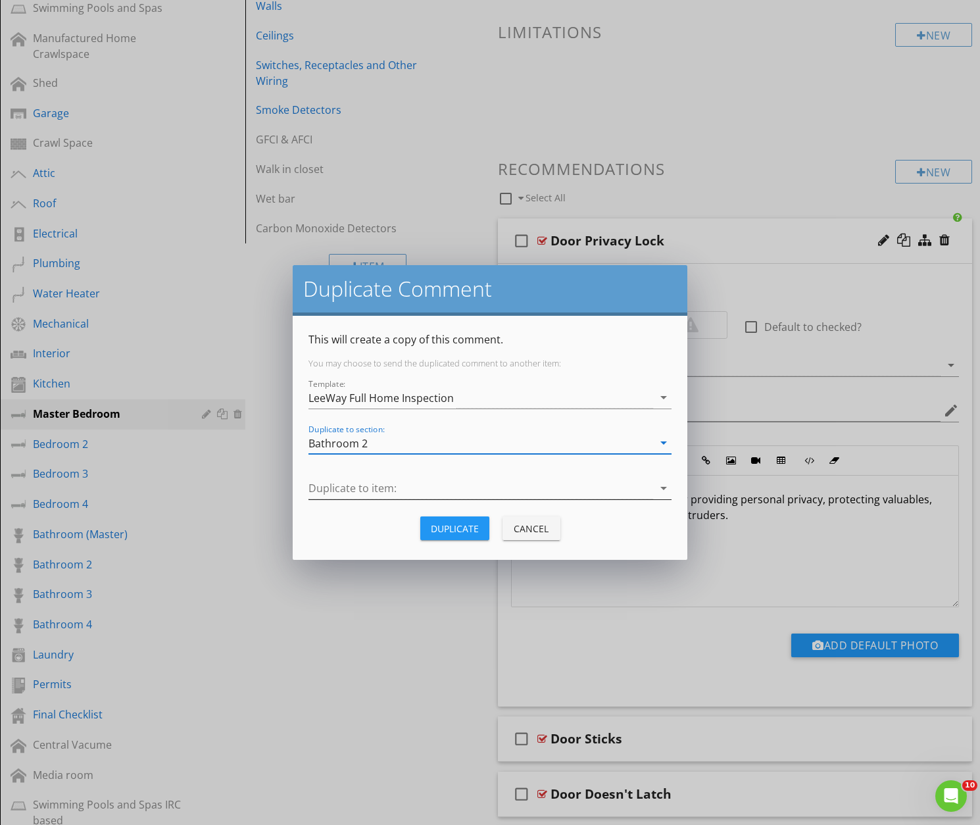
click at [356, 492] on div at bounding box center [480, 488] width 345 height 22
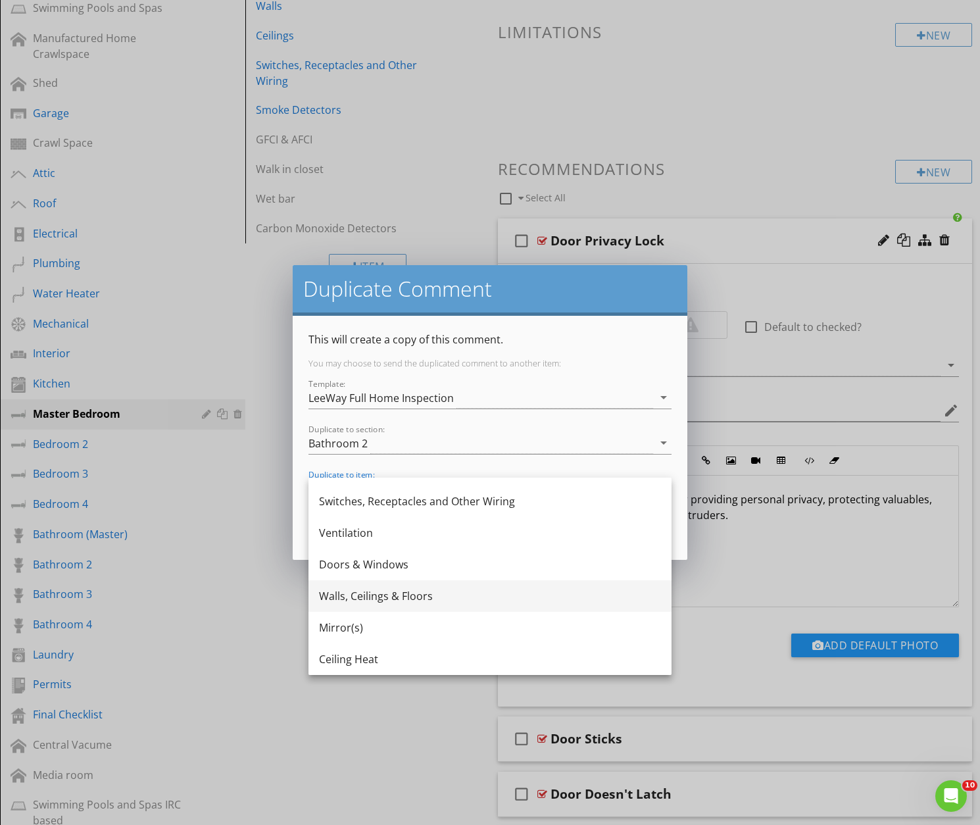
scroll to position [245, 0]
click at [351, 595] on div "Walls, Ceilings & Floors" at bounding box center [490, 596] width 342 height 16
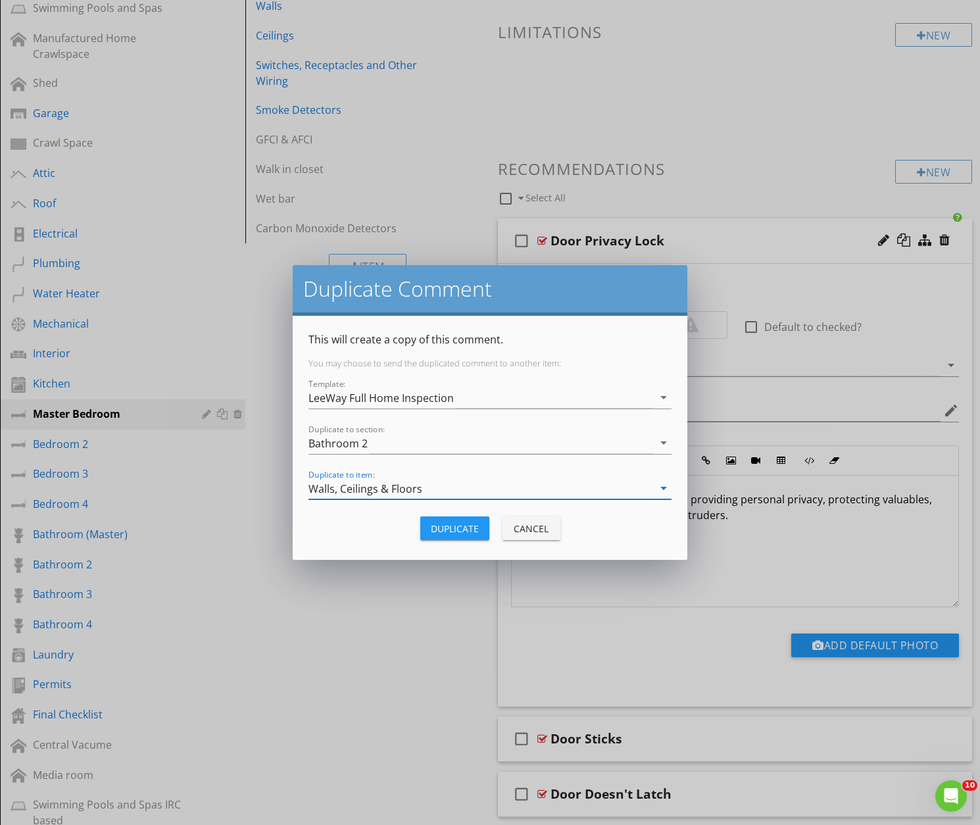
click at [360, 490] on div "Walls, Ceilings & Floors" at bounding box center [365, 489] width 114 height 12
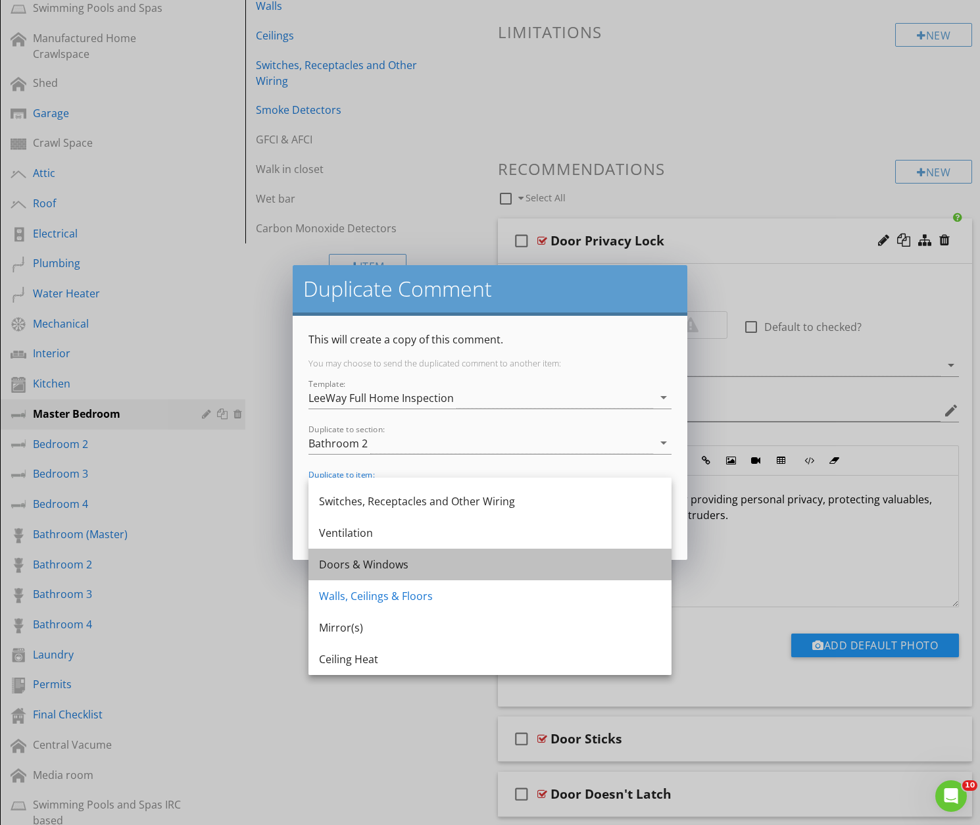
click at [352, 562] on div "Doors & Windows" at bounding box center [490, 564] width 342 height 16
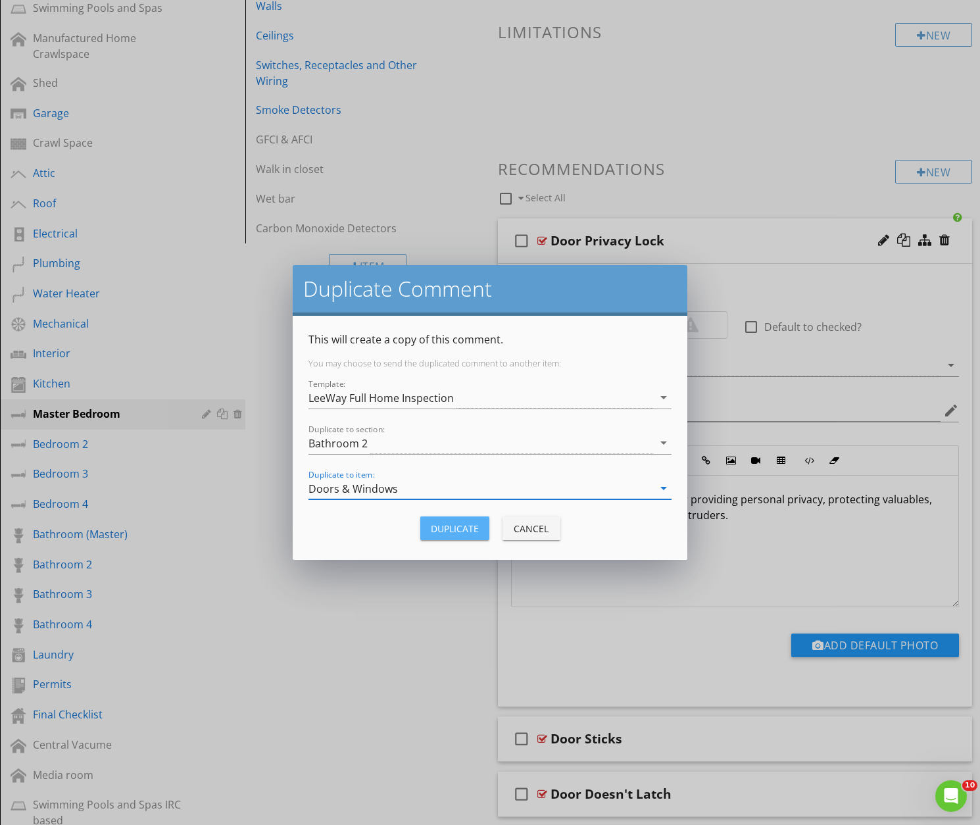
click at [454, 530] on div "Duplicate" at bounding box center [455, 529] width 48 height 14
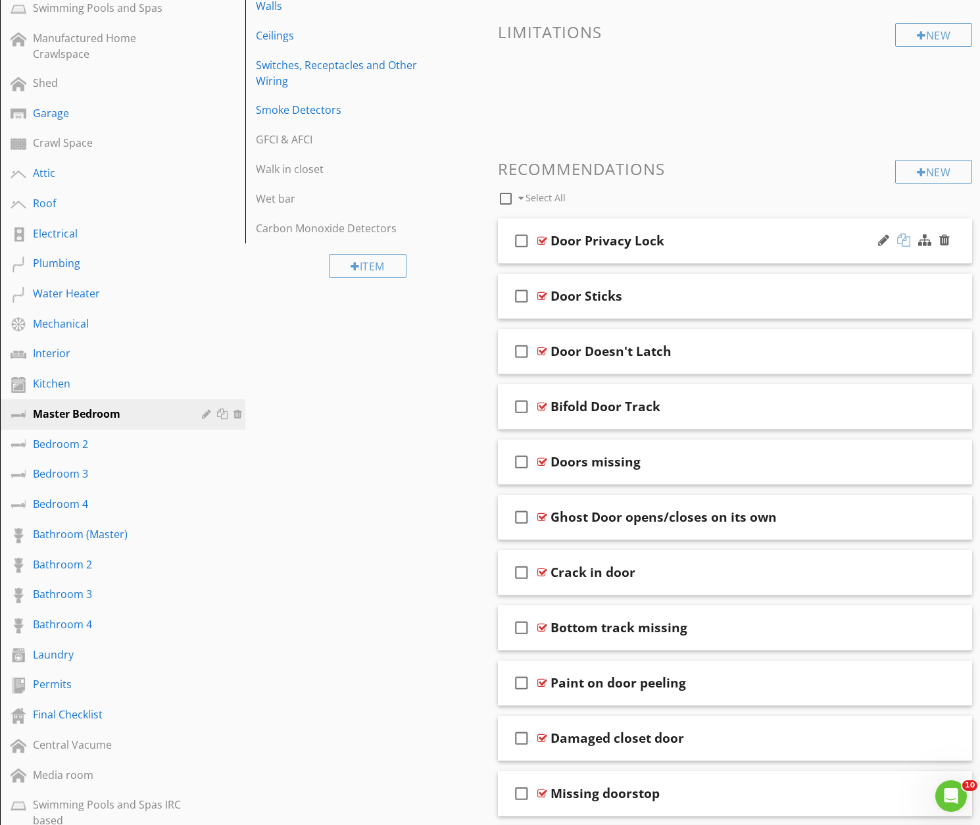
click at [904, 237] on div at bounding box center [903, 239] width 13 height 13
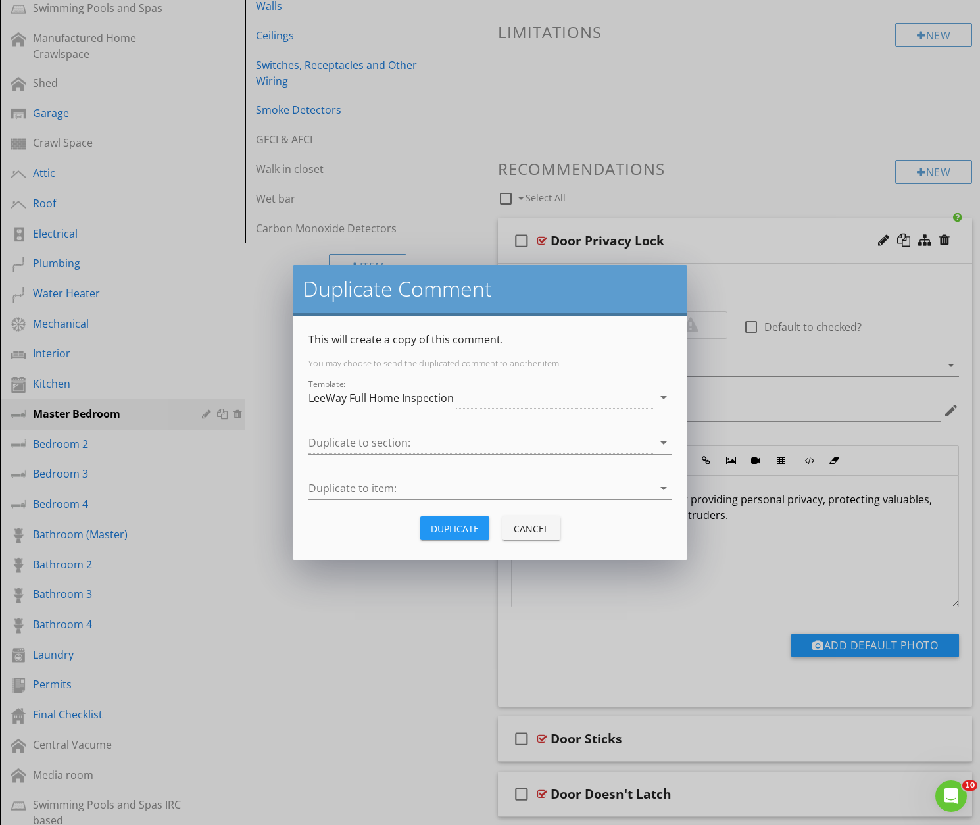
click at [377, 445] on div at bounding box center [480, 443] width 345 height 22
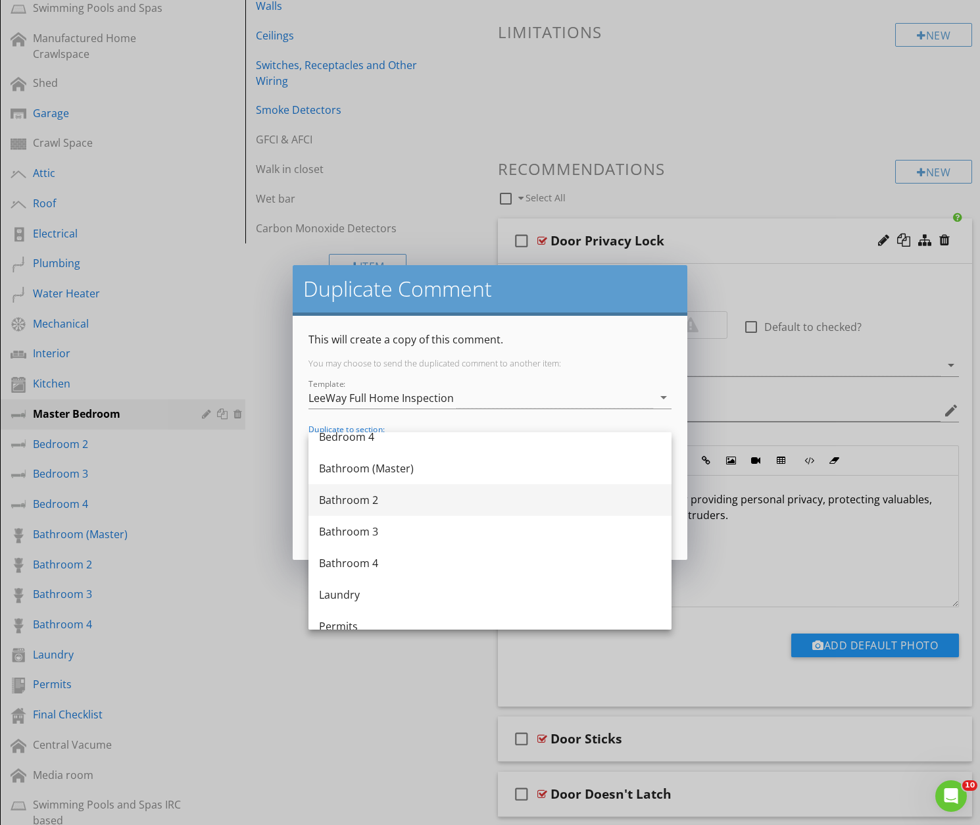
scroll to position [675, 0]
click at [344, 529] on div "Bathroom 3" at bounding box center [490, 530] width 342 height 16
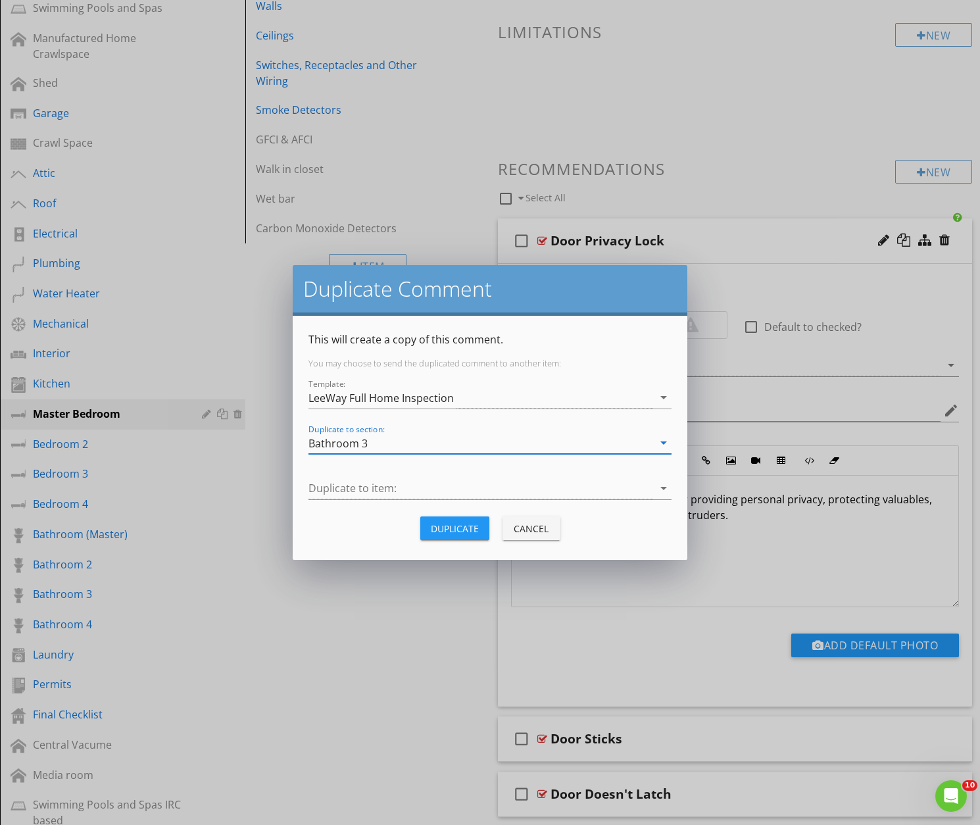
click at [358, 492] on div at bounding box center [480, 488] width 345 height 22
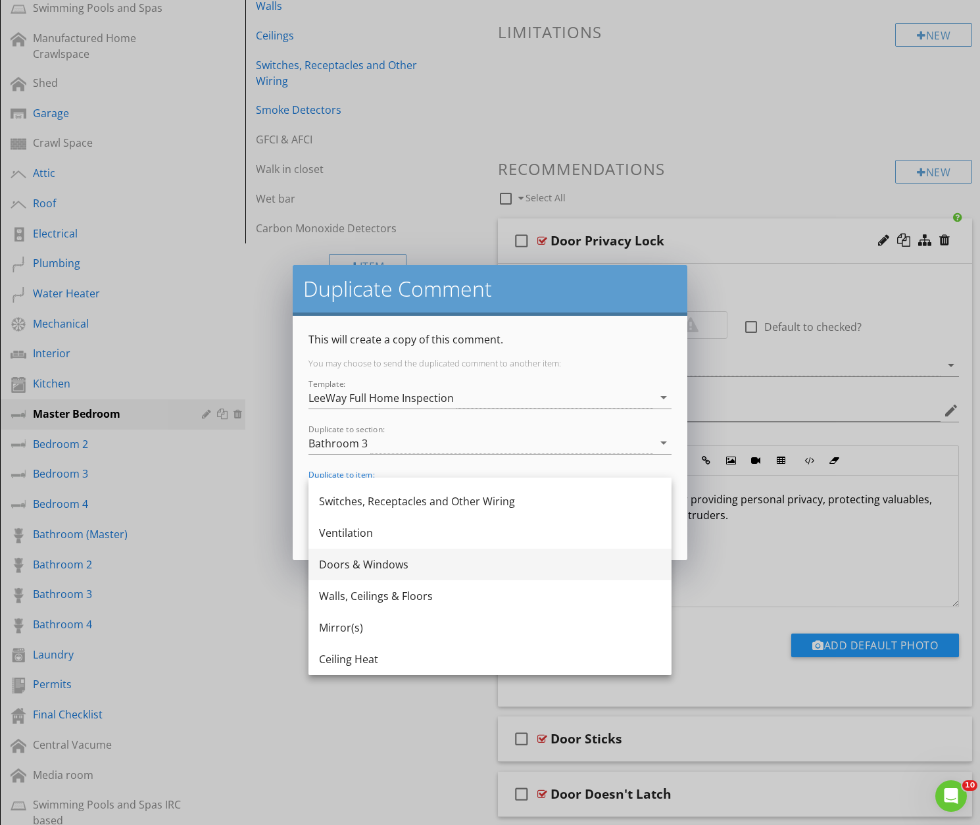
scroll to position [245, 0]
click at [352, 560] on div "Doors & Windows" at bounding box center [490, 564] width 342 height 16
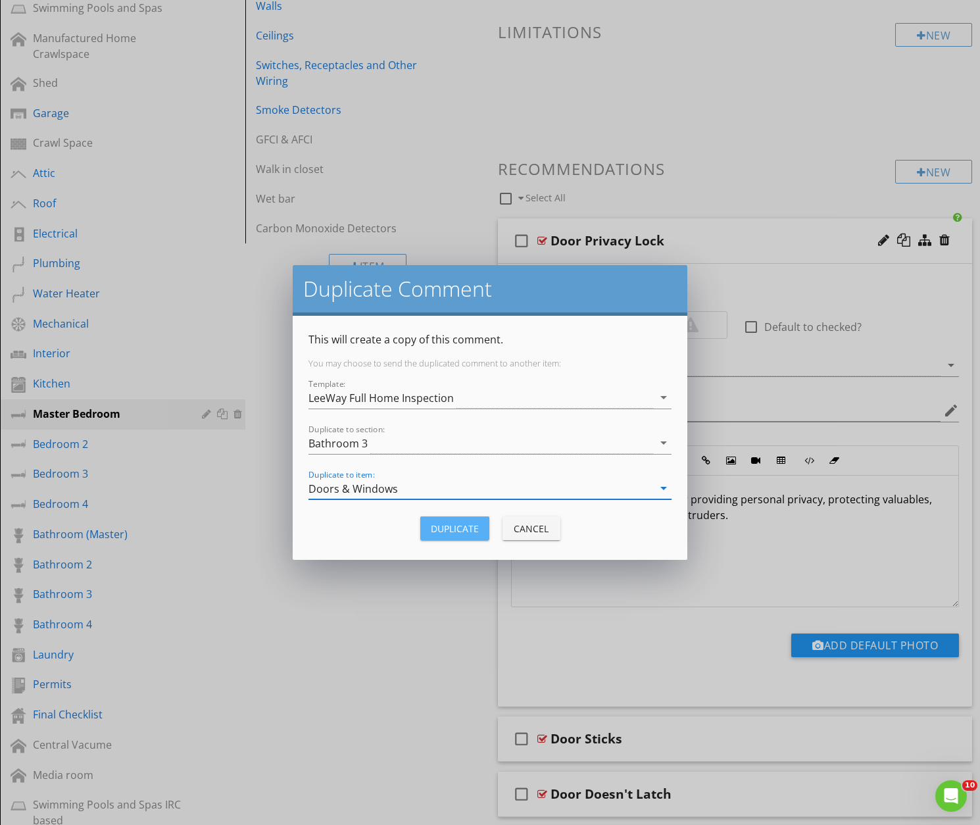
click at [443, 522] on div "Duplicate" at bounding box center [455, 529] width 48 height 14
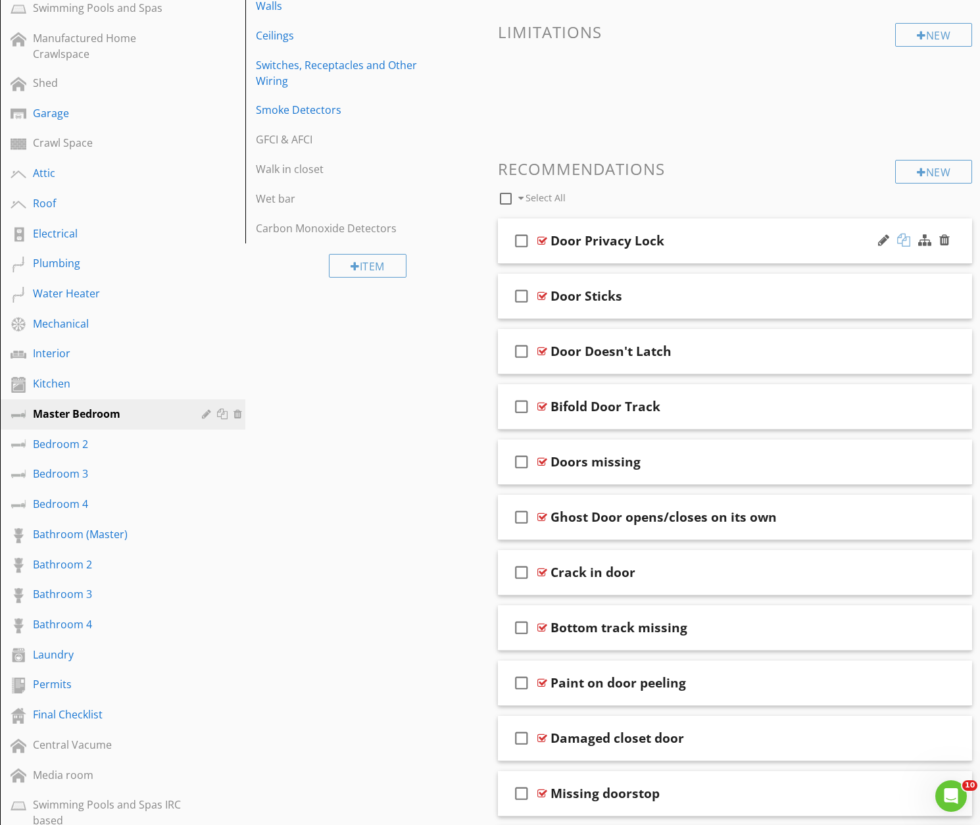
click at [904, 237] on div at bounding box center [903, 239] width 13 height 13
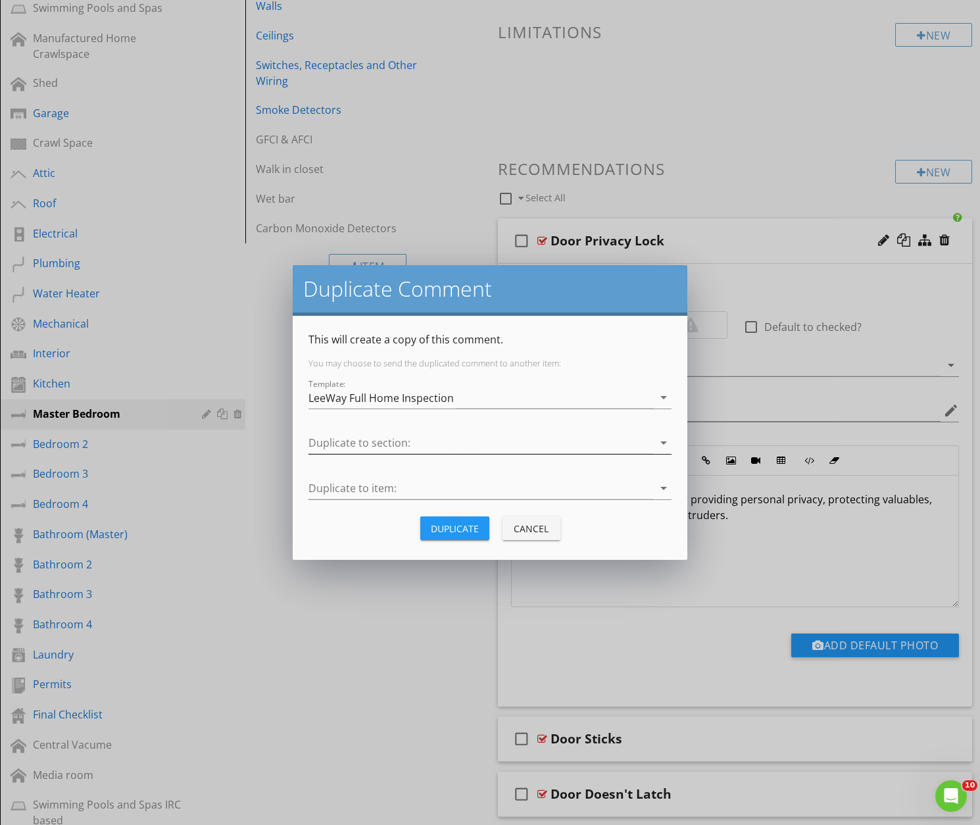
click at [411, 436] on div at bounding box center [480, 443] width 345 height 22
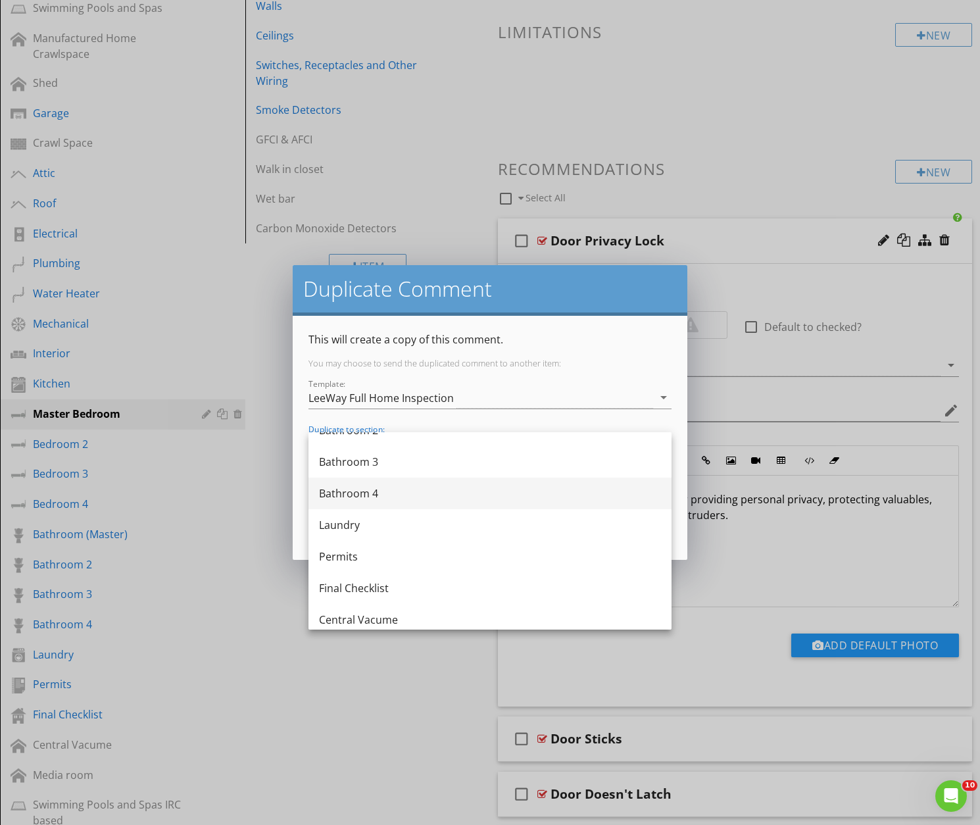
scroll to position [750, 0]
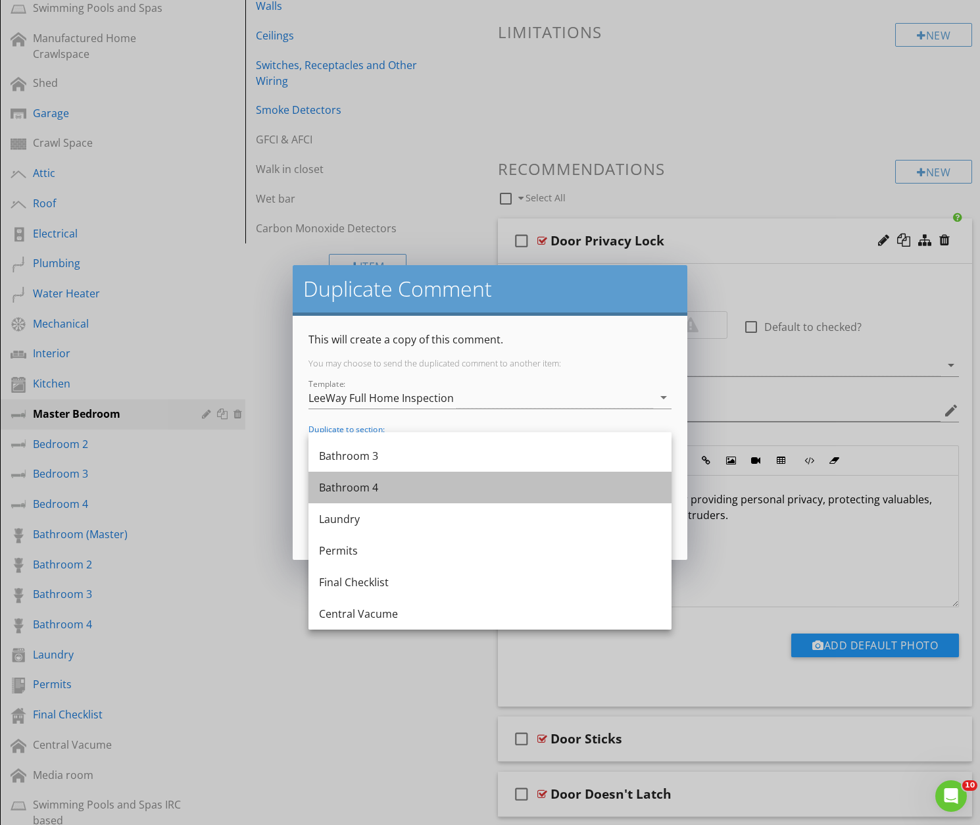
click at [361, 484] on div "Bathroom 4" at bounding box center [490, 487] width 342 height 16
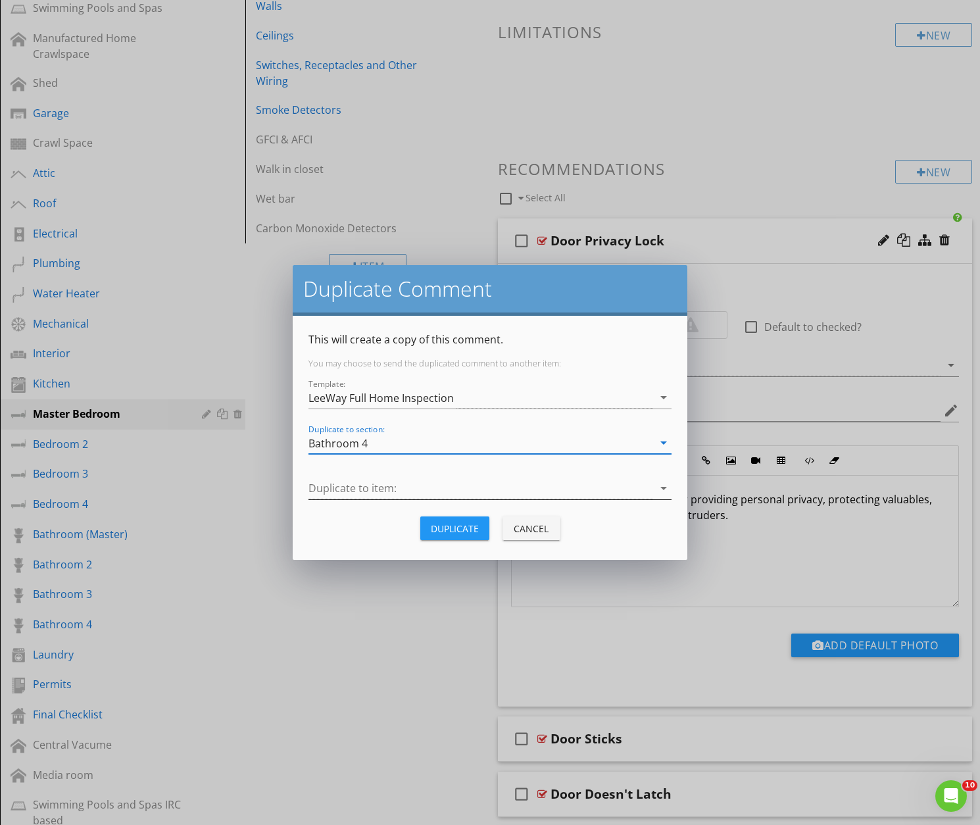
click at [366, 487] on div at bounding box center [480, 488] width 345 height 22
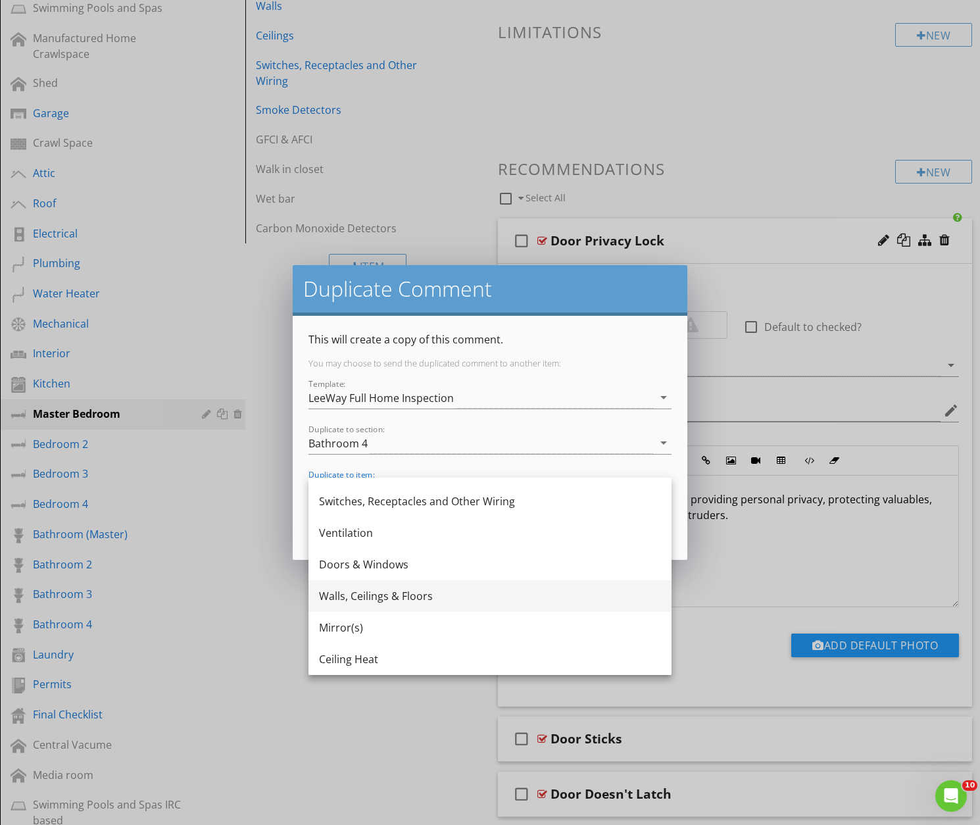
scroll to position [245, 0]
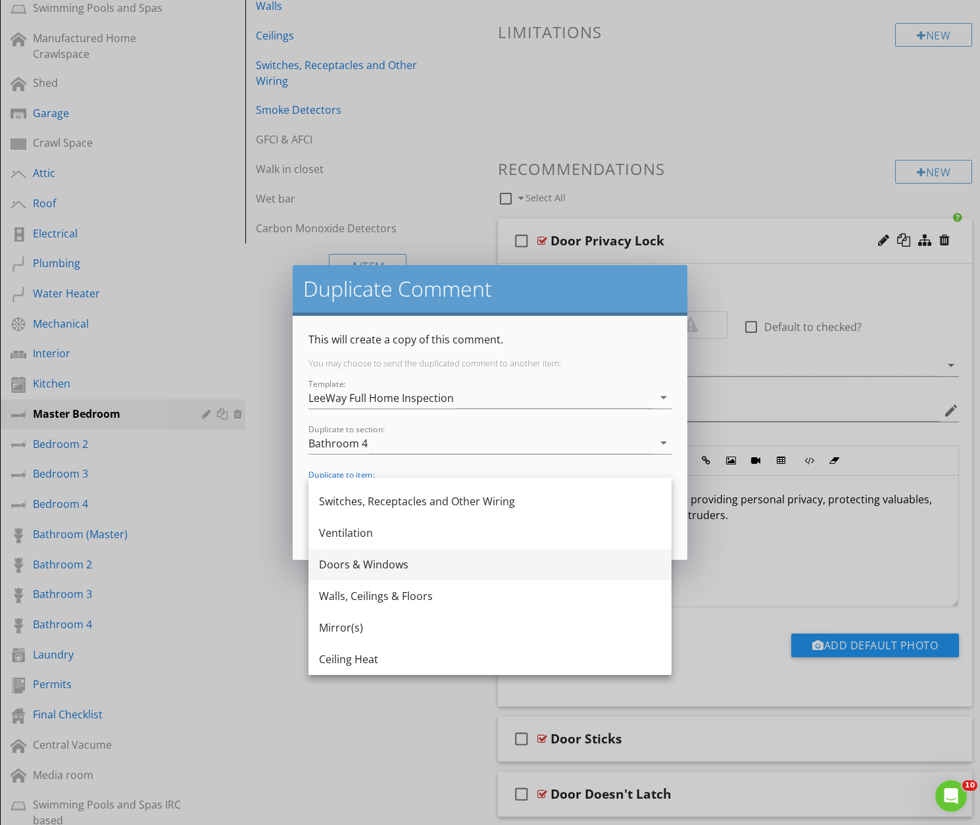
click at [368, 566] on div "Doors & Windows" at bounding box center [490, 564] width 342 height 16
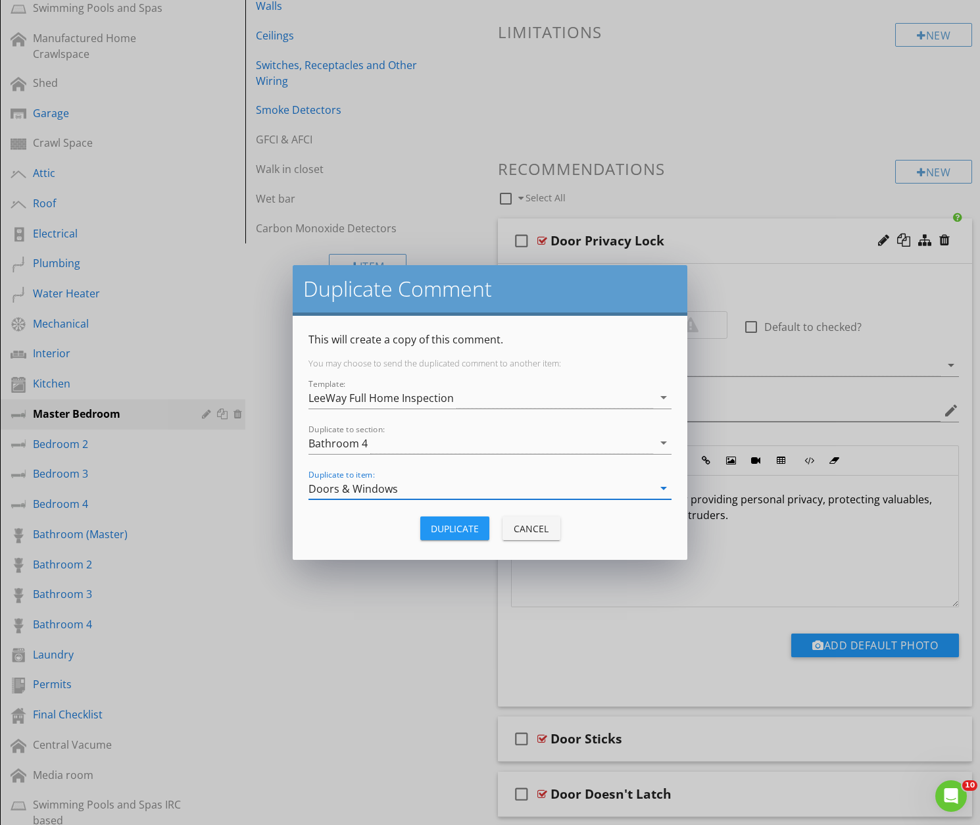
click at [446, 526] on div "Duplicate" at bounding box center [455, 529] width 48 height 14
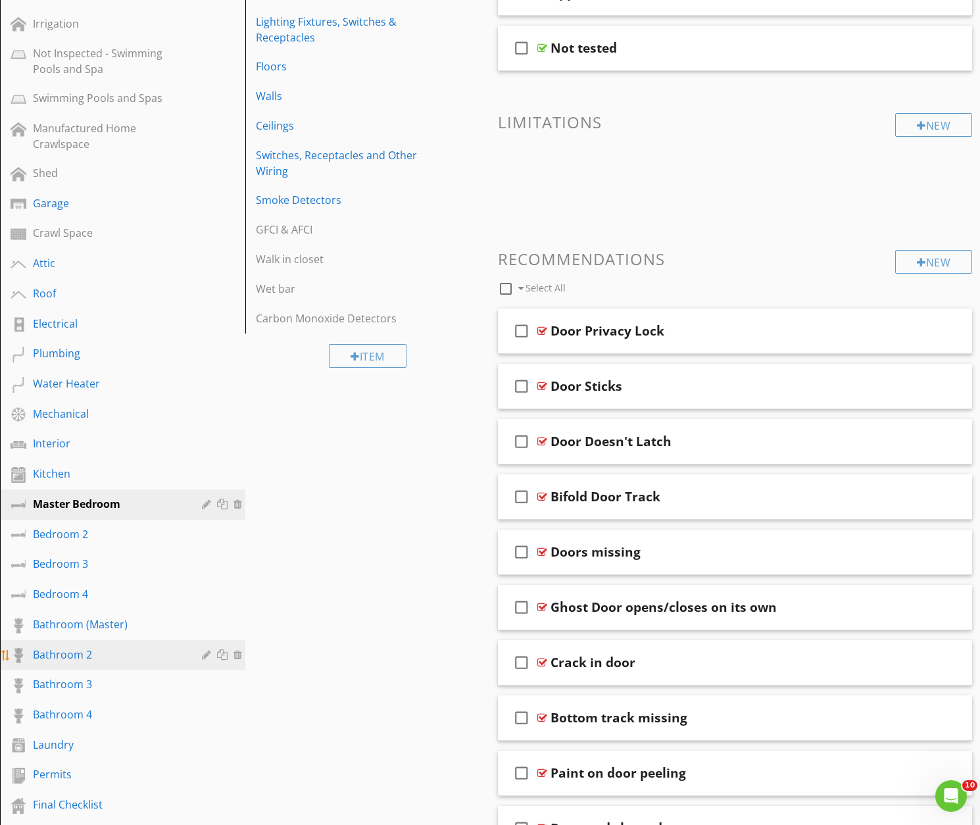
scroll to position [294, 0]
click at [70, 620] on div "Bathroom (Master)" at bounding box center [108, 624] width 150 height 16
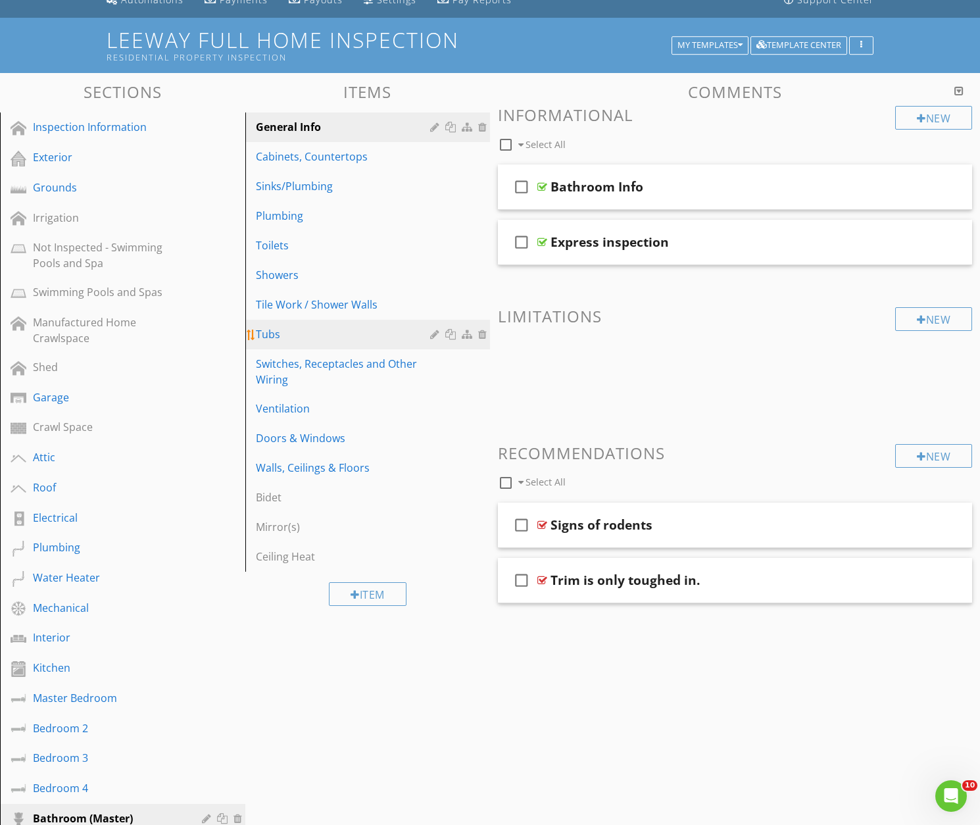
scroll to position [98, 0]
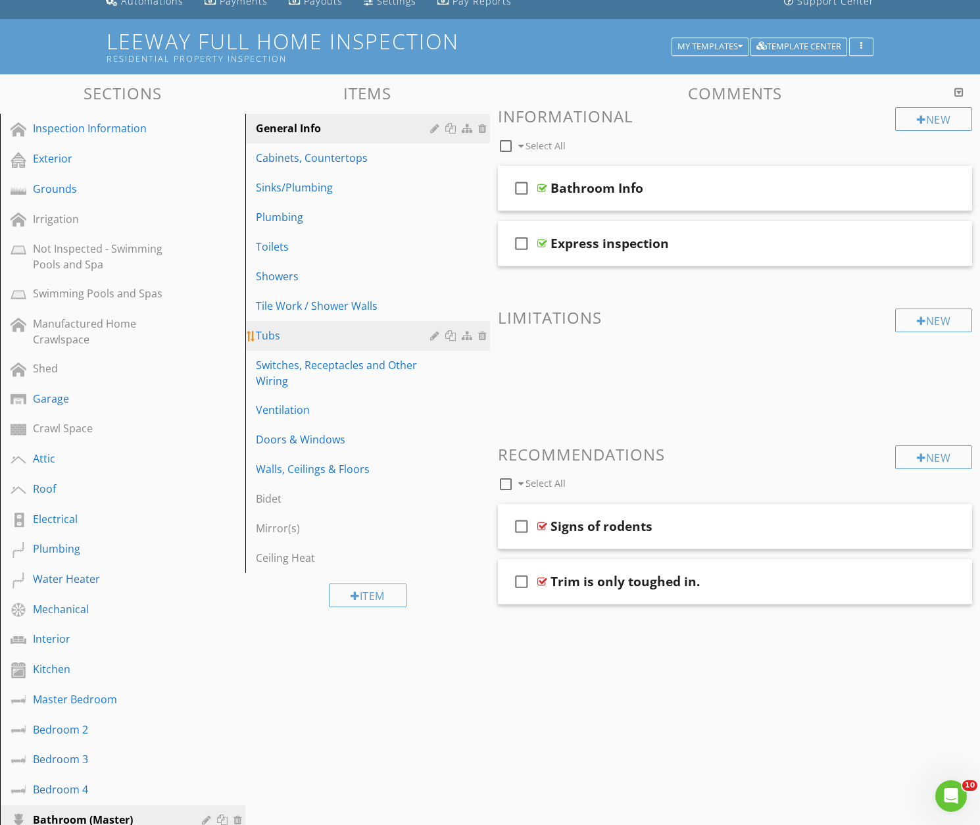
click at [266, 333] on div "Tubs" at bounding box center [345, 336] width 179 height 16
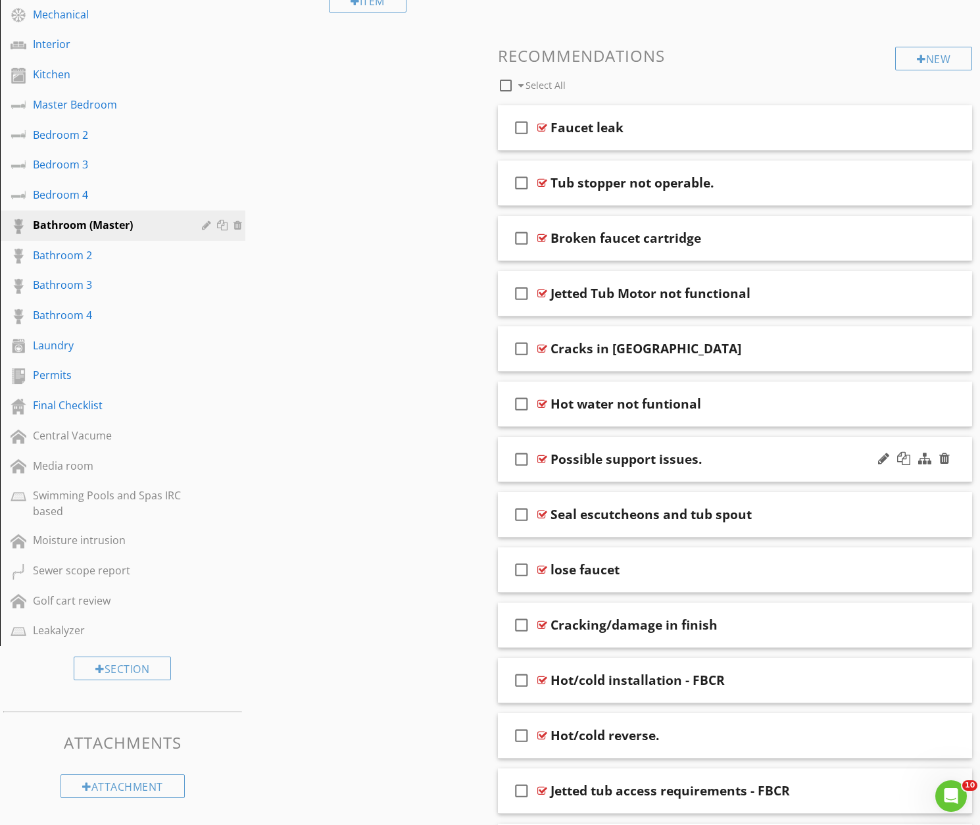
scroll to position [693, 0]
click at [773, 516] on div "Seal escutcheons and tub spout" at bounding box center [718, 514] width 336 height 16
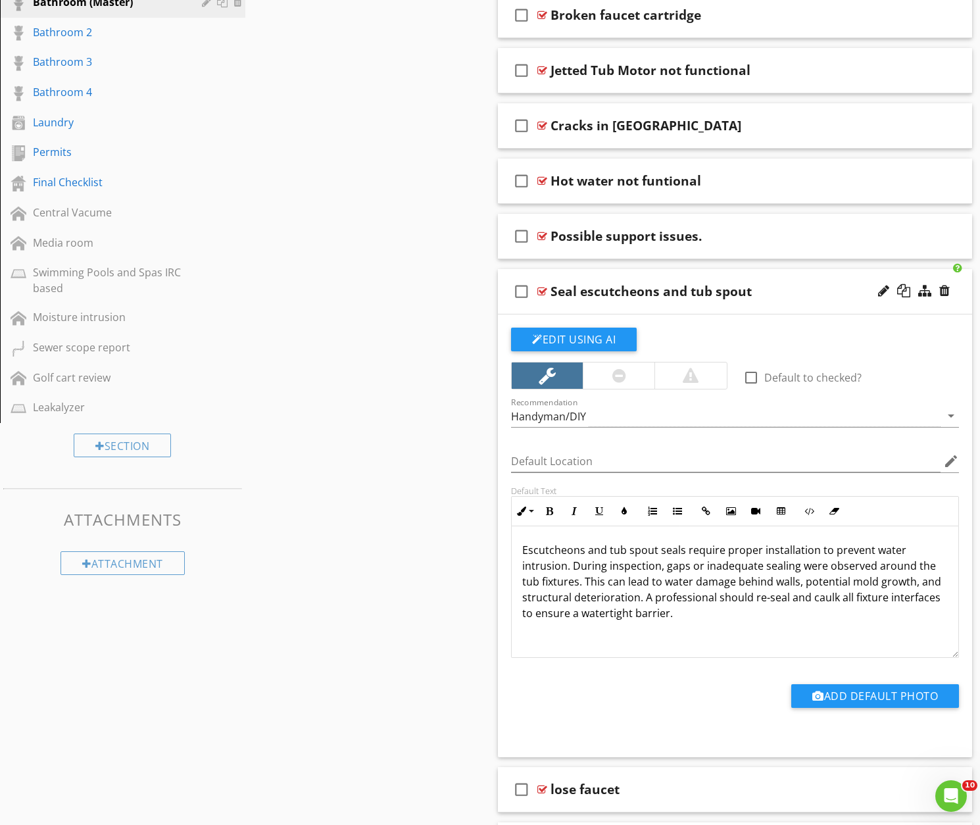
scroll to position [920, 0]
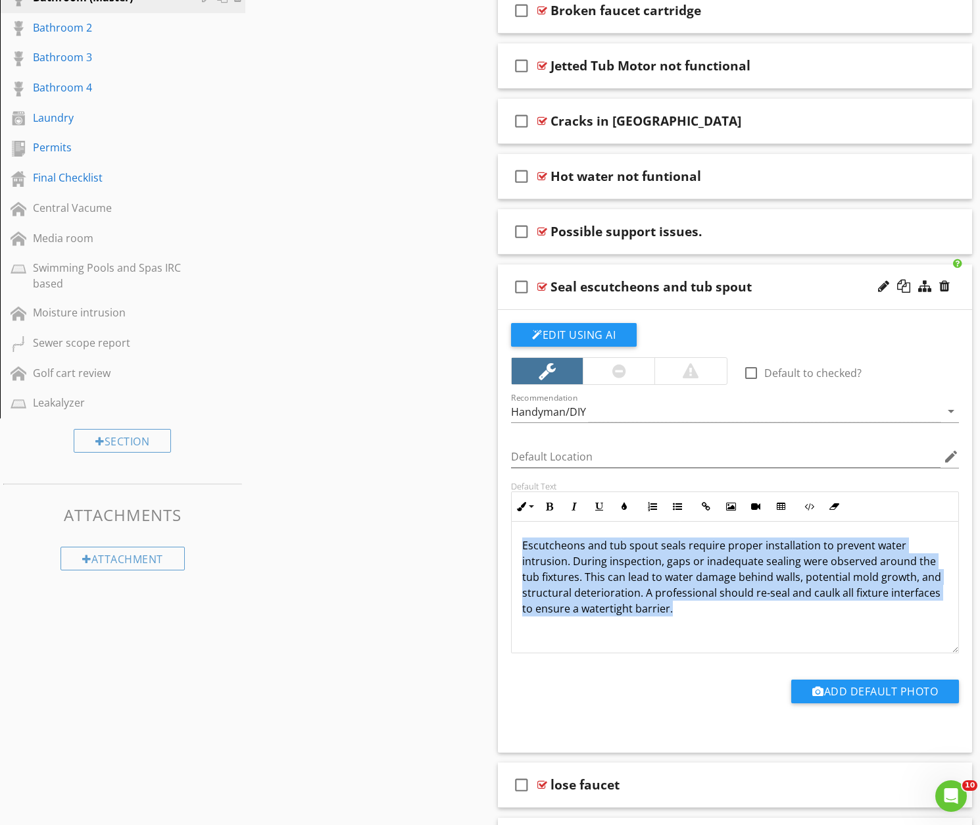
drag, startPoint x: 641, startPoint y: 604, endPoint x: 527, endPoint y: 554, distance: 123.7
click at [516, 549] on div "Escutcheons and tub spout seals require proper installation to prevent water in…" at bounding box center [735, 588] width 447 height 132
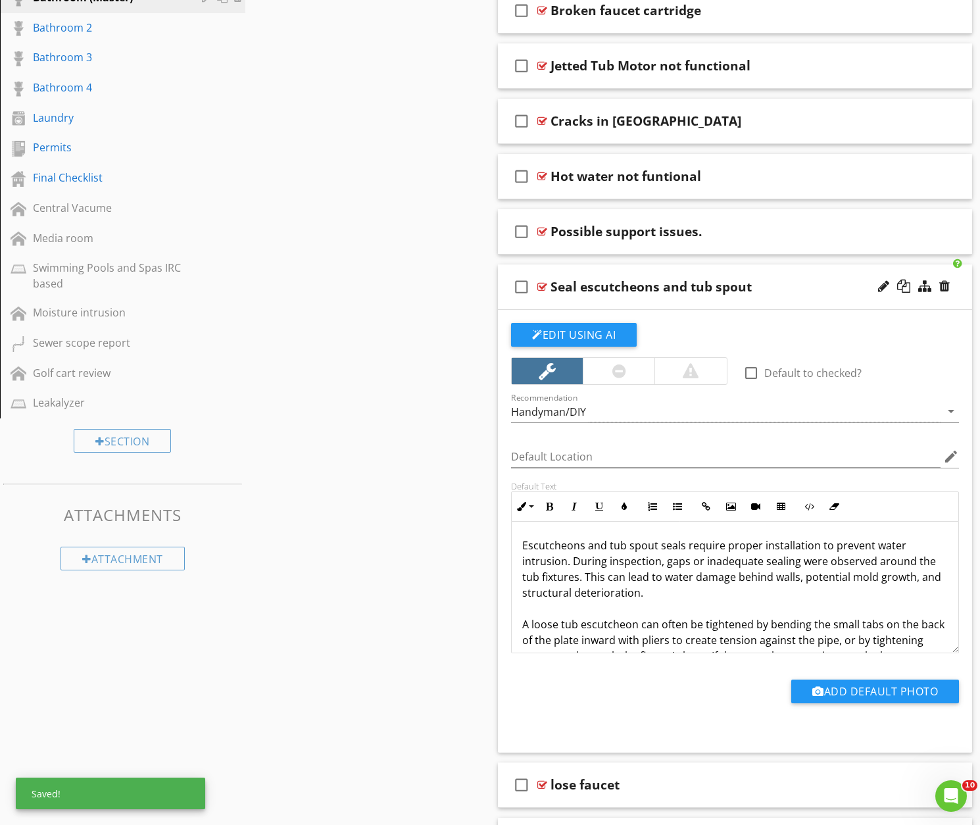
scroll to position [0, 0]
click at [903, 284] on div at bounding box center [903, 285] width 13 height 13
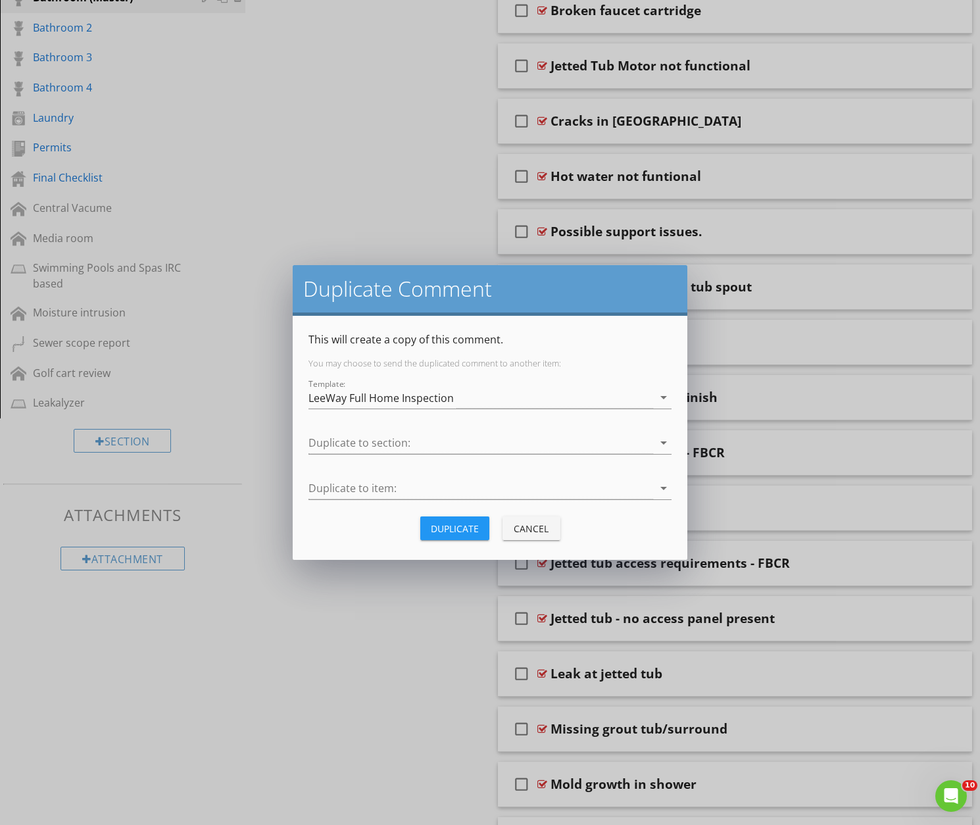
click at [349, 446] on div at bounding box center [480, 443] width 345 height 22
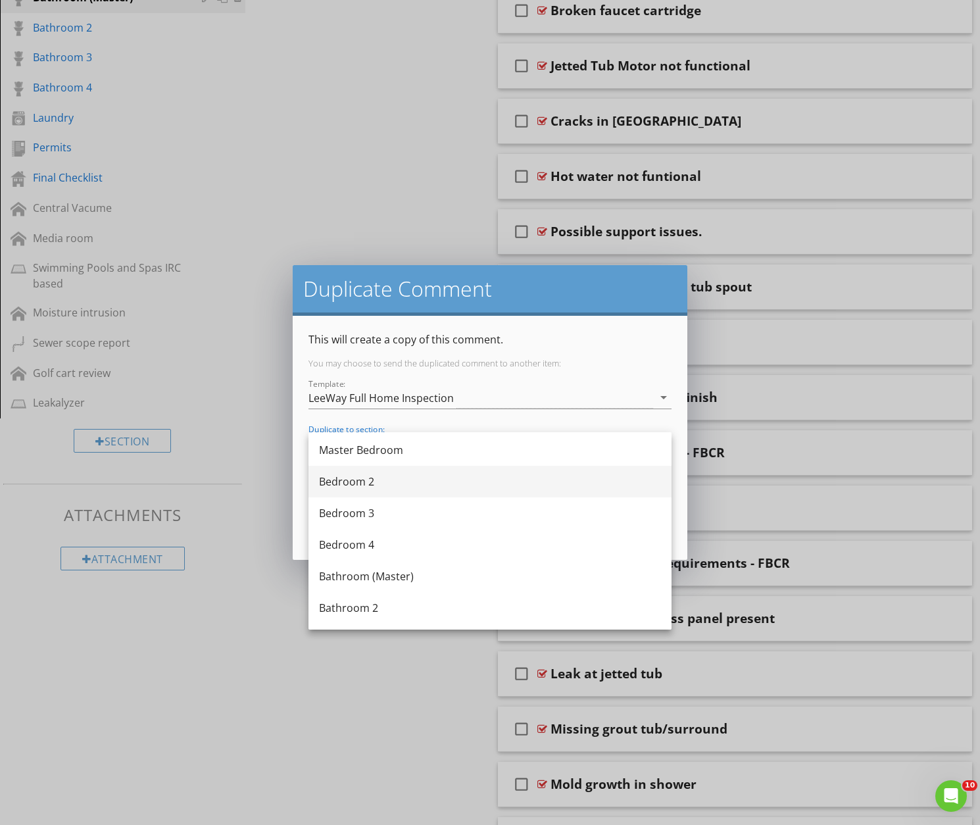
scroll to position [570, 0]
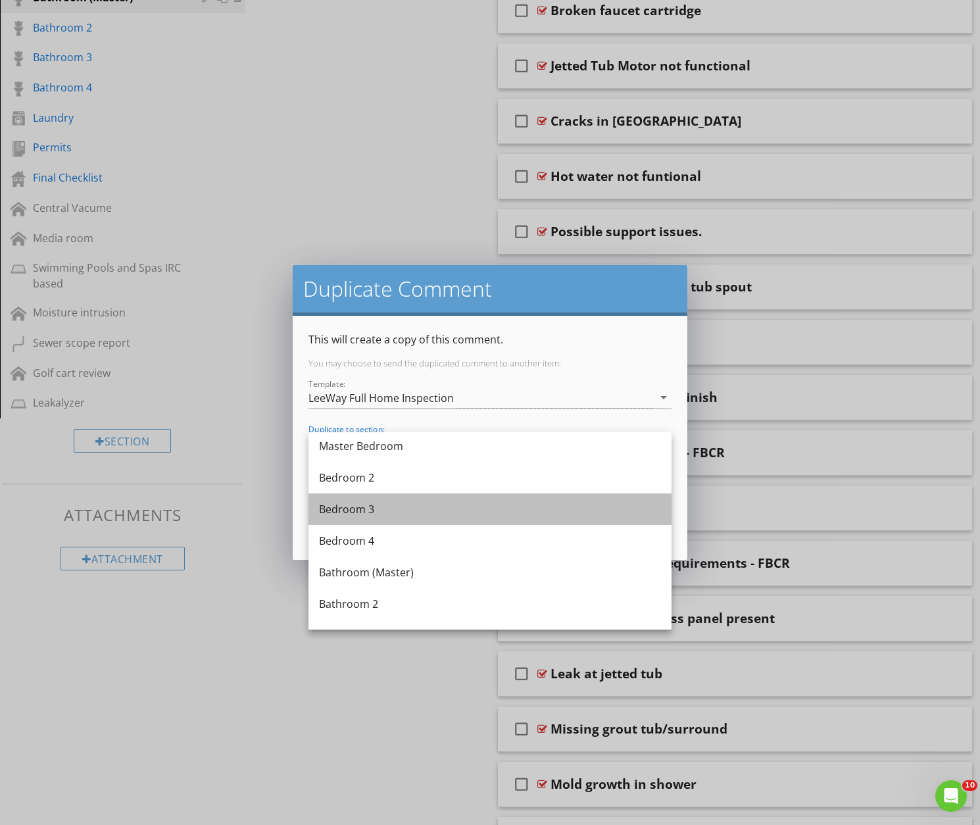
click at [357, 506] on div "Bedroom 3" at bounding box center [490, 509] width 342 height 16
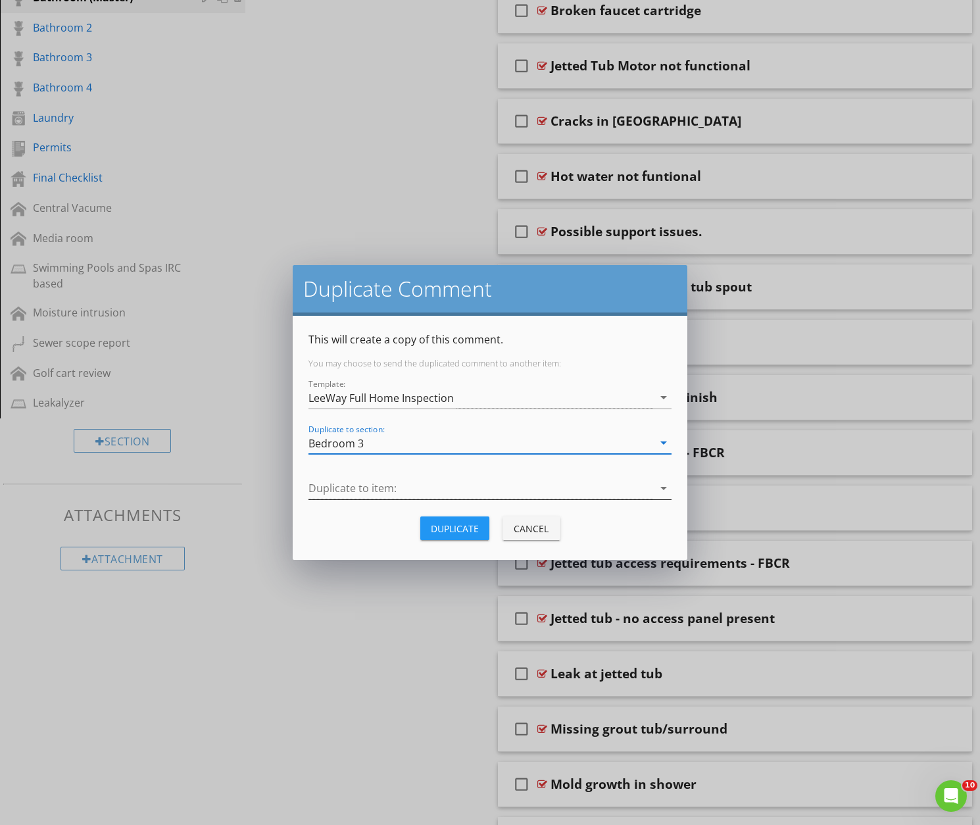
click at [367, 491] on div at bounding box center [480, 488] width 345 height 22
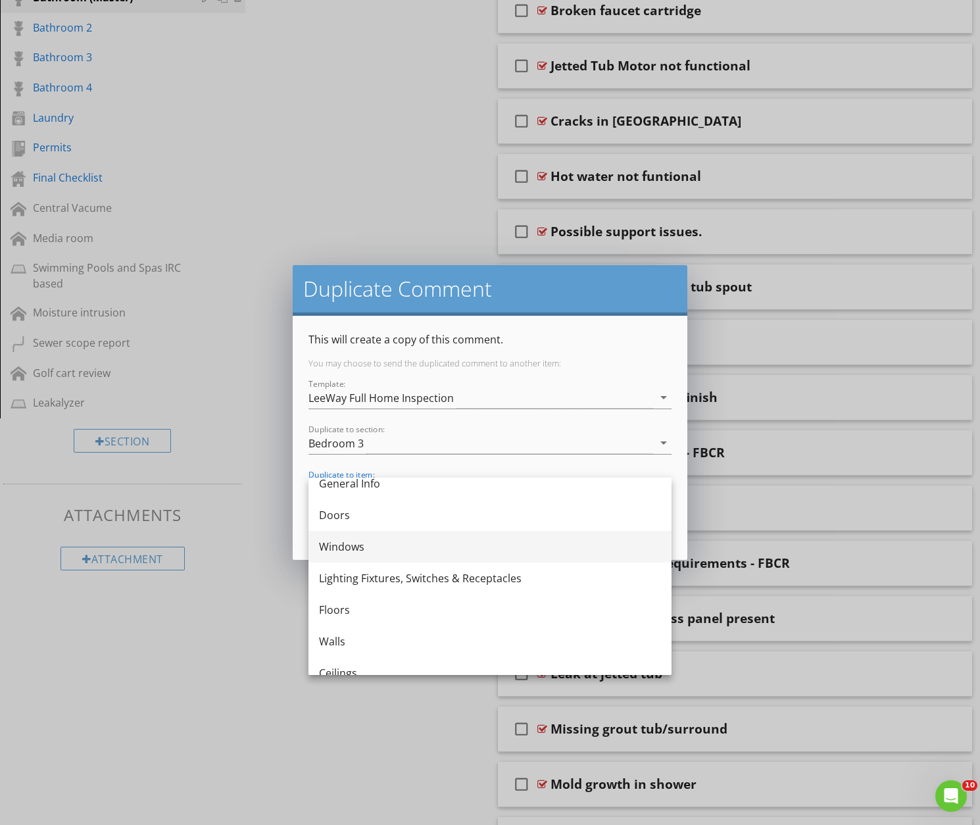
scroll to position [0, 0]
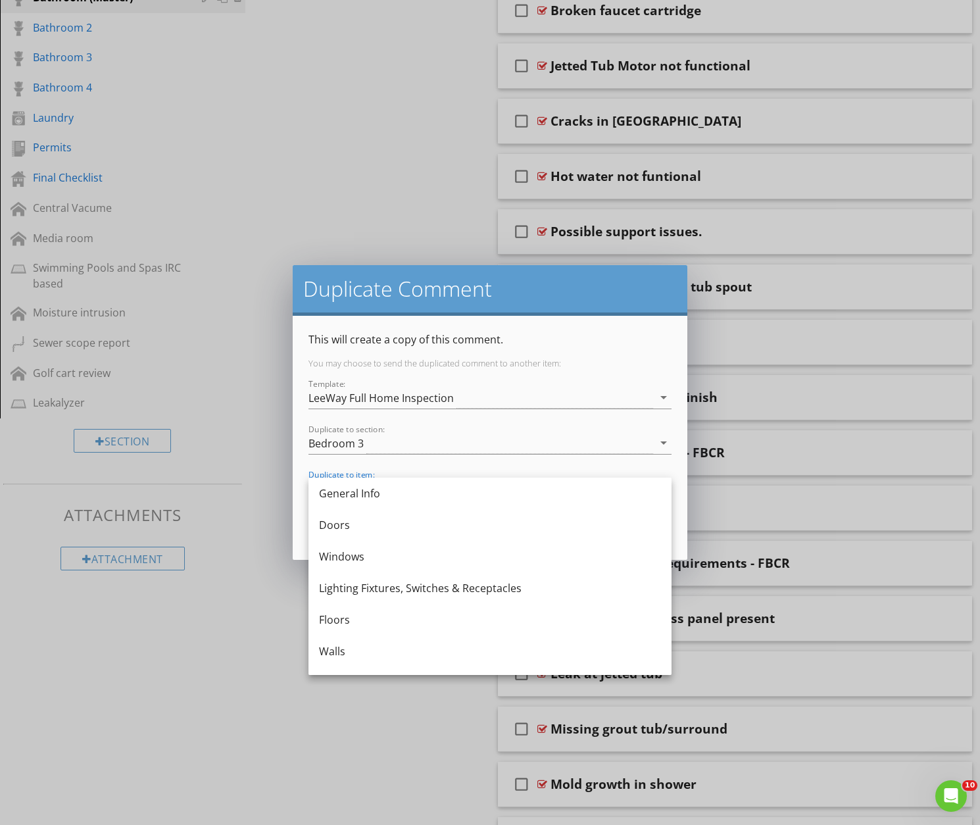
click at [374, 443] on div "Bedroom 3" at bounding box center [480, 443] width 345 height 22
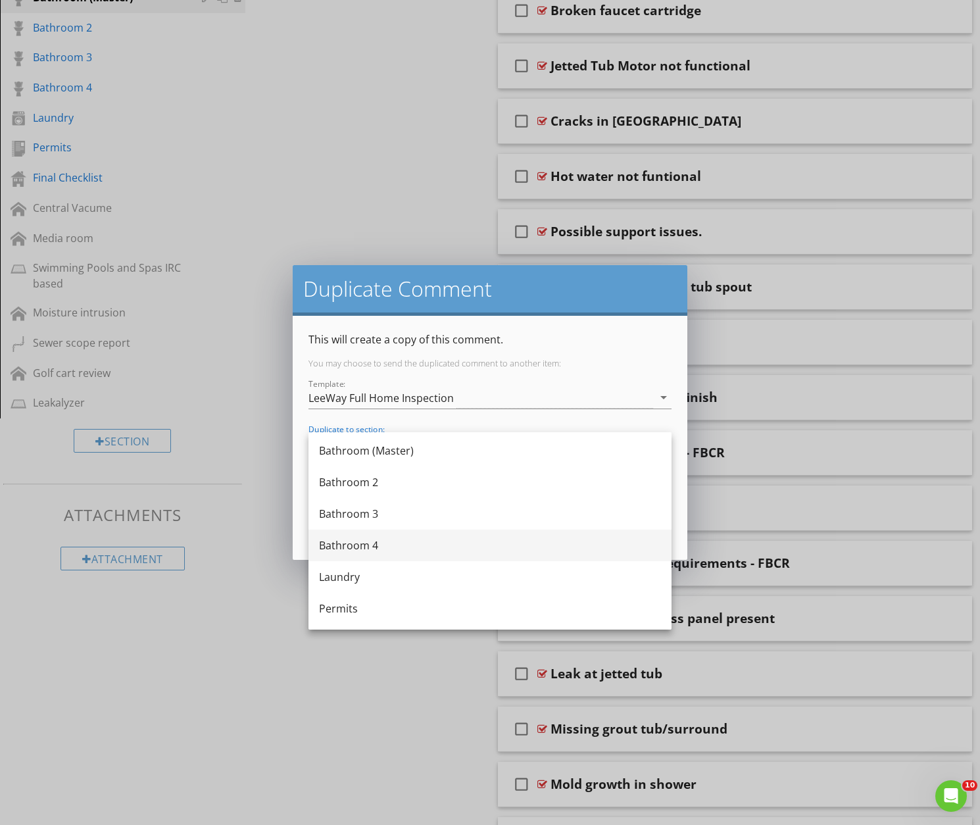
scroll to position [693, 0]
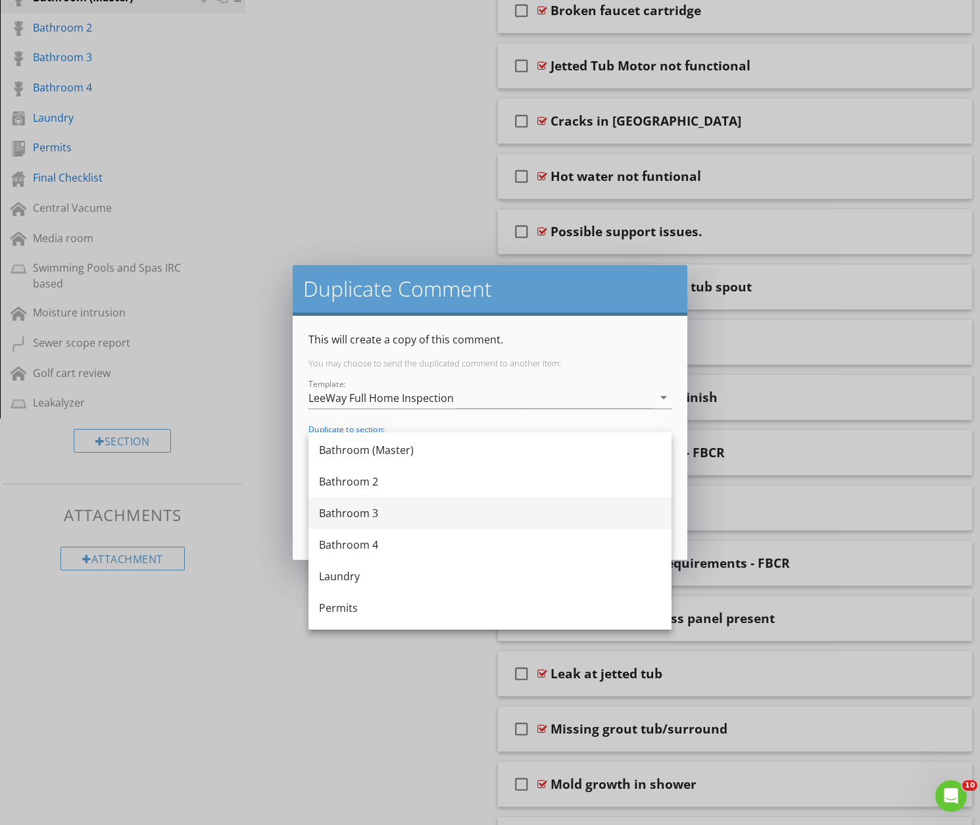
click at [366, 513] on div "Bathroom 3" at bounding box center [490, 513] width 342 height 16
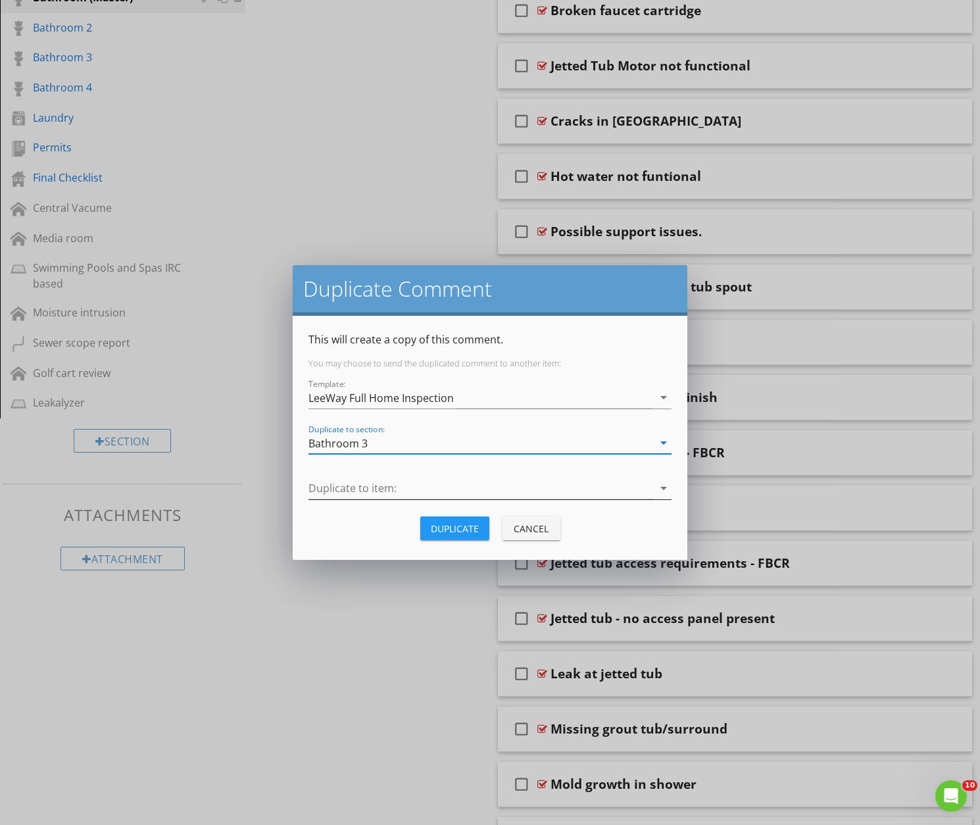
click at [369, 488] on div at bounding box center [480, 488] width 345 height 22
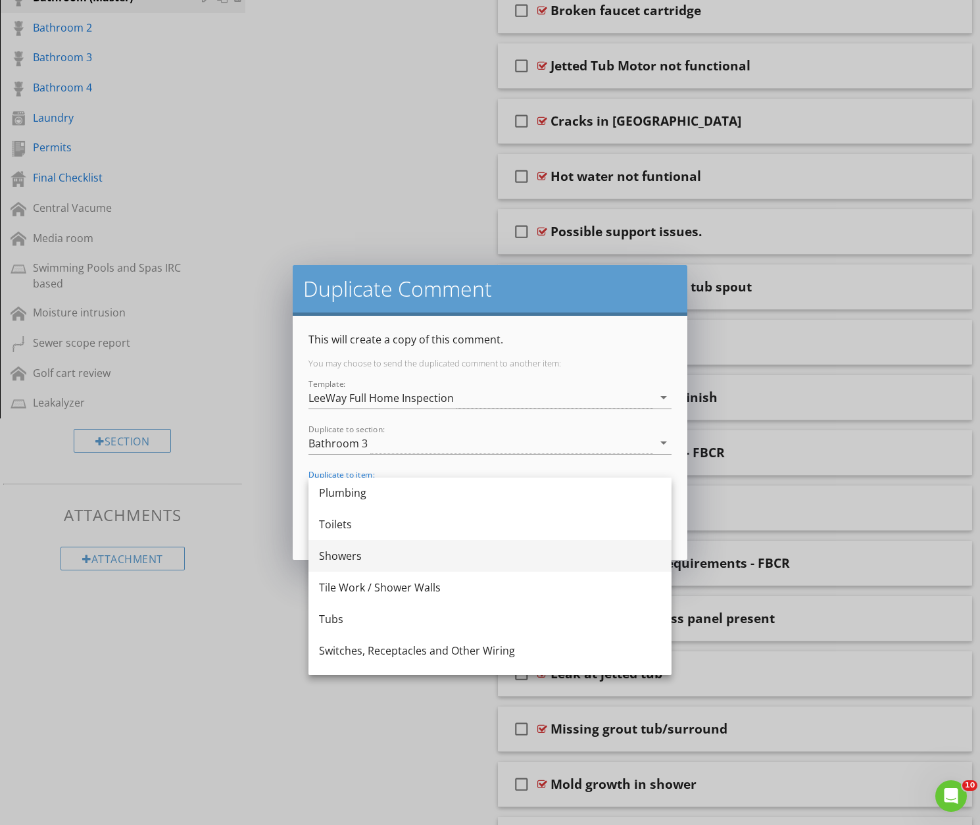
scroll to position [99, 0]
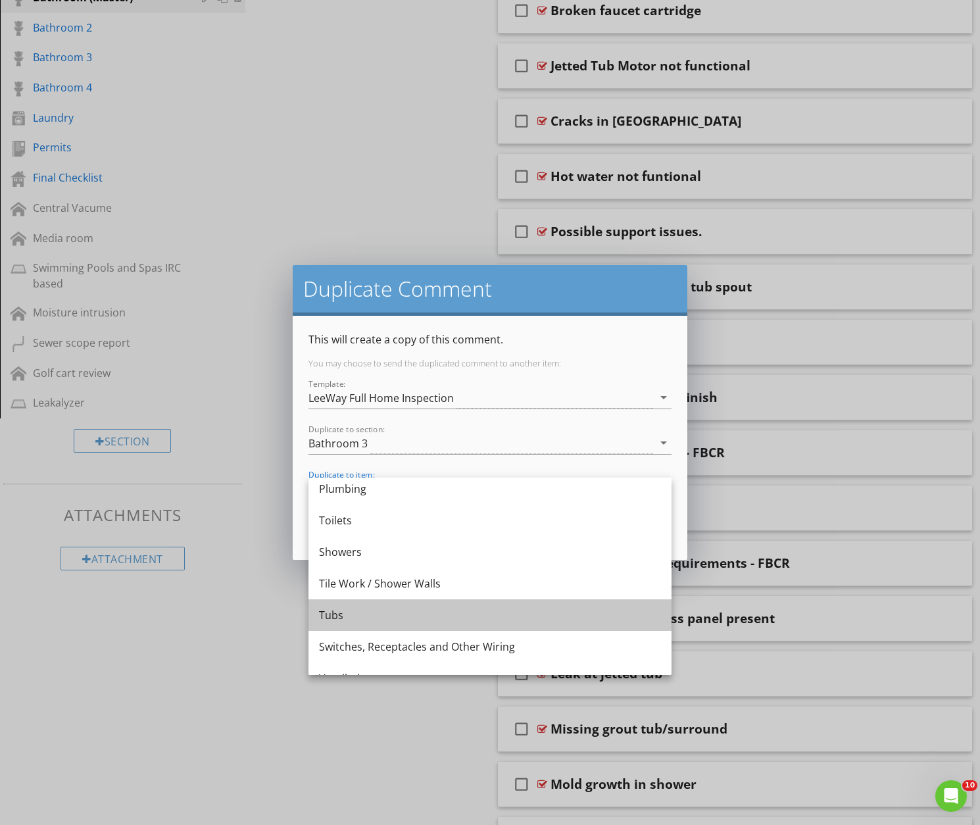
click at [330, 614] on div "Tubs" at bounding box center [490, 615] width 342 height 16
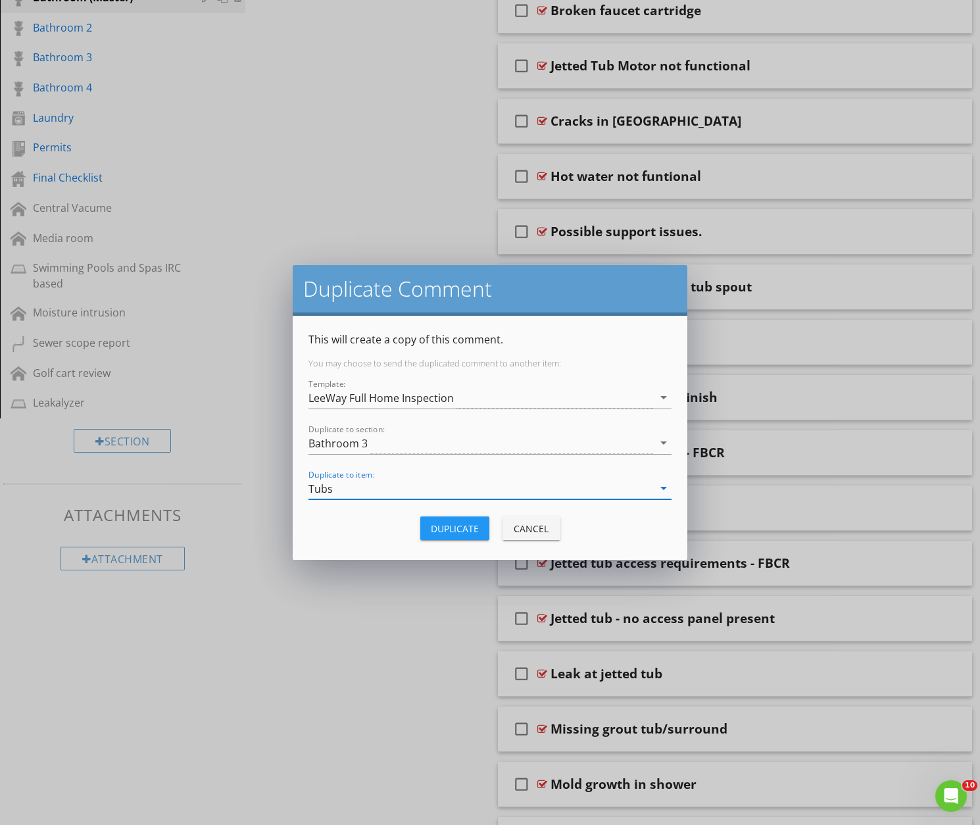
click at [454, 527] on div "Duplicate" at bounding box center [455, 529] width 48 height 14
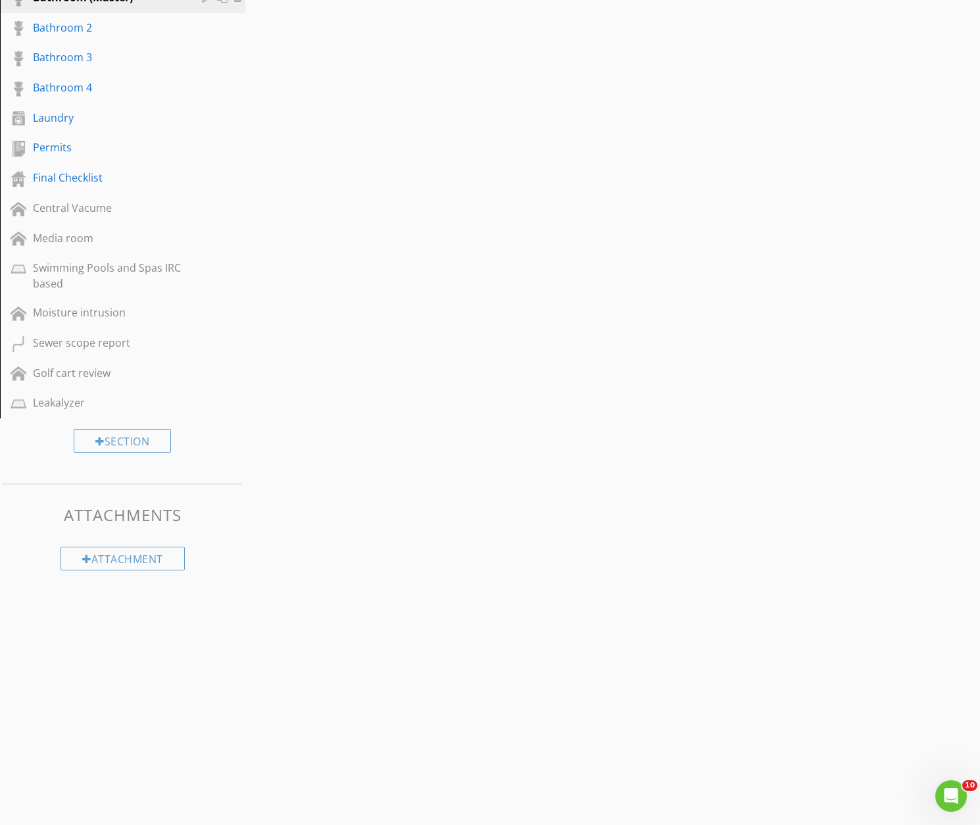
scroll to position [688, 0]
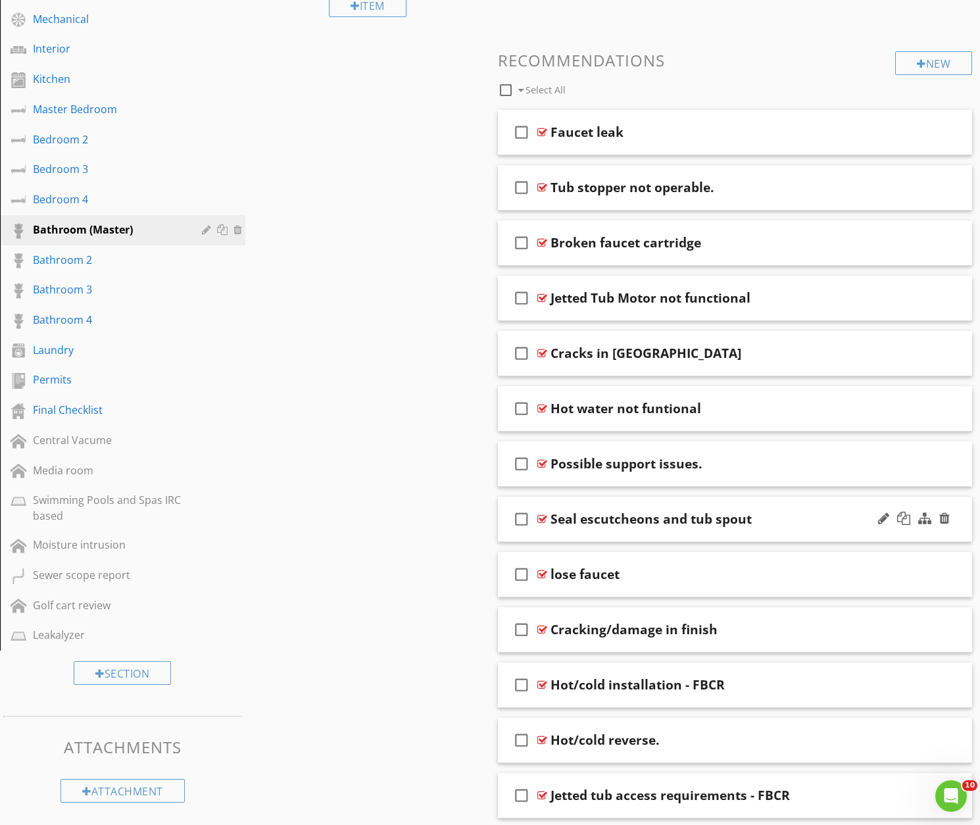
click at [771, 523] on div "Seal escutcheons and tub spout" at bounding box center [718, 519] width 336 height 16
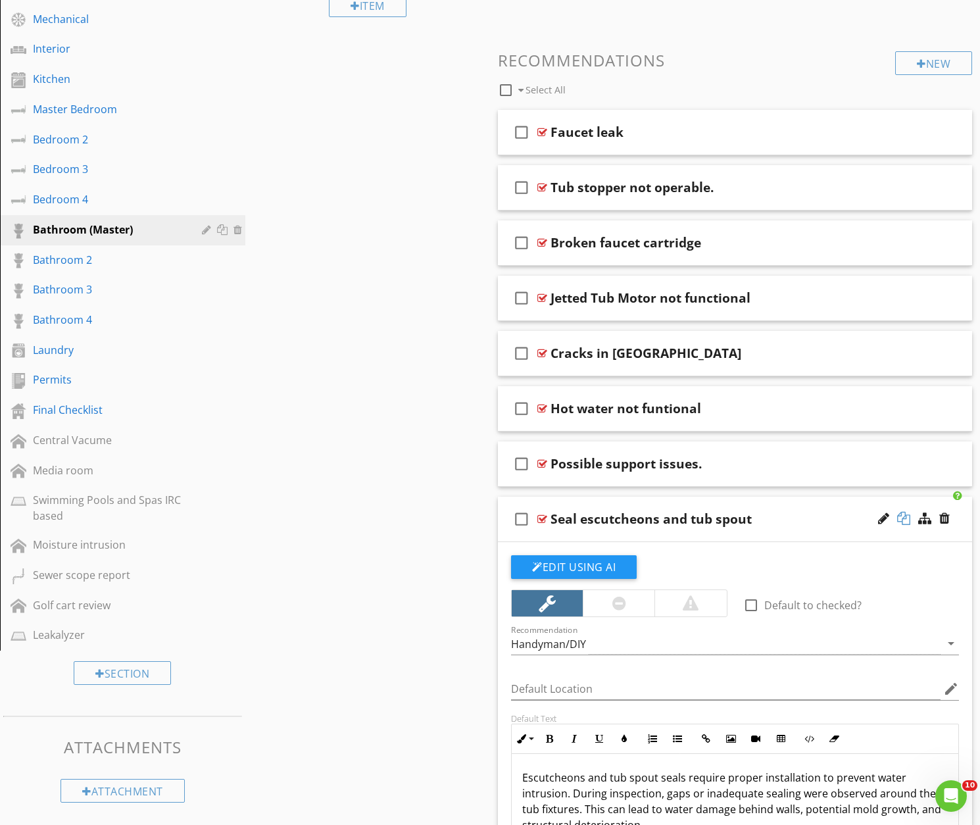
click at [904, 516] on div at bounding box center [903, 518] width 13 height 13
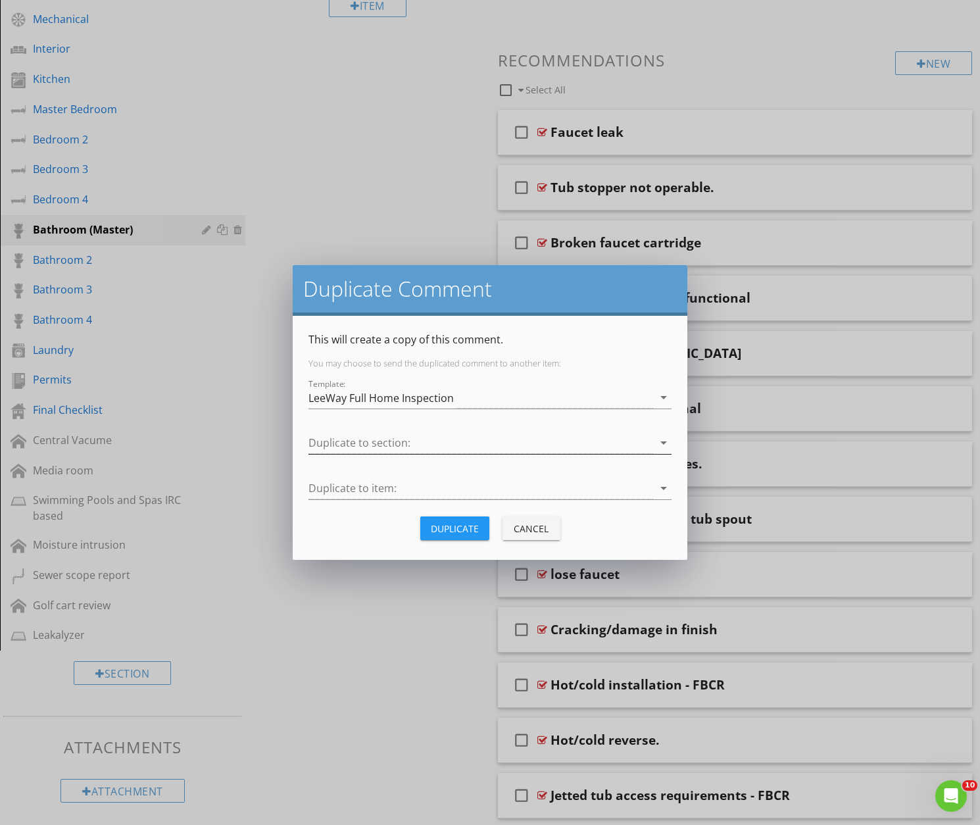
click at [381, 446] on div at bounding box center [480, 443] width 345 height 22
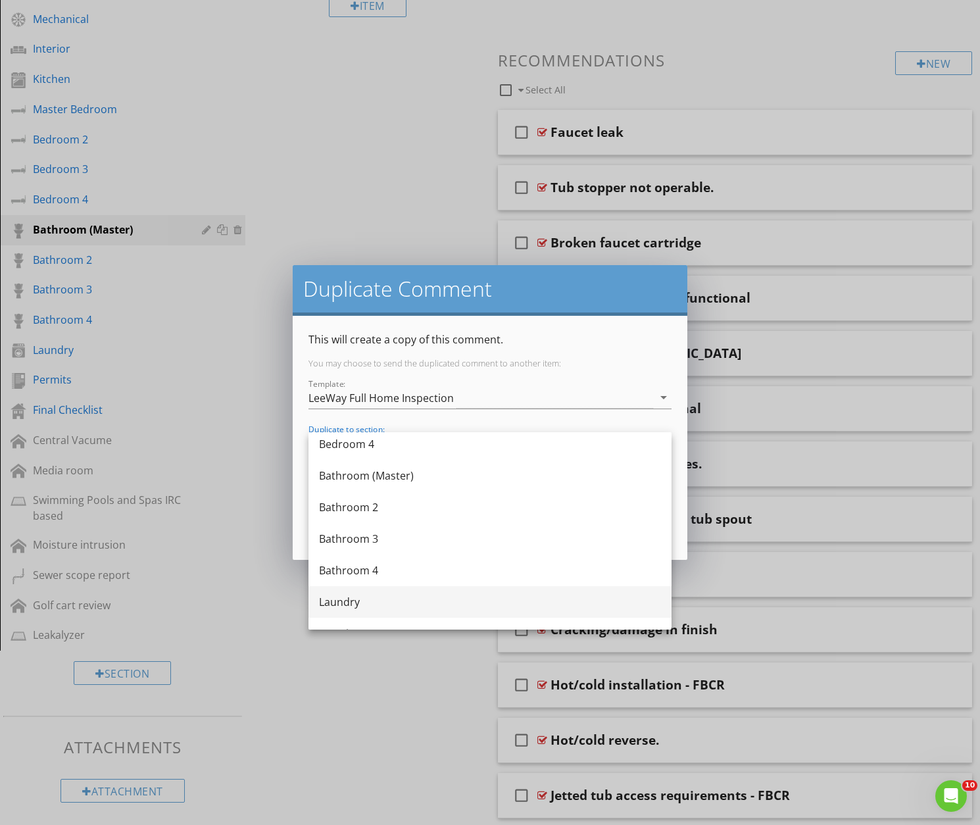
scroll to position [685, 0]
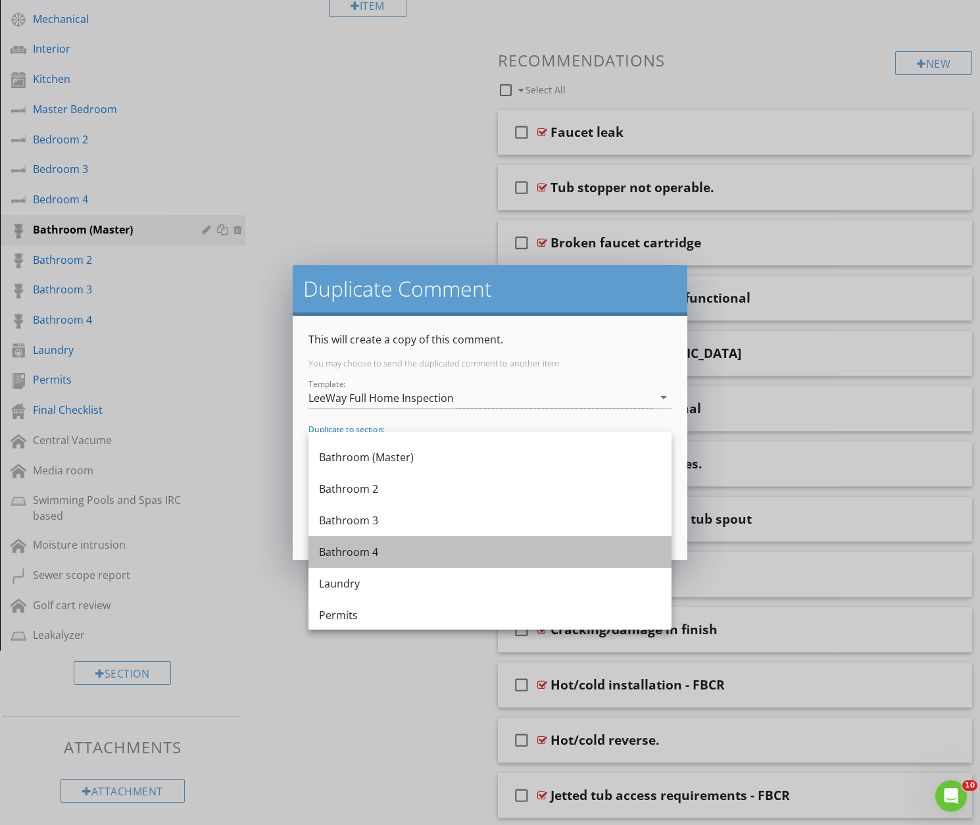
click at [345, 550] on div "Bathroom 4" at bounding box center [490, 552] width 342 height 16
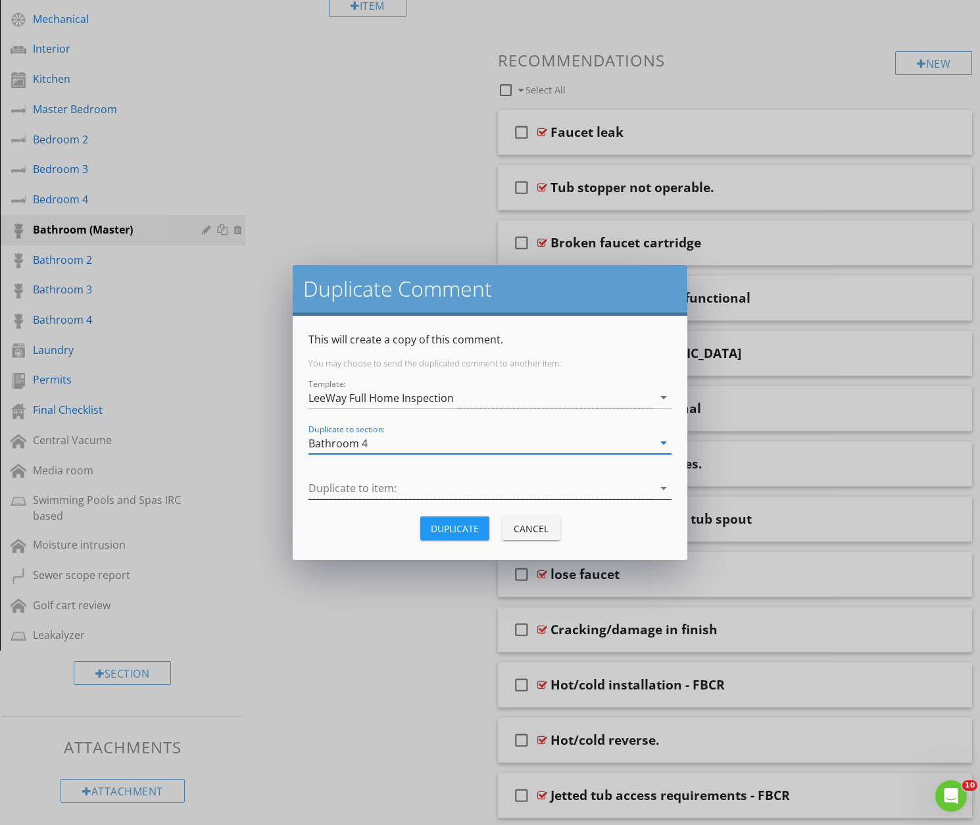
click at [366, 489] on div at bounding box center [480, 488] width 345 height 22
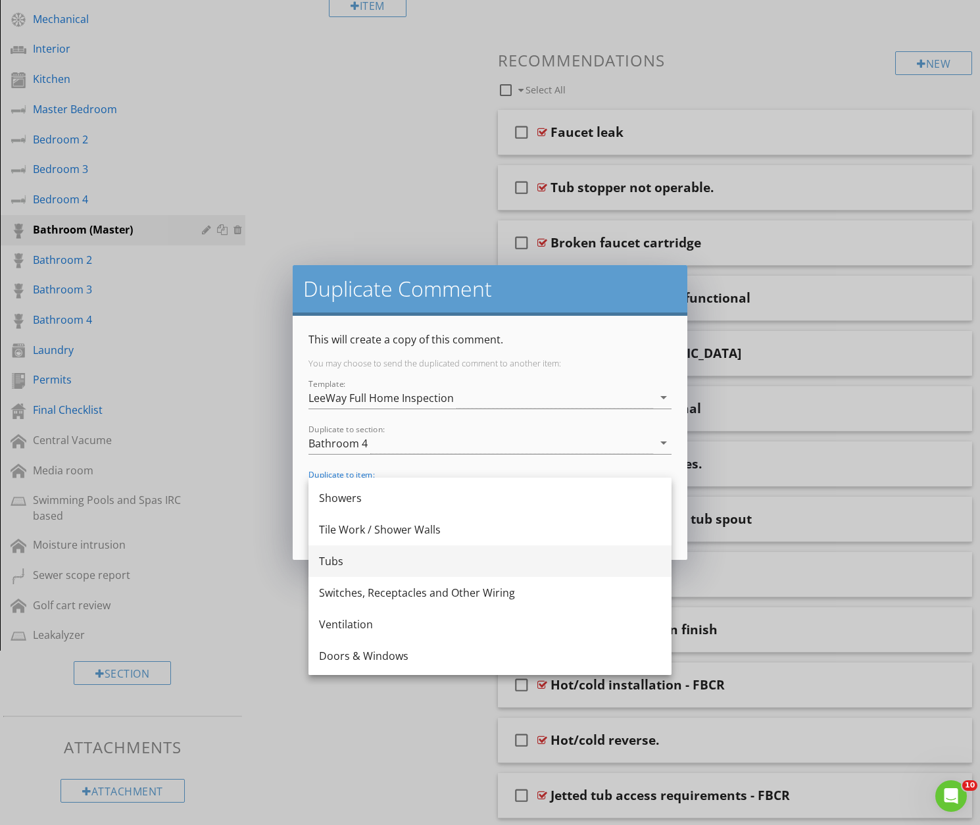
scroll to position [155, 0]
click at [335, 555] on div "Tubs" at bounding box center [490, 559] width 342 height 16
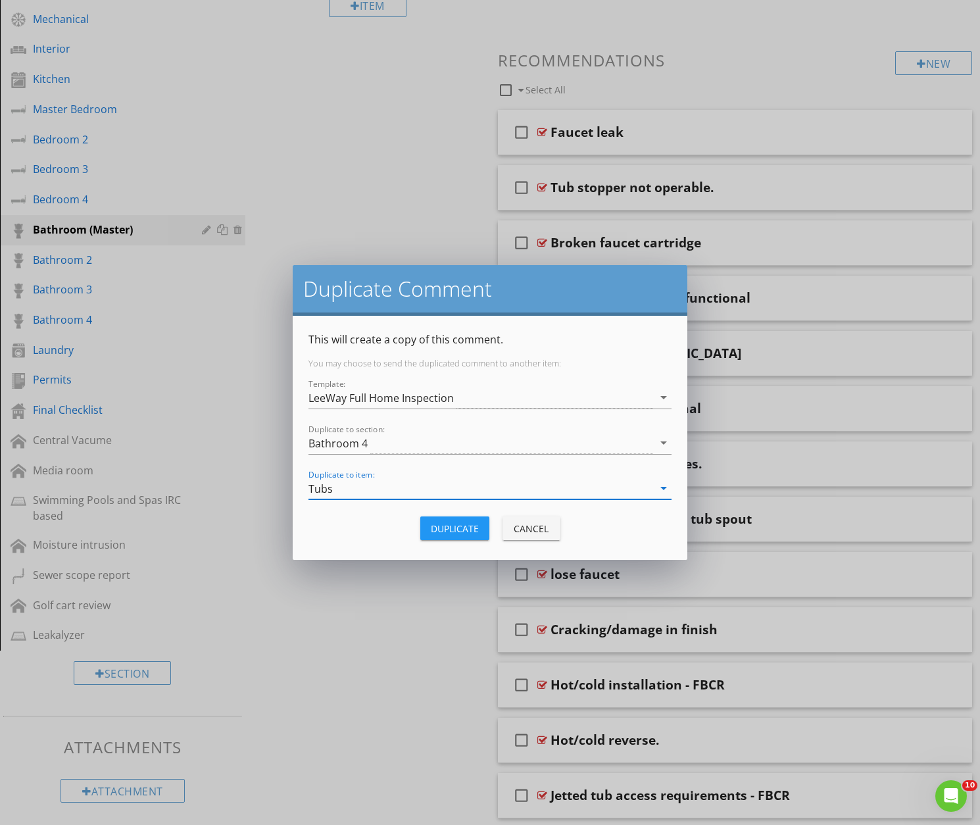
click at [447, 531] on div "Duplicate" at bounding box center [455, 529] width 48 height 14
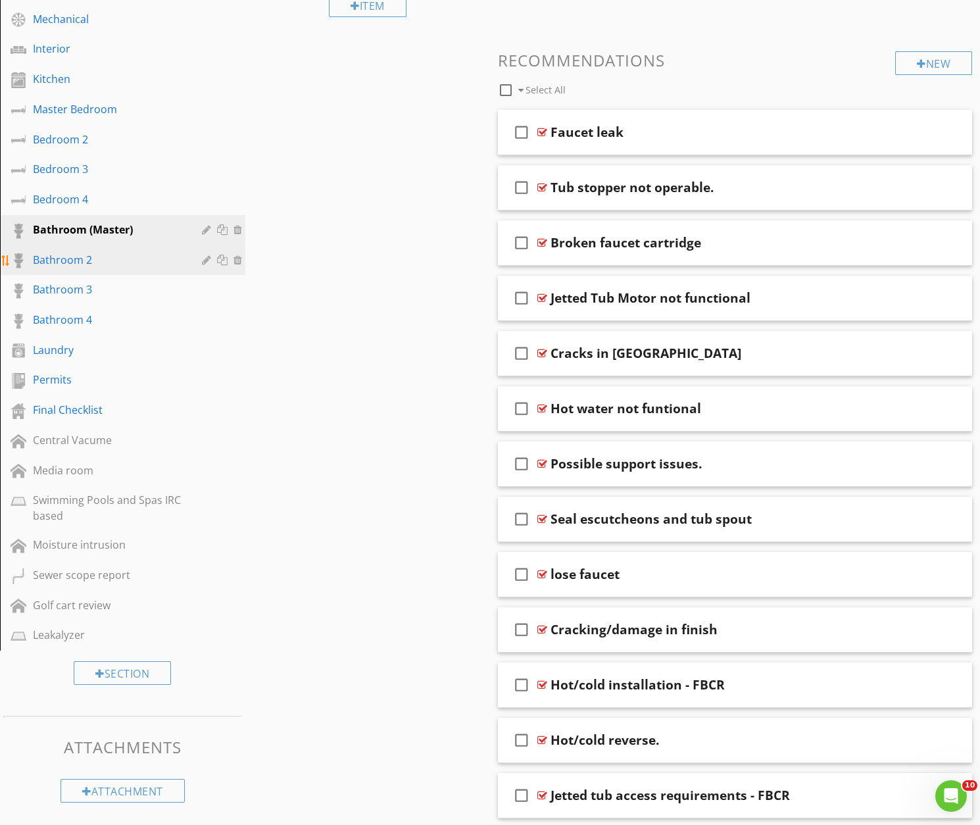
click at [65, 257] on div "Bathroom 2" at bounding box center [108, 260] width 150 height 16
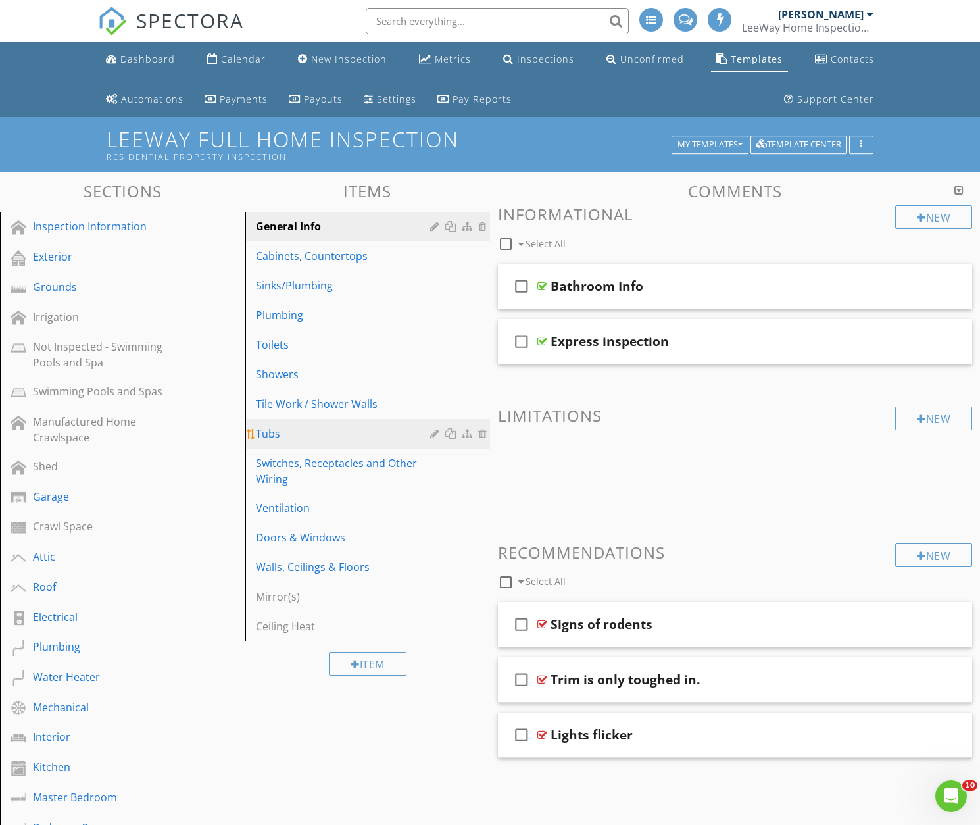
scroll to position [0, 0]
click at [266, 426] on div "Tubs" at bounding box center [345, 433] width 179 height 16
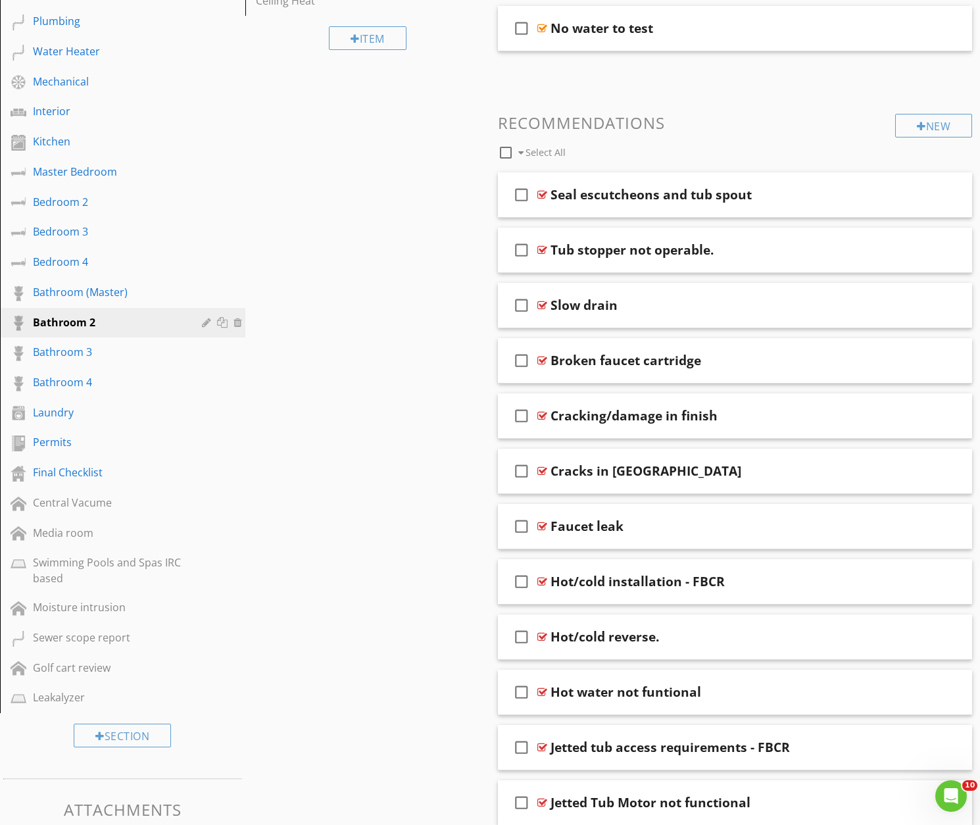
scroll to position [625, 0]
click at [65, 351] on div "Bathroom 3" at bounding box center [108, 353] width 150 height 16
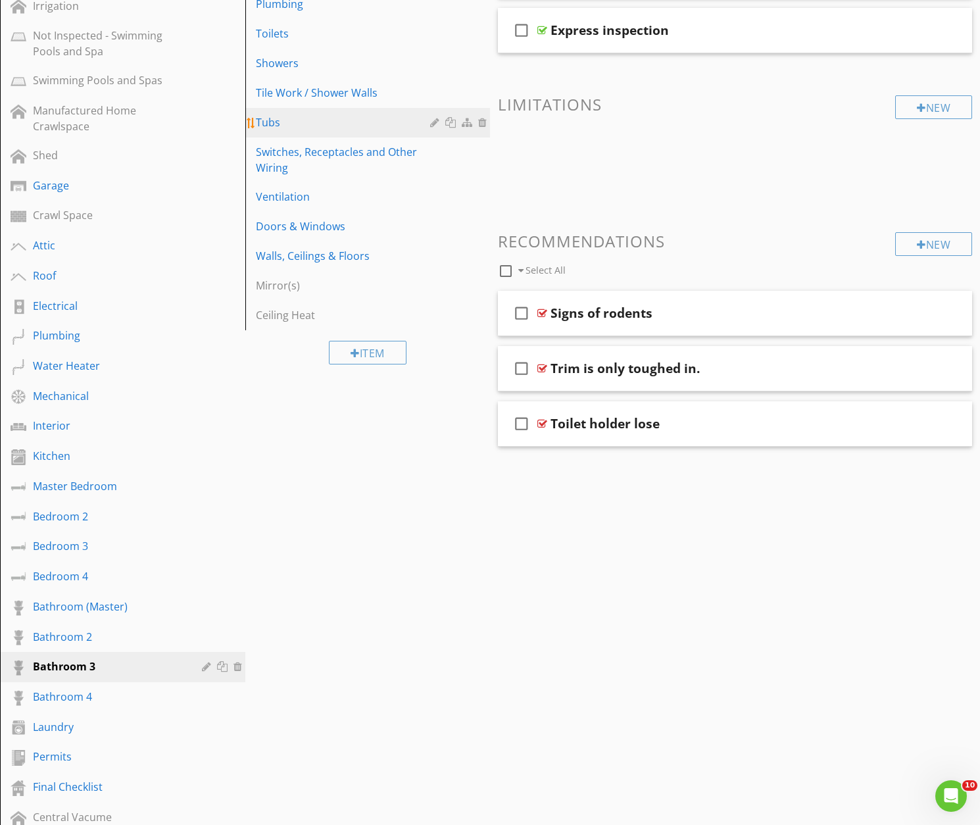
scroll to position [310, 0]
click at [278, 126] on div "Tubs" at bounding box center [345, 123] width 179 height 16
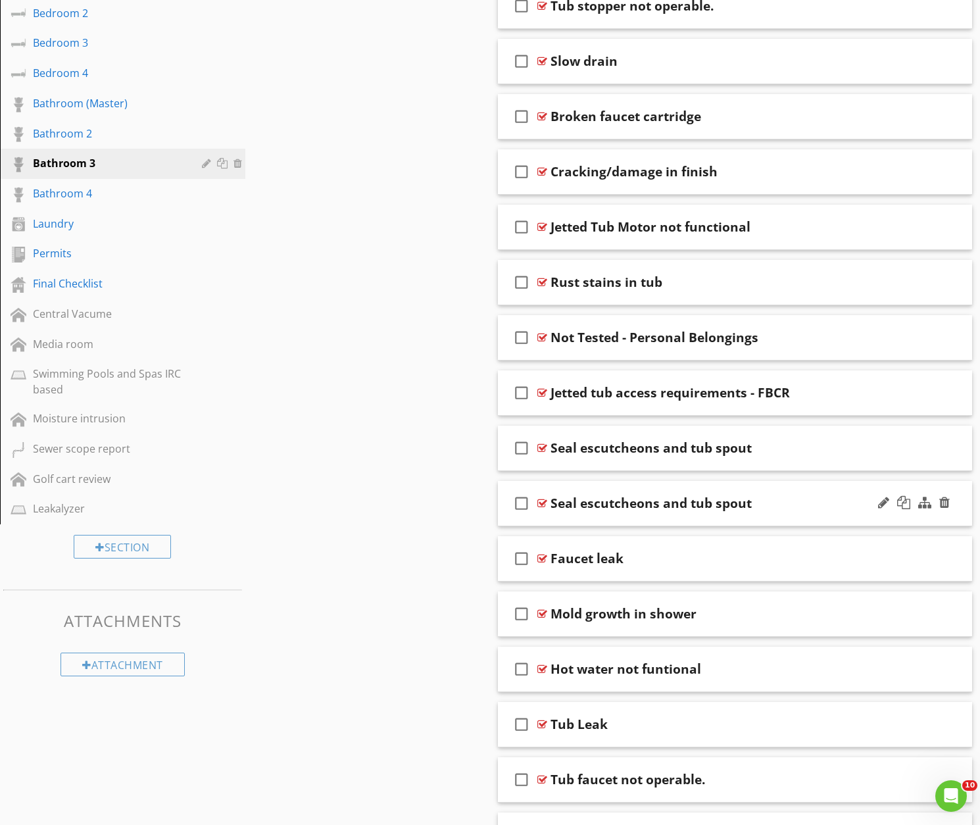
scroll to position [815, 0]
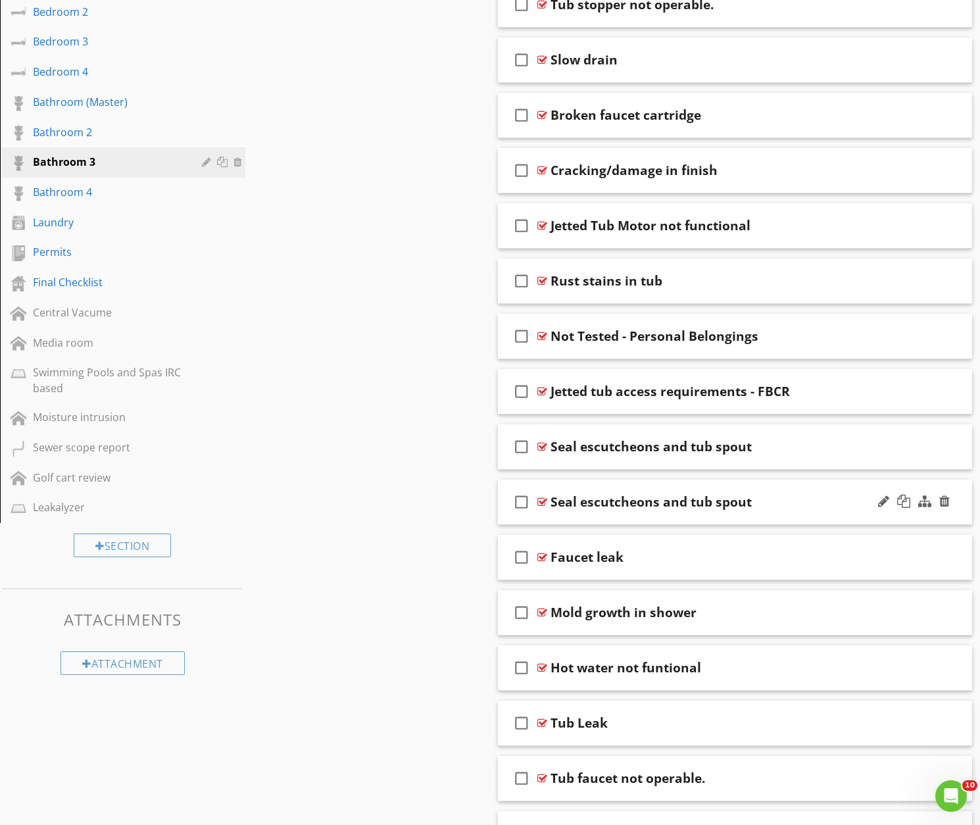
click at [790, 504] on div "Seal escutcheons and tub spout" at bounding box center [718, 502] width 336 height 16
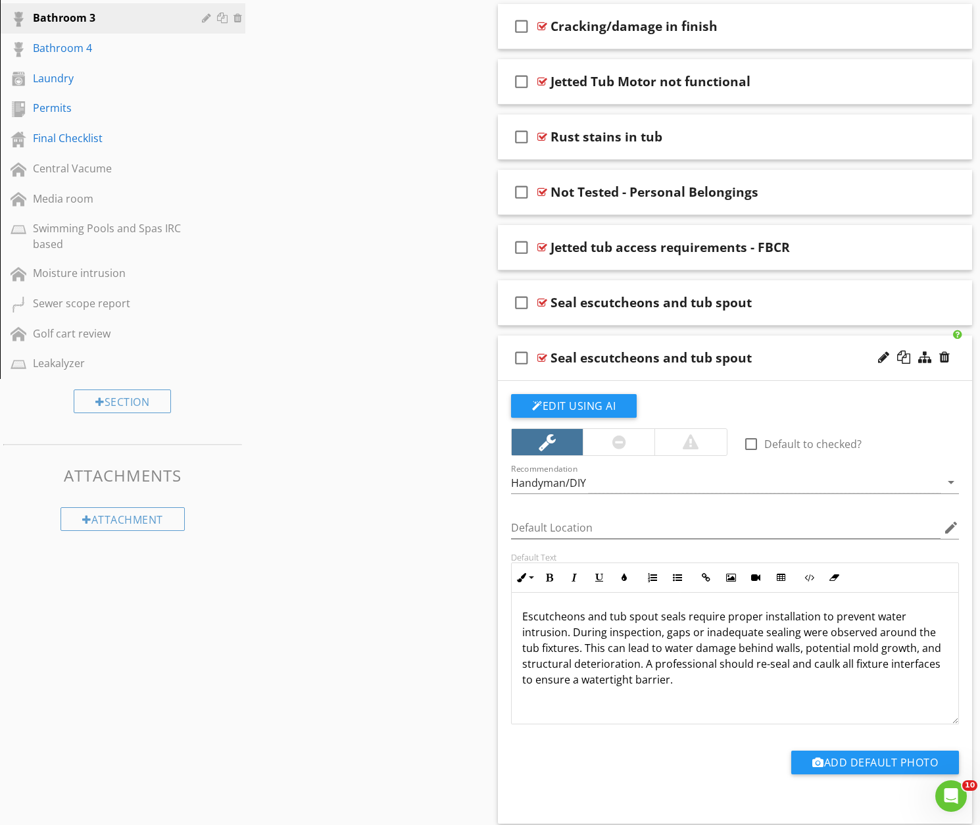
scroll to position [959, 0]
click at [822, 304] on div "Seal escutcheons and tub spout" at bounding box center [718, 303] width 336 height 16
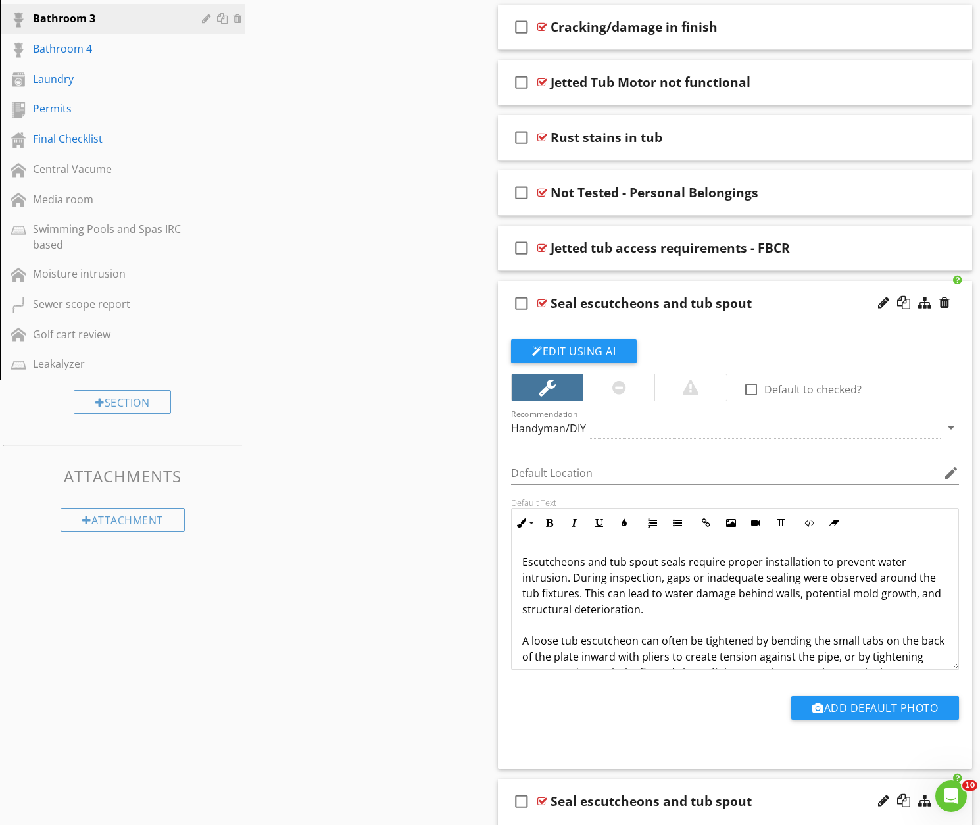
click at [814, 312] on div "check_box_outline_blank Seal escutcheons and tub spout" at bounding box center [735, 303] width 474 height 45
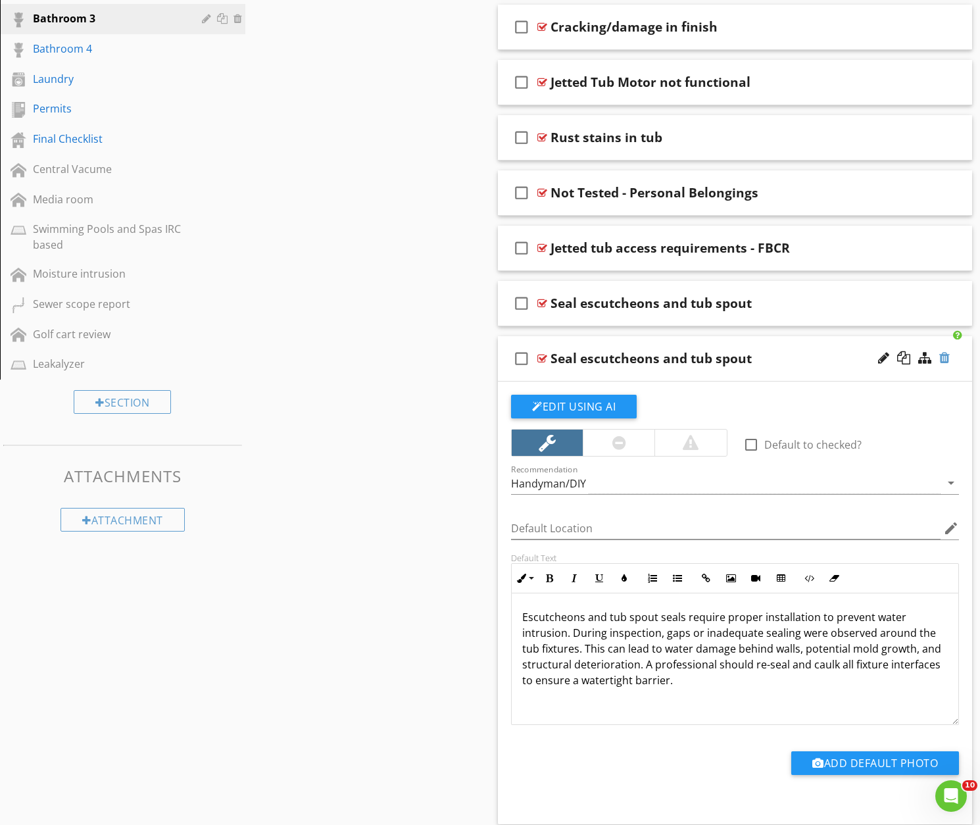
click at [948, 356] on div at bounding box center [944, 357] width 11 height 13
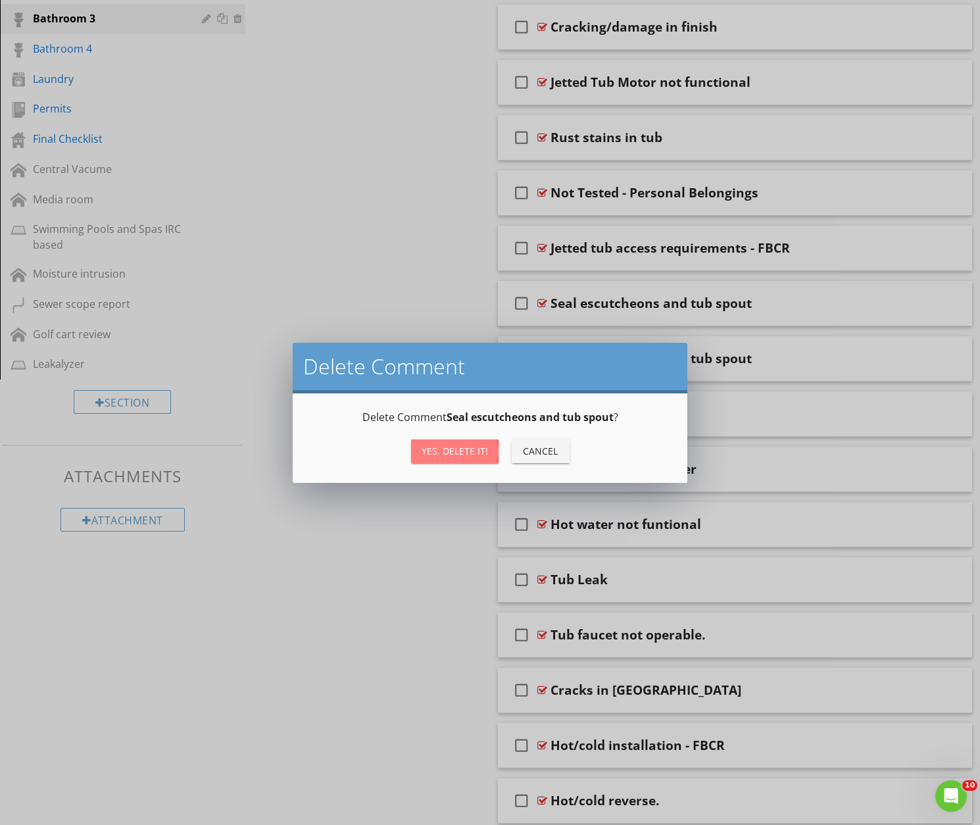
click at [450, 452] on div "Yes, Delete it!" at bounding box center [455, 451] width 66 height 14
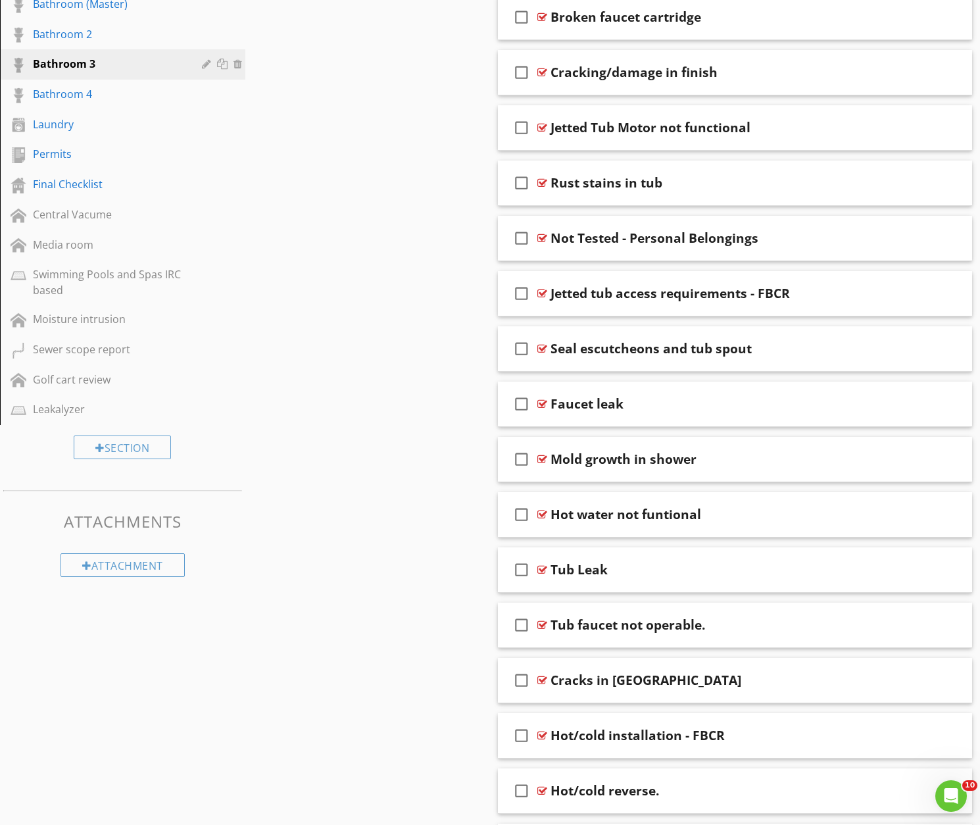
scroll to position [902, 0]
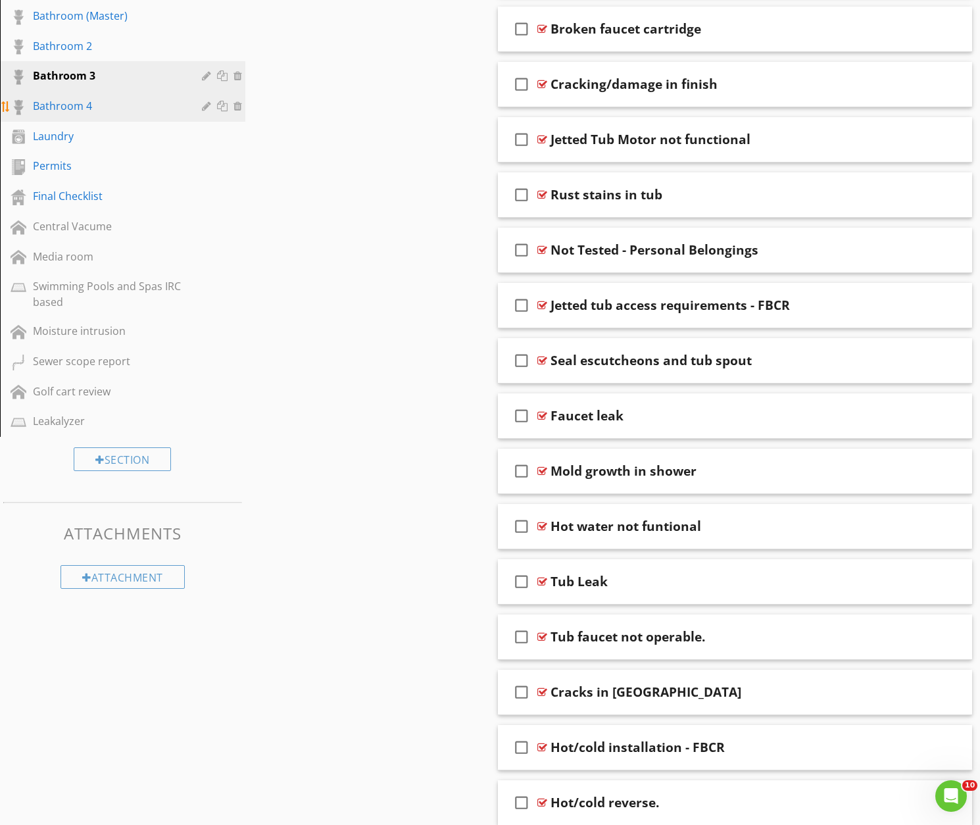
click at [72, 109] on div "Bathroom 4" at bounding box center [108, 106] width 150 height 16
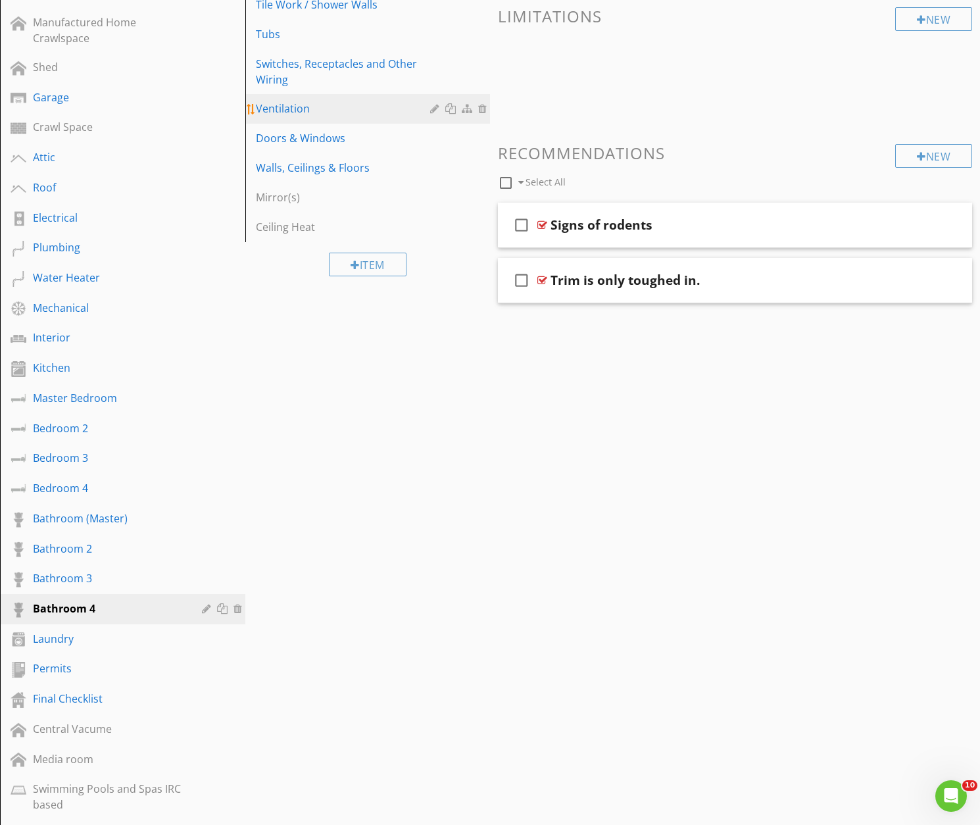
scroll to position [398, 0]
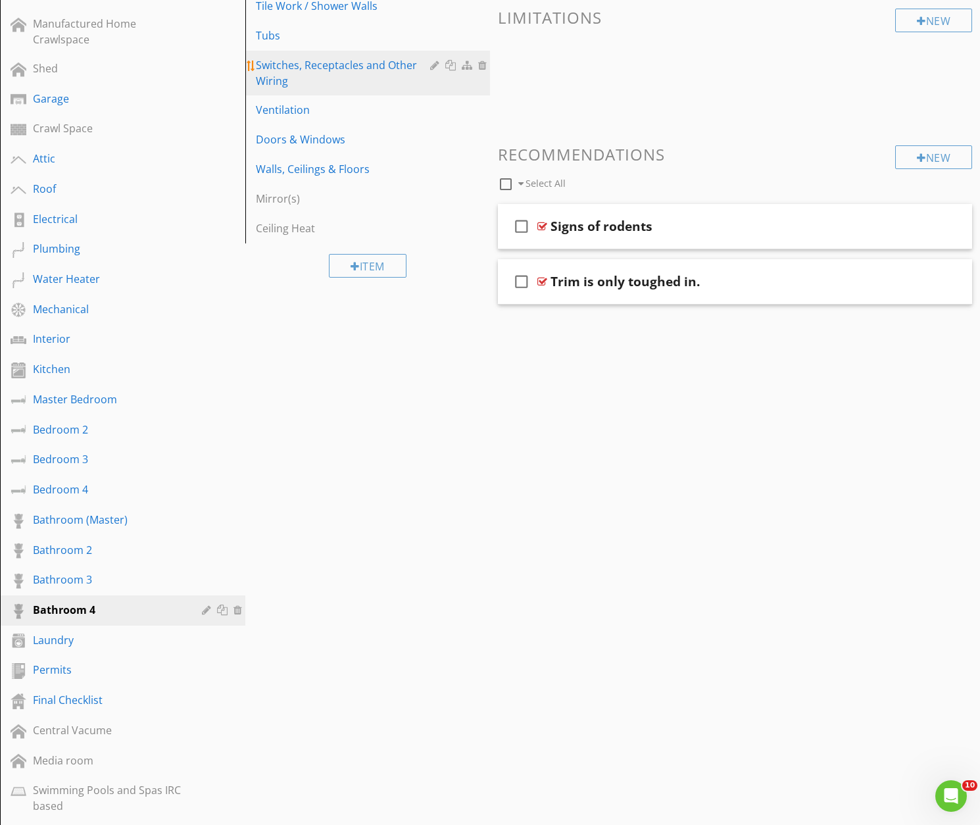
drag, startPoint x: 266, startPoint y: 39, endPoint x: 267, endPoint y: 53, distance: 13.8
click at [266, 39] on div "Tubs" at bounding box center [345, 36] width 179 height 16
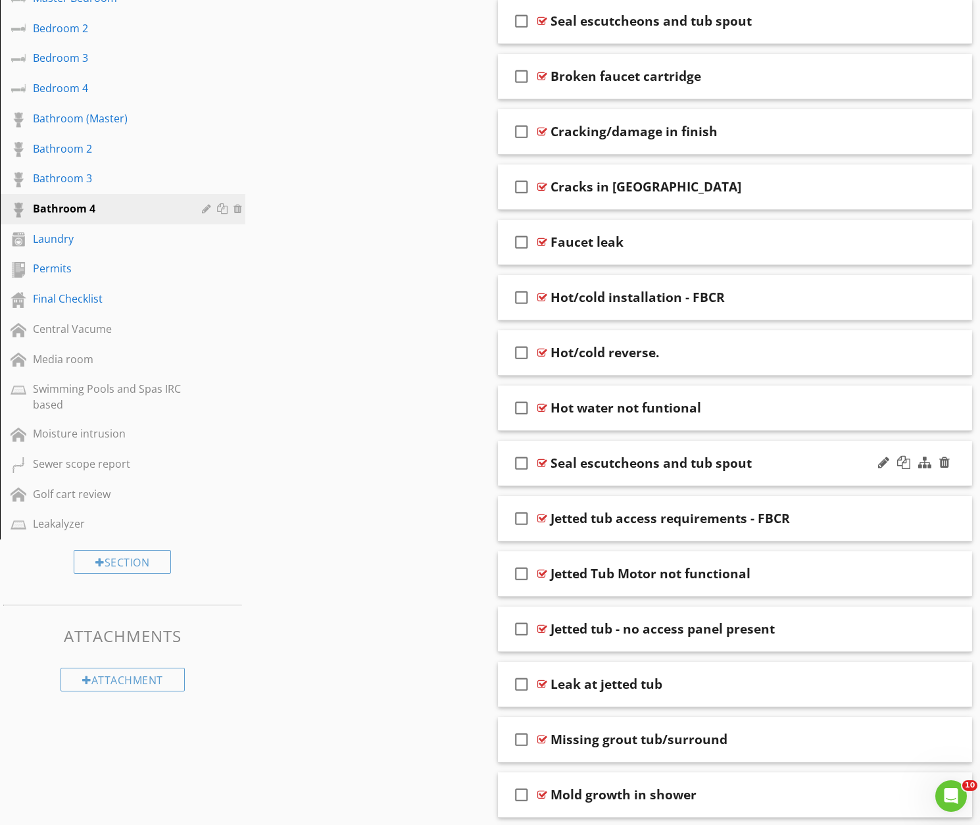
scroll to position [799, 0]
click at [783, 464] on div "Seal escutcheons and tub spout" at bounding box center [718, 463] width 336 height 16
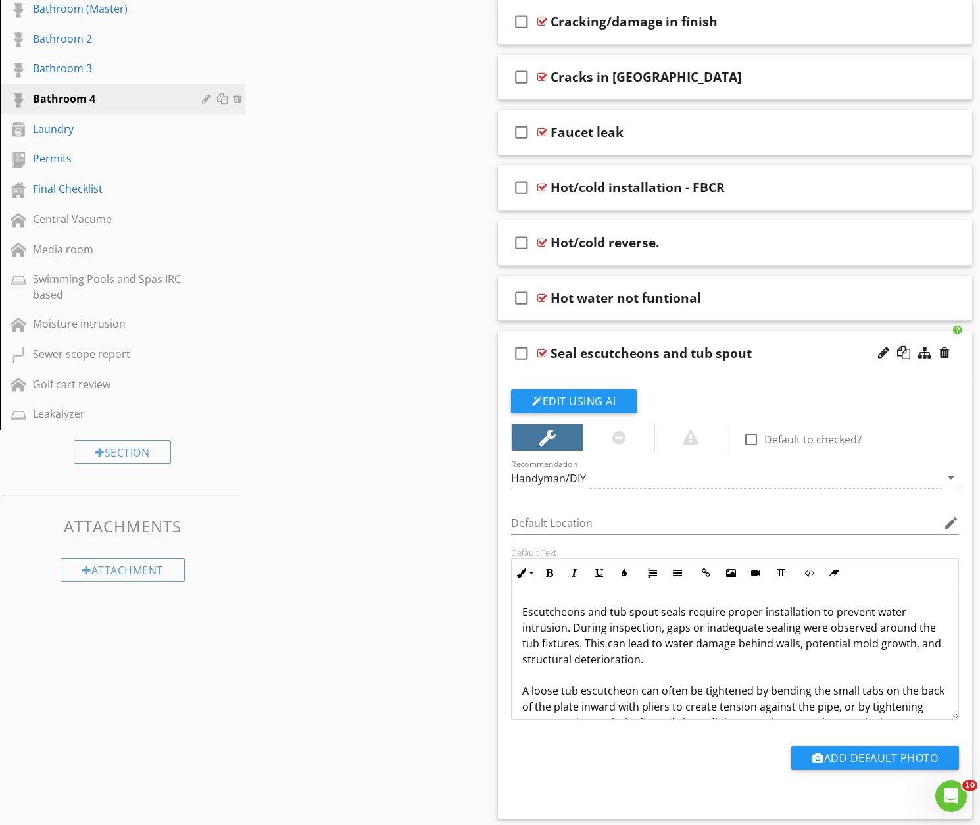
scroll to position [907, 0]
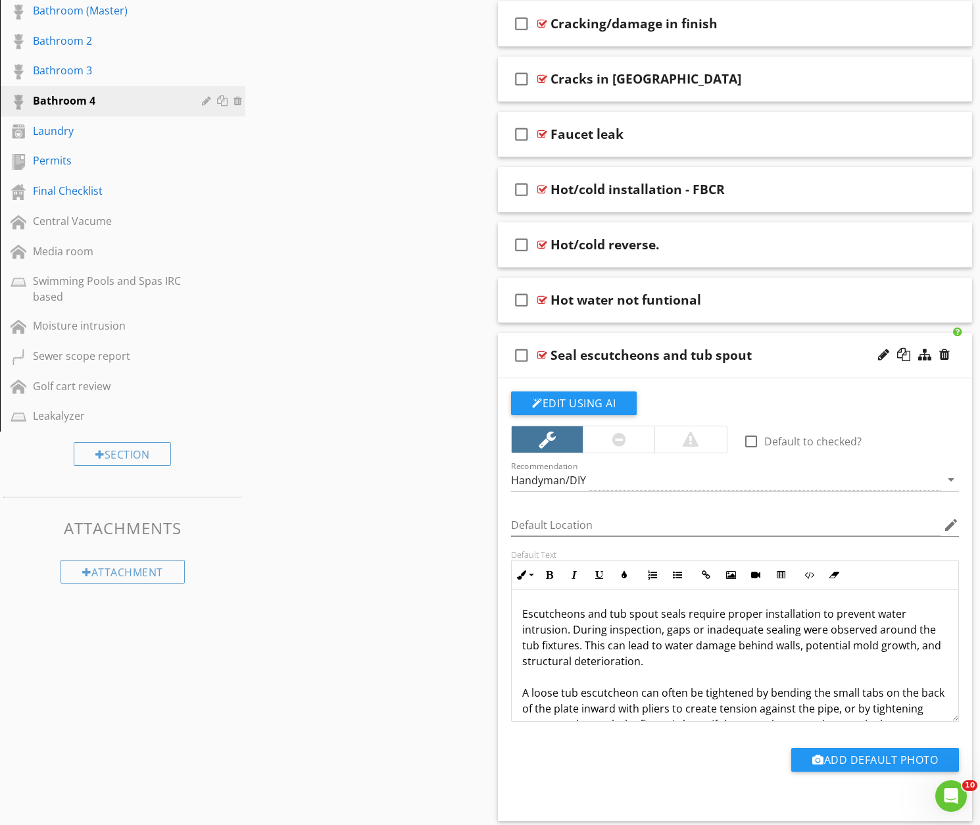
click at [781, 360] on div "Seal escutcheons and tub spout" at bounding box center [718, 355] width 336 height 16
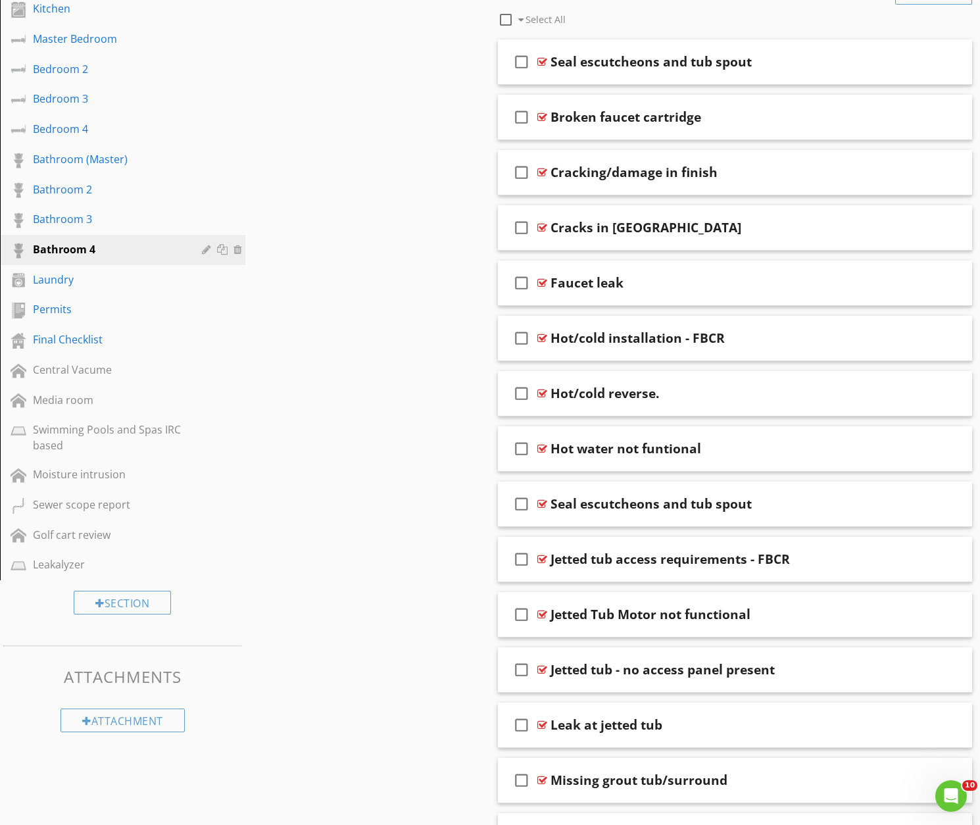
scroll to position [752, 0]
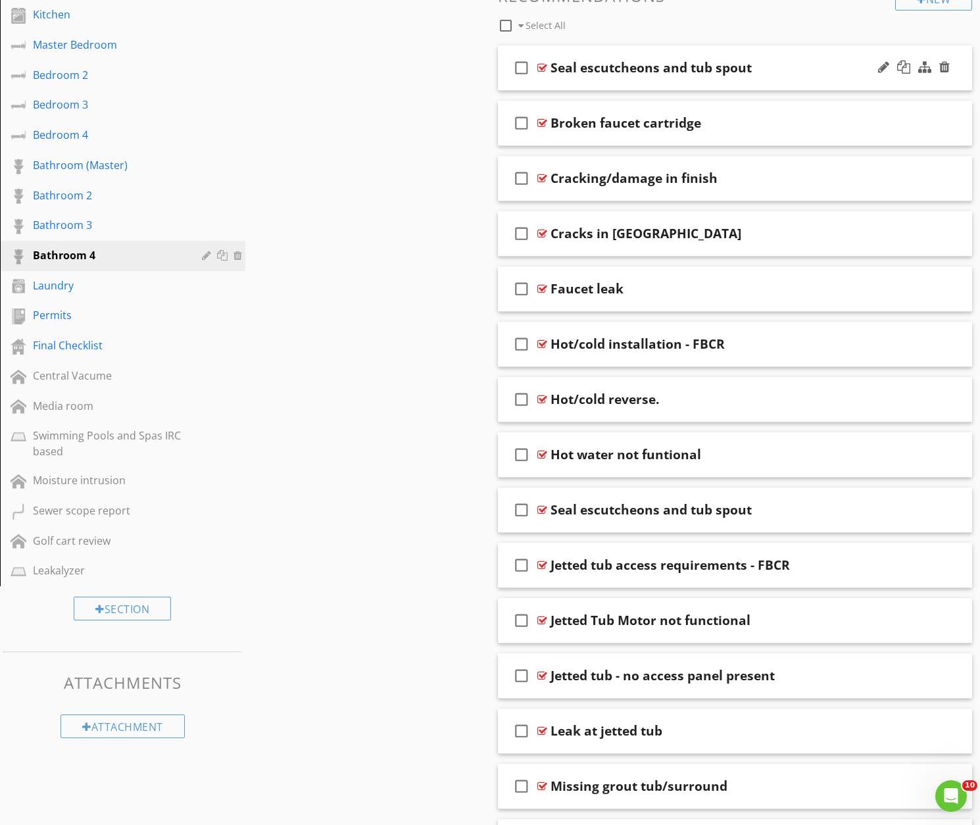
click at [791, 74] on div "check_box_outline_blank Seal escutcheons and tub spout" at bounding box center [735, 67] width 474 height 45
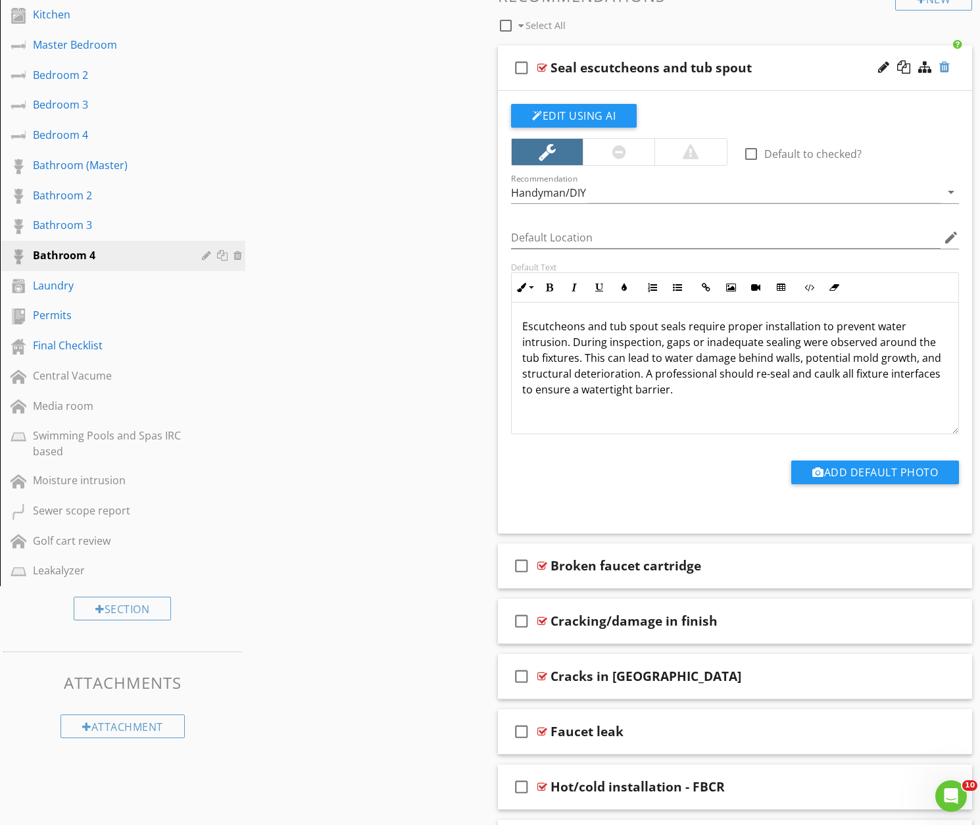
click at [944, 64] on div at bounding box center [944, 67] width 11 height 13
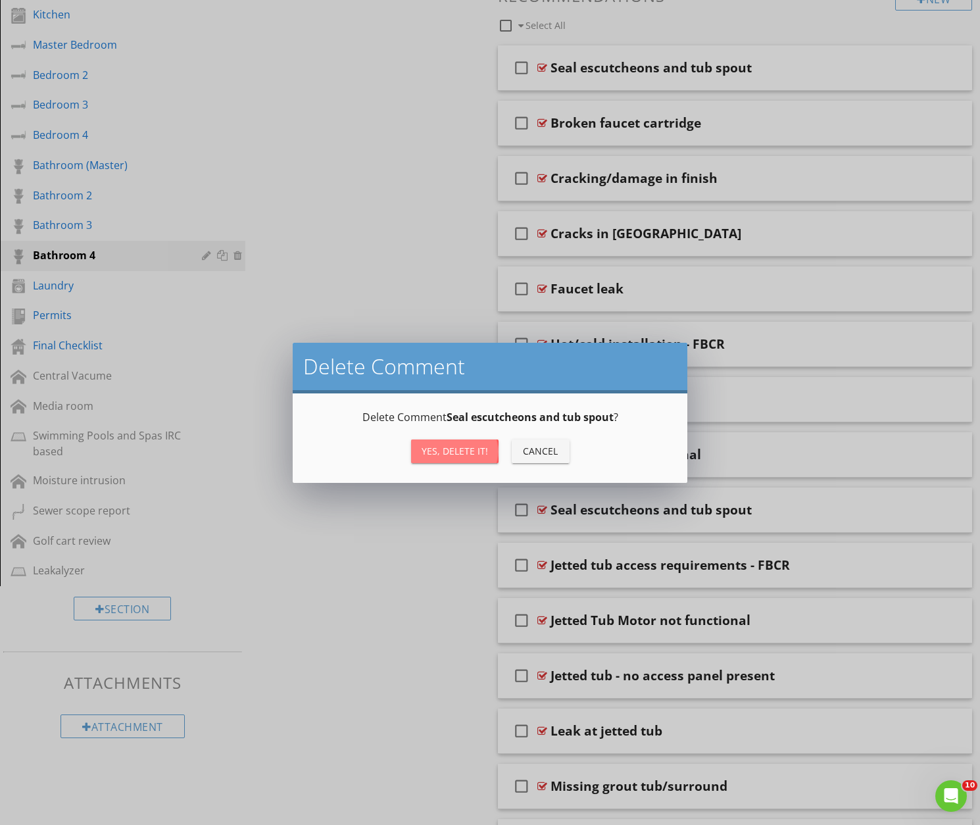
click at [441, 454] on div "Yes, Delete it!" at bounding box center [455, 451] width 66 height 14
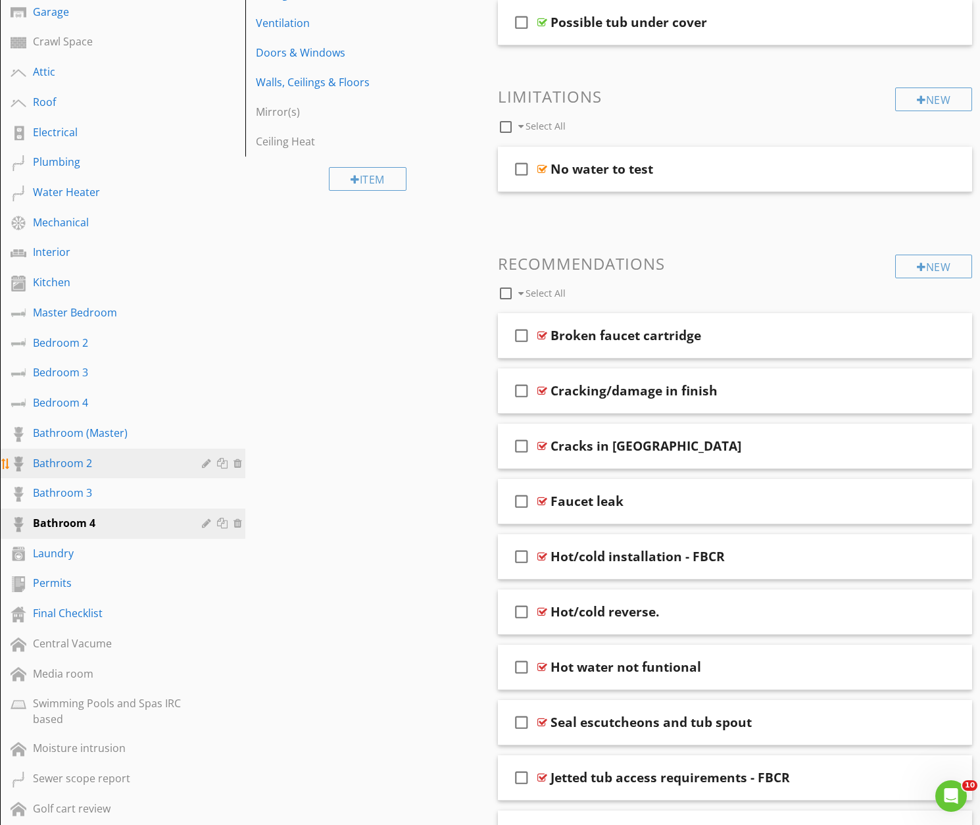
scroll to position [484, 0]
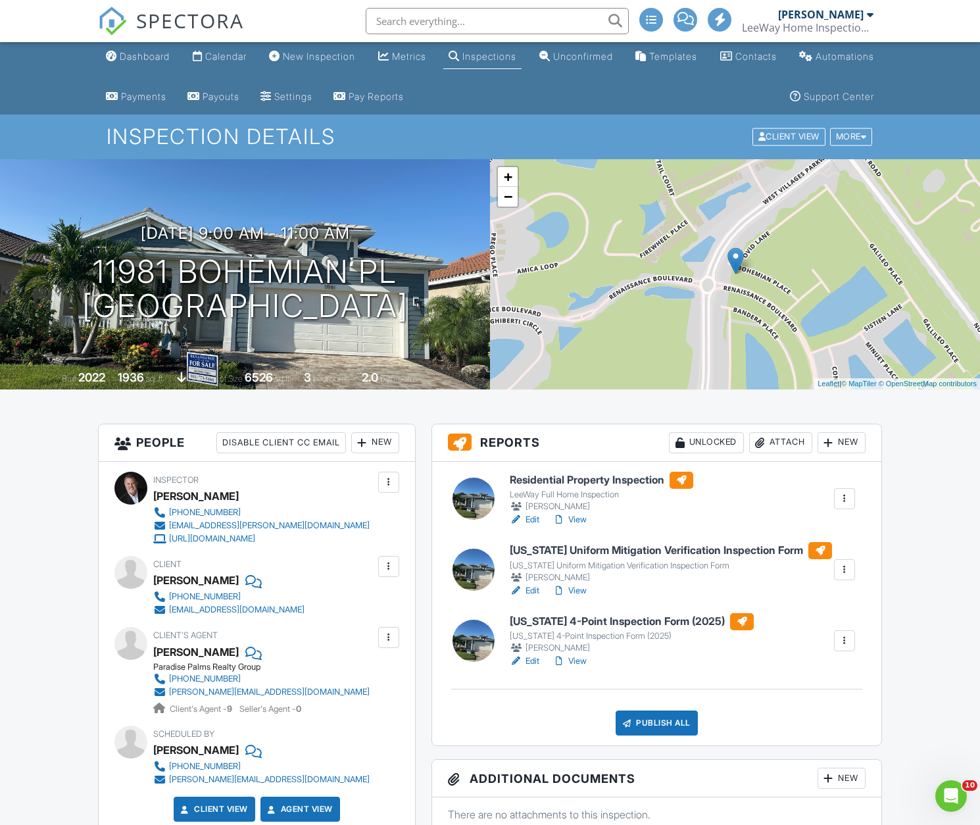
click at [533, 520] on link "Edit" at bounding box center [525, 519] width 30 height 13
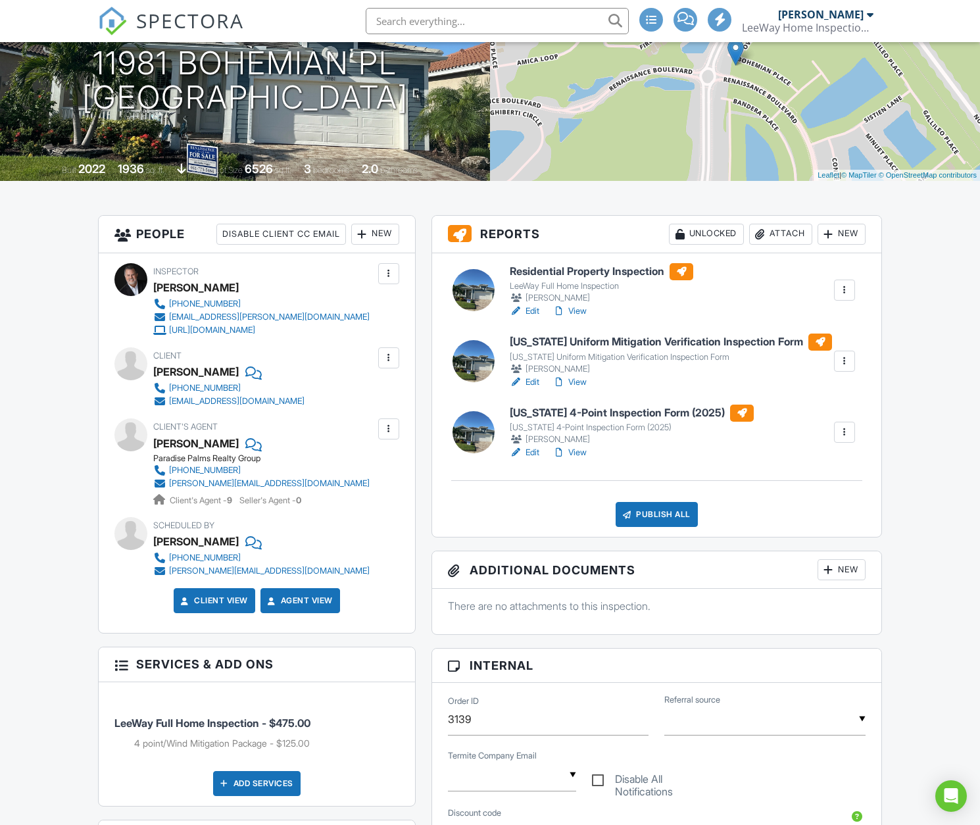
click at [530, 452] on link "Edit" at bounding box center [525, 452] width 30 height 13
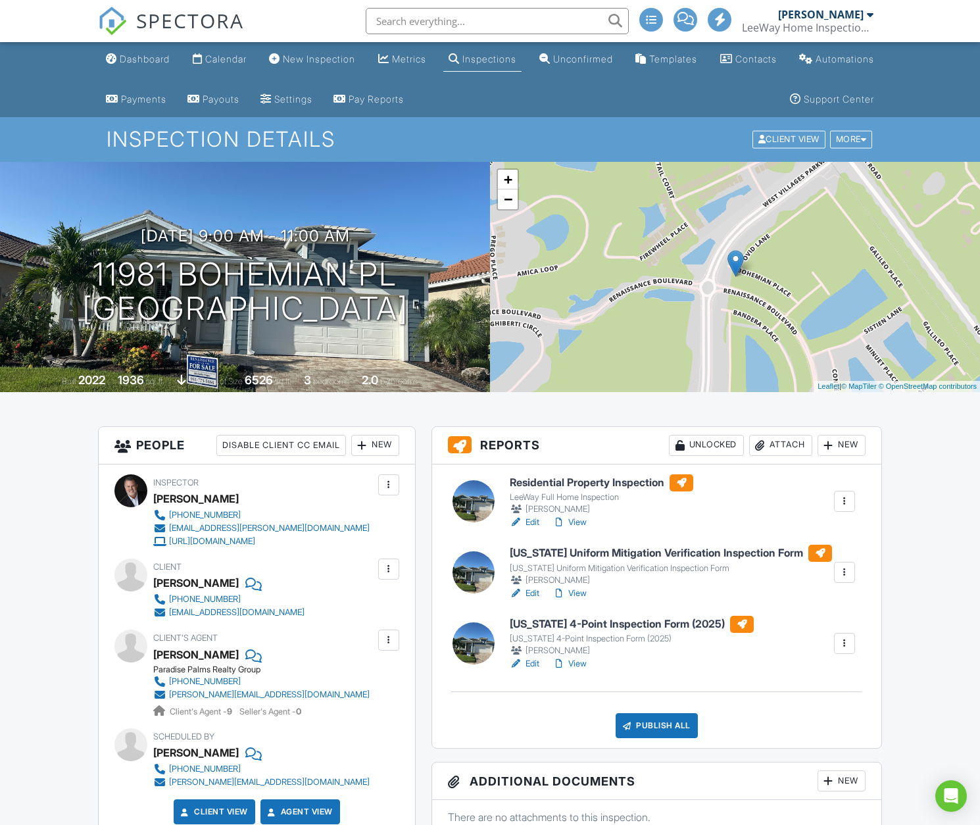
click at [532, 521] on link "Edit" at bounding box center [525, 522] width 30 height 13
click at [535, 593] on link "Edit" at bounding box center [525, 593] width 30 height 13
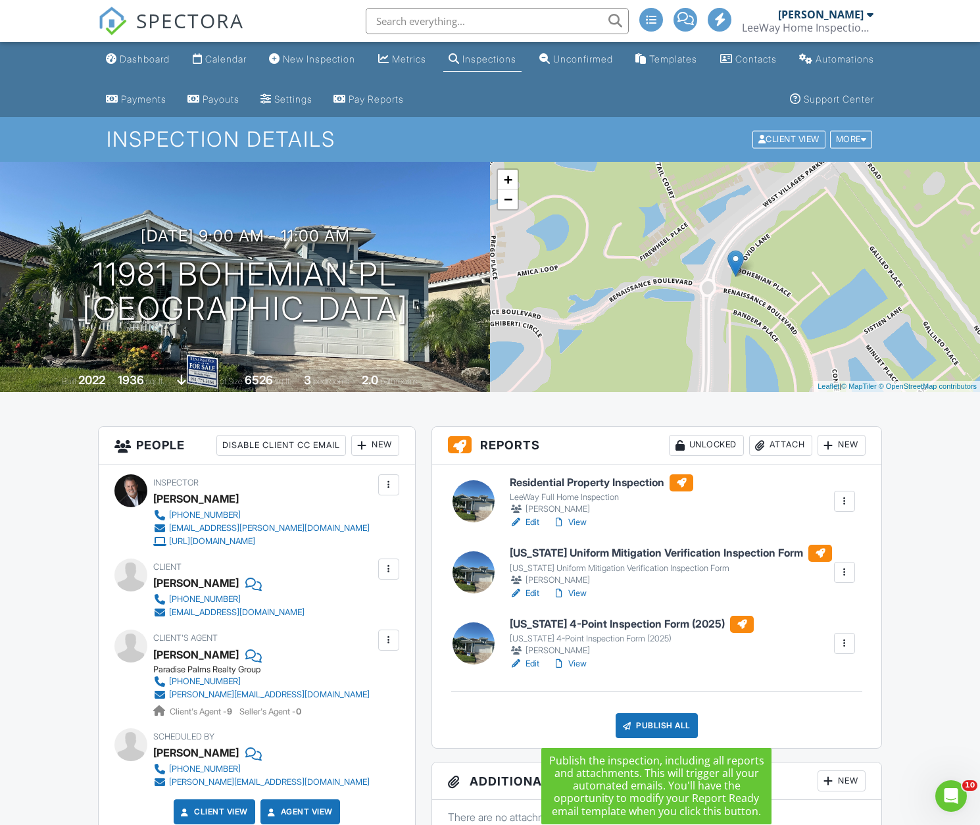
click at [643, 724] on div "Publish All" at bounding box center [657, 725] width 82 height 25
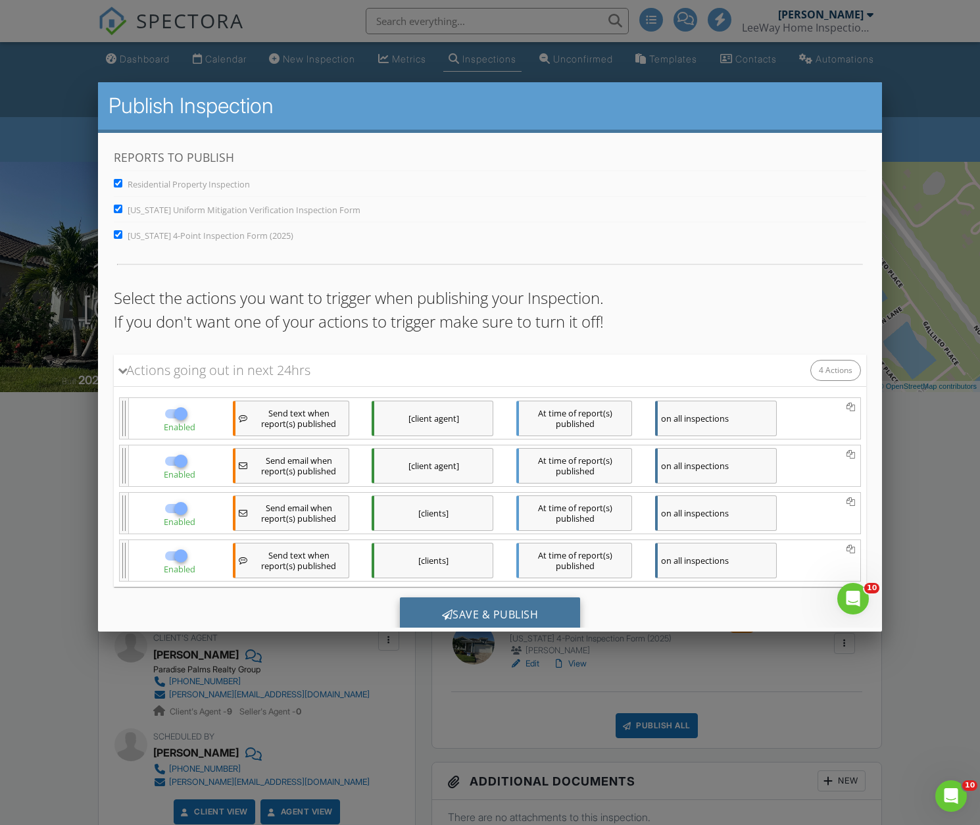
click at [506, 610] on div "Save & Publish" at bounding box center [490, 615] width 181 height 36
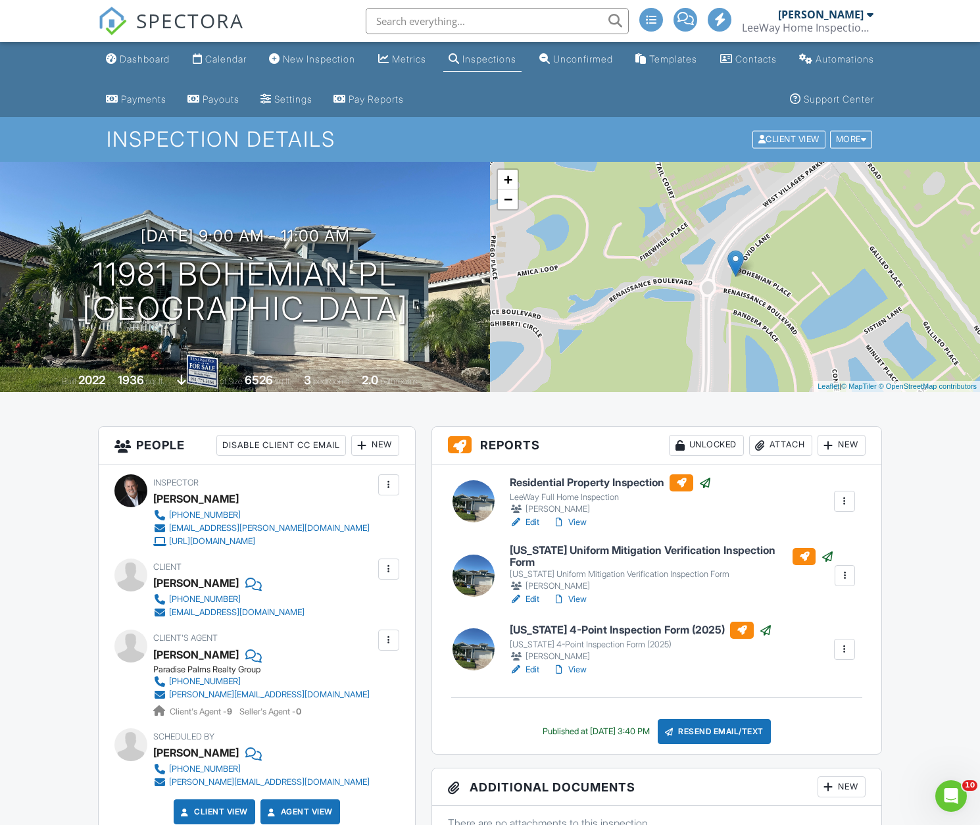
click at [516, 62] on div "Inspections" at bounding box center [489, 58] width 54 height 11
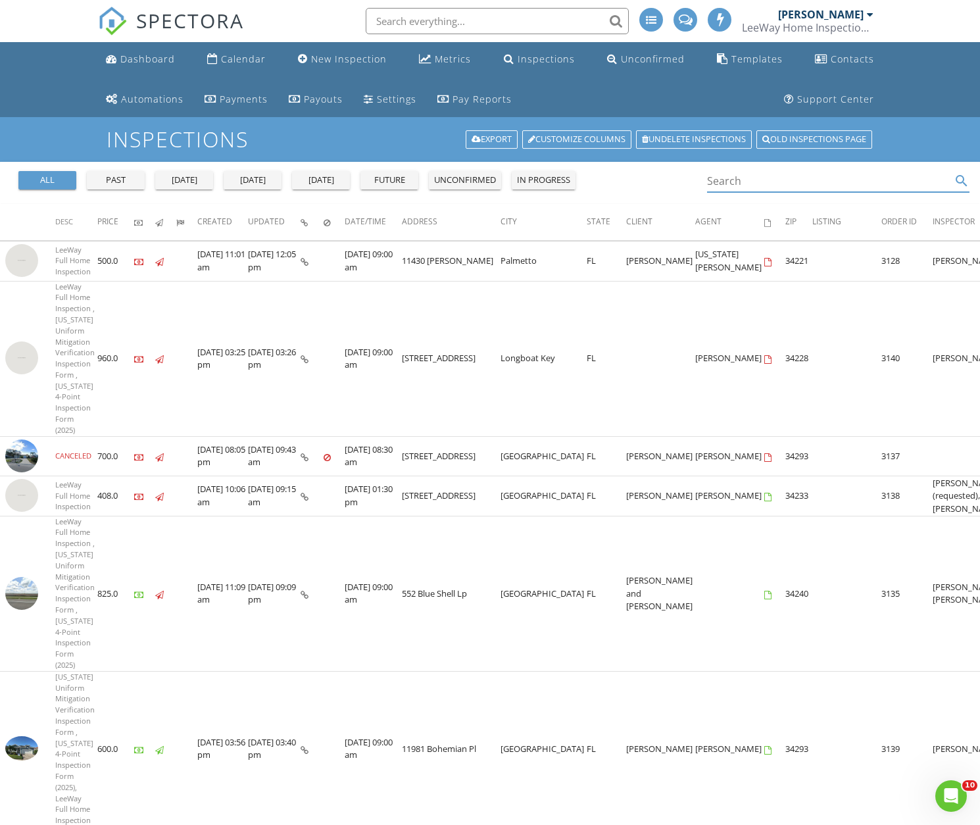
click at [725, 182] on input "Search" at bounding box center [829, 181] width 244 height 22
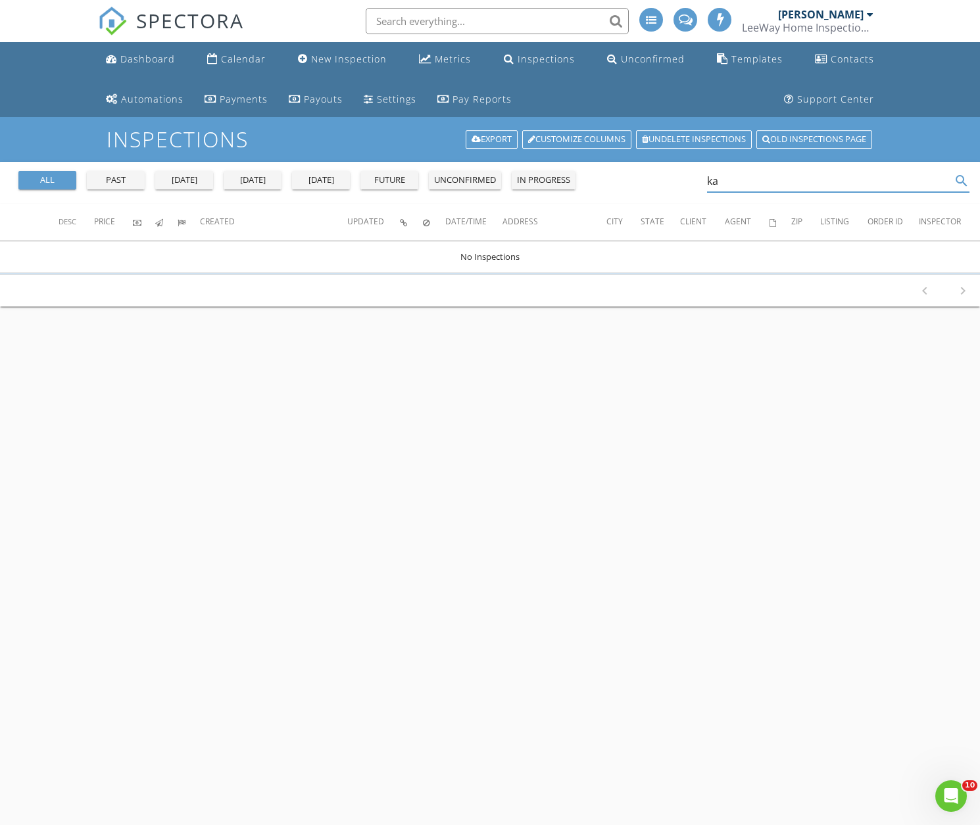
type input "k"
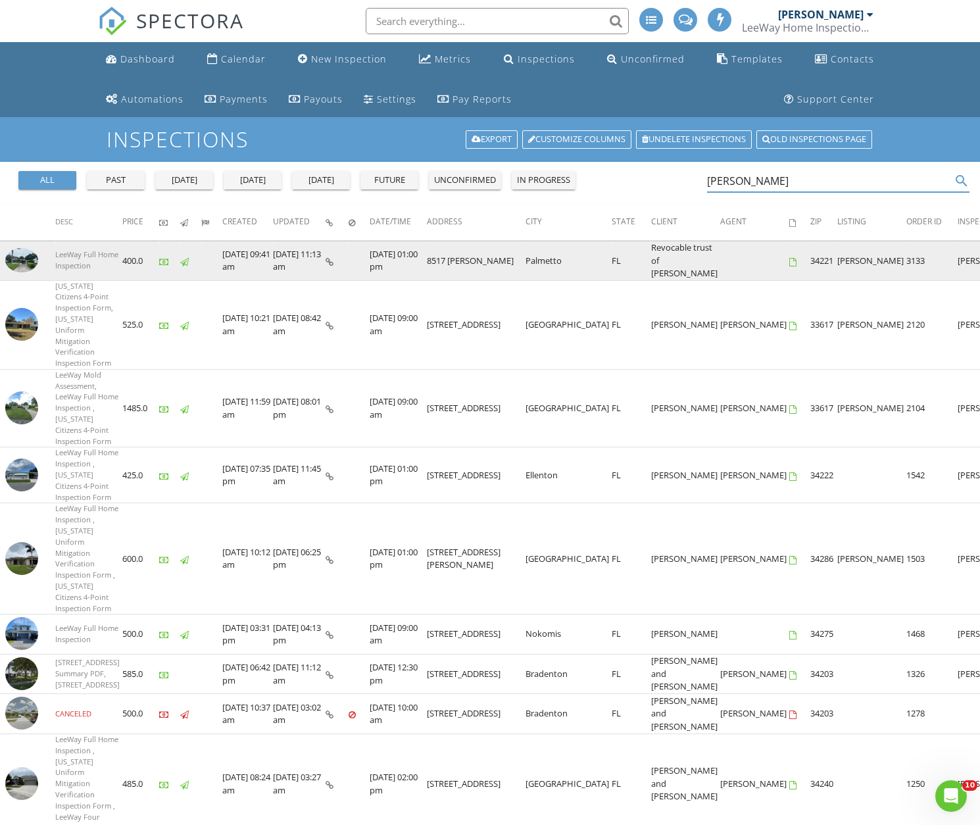
type input "[PERSON_NAME]"
click at [26, 272] on img at bounding box center [21, 260] width 33 height 24
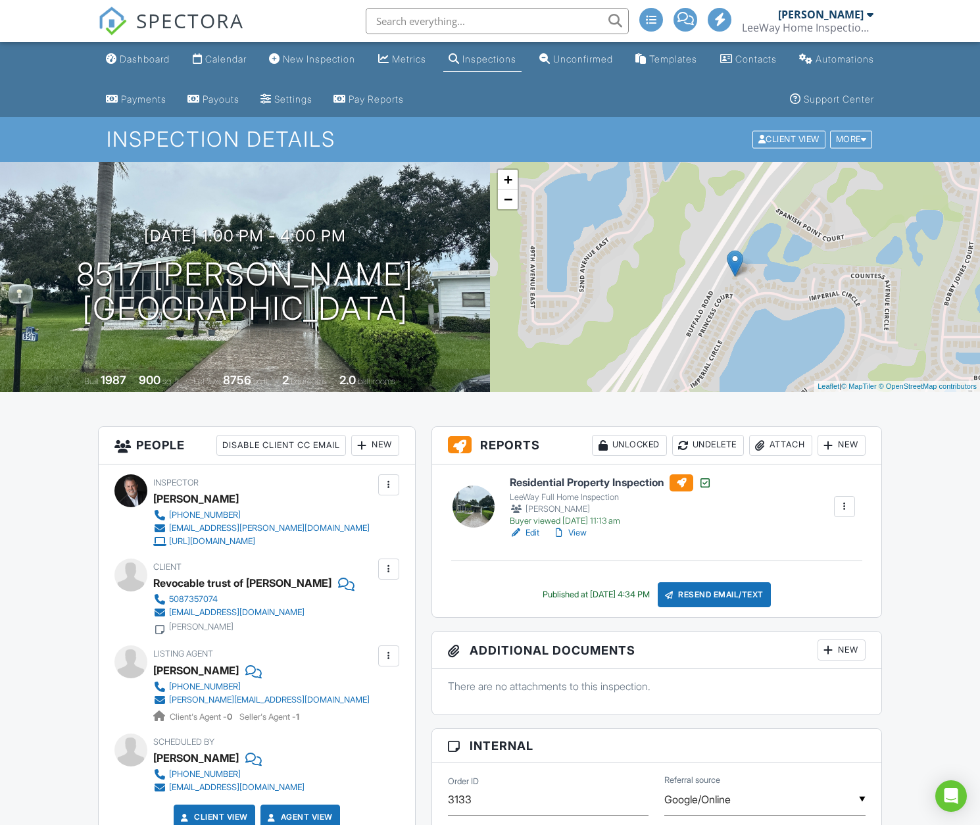
click at [581, 534] on link "View" at bounding box center [569, 532] width 34 height 13
click at [126, 62] on div "Dashboard" at bounding box center [145, 58] width 50 height 11
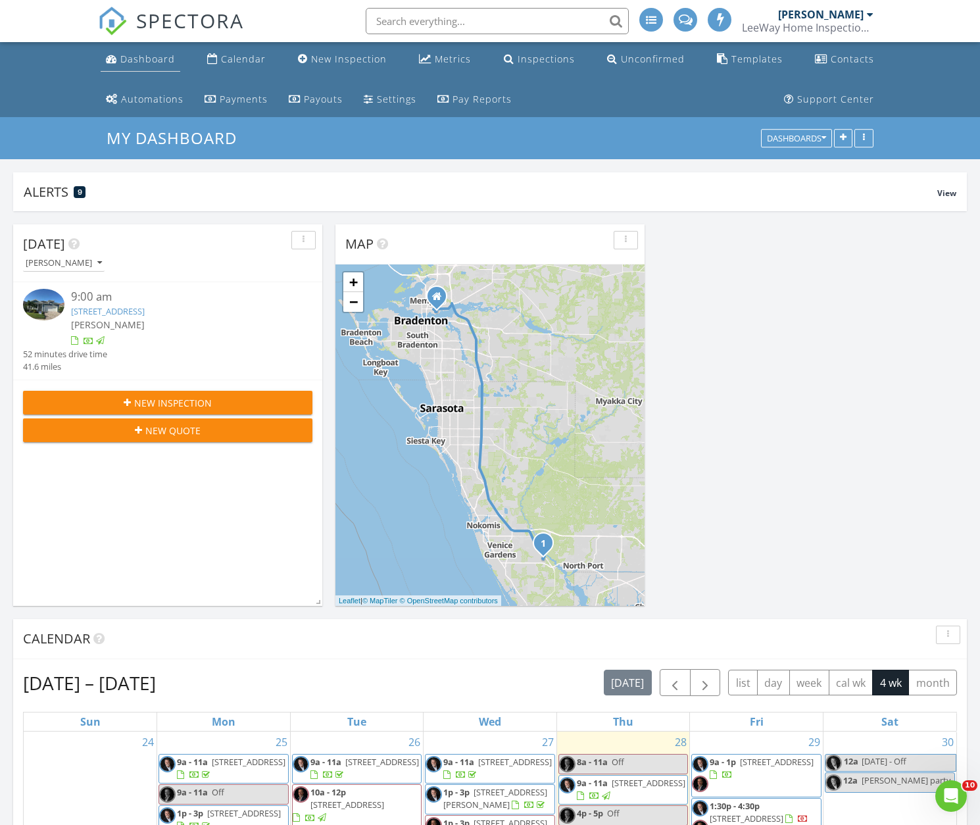
drag, startPoint x: 130, startPoint y: 57, endPoint x: 138, endPoint y: 64, distance: 10.7
click at [131, 57] on div "Dashboard" at bounding box center [147, 59] width 55 height 12
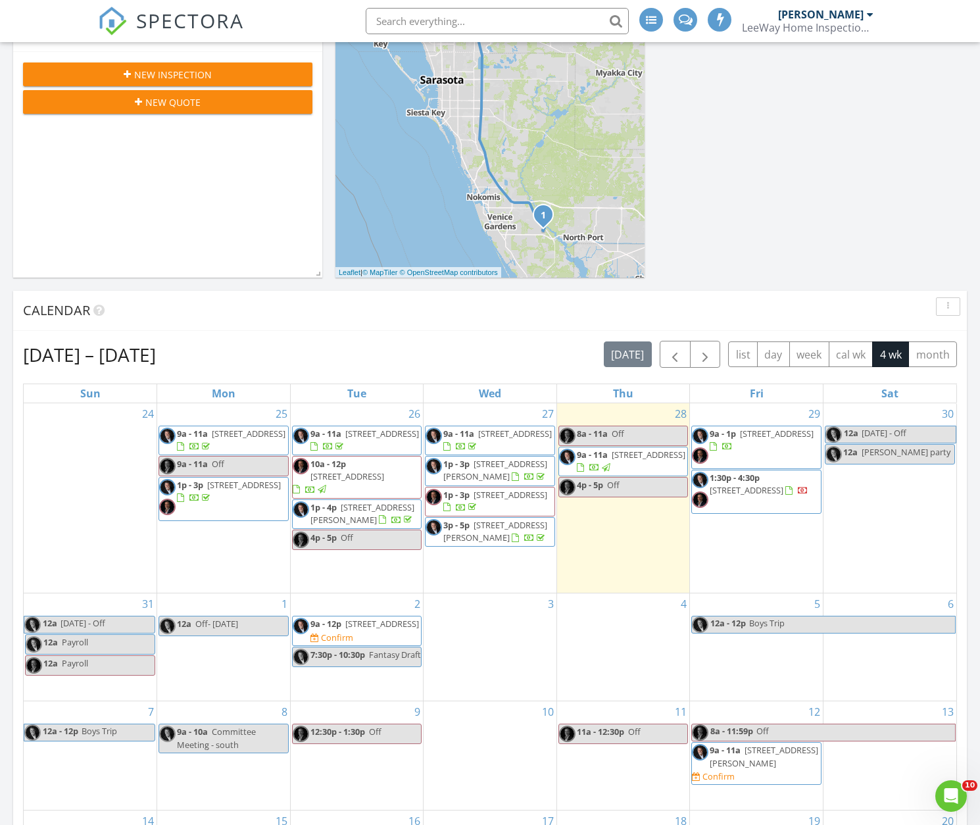
scroll to position [329, 0]
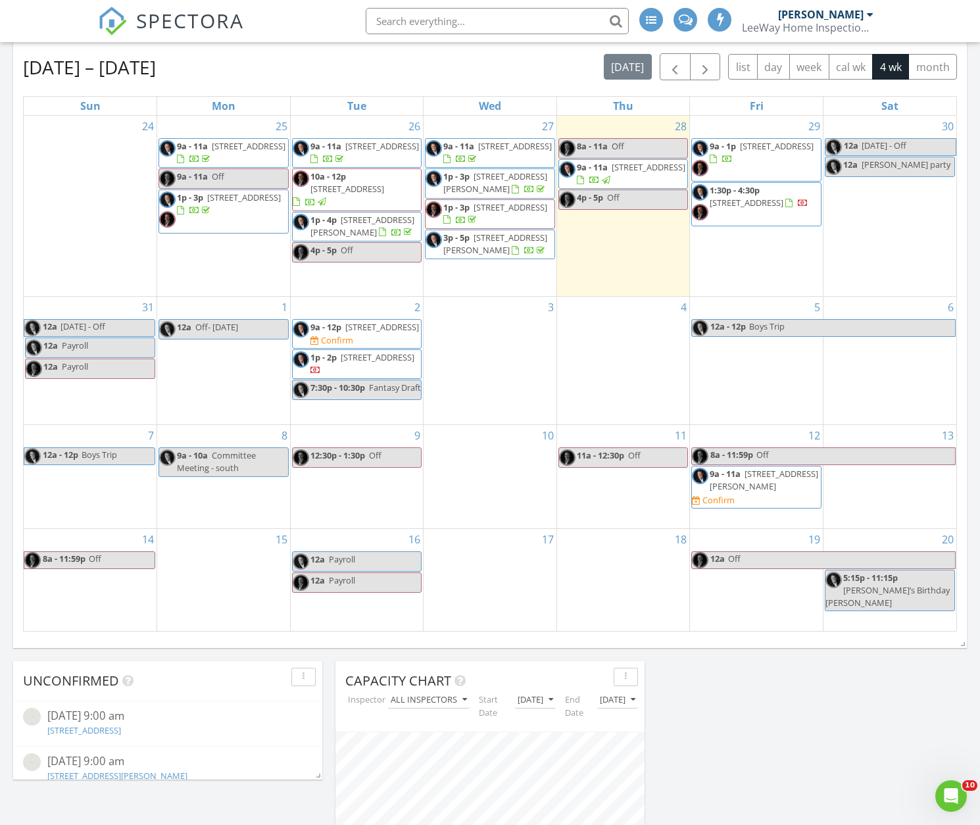
scroll to position [619, 0]
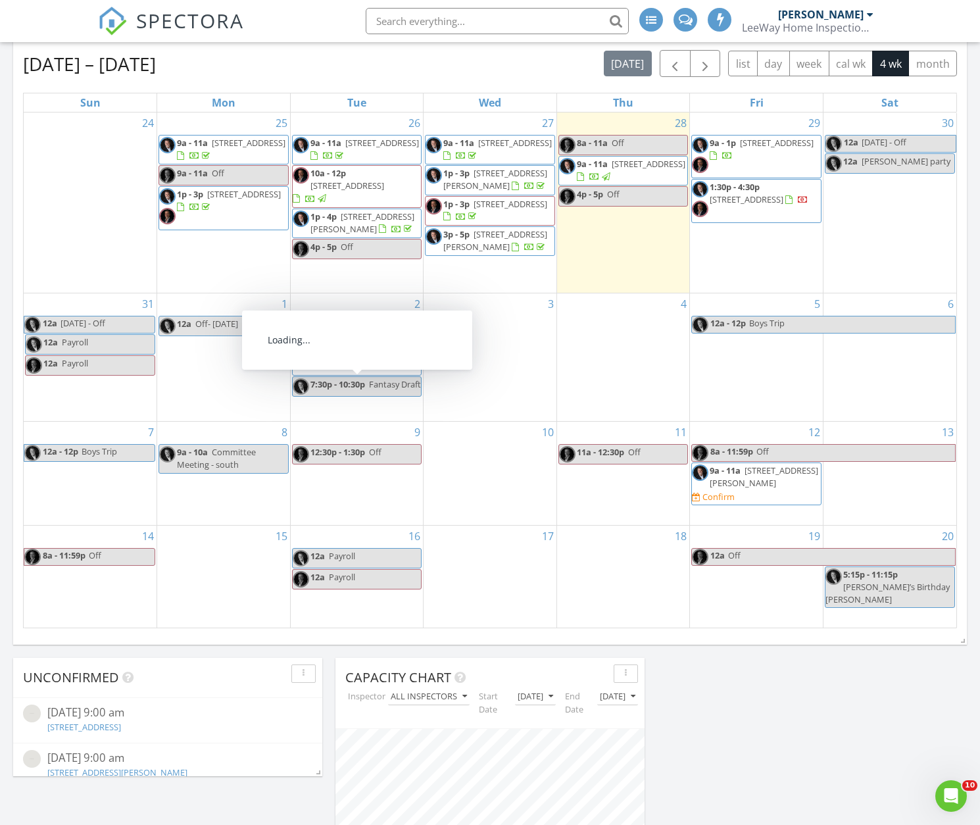
click at [370, 360] on span "10000 Santa Fe Lk Ct, Sarasota 34241" at bounding box center [378, 354] width 74 height 12
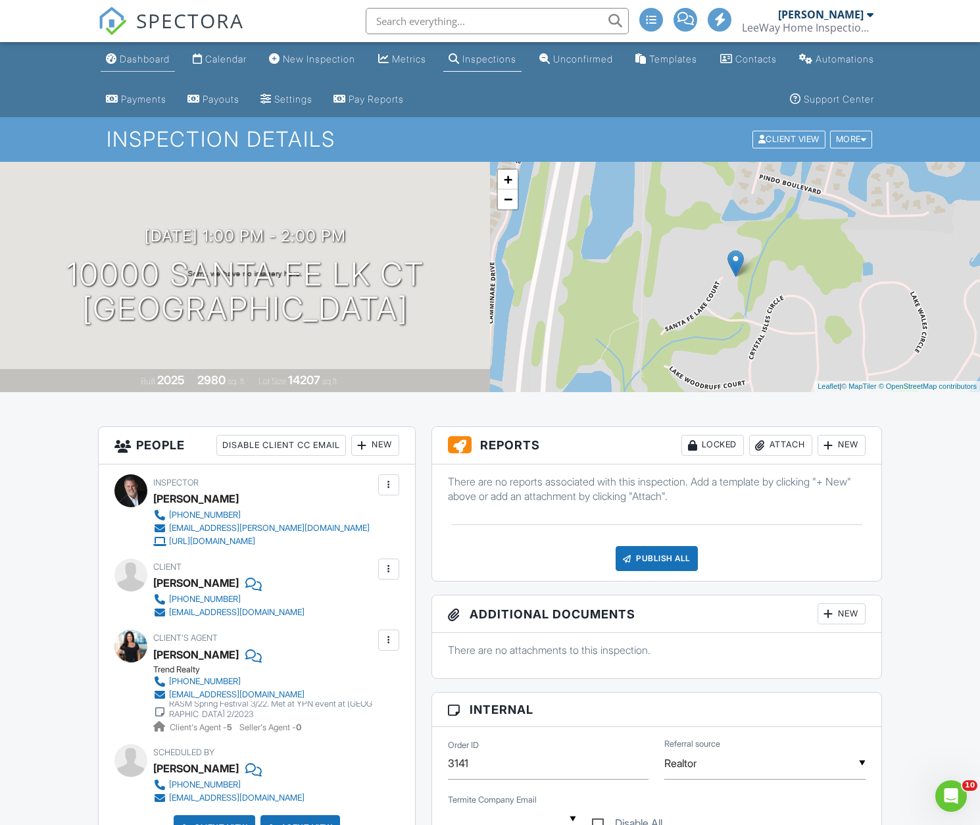
click at [134, 59] on div "Dashboard" at bounding box center [145, 58] width 50 height 11
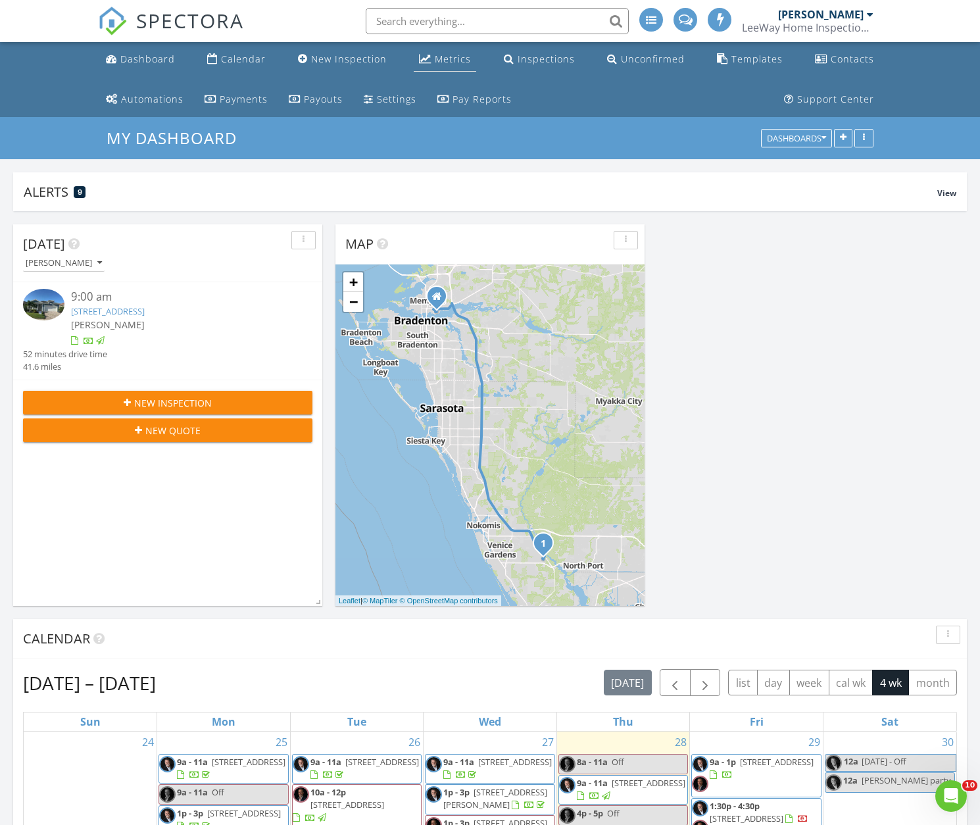
click at [446, 62] on div "Metrics" at bounding box center [453, 59] width 36 height 12
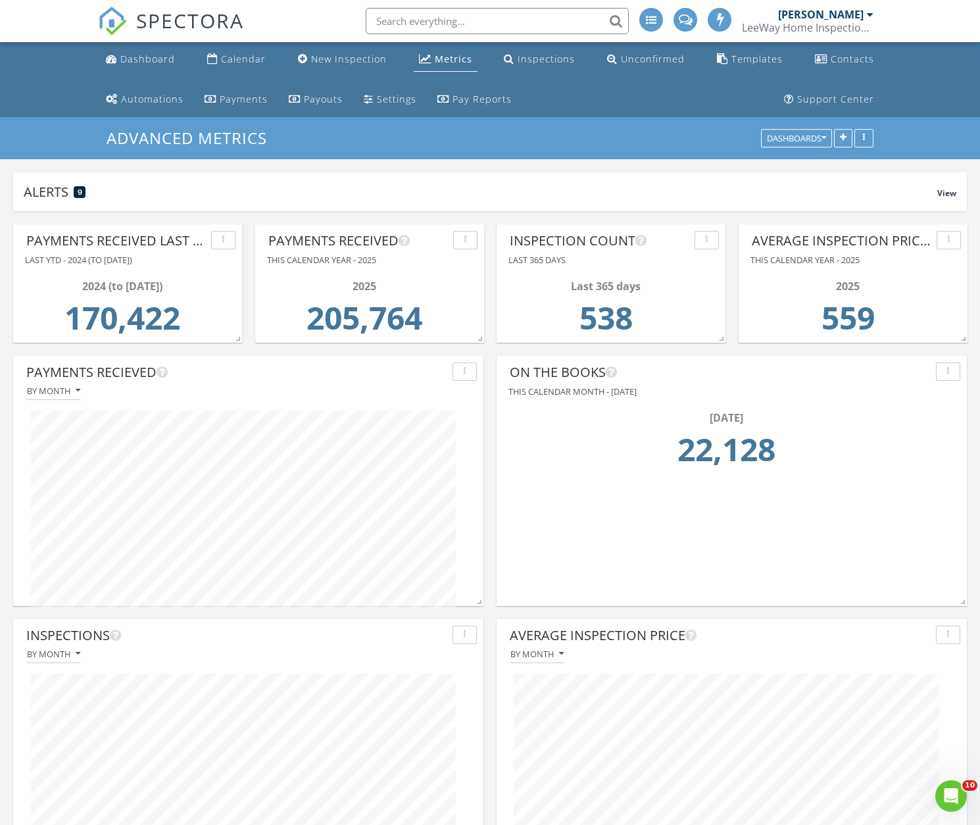
scroll to position [250, 470]
click at [138, 57] on div "Dashboard" at bounding box center [147, 59] width 55 height 12
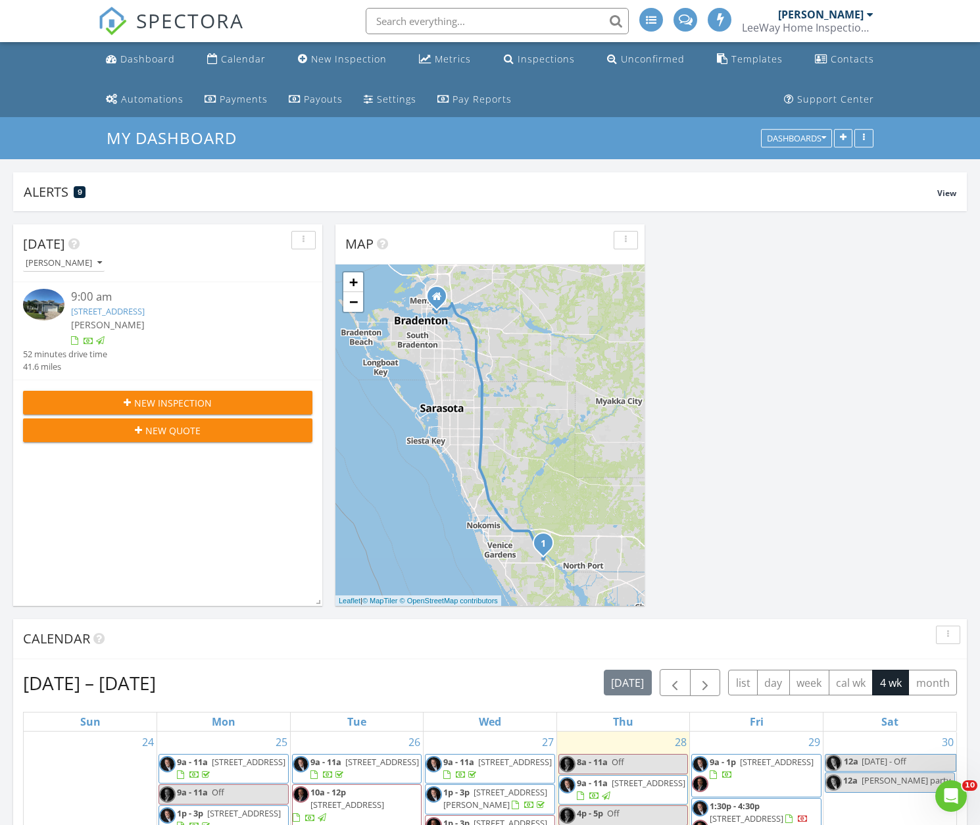
click at [52, 307] on img at bounding box center [43, 304] width 41 height 31
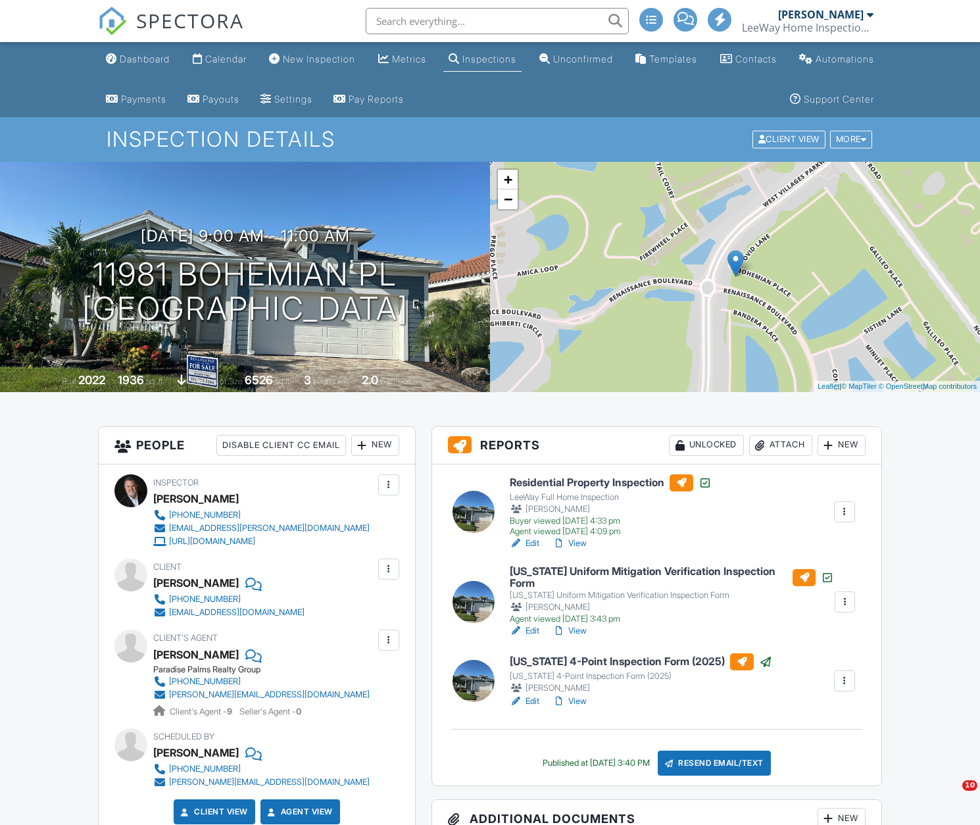
click at [581, 540] on link "View" at bounding box center [569, 543] width 34 height 13
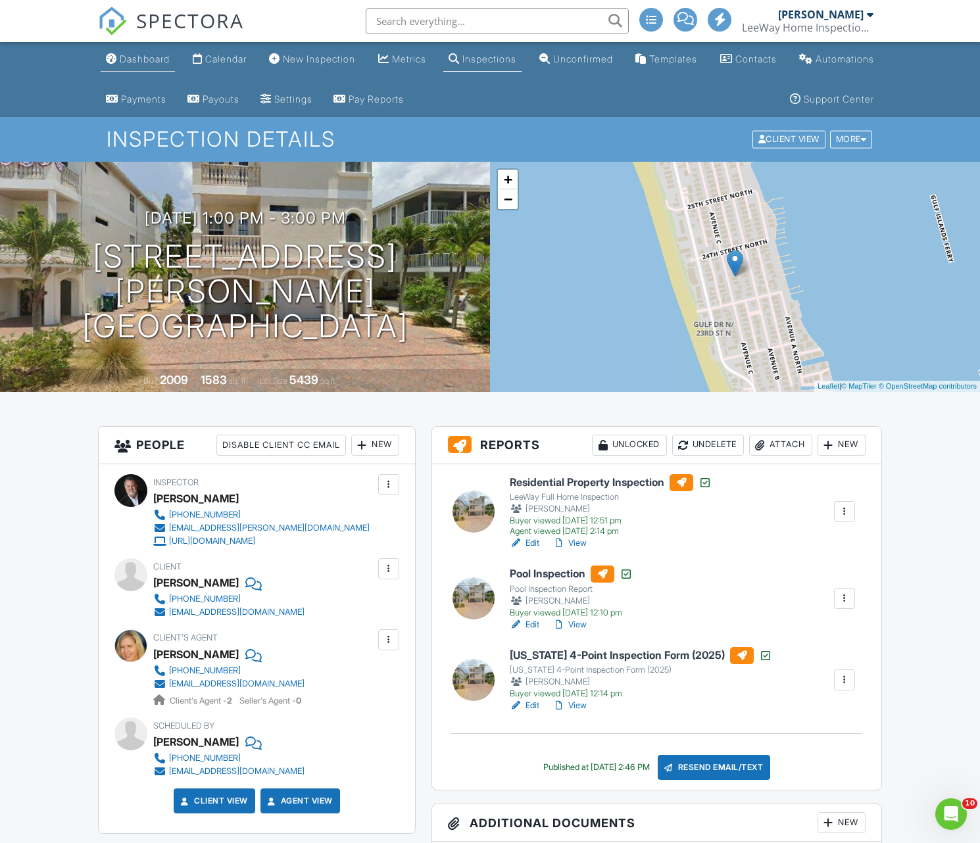
click at [148, 59] on div "Dashboard" at bounding box center [145, 58] width 50 height 11
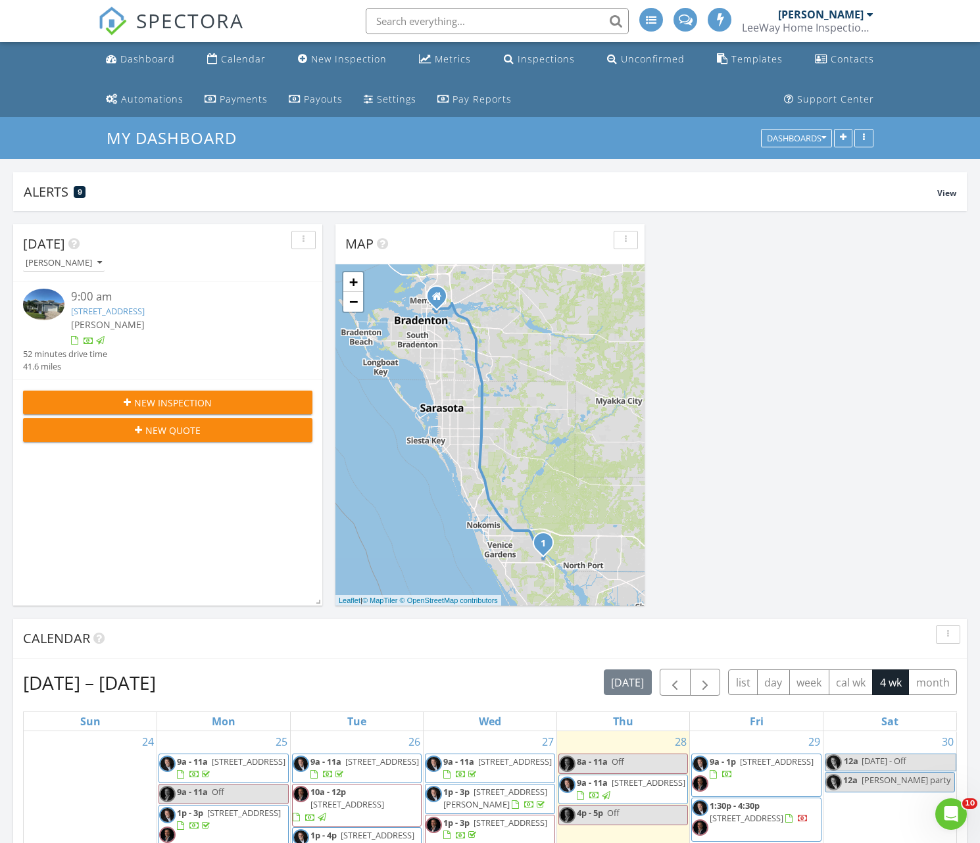
click at [623, 789] on span "[STREET_ADDRESS]" at bounding box center [649, 783] width 74 height 12
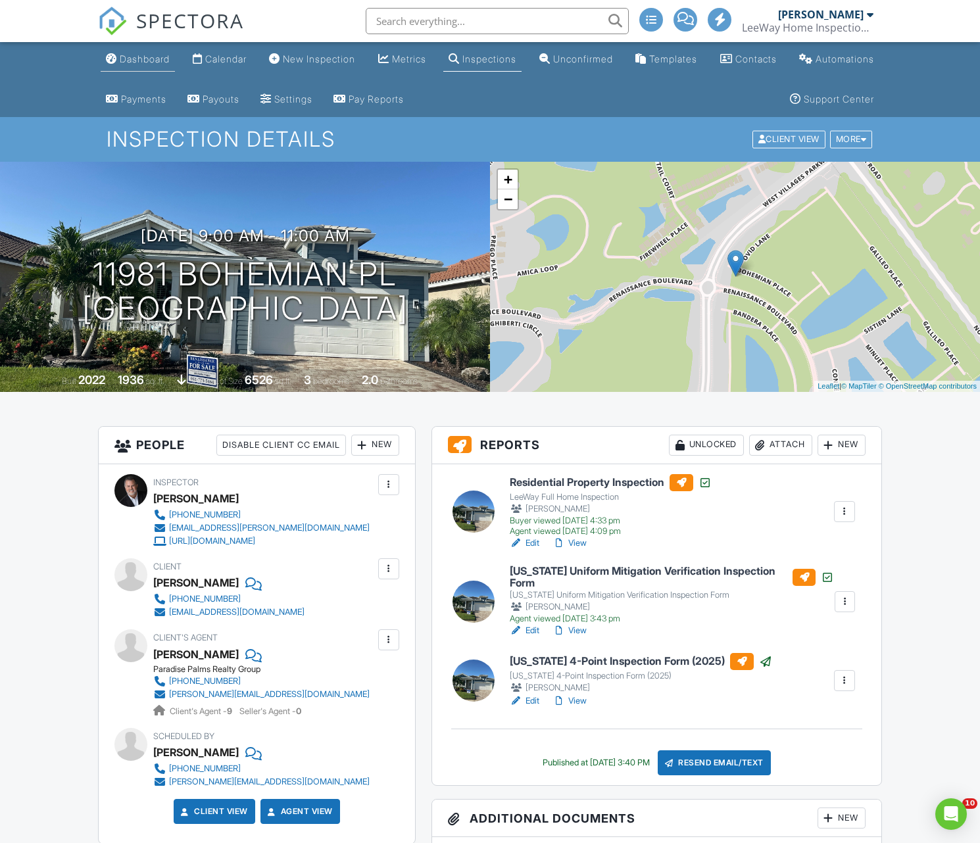
click at [135, 62] on div "Dashboard" at bounding box center [145, 58] width 50 height 11
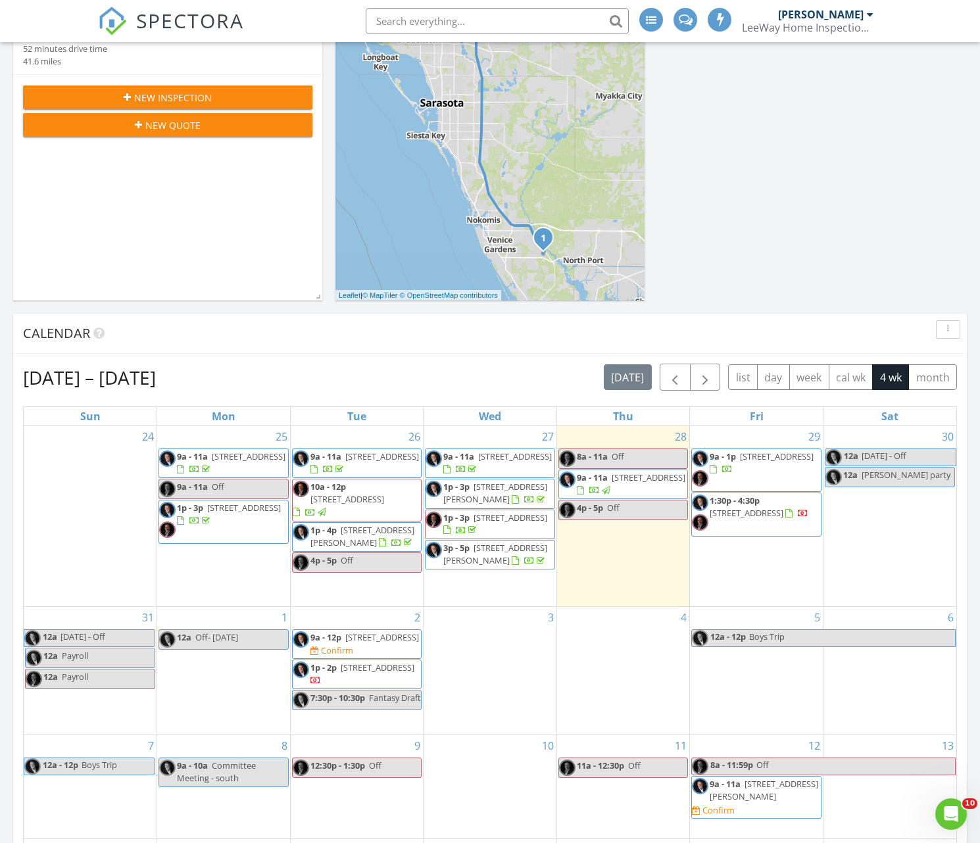
scroll to position [306, 0]
click at [486, 494] on span "[STREET_ADDRESS][PERSON_NAME]" at bounding box center [495, 492] width 104 height 24
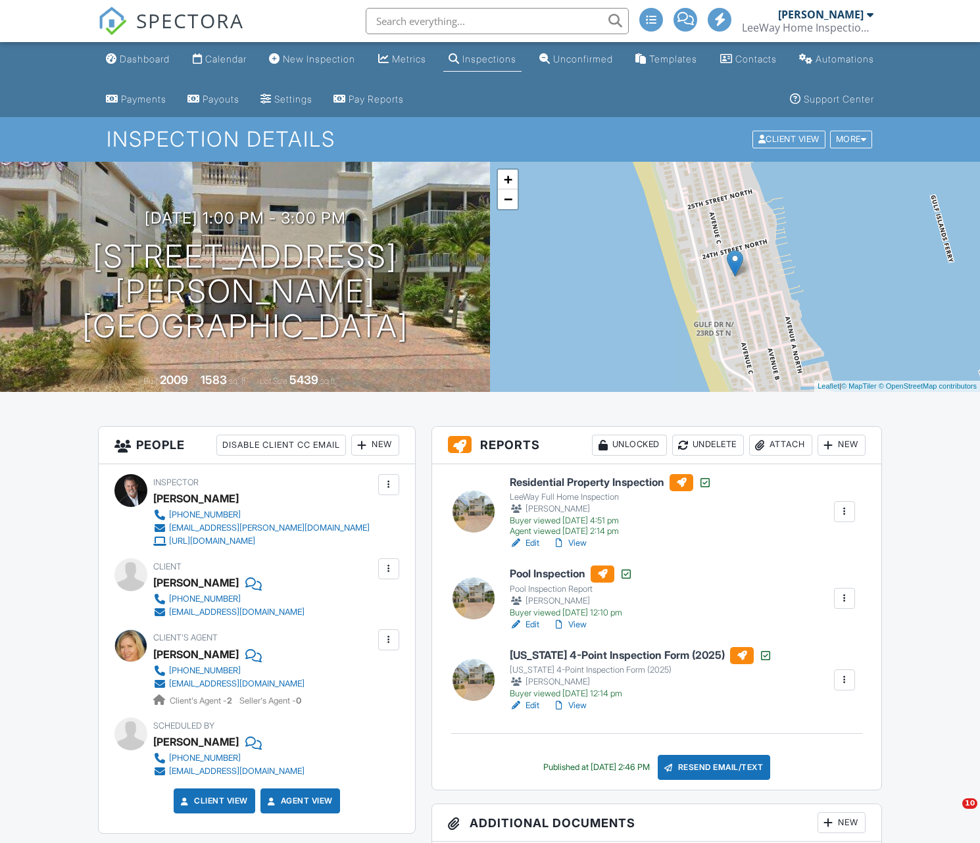
click at [573, 541] on link "View" at bounding box center [569, 543] width 34 height 13
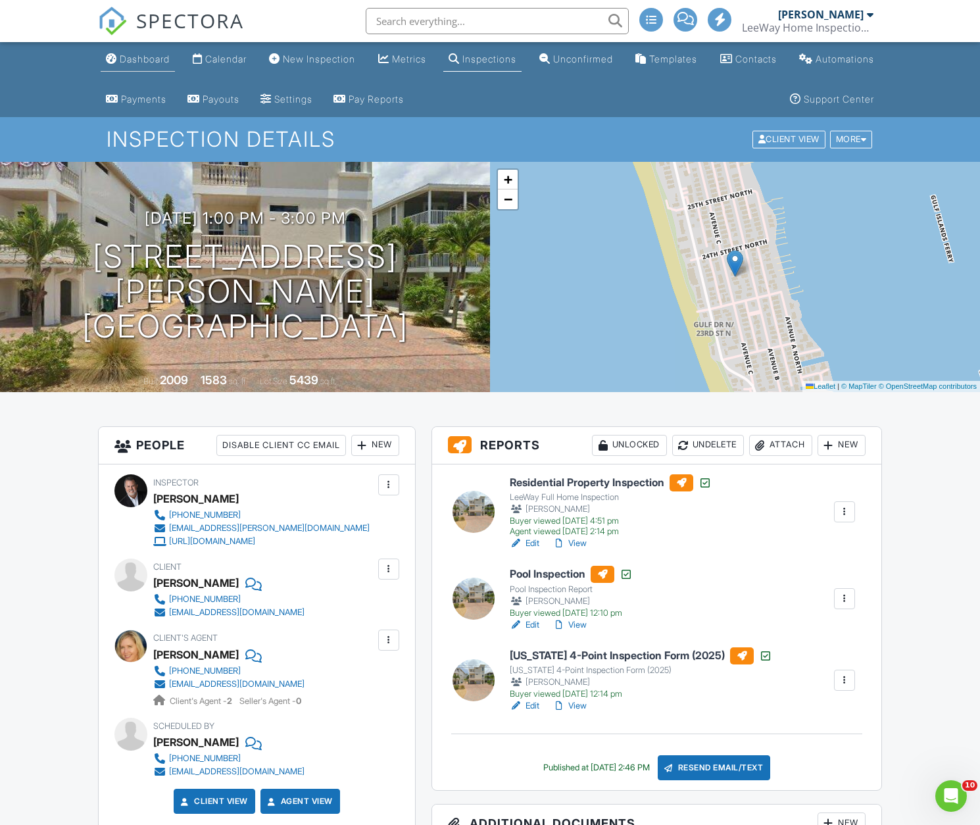
click at [147, 60] on div "Dashboard" at bounding box center [145, 58] width 50 height 11
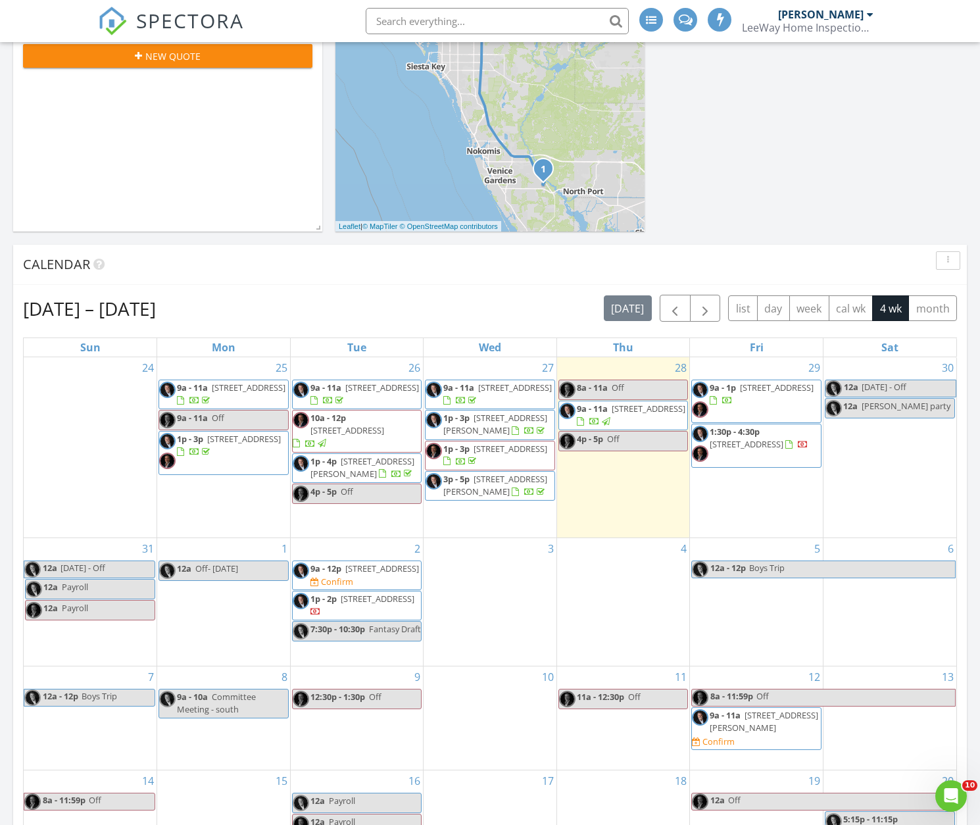
scroll to position [377, 0]
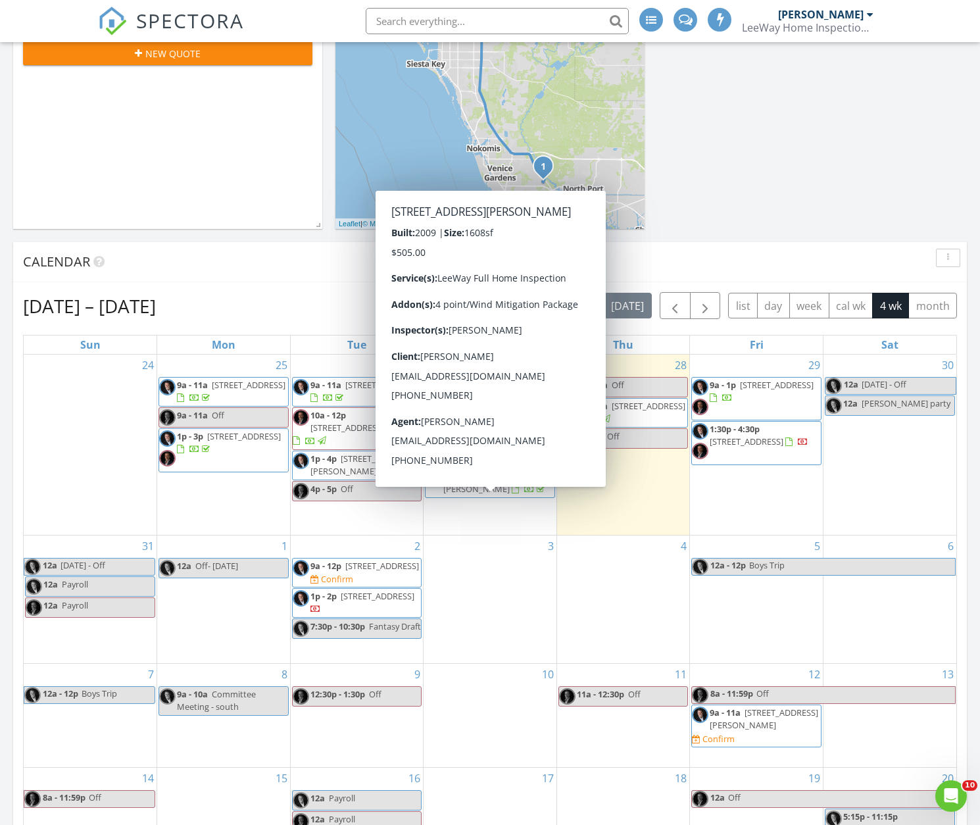
click at [486, 495] on span "[STREET_ADDRESS][PERSON_NAME]" at bounding box center [495, 482] width 104 height 24
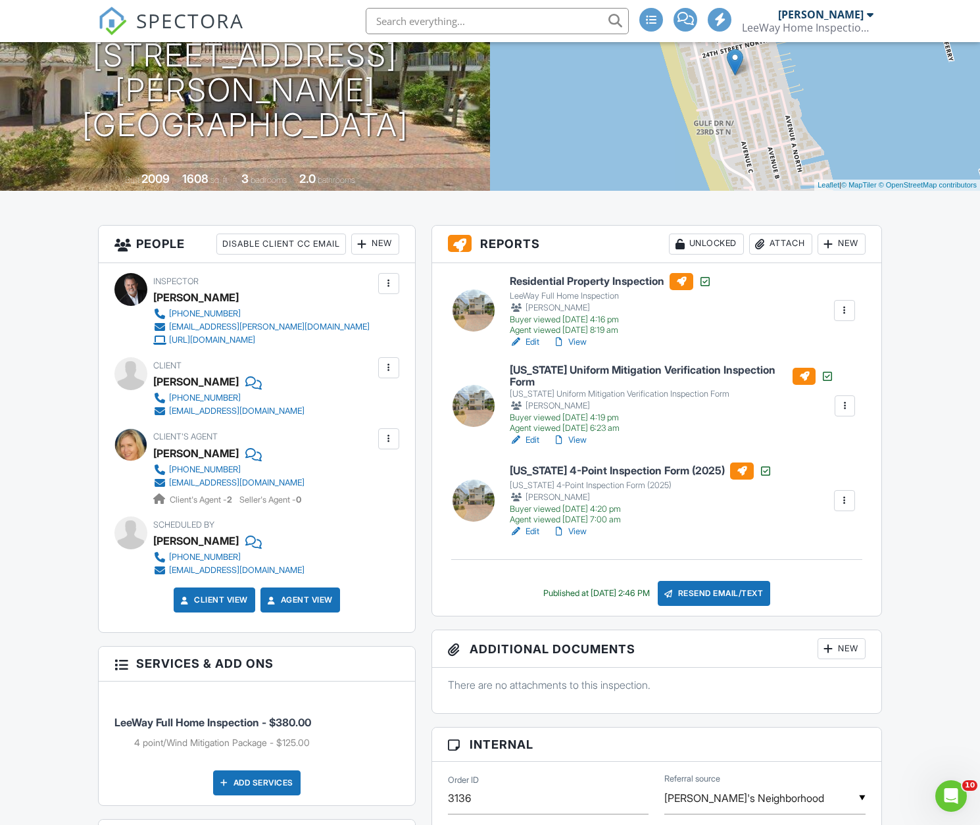
scroll to position [200, 0]
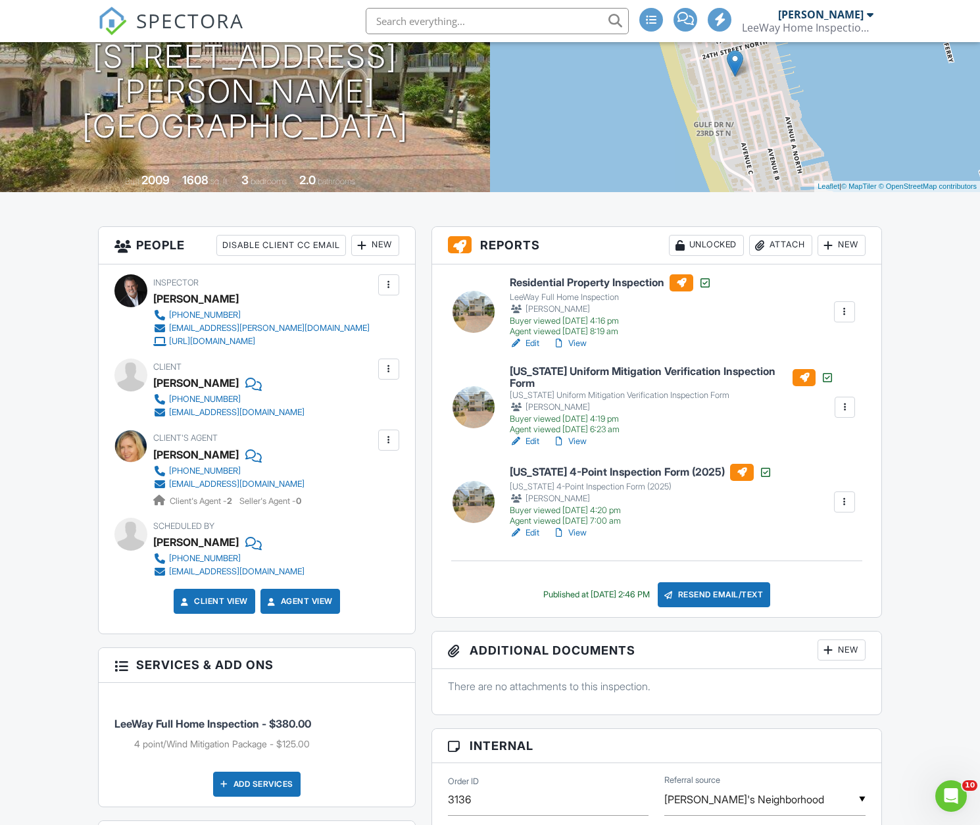
click at [576, 343] on link "View" at bounding box center [569, 343] width 34 height 13
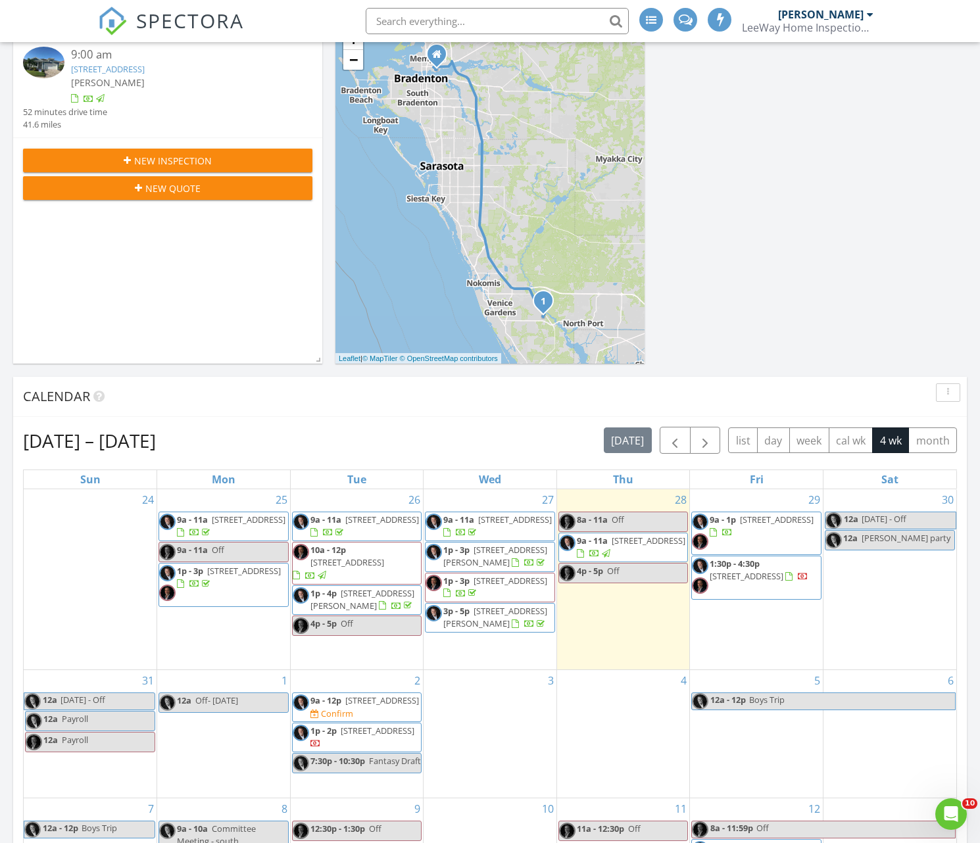
scroll to position [244, 0]
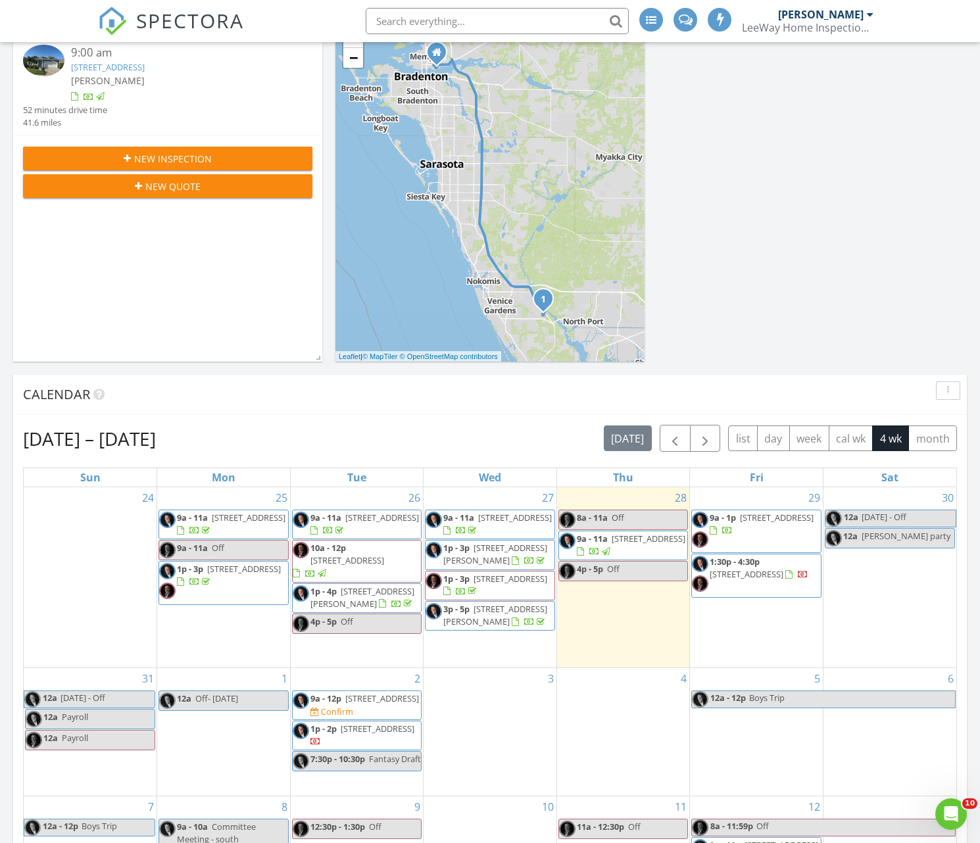
click at [491, 627] on span "2309 Avenue C 200, Holmes Beach 34217" at bounding box center [495, 615] width 104 height 24
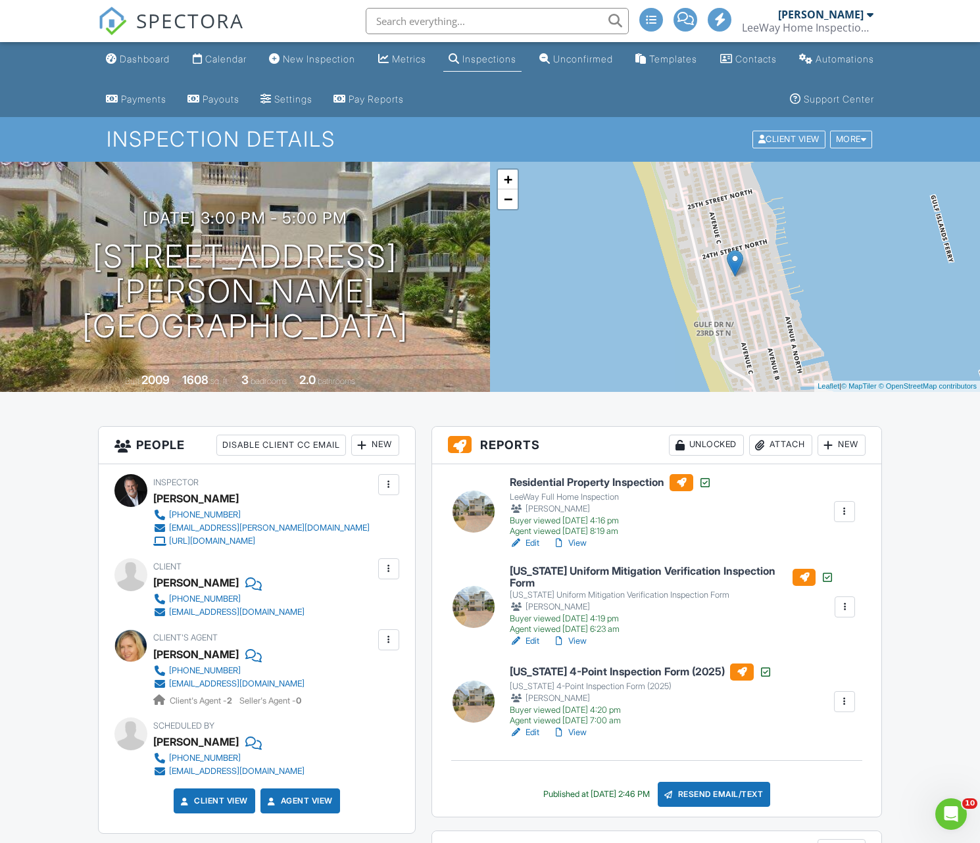
click at [580, 543] on link "View" at bounding box center [569, 543] width 34 height 13
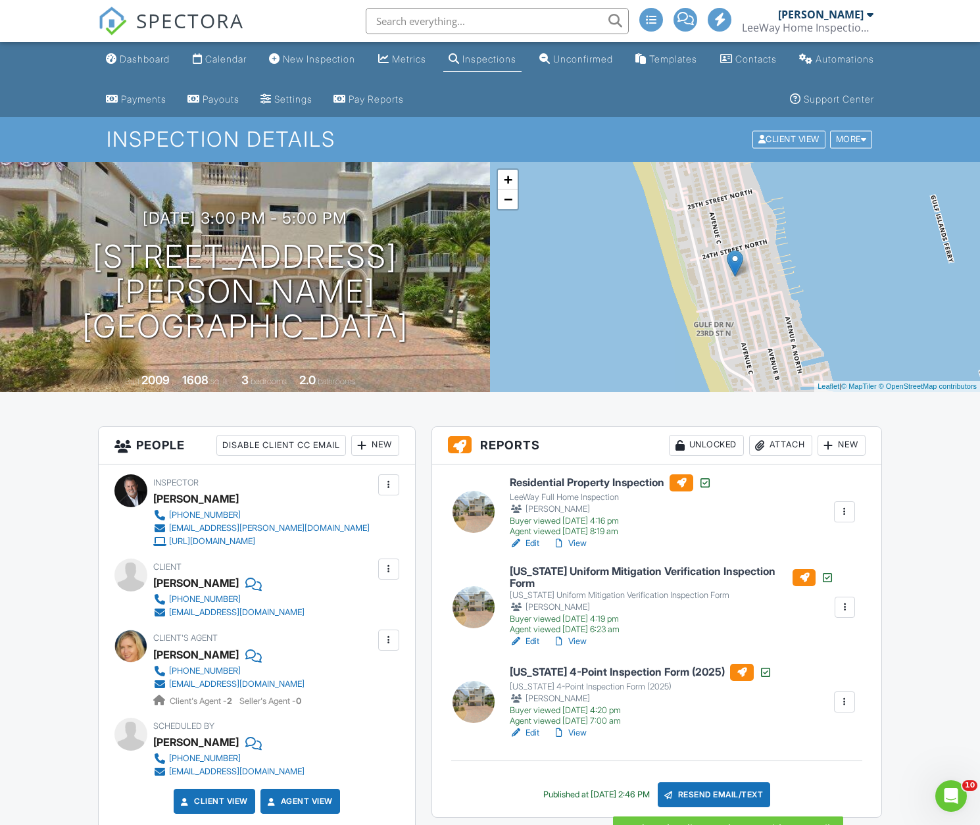
click at [722, 791] on div "Resend Email/Text" at bounding box center [714, 794] width 113 height 25
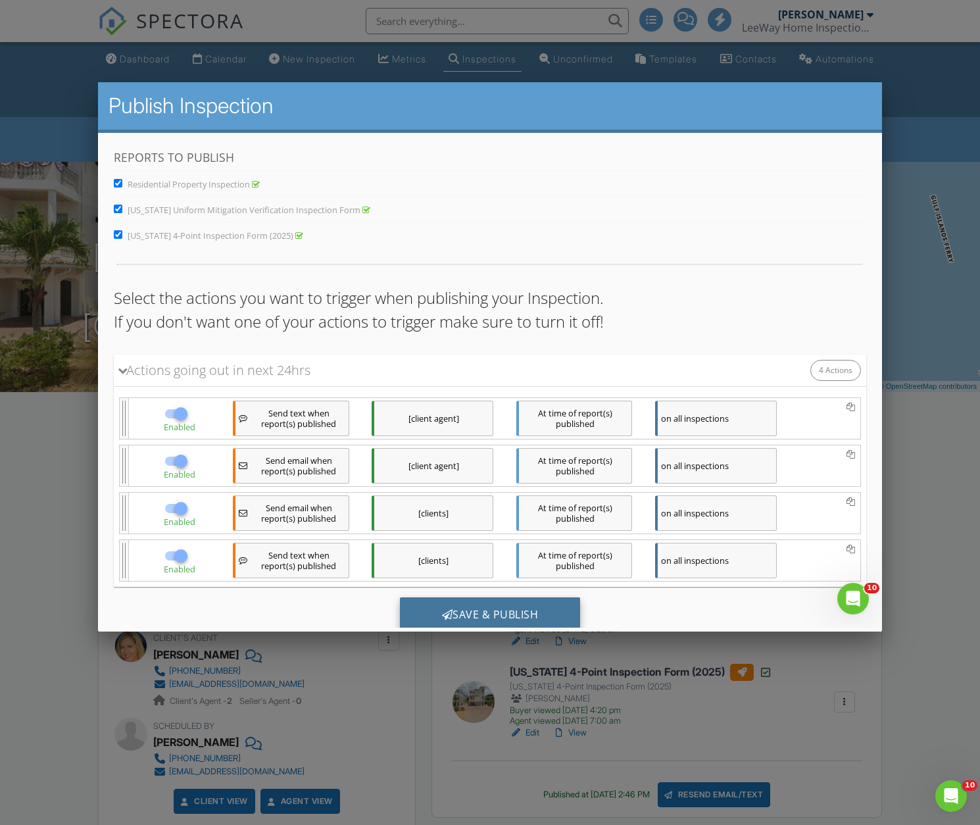
click at [526, 613] on div "Save & Publish" at bounding box center [490, 615] width 181 height 36
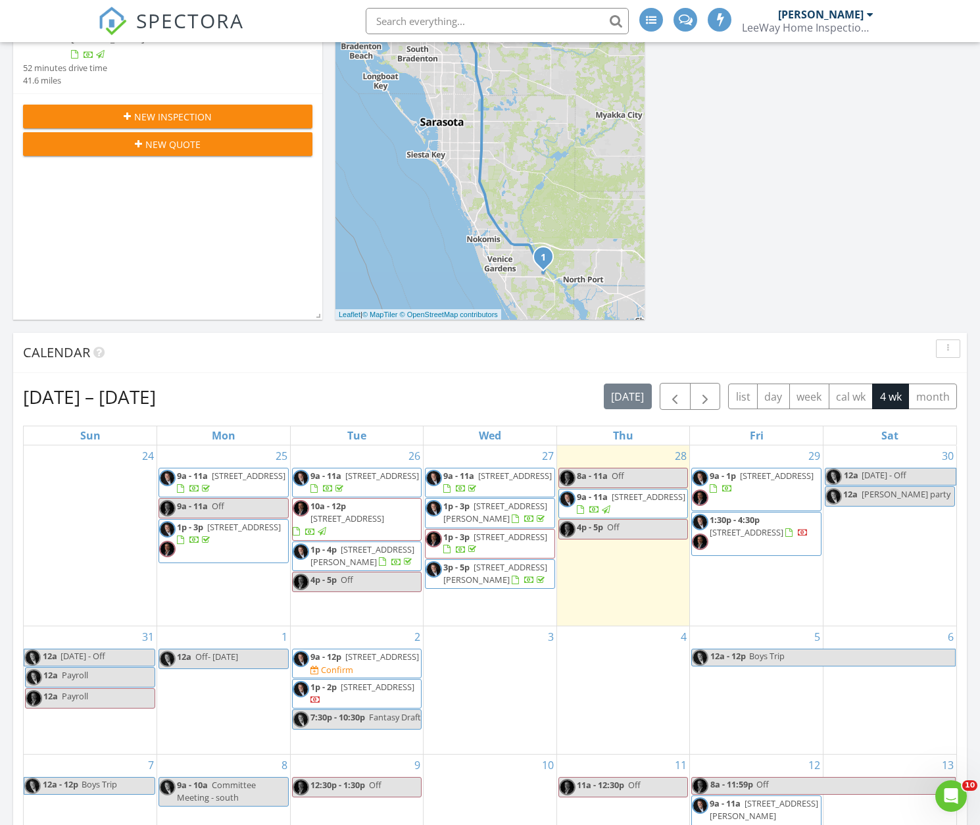
scroll to position [287, 0]
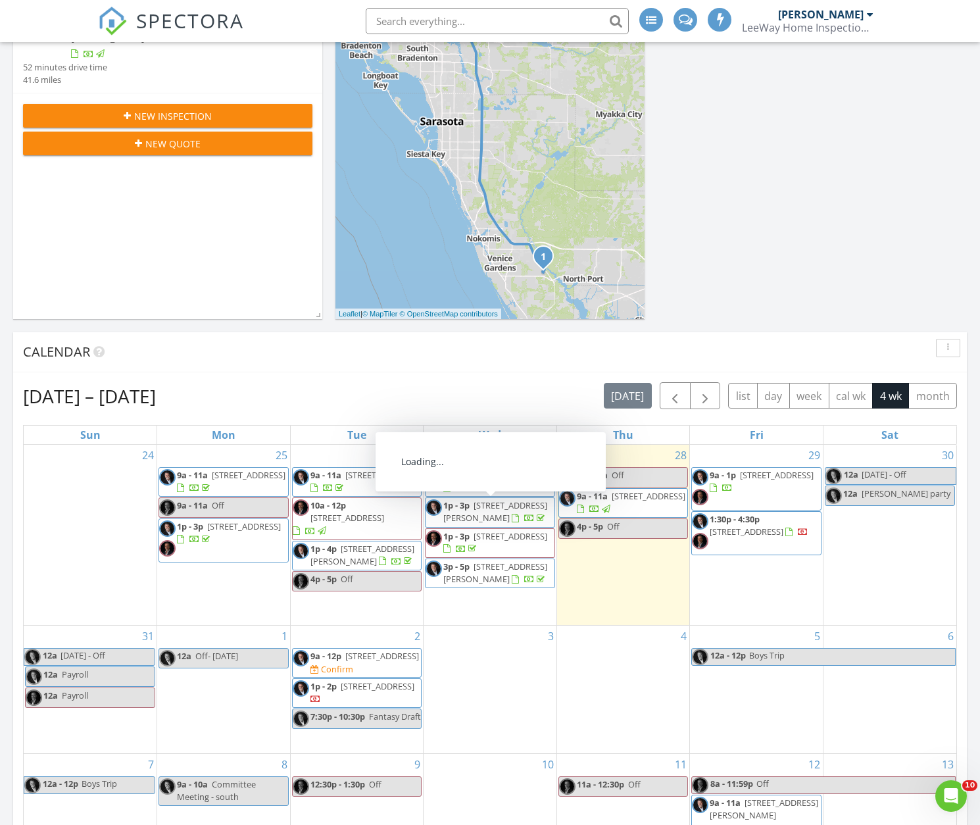
click at [473, 510] on link "1p - 3p 2309 Avenue C 100, Holmes Beach 34217" at bounding box center [495, 511] width 104 height 24
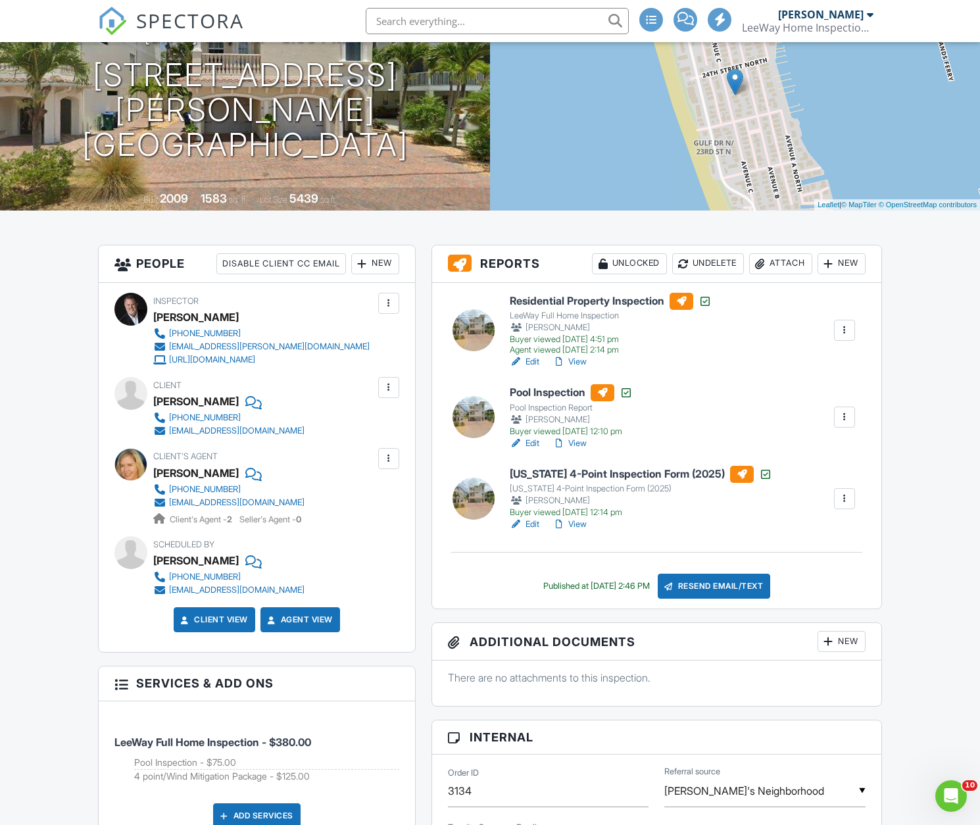
scroll to position [196, 0]
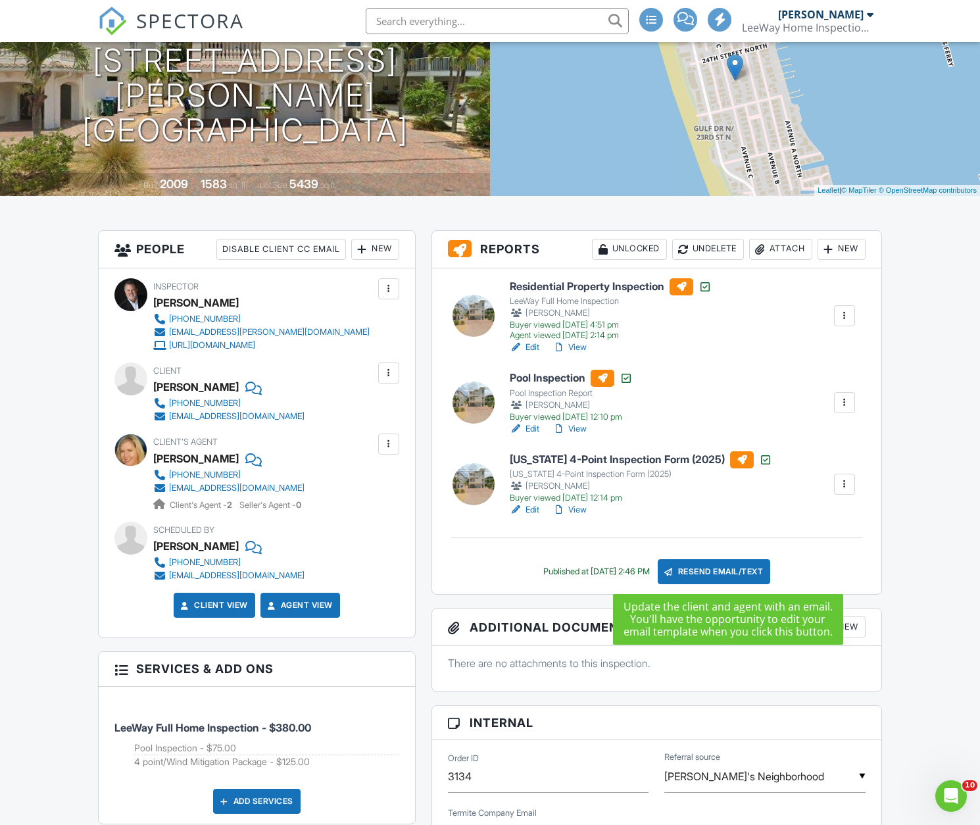
click at [730, 570] on div "Resend Email/Text" at bounding box center [714, 571] width 113 height 25
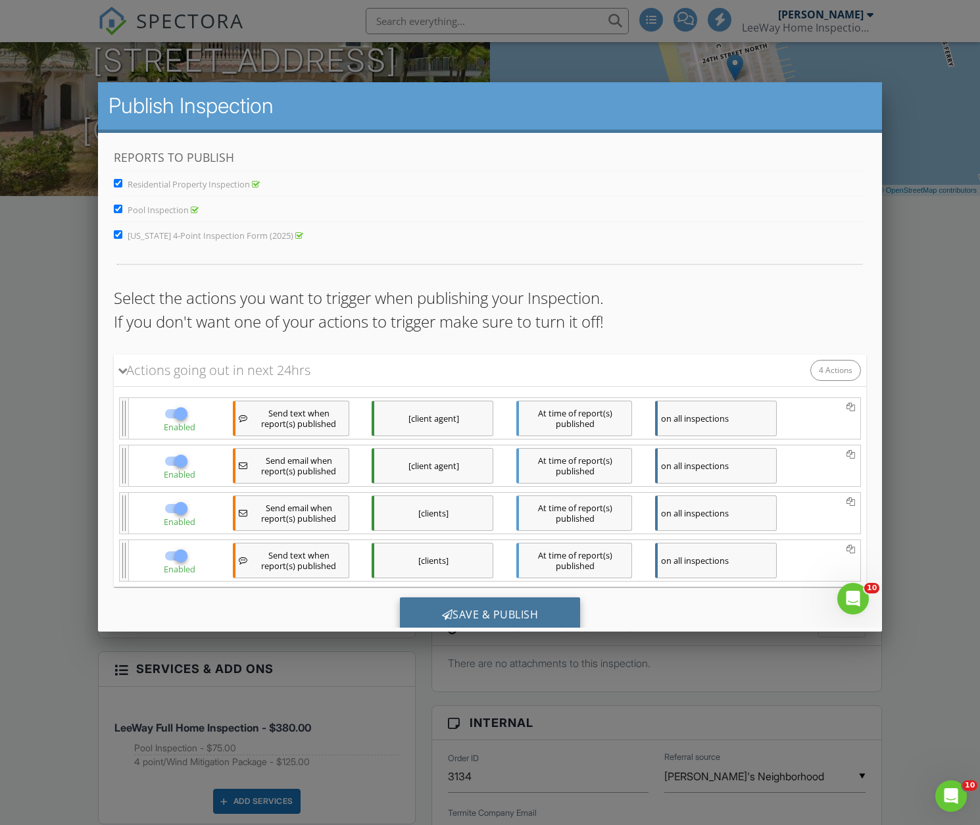
scroll to position [0, 0]
click at [507, 612] on div "Save & Publish" at bounding box center [490, 615] width 181 height 36
